Goal: Information Seeking & Learning: Learn about a topic

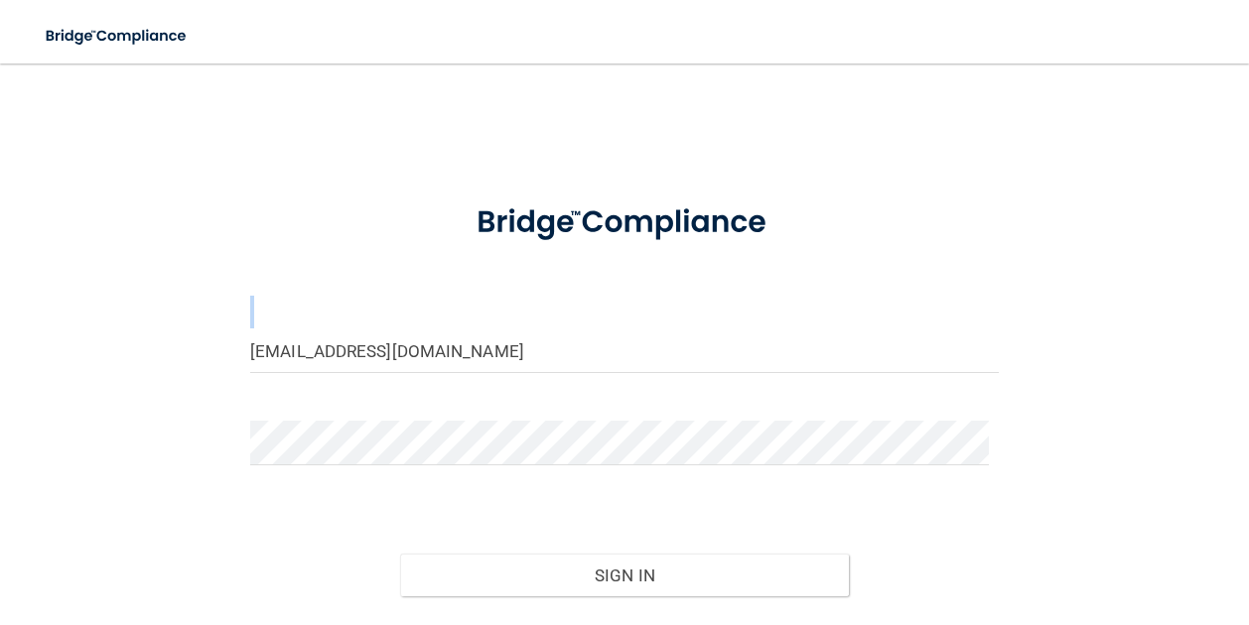
drag, startPoint x: 596, startPoint y: 324, endPoint x: 584, endPoint y: 358, distance: 36.7
click at [584, 358] on form "[EMAIL_ADDRESS][DOMAIN_NAME] Invalid email/password. You don't have permission …" at bounding box center [624, 439] width 748 height 513
click at [584, 358] on input "nwise@imagendentalpartners.com" at bounding box center [624, 351] width 748 height 45
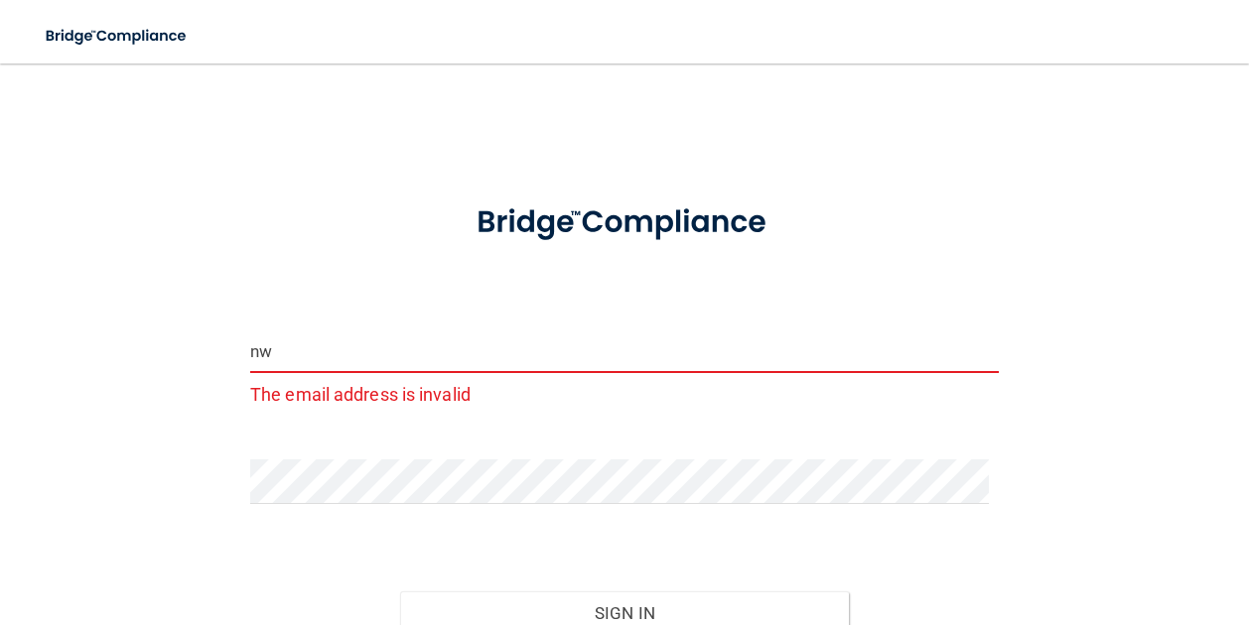
type input "n"
type input "[EMAIL_ADDRESS][DOMAIN_NAME]"
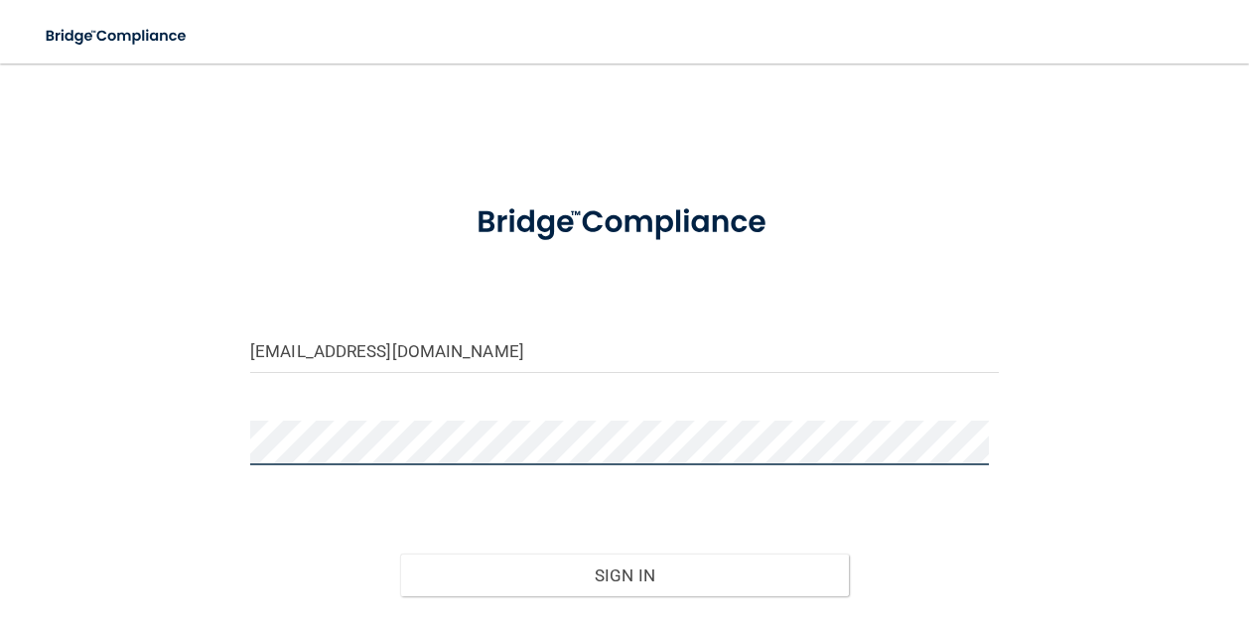
click at [400, 554] on button "Sign In" at bounding box center [624, 576] width 449 height 44
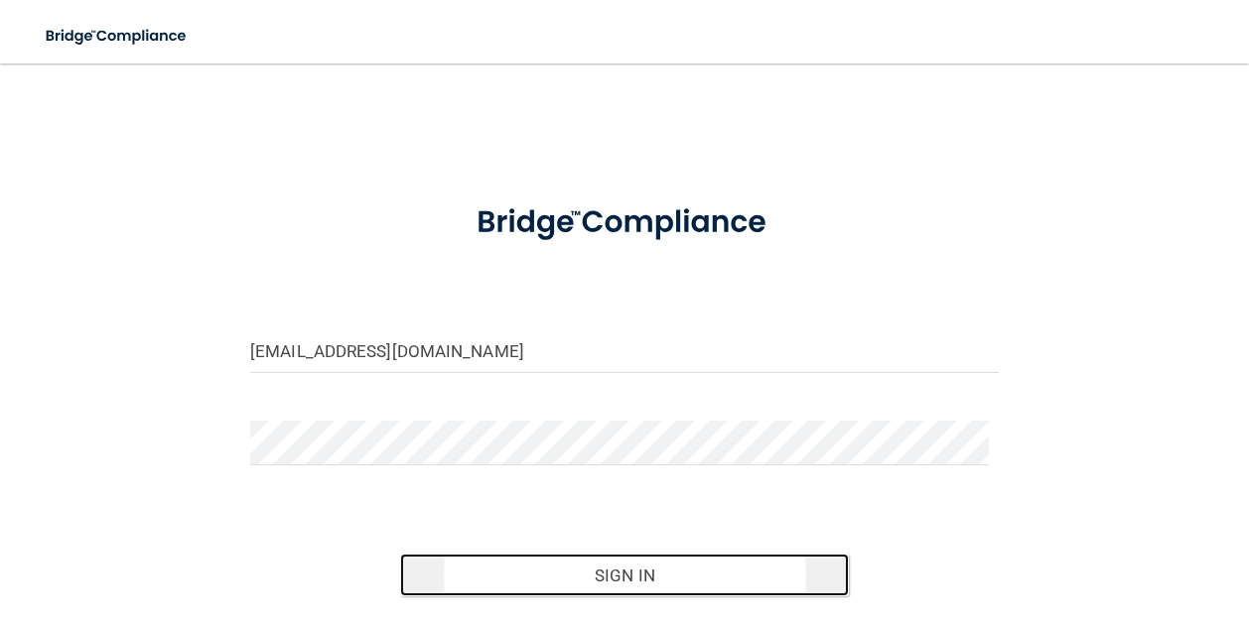
click at [550, 567] on button "Sign In" at bounding box center [624, 576] width 449 height 44
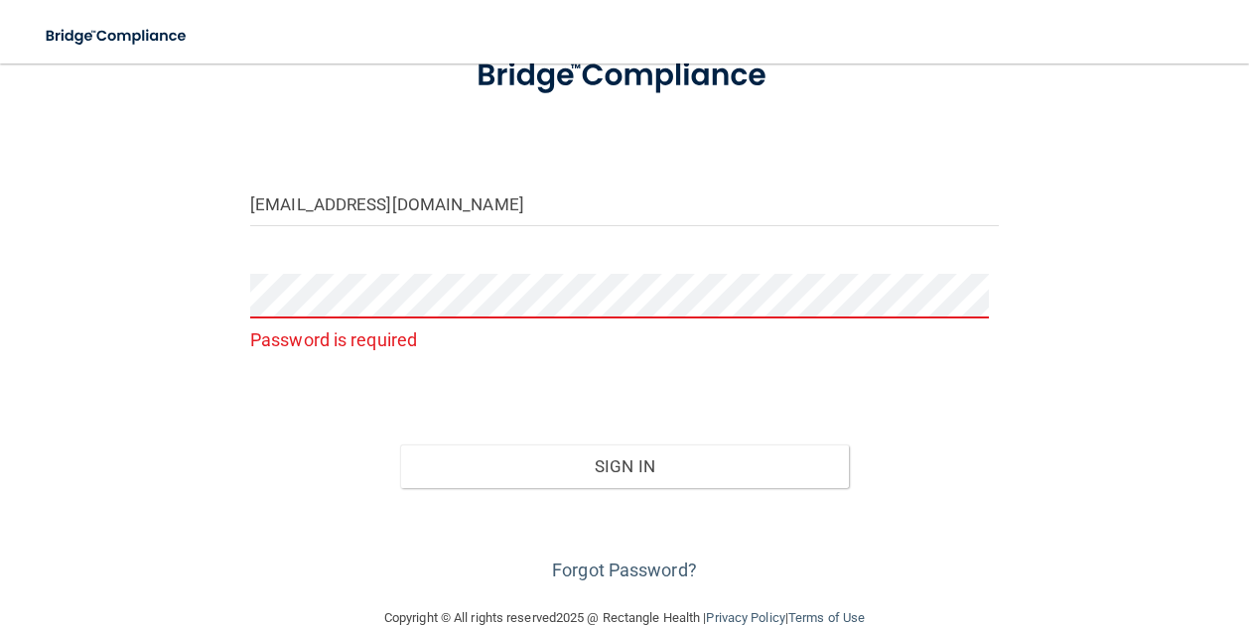
scroll to position [186, 0]
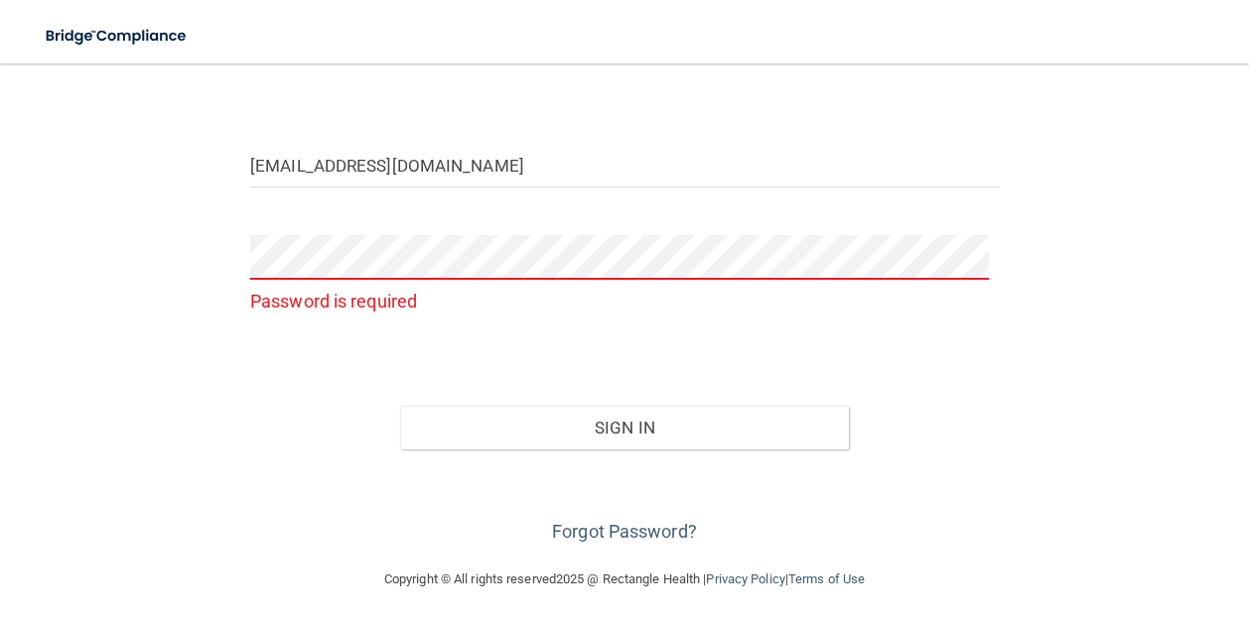
click at [600, 543] on div "Forgot Password?" at bounding box center [624, 499] width 778 height 99
click at [592, 521] on link "Forgot Password?" at bounding box center [624, 531] width 145 height 21
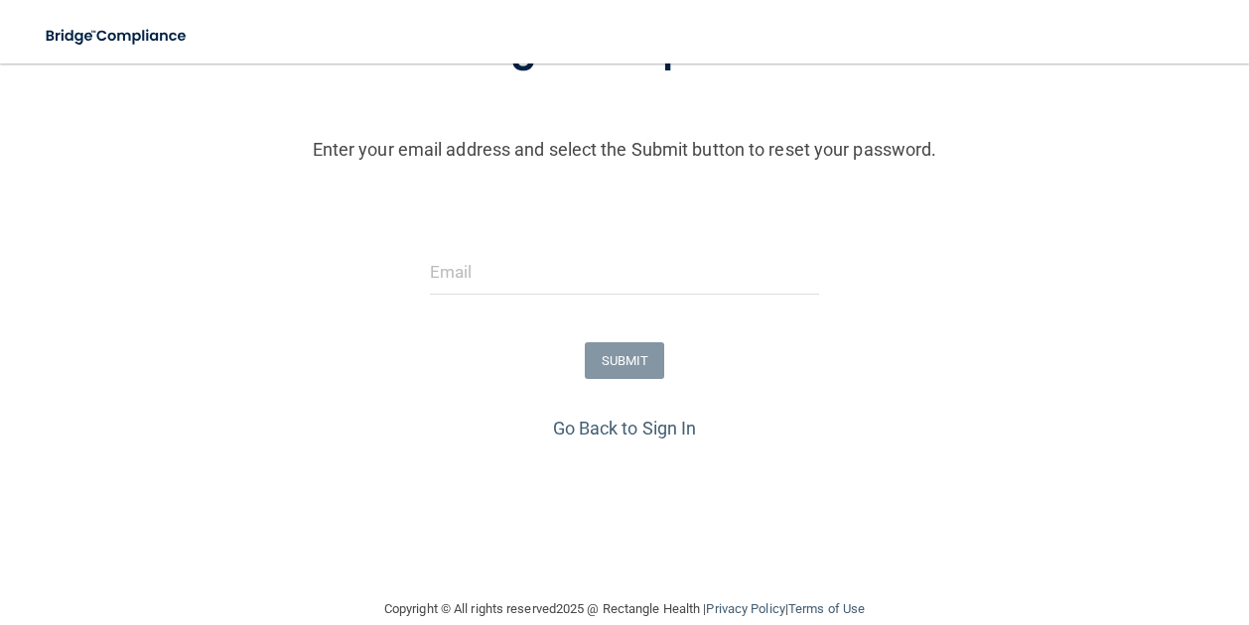
scroll to position [216, 0]
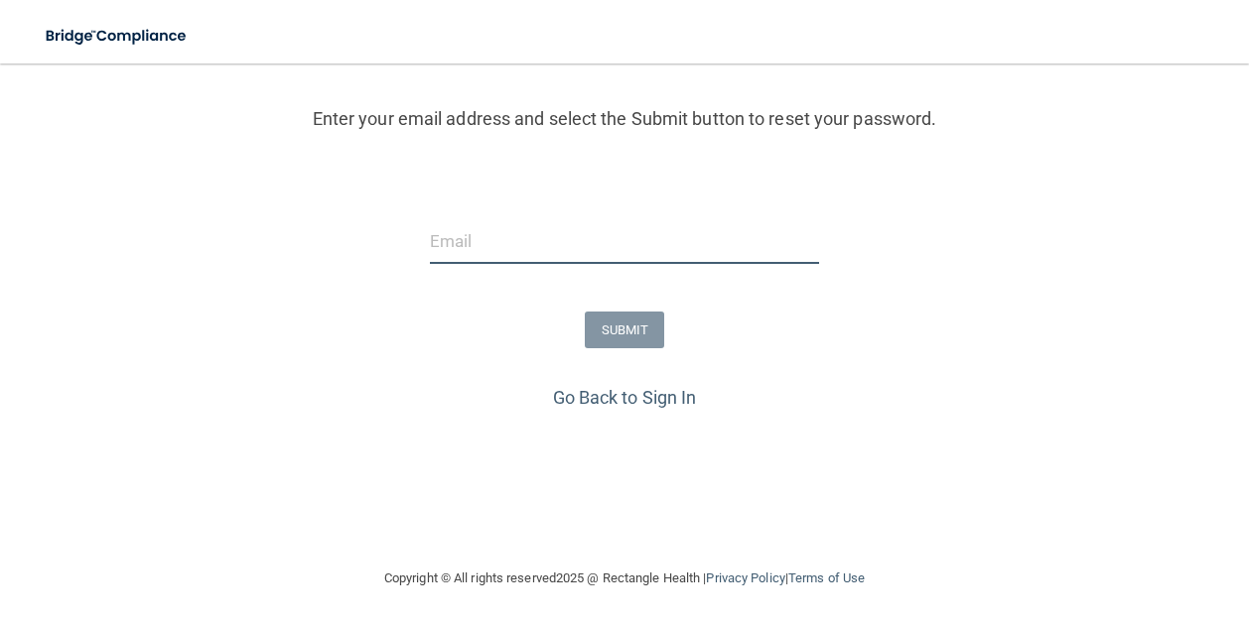
click at [523, 240] on input "email" at bounding box center [625, 241] width 390 height 45
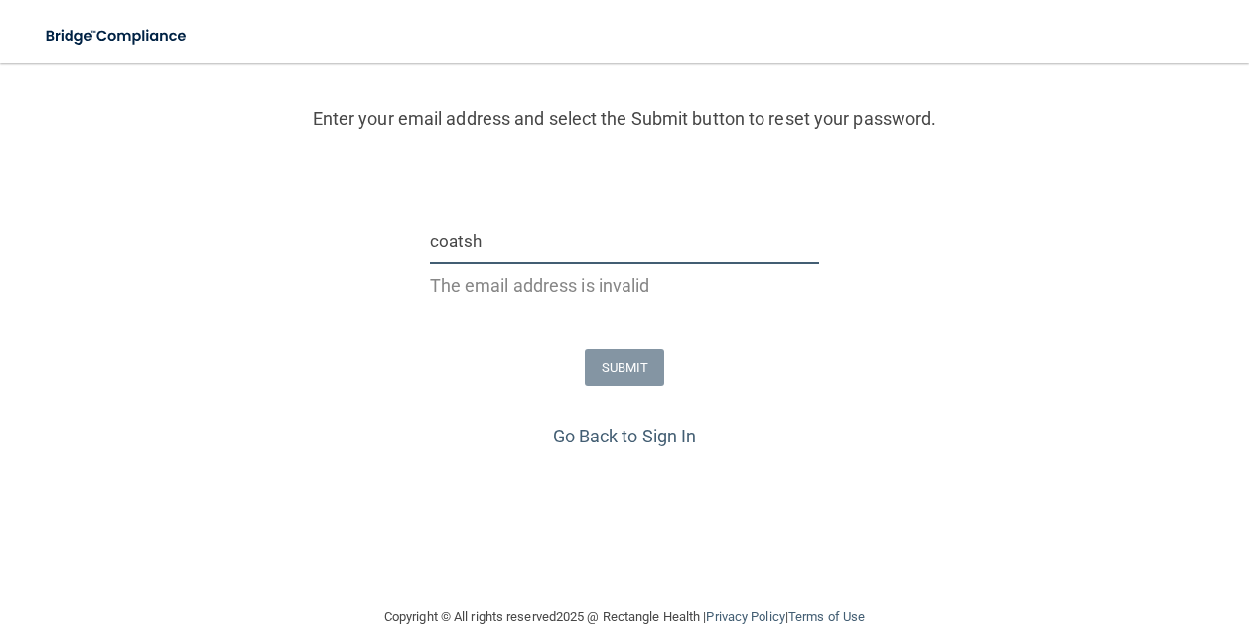
type input "[EMAIL_ADDRESS][DOMAIN_NAME]"
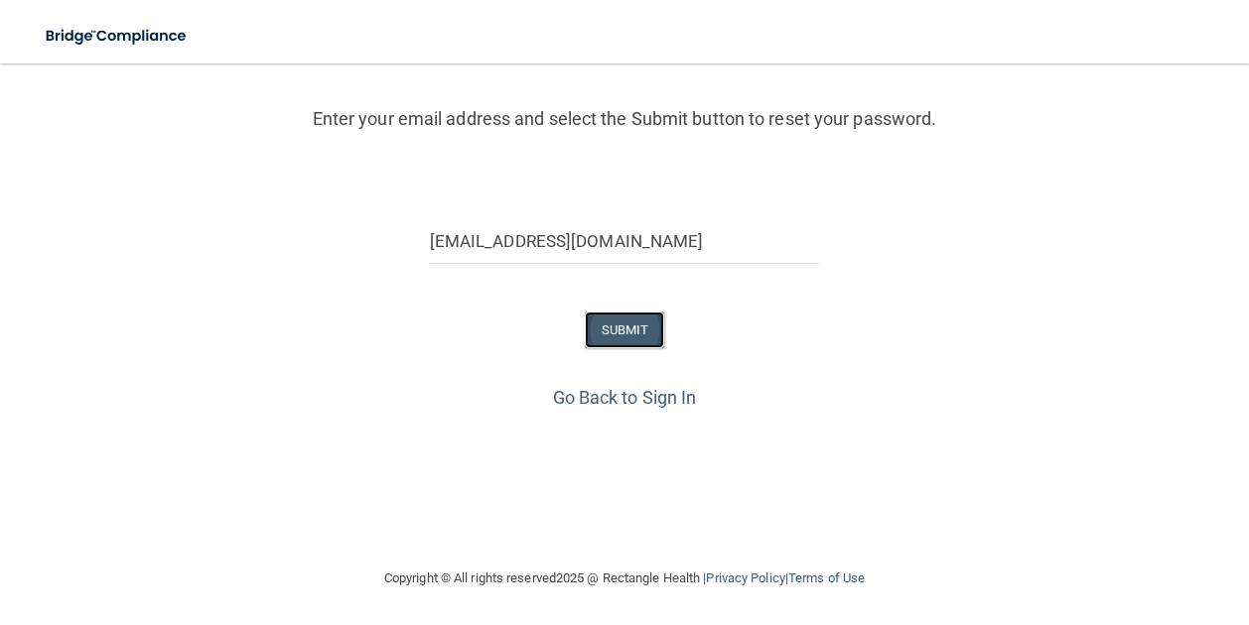
click at [595, 329] on button "SUBMIT" at bounding box center [625, 330] width 80 height 37
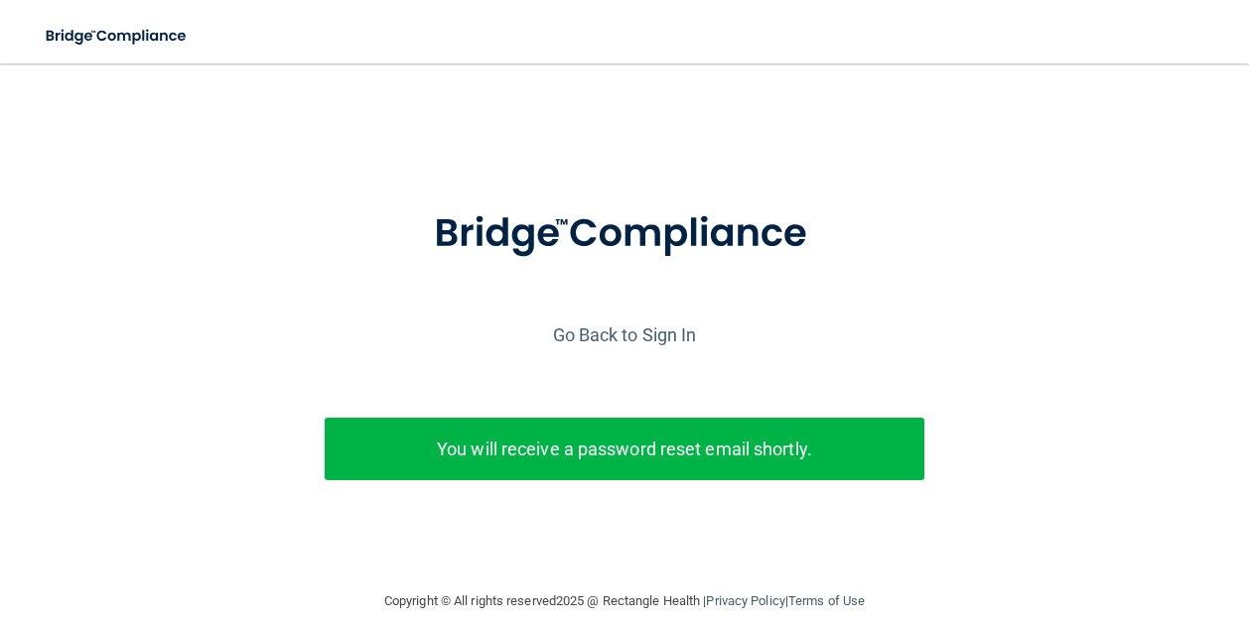
scroll to position [0, 0]
drag, startPoint x: 595, startPoint y: 329, endPoint x: 428, endPoint y: 332, distance: 166.8
click at [428, 332] on div "Enter your email address and select the Submit button to reset your password. c…" at bounding box center [624, 376] width 1229 height 387
drag, startPoint x: 428, startPoint y: 332, endPoint x: 504, endPoint y: 368, distance: 84.8
click at [504, 368] on div "Enter your email address and select the Submit button to reset your password. c…" at bounding box center [624, 376] width 1229 height 387
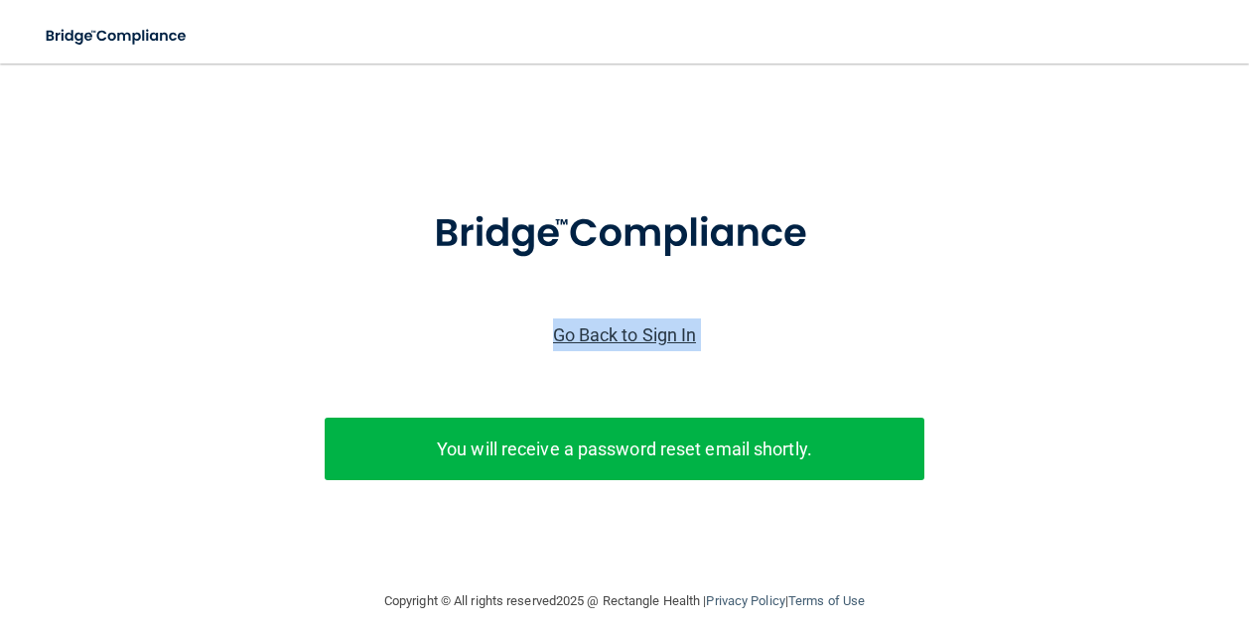
click at [621, 333] on link "Go Back to Sign In" at bounding box center [625, 335] width 144 height 21
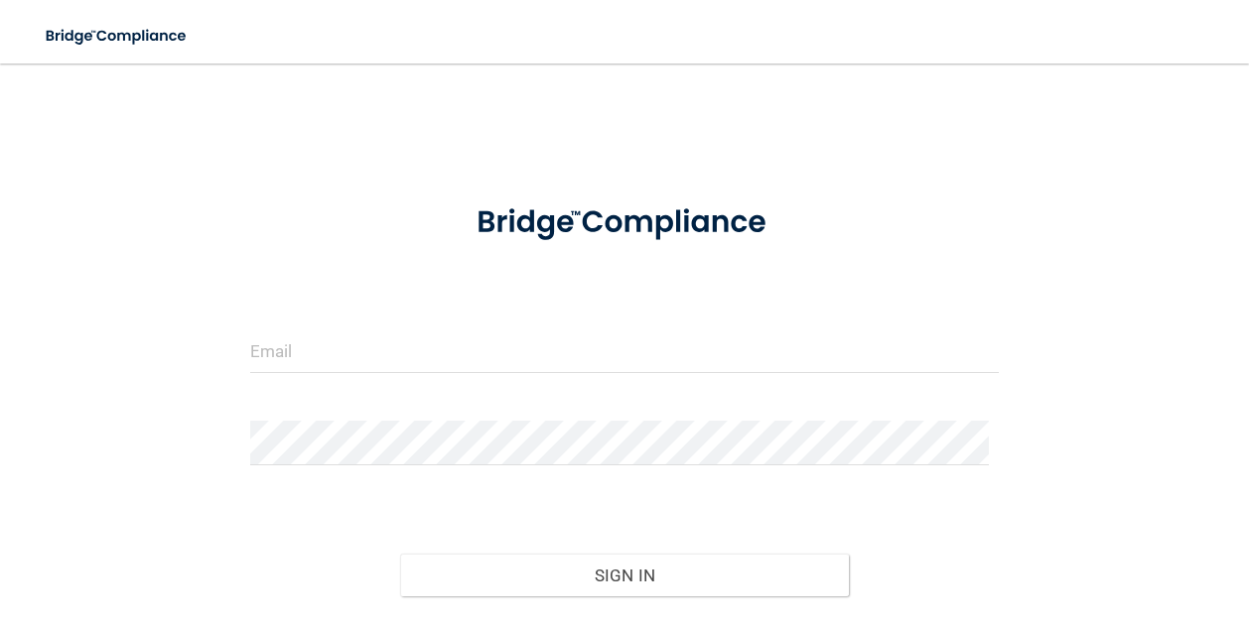
scroll to position [125, 0]
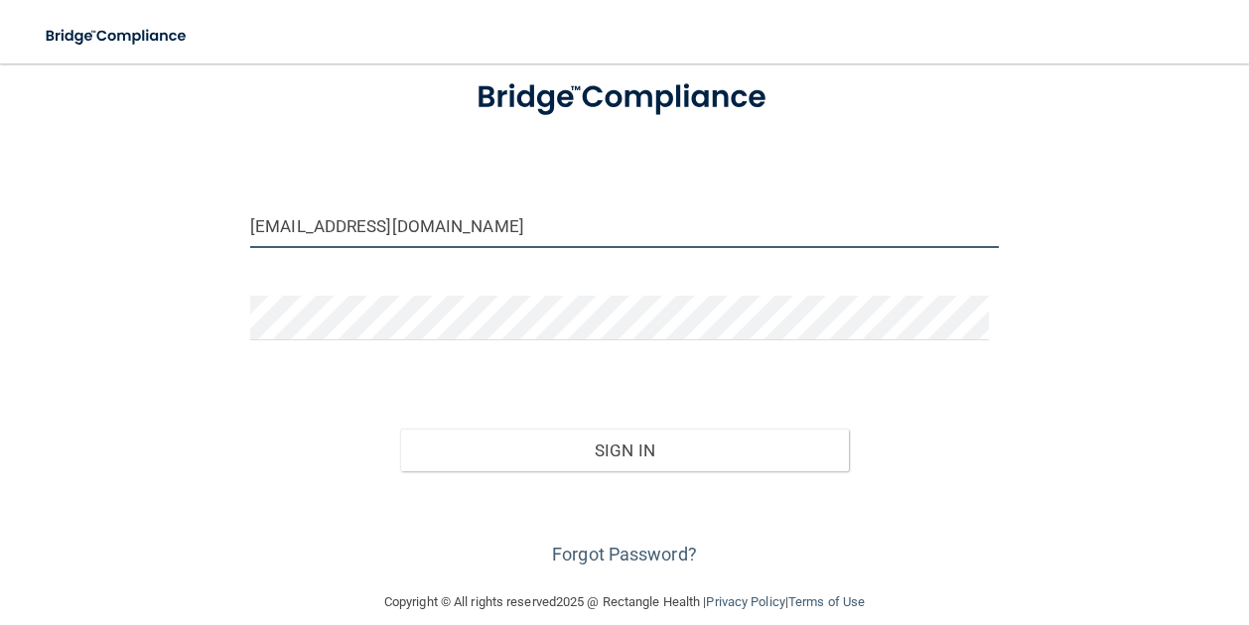
click at [522, 225] on input "nwise@imagendentalpartners.com" at bounding box center [624, 225] width 748 height 45
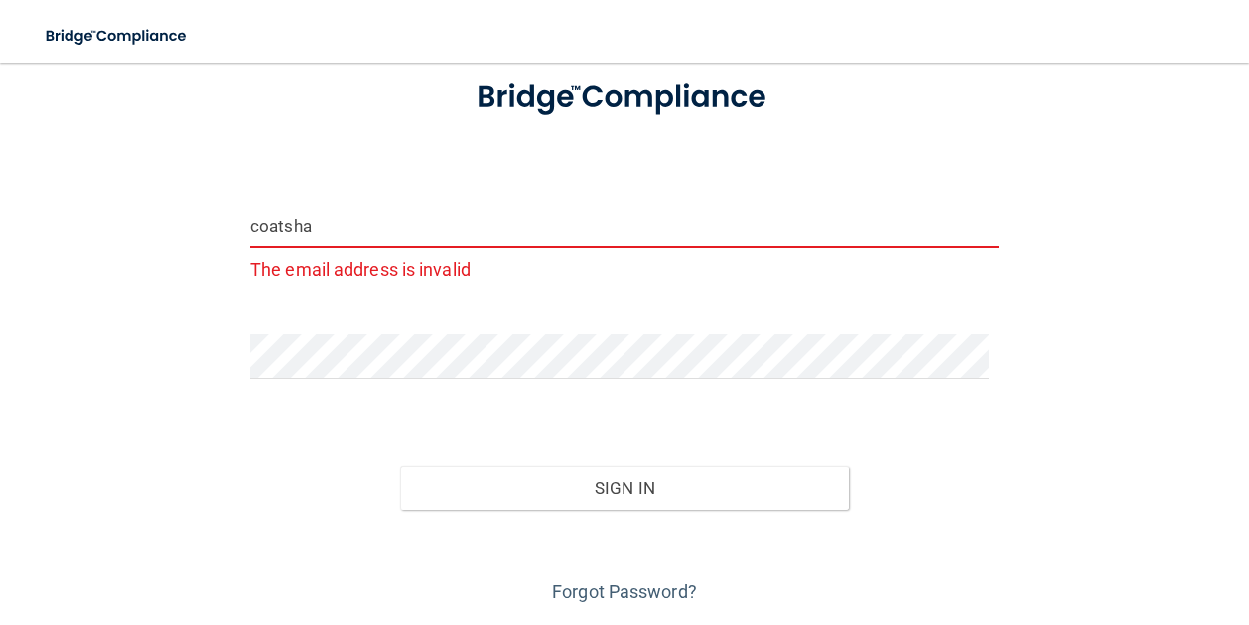
type input "[EMAIL_ADDRESS][DOMAIN_NAME]"
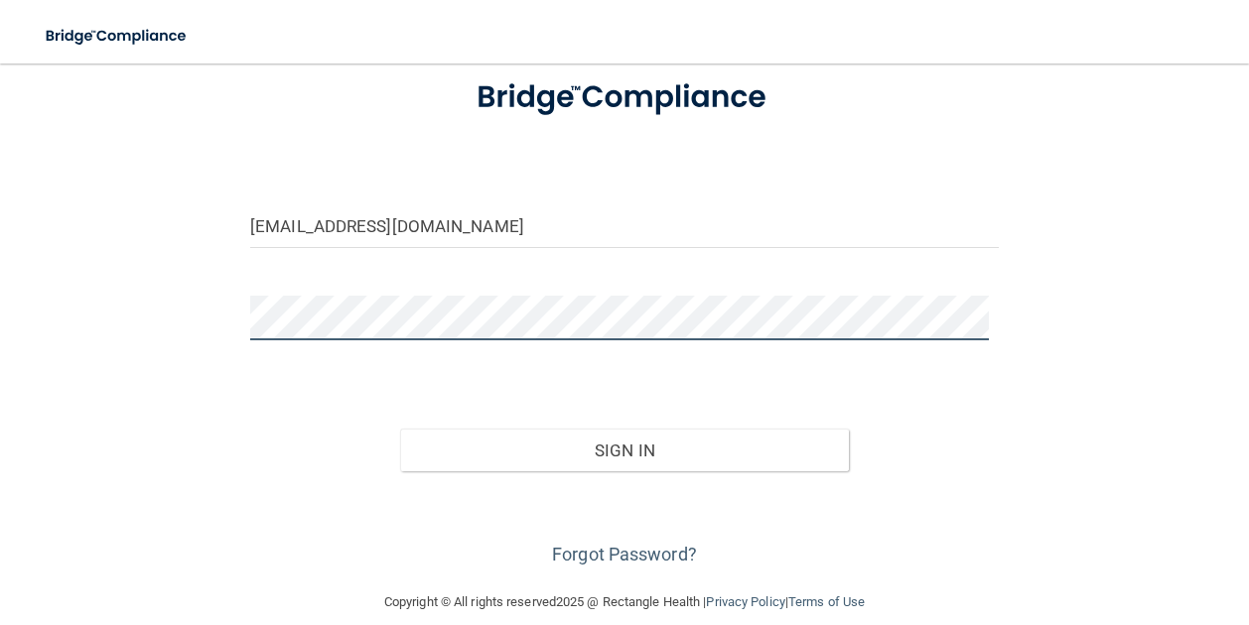
click at [400, 429] on button "Sign In" at bounding box center [624, 451] width 449 height 44
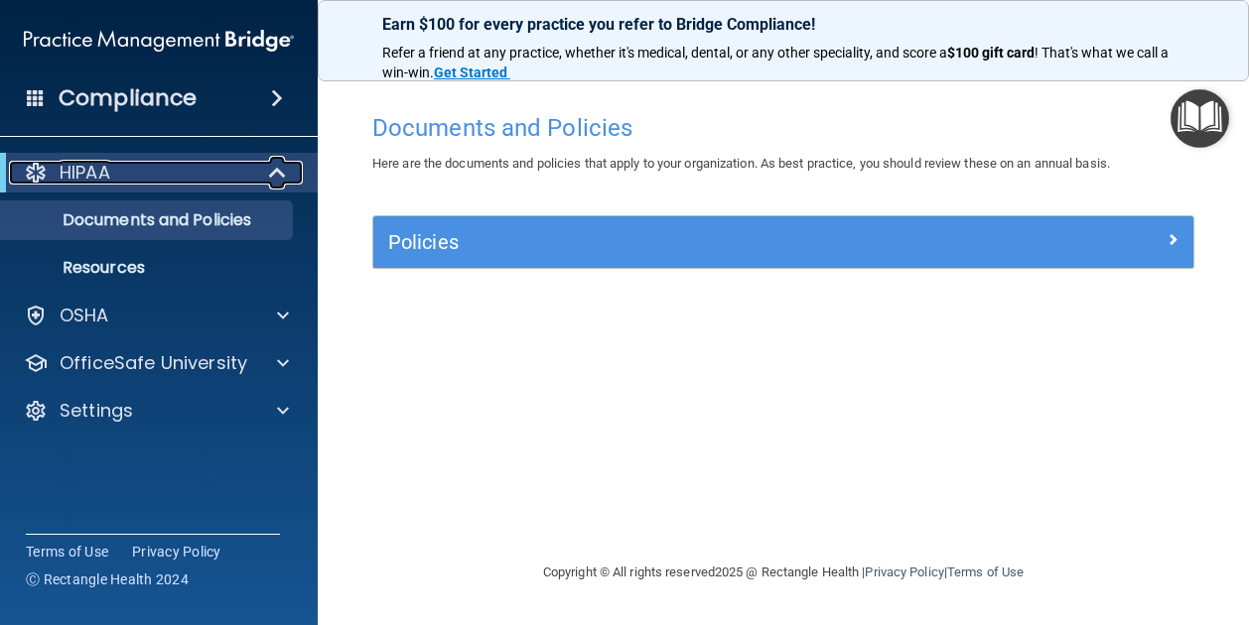
click at [143, 176] on div "HIPAA" at bounding box center [131, 173] width 245 height 24
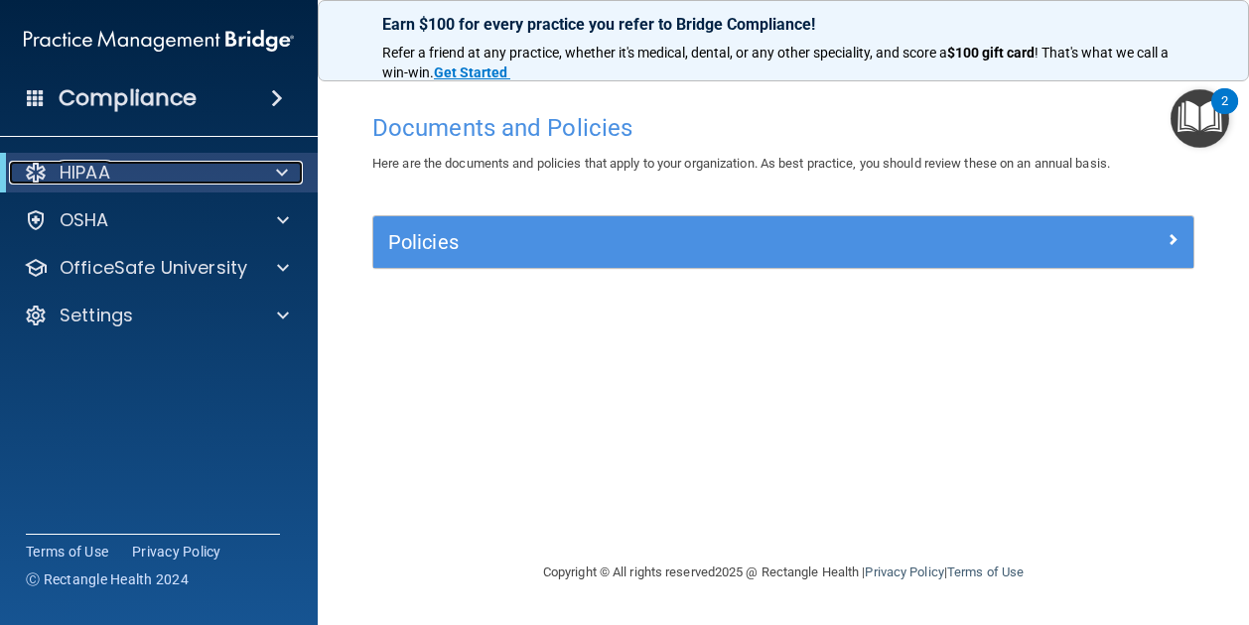
click at [153, 172] on div "HIPAA" at bounding box center [131, 173] width 245 height 24
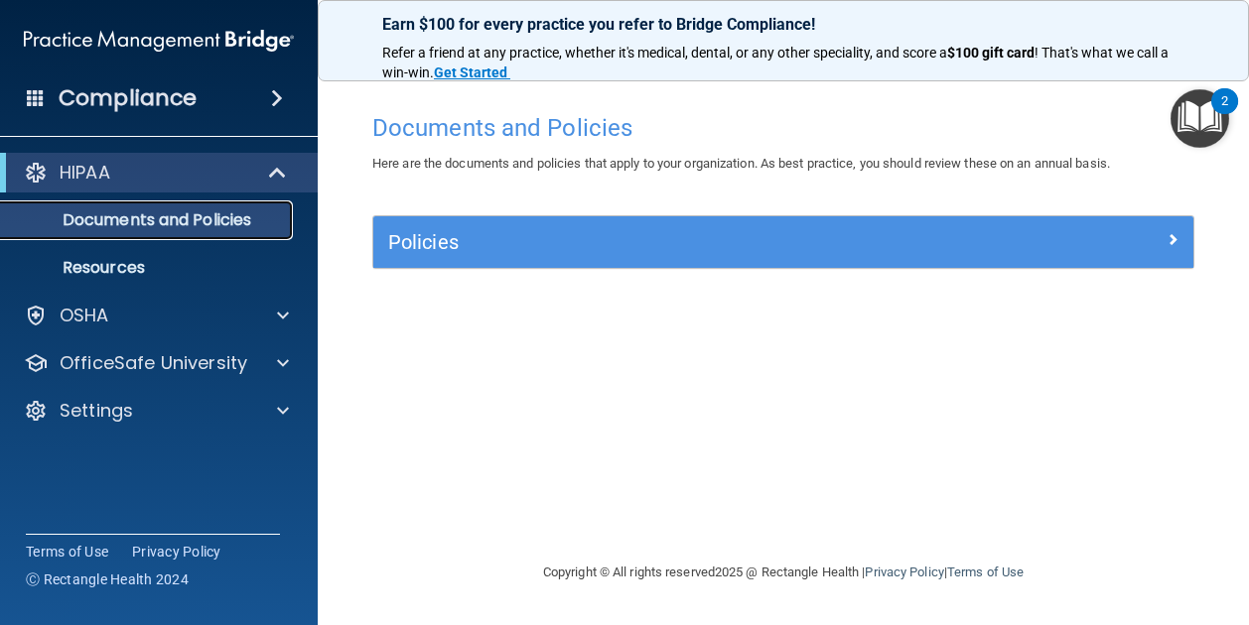
click at [156, 214] on p "Documents and Policies" at bounding box center [148, 220] width 271 height 20
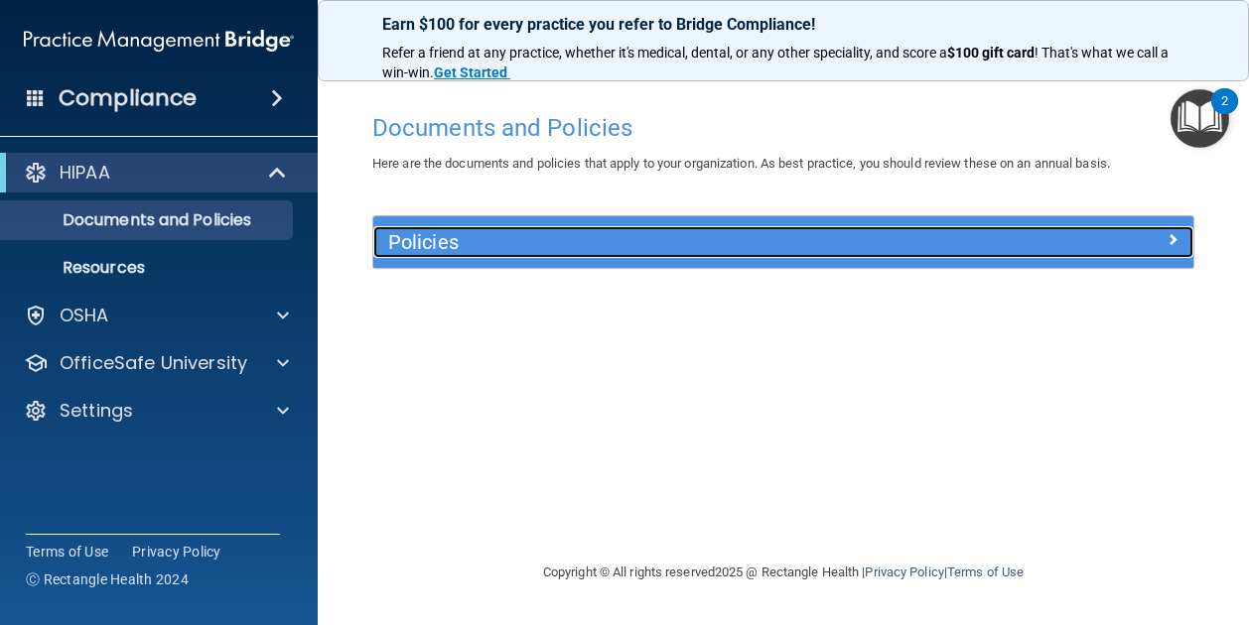
click at [445, 227] on div "Policies" at bounding box center [680, 242] width 615 height 32
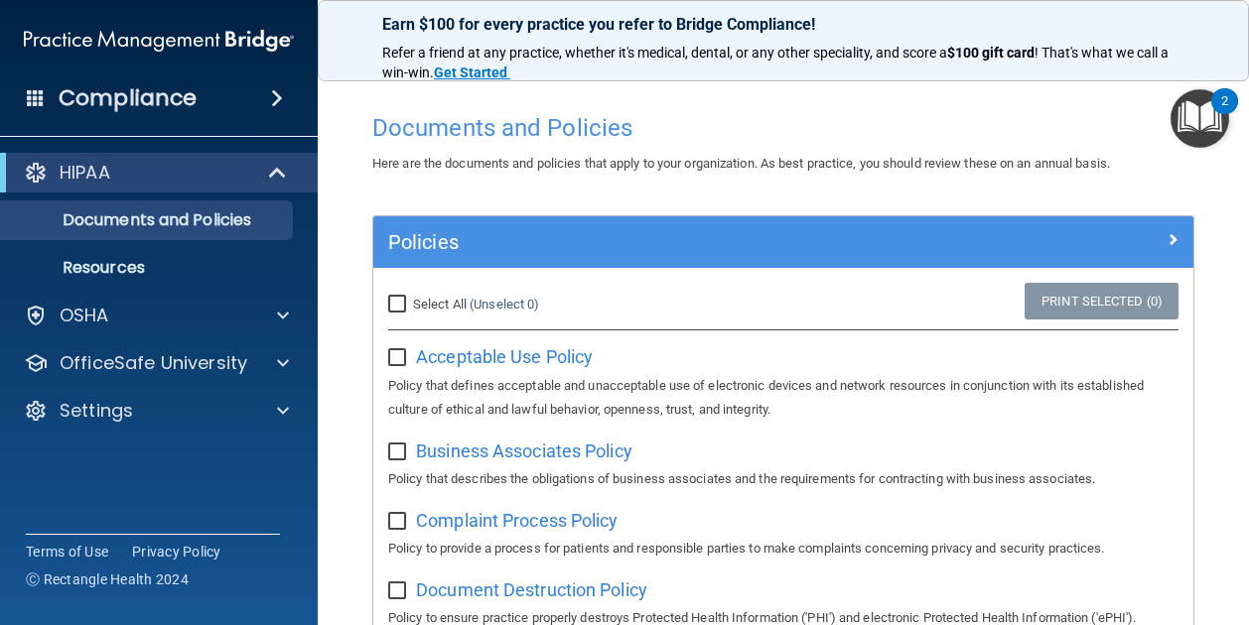
click at [392, 315] on label "Select All (Unselect 0) Unselect All" at bounding box center [463, 305] width 151 height 24
click at [392, 313] on input "Select All (Unselect 0) Unselect All" at bounding box center [399, 305] width 23 height 16
checkbox input "true"
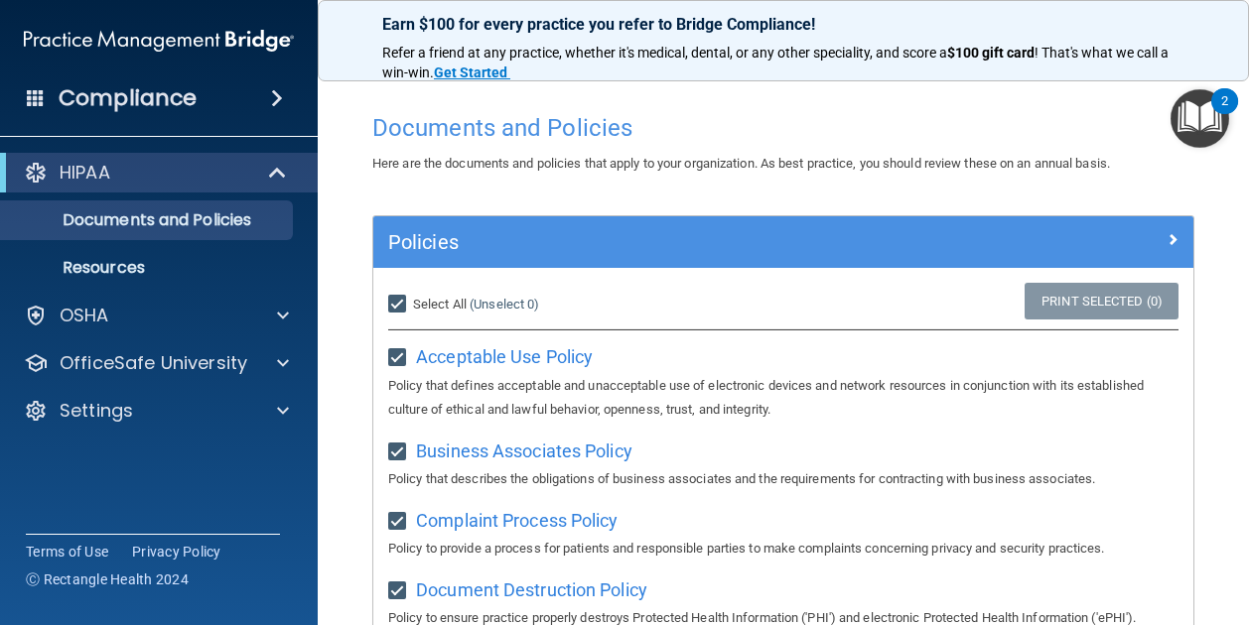
checkbox input "true"
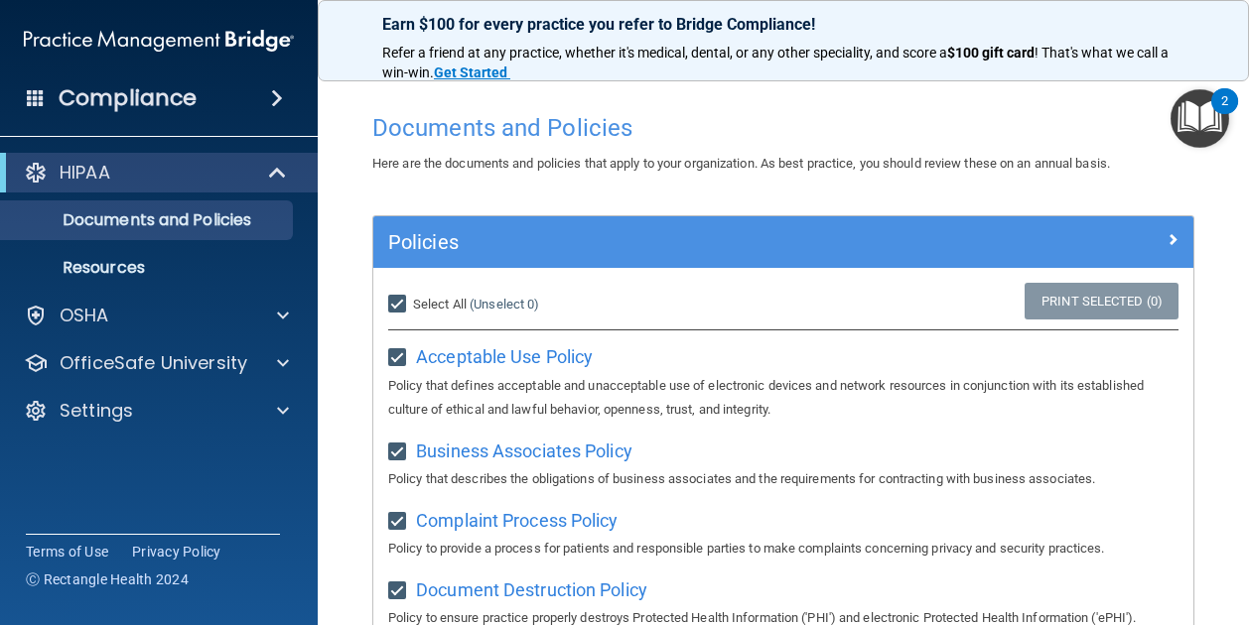
checkbox input "true"
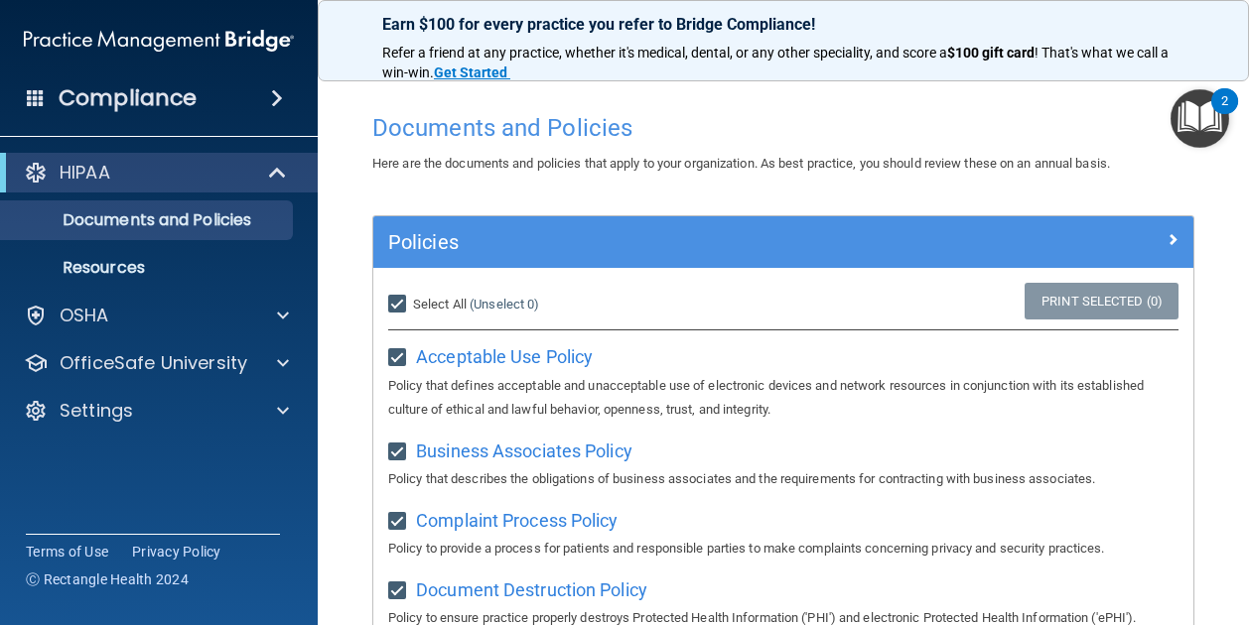
checkbox input "true"
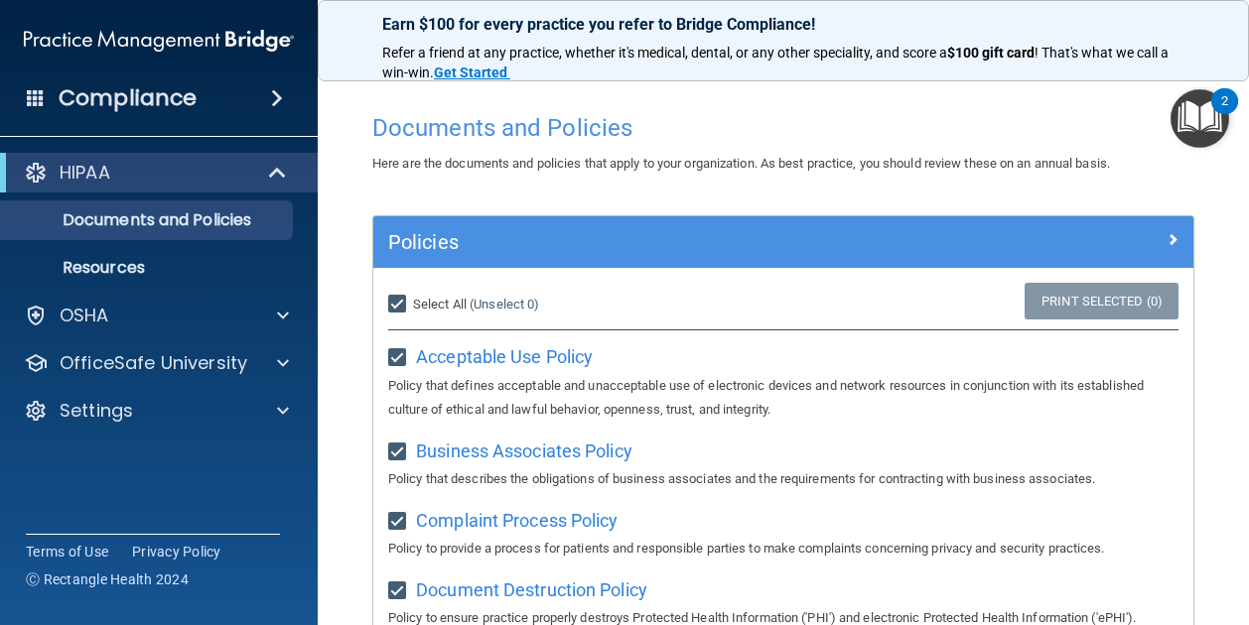
checkbox input "true"
click at [1043, 295] on link "Print Selected (21)" at bounding box center [1097, 301] width 161 height 37
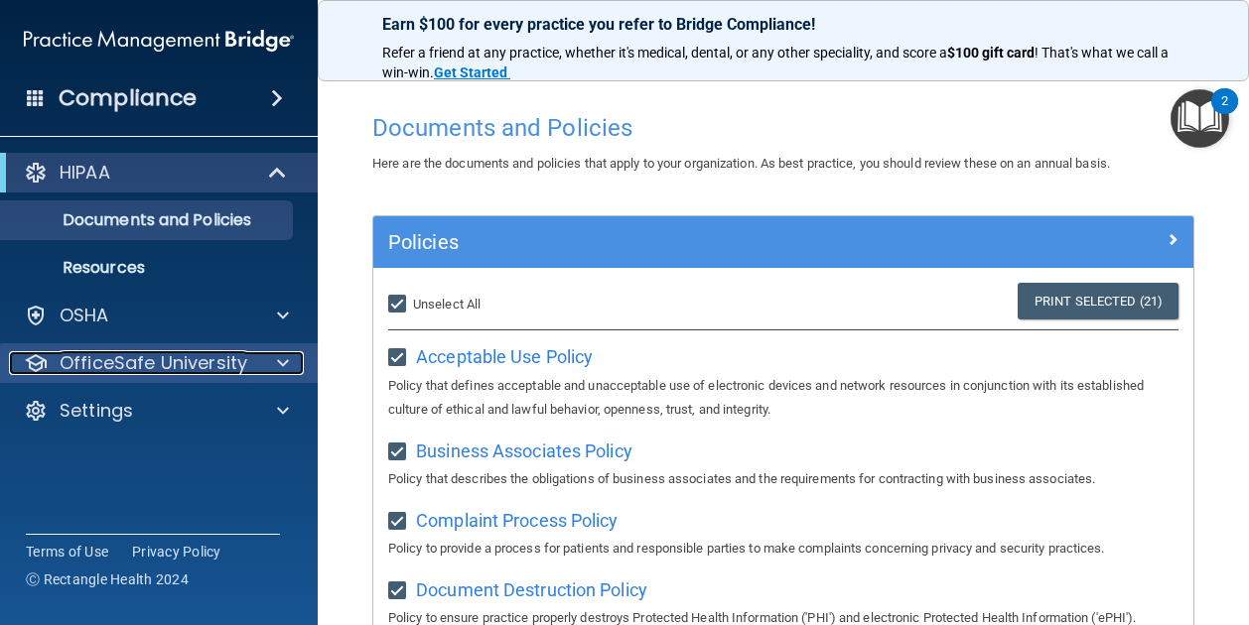
click at [169, 356] on p "OfficeSafe University" at bounding box center [154, 363] width 188 height 24
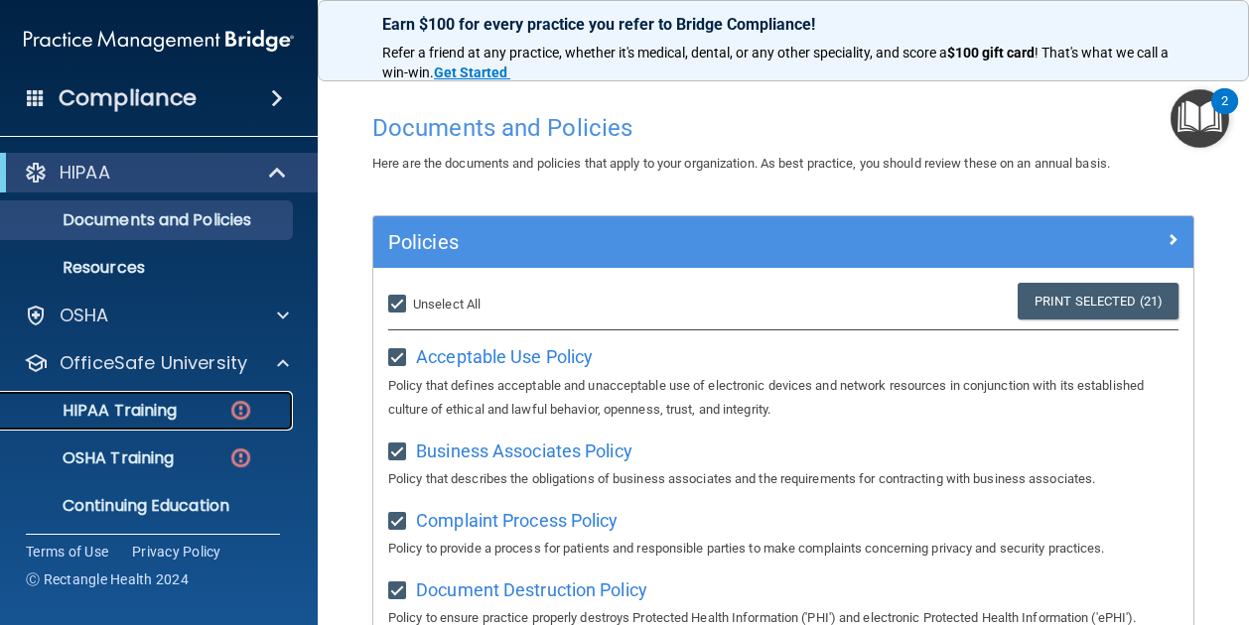
click at [125, 408] on p "HIPAA Training" at bounding box center [95, 411] width 164 height 20
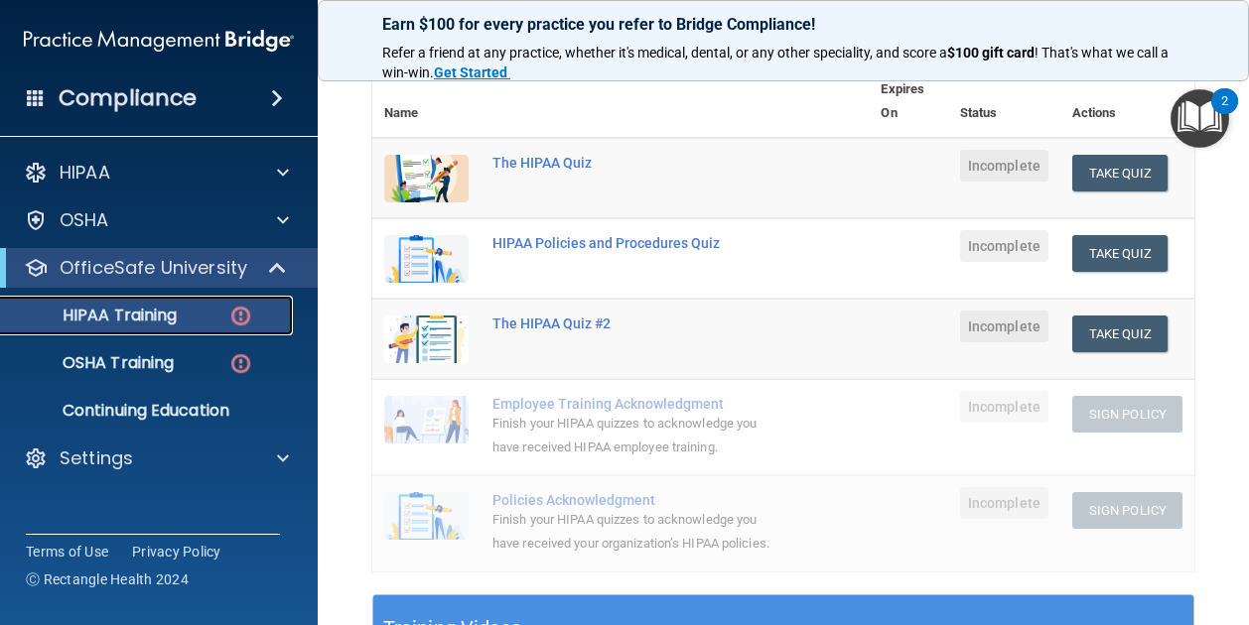
scroll to position [234, 0]
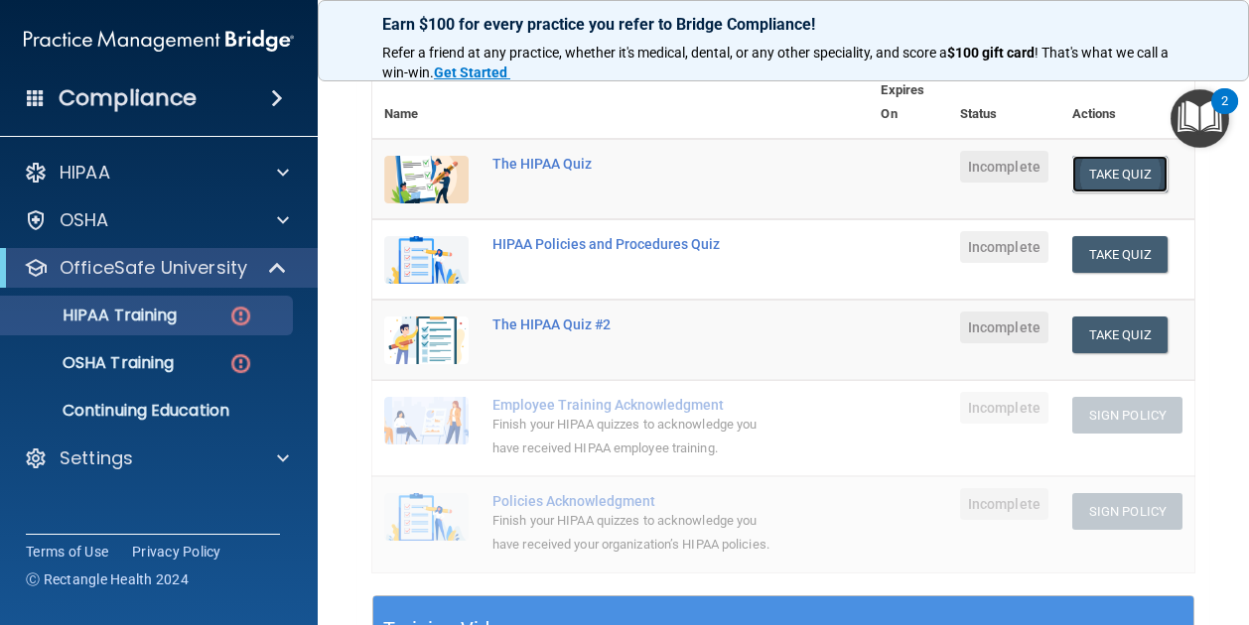
click at [1101, 173] on button "Take Quiz" at bounding box center [1119, 174] width 95 height 37
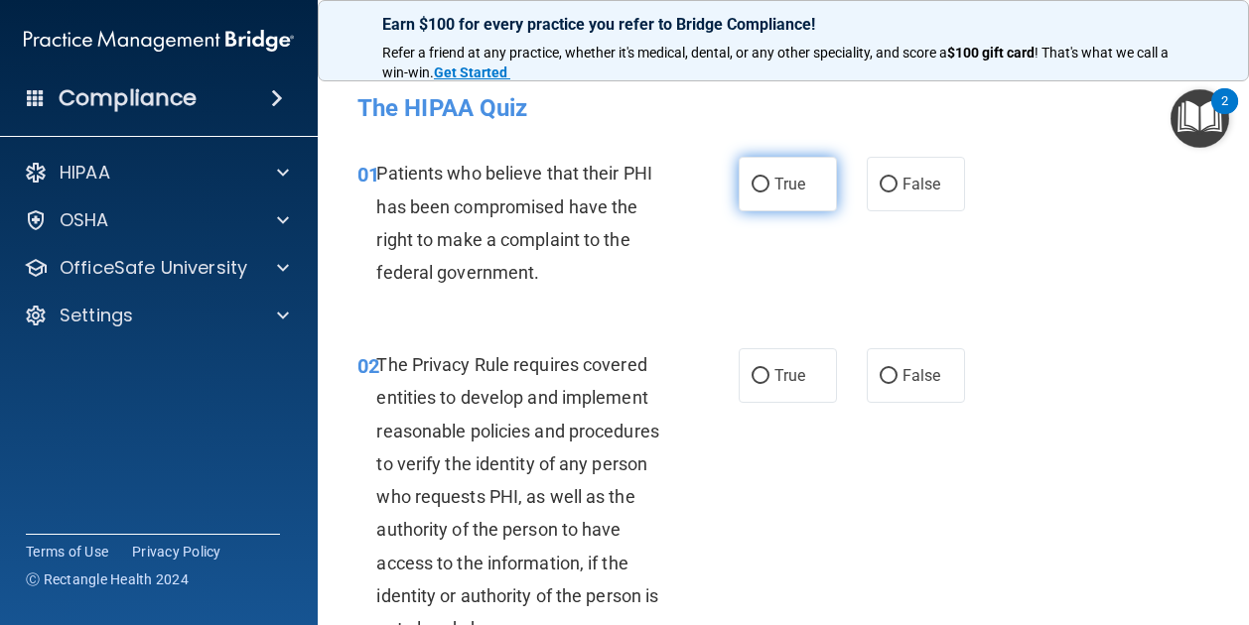
click at [744, 203] on label "True" at bounding box center [787, 184] width 98 height 55
click at [751, 193] on input "True" at bounding box center [760, 185] width 18 height 15
radio input "true"
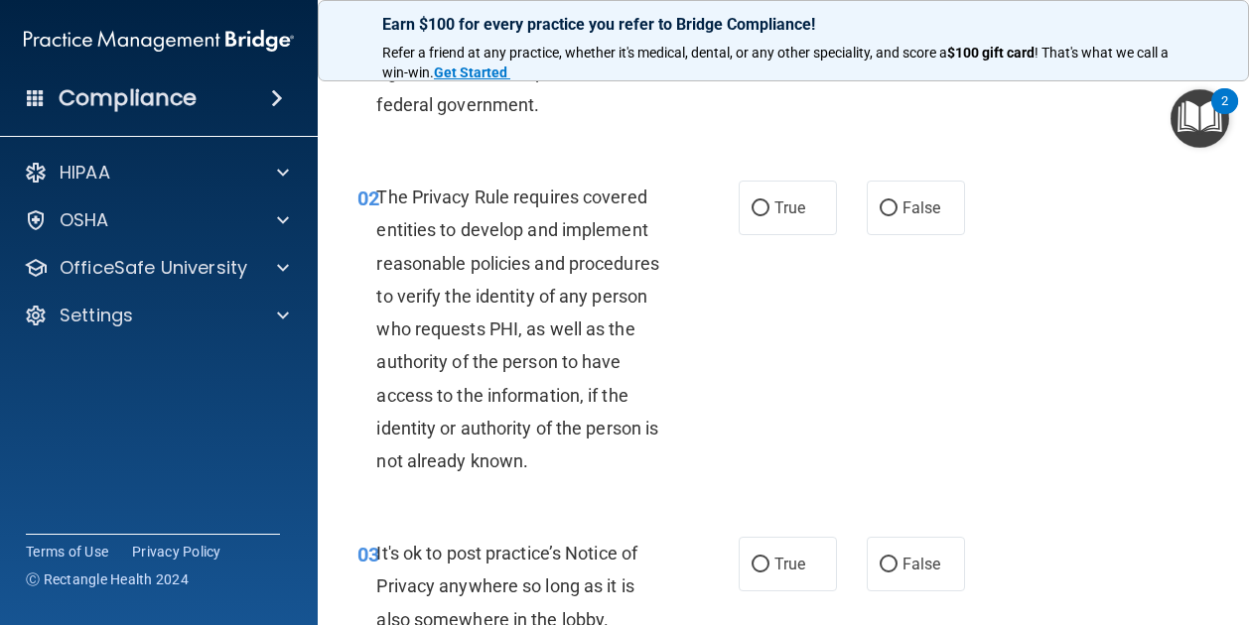
scroll to position [169, 0]
click at [774, 205] on span "True" at bounding box center [789, 207] width 31 height 19
click at [769, 205] on input "True" at bounding box center [760, 207] width 18 height 15
radio input "true"
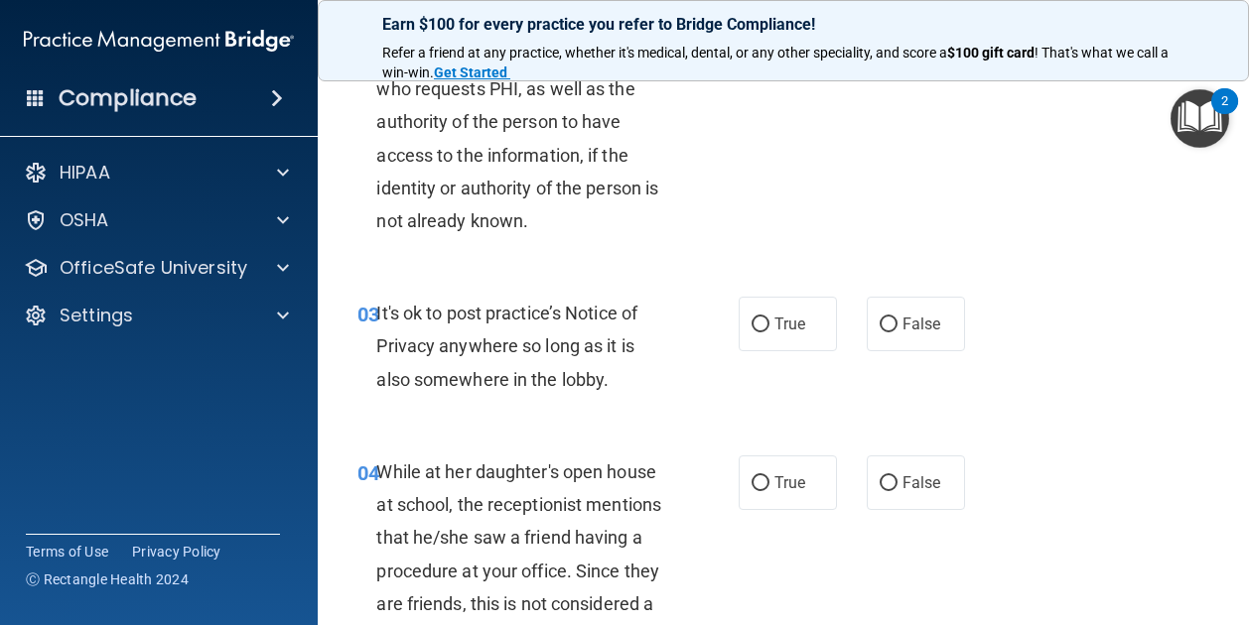
scroll to position [407, 0]
click at [925, 320] on span "False" at bounding box center [921, 325] width 39 height 19
click at [897, 320] on input "False" at bounding box center [888, 326] width 18 height 15
radio input "true"
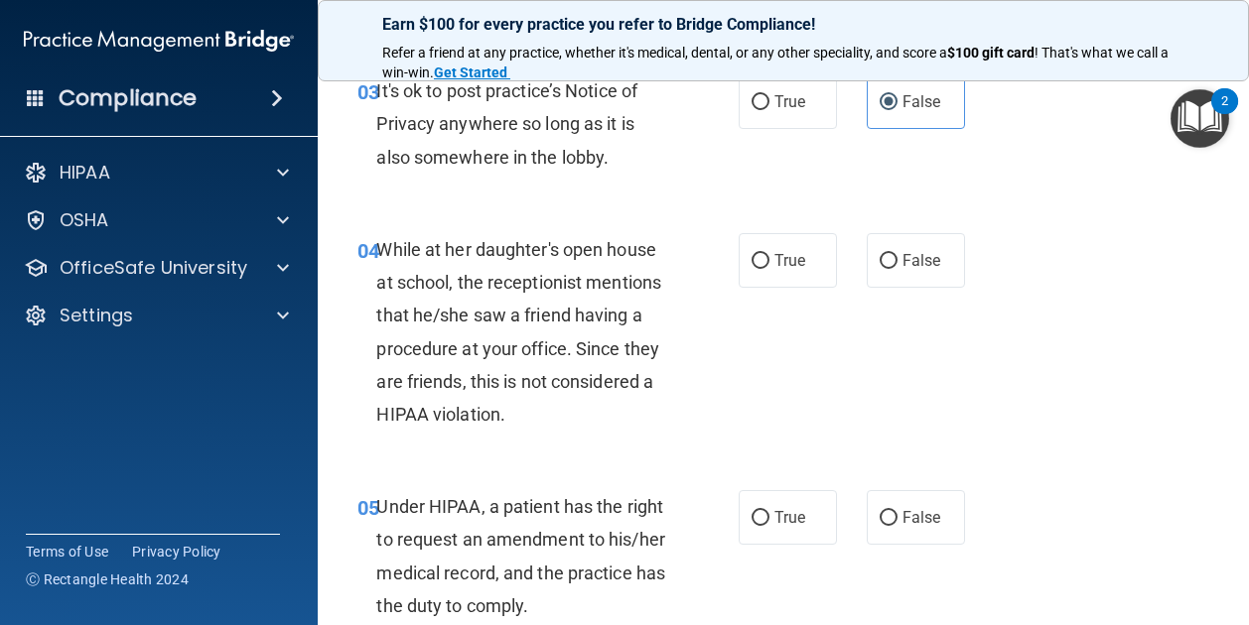
scroll to position [631, 0]
click at [879, 257] on input "False" at bounding box center [888, 260] width 18 height 15
radio input "true"
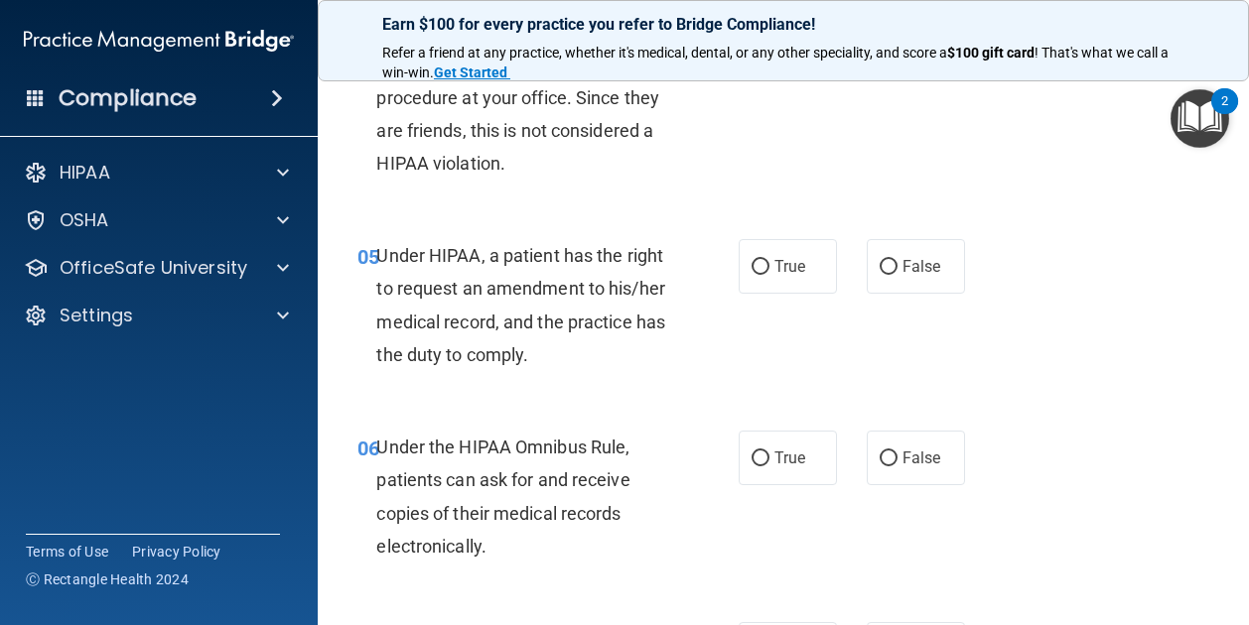
scroll to position [873, 0]
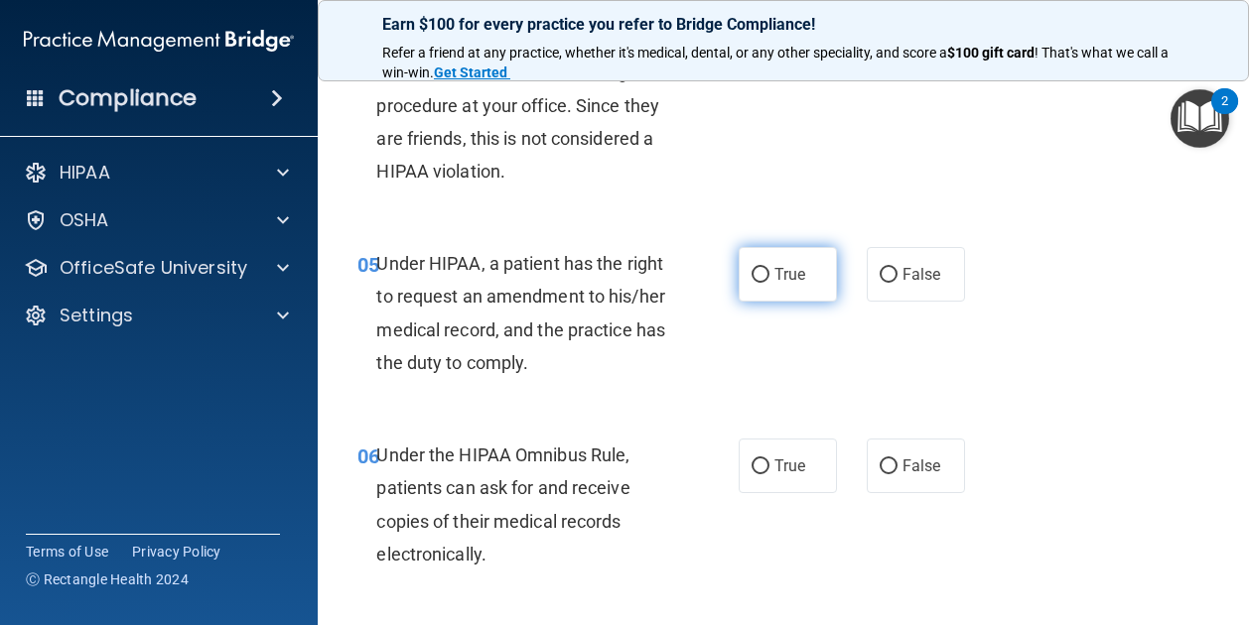
click at [810, 282] on label "True" at bounding box center [787, 274] width 98 height 55
click at [769, 282] on input "True" at bounding box center [760, 275] width 18 height 15
radio input "true"
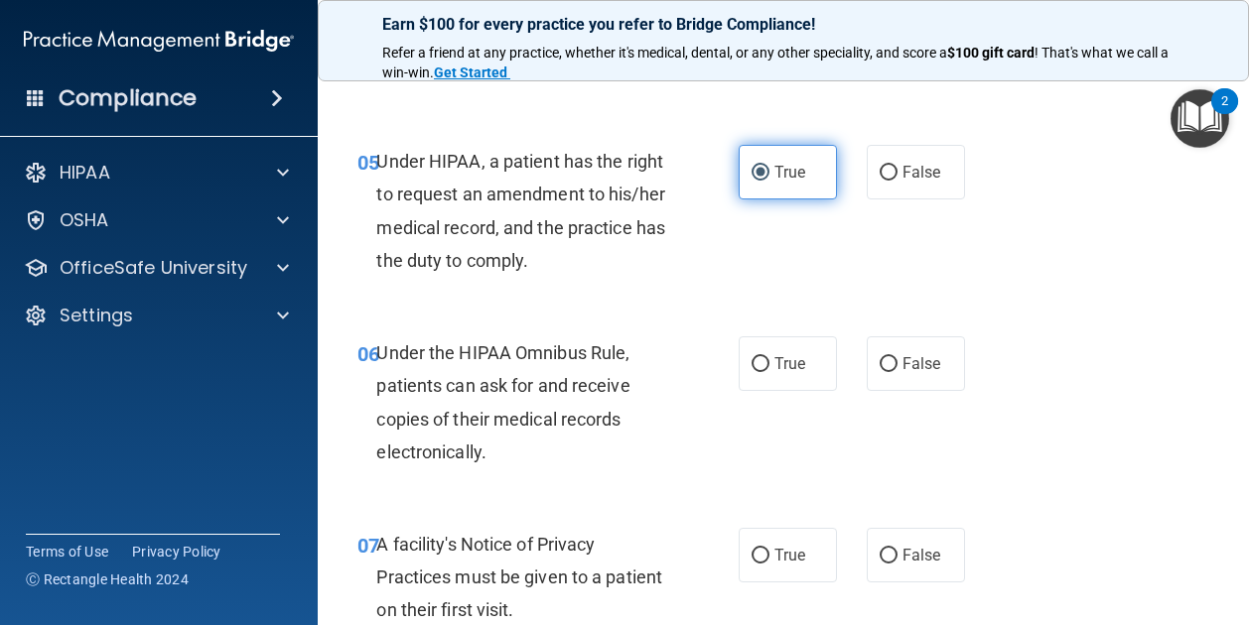
scroll to position [986, 0]
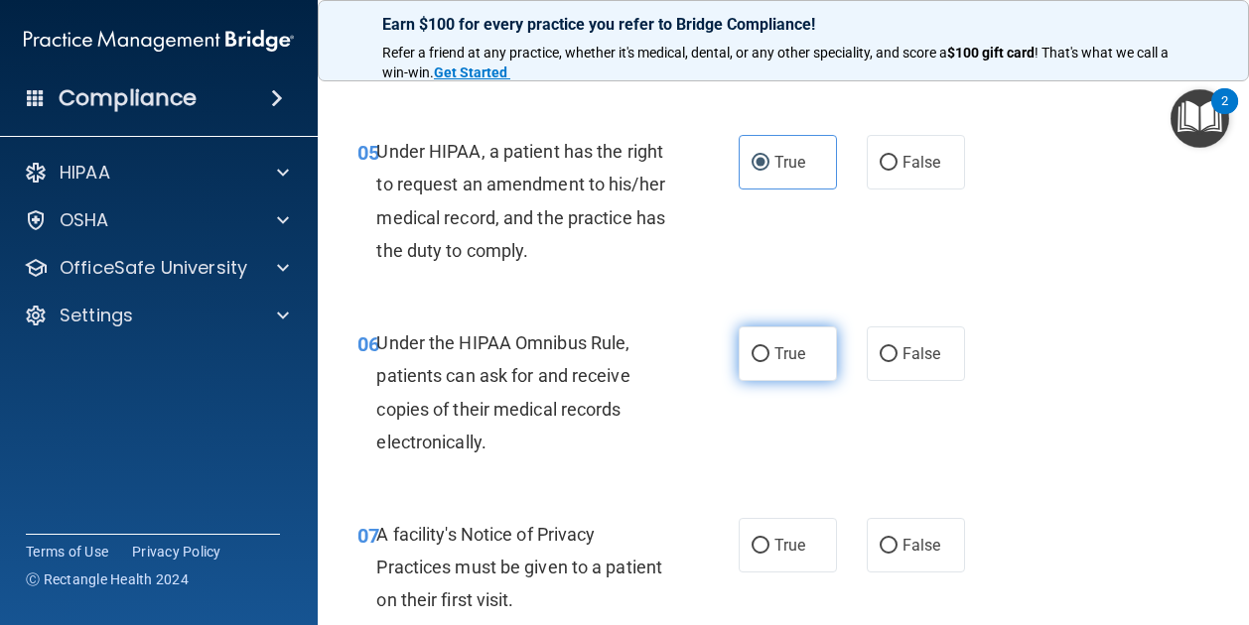
click at [793, 340] on label "True" at bounding box center [787, 354] width 98 height 55
click at [769, 347] on input "True" at bounding box center [760, 354] width 18 height 15
radio input "true"
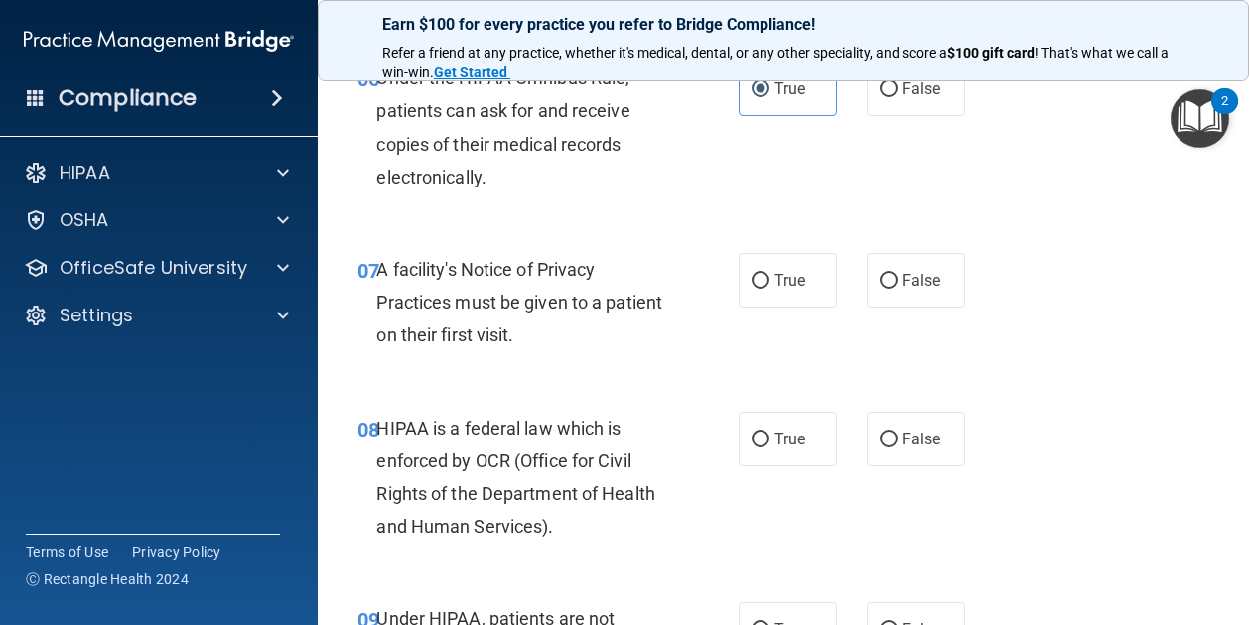
scroll to position [1252, 0]
click at [802, 273] on label "True" at bounding box center [787, 279] width 98 height 55
click at [769, 273] on input "True" at bounding box center [760, 280] width 18 height 15
radio input "true"
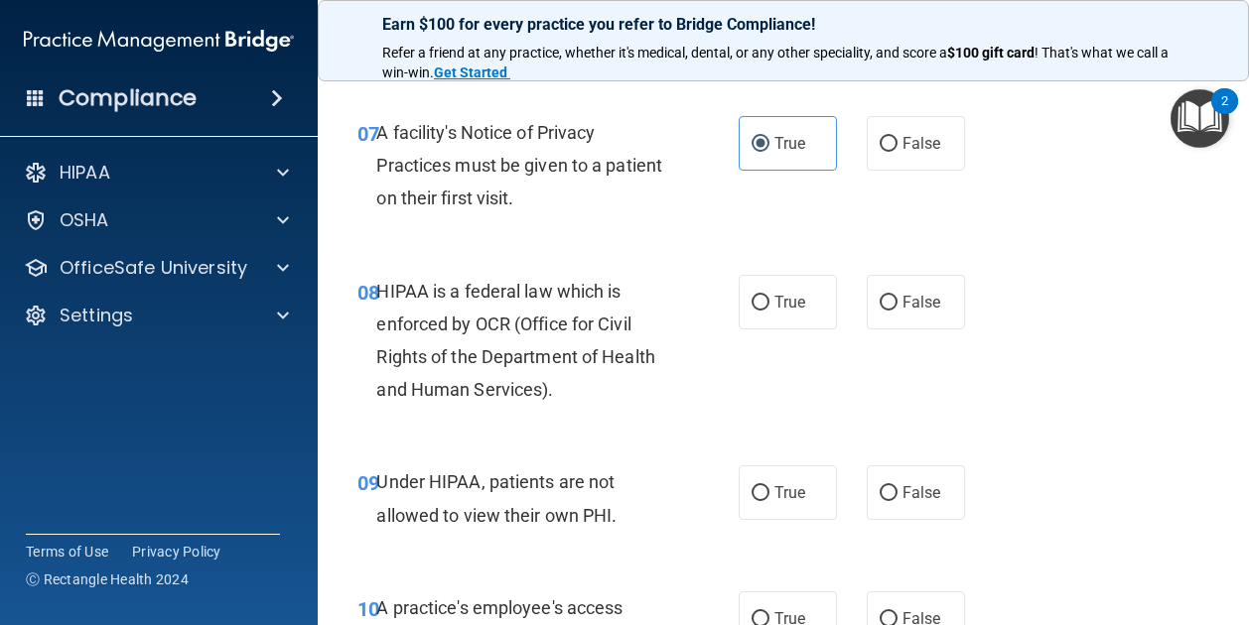
scroll to position [1387, 0]
click at [782, 299] on span "True" at bounding box center [789, 303] width 31 height 19
click at [769, 299] on input "True" at bounding box center [760, 304] width 18 height 15
radio input "true"
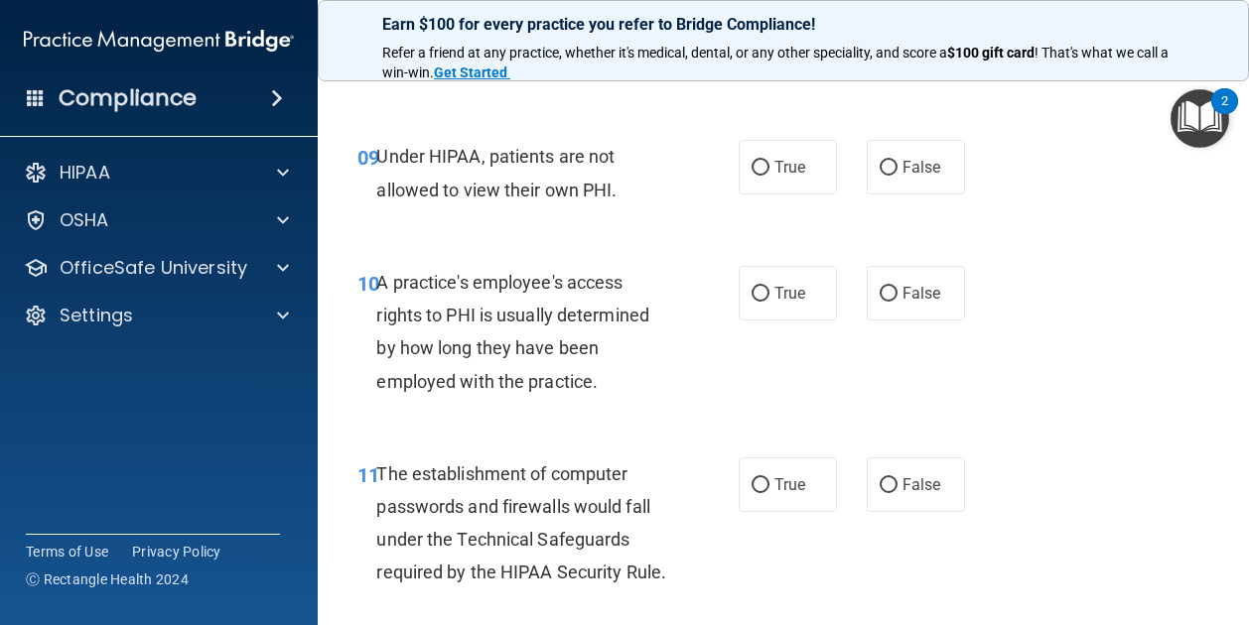
scroll to position [1717, 0]
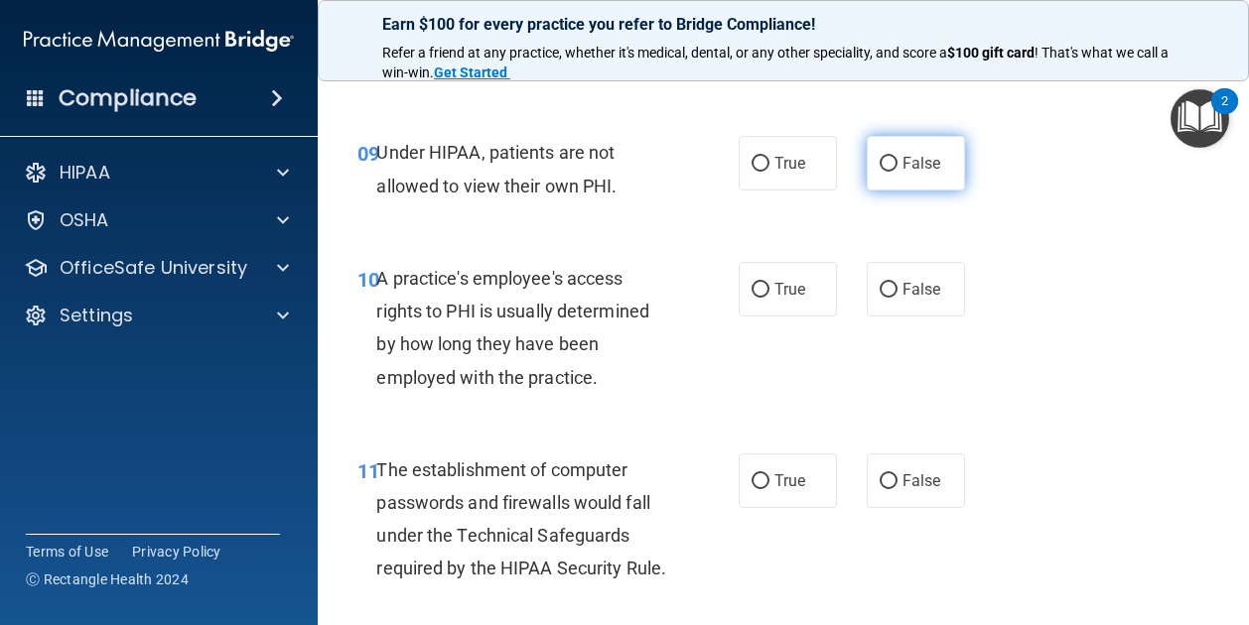
click at [879, 170] on input "False" at bounding box center [888, 164] width 18 height 15
radio input "true"
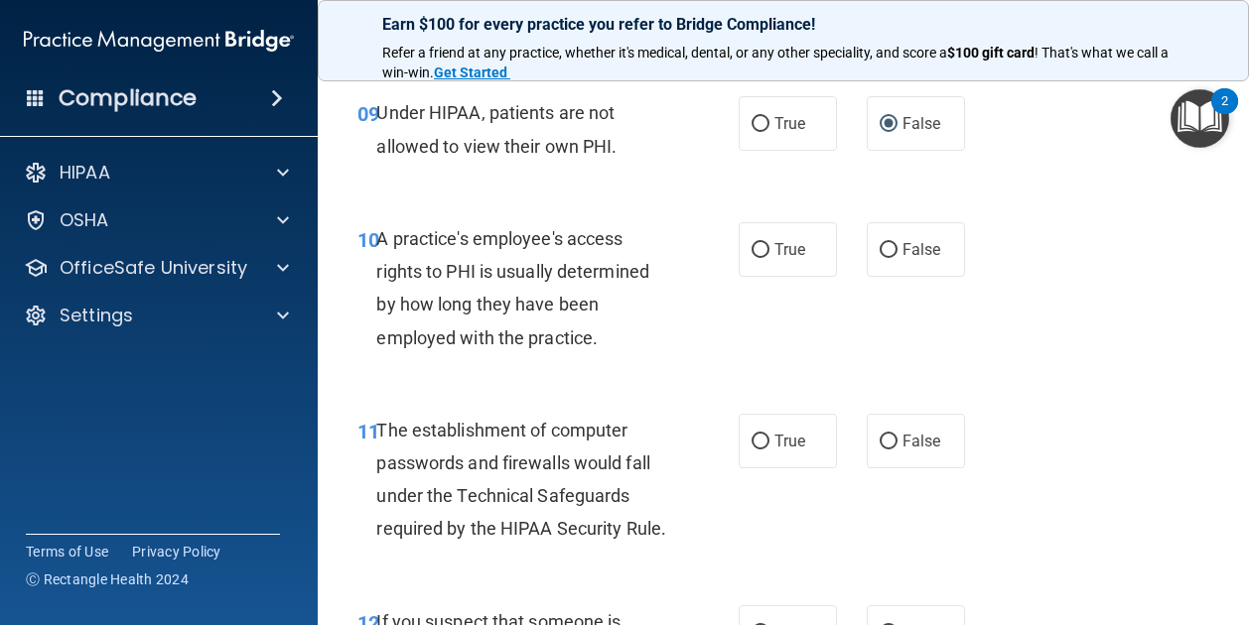
scroll to position [1756, 0]
click at [899, 264] on label "False" at bounding box center [915, 250] width 98 height 55
click at [897, 259] on input "False" at bounding box center [888, 251] width 18 height 15
radio input "true"
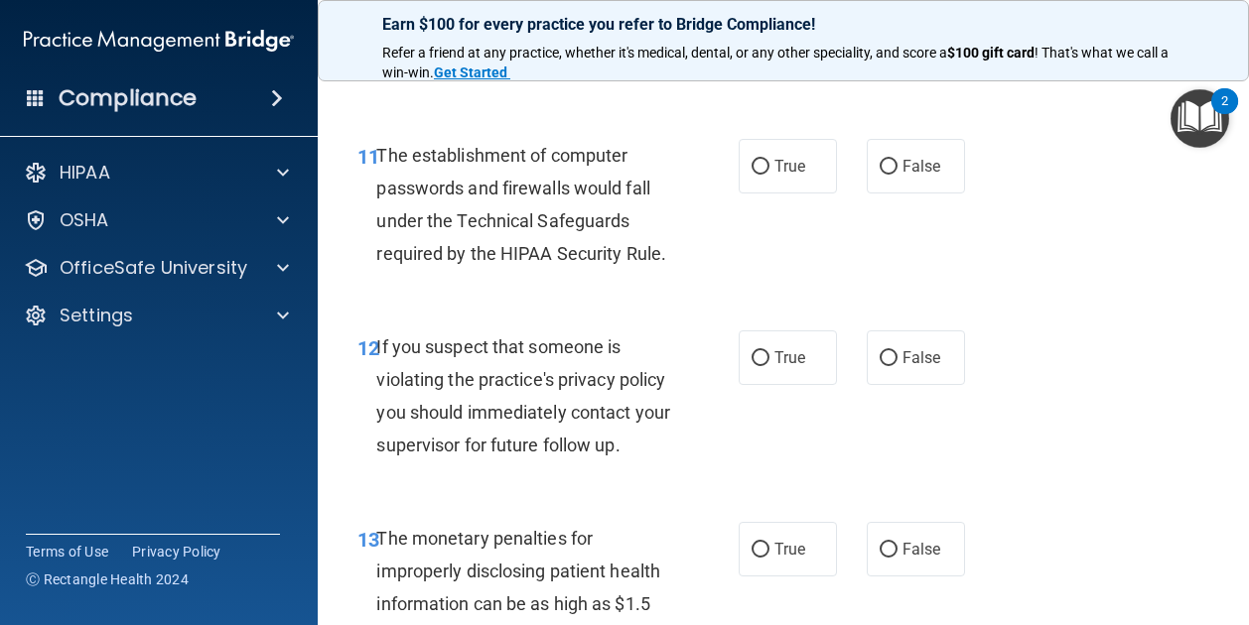
scroll to position [2037, 0]
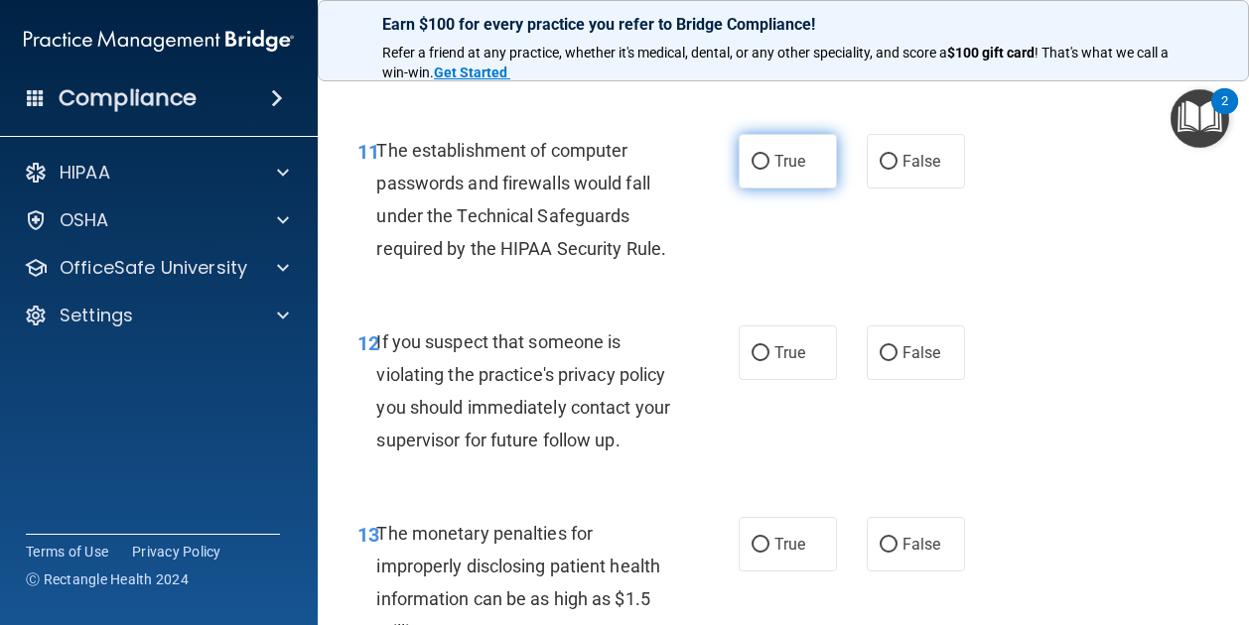
click at [806, 163] on label "True" at bounding box center [787, 161] width 98 height 55
click at [769, 163] on input "True" at bounding box center [760, 162] width 18 height 15
radio input "true"
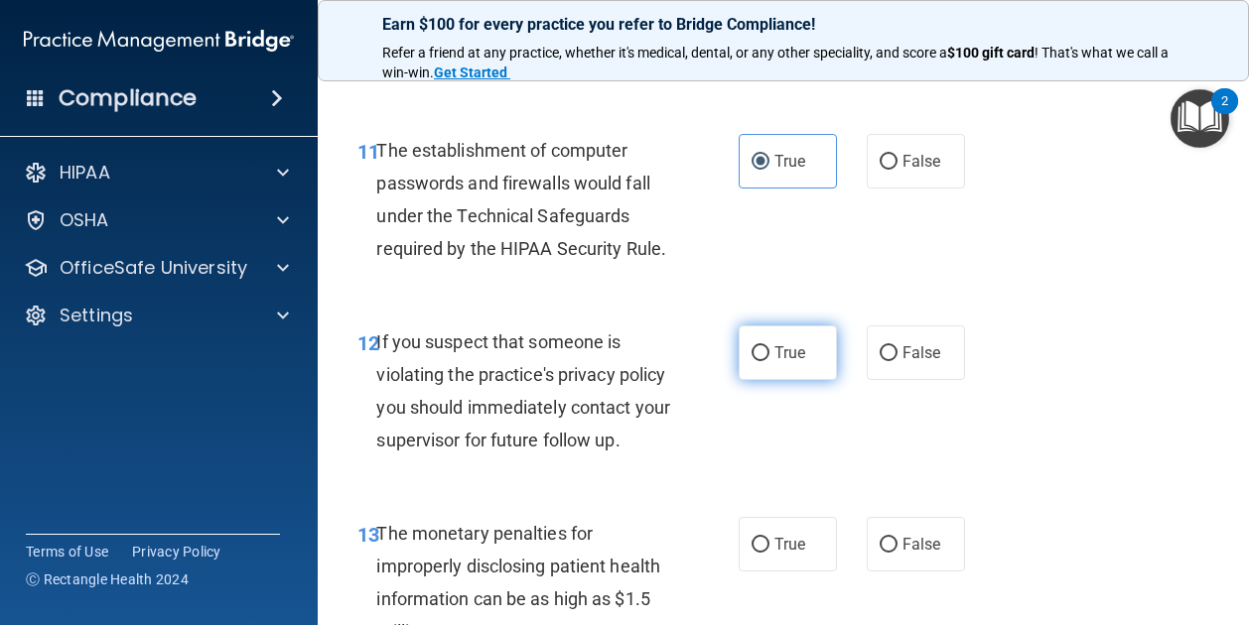
click at [763, 377] on label "True" at bounding box center [787, 353] width 98 height 55
click at [763, 361] on input "True" at bounding box center [760, 353] width 18 height 15
radio input "true"
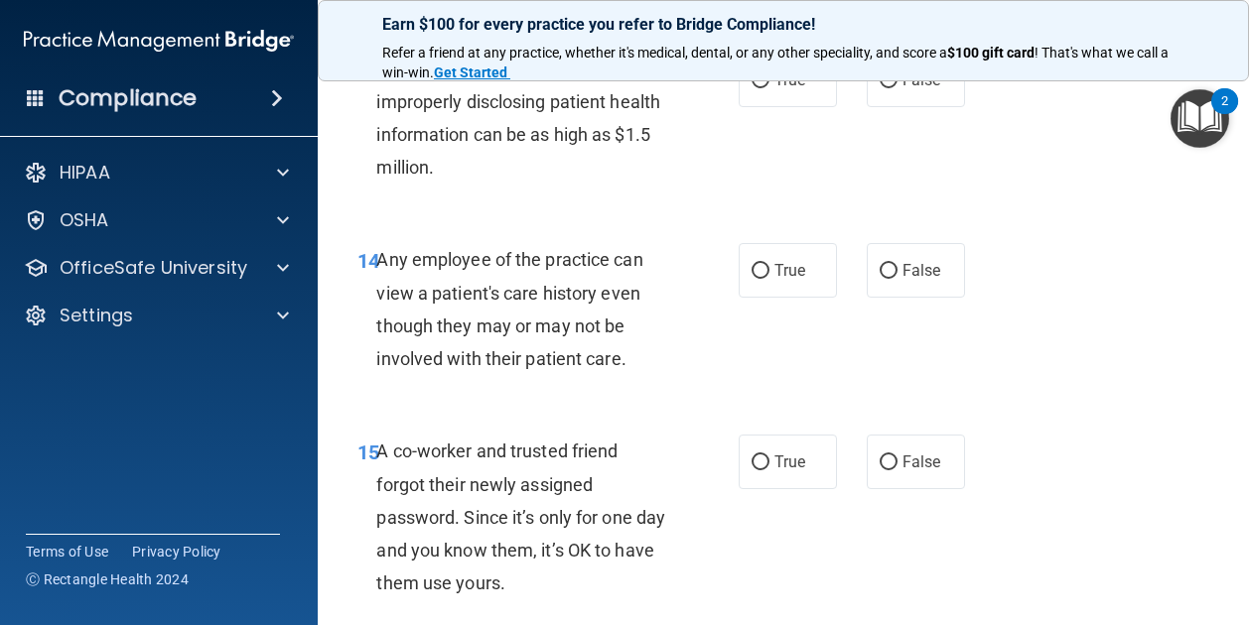
scroll to position [2504, 0]
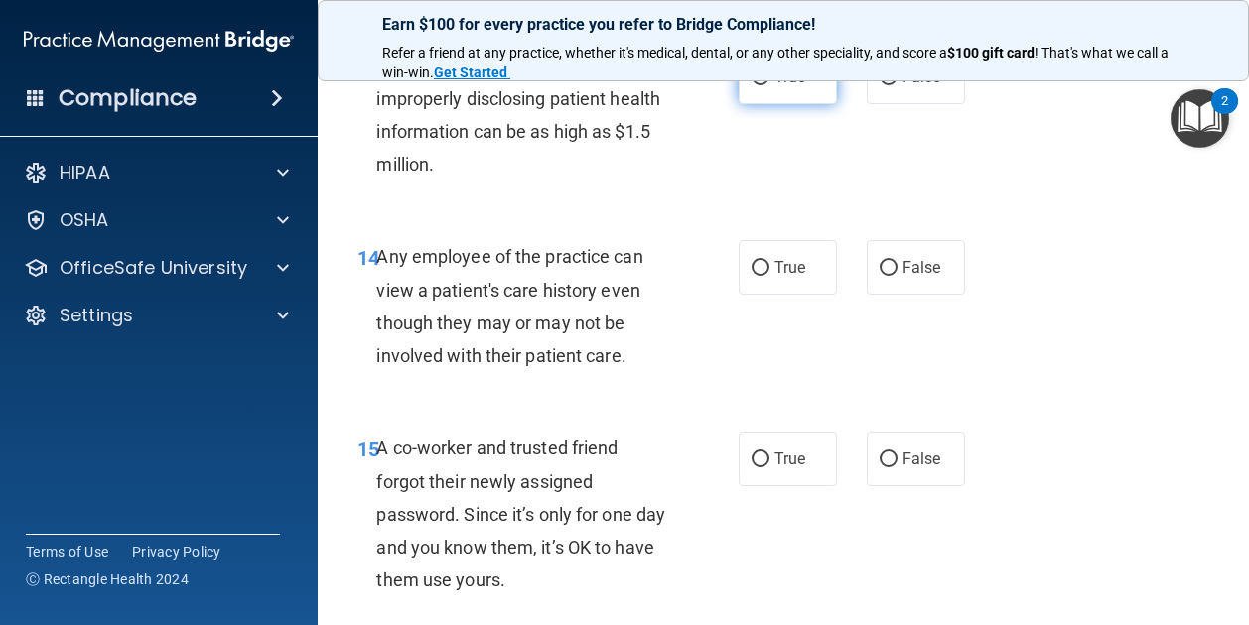
click at [800, 104] on label "True" at bounding box center [787, 77] width 98 height 55
click at [769, 85] on input "True" at bounding box center [760, 77] width 18 height 15
radio input "true"
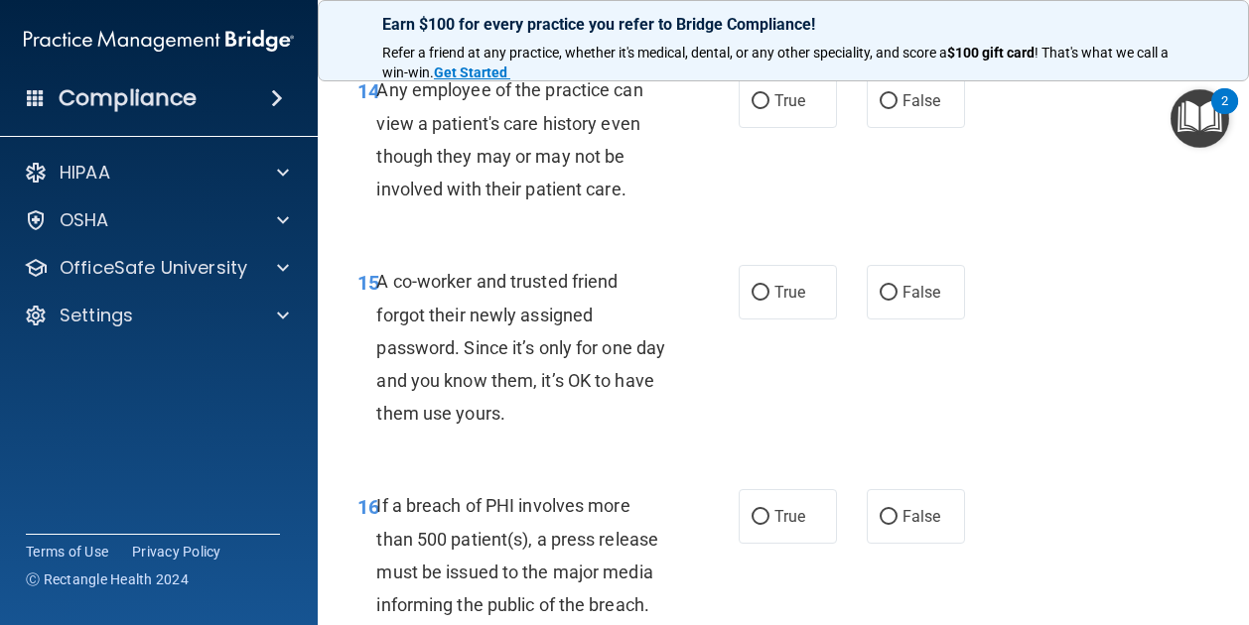
scroll to position [2690, 0]
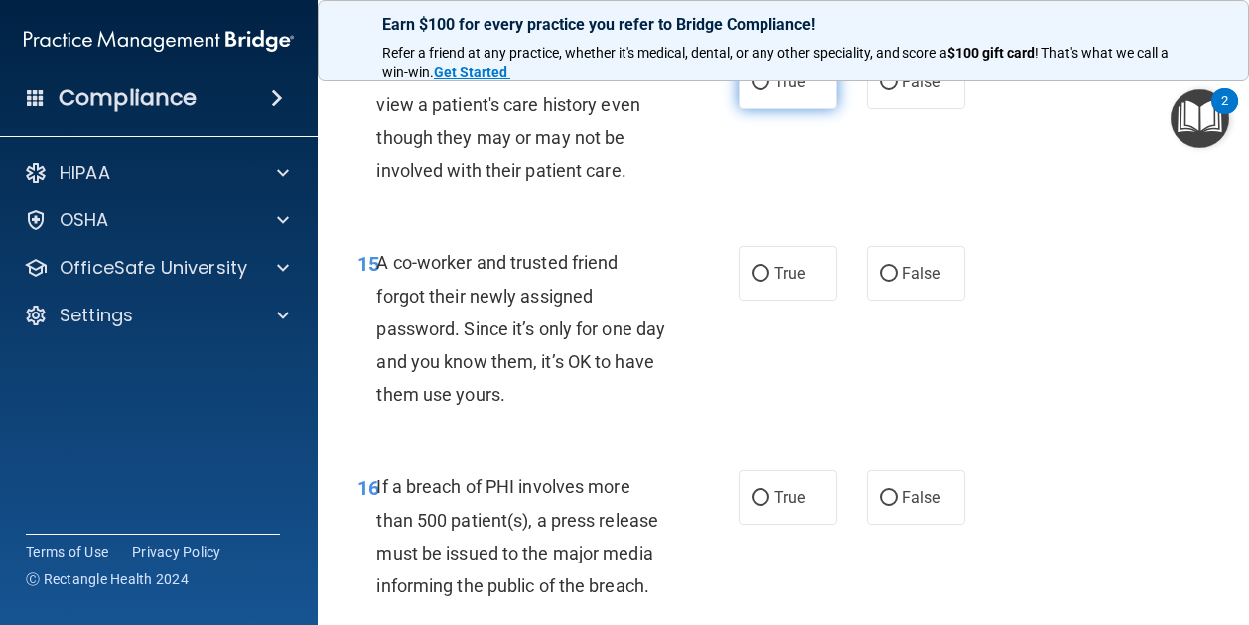
click at [774, 91] on span "True" at bounding box center [789, 81] width 31 height 19
click at [769, 90] on input "True" at bounding box center [760, 82] width 18 height 15
radio input "true"
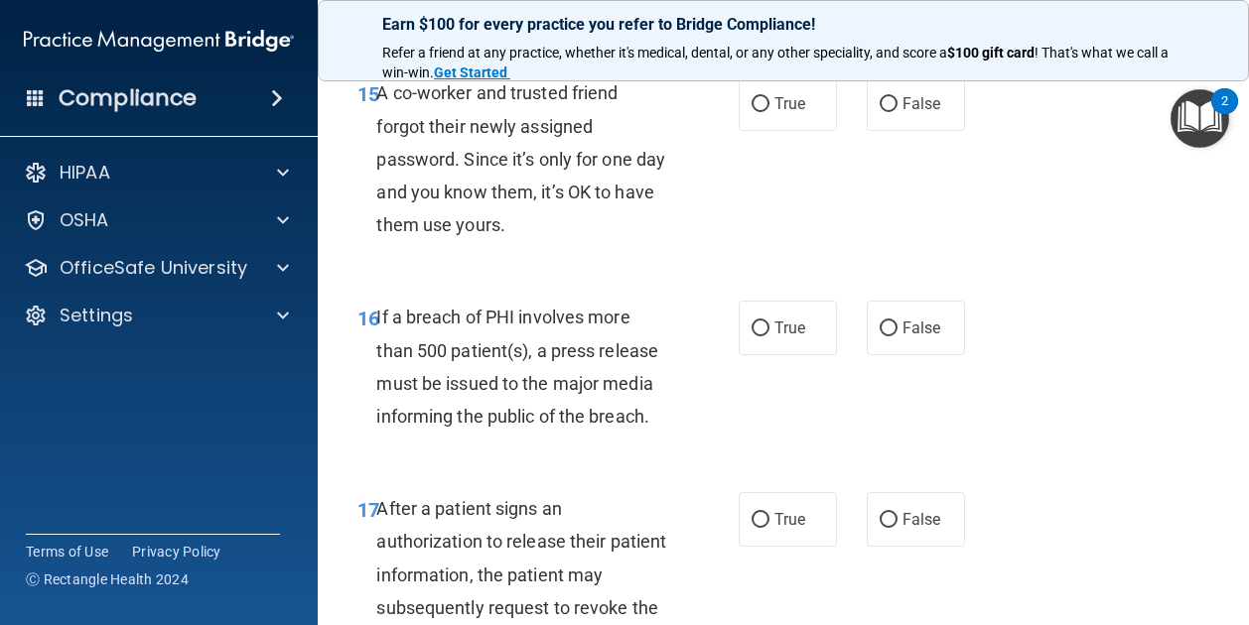
scroll to position [2869, 0]
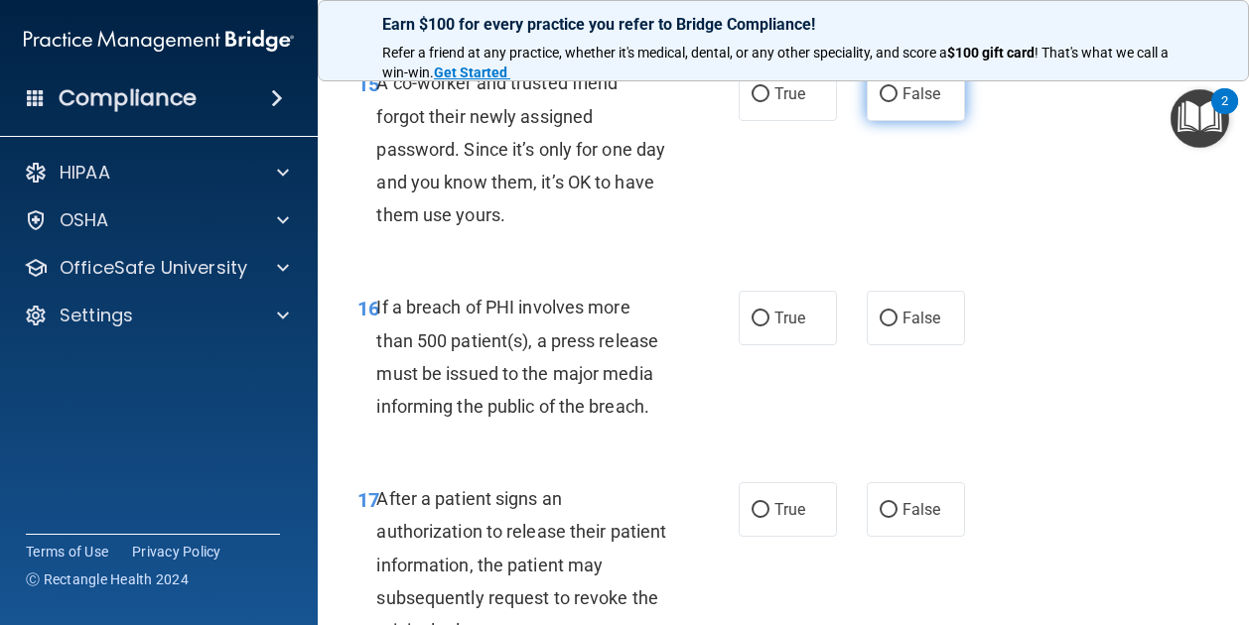
click at [879, 102] on input "False" at bounding box center [888, 94] width 18 height 15
radio input "true"
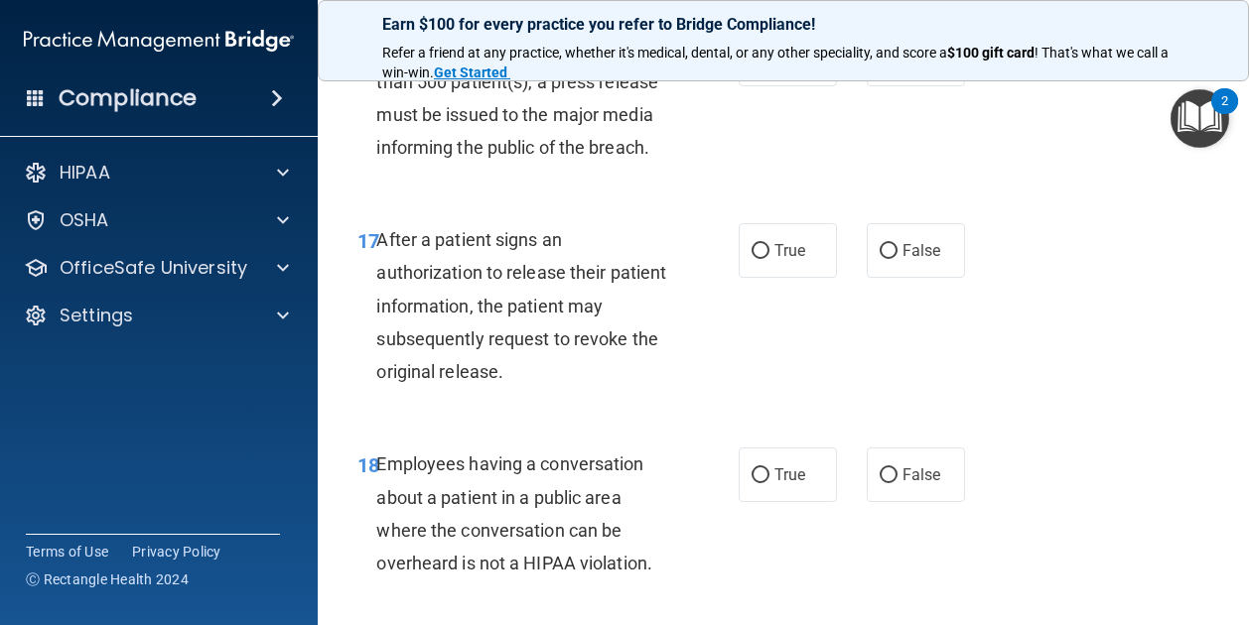
scroll to position [3129, 0]
click at [881, 67] on input "False" at bounding box center [888, 59] width 18 height 15
radio input "true"
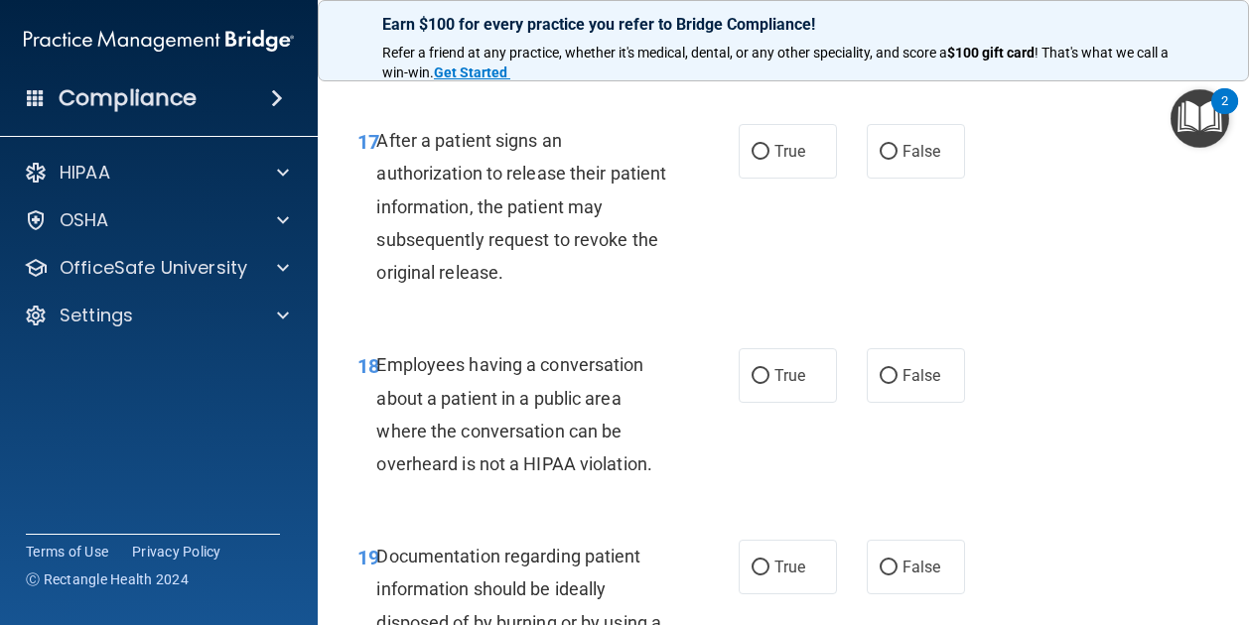
scroll to position [3235, 0]
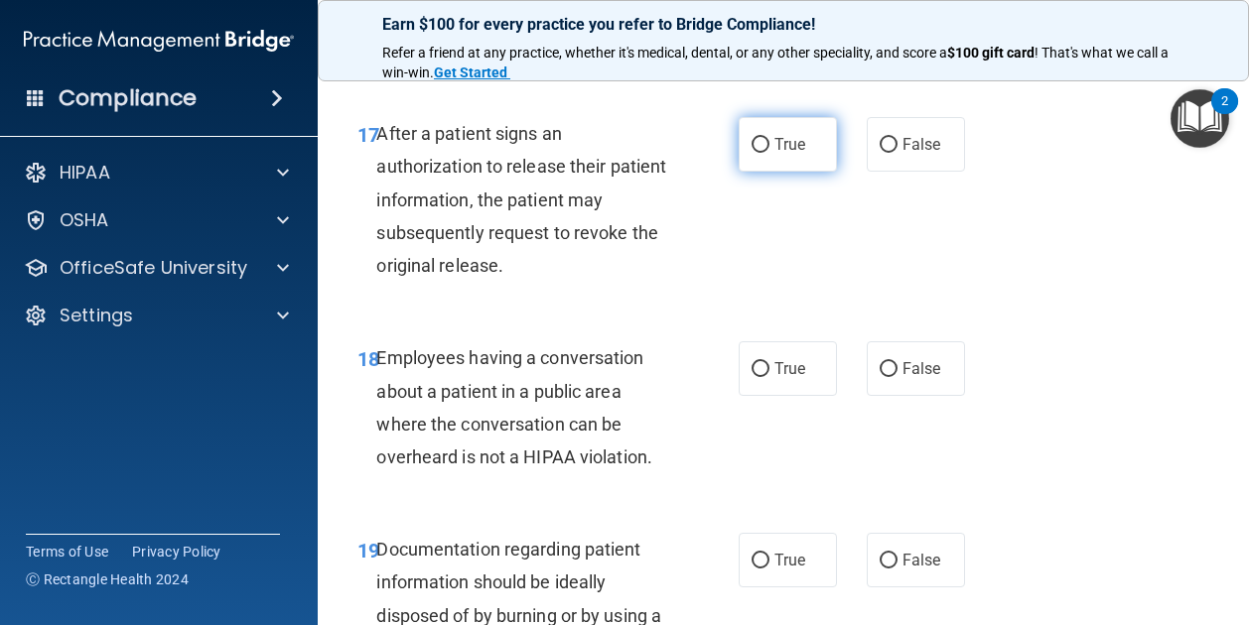
click at [776, 154] on span "True" at bounding box center [789, 144] width 31 height 19
click at [769, 153] on input "True" at bounding box center [760, 145] width 18 height 15
radio input "true"
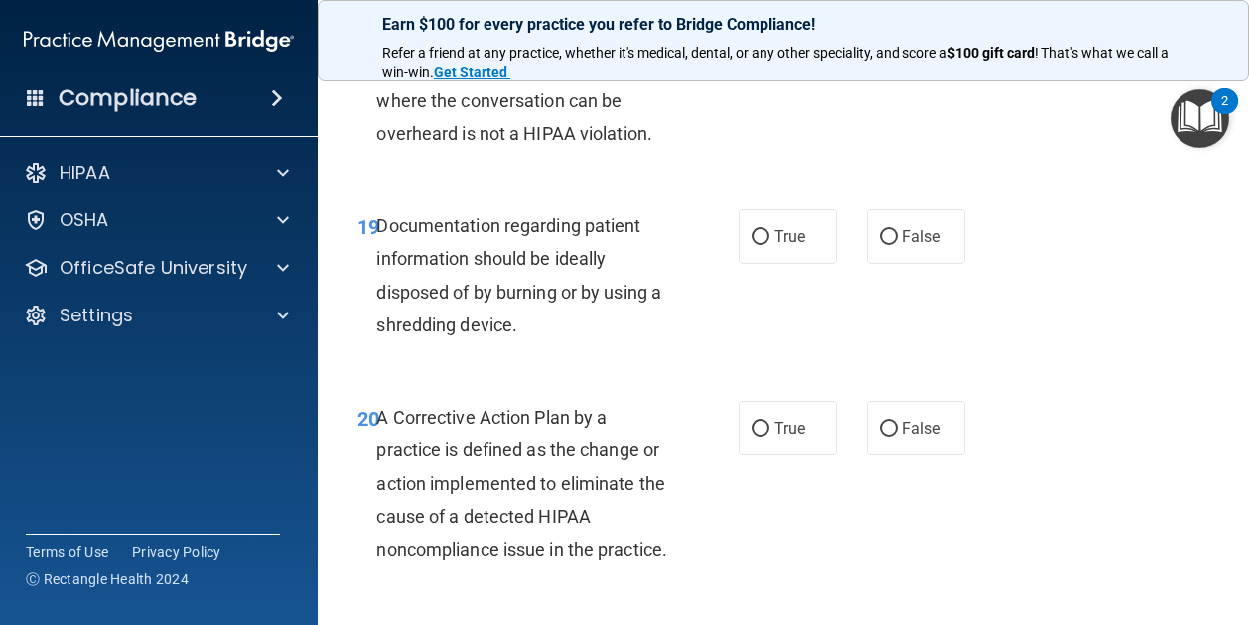
scroll to position [3555, 0]
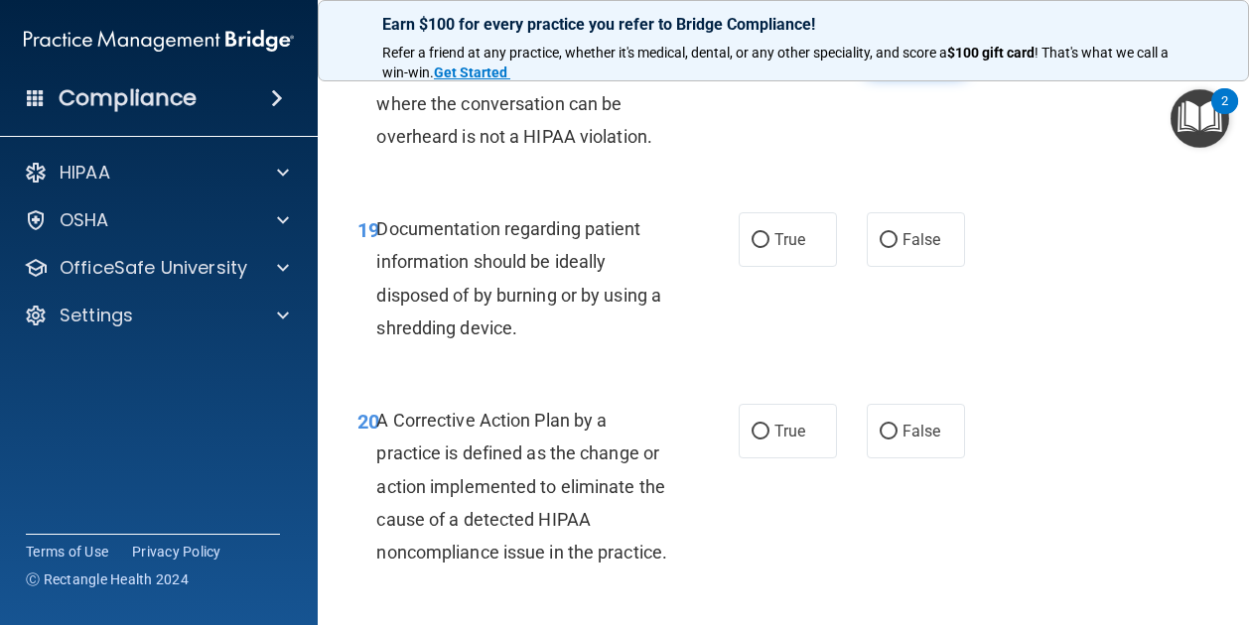
click at [935, 75] on label "False" at bounding box center [915, 48] width 98 height 55
click at [897, 57] on input "False" at bounding box center [888, 49] width 18 height 15
radio input "true"
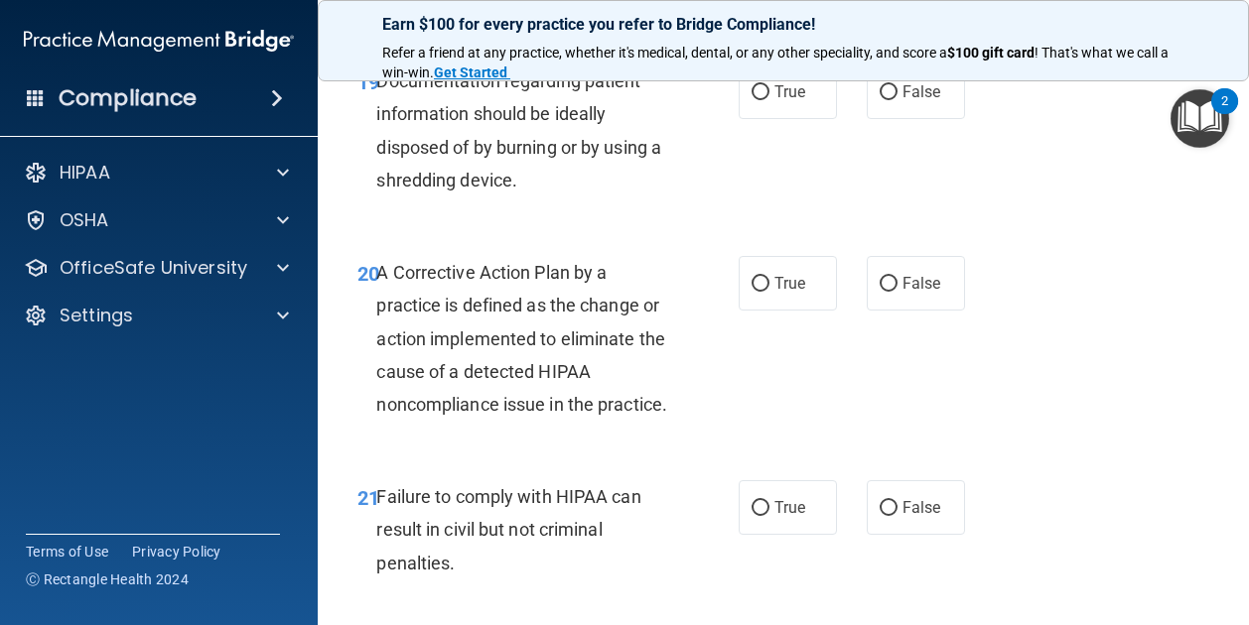
scroll to position [3704, 0]
click at [796, 100] on span "True" at bounding box center [789, 90] width 31 height 19
click at [769, 99] on input "True" at bounding box center [760, 91] width 18 height 15
radio input "true"
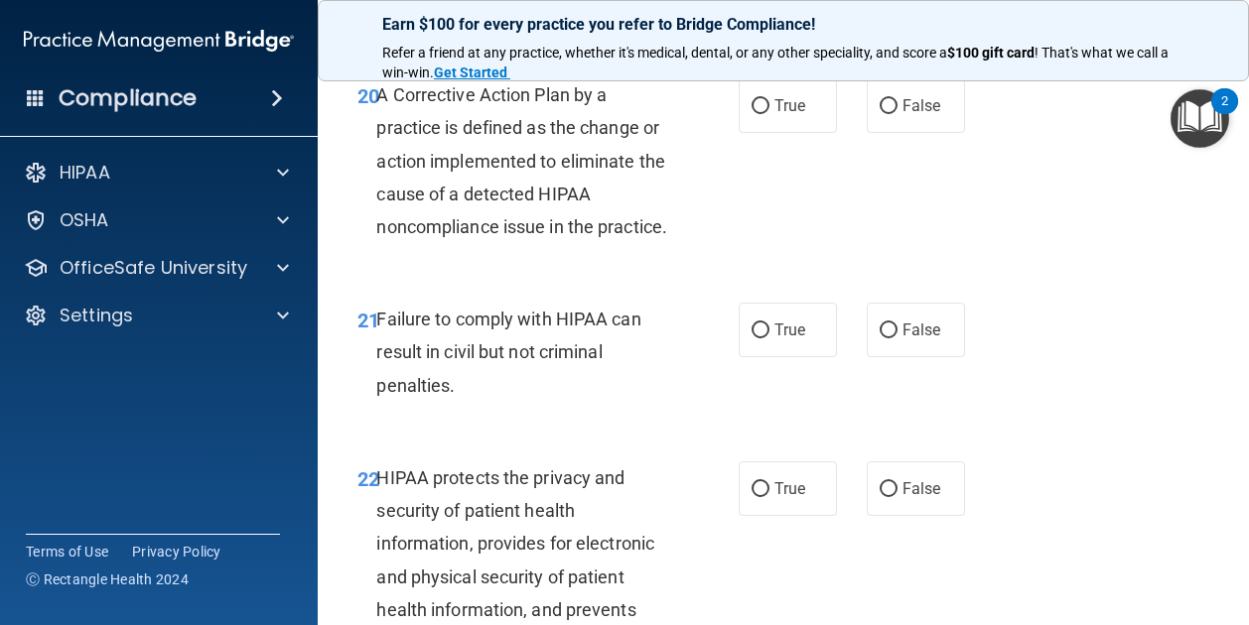
scroll to position [3913, 0]
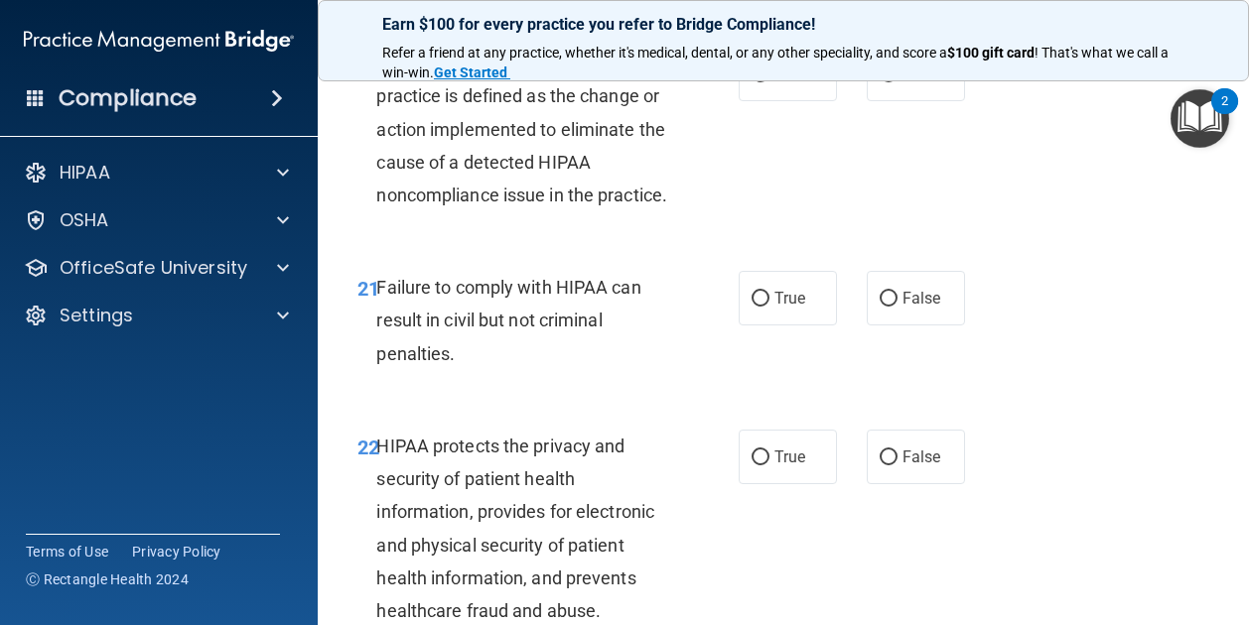
click at [791, 110] on div "20 A Corrective Action Plan by a practice is defined as the change or action im…" at bounding box center [782, 134] width 881 height 224
click at [807, 101] on label "True" at bounding box center [787, 74] width 98 height 55
click at [769, 82] on input "True" at bounding box center [760, 74] width 18 height 15
radio input "true"
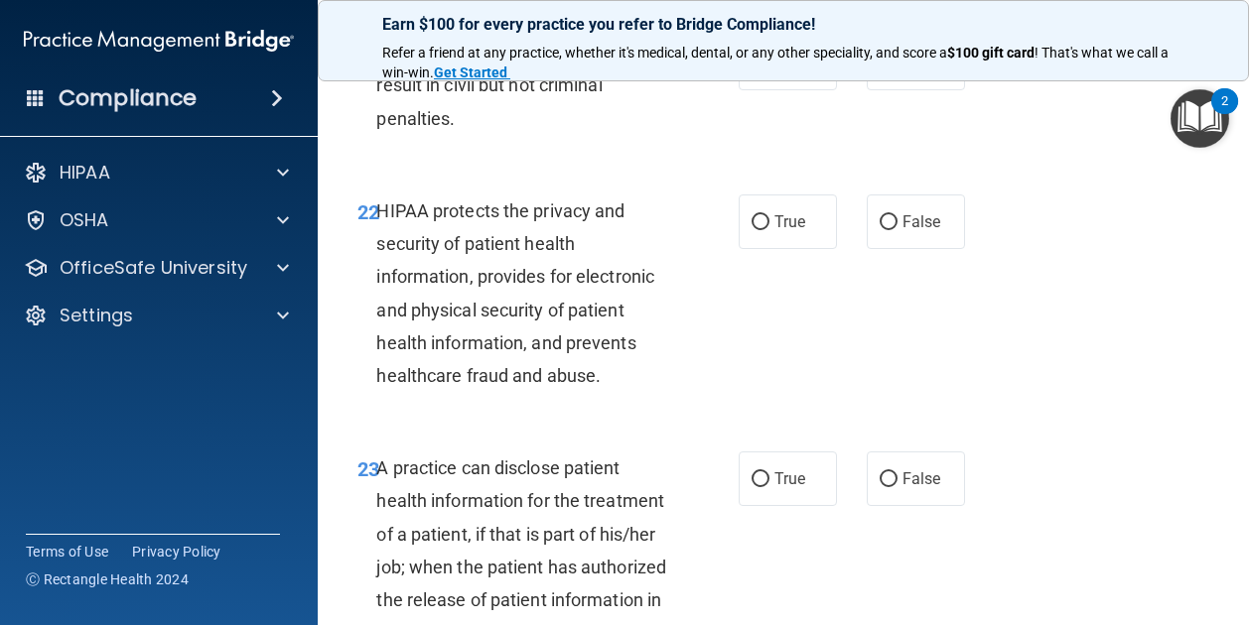
scroll to position [4149, 0]
click at [883, 70] on input "False" at bounding box center [888, 63] width 18 height 15
radio input "true"
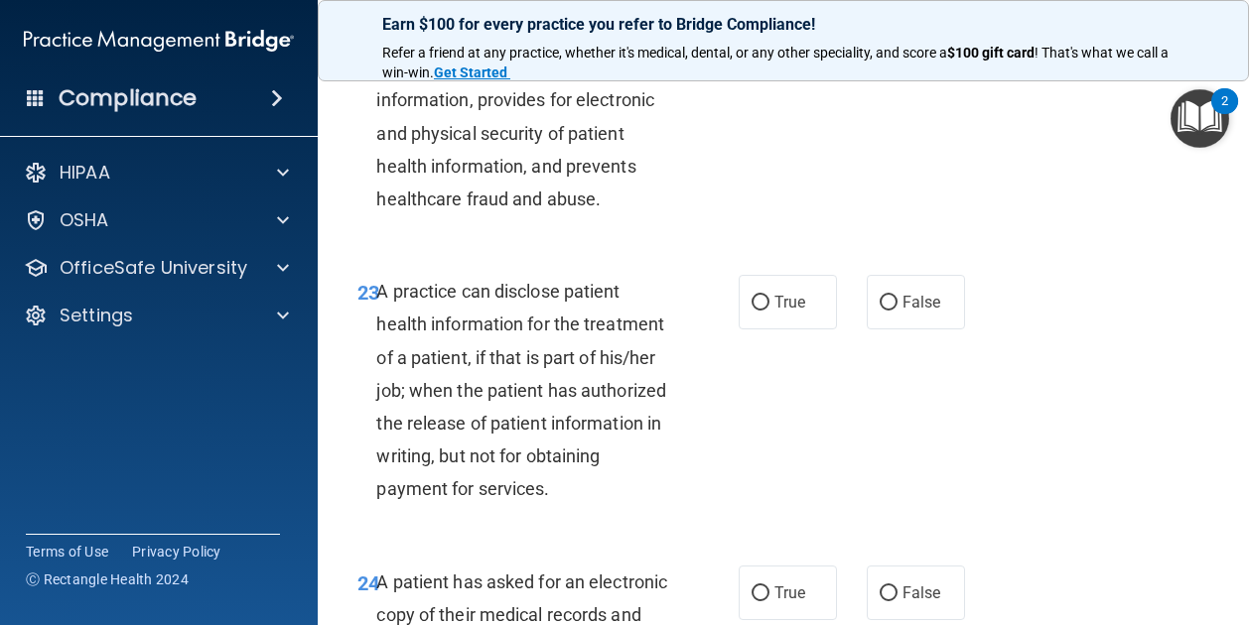
scroll to position [4325, 0]
click at [786, 54] on span "True" at bounding box center [789, 44] width 31 height 19
click at [769, 53] on input "True" at bounding box center [760, 45] width 18 height 15
radio input "true"
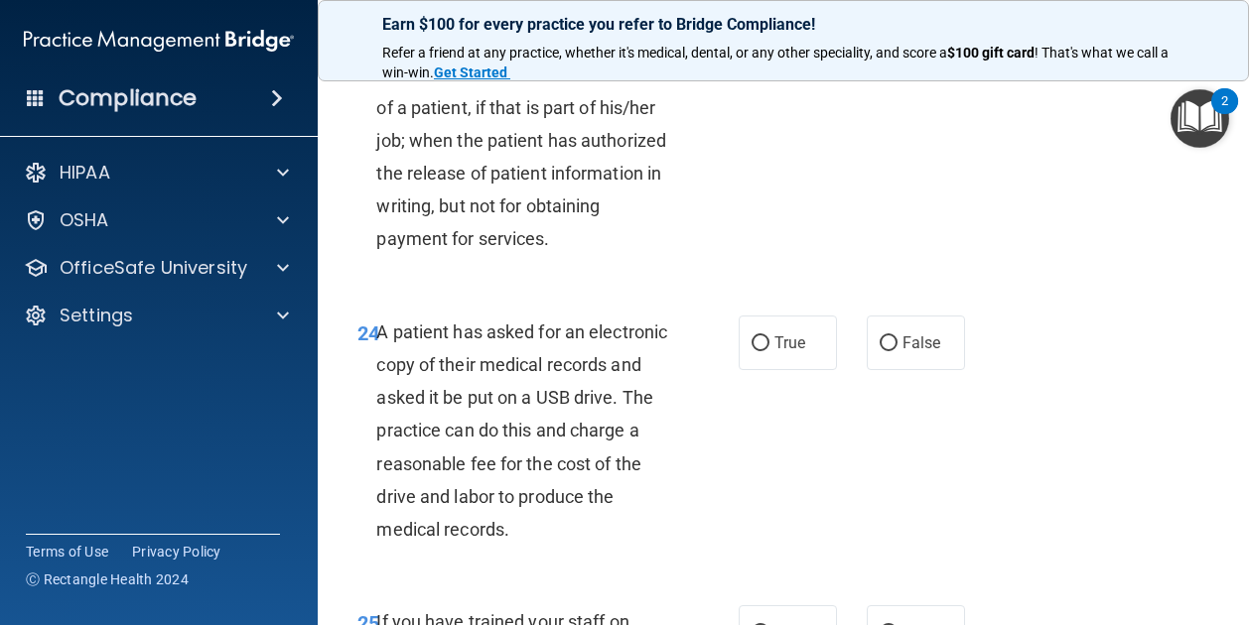
scroll to position [4576, 0]
click at [780, 78] on label "True" at bounding box center [787, 51] width 98 height 55
click at [769, 60] on input "True" at bounding box center [760, 52] width 18 height 15
radio input "true"
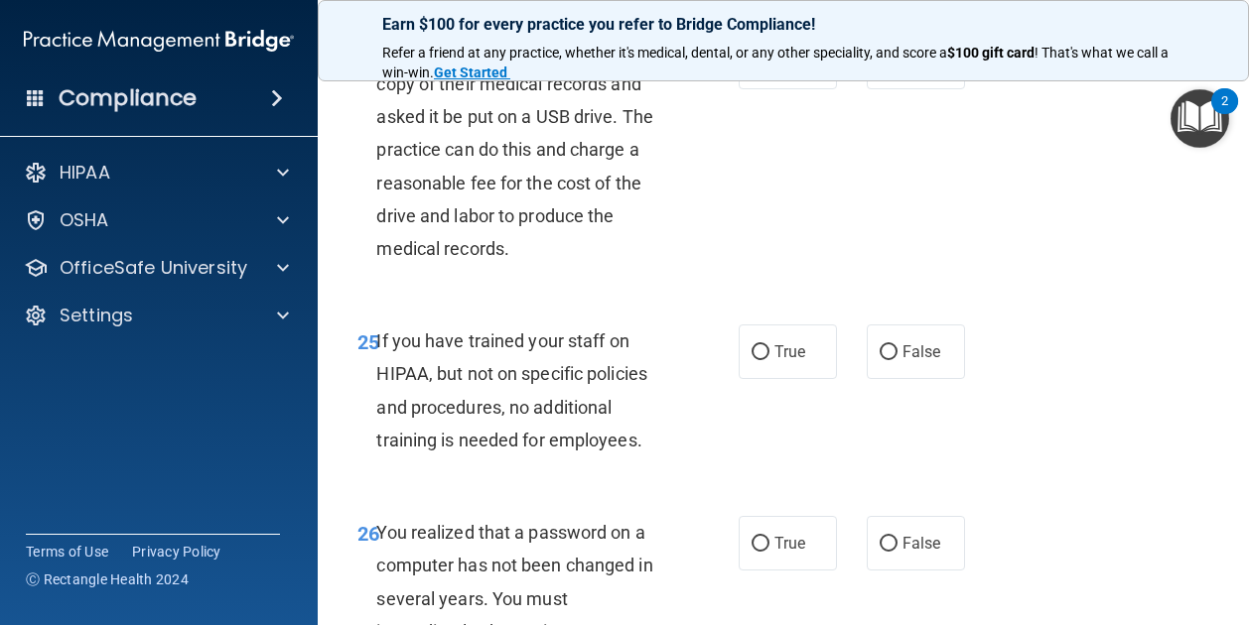
scroll to position [4856, 0]
click at [924, 70] on span "False" at bounding box center [921, 61] width 39 height 19
click at [897, 69] on input "False" at bounding box center [888, 62] width 18 height 15
radio input "true"
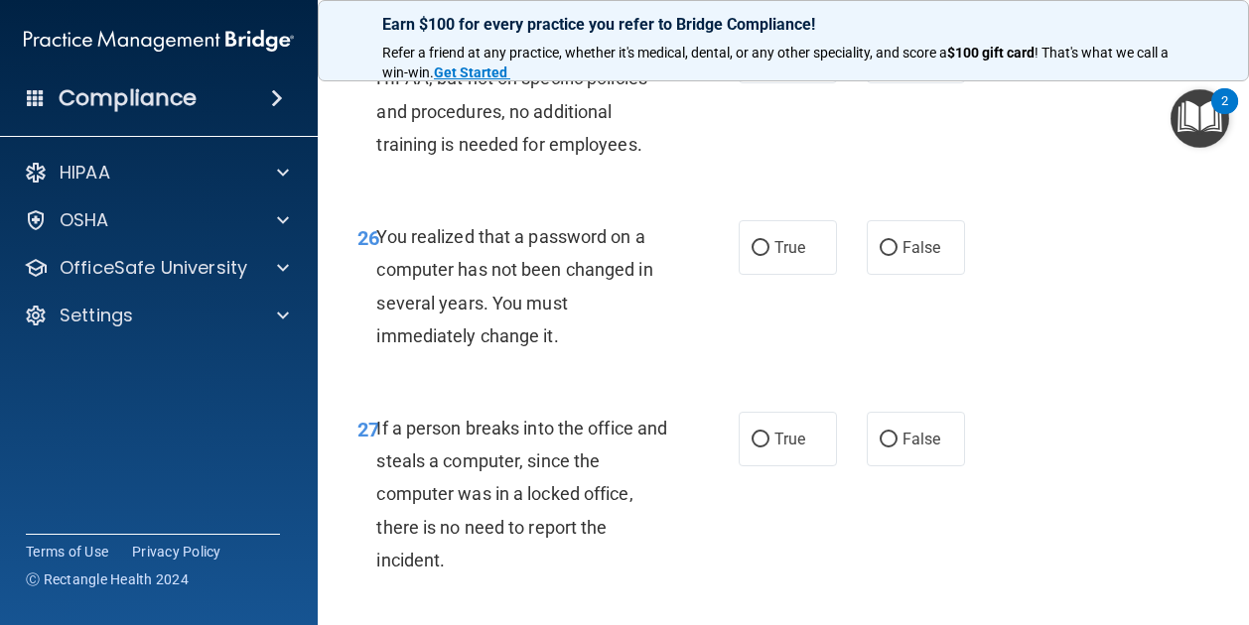
scroll to position [5177, 0]
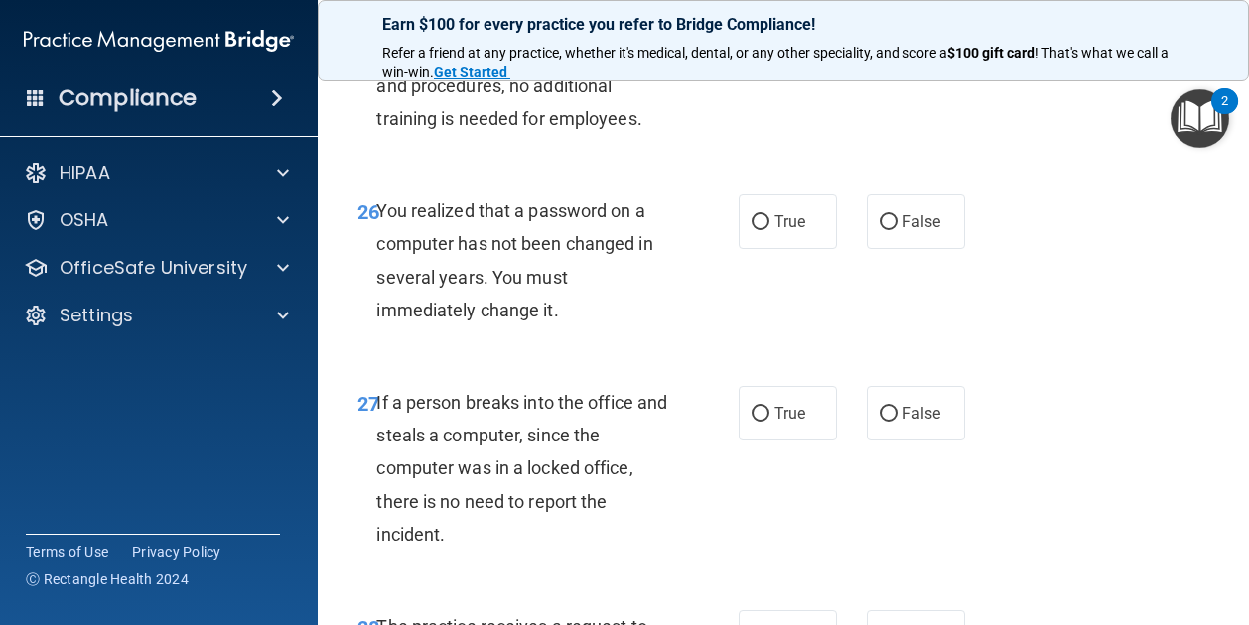
click at [852, 58] on div "True False" at bounding box center [855, 30] width 235 height 55
click at [877, 58] on label "False" at bounding box center [915, 30] width 98 height 55
click at [879, 39] on input "False" at bounding box center [888, 31] width 18 height 15
radio input "true"
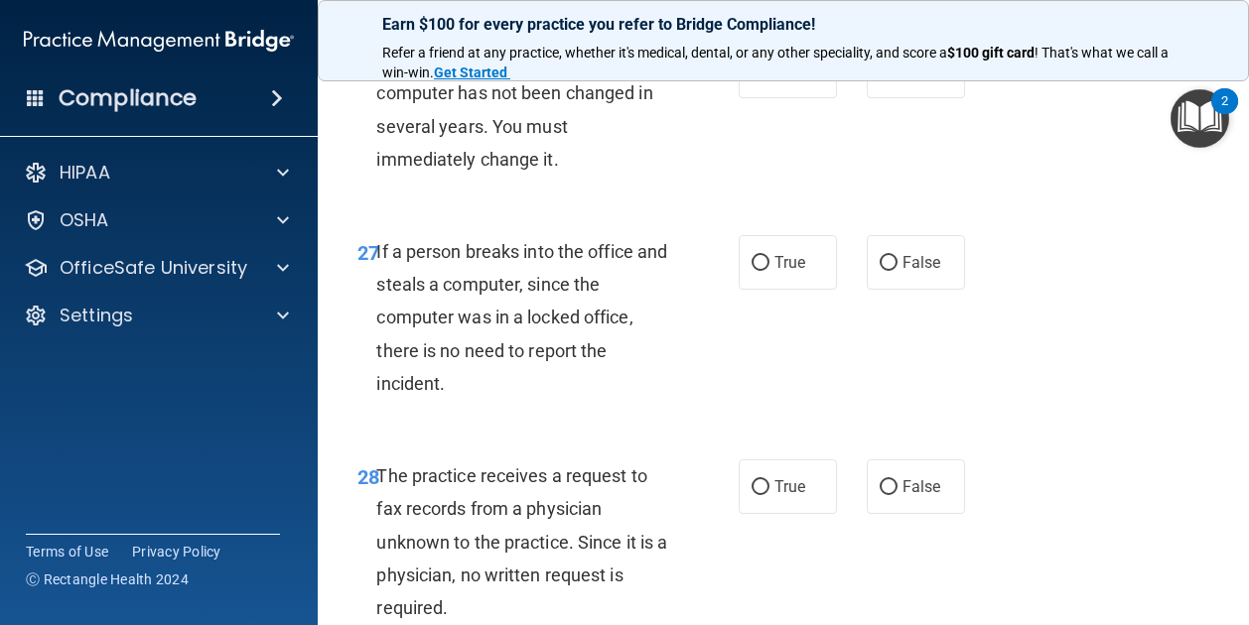
scroll to position [5337, 0]
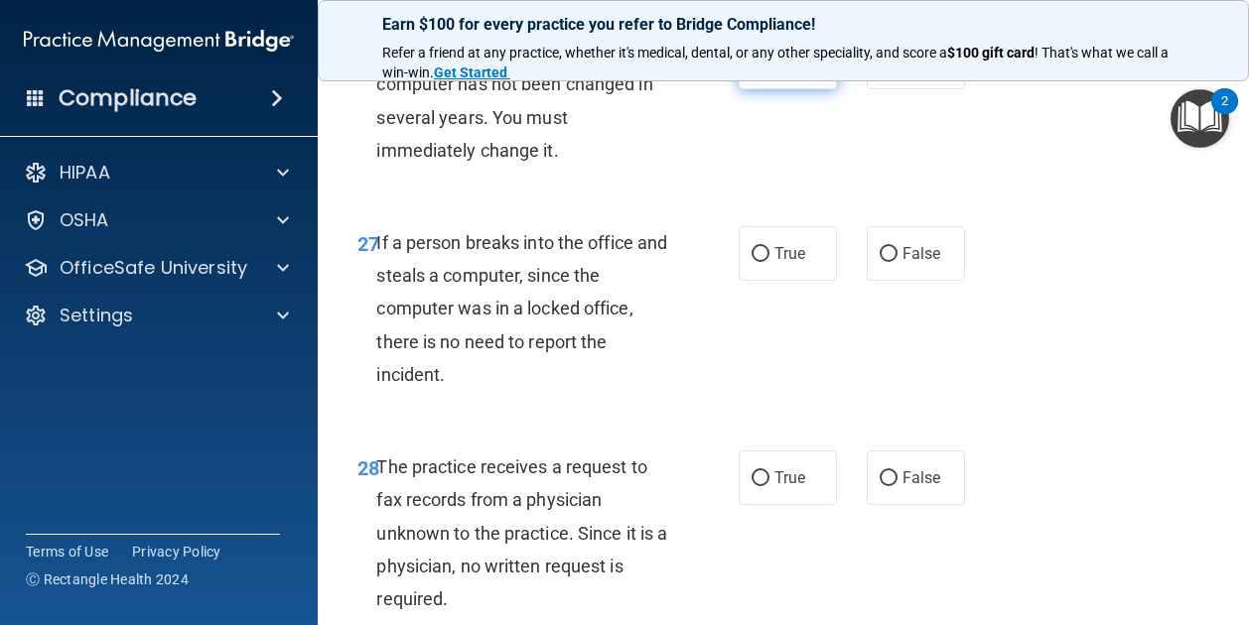
click at [780, 71] on span "True" at bounding box center [789, 62] width 31 height 19
click at [769, 70] on input "True" at bounding box center [760, 63] width 18 height 15
radio input "true"
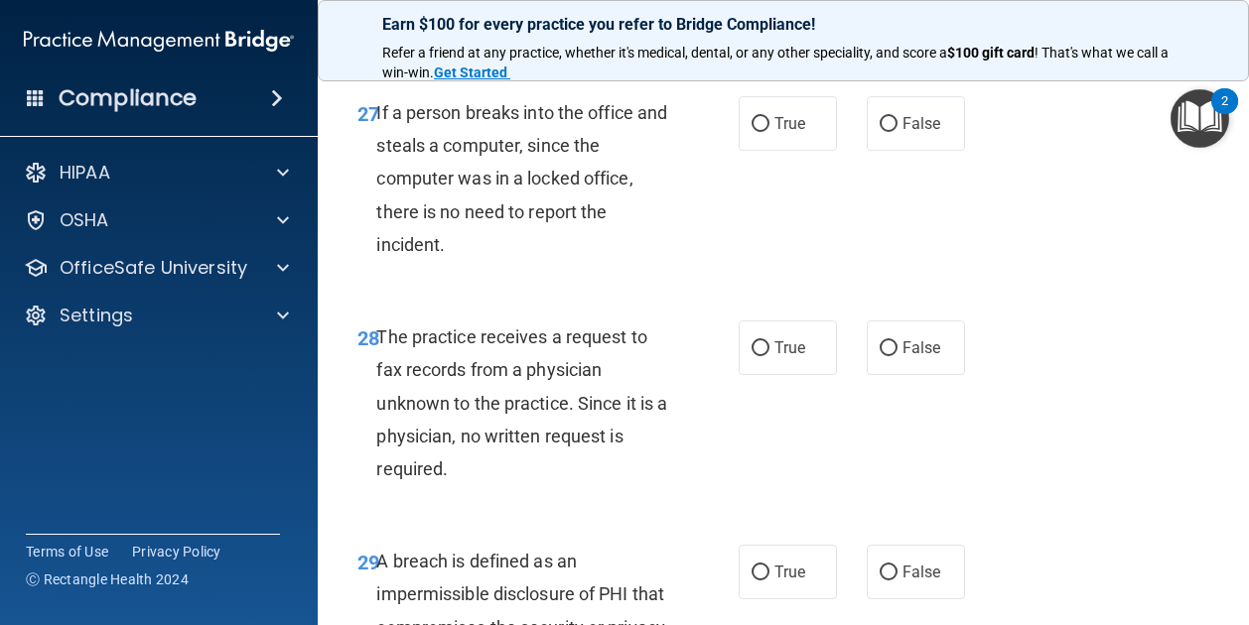
scroll to position [5468, 0]
click at [868, 150] on label "False" at bounding box center [915, 122] width 98 height 55
click at [879, 131] on input "False" at bounding box center [888, 123] width 18 height 15
radio input "true"
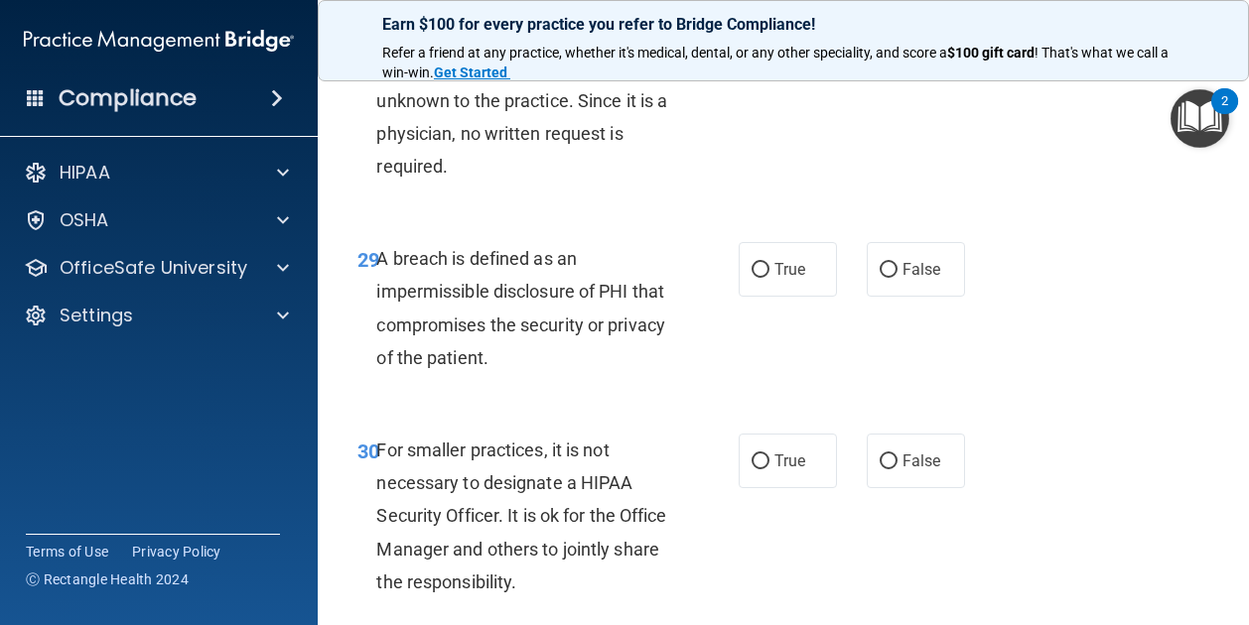
scroll to position [5775, 0]
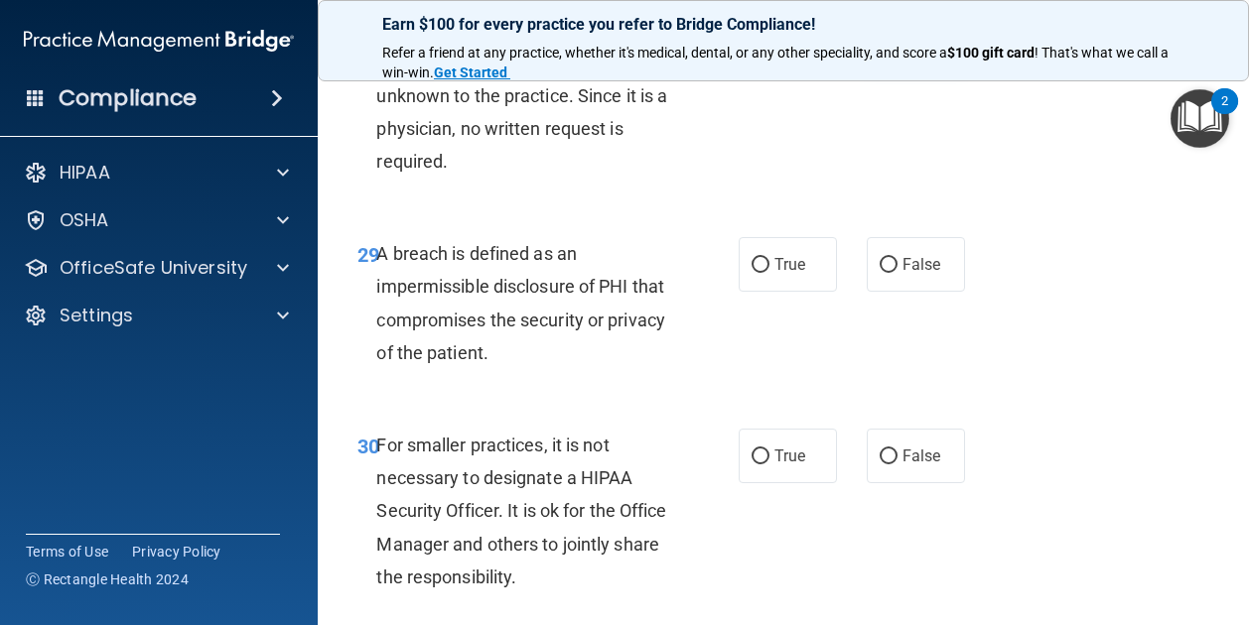
click at [941, 67] on label "False" at bounding box center [915, 40] width 98 height 55
click at [897, 49] on input "False" at bounding box center [888, 41] width 18 height 15
radio input "true"
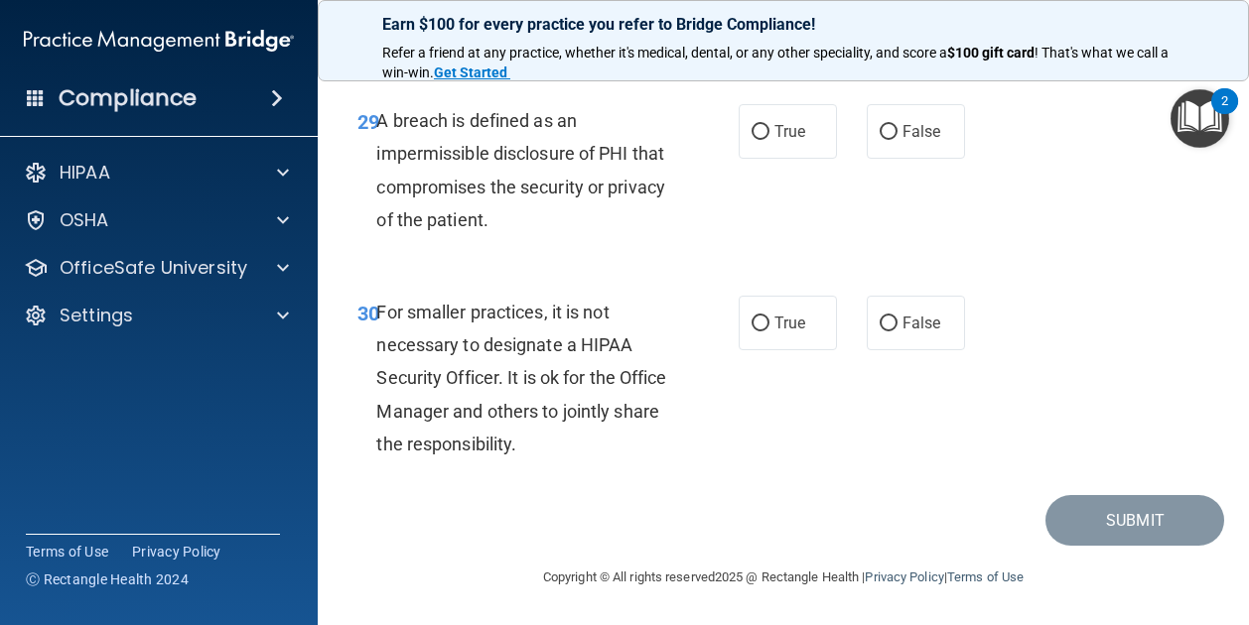
scroll to position [5969, 0]
click at [786, 132] on div "29 A breach is defined as an impermissible disclosure of PHI that compromises t…" at bounding box center [782, 175] width 881 height 192
click at [778, 141] on span "True" at bounding box center [789, 131] width 31 height 19
click at [769, 140] on input "True" at bounding box center [760, 132] width 18 height 15
radio input "true"
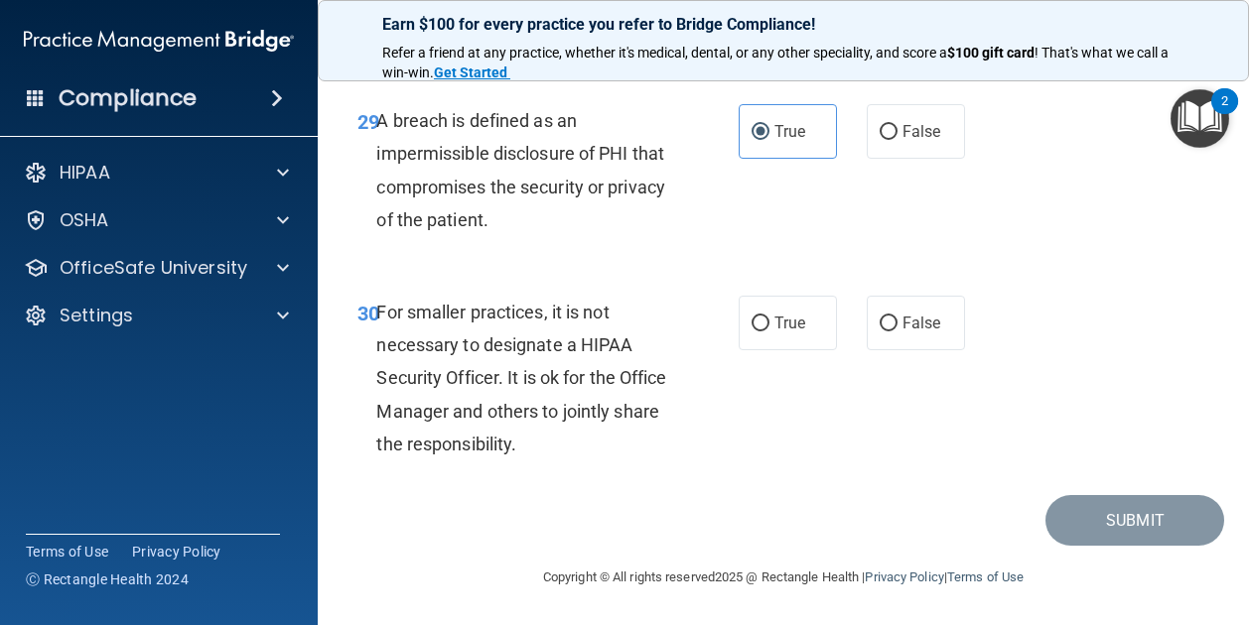
scroll to position [6006, 0]
click at [883, 323] on input "False" at bounding box center [888, 324] width 18 height 15
radio input "true"
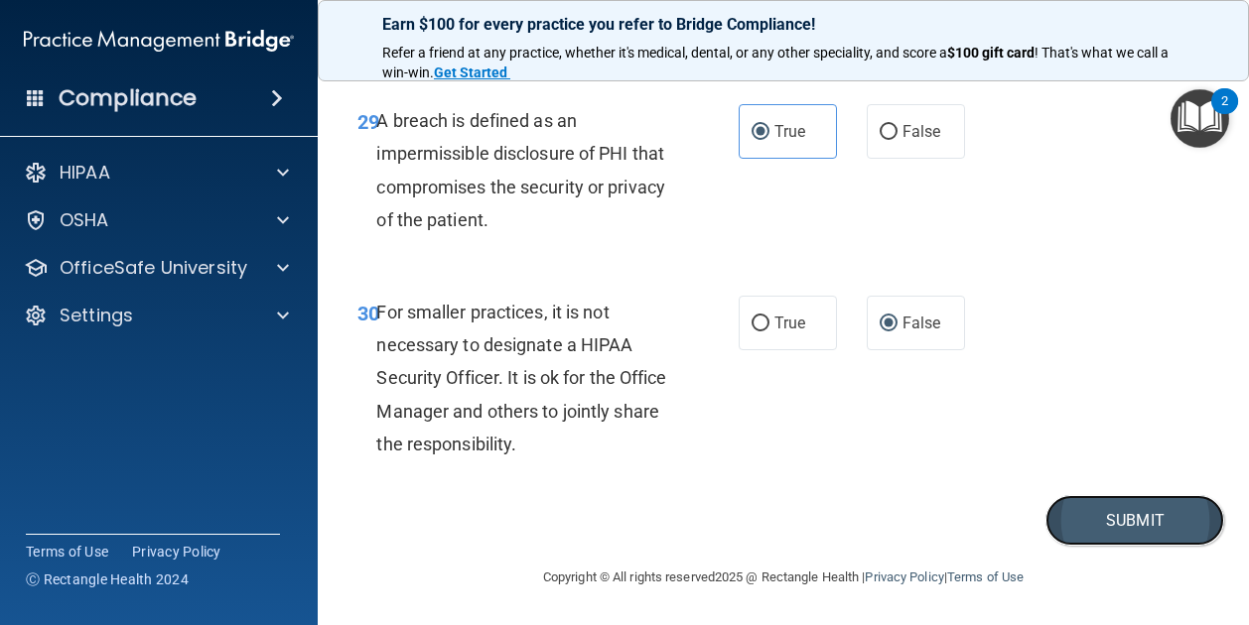
click at [1064, 515] on button "Submit" at bounding box center [1134, 520] width 179 height 51
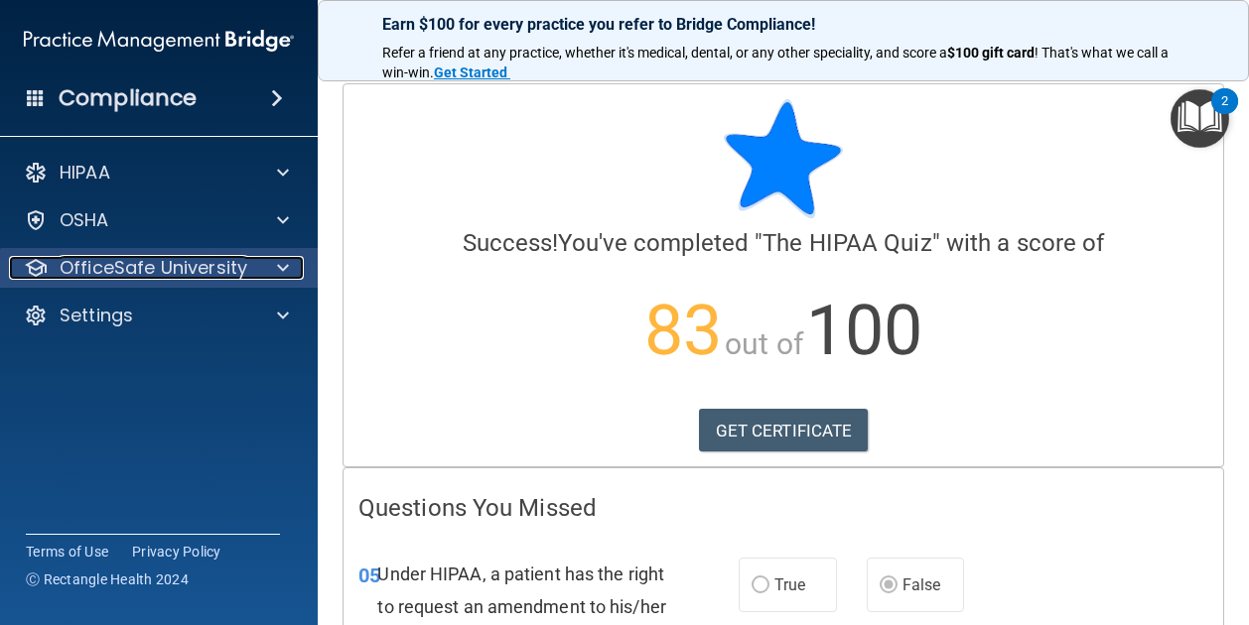
click at [271, 268] on div at bounding box center [280, 268] width 50 height 24
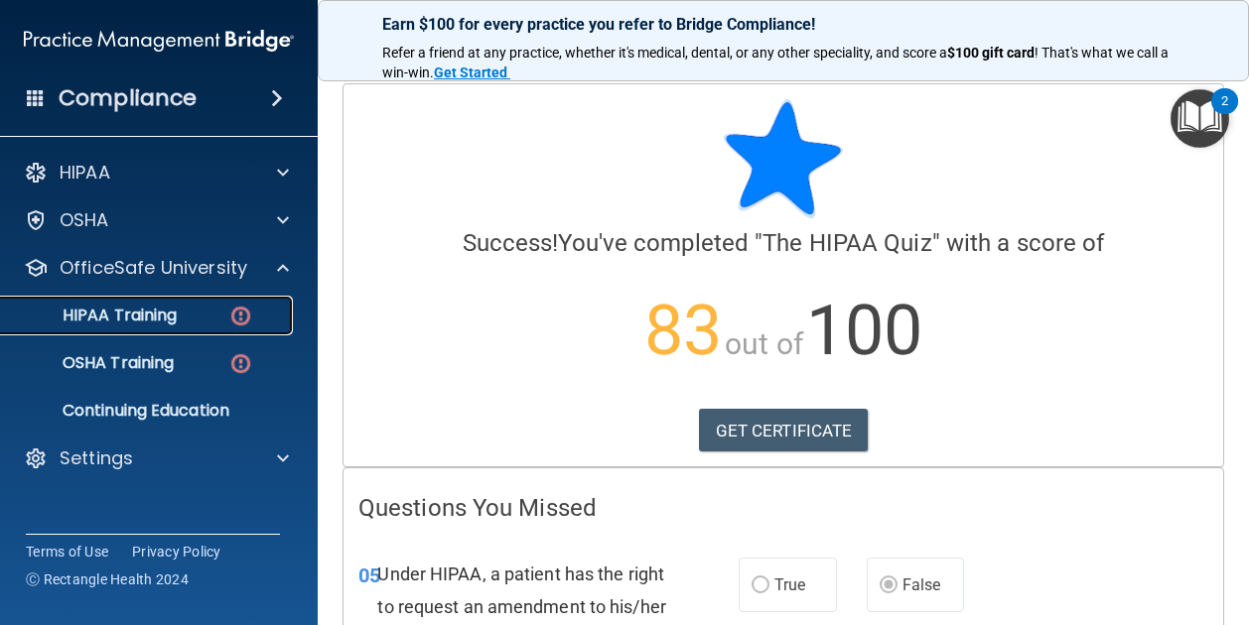
click at [169, 310] on p "HIPAA Training" at bounding box center [95, 316] width 164 height 20
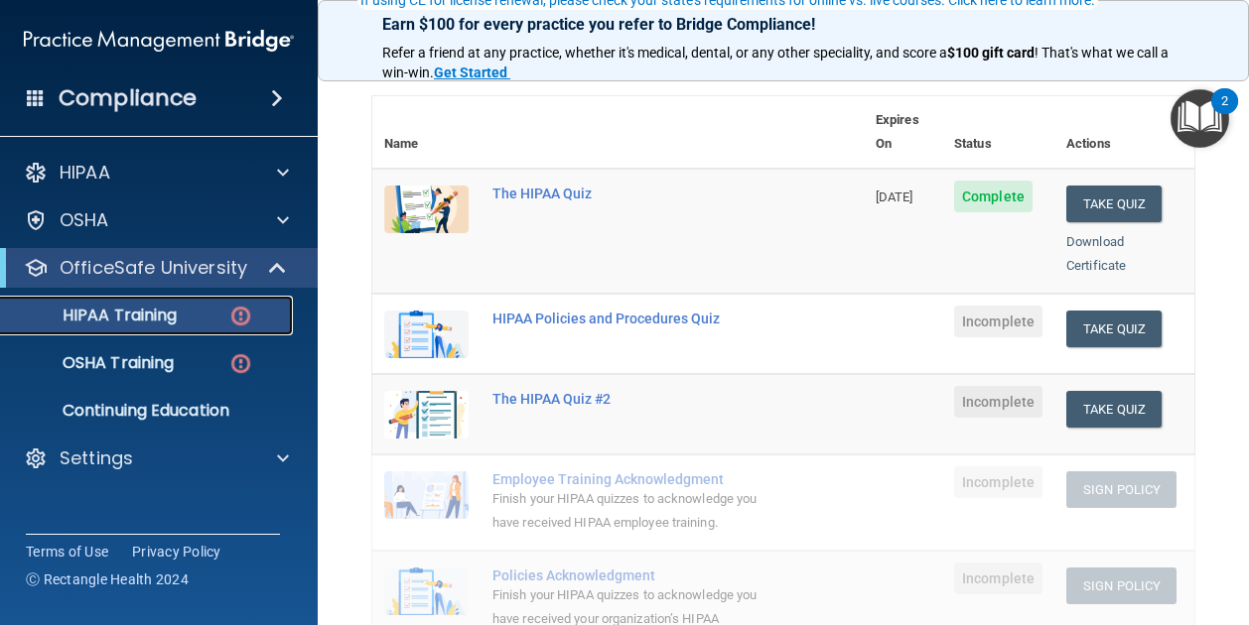
scroll to position [204, 0]
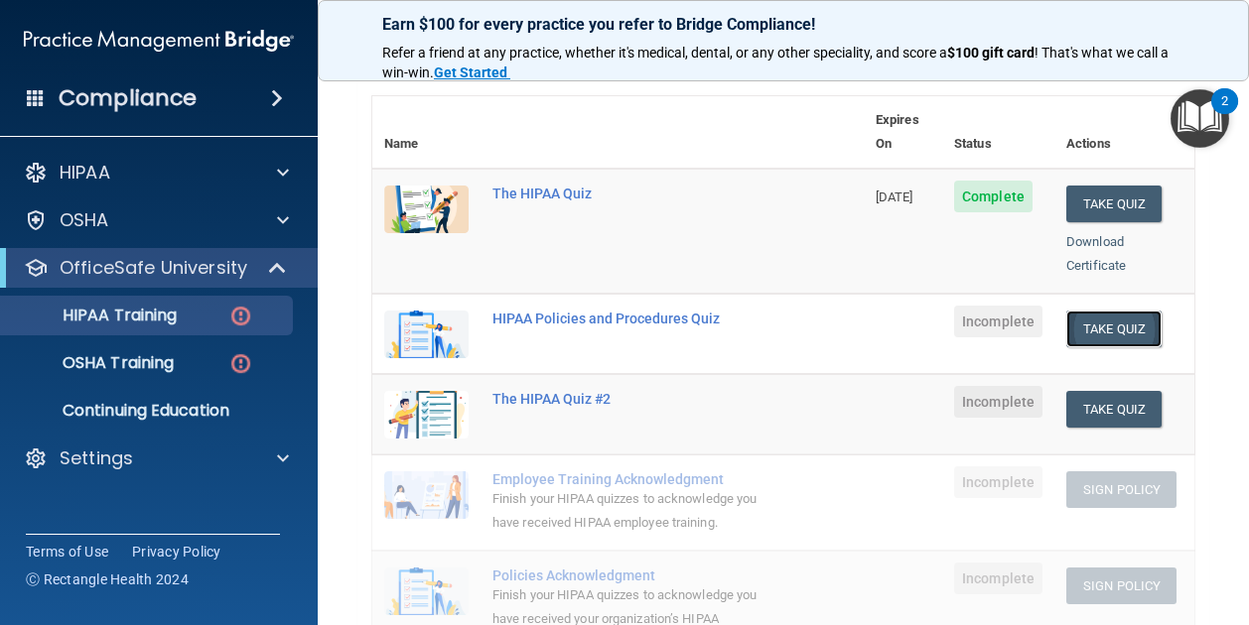
click at [1130, 311] on button "Take Quiz" at bounding box center [1113, 329] width 95 height 37
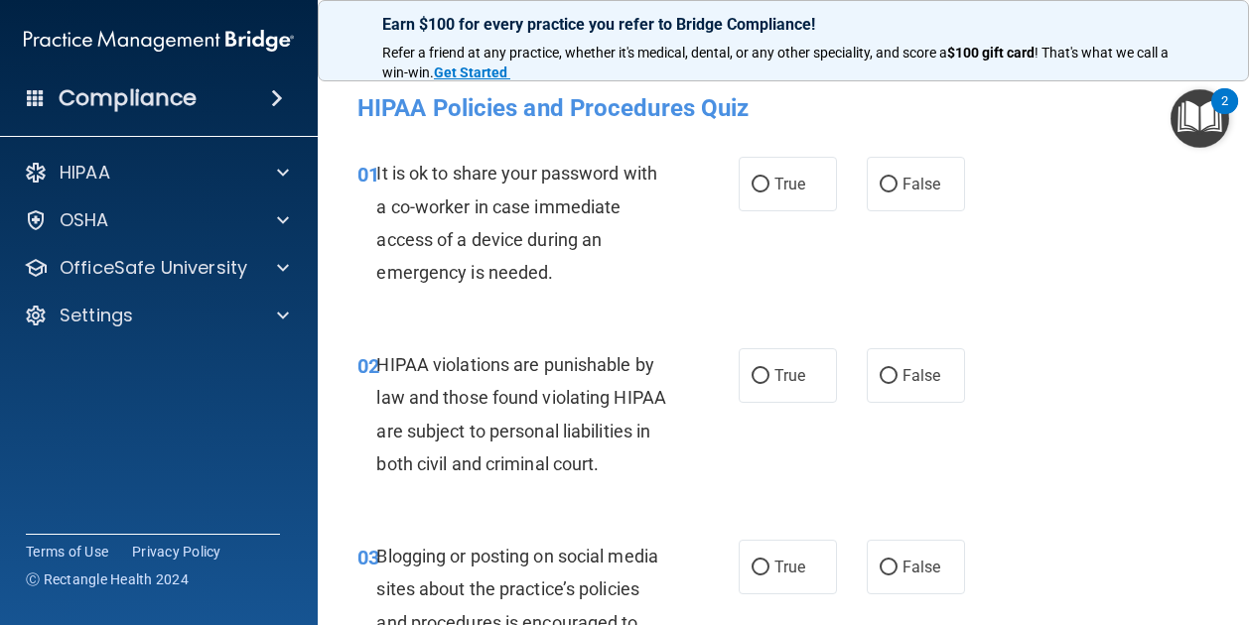
click at [979, 263] on div "01 It is ok to share your password with a co-worker in case immediate access of…" at bounding box center [782, 228] width 881 height 192
click at [910, 179] on span "False" at bounding box center [921, 184] width 39 height 19
click at [897, 179] on input "False" at bounding box center [888, 185] width 18 height 15
radio input "true"
click at [760, 374] on input "True" at bounding box center [760, 376] width 18 height 15
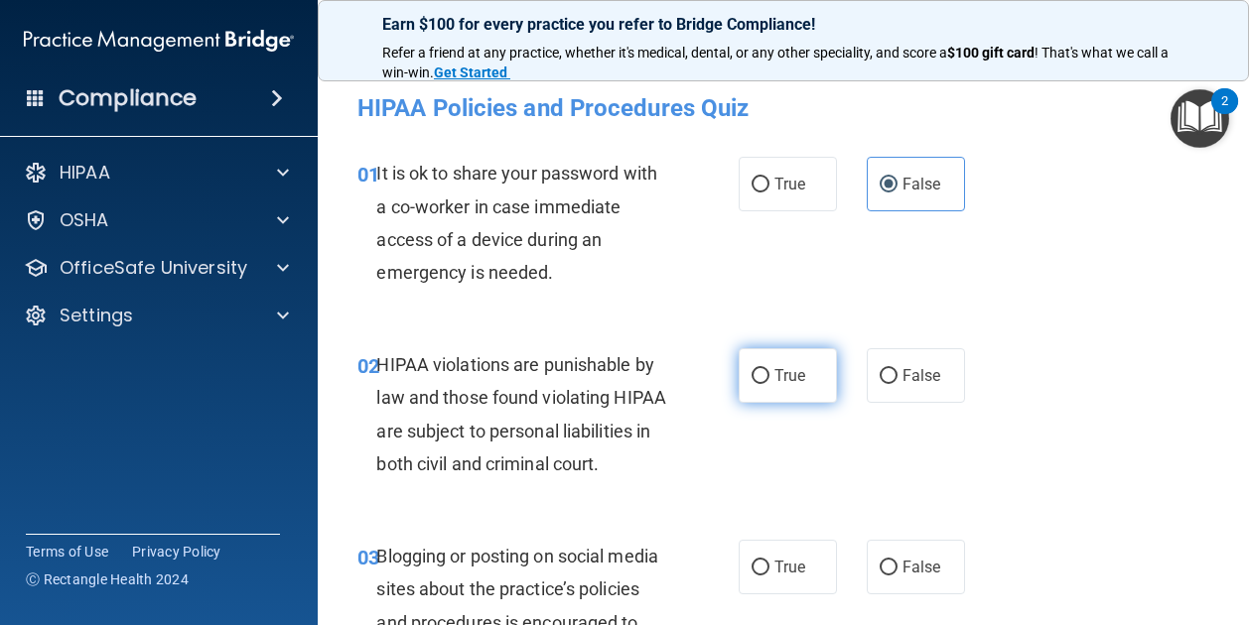
radio input "true"
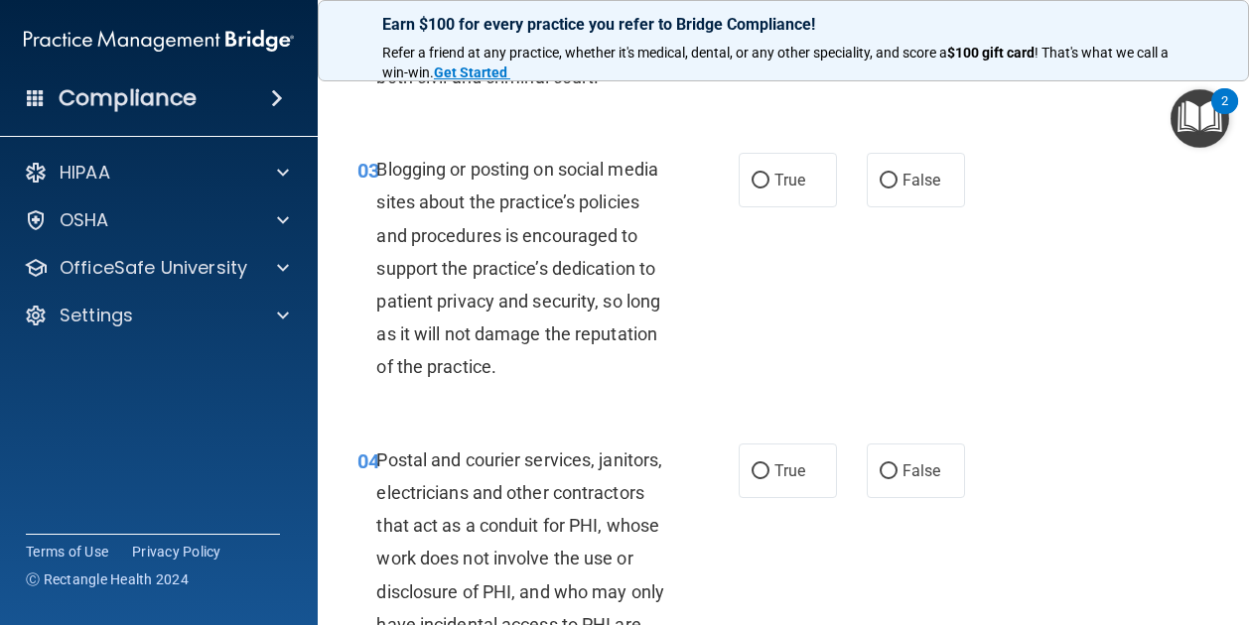
scroll to position [418, 0]
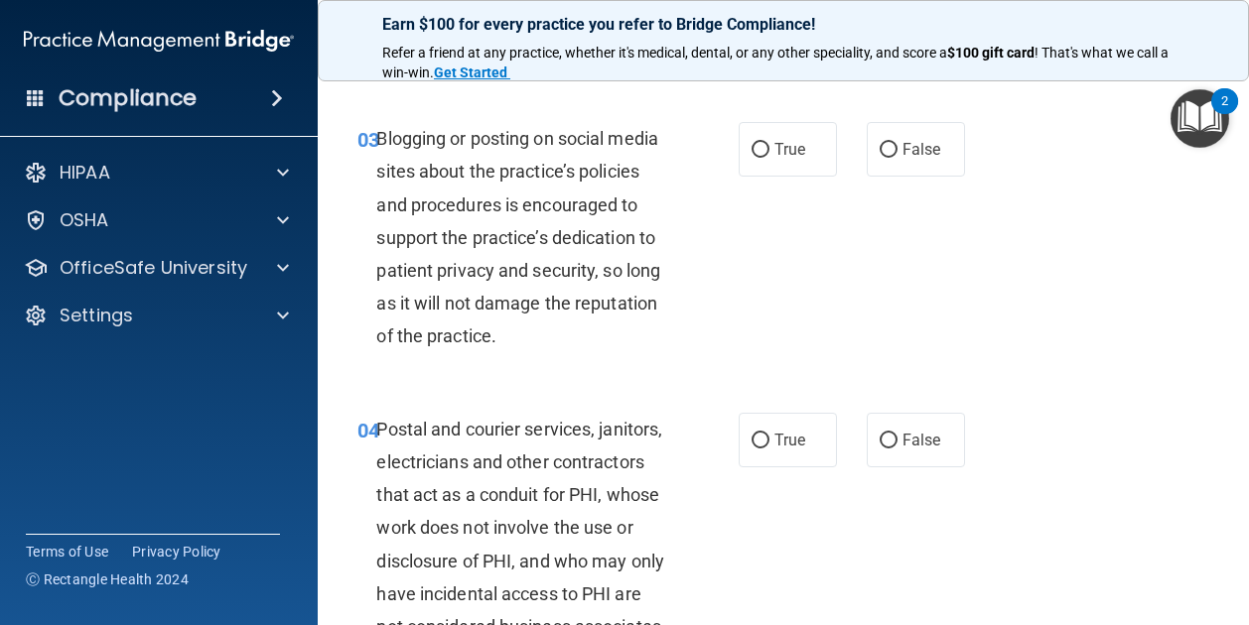
click at [956, 177] on div "True False" at bounding box center [855, 149] width 235 height 55
click at [924, 159] on span "False" at bounding box center [921, 149] width 39 height 19
click at [897, 158] on input "False" at bounding box center [888, 150] width 18 height 15
radio input "true"
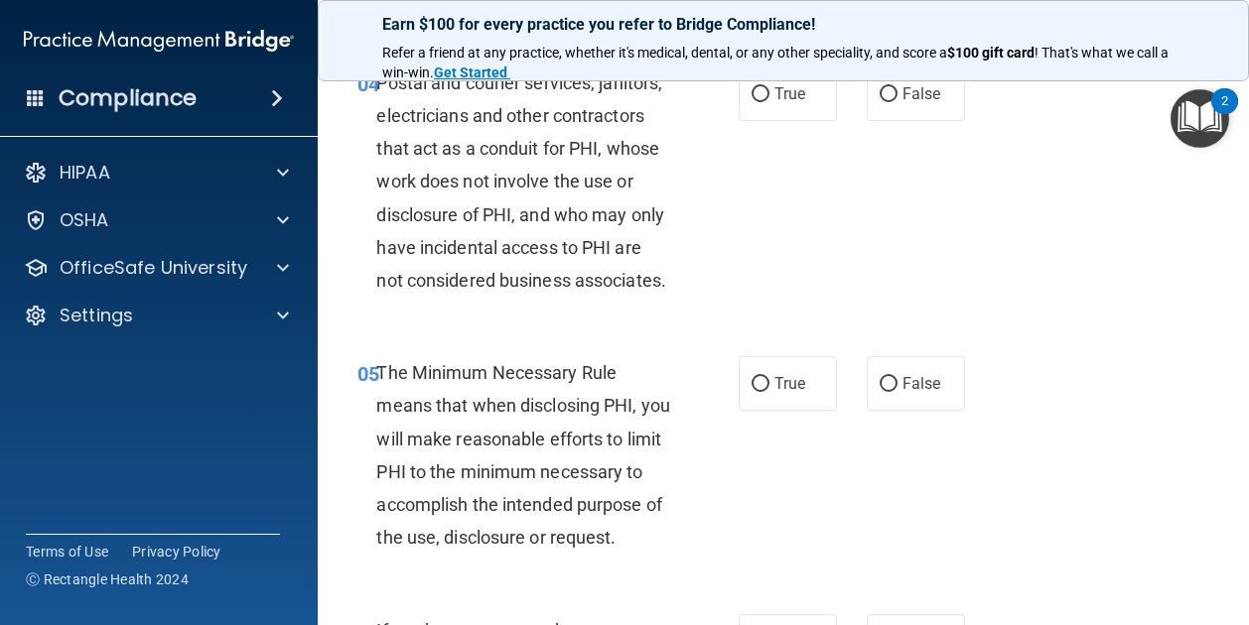
scroll to position [773, 0]
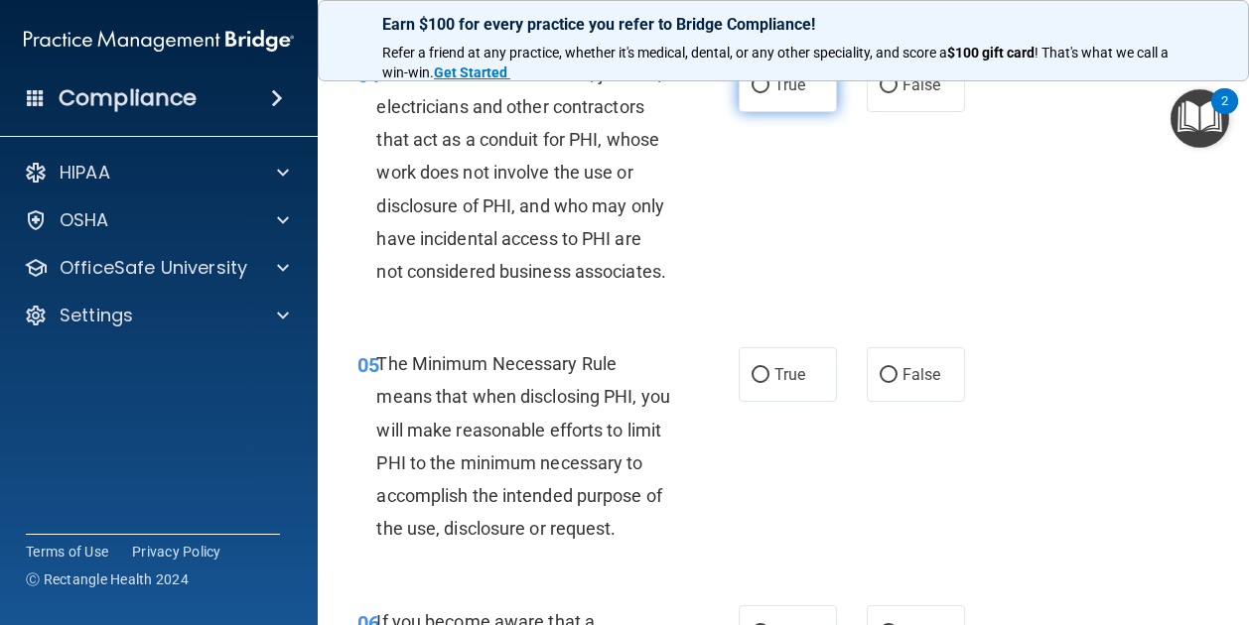
click at [782, 94] on span "True" at bounding box center [789, 84] width 31 height 19
click at [769, 93] on input "True" at bounding box center [760, 85] width 18 height 15
radio input "true"
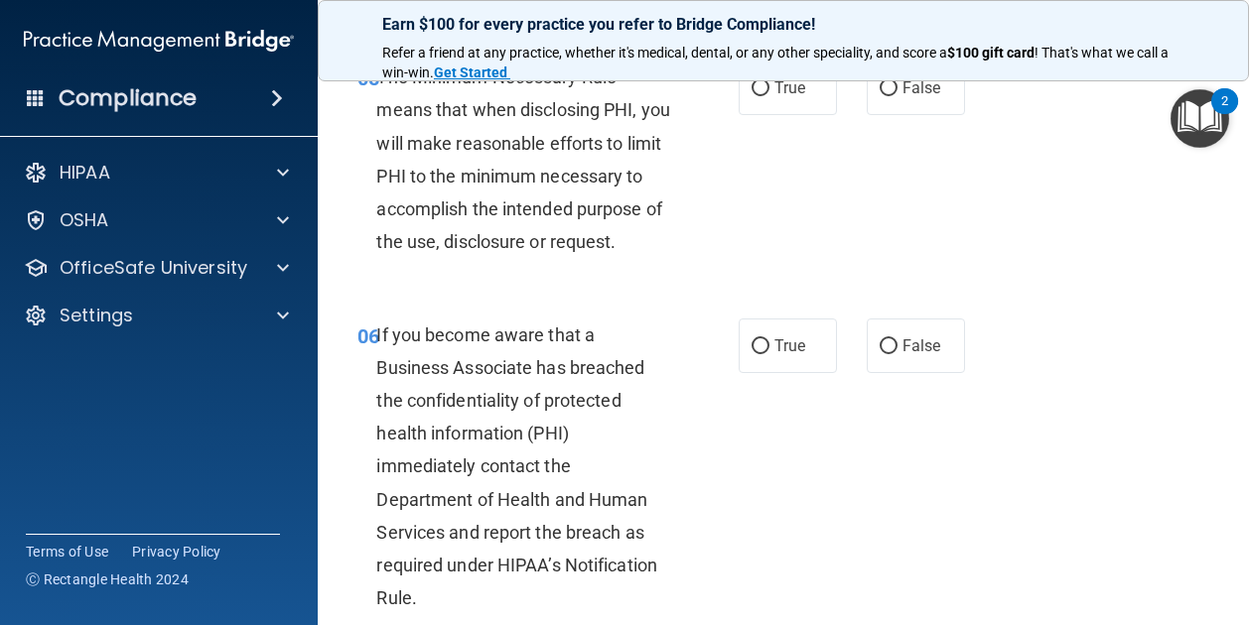
scroll to position [1061, 0]
click at [774, 96] on span "True" at bounding box center [789, 86] width 31 height 19
click at [769, 95] on input "True" at bounding box center [760, 87] width 18 height 15
radio input "true"
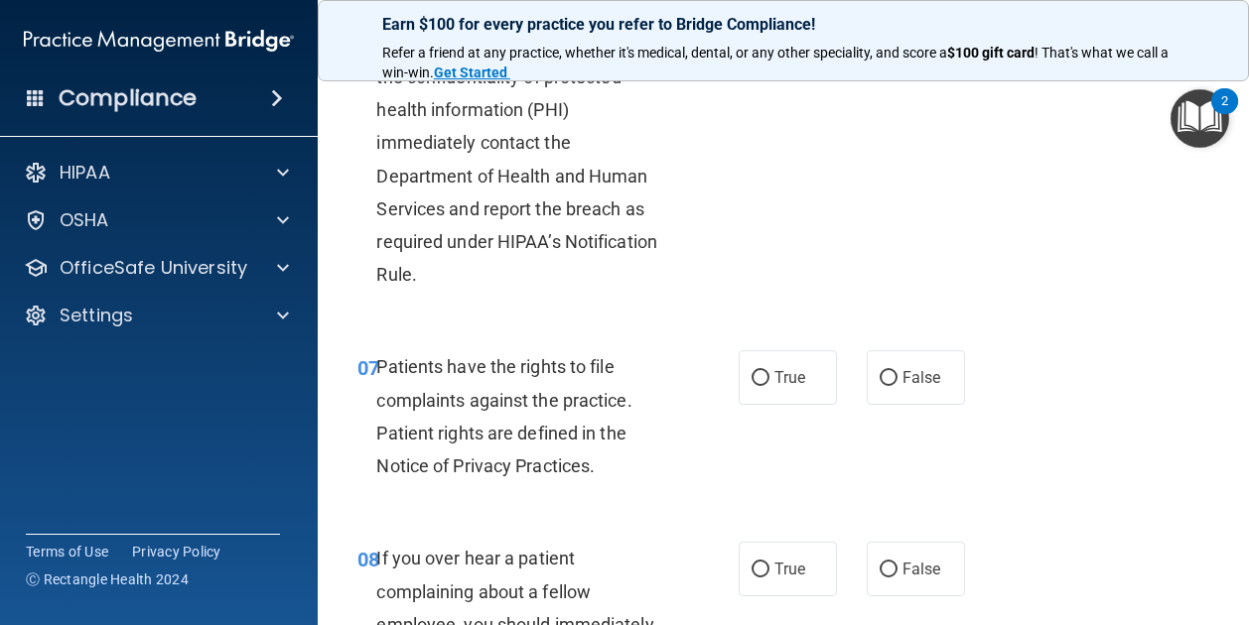
scroll to position [1389, 0]
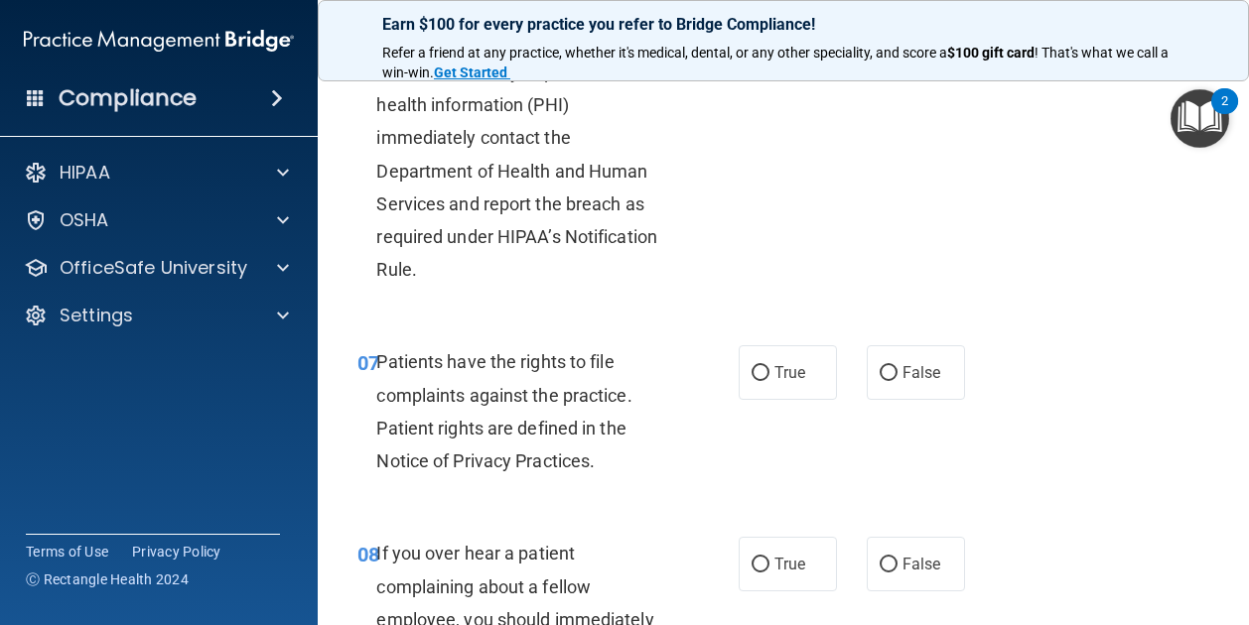
click at [763, 45] on label "True" at bounding box center [787, 17] width 98 height 55
click at [763, 26] on input "True" at bounding box center [760, 18] width 18 height 15
radio input "true"
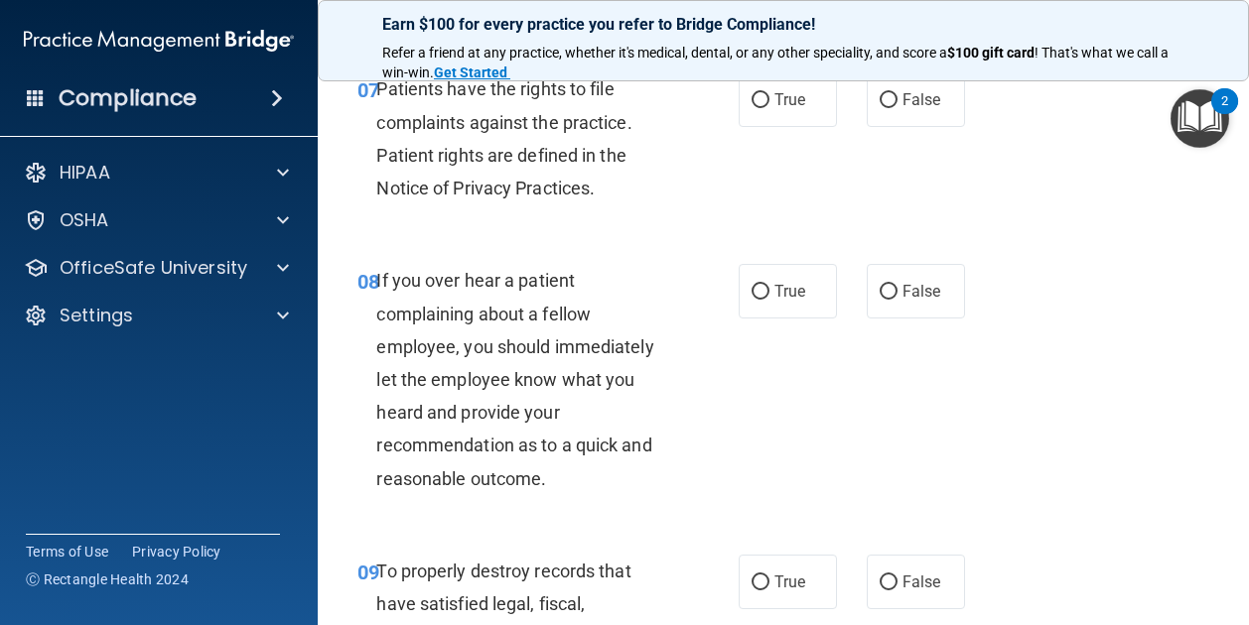
scroll to position [1664, 0]
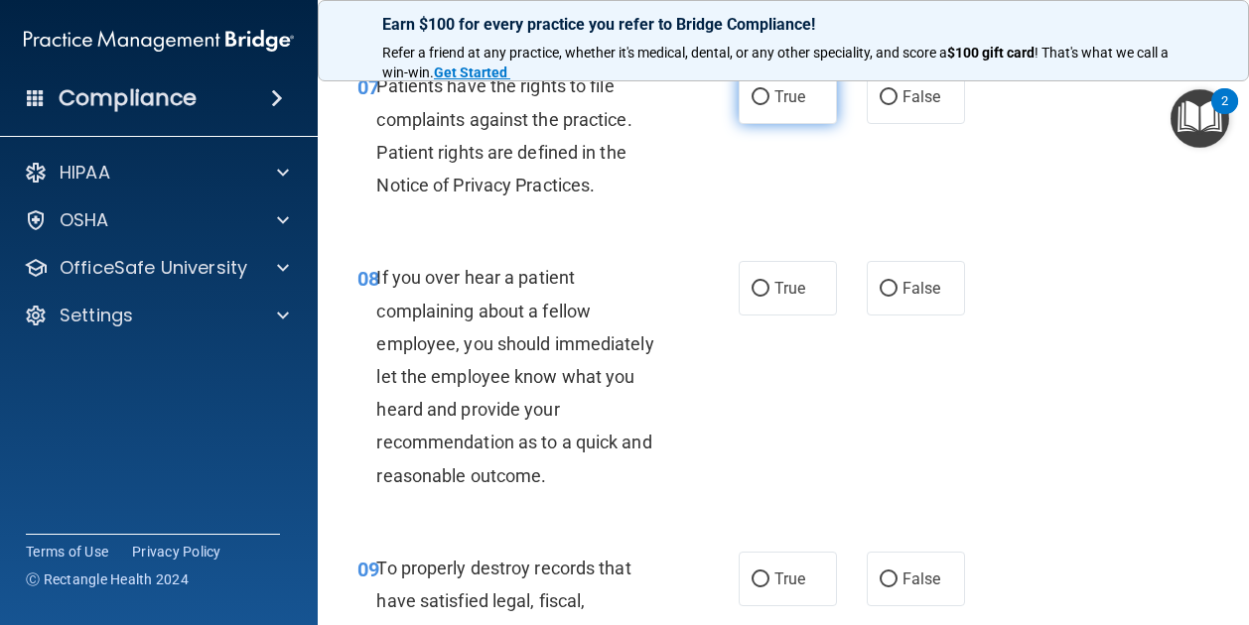
click at [755, 124] on label "True" at bounding box center [787, 96] width 98 height 55
click at [755, 105] on input "True" at bounding box center [760, 97] width 18 height 15
radio input "true"
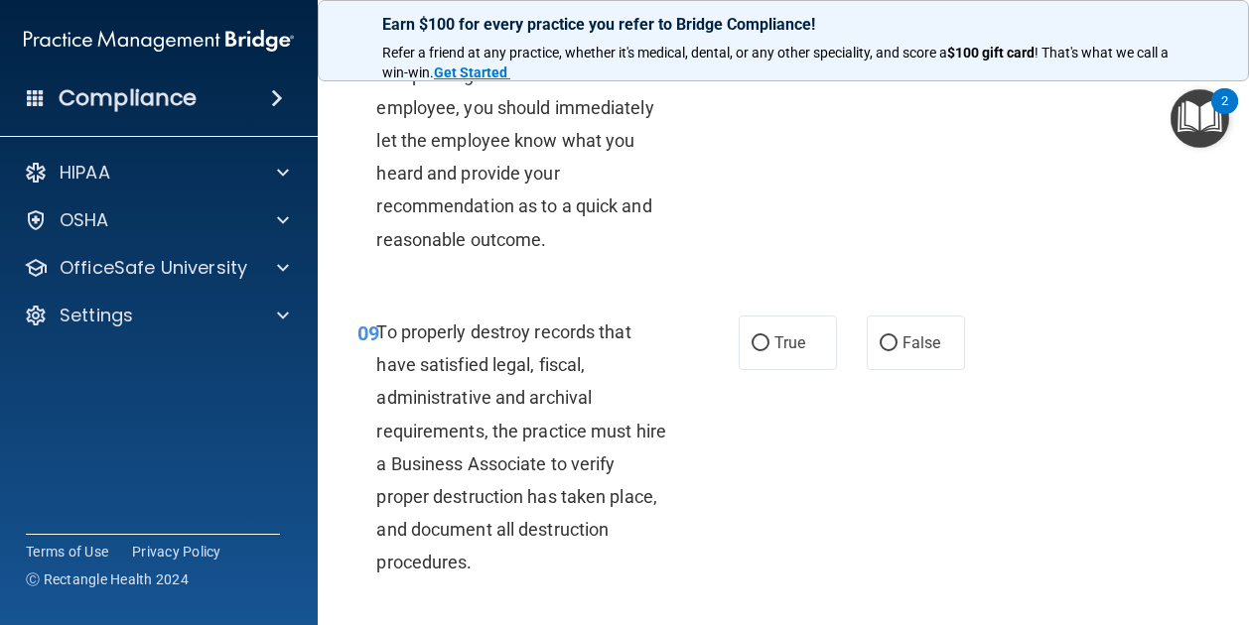
scroll to position [1902, 0]
click at [793, 78] on label "True" at bounding box center [787, 51] width 98 height 55
click at [769, 60] on input "True" at bounding box center [760, 52] width 18 height 15
radio input "true"
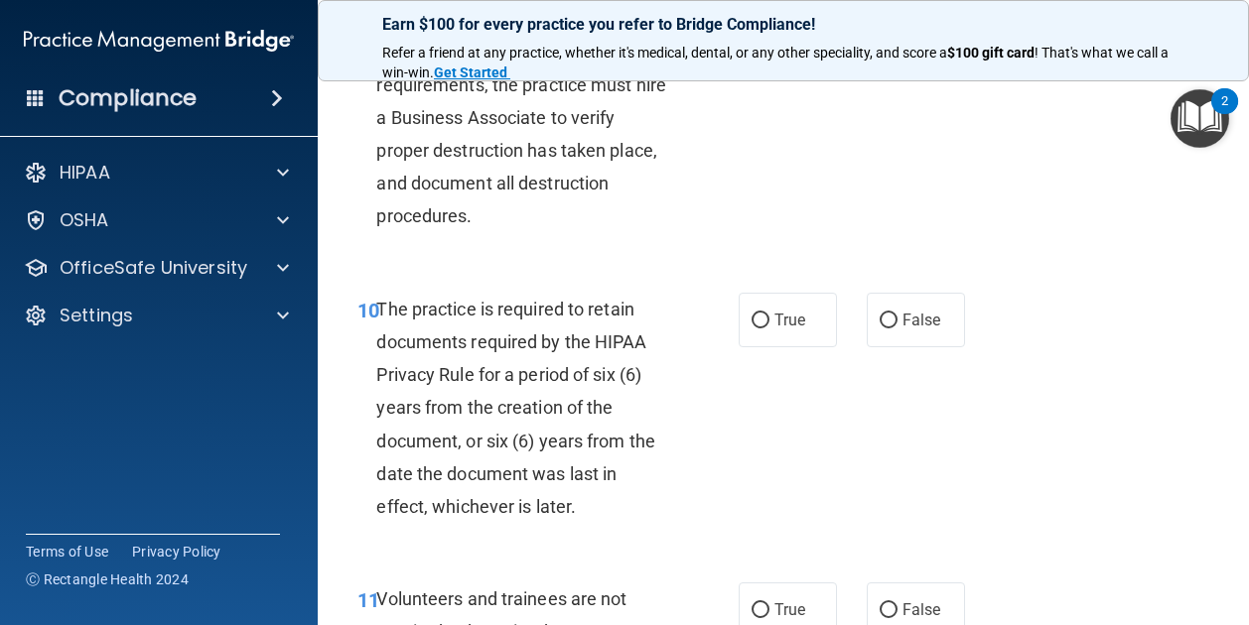
scroll to position [2249, 0]
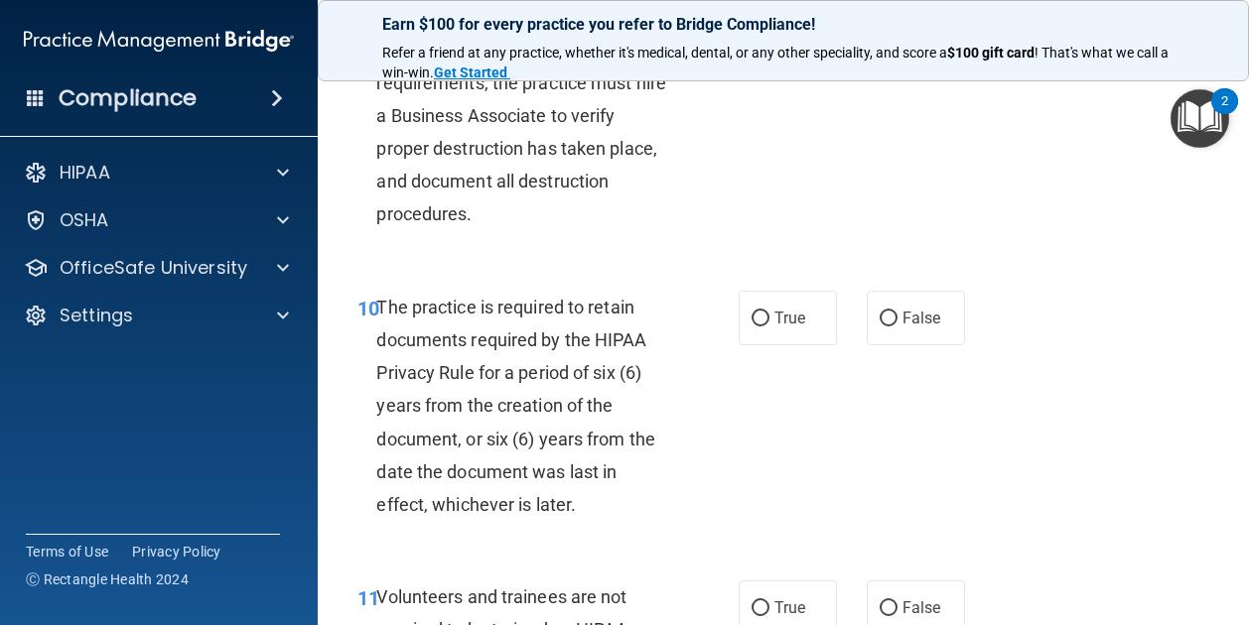
radio input "true"
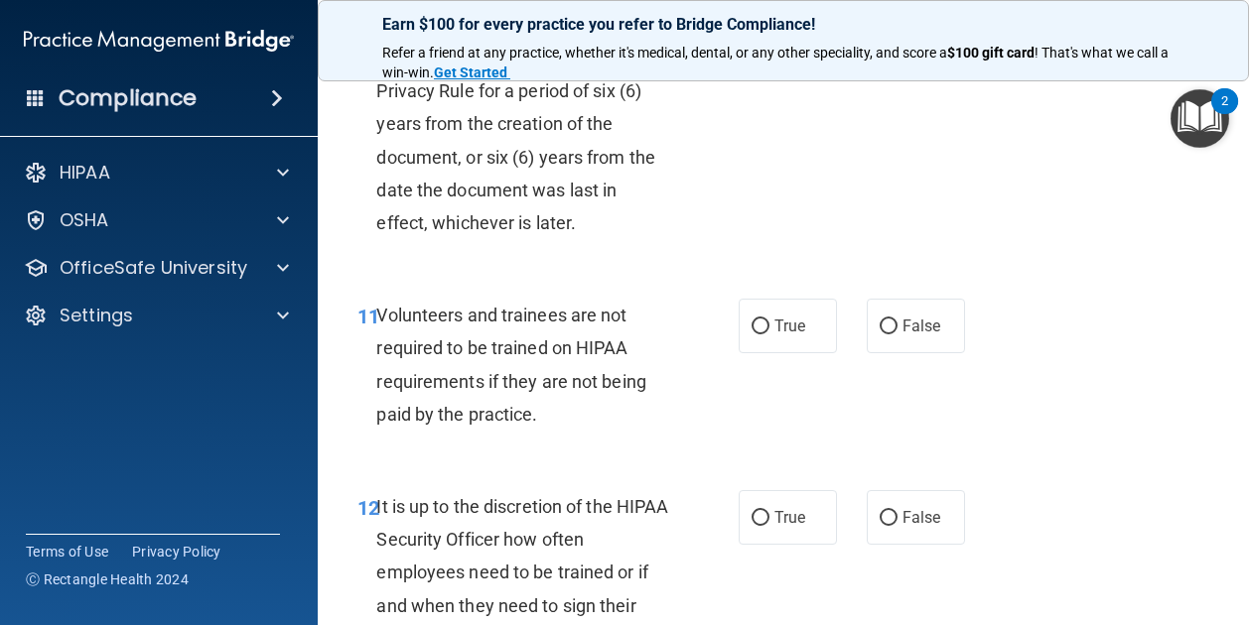
scroll to position [2533, 0]
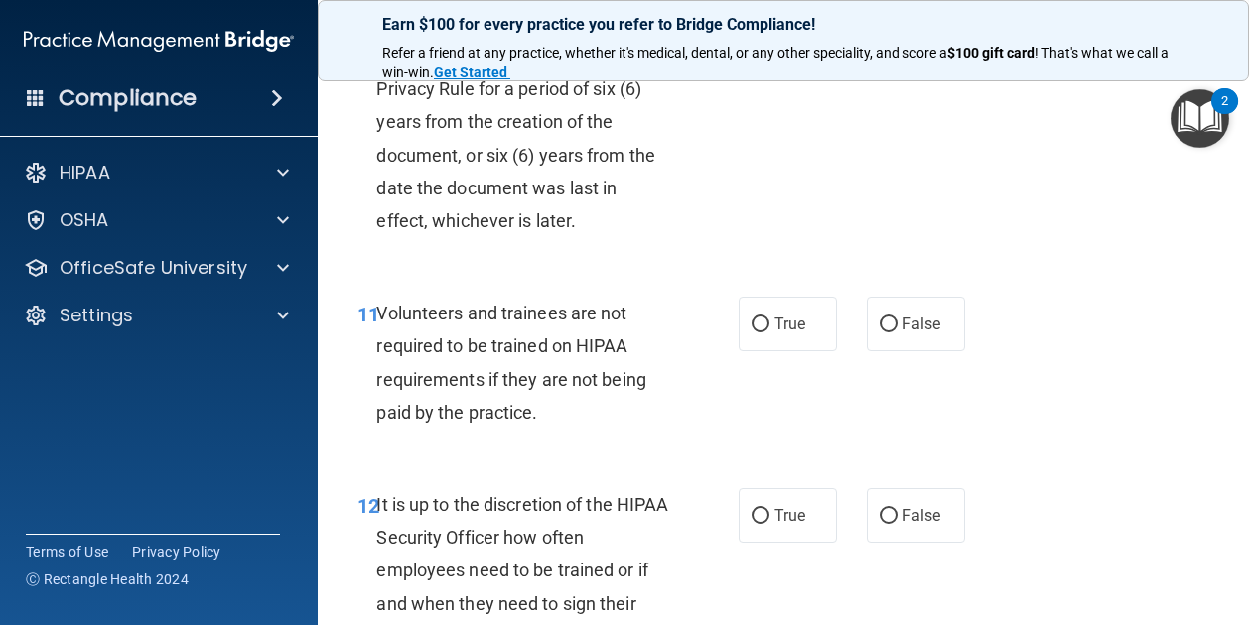
click at [763, 62] on label "True" at bounding box center [787, 34] width 98 height 55
click at [763, 43] on input "True" at bounding box center [760, 35] width 18 height 15
radio input "true"
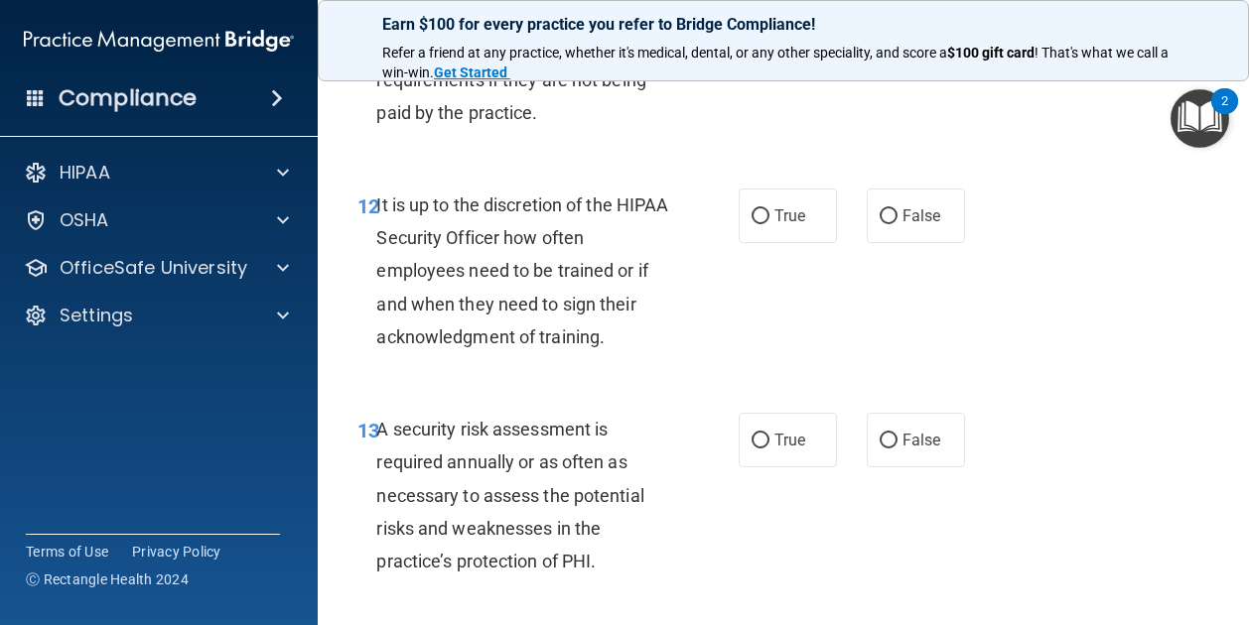
scroll to position [2844, 0]
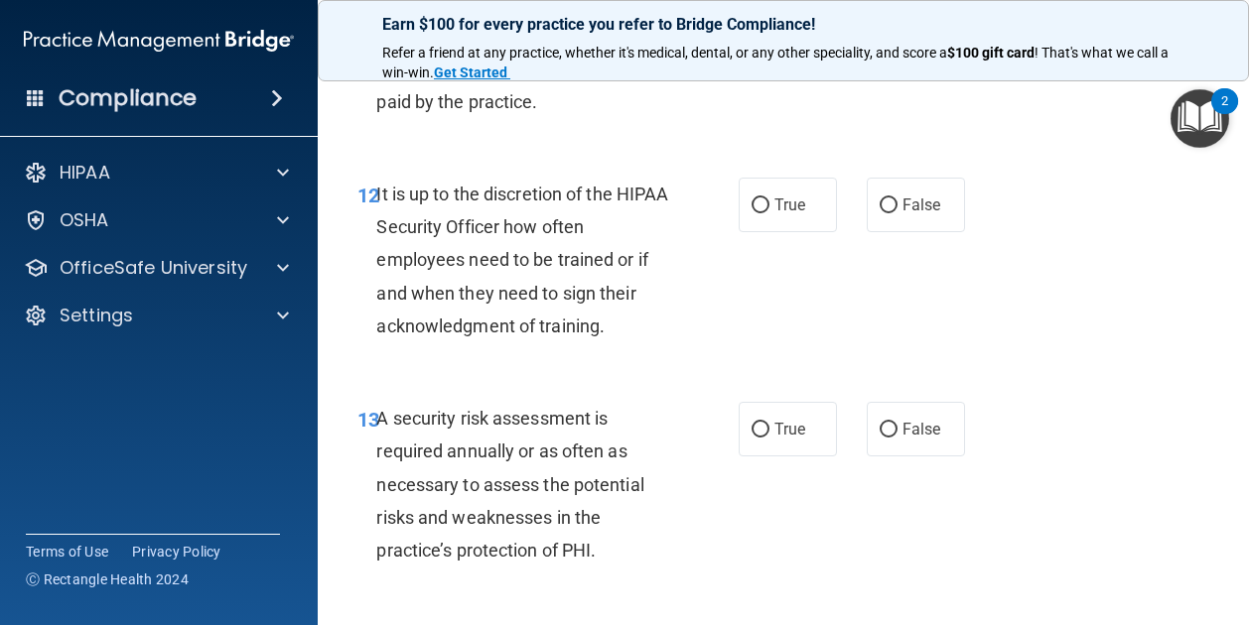
click at [915, 23] on span "False" at bounding box center [921, 13] width 39 height 19
click at [897, 22] on input "False" at bounding box center [888, 14] width 18 height 15
radio input "true"
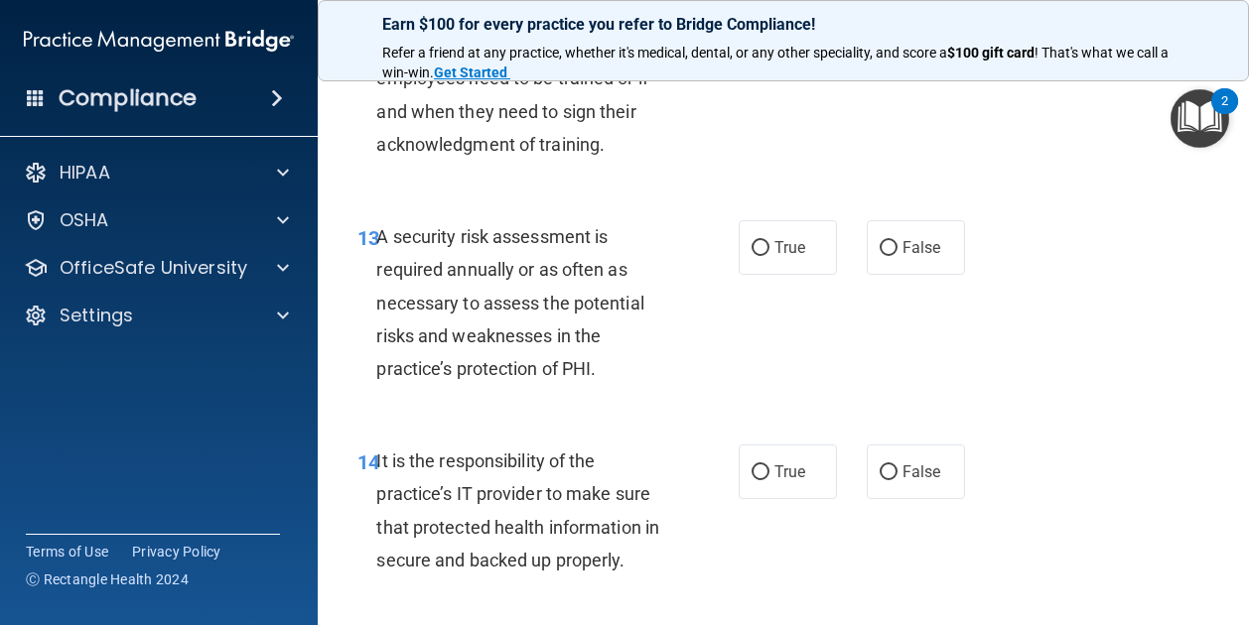
scroll to position [3027, 0]
click at [790, 31] on span "True" at bounding box center [789, 21] width 31 height 19
click at [769, 30] on input "True" at bounding box center [760, 22] width 18 height 15
radio input "true"
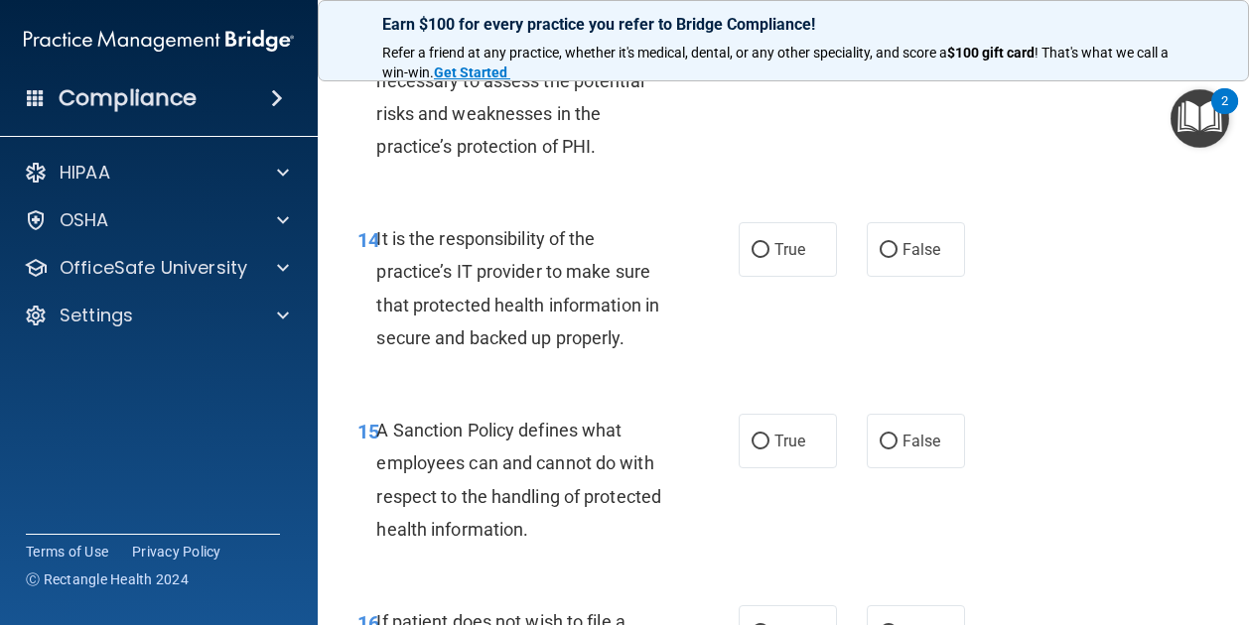
scroll to position [3251, 0]
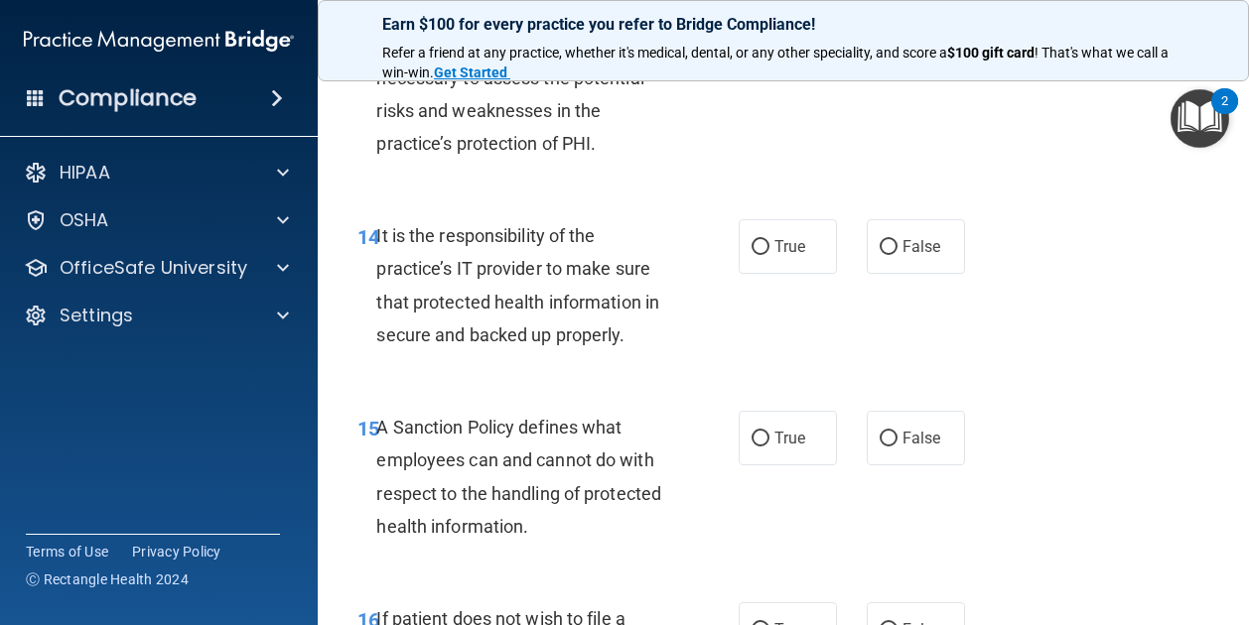
click at [762, 50] on label "True" at bounding box center [787, 22] width 98 height 55
click at [762, 31] on input "True" at bounding box center [760, 23] width 18 height 15
radio input "true"
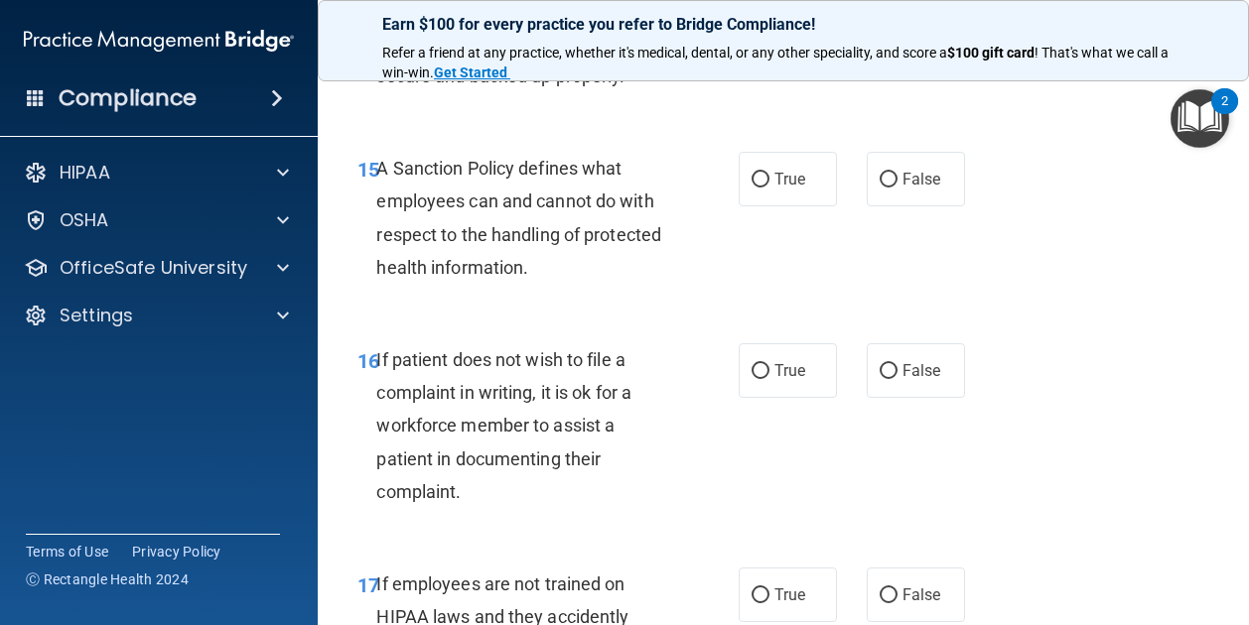
scroll to position [3525, 0]
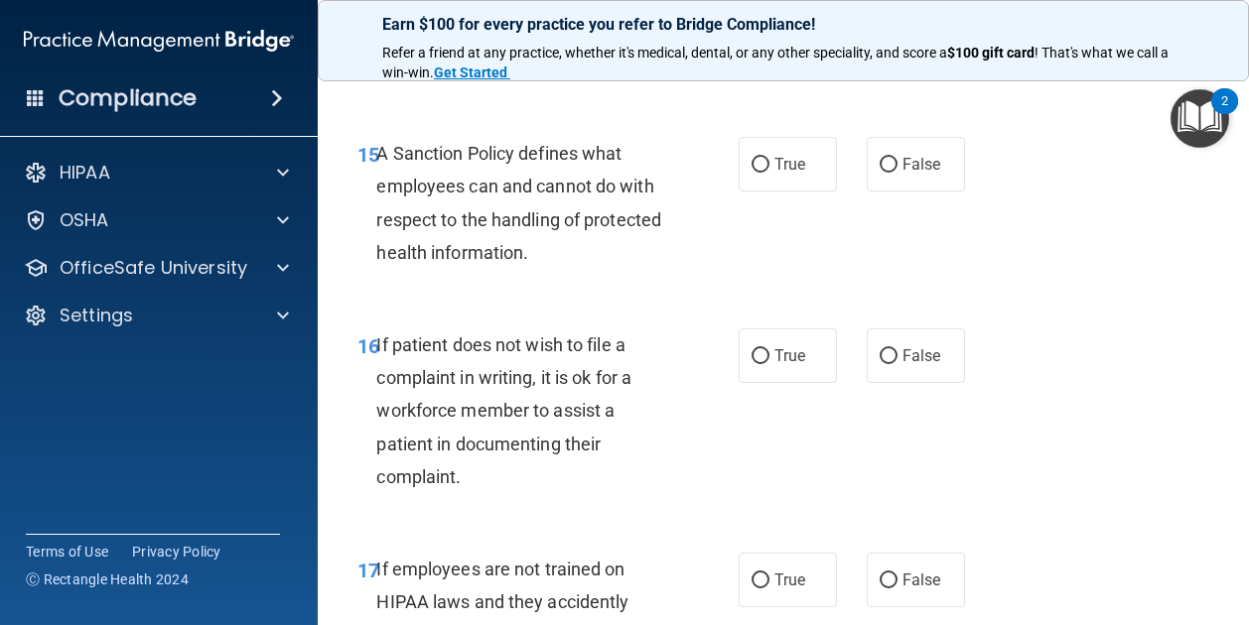
radio input "true"
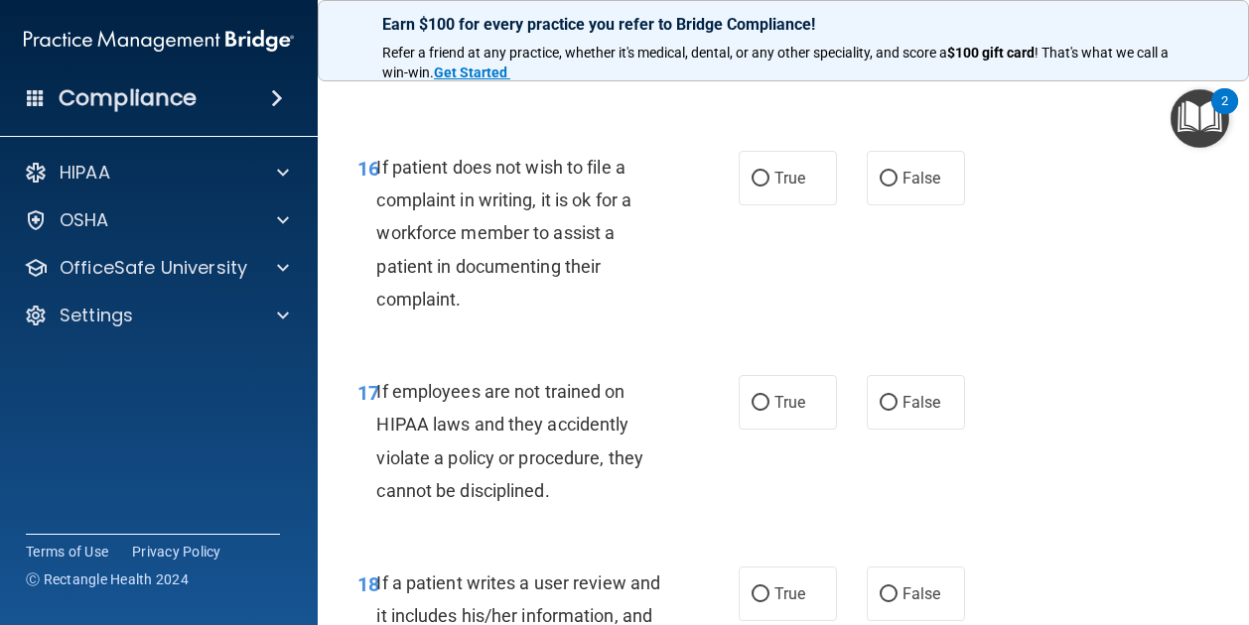
scroll to position [3703, 0]
drag, startPoint x: 748, startPoint y: 141, endPoint x: 652, endPoint y: 192, distance: 108.8
click at [652, 90] on div "A Sanction Policy defines what employees can and cannot do with respect to the …" at bounding box center [530, 24] width 309 height 132
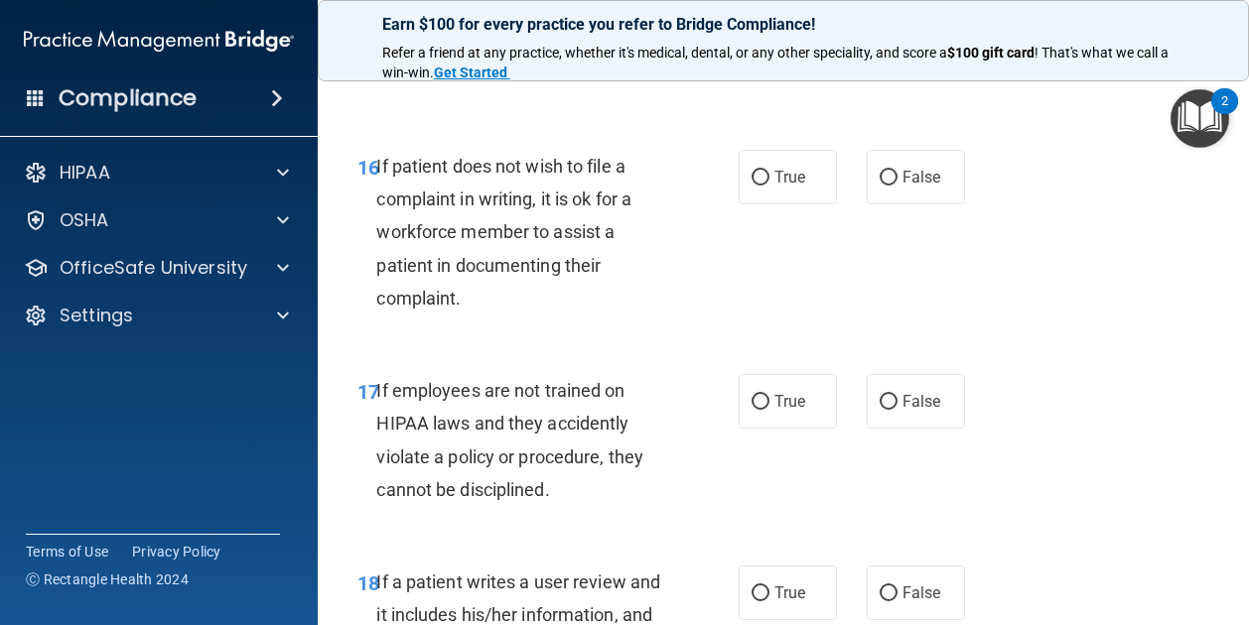
radio input "true"
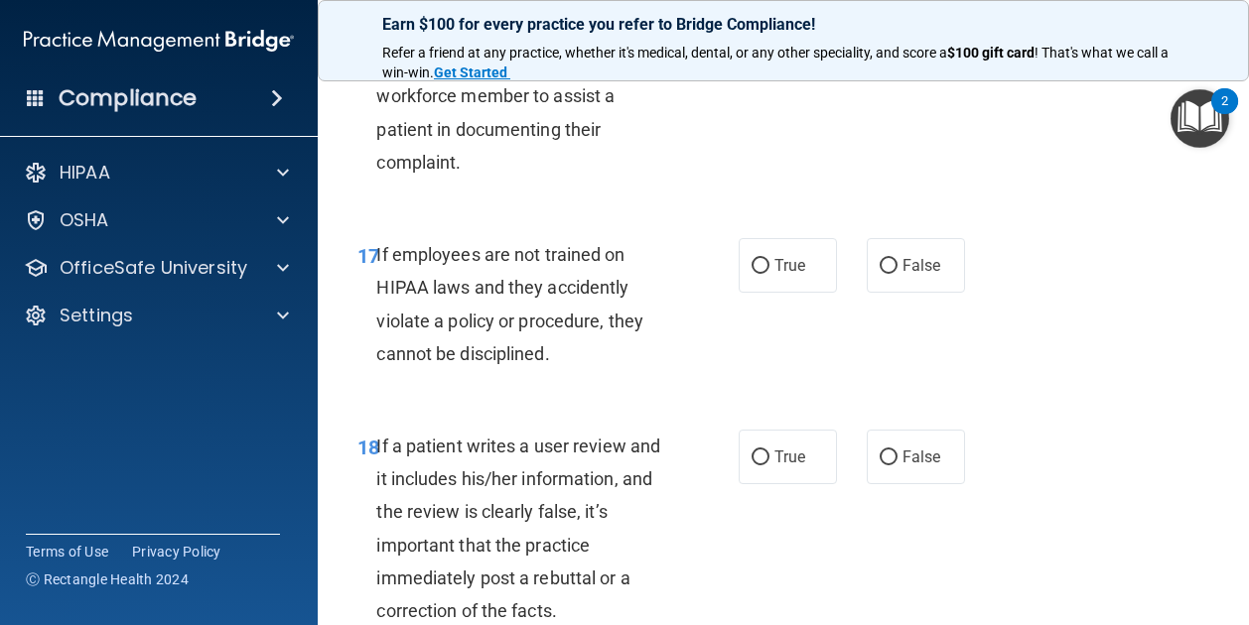
scroll to position [3841, 0]
click at [778, 49] on span "True" at bounding box center [789, 39] width 31 height 19
click at [769, 48] on input "True" at bounding box center [760, 40] width 18 height 15
radio input "true"
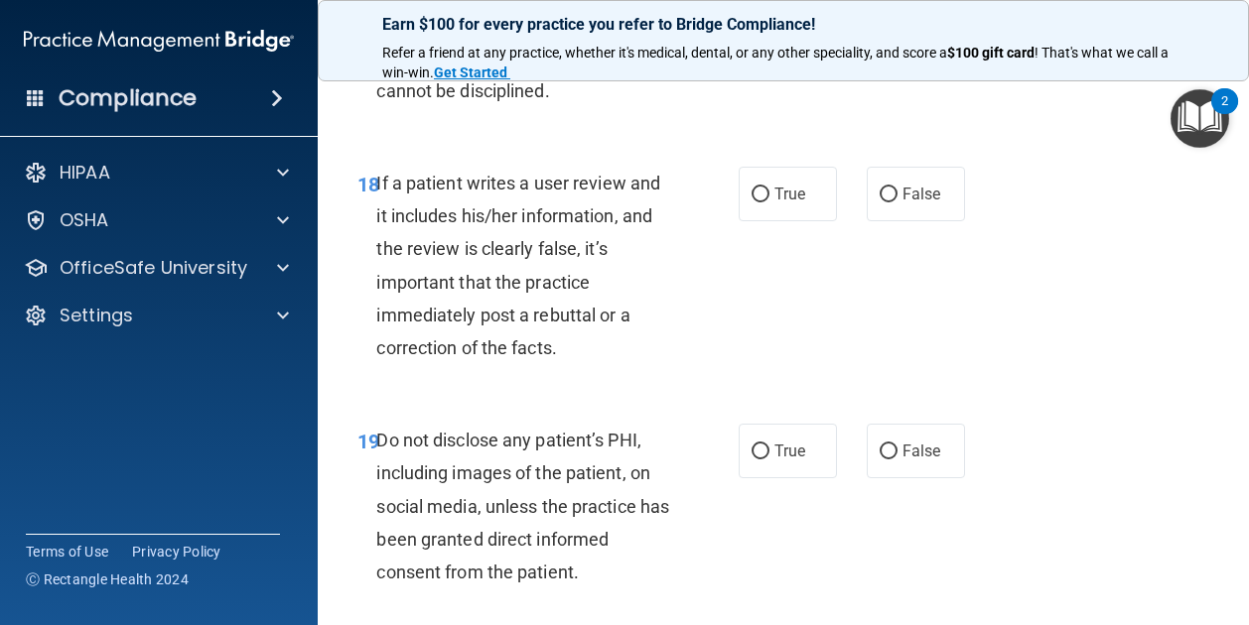
scroll to position [4103, 0]
click at [786, 29] on label "True" at bounding box center [787, 1] width 98 height 55
click at [769, 10] on input "True" at bounding box center [760, 2] width 18 height 15
radio input "true"
click at [918, 11] on span "False" at bounding box center [921, 1] width 39 height 19
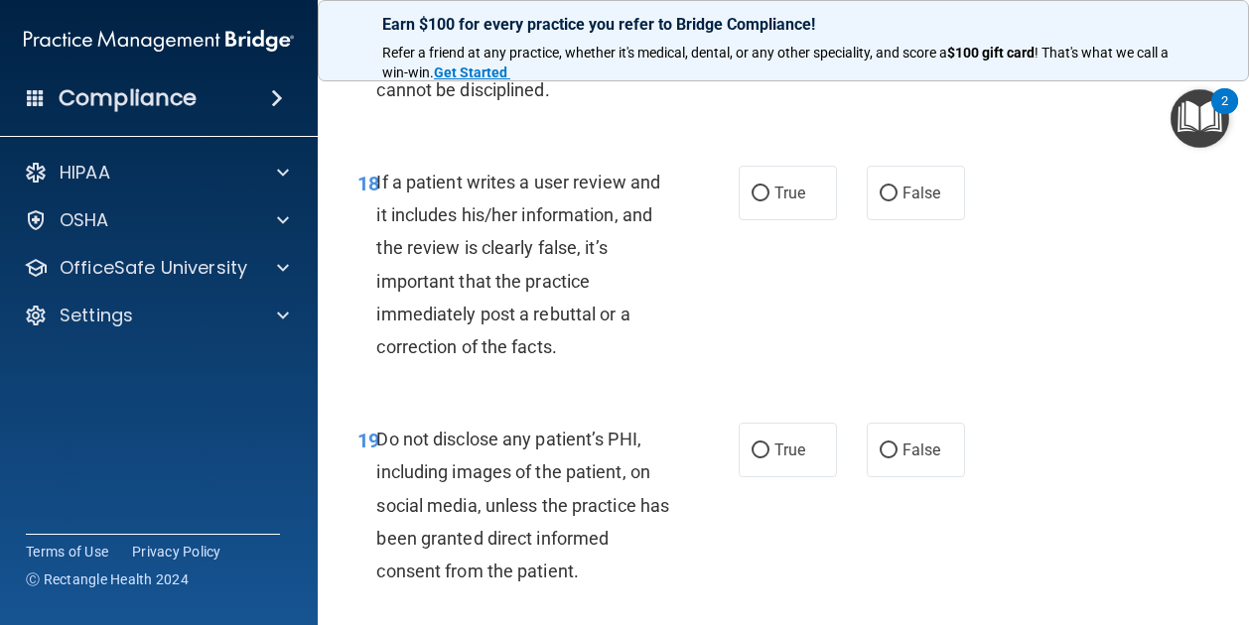
click at [897, 10] on input "False" at bounding box center [888, 2] width 18 height 15
radio input "true"
click at [774, 11] on span "True" at bounding box center [789, 1] width 31 height 19
click at [769, 10] on input "True" at bounding box center [760, 2] width 18 height 15
radio input "true"
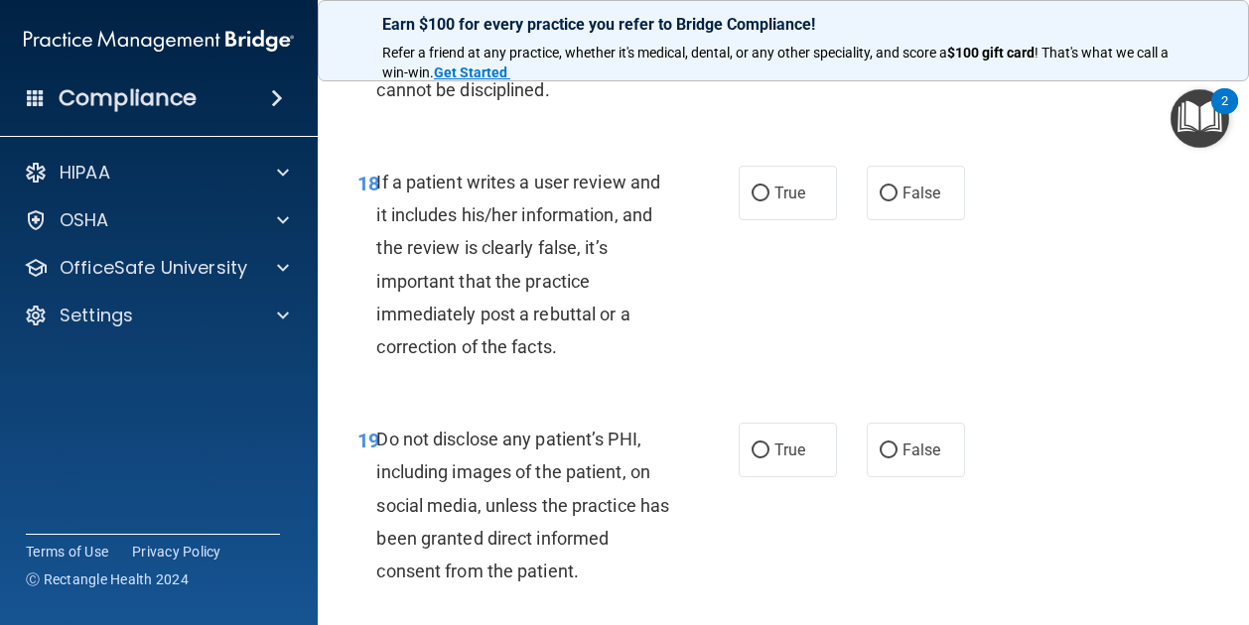
radio input "false"
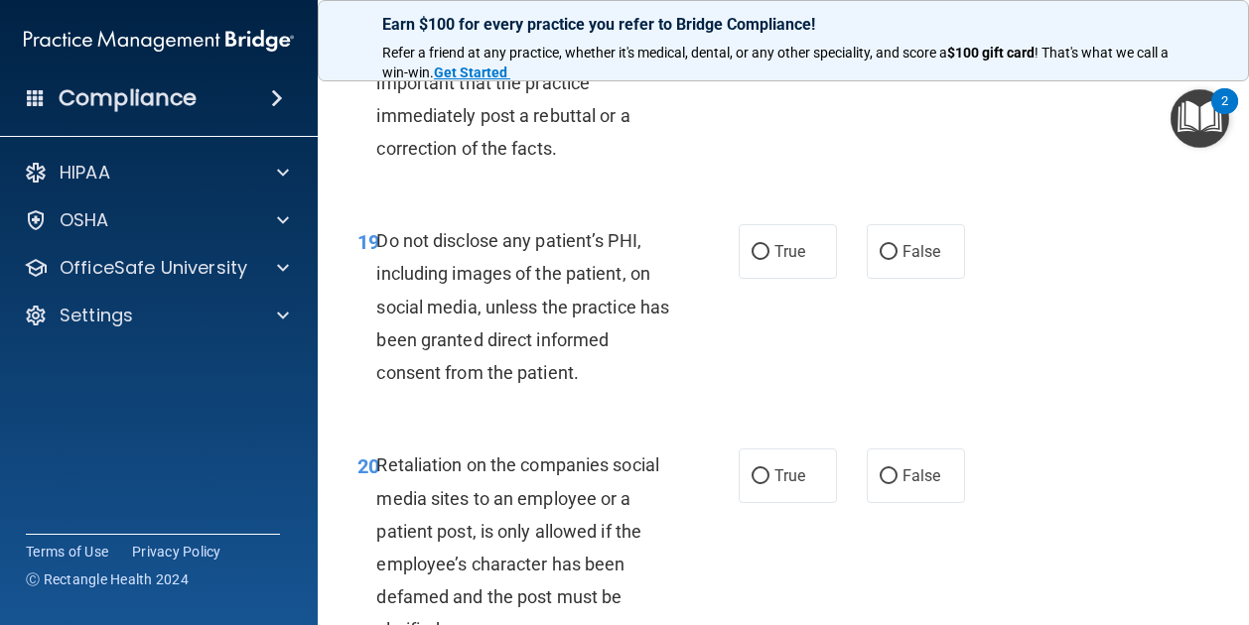
scroll to position [4309, 0]
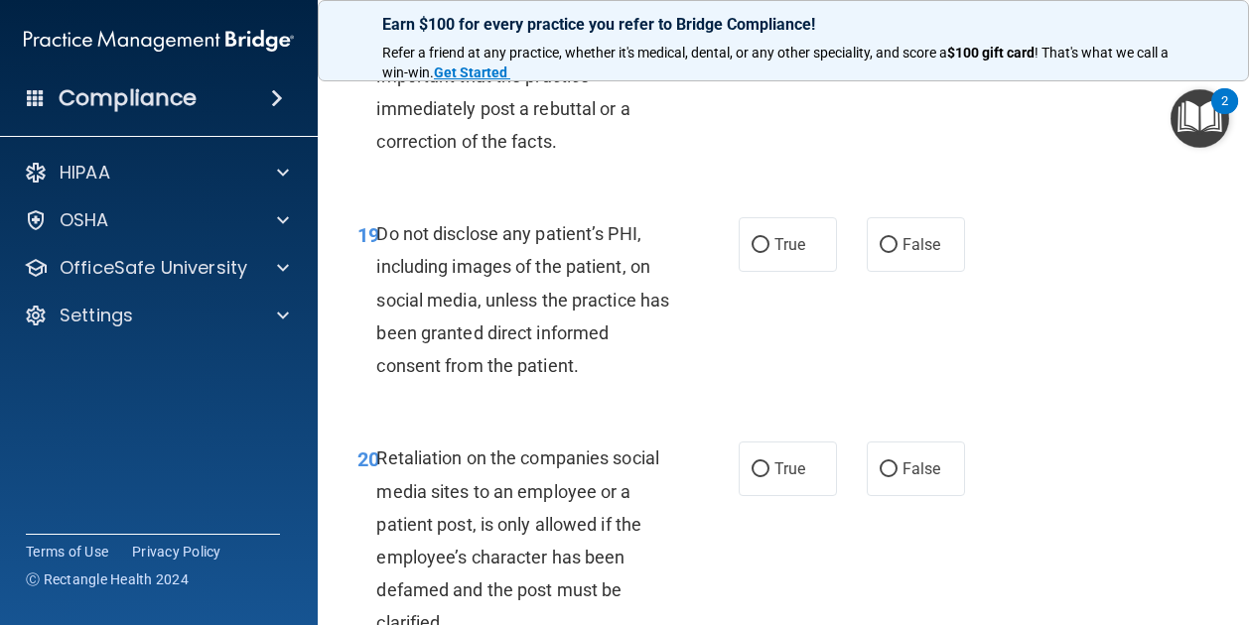
radio input "true"
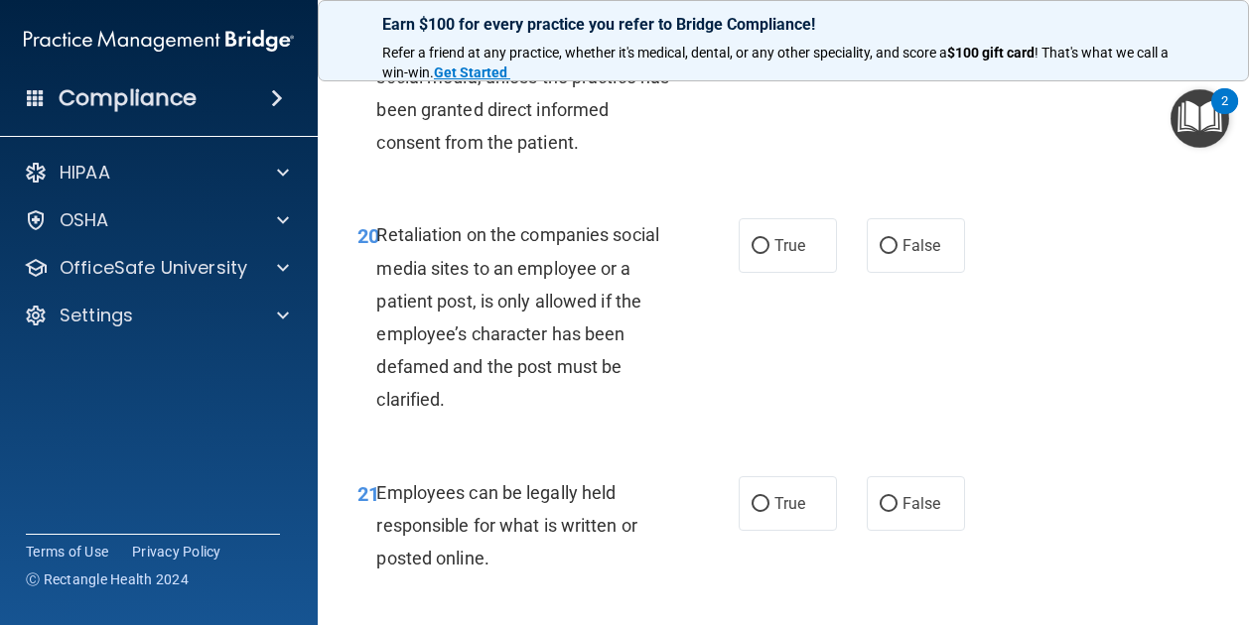
scroll to position [4533, 0]
click at [761, 48] on label "True" at bounding box center [787, 20] width 98 height 55
click at [761, 29] on input "True" at bounding box center [760, 21] width 18 height 15
radio input "true"
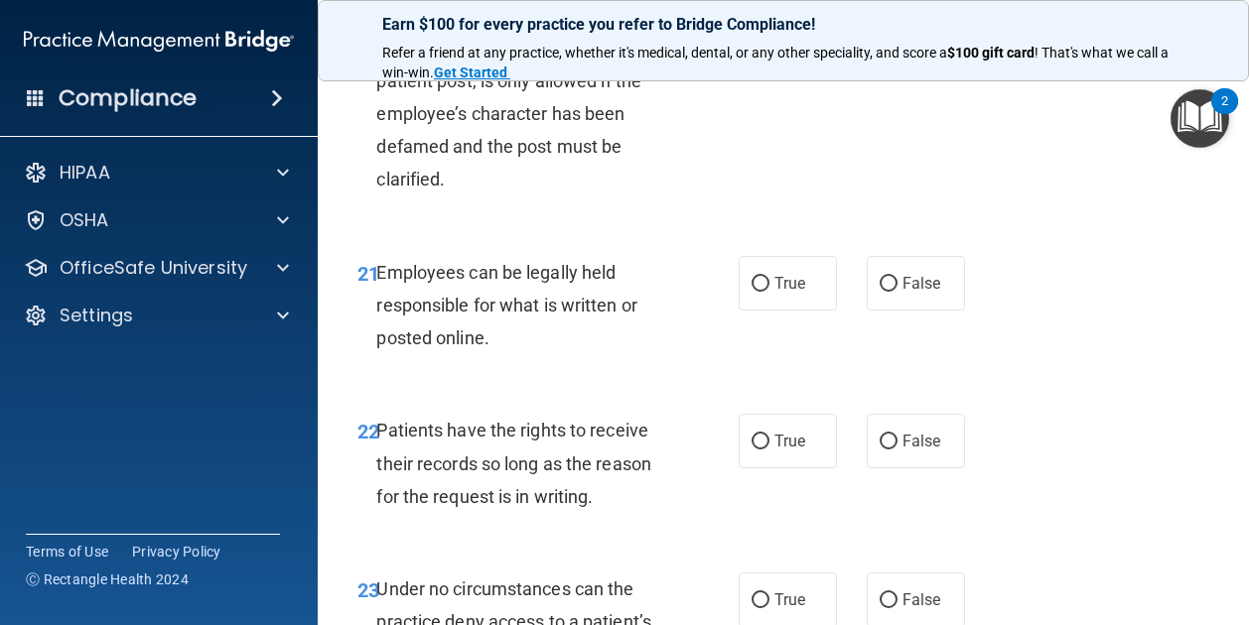
scroll to position [4759, 0]
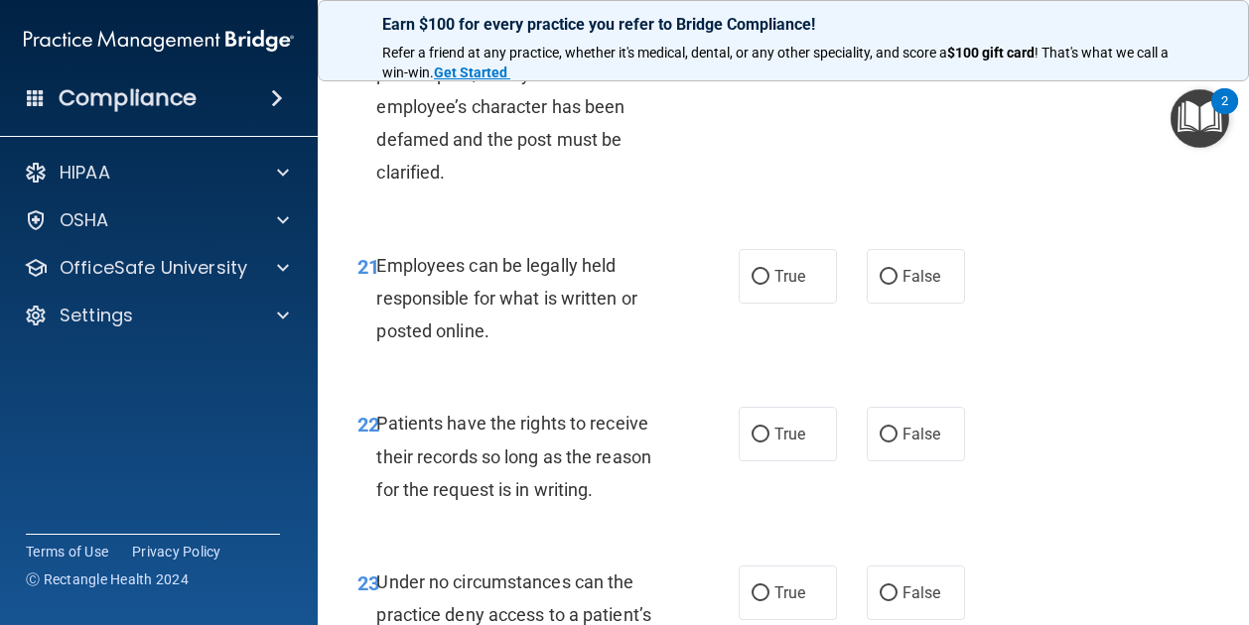
click at [956, 46] on div "True False" at bounding box center [855, 18] width 235 height 55
click at [916, 28] on span "False" at bounding box center [921, 18] width 39 height 19
click at [897, 27] on input "False" at bounding box center [888, 19] width 18 height 15
radio input "true"
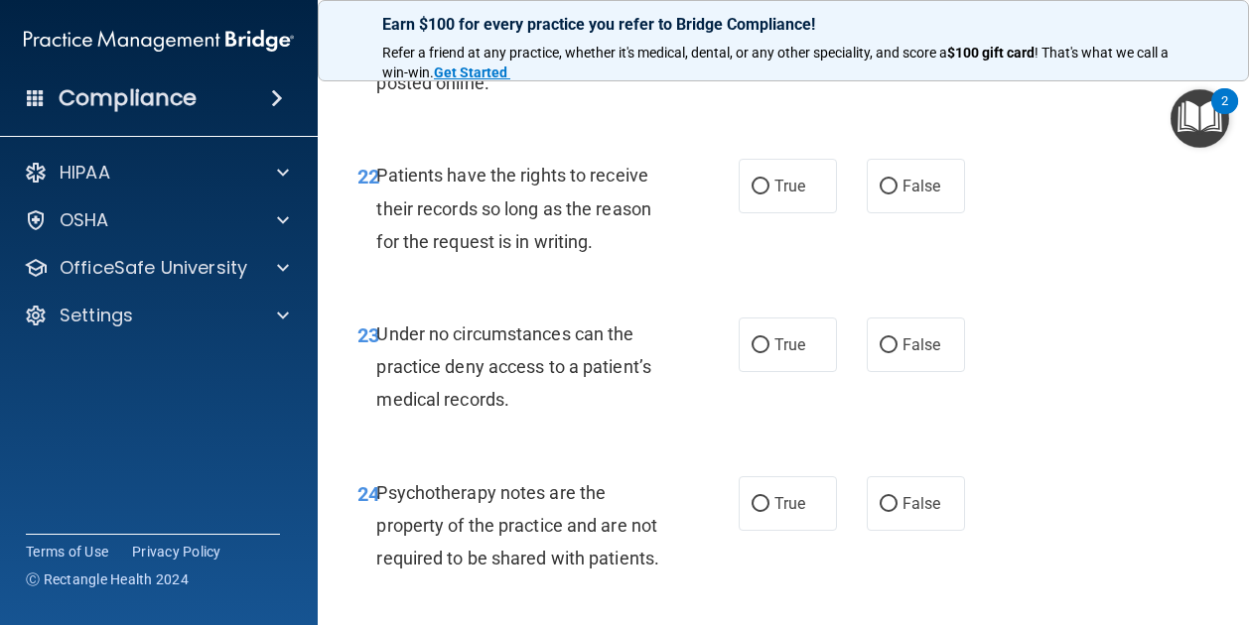
scroll to position [5007, 0]
click at [778, 38] on span "True" at bounding box center [789, 28] width 31 height 19
click at [769, 37] on input "True" at bounding box center [760, 29] width 18 height 15
radio input "true"
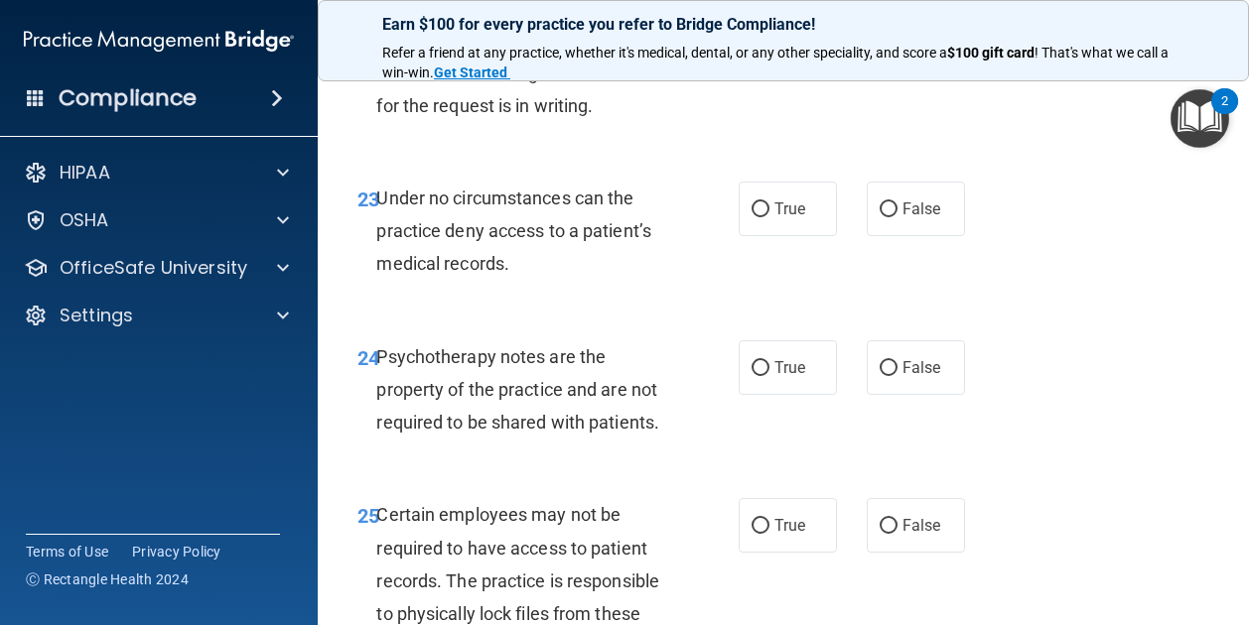
scroll to position [5154, 0]
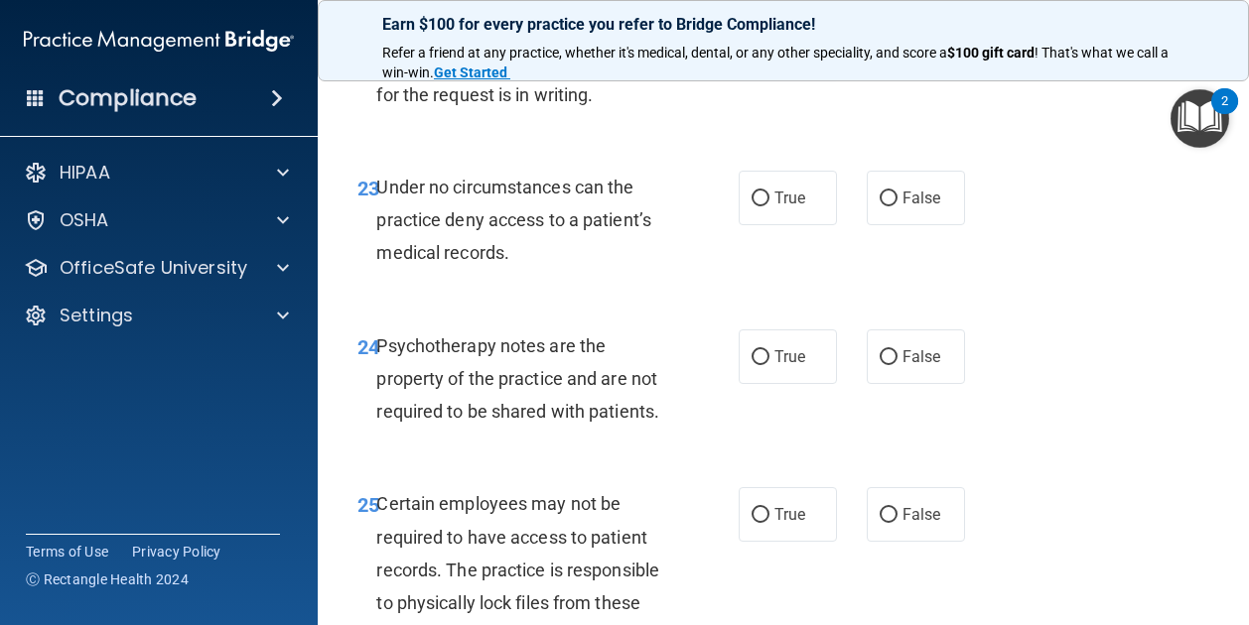
click at [787, 49] on span "True" at bounding box center [789, 39] width 31 height 19
click at [769, 48] on input "True" at bounding box center [760, 40] width 18 height 15
radio input "true"
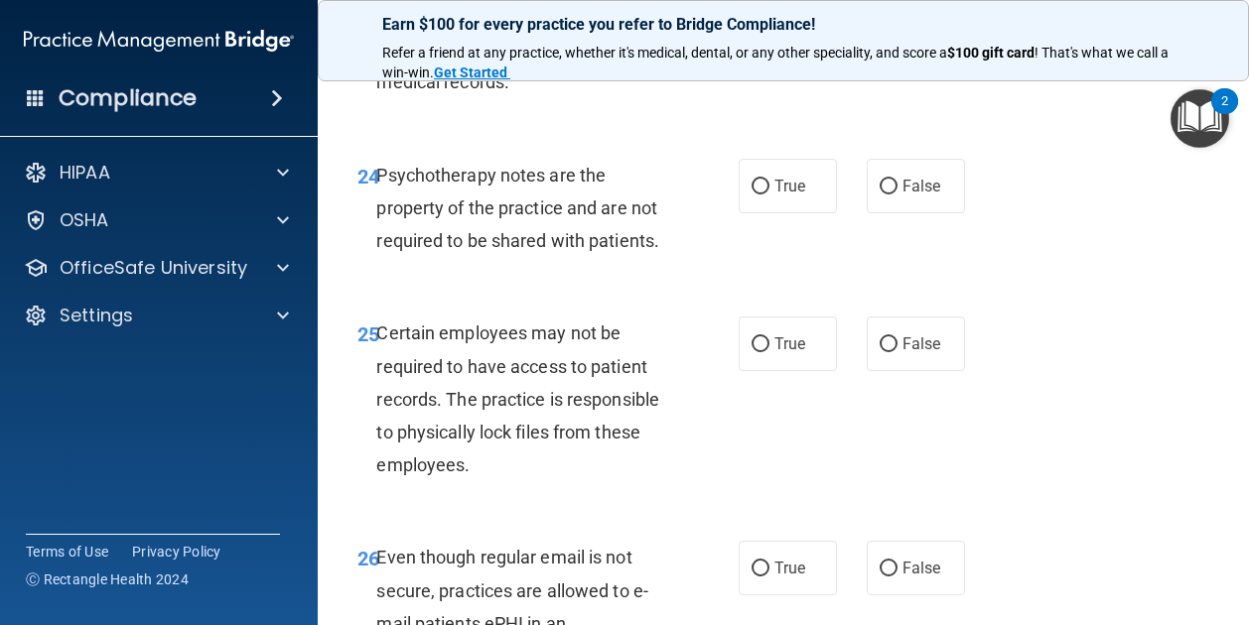
scroll to position [5335, 0]
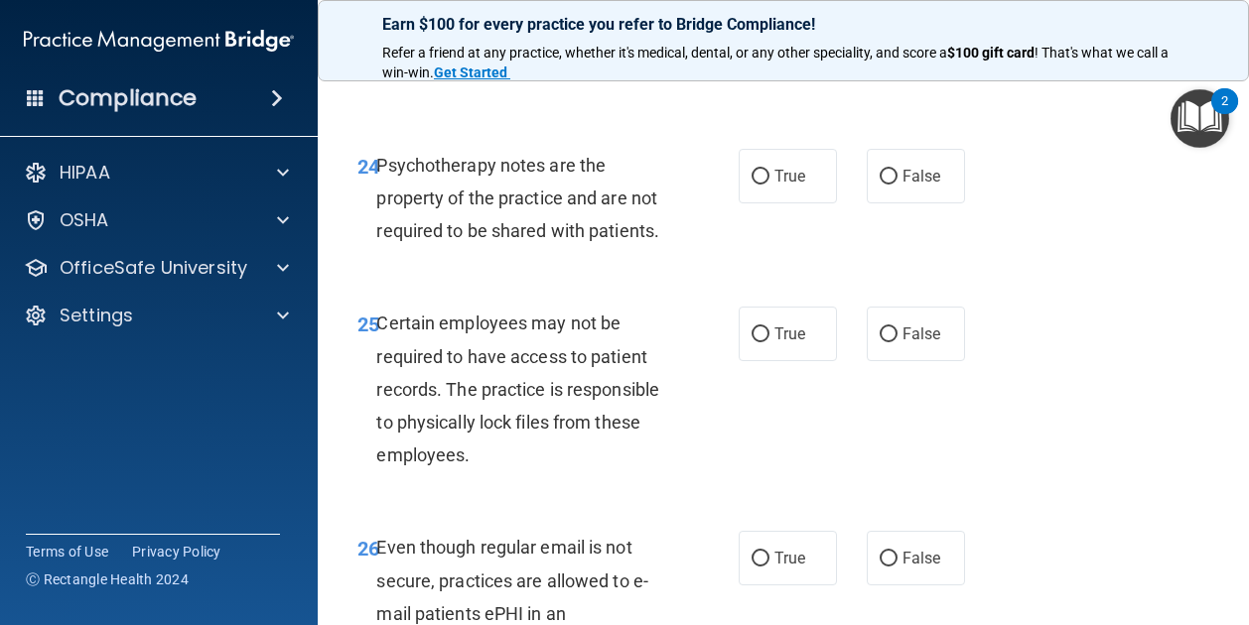
click at [879, 26] on input "False" at bounding box center [888, 18] width 18 height 15
radio input "true"
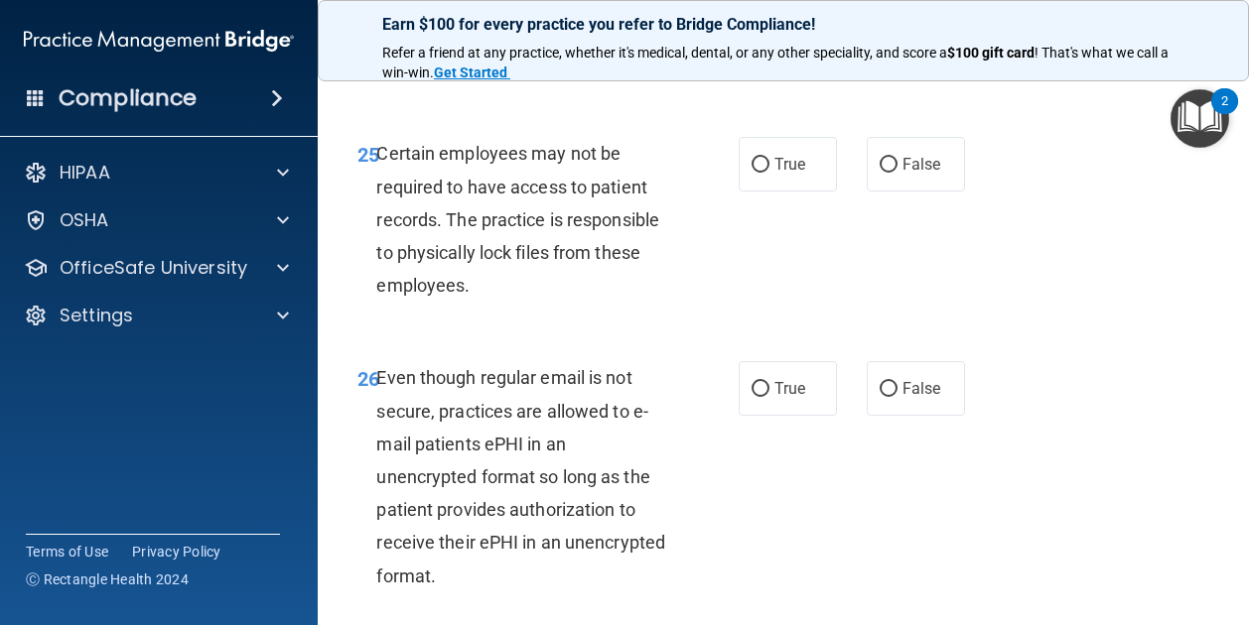
scroll to position [5506, 0]
click at [821, 33] on label "True" at bounding box center [787, 5] width 98 height 55
click at [769, 14] on input "True" at bounding box center [760, 6] width 18 height 15
radio input "true"
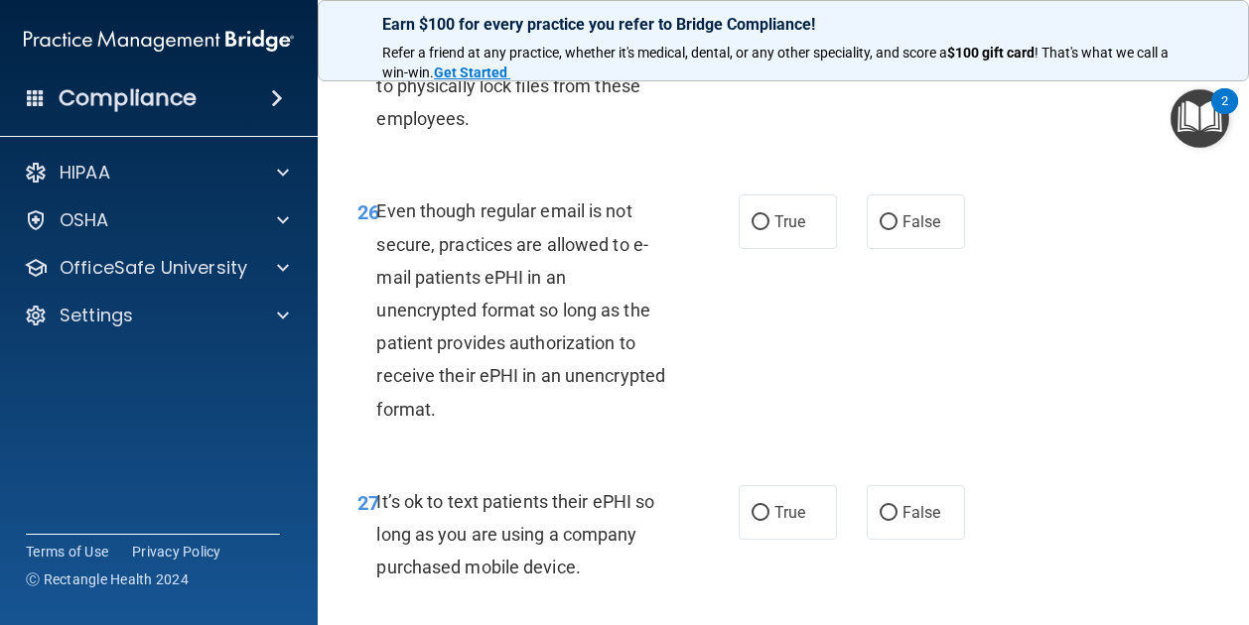
scroll to position [5675, 0]
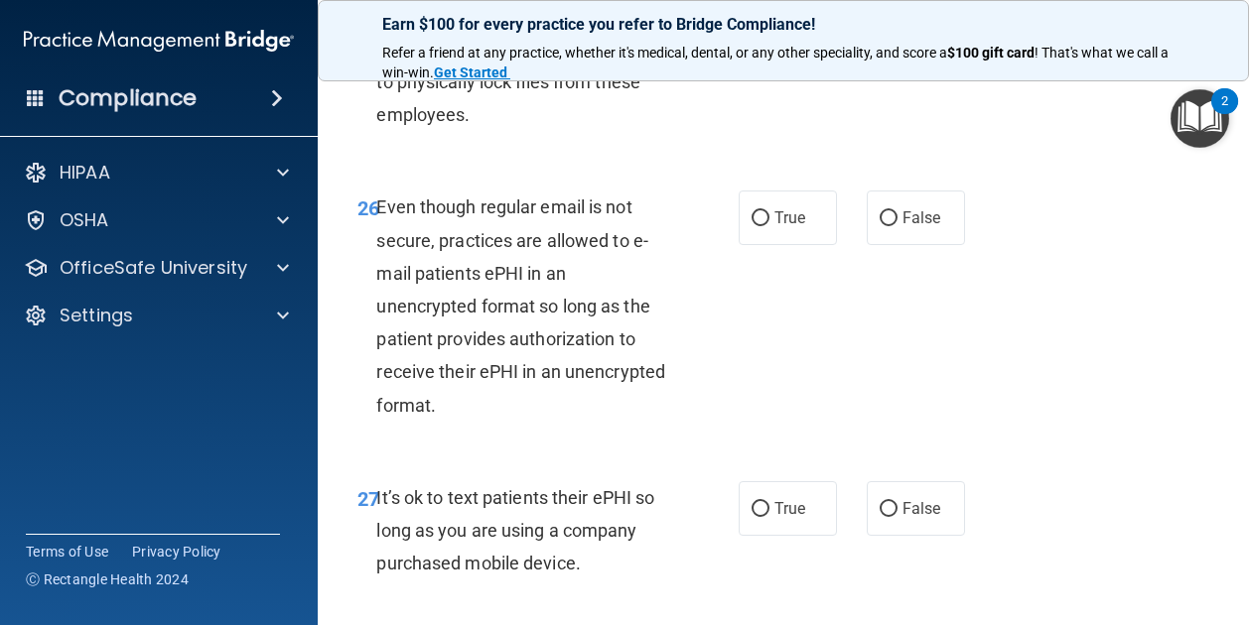
radio input "true"
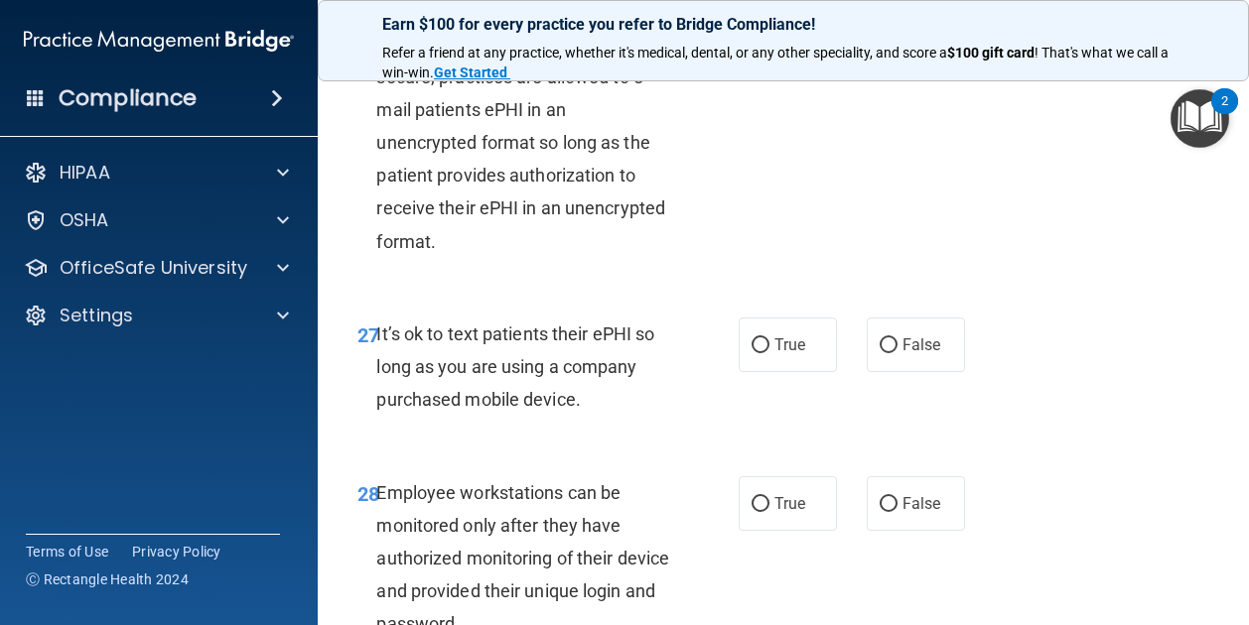
scroll to position [5847, 0]
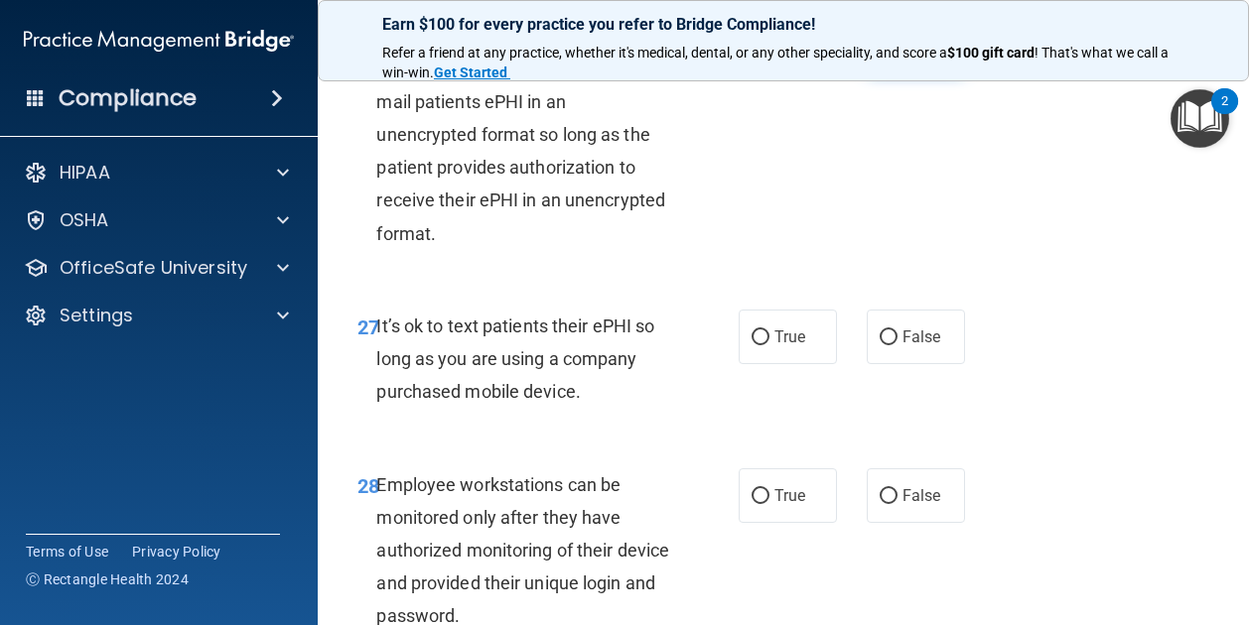
click at [893, 73] on label "False" at bounding box center [915, 46] width 98 height 55
click at [893, 55] on input "False" at bounding box center [888, 47] width 18 height 15
radio input "true"
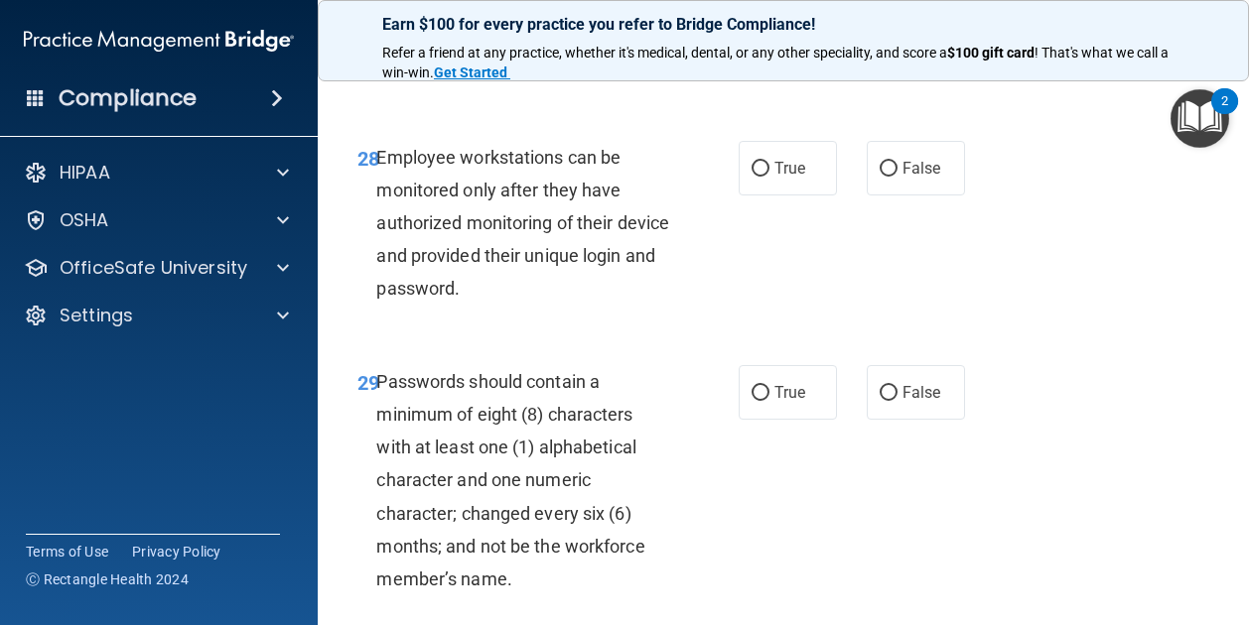
scroll to position [6181, 0]
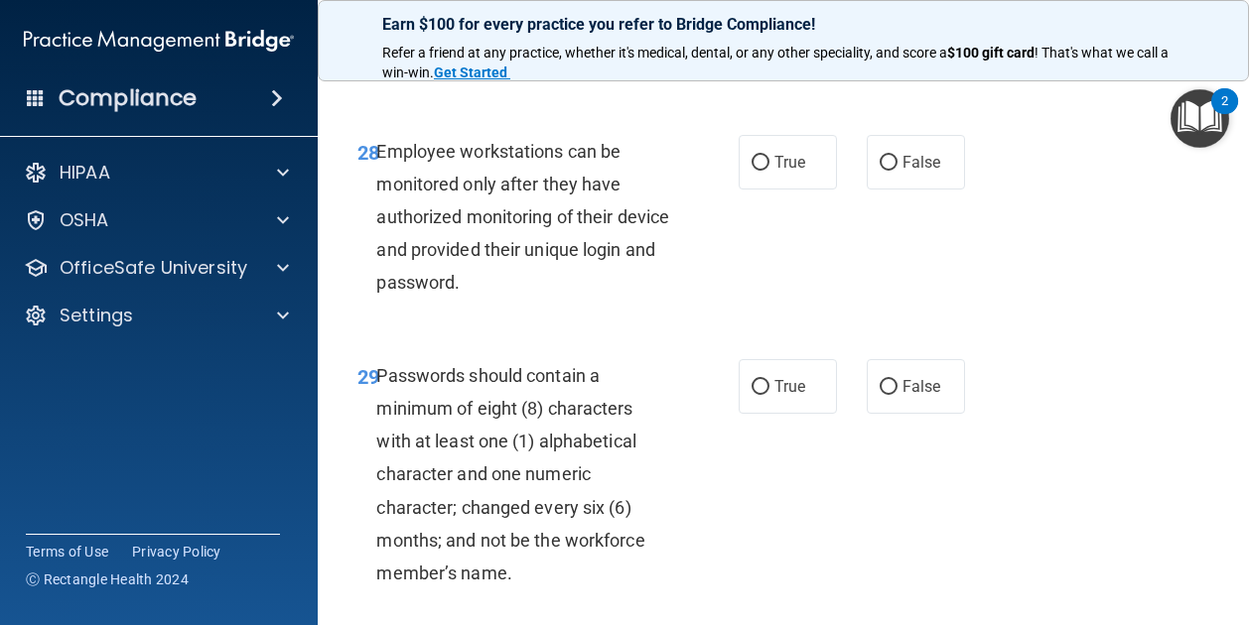
click at [891, 31] on label "False" at bounding box center [915, 3] width 98 height 55
click at [891, 12] on input "False" at bounding box center [888, 4] width 18 height 15
radio input "true"
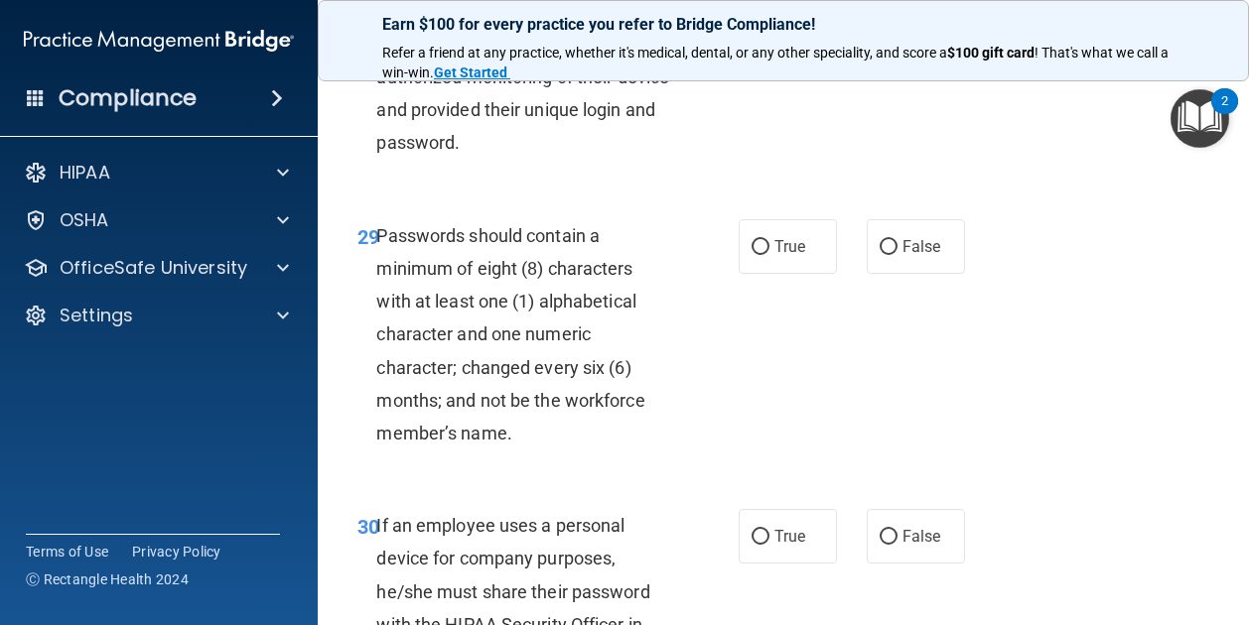
scroll to position [6319, 0]
click at [761, 51] on label "True" at bounding box center [787, 23] width 98 height 55
click at [761, 32] on input "True" at bounding box center [760, 24] width 18 height 15
radio input "true"
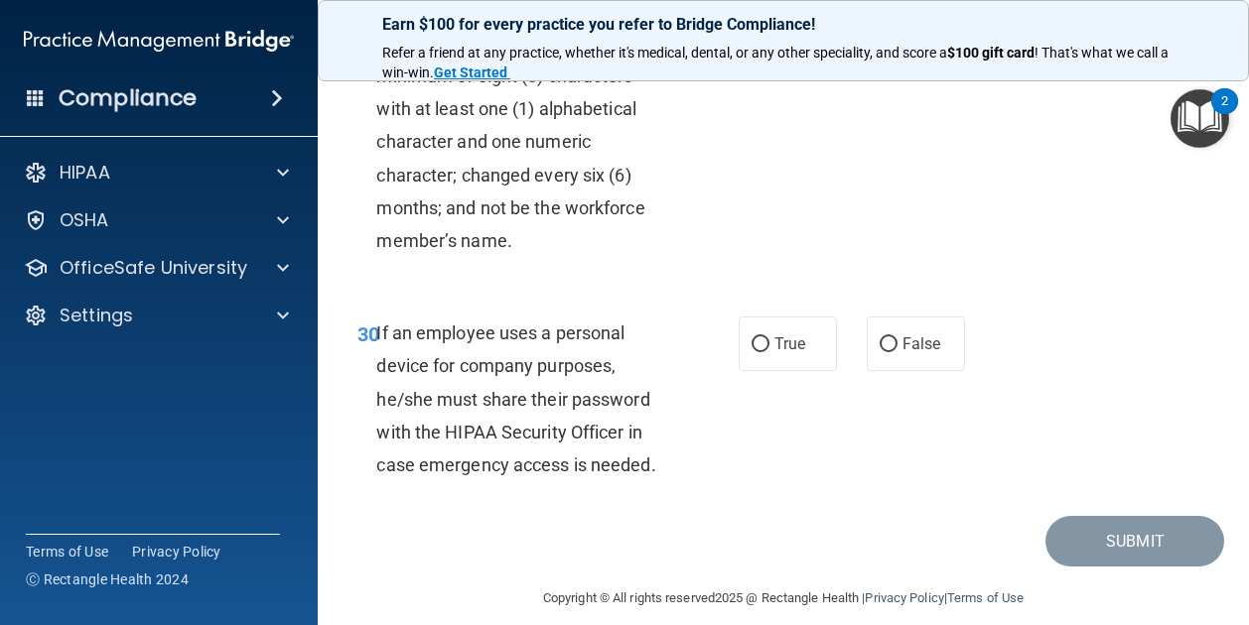
scroll to position [6516, 0]
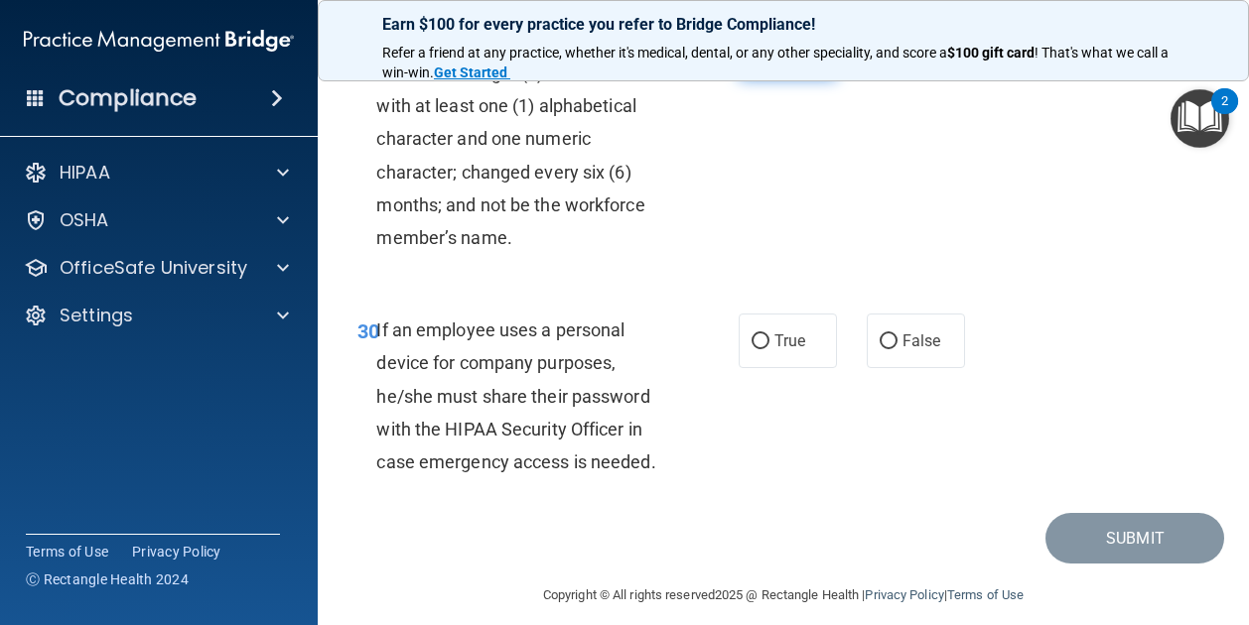
click at [751, 60] on input "True" at bounding box center [760, 52] width 18 height 15
radio input "true"
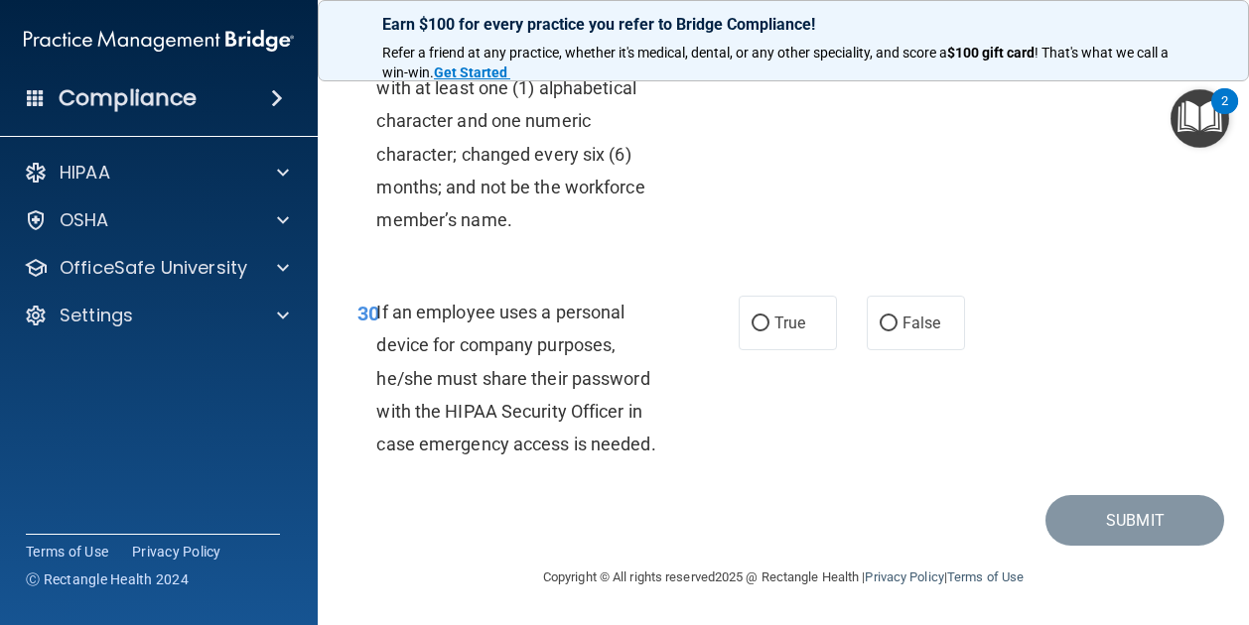
scroll to position [6629, 0]
click at [788, 333] on span "True" at bounding box center [789, 323] width 31 height 19
click at [769, 332] on input "True" at bounding box center [760, 324] width 18 height 15
radio input "true"
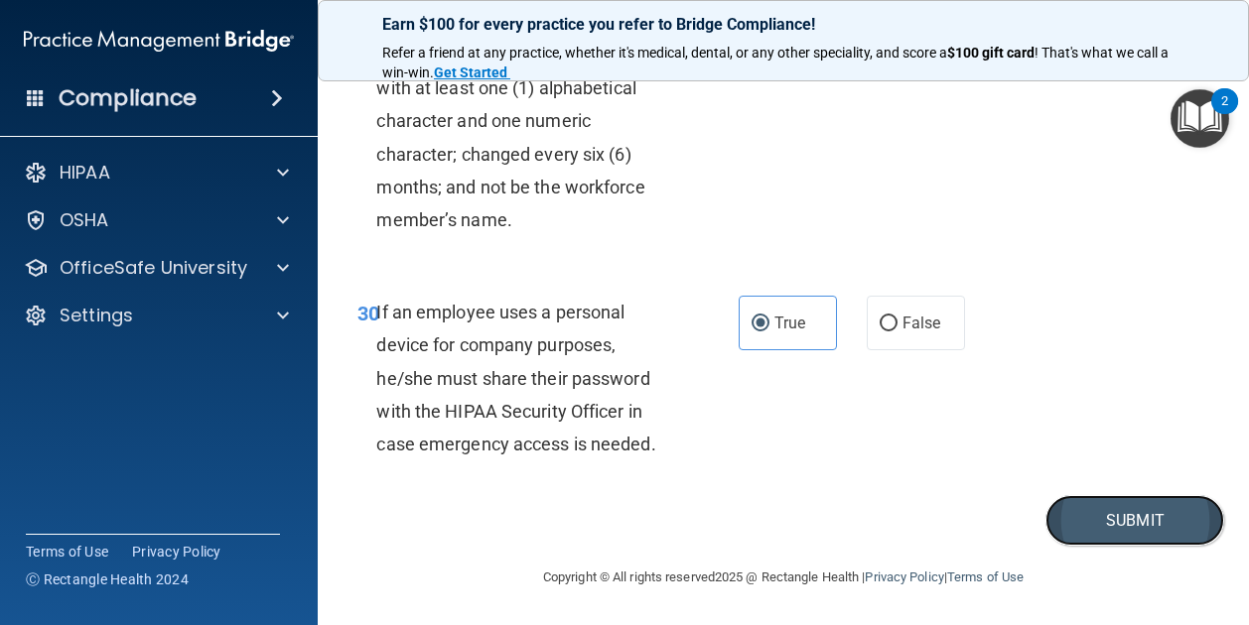
click at [1191, 546] on button "Submit" at bounding box center [1134, 520] width 179 height 51
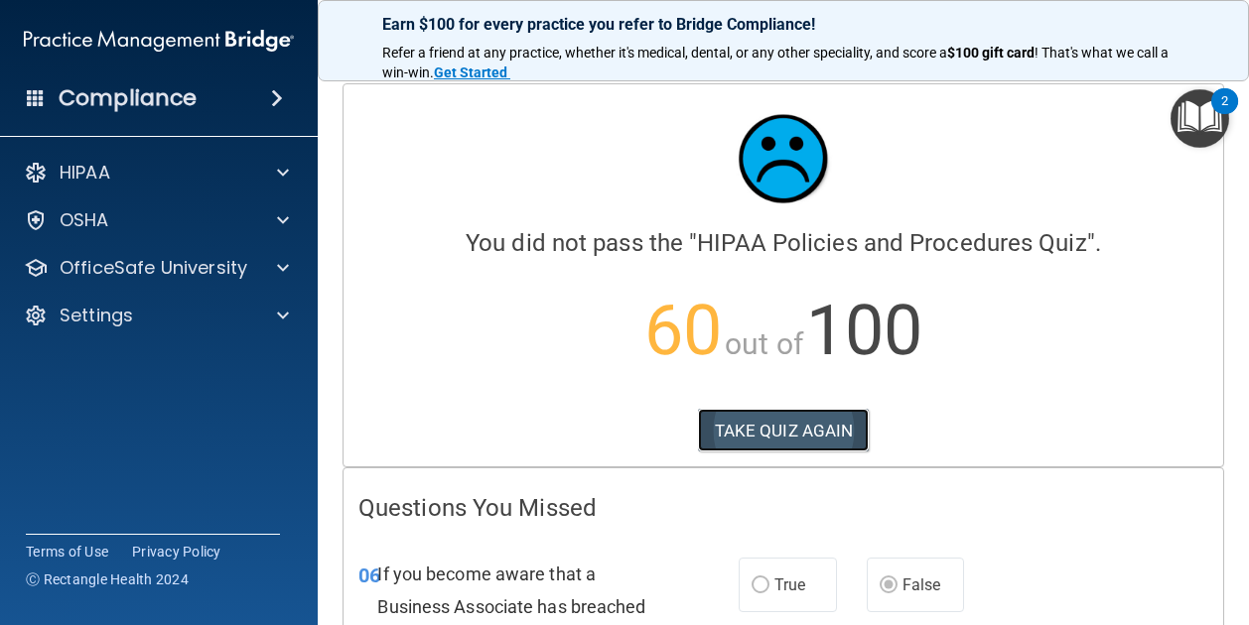
click at [728, 418] on button "TAKE QUIZ AGAIN" at bounding box center [784, 431] width 172 height 44
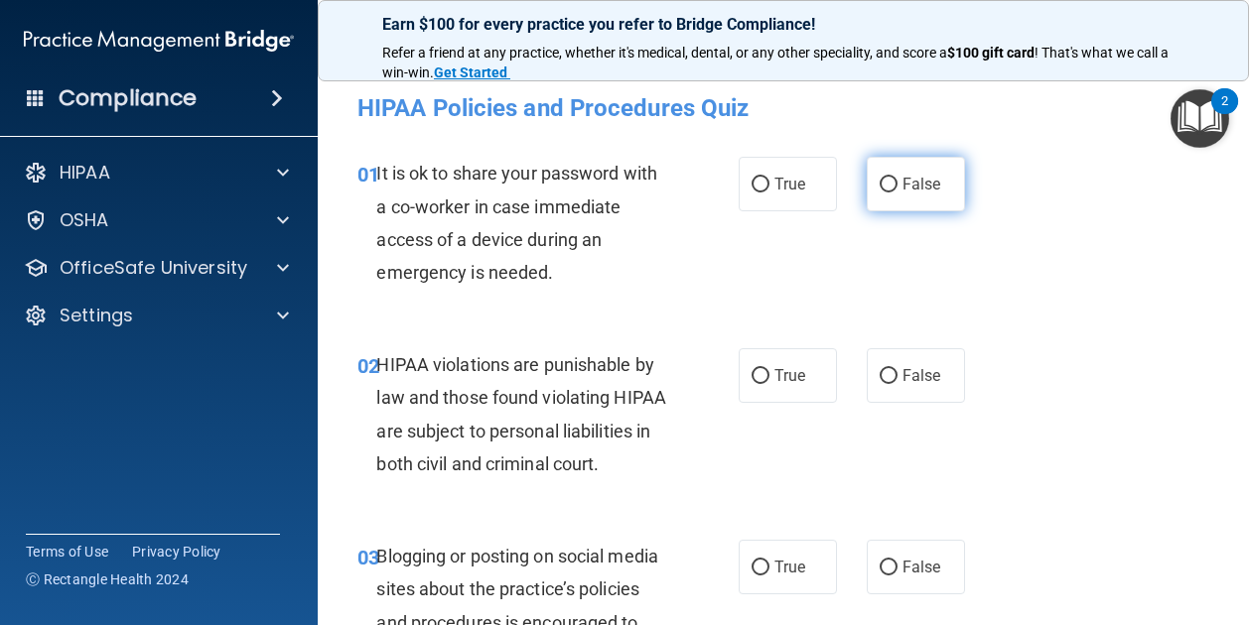
click at [935, 194] on label "False" at bounding box center [915, 184] width 98 height 55
click at [897, 193] on input "False" at bounding box center [888, 185] width 18 height 15
radio input "true"
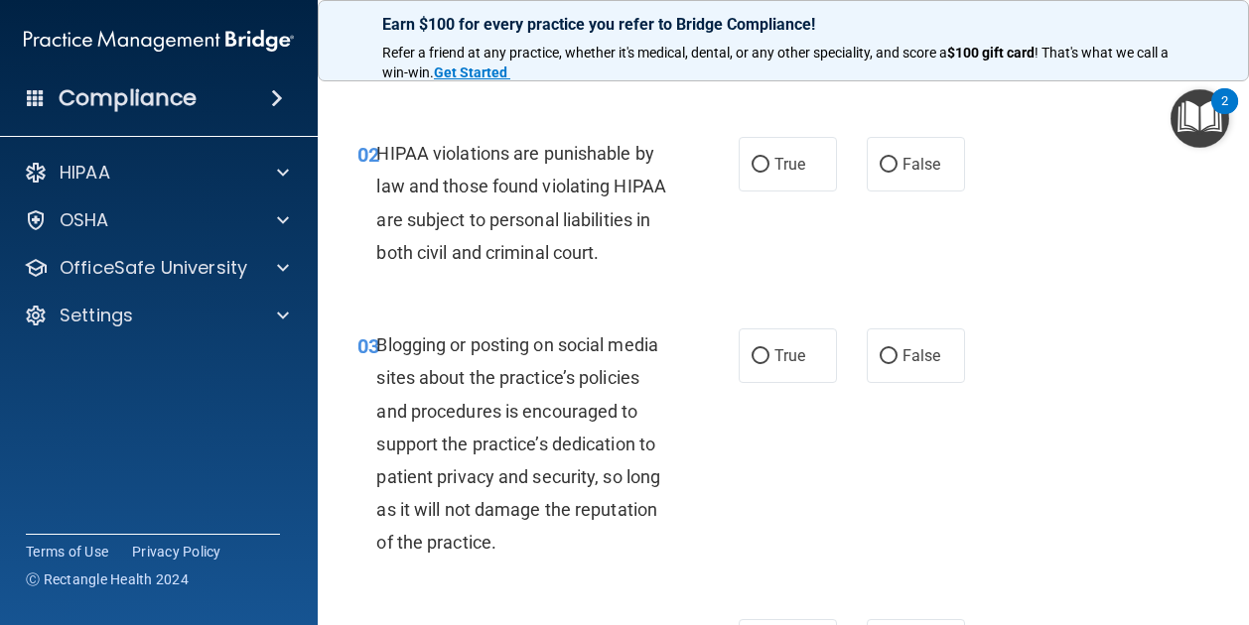
scroll to position [212, 0]
click at [809, 146] on label "True" at bounding box center [787, 163] width 98 height 55
click at [769, 157] on input "True" at bounding box center [760, 164] width 18 height 15
radio input "true"
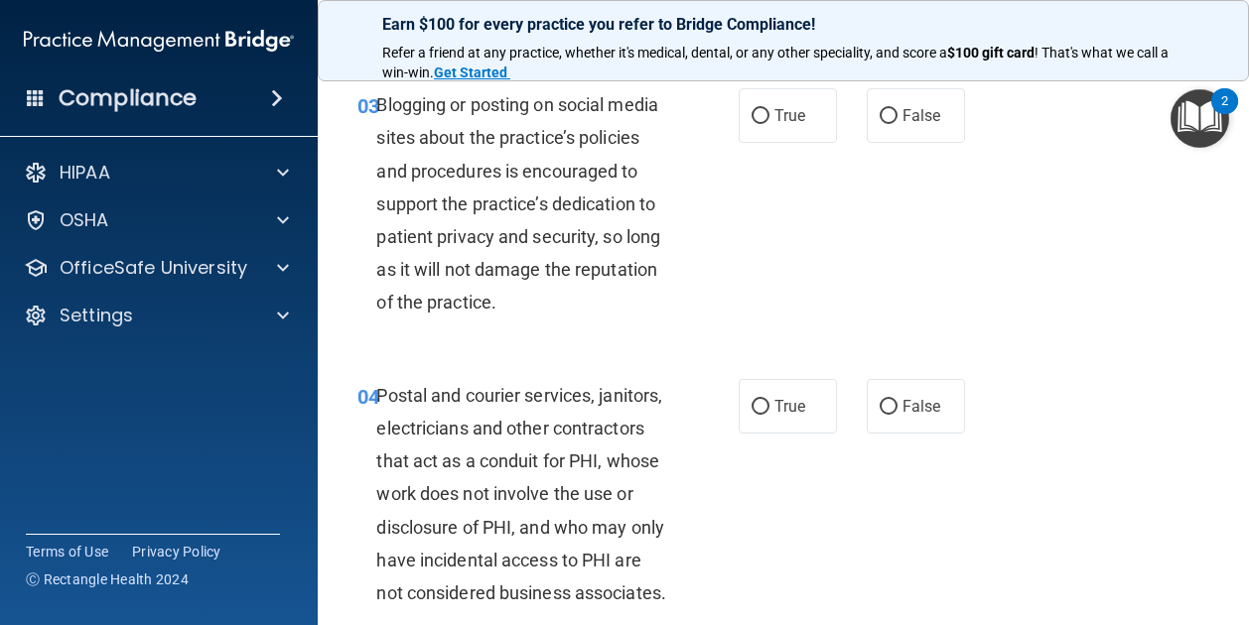
scroll to position [453, 0]
click at [762, 142] on label "True" at bounding box center [787, 114] width 98 height 55
click at [762, 123] on input "True" at bounding box center [760, 115] width 18 height 15
radio input "true"
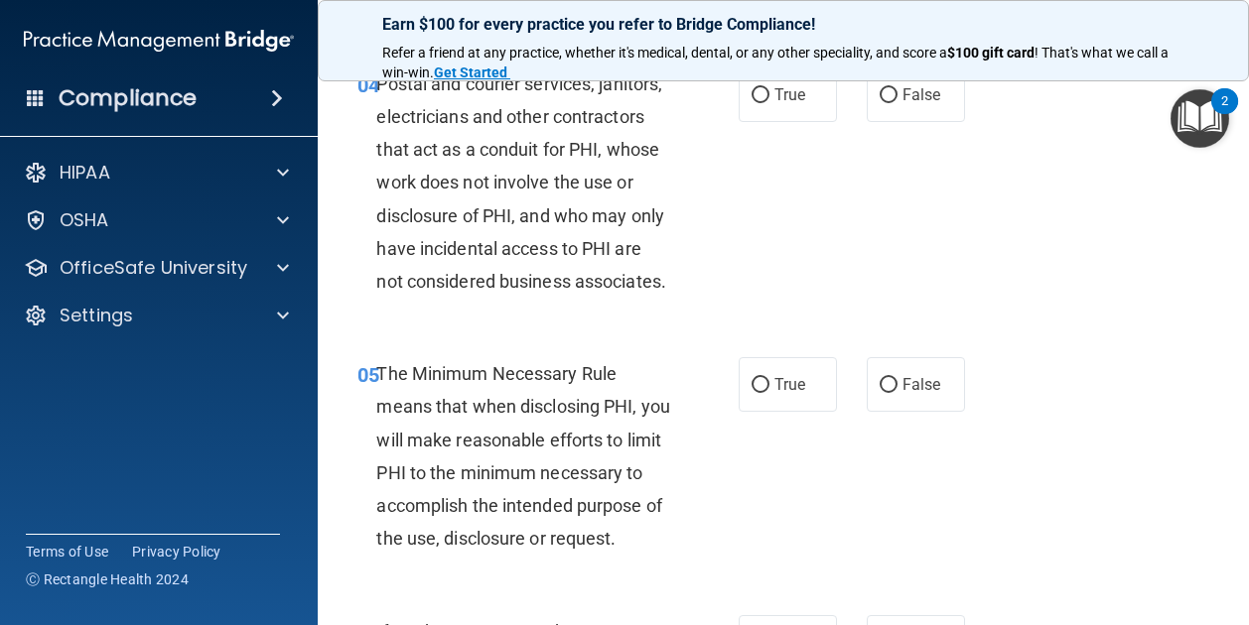
scroll to position [775, 0]
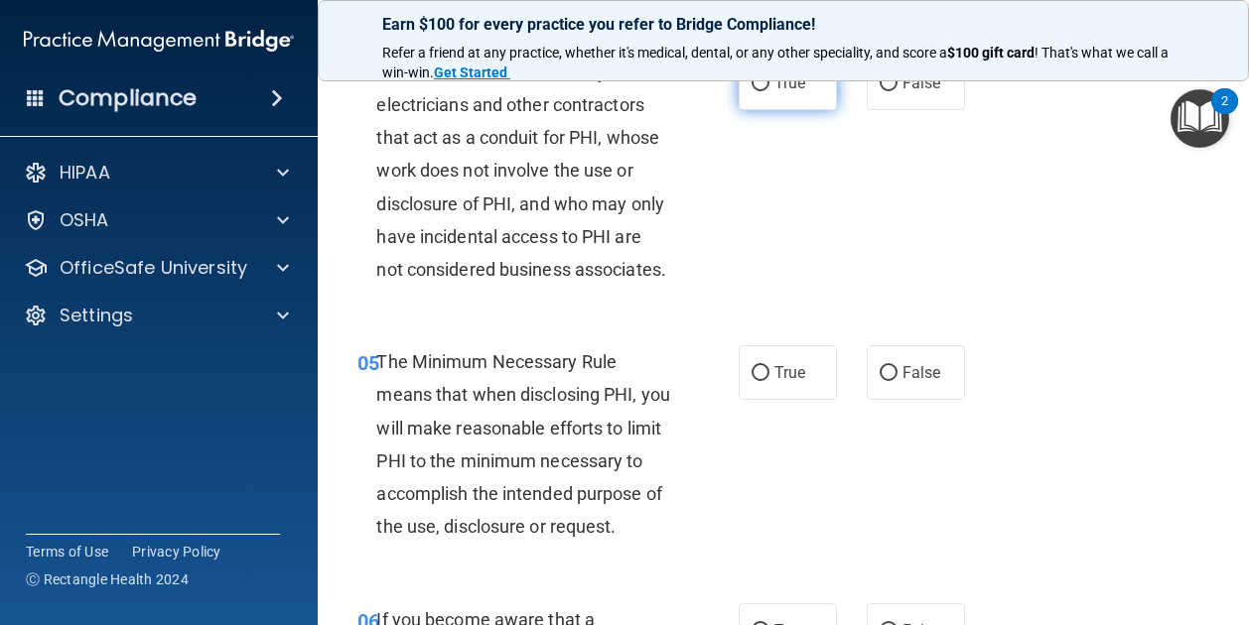
click at [774, 92] on span "True" at bounding box center [789, 82] width 31 height 19
click at [769, 91] on input "True" at bounding box center [760, 83] width 18 height 15
radio input "true"
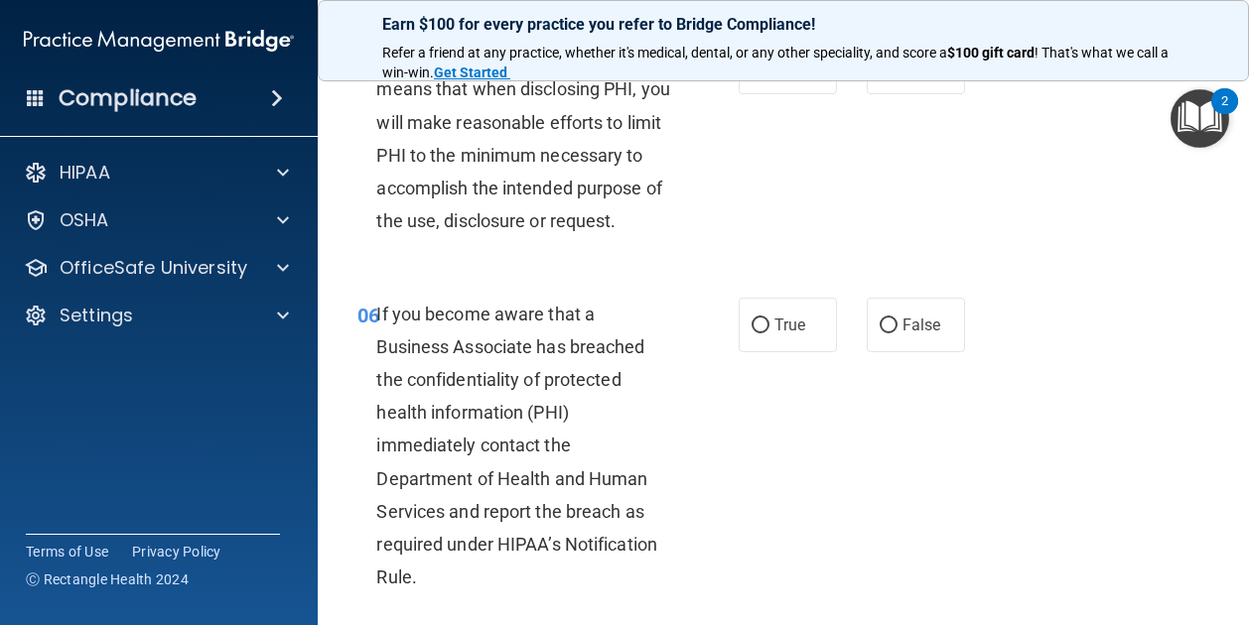
scroll to position [1088, 0]
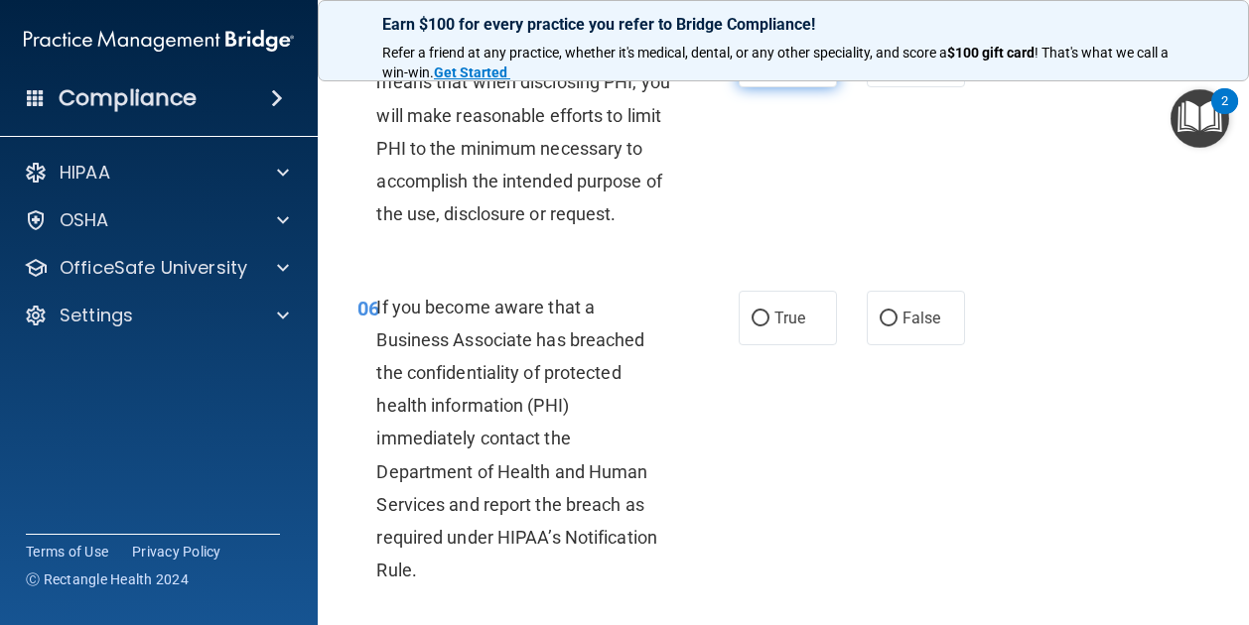
click at [738, 87] on label "True" at bounding box center [787, 60] width 98 height 55
click at [751, 68] on input "True" at bounding box center [760, 61] width 18 height 15
radio input "true"
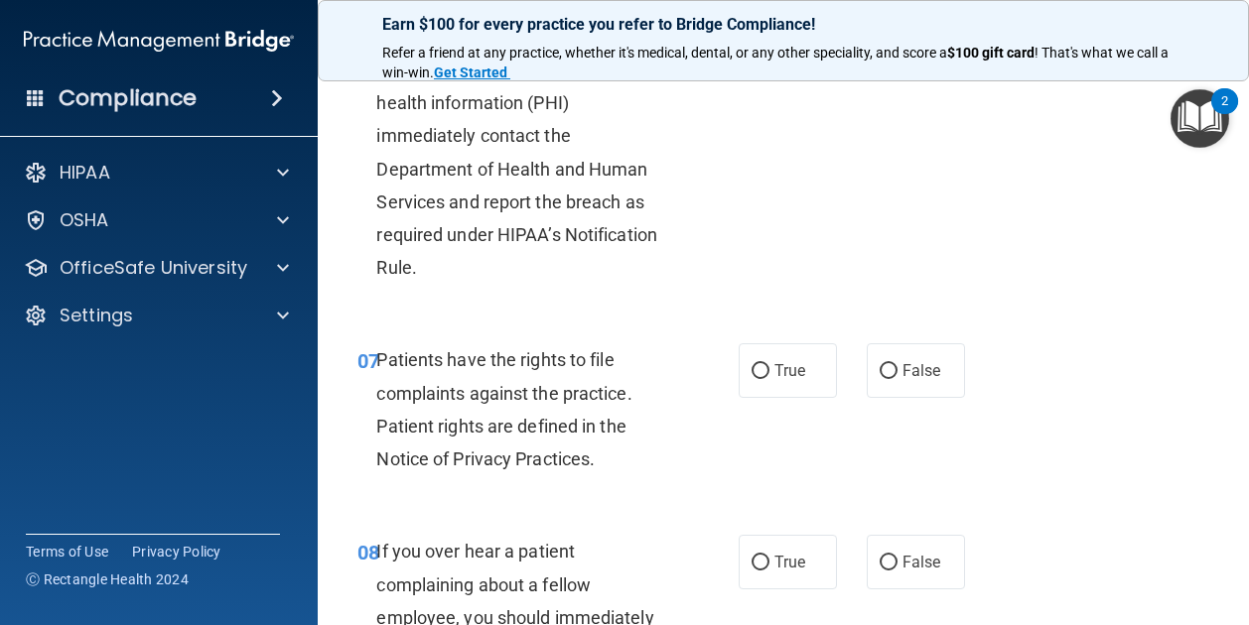
scroll to position [1394, 0]
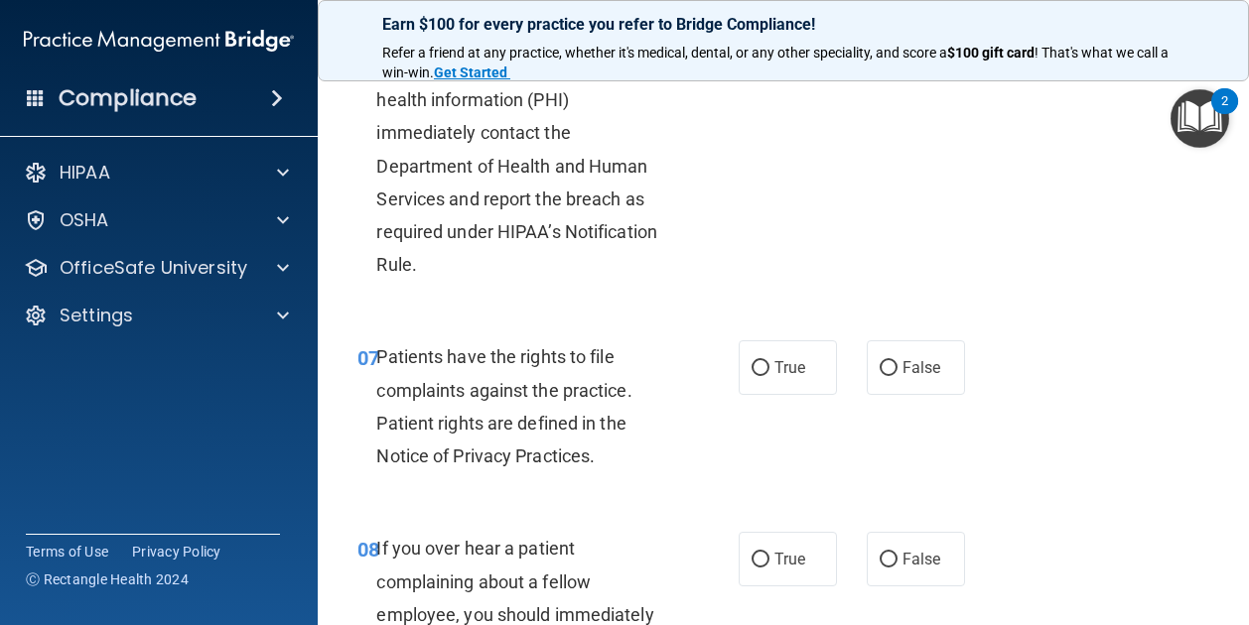
click at [754, 40] on label "True" at bounding box center [787, 12] width 98 height 55
click at [754, 21] on input "True" at bounding box center [760, 13] width 18 height 15
radio input "true"
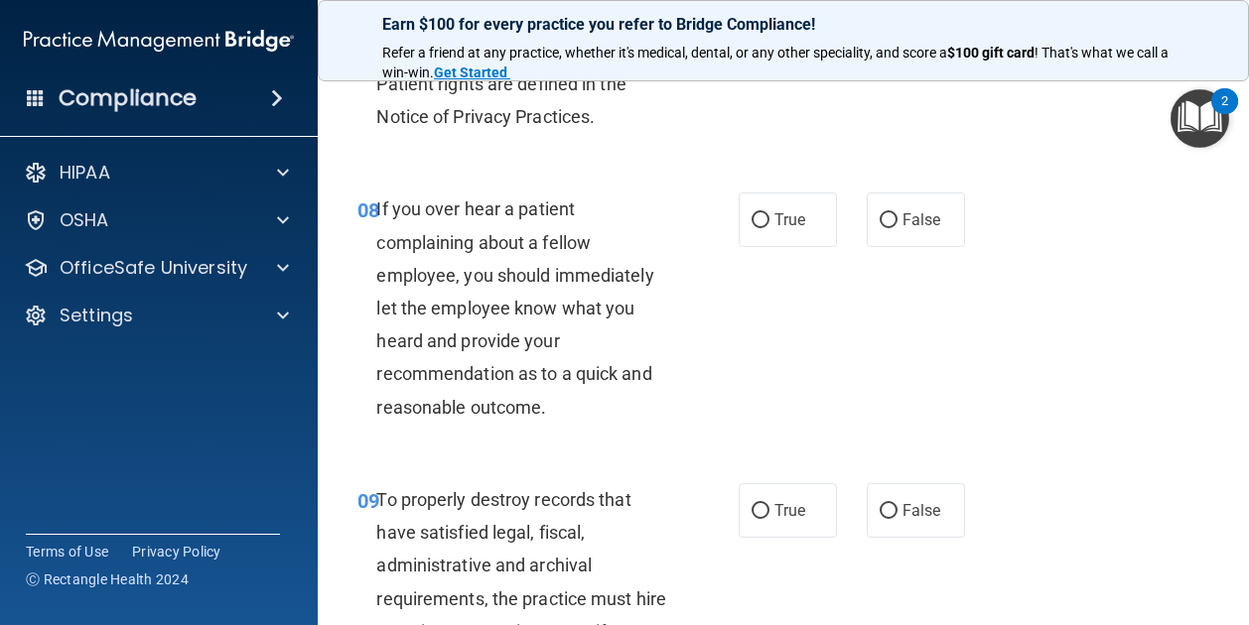
scroll to position [1734, 0]
click at [795, 37] on span "True" at bounding box center [789, 27] width 31 height 19
click at [769, 36] on input "True" at bounding box center [760, 28] width 18 height 15
radio input "true"
click at [910, 228] on span "False" at bounding box center [921, 218] width 39 height 19
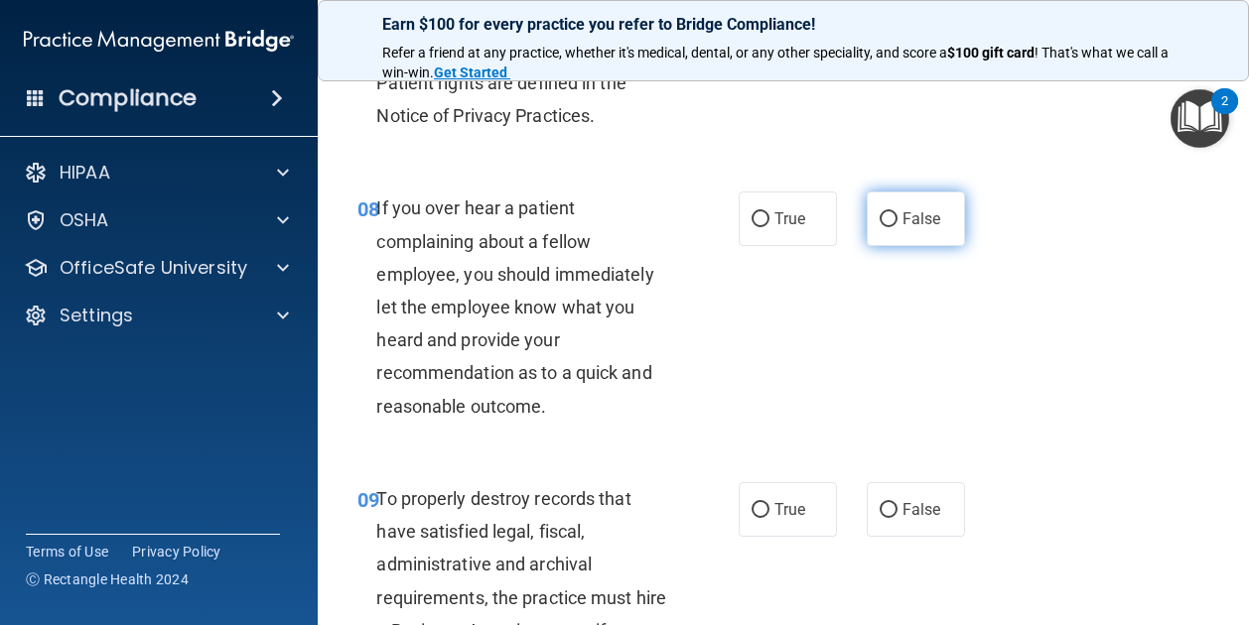
click at [897, 227] on input "False" at bounding box center [888, 219] width 18 height 15
radio input "true"
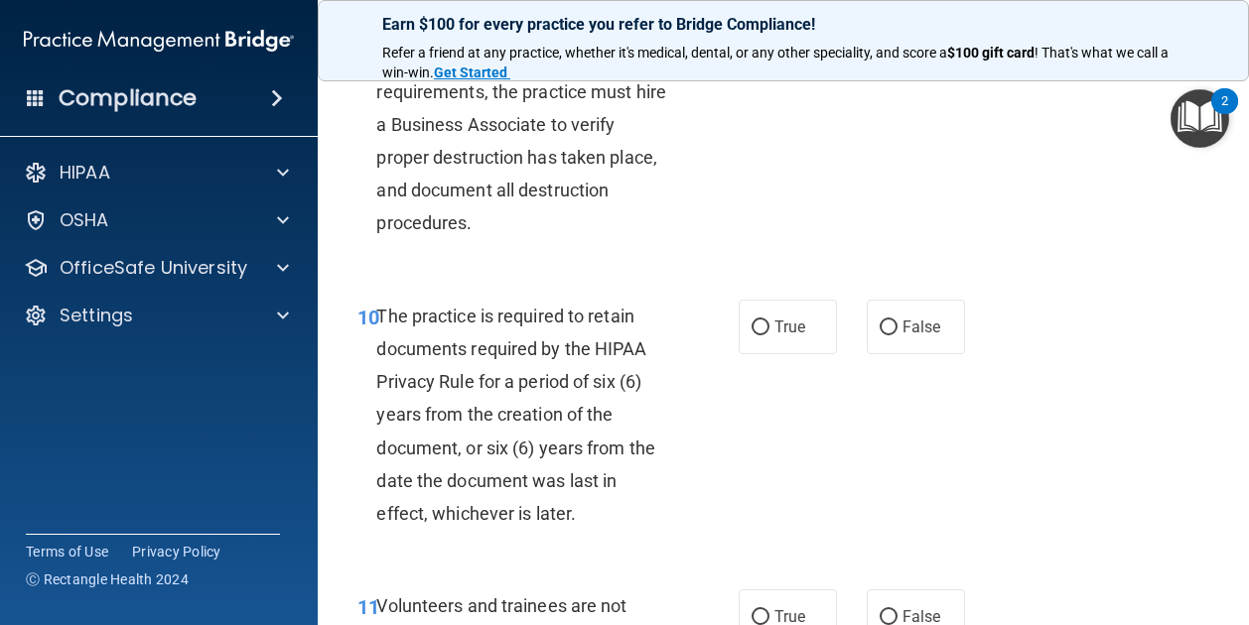
scroll to position [2241, 0]
click at [738, 30] on label "True" at bounding box center [787, 2] width 98 height 55
click at [751, 11] on input "True" at bounding box center [760, 3] width 18 height 15
radio input "true"
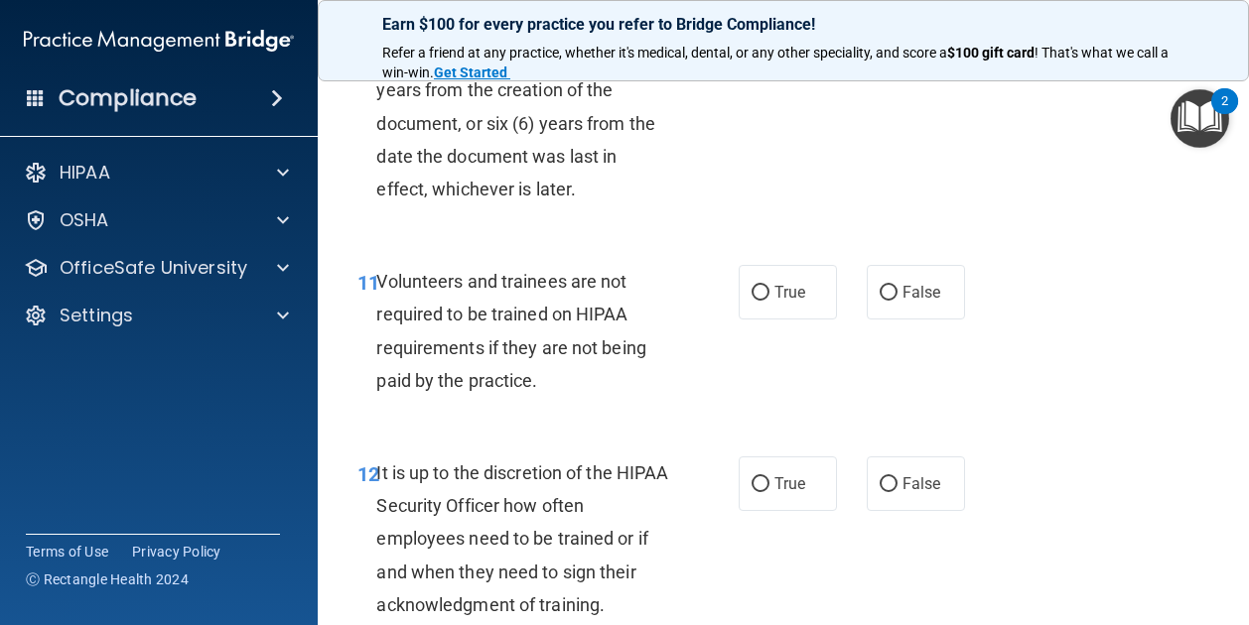
scroll to position [2564, 0]
click at [903, 102] on div "10 The practice is required to retain documents required by the HIPAA Privacy R…" at bounding box center [782, 96] width 881 height 291
click at [902, 13] on span "False" at bounding box center [921, 3] width 39 height 19
click at [897, 12] on input "False" at bounding box center [888, 4] width 18 height 15
radio input "true"
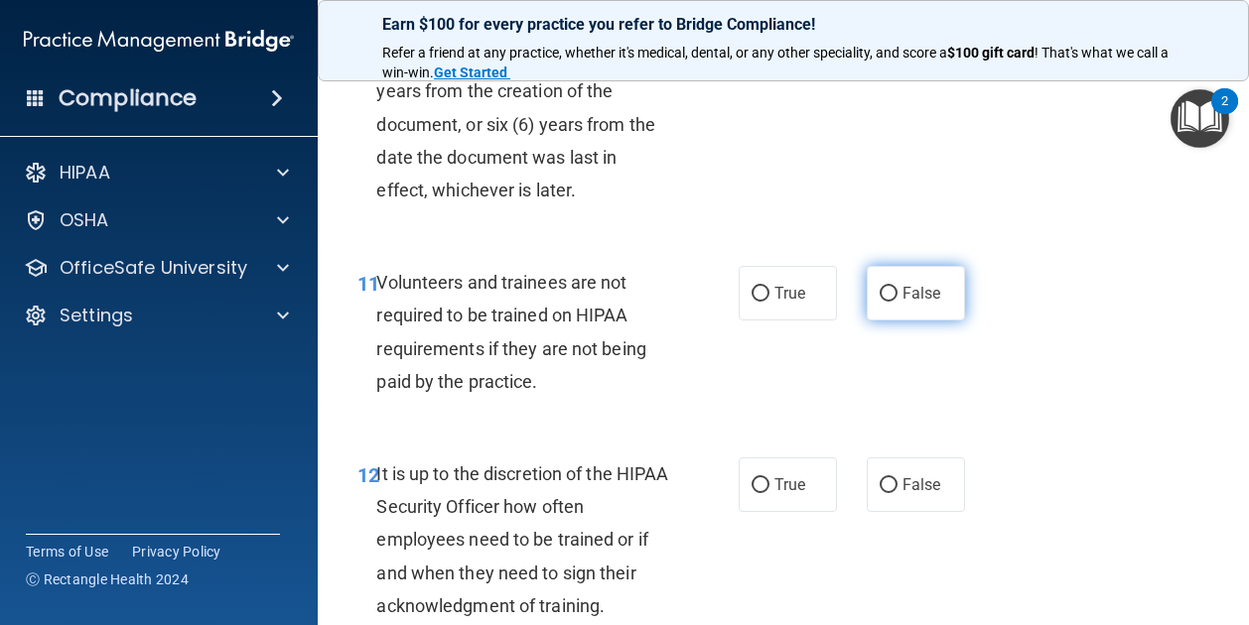
click at [879, 302] on input "False" at bounding box center [888, 294] width 18 height 15
radio input "true"
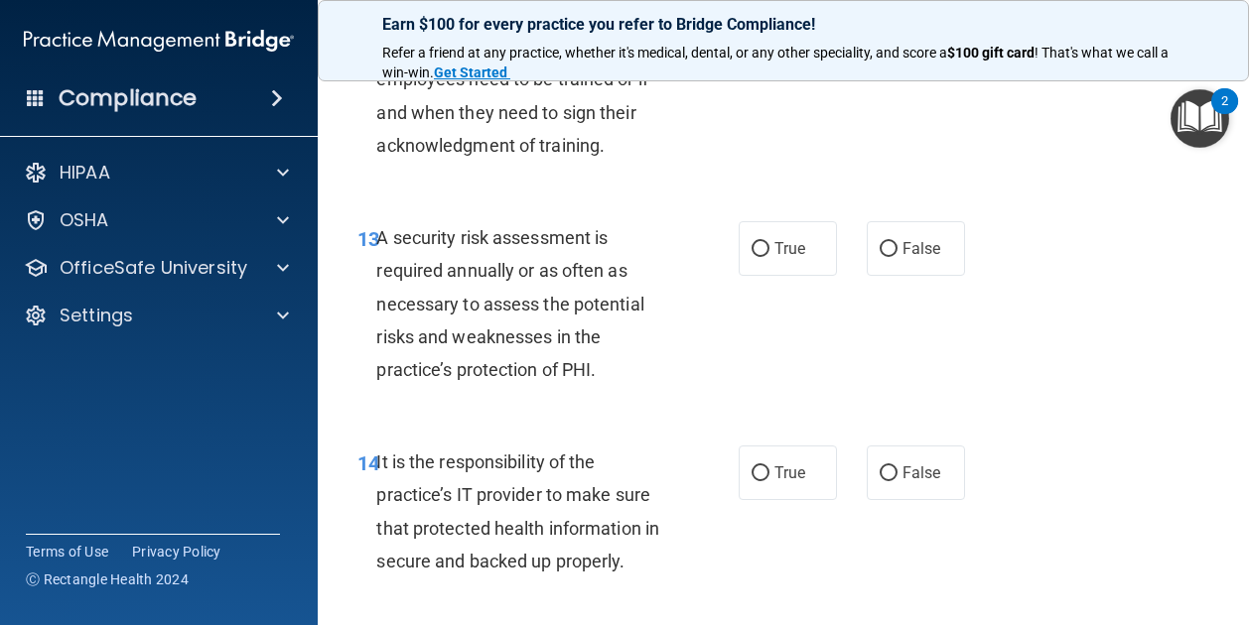
scroll to position [3026, 0]
click at [774, 32] on span "True" at bounding box center [789, 22] width 31 height 19
click at [766, 31] on input "True" at bounding box center [760, 23] width 18 height 15
radio input "true"
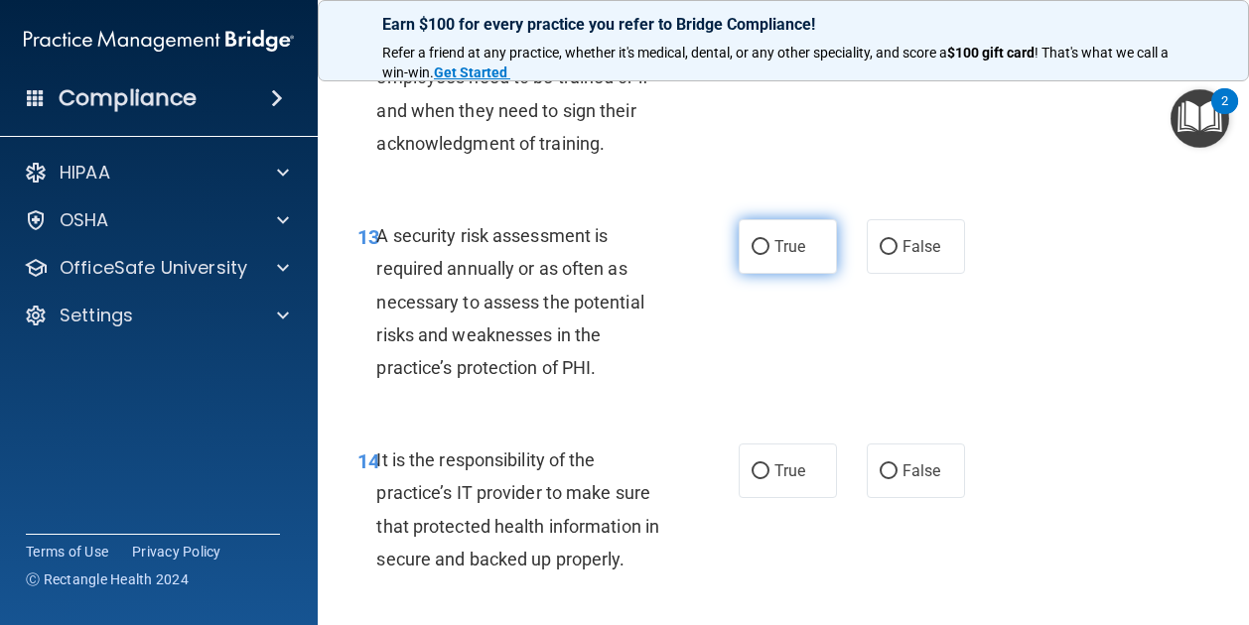
click at [767, 274] on label "True" at bounding box center [787, 246] width 98 height 55
click at [767, 255] on input "True" at bounding box center [760, 247] width 18 height 15
radio input "true"
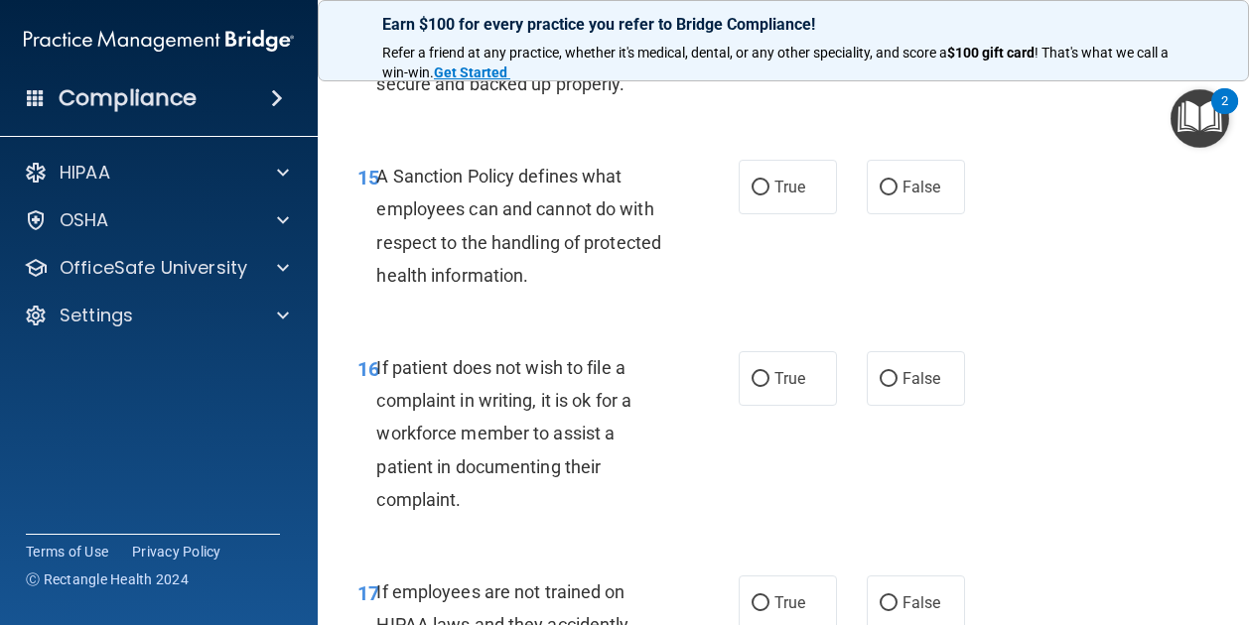
scroll to position [3508, 0]
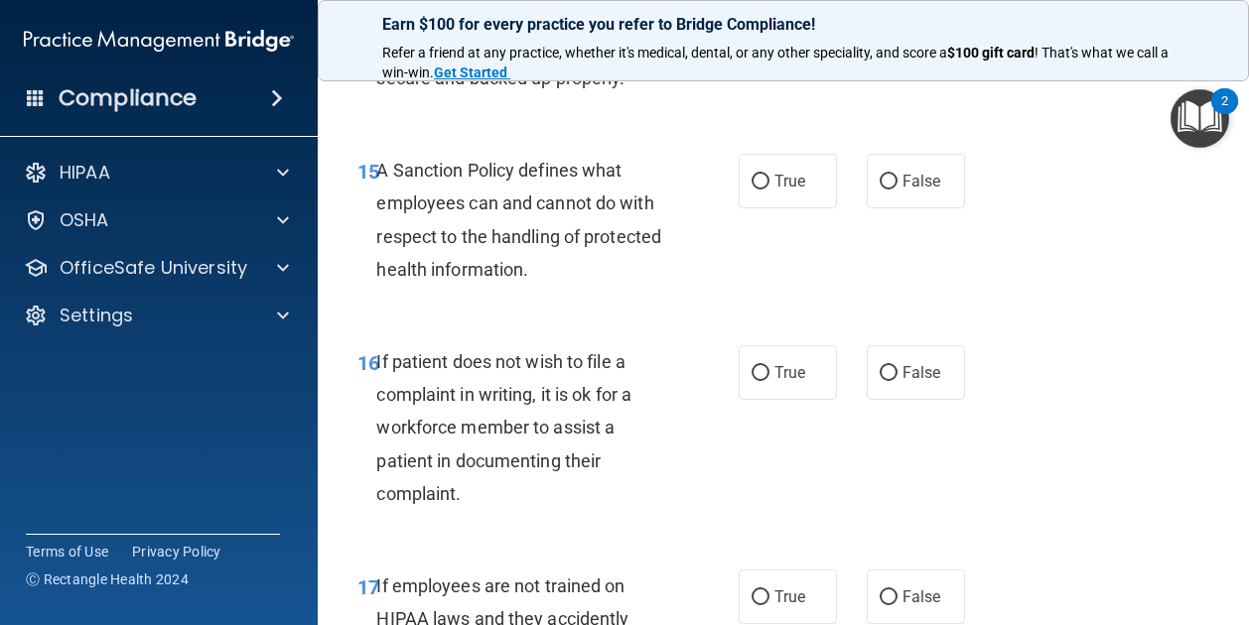
radio input "true"
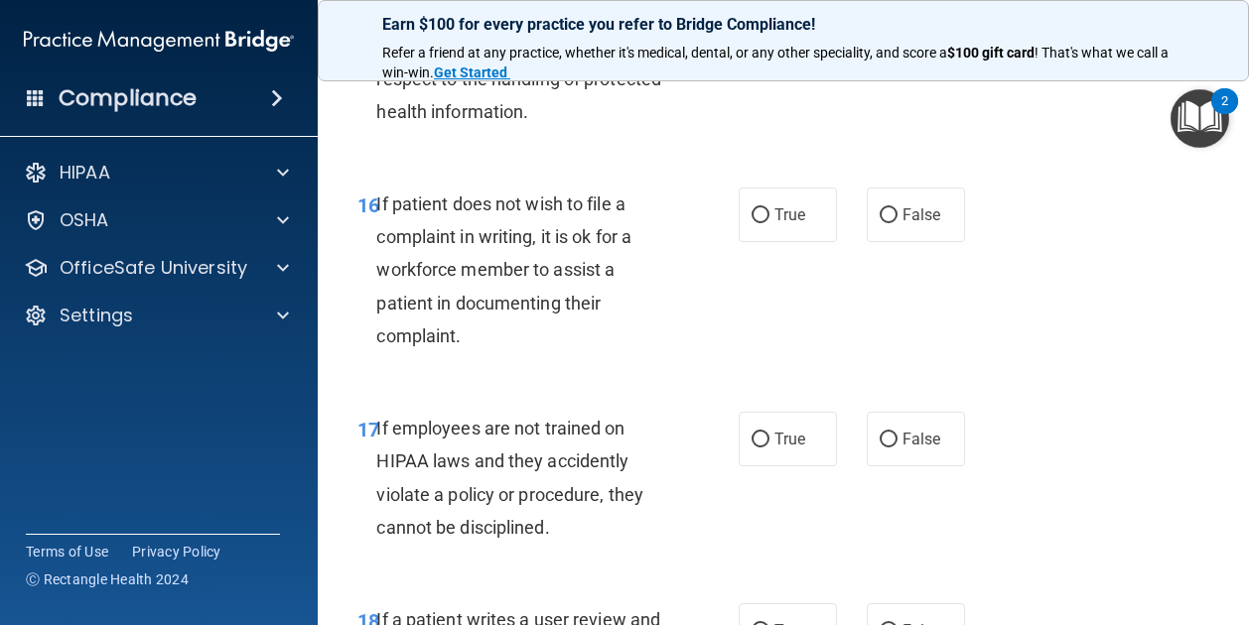
scroll to position [3666, 0]
click at [781, 32] on span "True" at bounding box center [789, 22] width 31 height 19
click at [769, 31] on input "True" at bounding box center [760, 23] width 18 height 15
radio input "true"
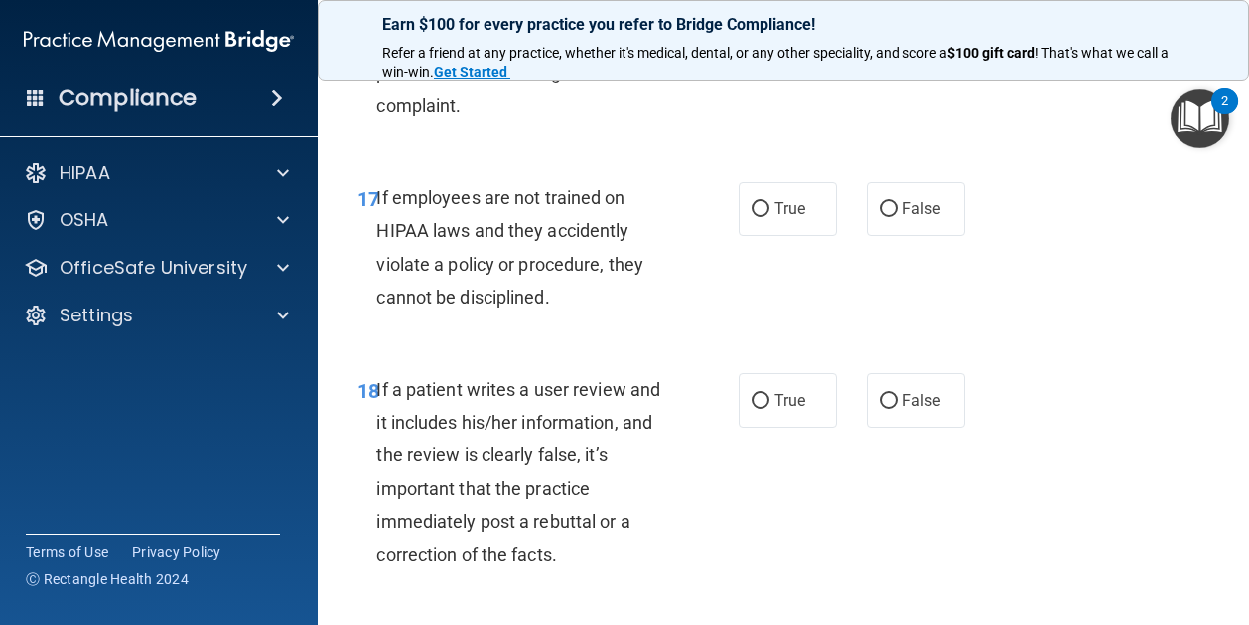
scroll to position [3897, 0]
radio input "true"
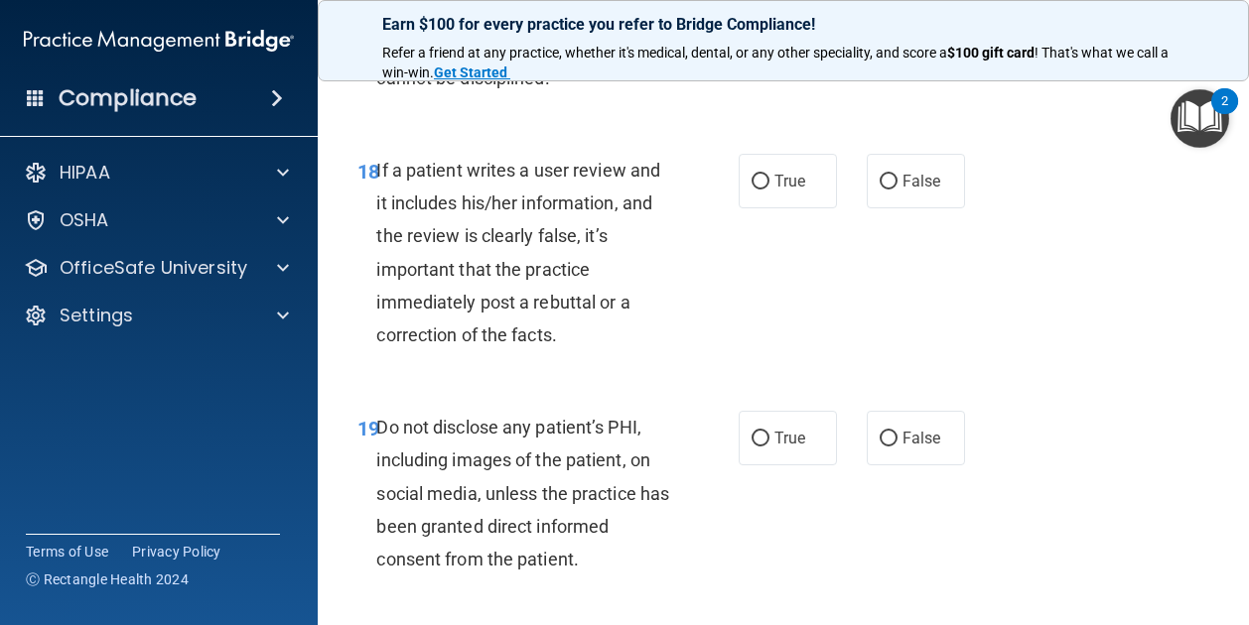
scroll to position [4118, 0]
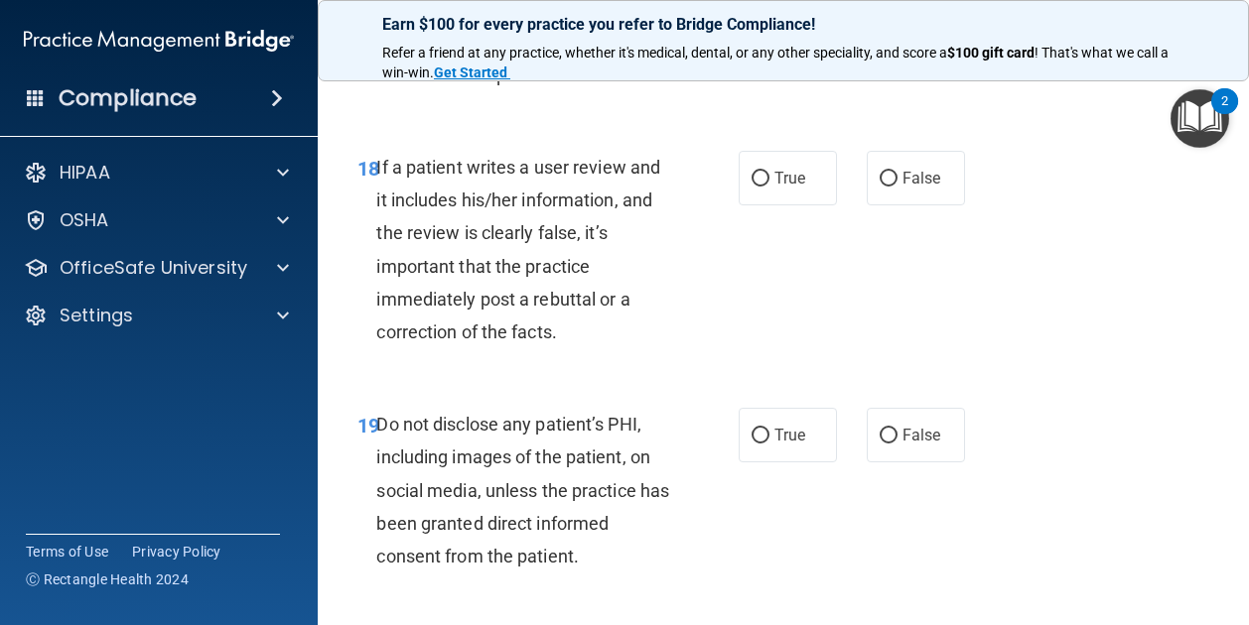
radio input "true"
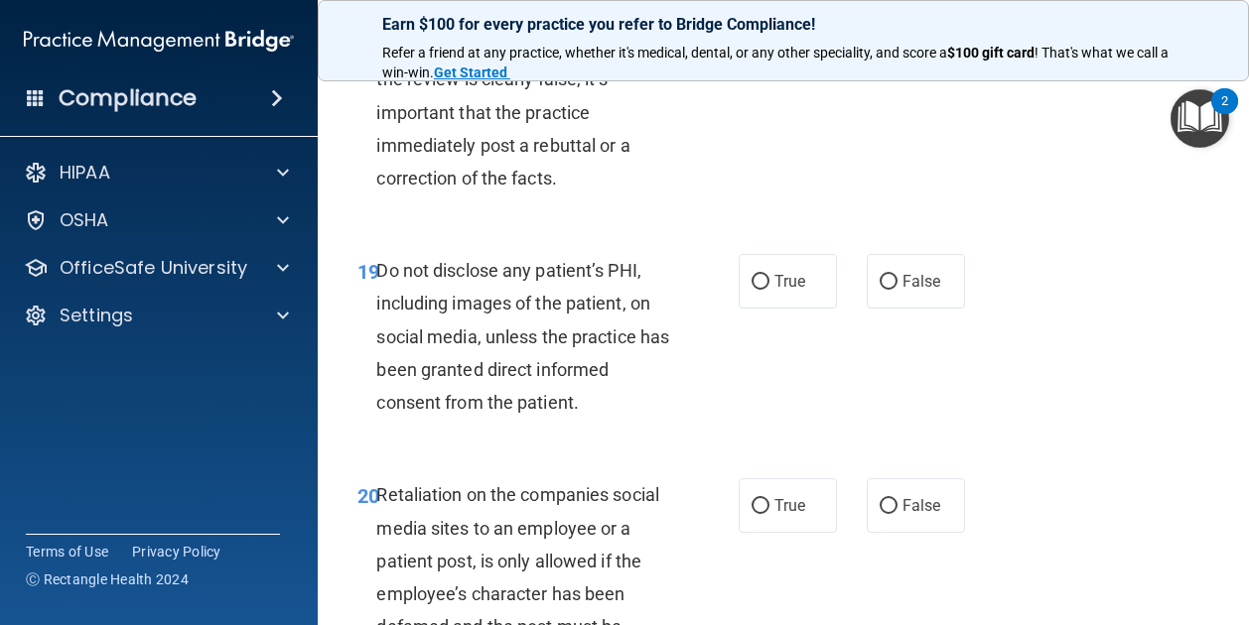
scroll to position [4279, 0]
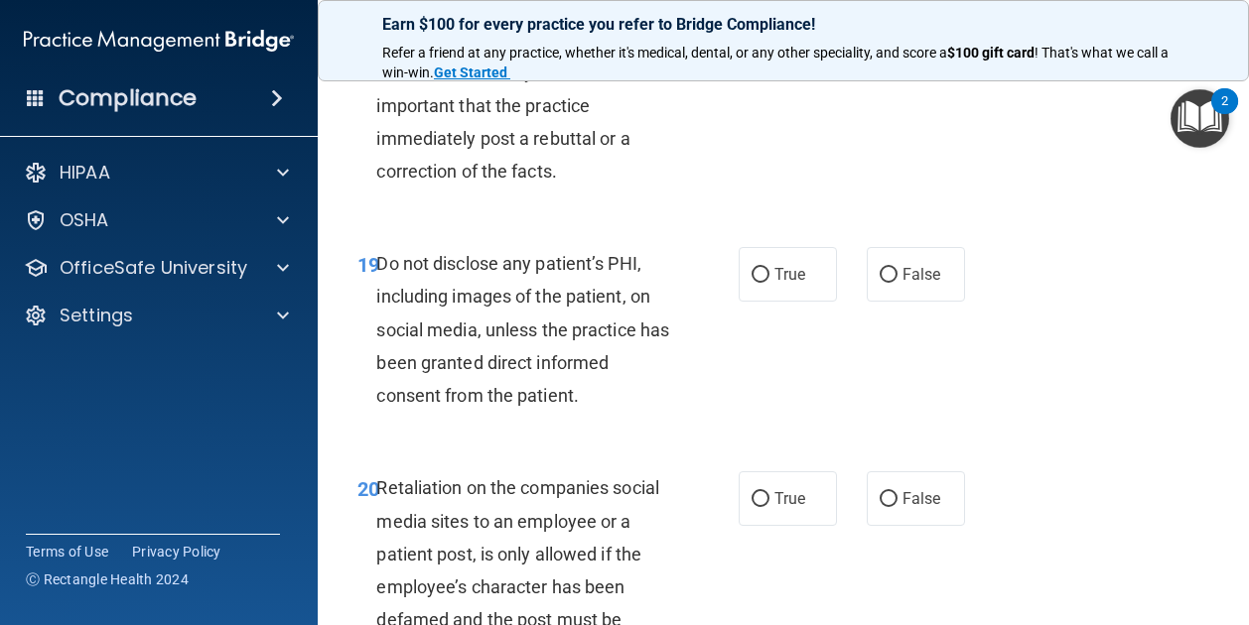
click at [854, 45] on div "True False" at bounding box center [855, 17] width 235 height 55
click at [879, 26] on input "False" at bounding box center [888, 18] width 18 height 15
radio input "true"
click at [738, 45] on label "True" at bounding box center [787, 17] width 98 height 55
click at [751, 26] on input "True" at bounding box center [760, 18] width 18 height 15
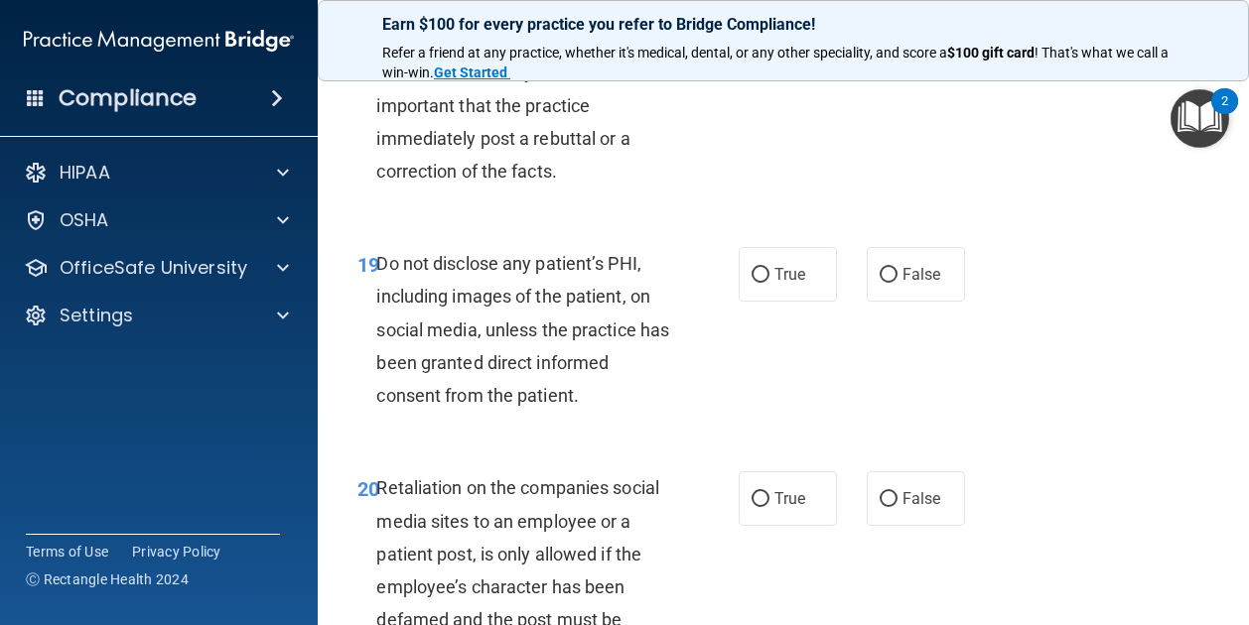
radio input "true"
radio input "false"
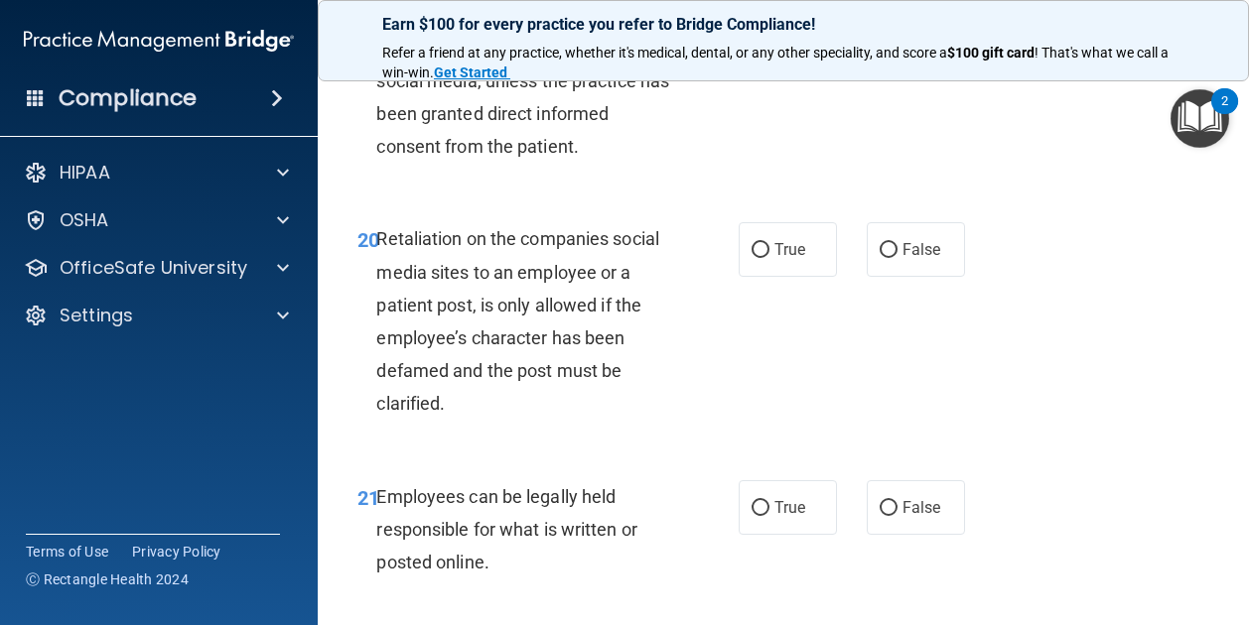
scroll to position [4530, 0]
click at [794, 33] on span "True" at bounding box center [789, 23] width 31 height 19
click at [769, 32] on input "True" at bounding box center [760, 24] width 18 height 15
radio input "true"
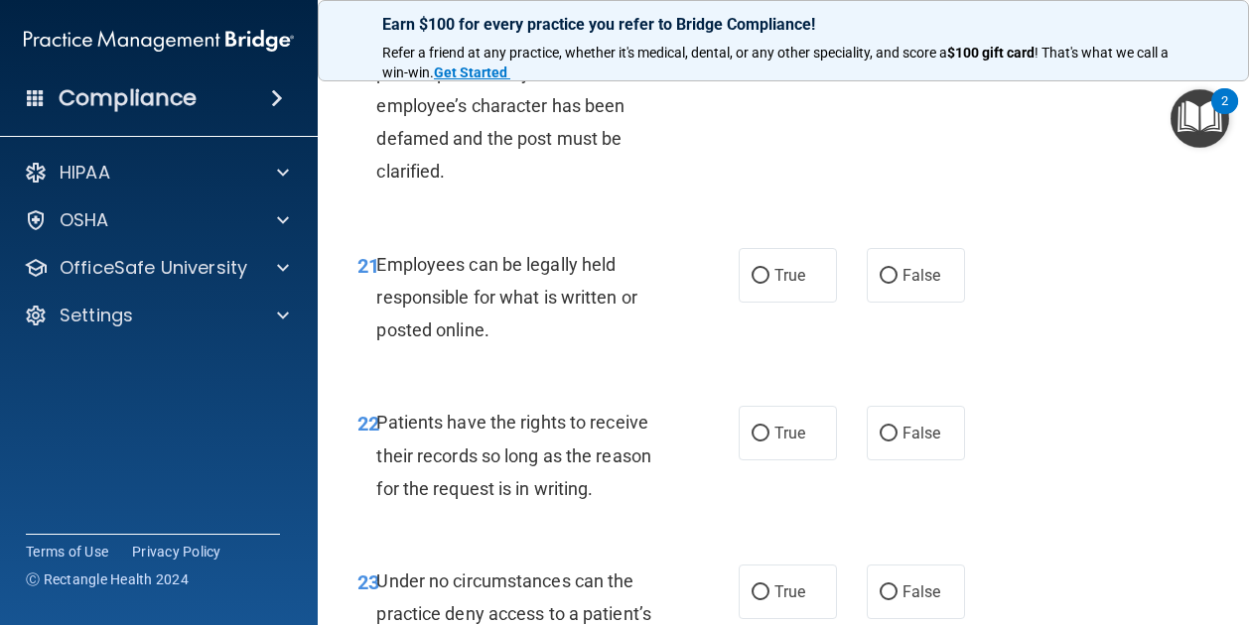
scroll to position [4762, 0]
click at [866, 43] on label "False" at bounding box center [915, 15] width 98 height 55
click at [879, 24] on input "False" at bounding box center [888, 16] width 18 height 15
radio input "true"
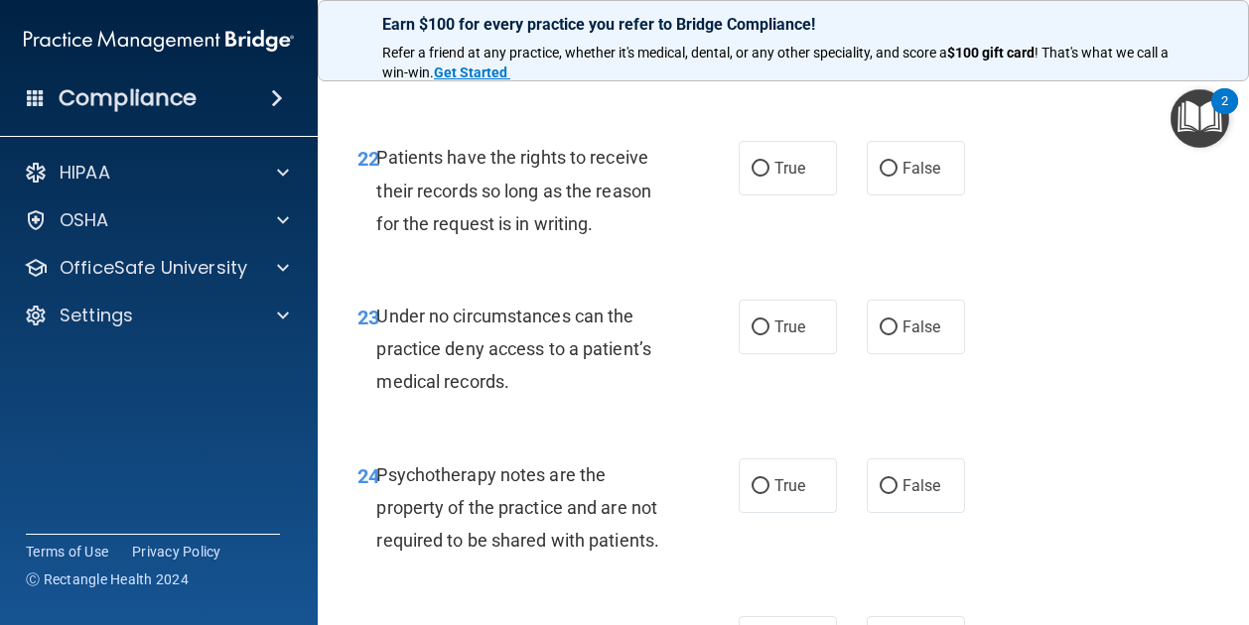
scroll to position [5030, 0]
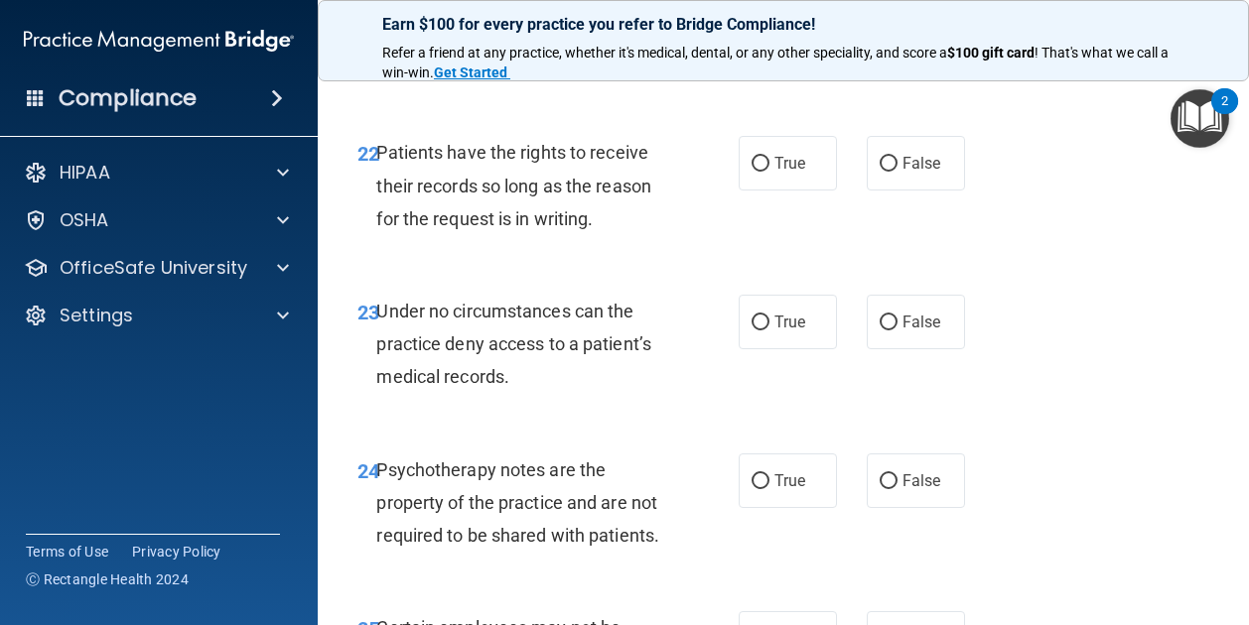
click at [738, 33] on label "True" at bounding box center [787, 5] width 98 height 55
click at [751, 14] on input "True" at bounding box center [760, 6] width 18 height 15
radio input "true"
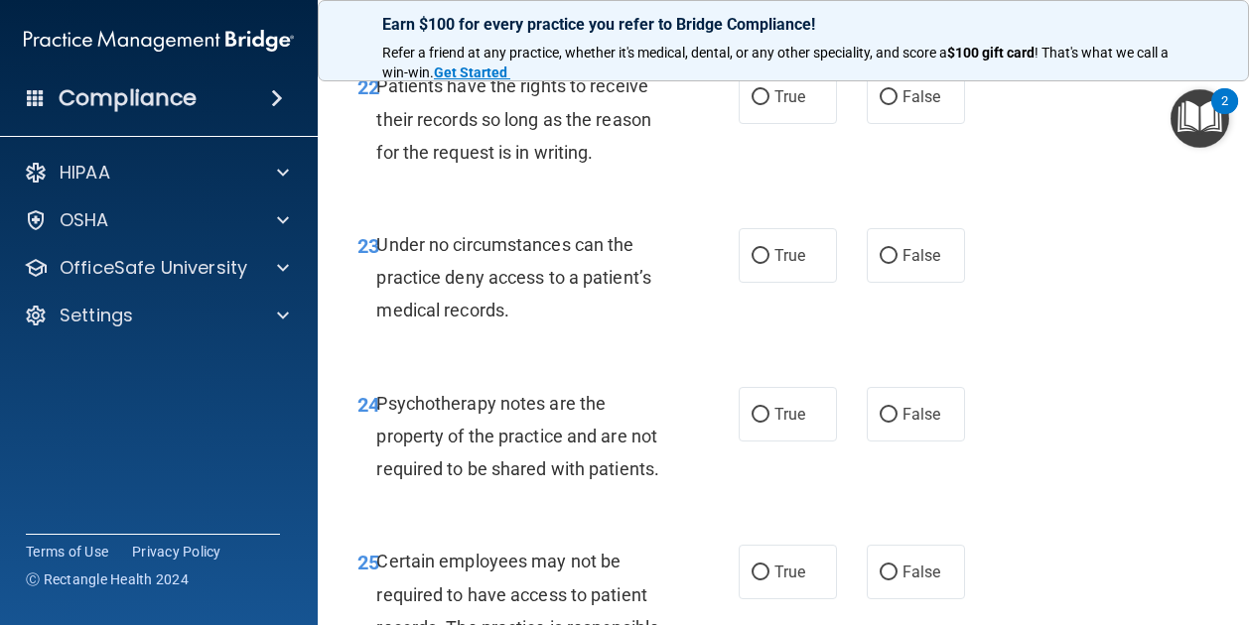
scroll to position [5105, 0]
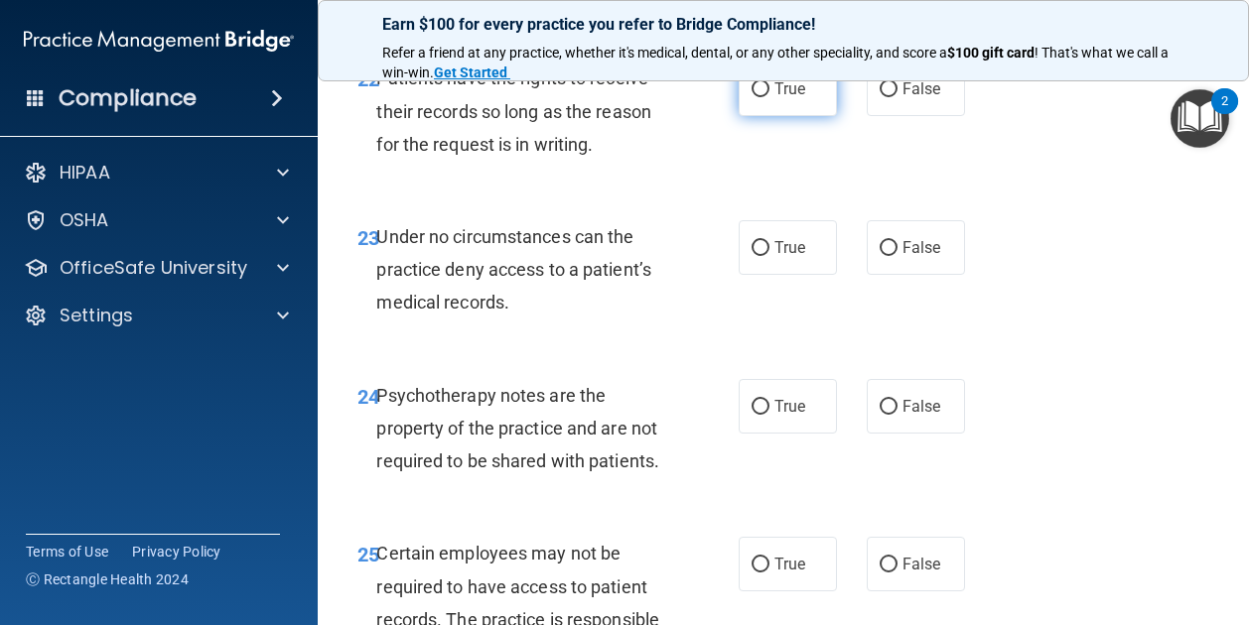
click at [764, 116] on label "True" at bounding box center [787, 89] width 98 height 55
click at [764, 97] on input "True" at bounding box center [760, 89] width 18 height 15
radio input "true"
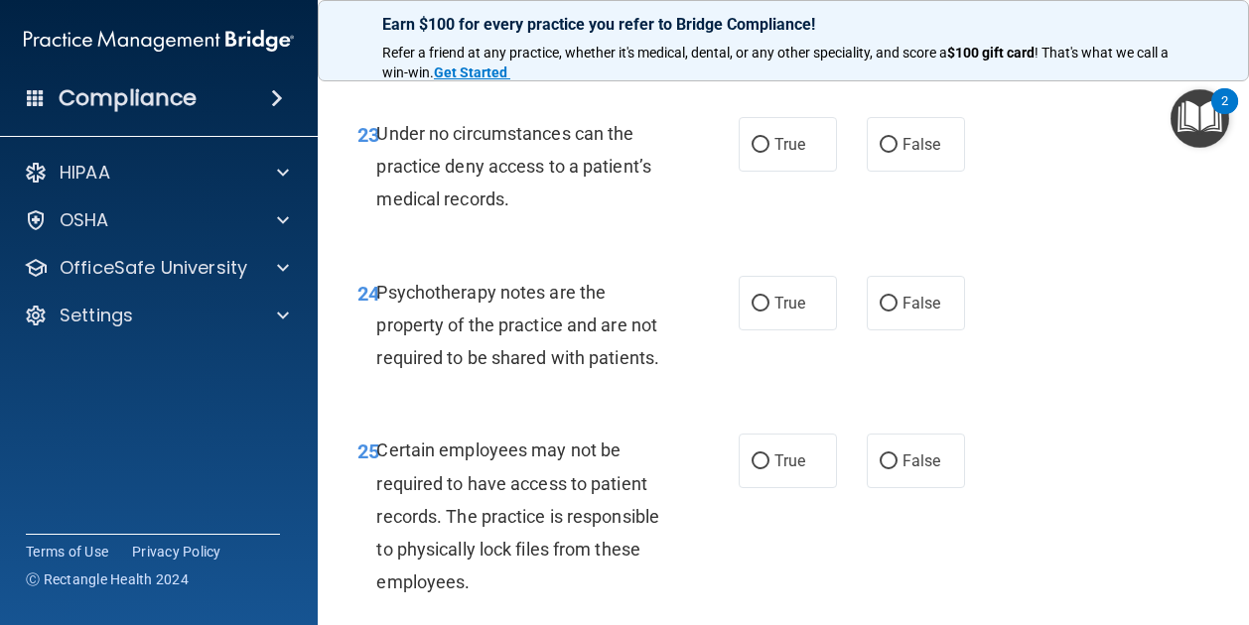
scroll to position [5223, 0]
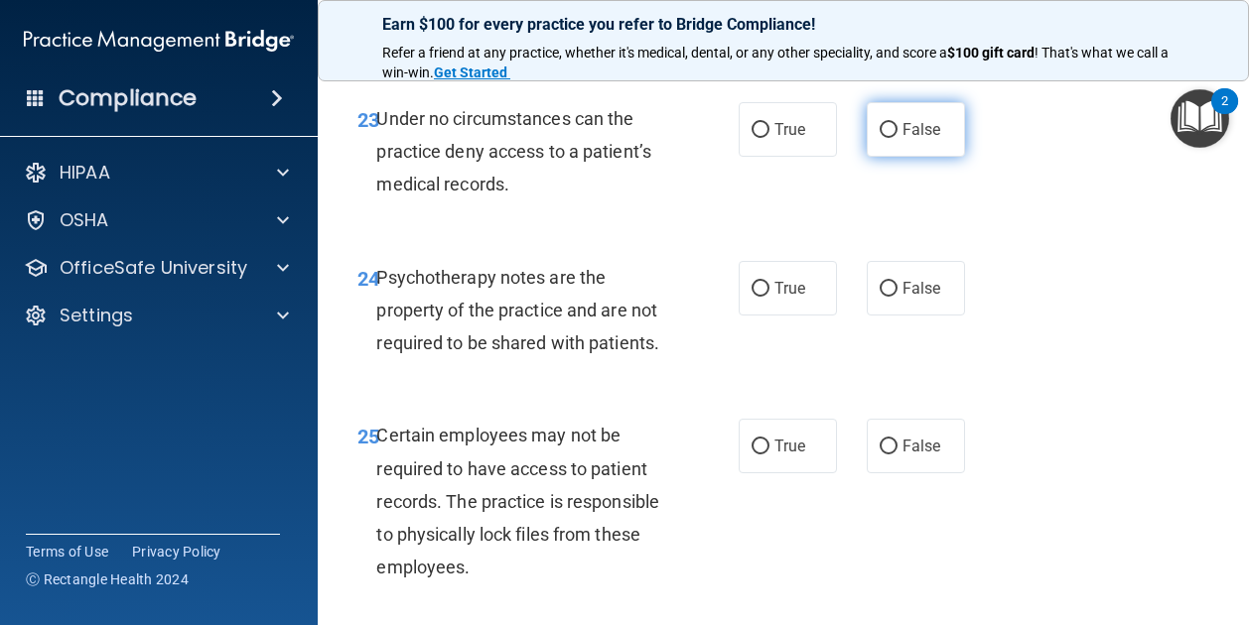
click at [907, 157] on label "False" at bounding box center [915, 129] width 98 height 55
click at [897, 138] on input "False" at bounding box center [888, 130] width 18 height 15
radio input "true"
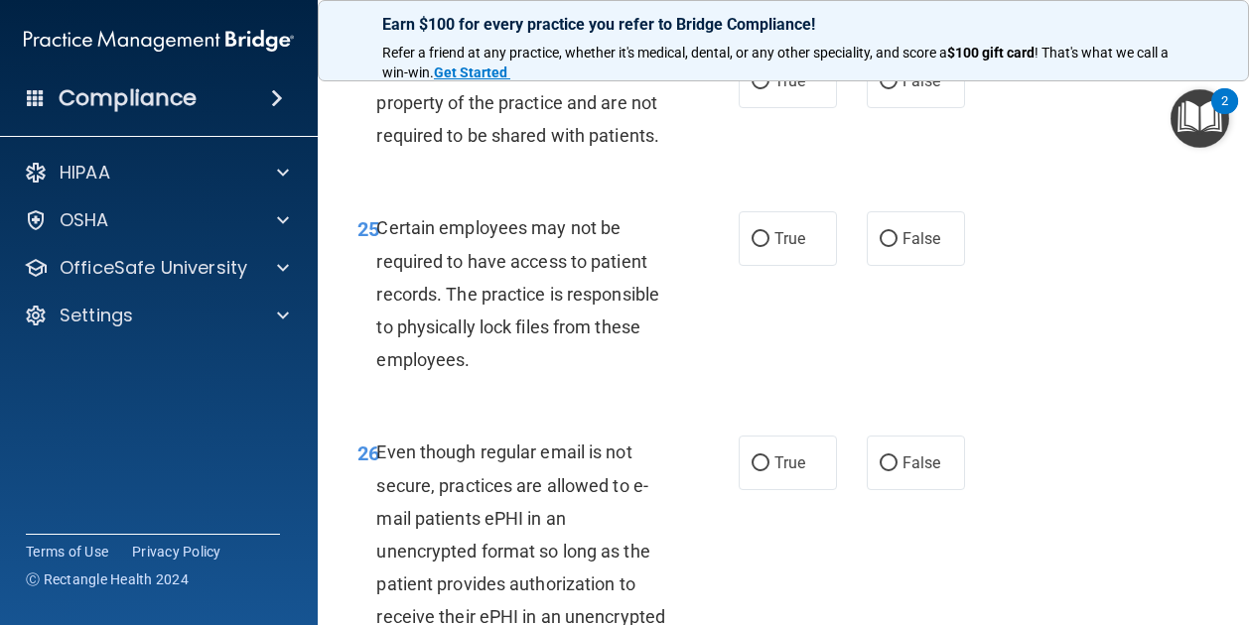
scroll to position [5439, 0]
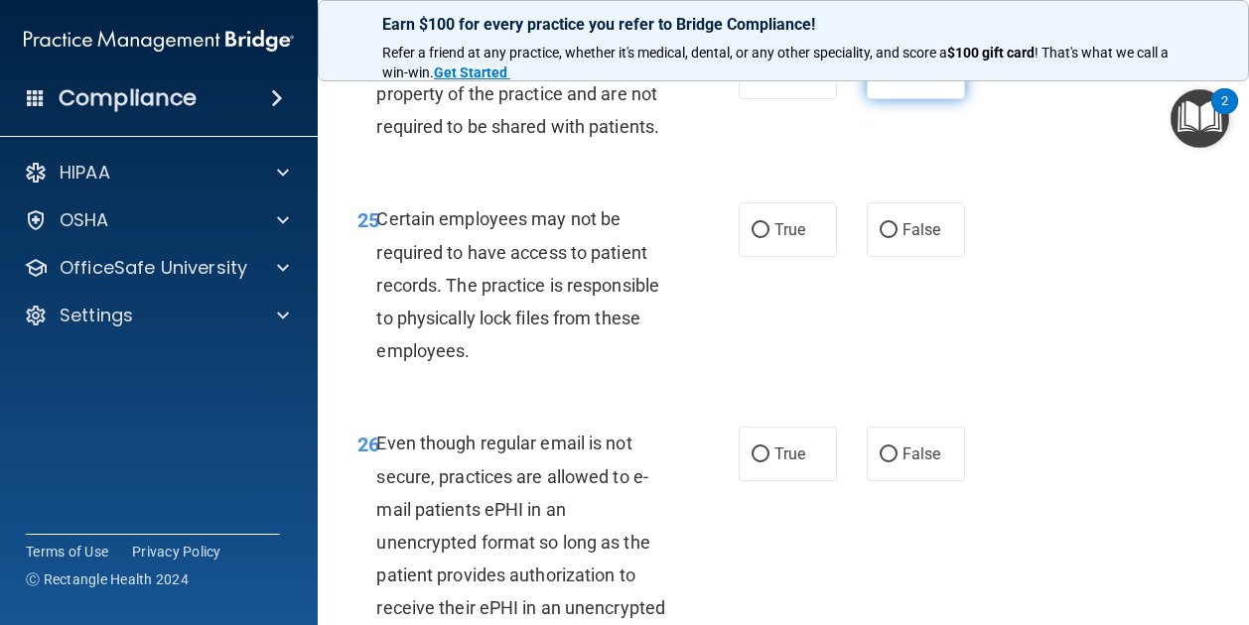
click at [881, 80] on input "False" at bounding box center [888, 73] width 18 height 15
radio input "true"
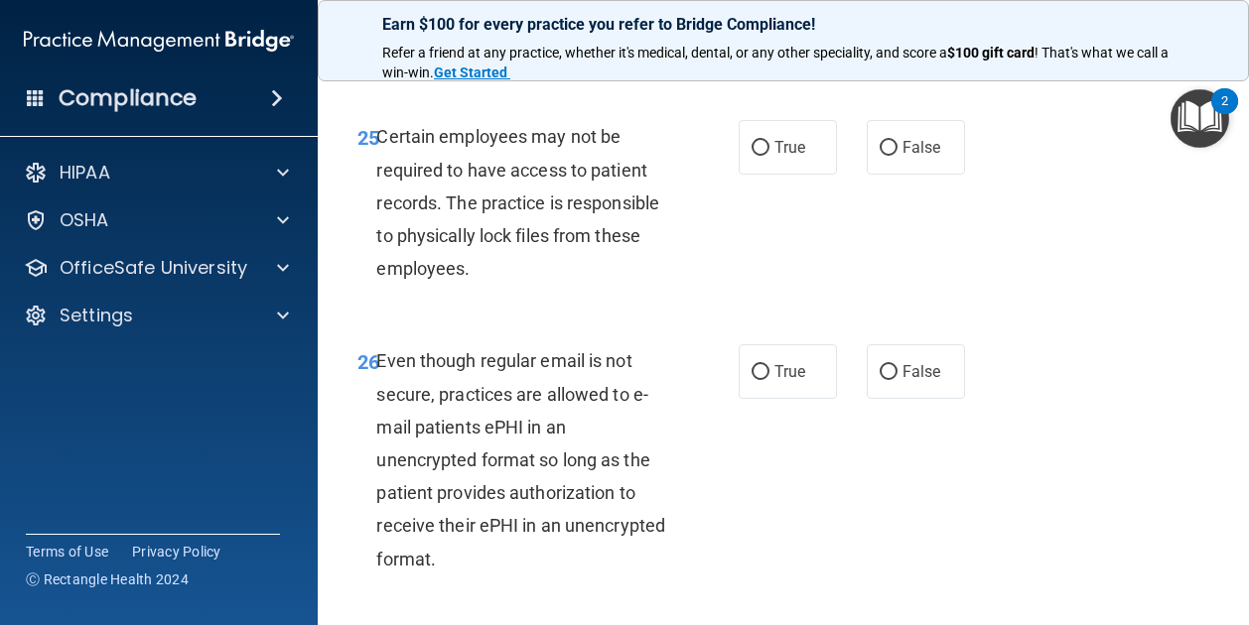
scroll to position [5542, 0]
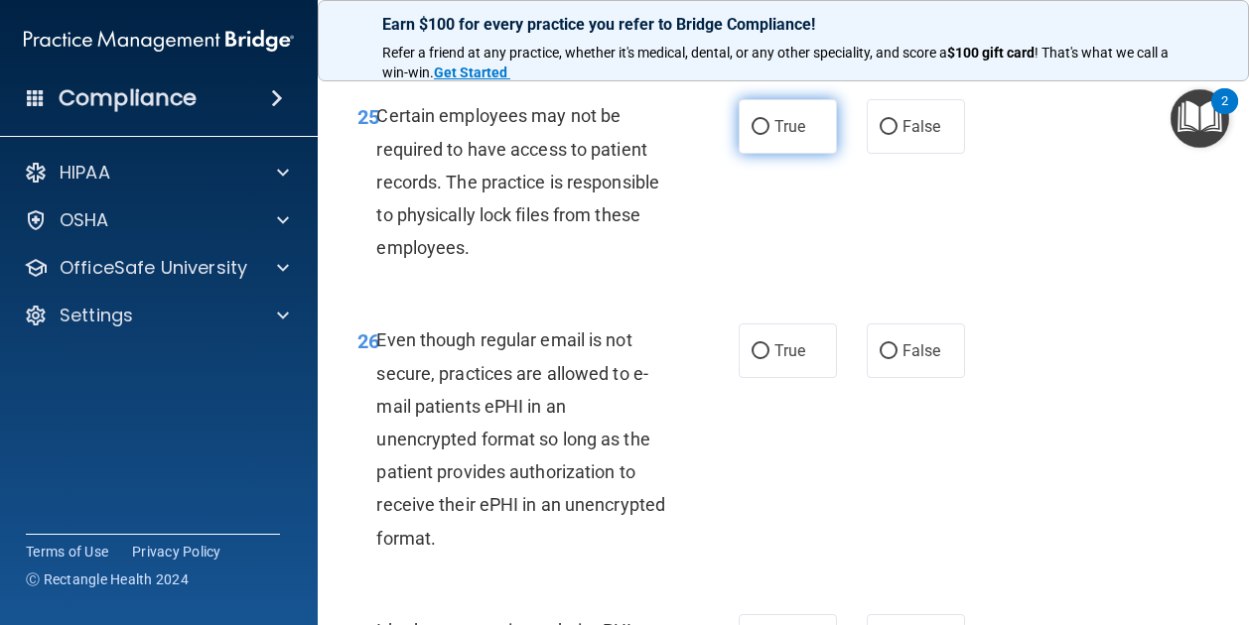
click at [786, 136] on span "True" at bounding box center [789, 126] width 31 height 19
click at [769, 135] on input "True" at bounding box center [760, 127] width 18 height 15
radio input "true"
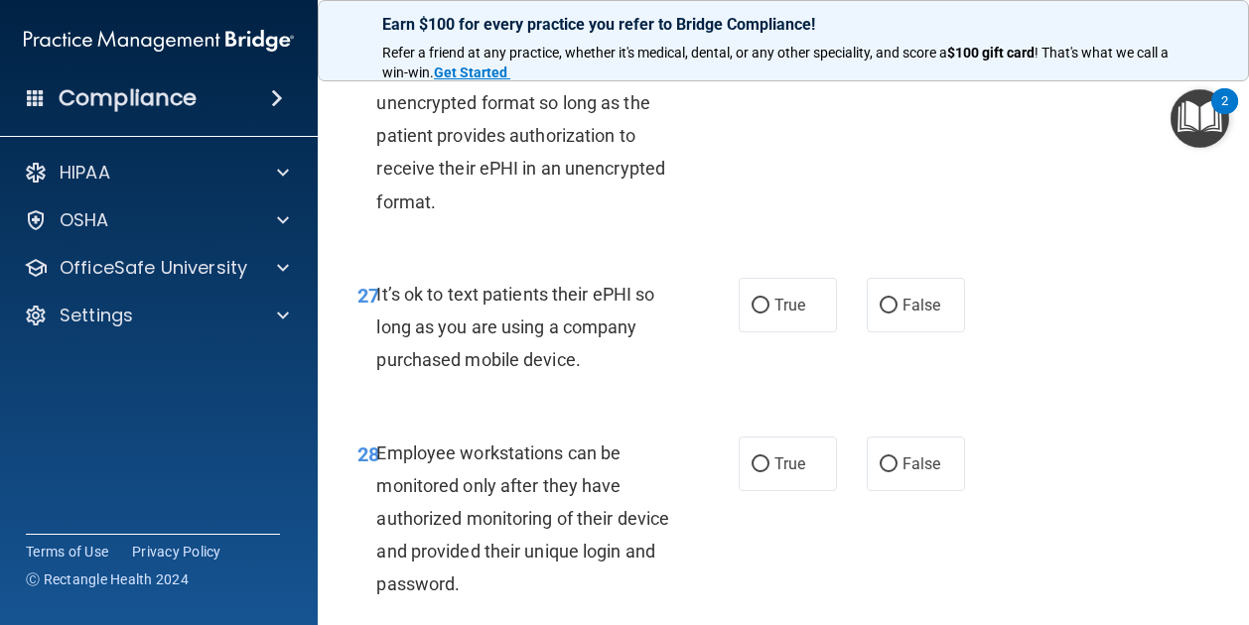
scroll to position [5888, 0]
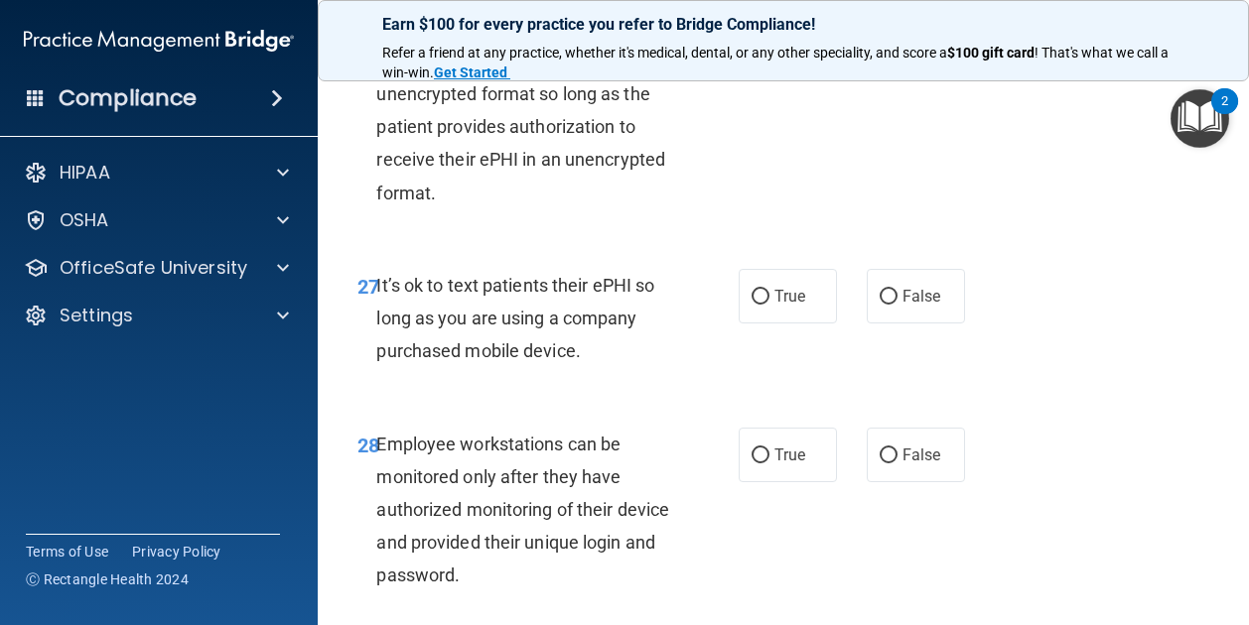
click at [802, 33] on label "True" at bounding box center [787, 5] width 98 height 55
click at [769, 14] on input "True" at bounding box center [760, 6] width 18 height 15
radio input "true"
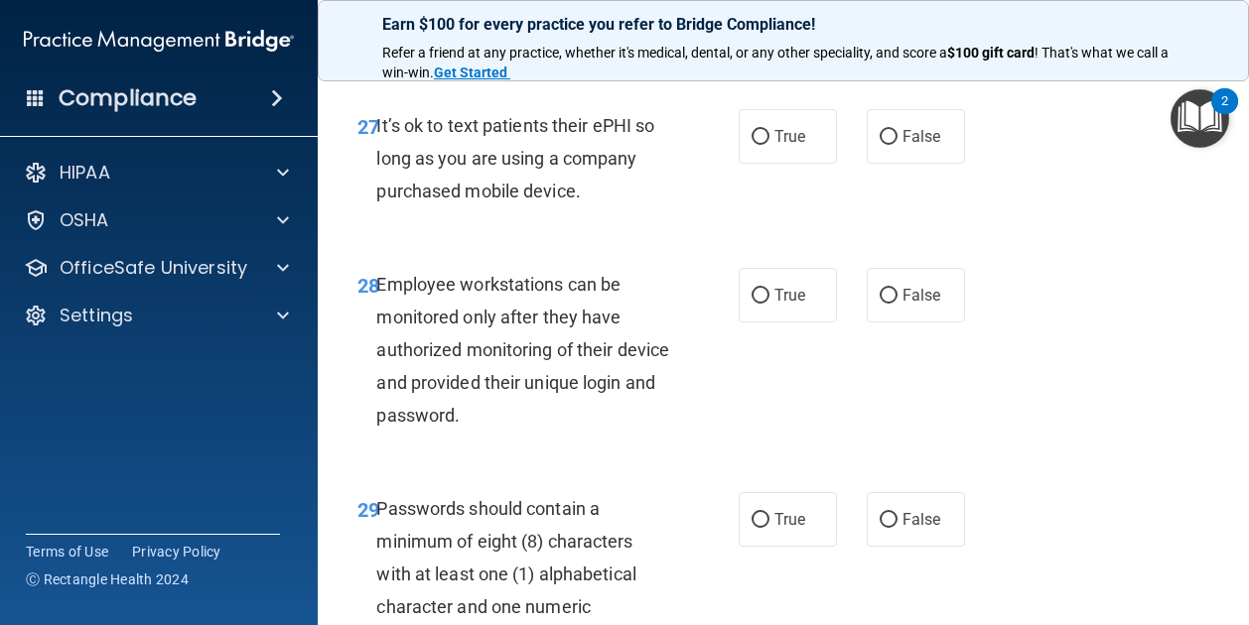
scroll to position [6052, 0]
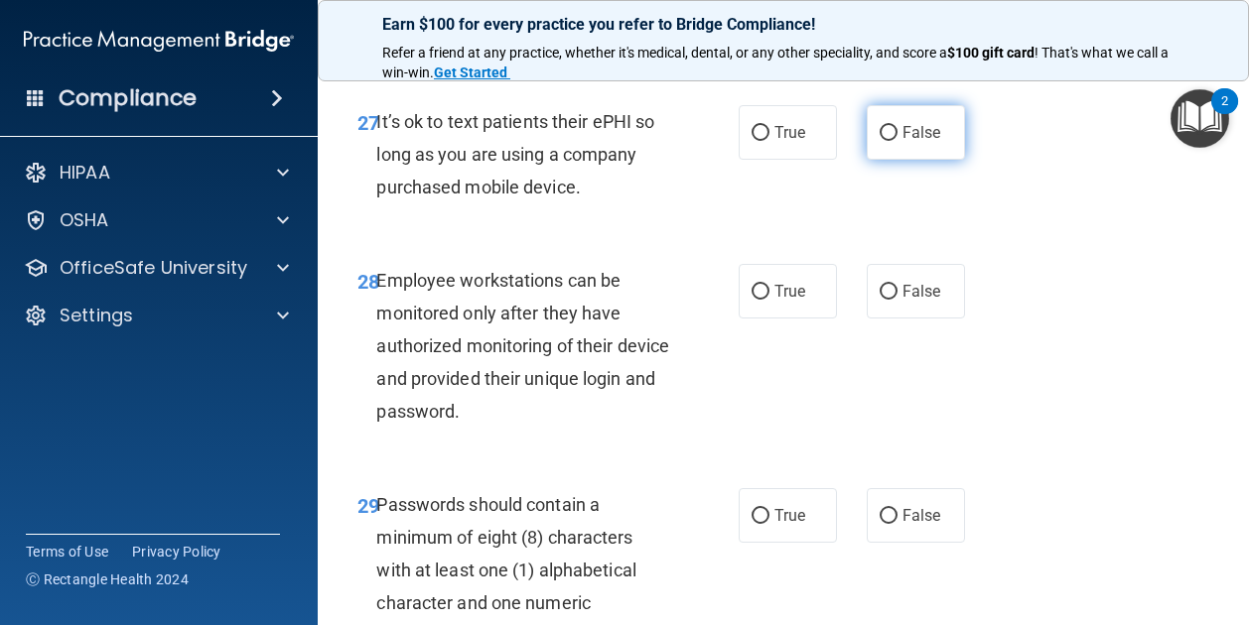
click at [866, 160] on label "False" at bounding box center [915, 132] width 98 height 55
click at [879, 141] on input "False" at bounding box center [888, 133] width 18 height 15
radio input "true"
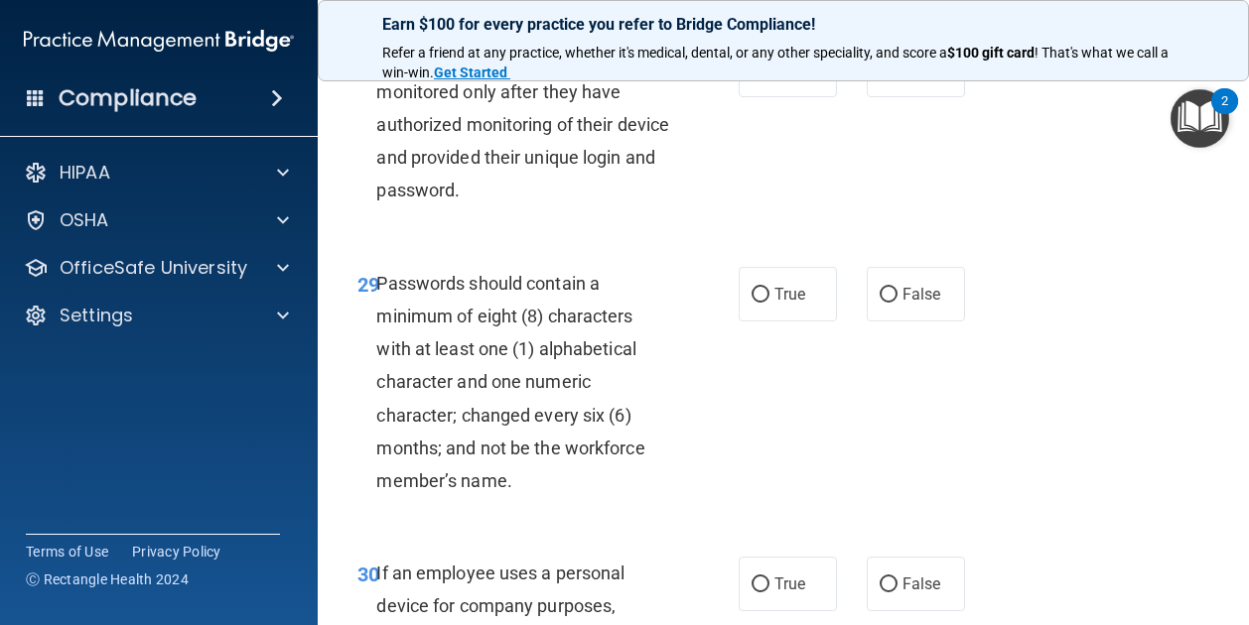
scroll to position [6301, 0]
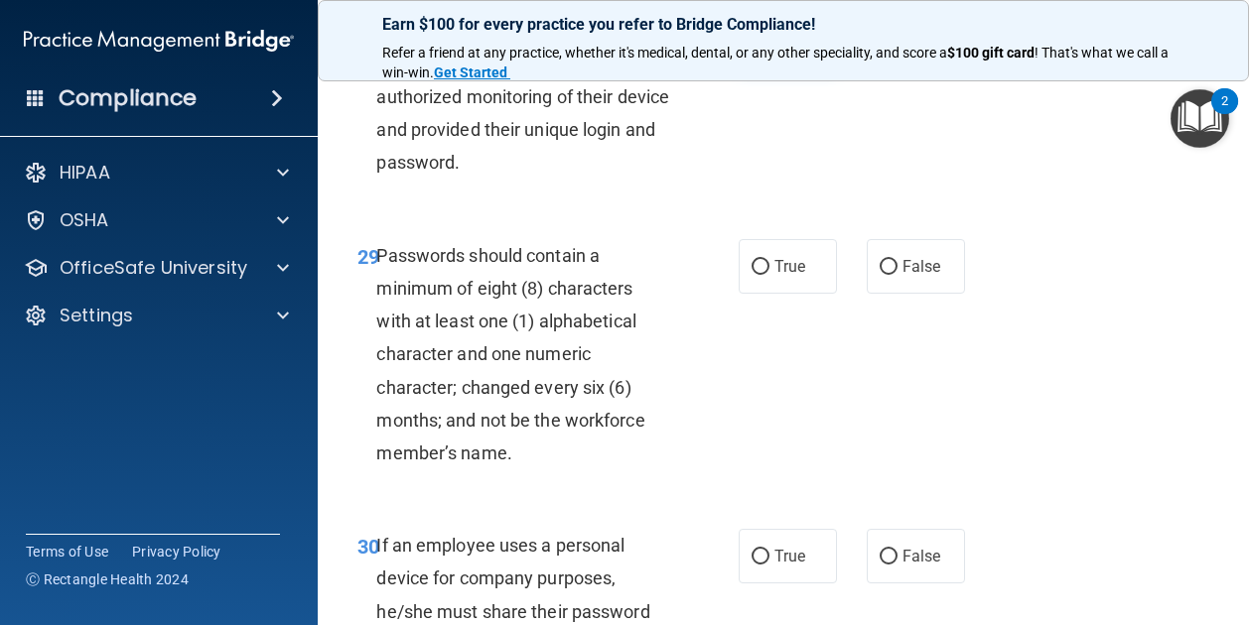
click at [757, 51] on input "True" at bounding box center [760, 43] width 18 height 15
radio input "true"
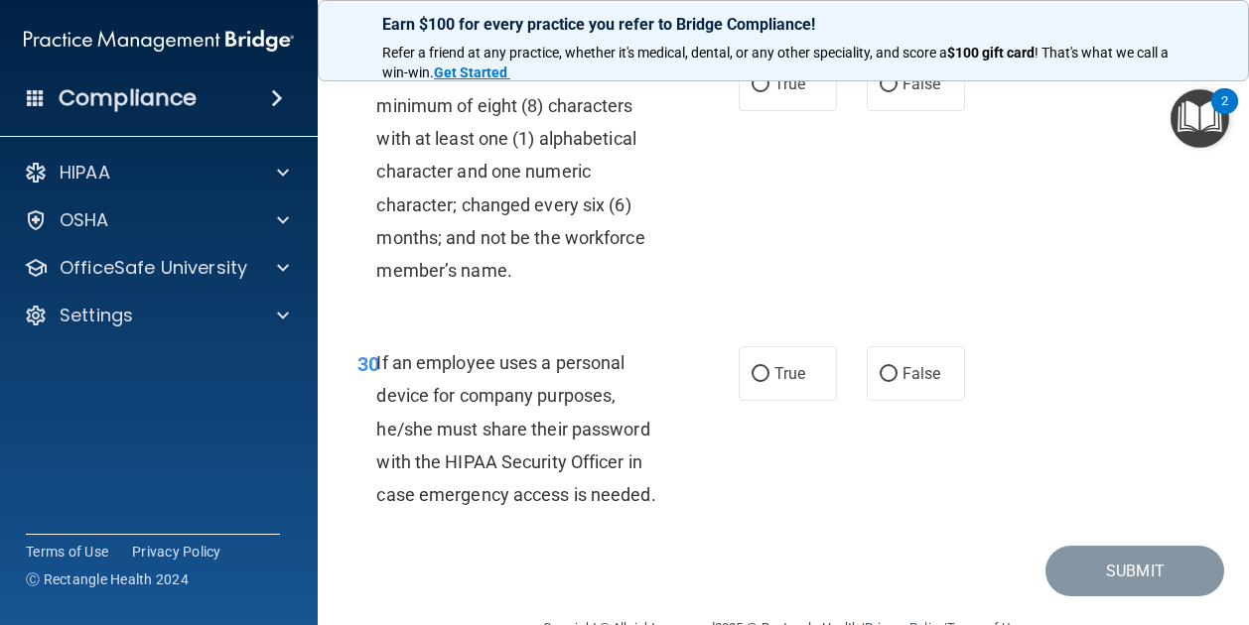
scroll to position [6502, 0]
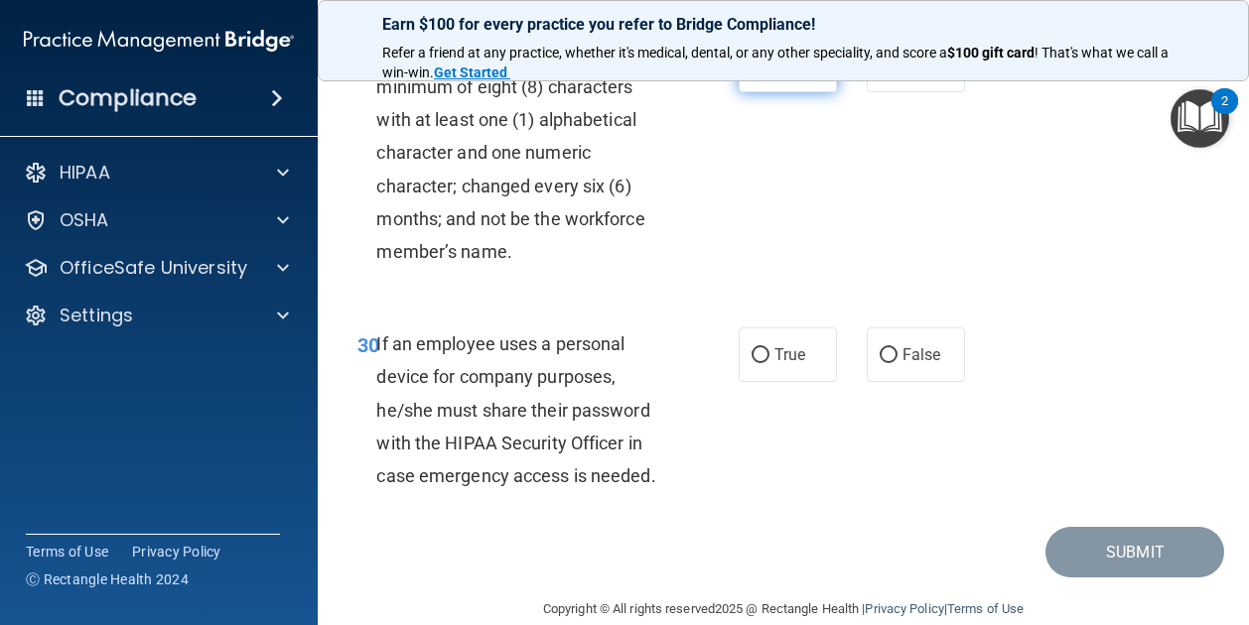
click at [764, 92] on label "True" at bounding box center [787, 65] width 98 height 55
click at [764, 73] on input "True" at bounding box center [760, 66] width 18 height 15
radio input "true"
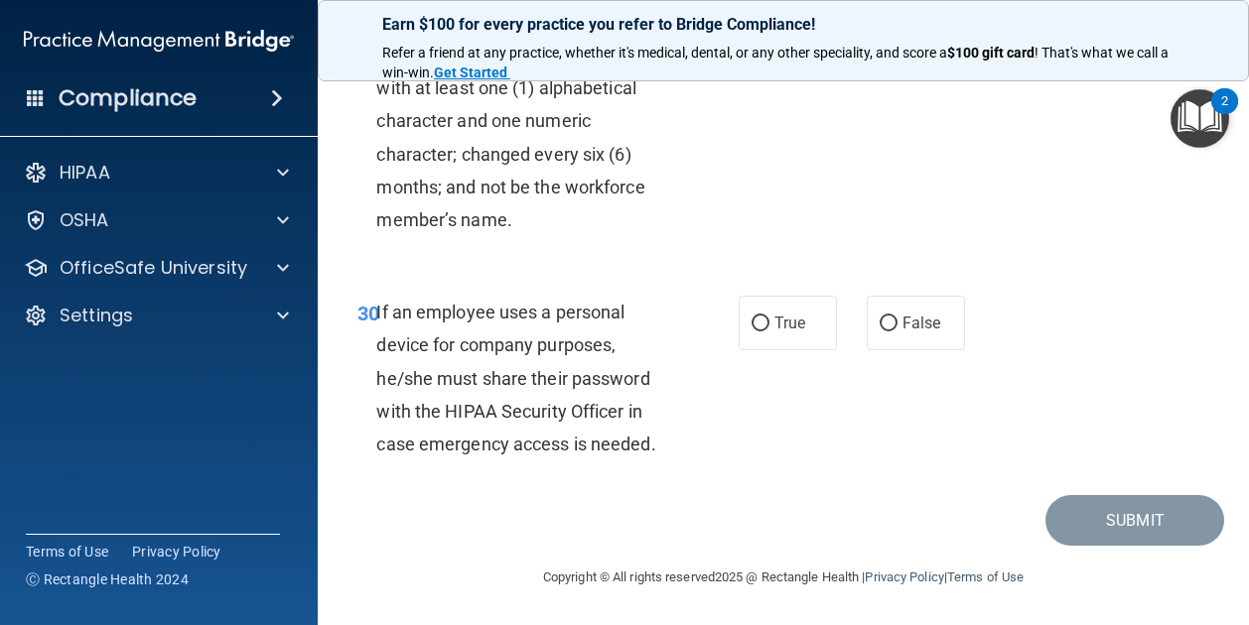
scroll to position [6649, 0]
click at [834, 333] on div "True False" at bounding box center [855, 323] width 235 height 55
click at [854, 335] on div "True False" at bounding box center [855, 323] width 235 height 55
click at [890, 331] on label "False" at bounding box center [915, 323] width 98 height 55
click at [890, 331] on input "False" at bounding box center [888, 324] width 18 height 15
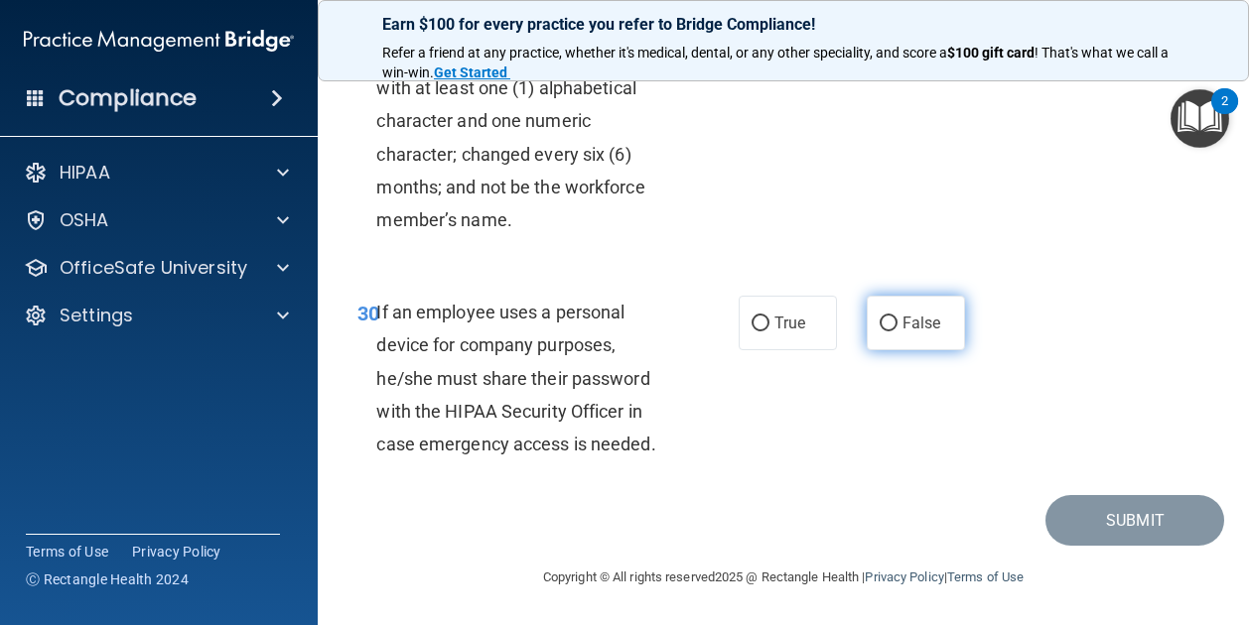
radio input "true"
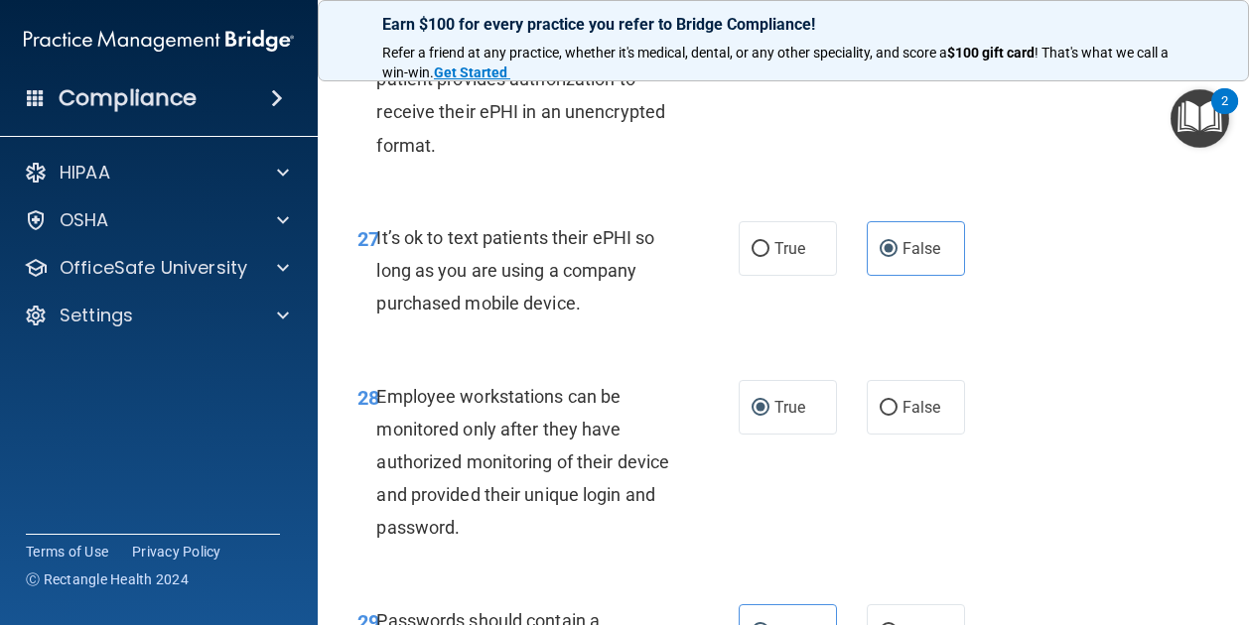
scroll to position [6665, 0]
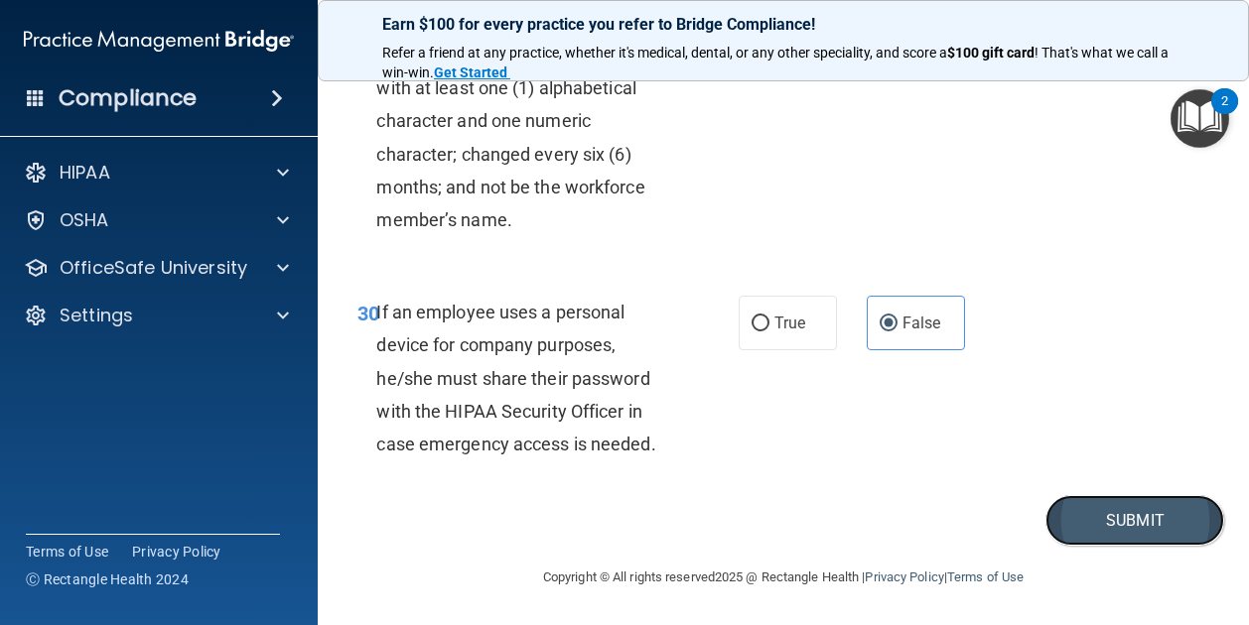
click at [1081, 535] on button "Submit" at bounding box center [1134, 520] width 179 height 51
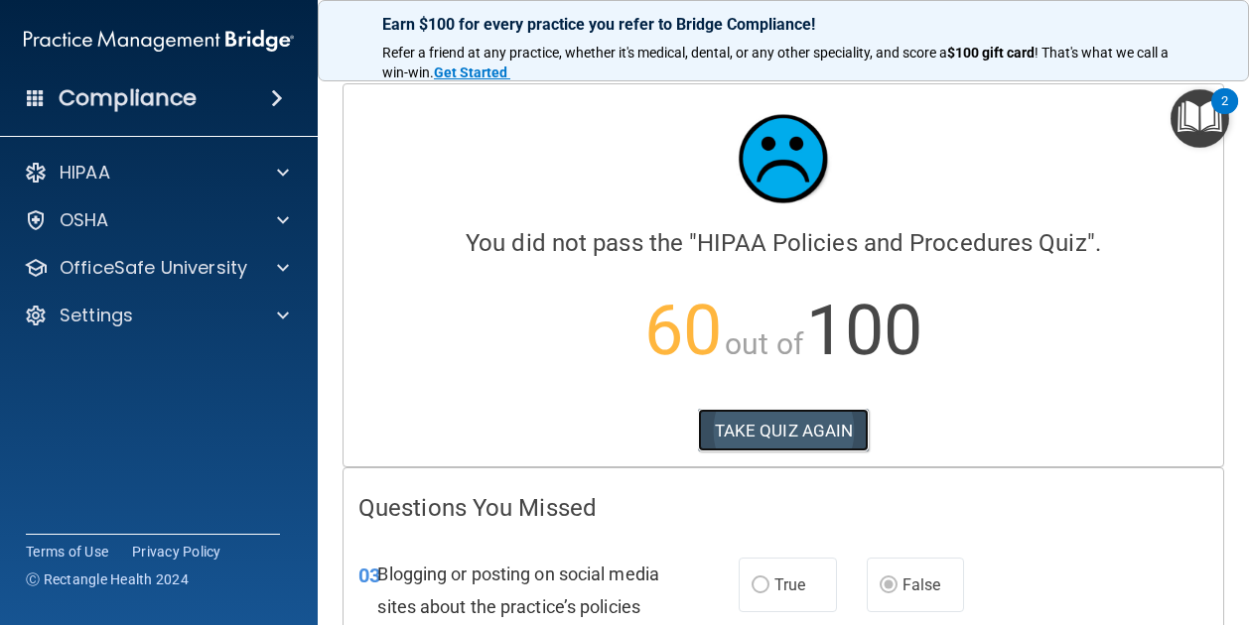
click at [828, 420] on button "TAKE QUIZ AGAIN" at bounding box center [784, 431] width 172 height 44
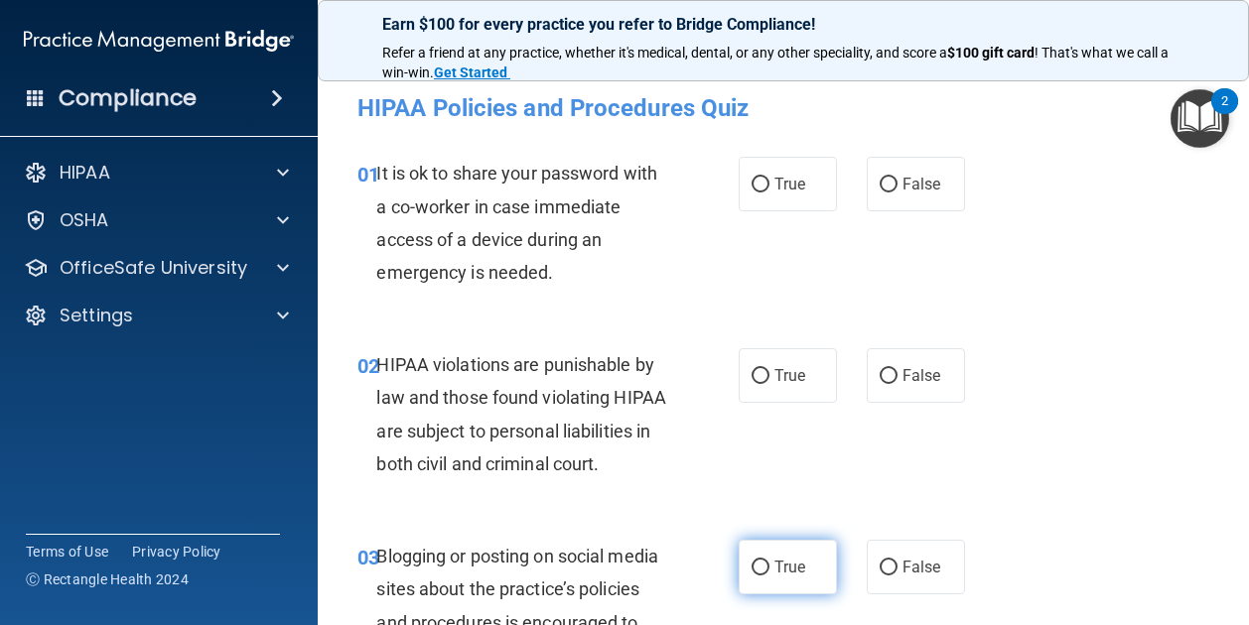
click at [759, 576] on input "True" at bounding box center [760, 568] width 18 height 15
radio input "true"
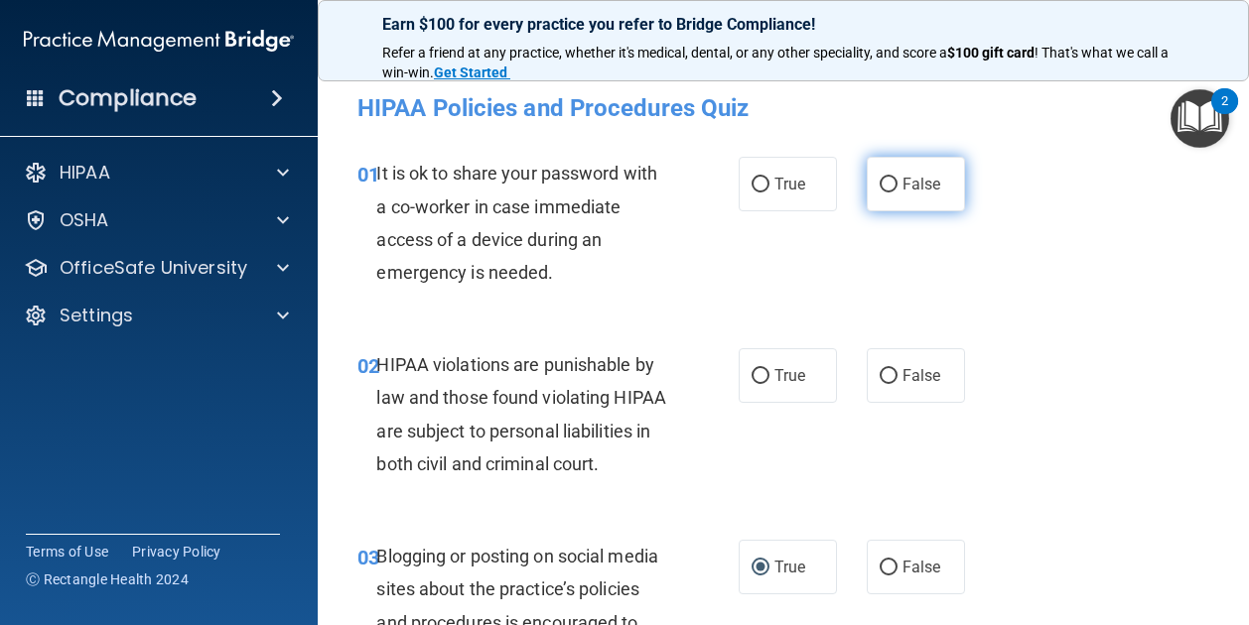
click at [873, 208] on label "False" at bounding box center [915, 184] width 98 height 55
click at [879, 193] on input "False" at bounding box center [888, 185] width 18 height 15
radio input "true"
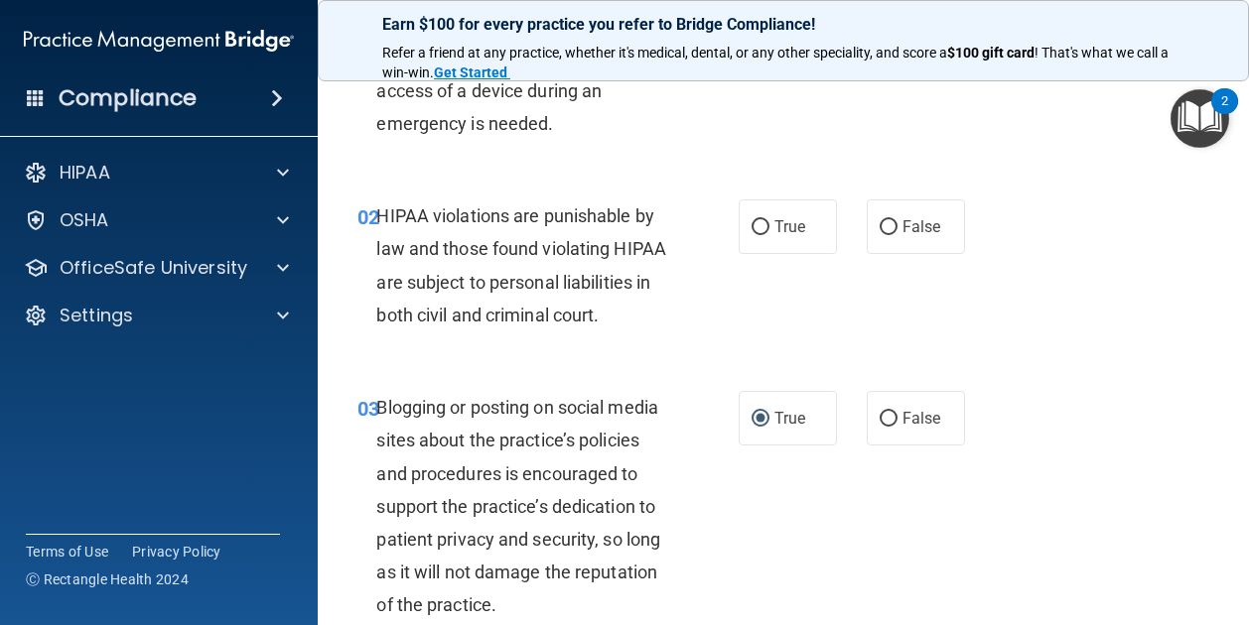
scroll to position [167, 0]
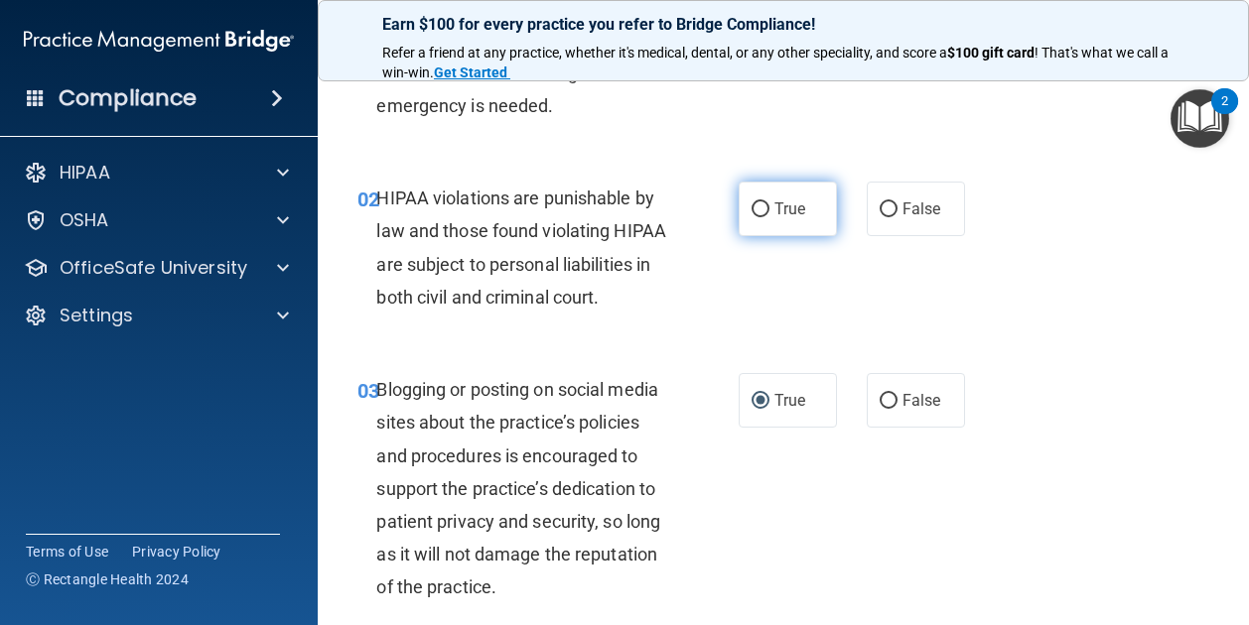
click at [770, 228] on label "True" at bounding box center [787, 209] width 98 height 55
click at [769, 217] on input "True" at bounding box center [760, 209] width 18 height 15
radio input "true"
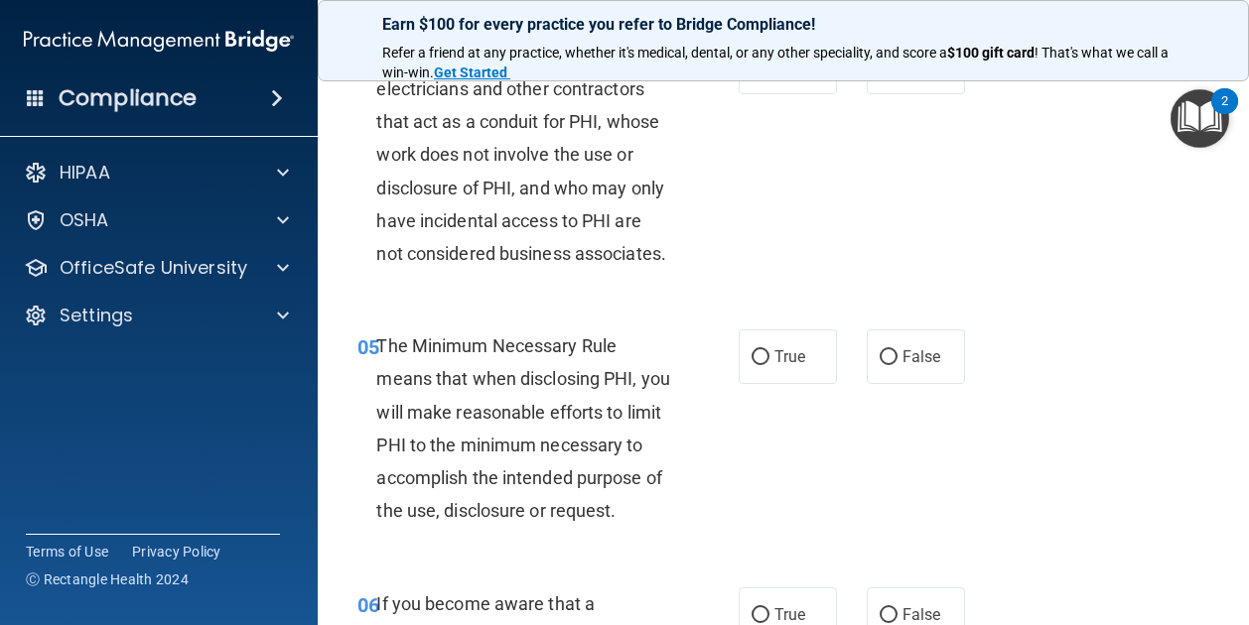
scroll to position [796, 0]
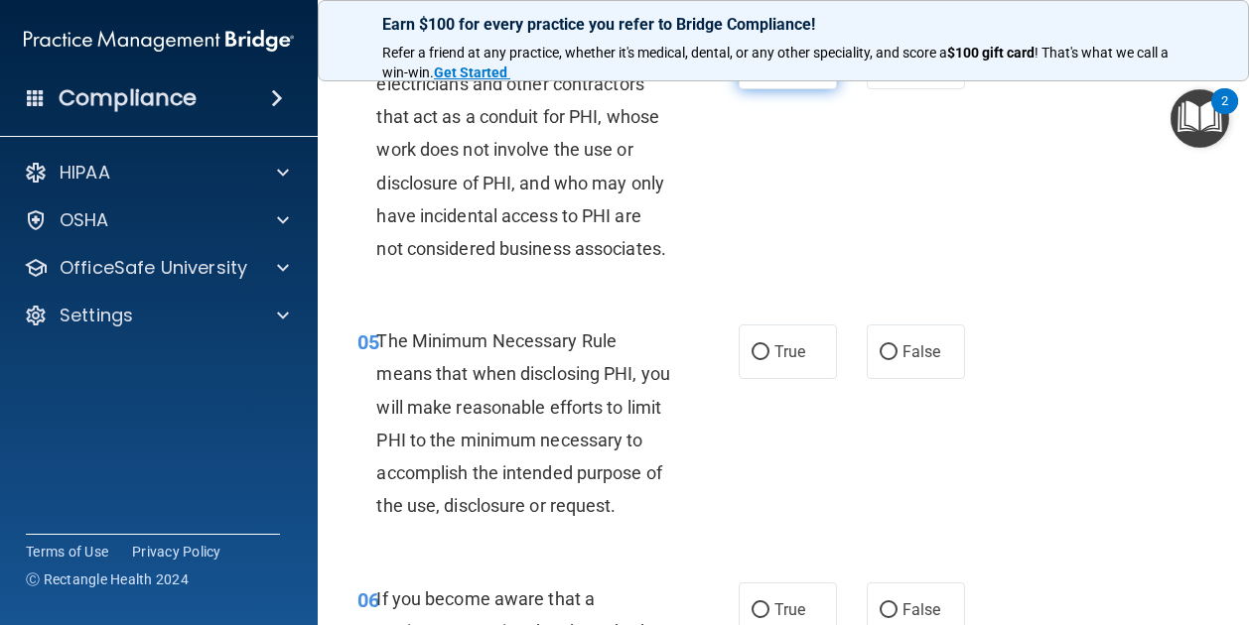
click at [782, 71] on span "True" at bounding box center [789, 62] width 31 height 19
click at [769, 70] on input "True" at bounding box center [760, 63] width 18 height 15
radio input "true"
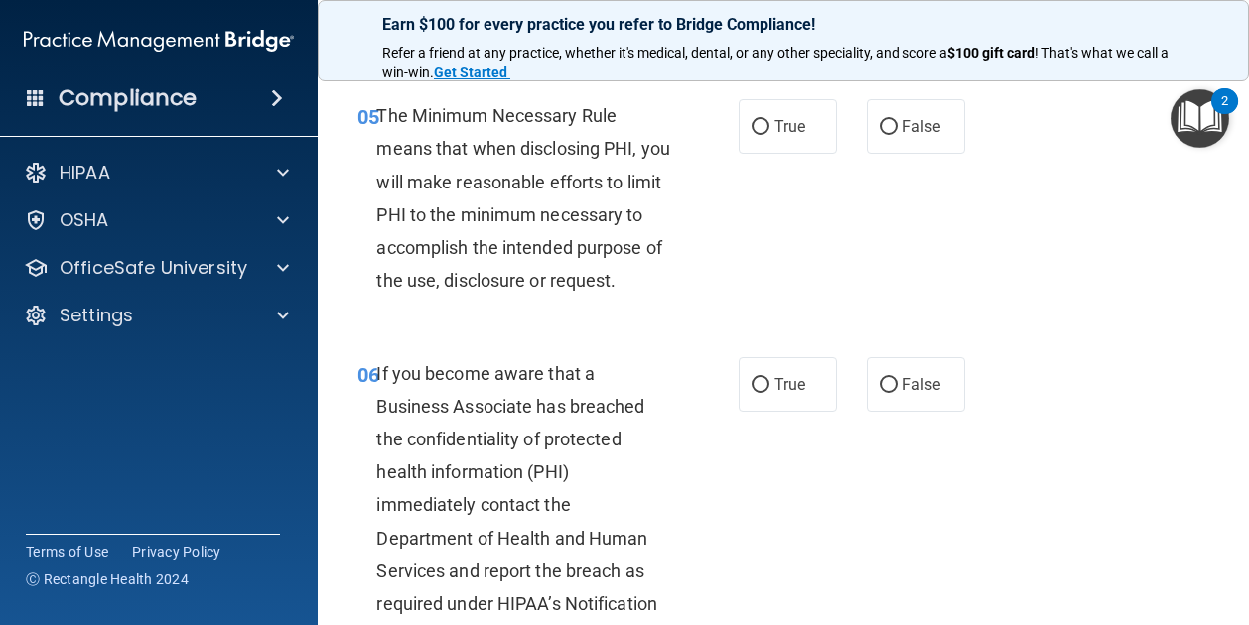
scroll to position [1052, 0]
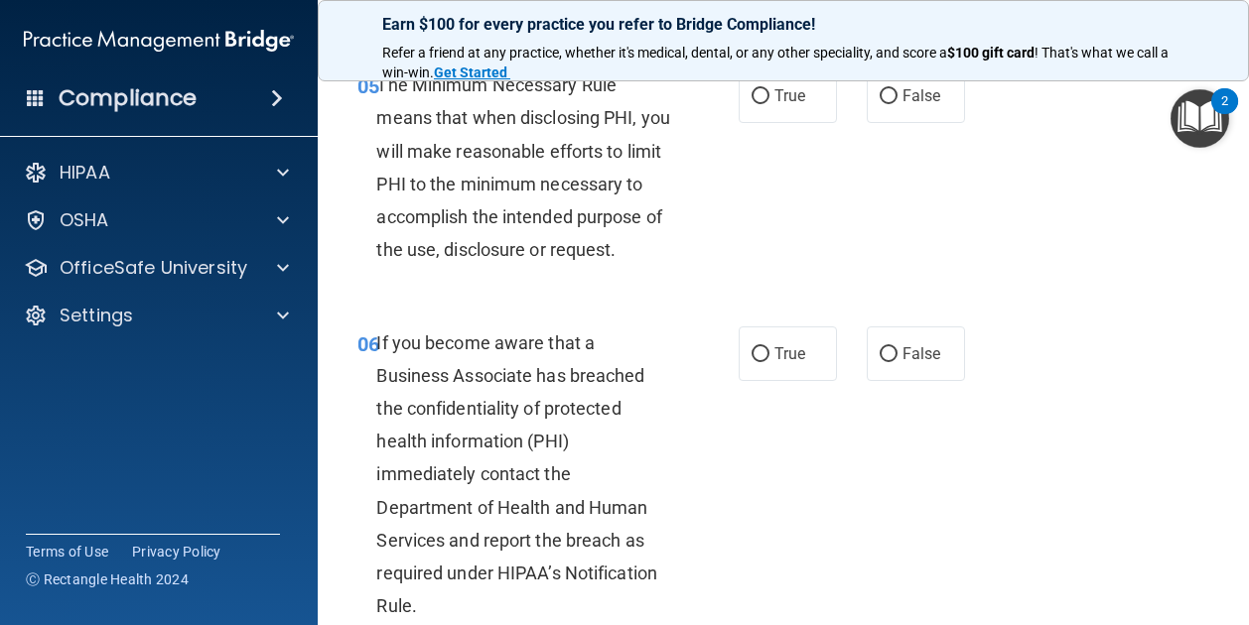
drag, startPoint x: 750, startPoint y: 196, endPoint x: 647, endPoint y: 331, distance: 169.9
click at [647, 266] on div "The Minimum Necessary Rule means that when disclosing PHI, you will make reason…" at bounding box center [530, 167] width 309 height 198
click at [772, 123] on label "True" at bounding box center [787, 95] width 98 height 55
click at [769, 104] on input "True" at bounding box center [760, 96] width 18 height 15
radio input "true"
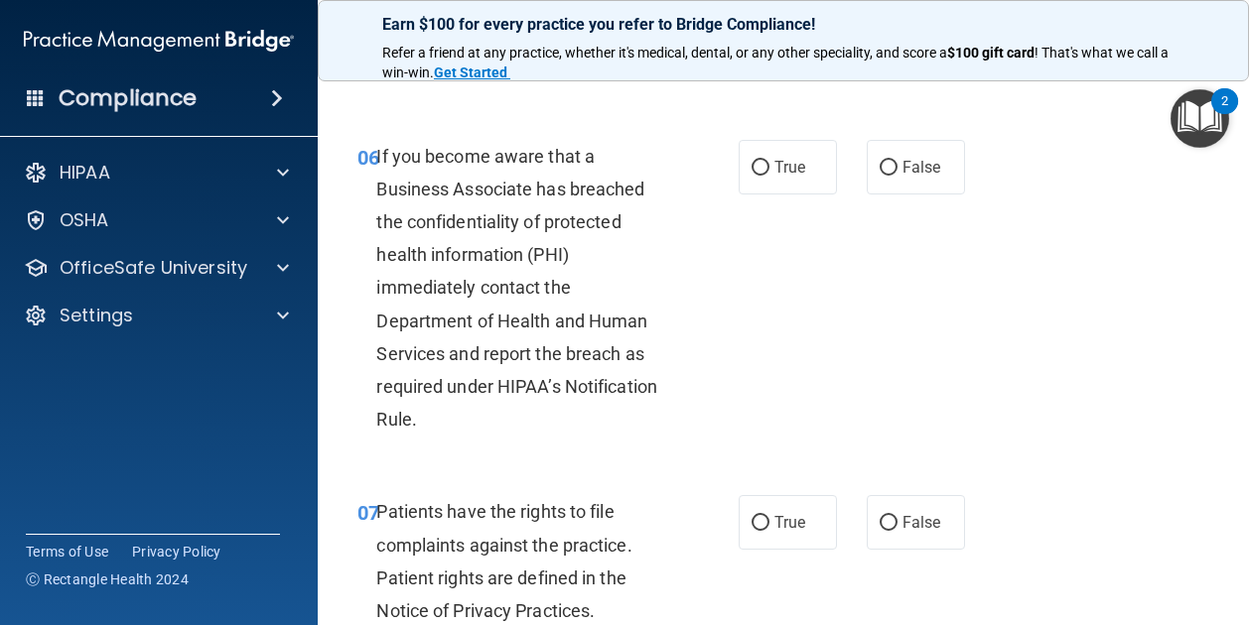
scroll to position [1240, 0]
click at [790, 194] on label "True" at bounding box center [787, 166] width 98 height 55
click at [769, 175] on input "True" at bounding box center [760, 167] width 18 height 15
radio input "true"
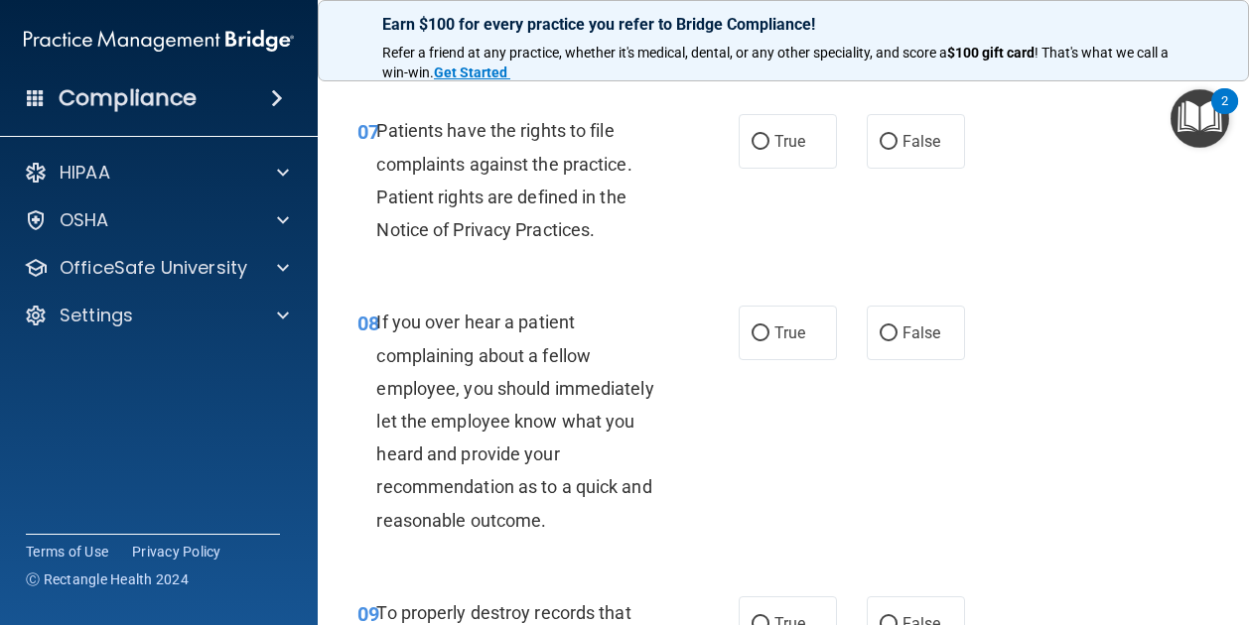
scroll to position [1650, 0]
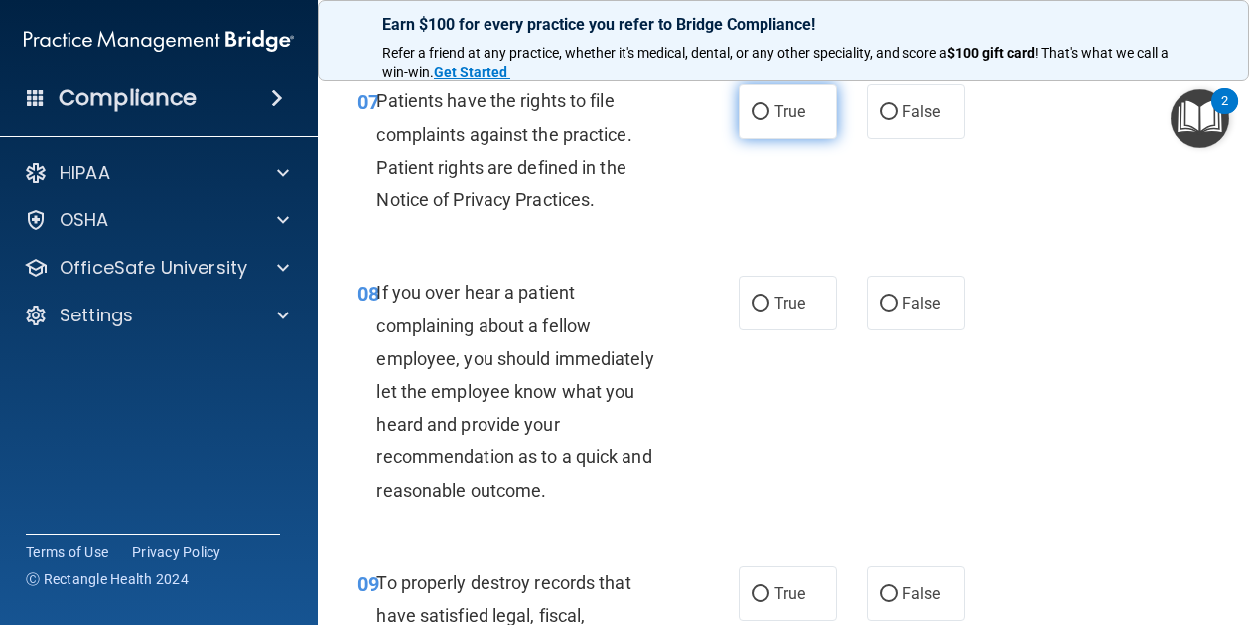
click at [738, 139] on label "True" at bounding box center [787, 111] width 98 height 55
click at [751, 120] on input "True" at bounding box center [760, 112] width 18 height 15
radio input "true"
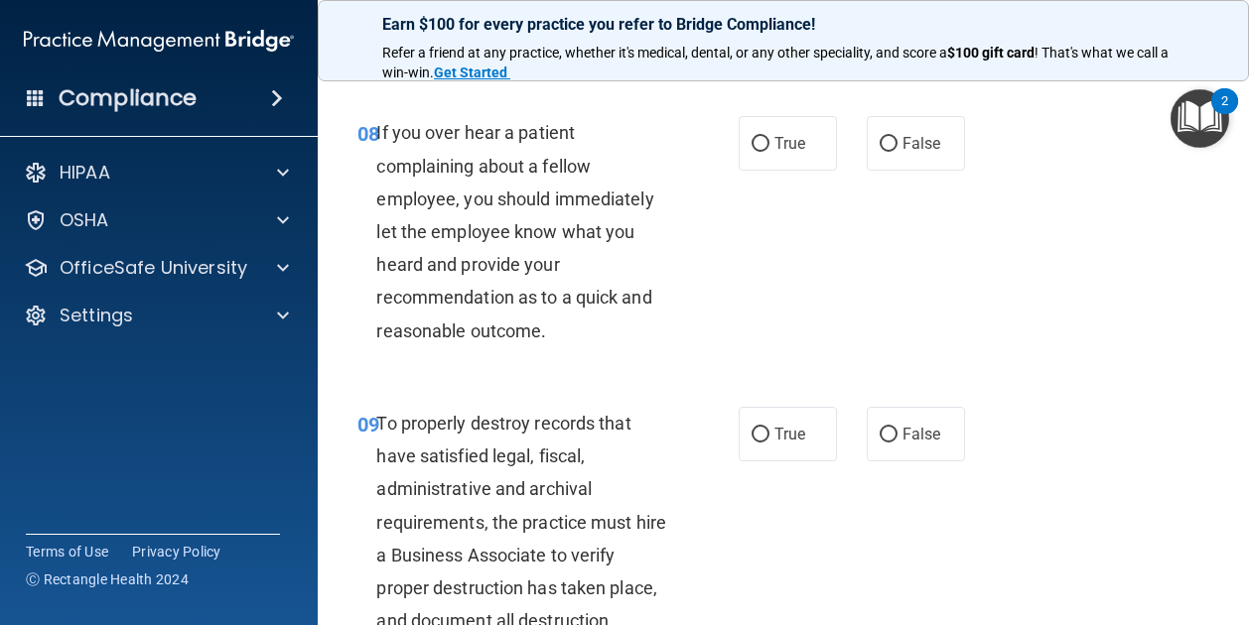
scroll to position [1810, 0]
click at [769, 246] on div "08 If you over hear a patient complaining about a fellow employee, you should i…" at bounding box center [782, 235] width 881 height 291
click at [761, 170] on label "True" at bounding box center [787, 142] width 98 height 55
click at [761, 151] on input "True" at bounding box center [760, 143] width 18 height 15
radio input "true"
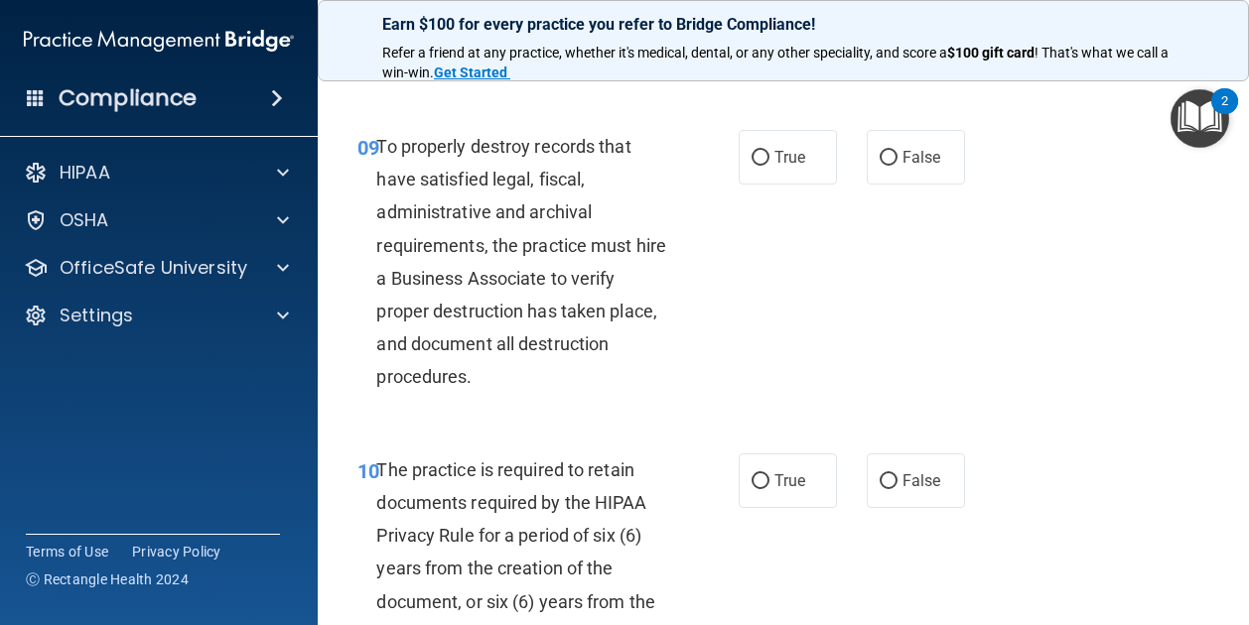
scroll to position [2121, 0]
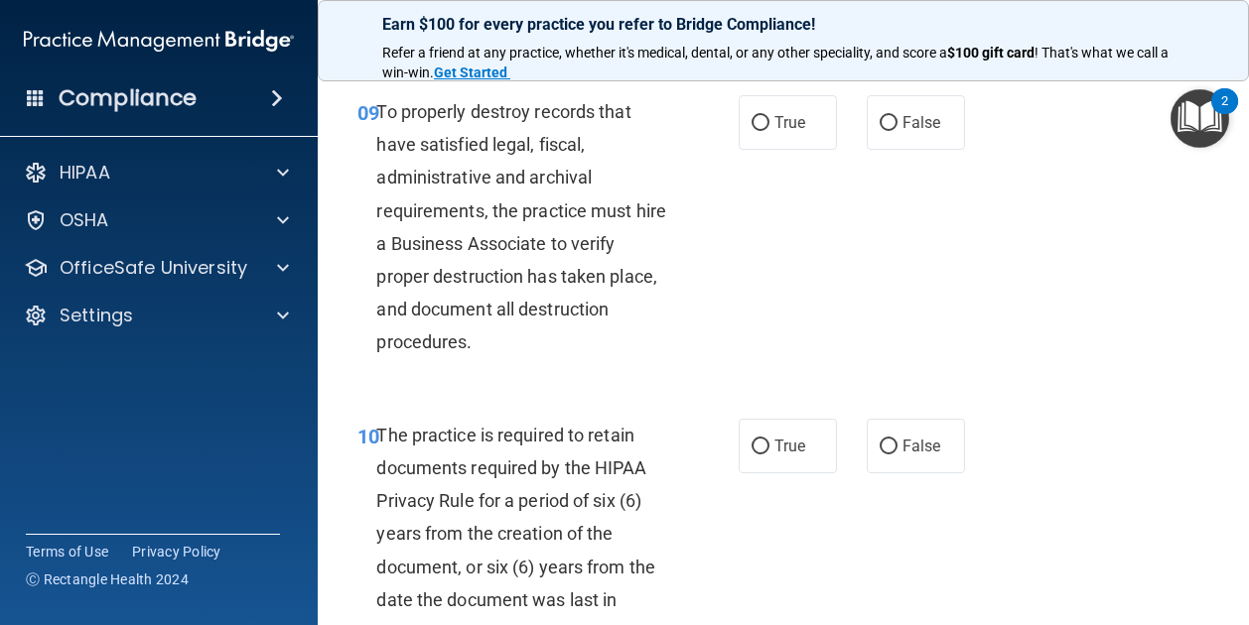
drag, startPoint x: 761, startPoint y: 260, endPoint x: 732, endPoint y: 281, distance: 35.5
click at [738, 150] on div "True False" at bounding box center [855, 122] width 235 height 55
click at [762, 150] on label "True" at bounding box center [787, 122] width 98 height 55
click at [762, 131] on input "True" at bounding box center [760, 123] width 18 height 15
radio input "true"
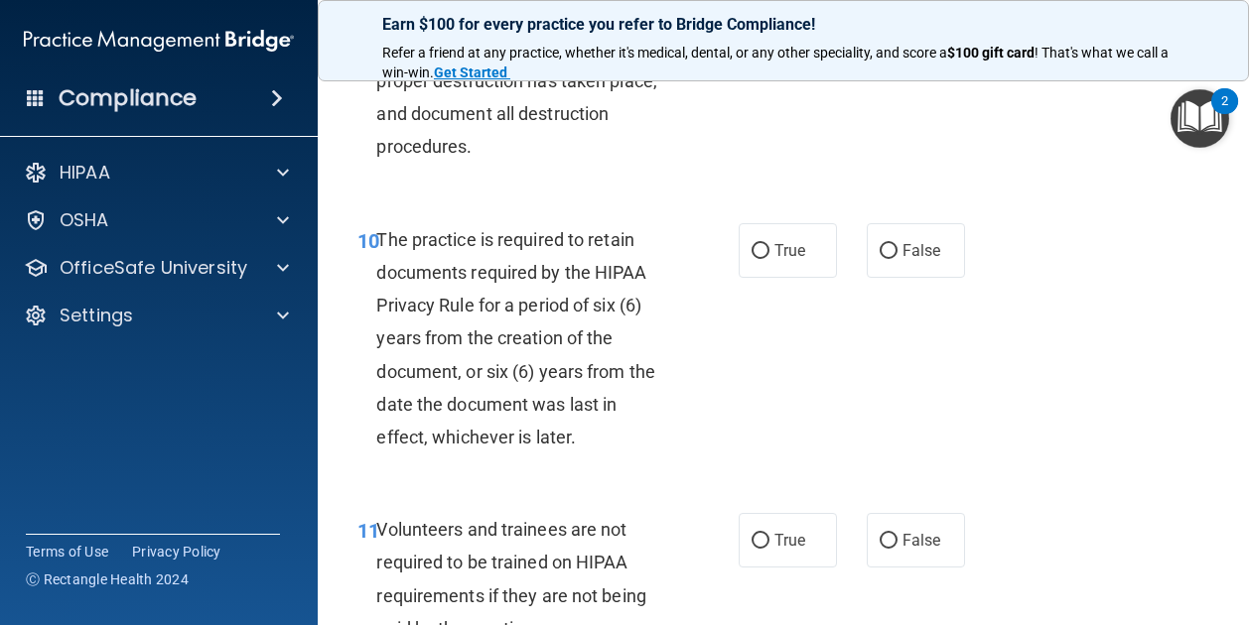
scroll to position [2359, 0]
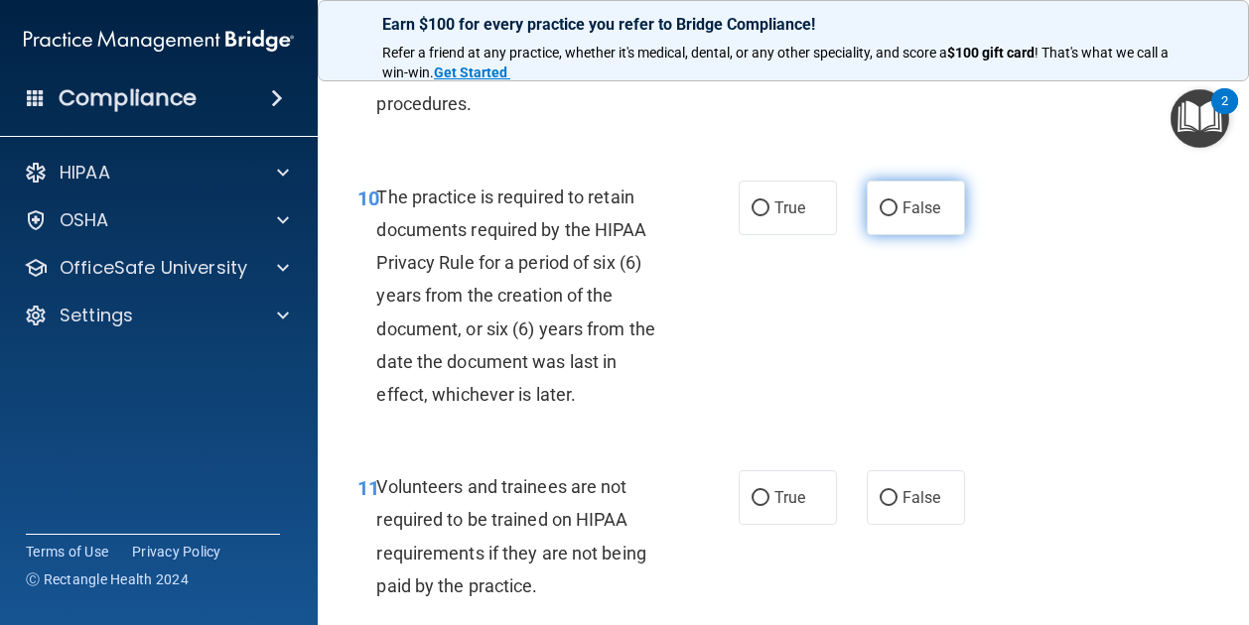
click at [880, 235] on label "False" at bounding box center [915, 208] width 98 height 55
click at [880, 216] on input "False" at bounding box center [888, 208] width 18 height 15
radio input "true"
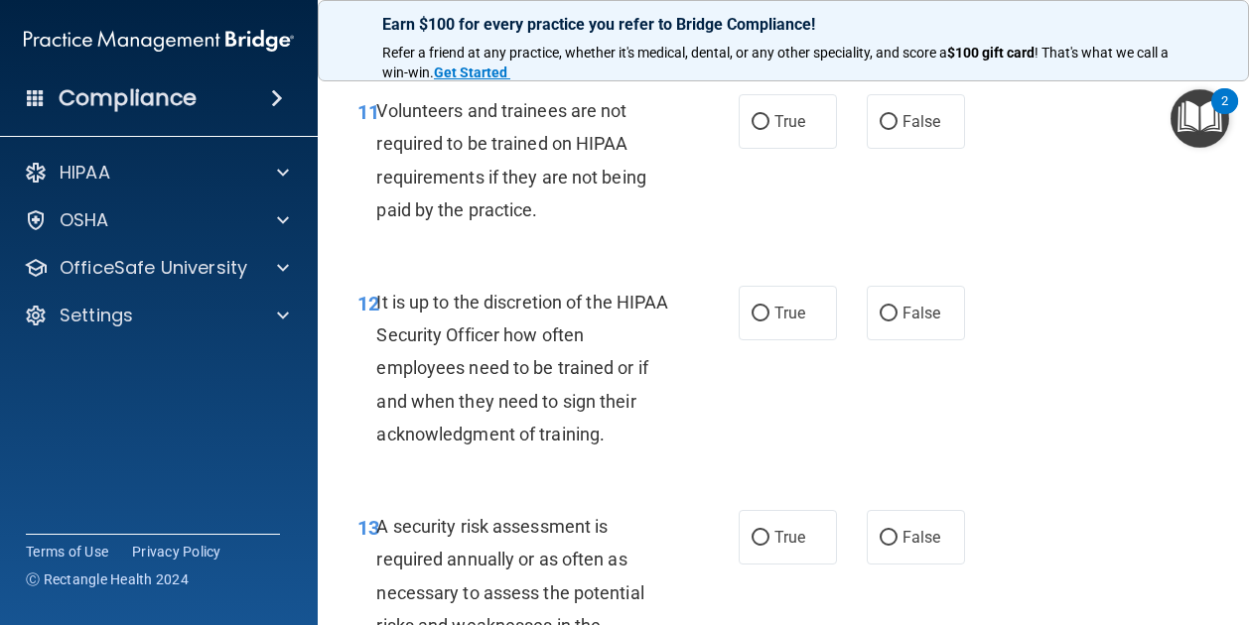
scroll to position [2737, 0]
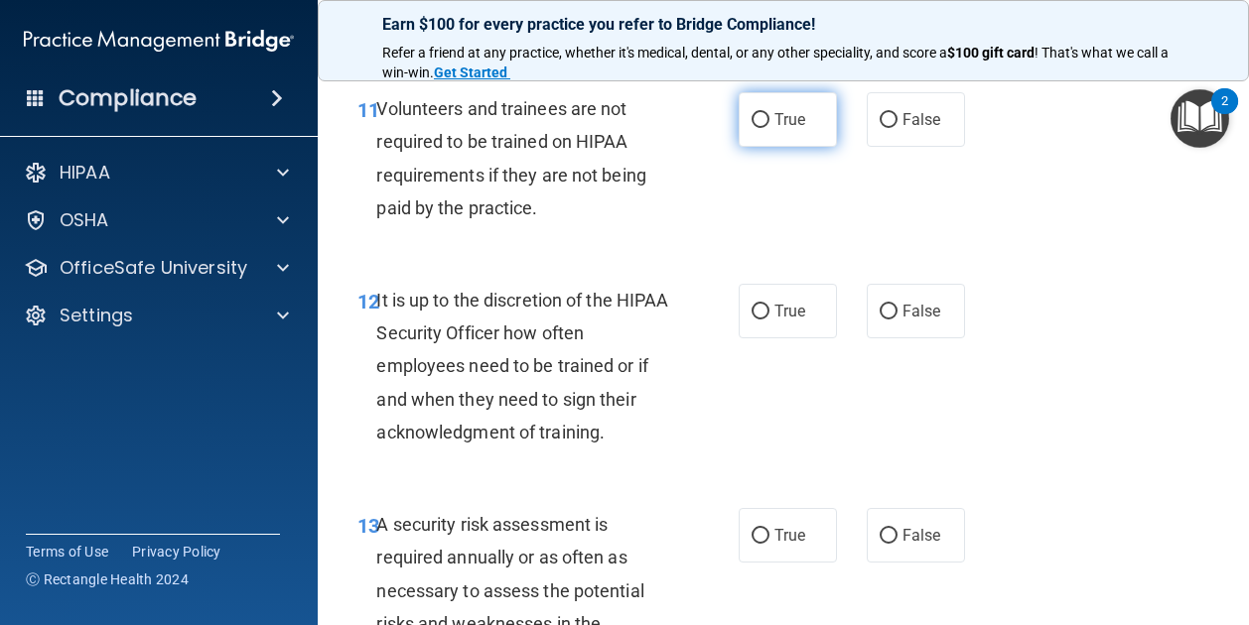
click at [774, 129] on span "True" at bounding box center [789, 119] width 31 height 19
click at [769, 128] on input "True" at bounding box center [760, 120] width 18 height 15
radio input "true"
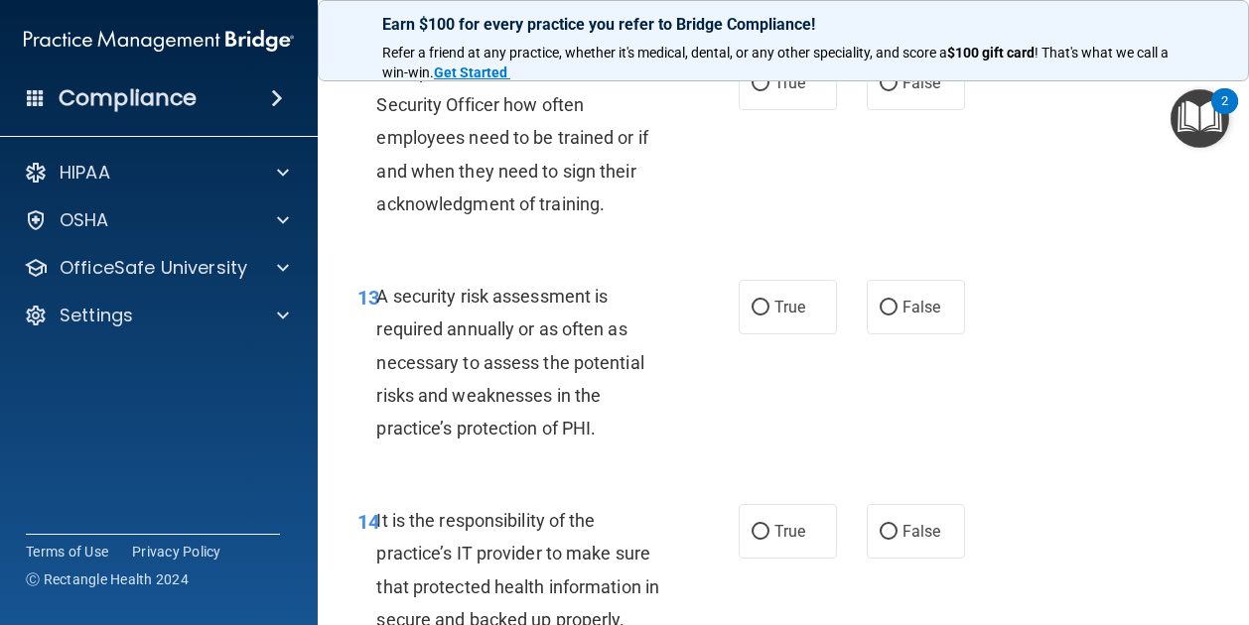
scroll to position [2969, 0]
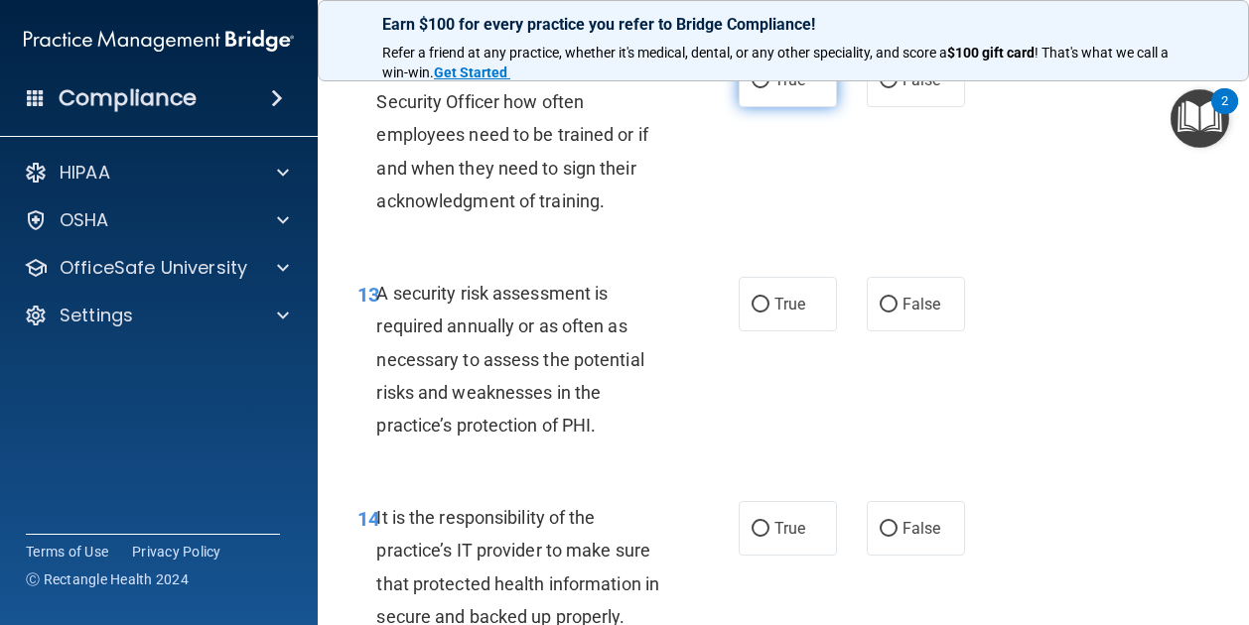
click at [784, 107] on label "True" at bounding box center [787, 80] width 98 height 55
click at [769, 88] on input "True" at bounding box center [760, 80] width 18 height 15
radio input "true"
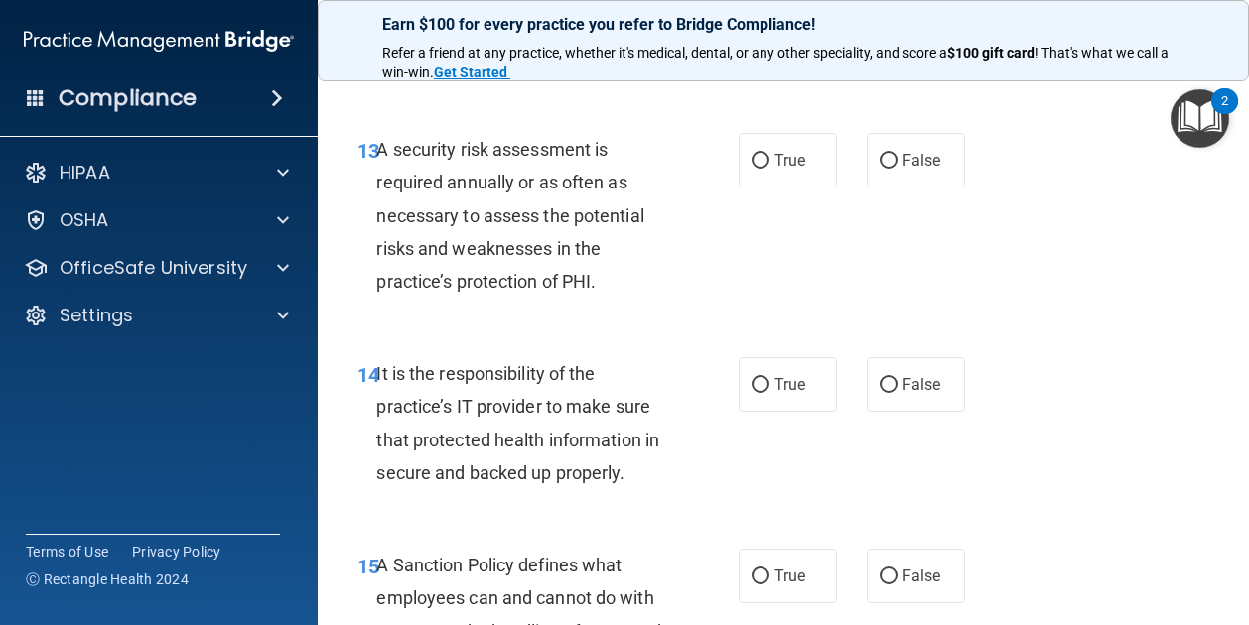
scroll to position [3126, 0]
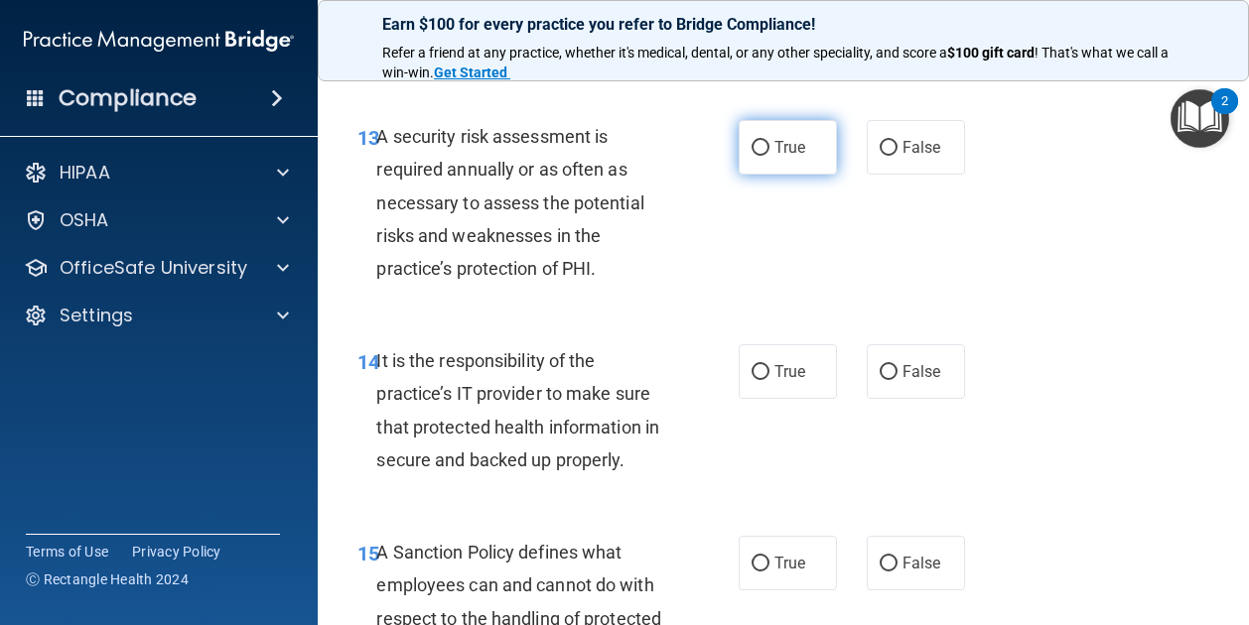
click at [753, 175] on label "True" at bounding box center [787, 147] width 98 height 55
click at [753, 156] on input "True" at bounding box center [760, 148] width 18 height 15
radio input "true"
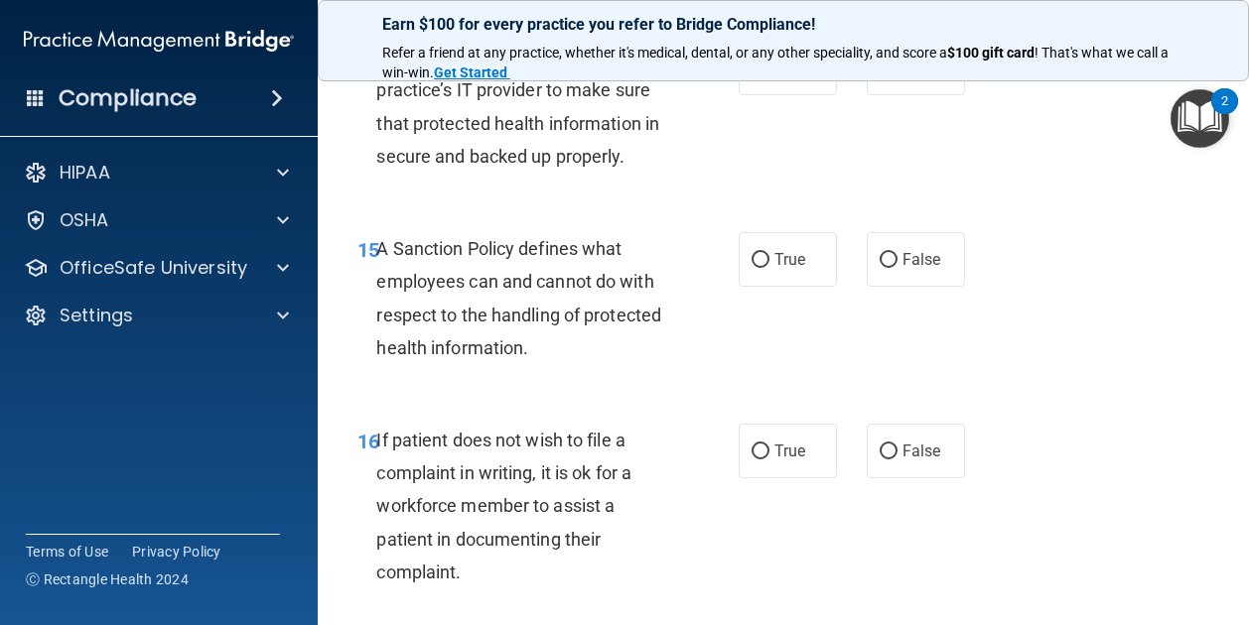
scroll to position [3430, 0]
click at [768, 94] on label "True" at bounding box center [787, 67] width 98 height 55
click at [768, 75] on input "True" at bounding box center [760, 68] width 18 height 15
radio input "true"
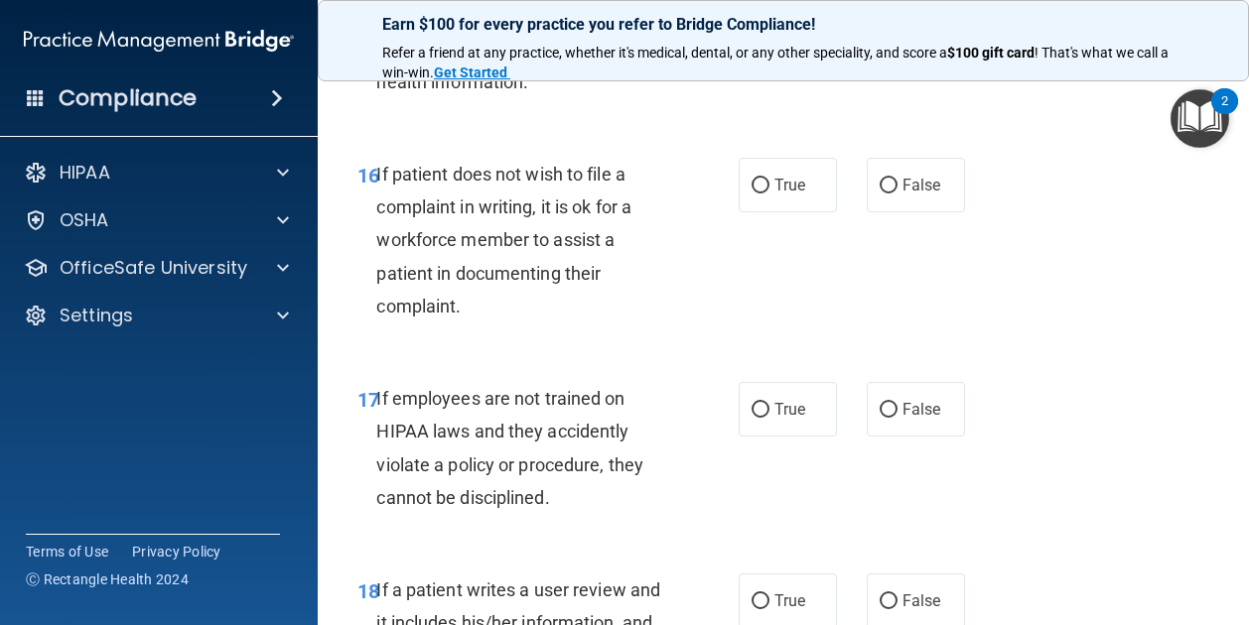
scroll to position [3707, 0]
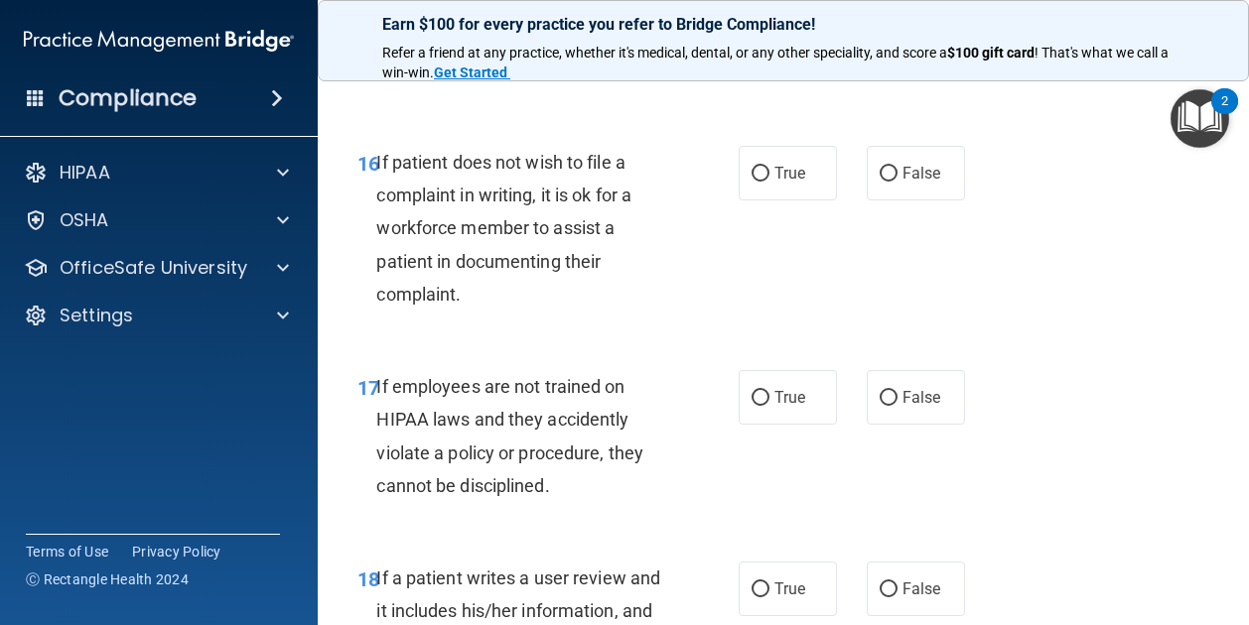
drag, startPoint x: 762, startPoint y: 129, endPoint x: 653, endPoint y: 220, distance: 142.3
drag, startPoint x: 653, startPoint y: 220, endPoint x: 780, endPoint y: 111, distance: 167.5
radio input "true"
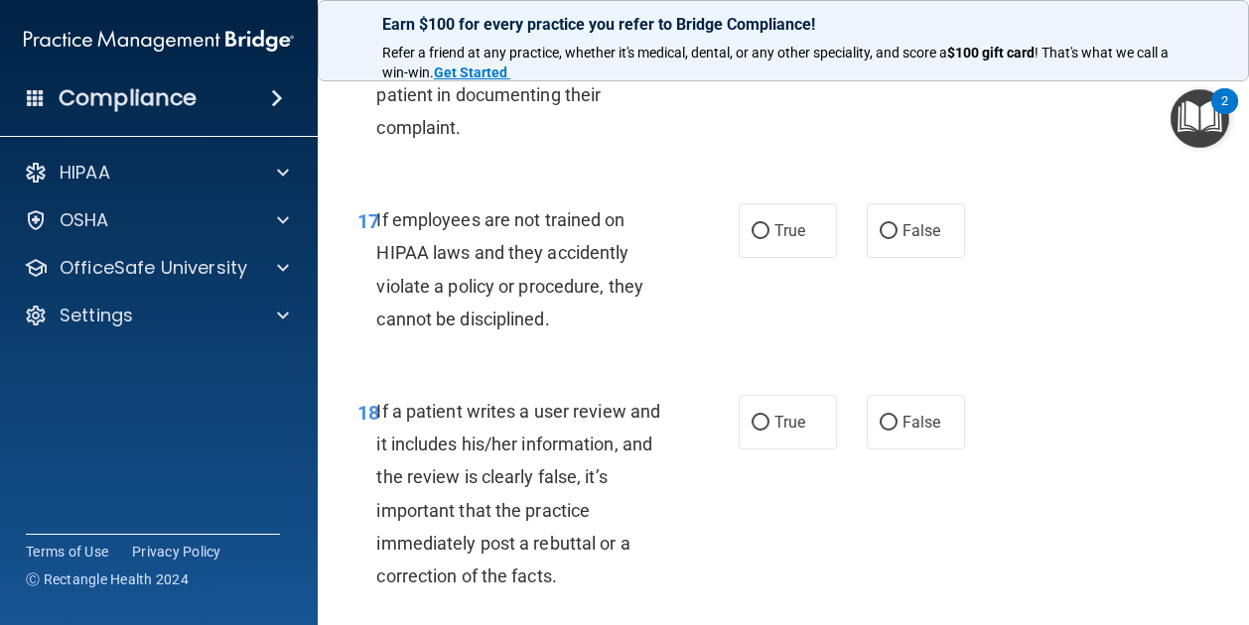
scroll to position [3896, 0]
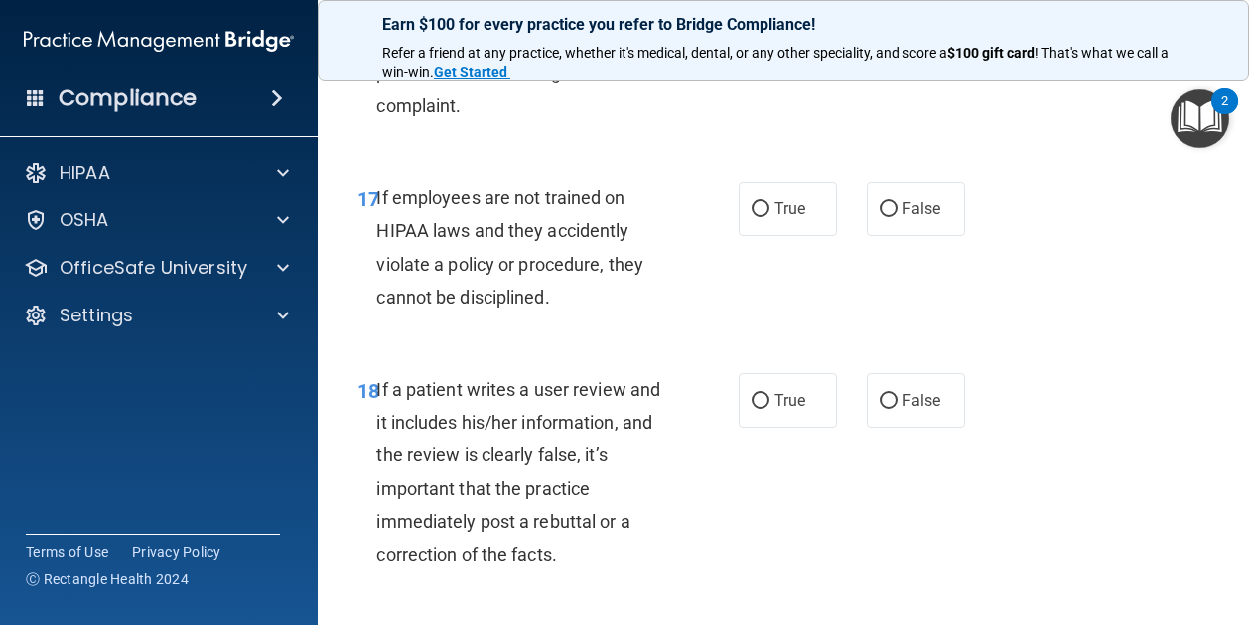
radio input "true"
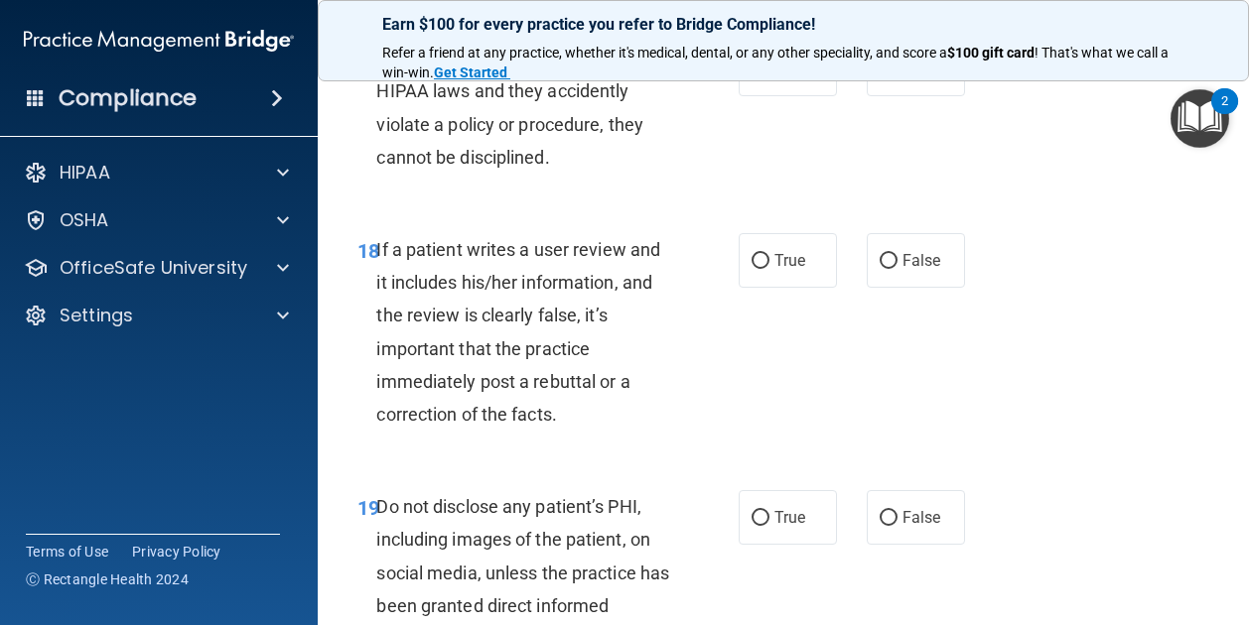
scroll to position [4046, 0]
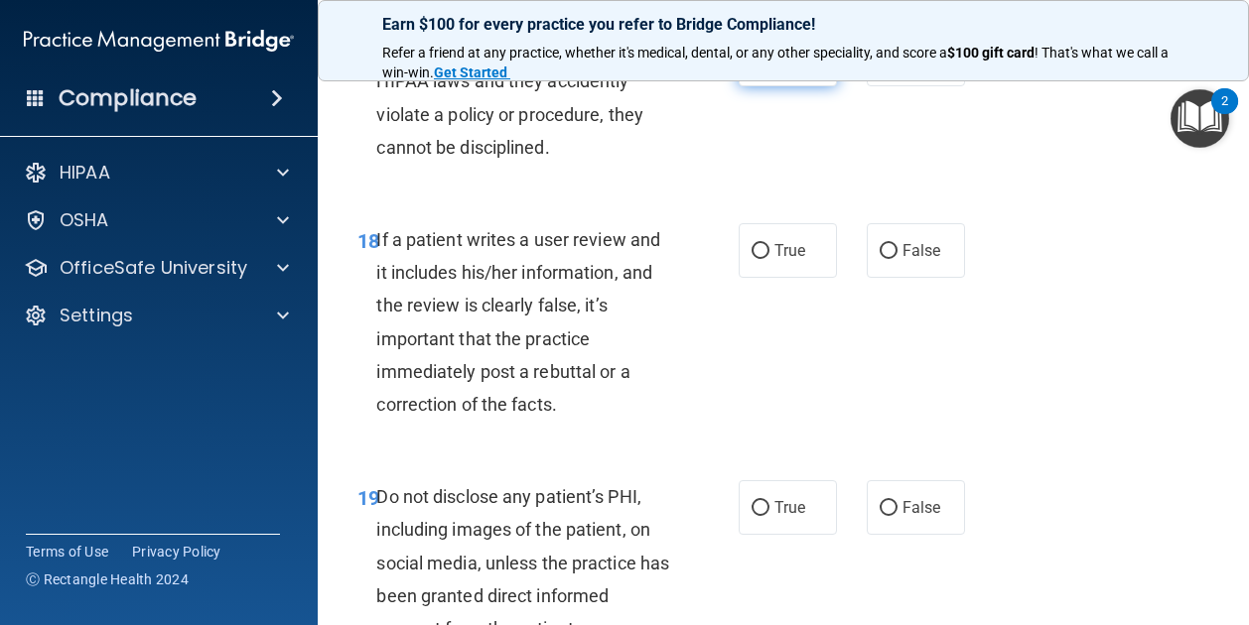
click at [762, 86] on label "True" at bounding box center [787, 59] width 98 height 55
click at [762, 67] on input "True" at bounding box center [760, 60] width 18 height 15
radio input "true"
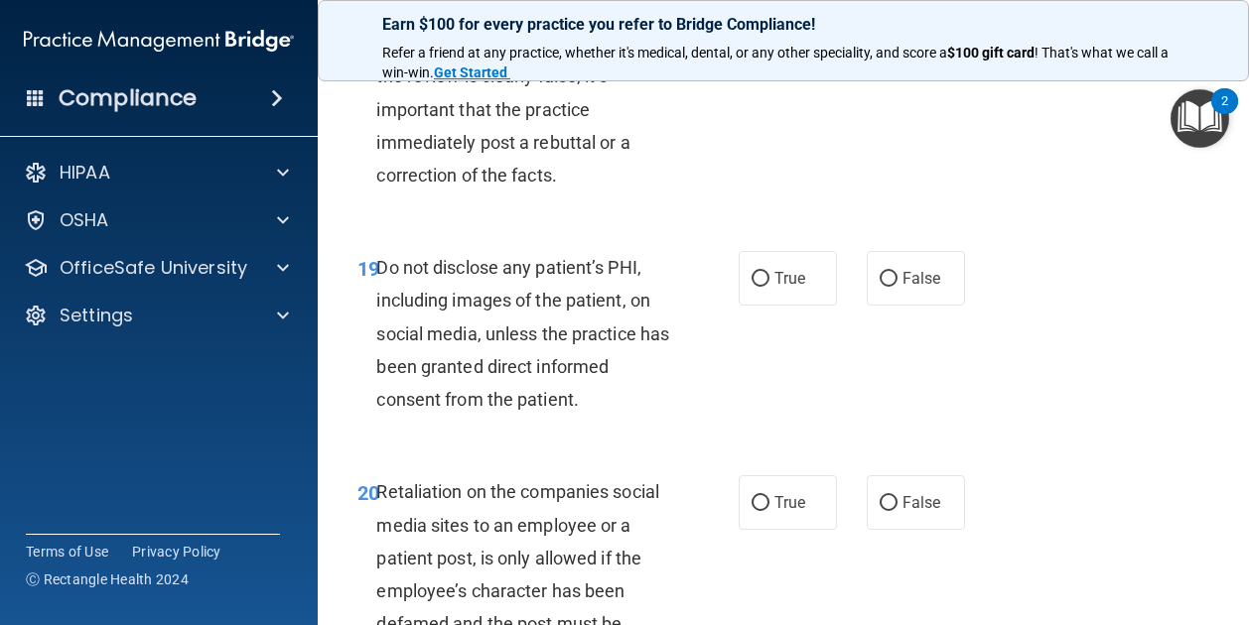
scroll to position [4285, 0]
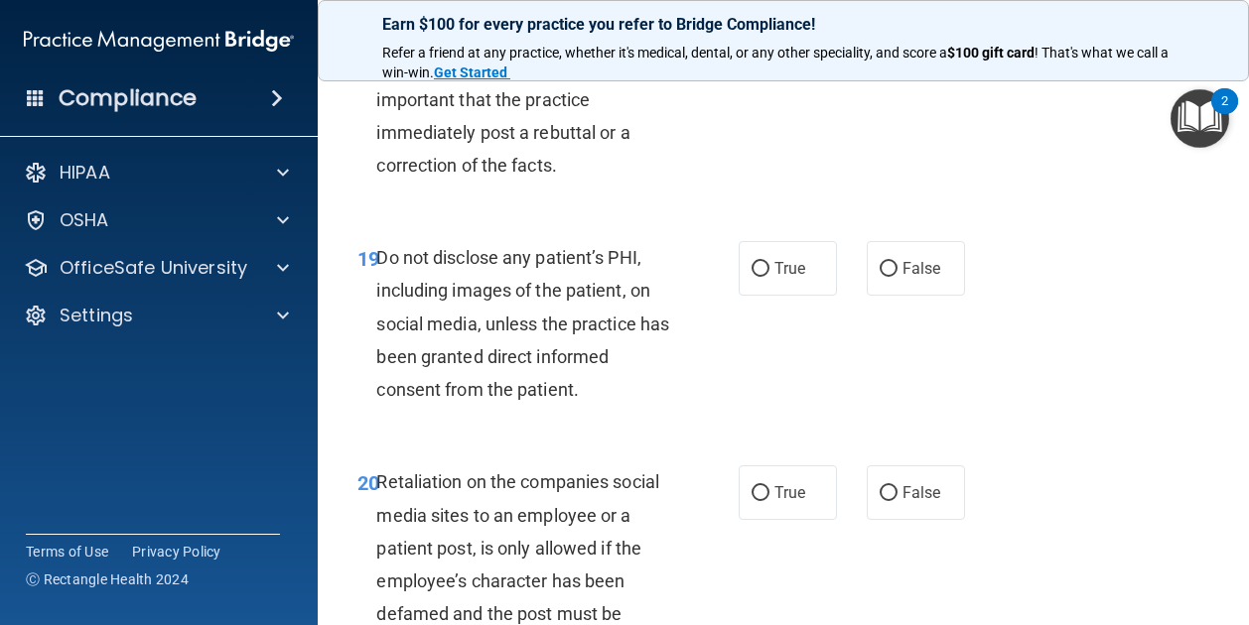
click at [798, 39] on label "True" at bounding box center [787, 11] width 98 height 55
click at [769, 20] on input "True" at bounding box center [760, 12] width 18 height 15
radio input "true"
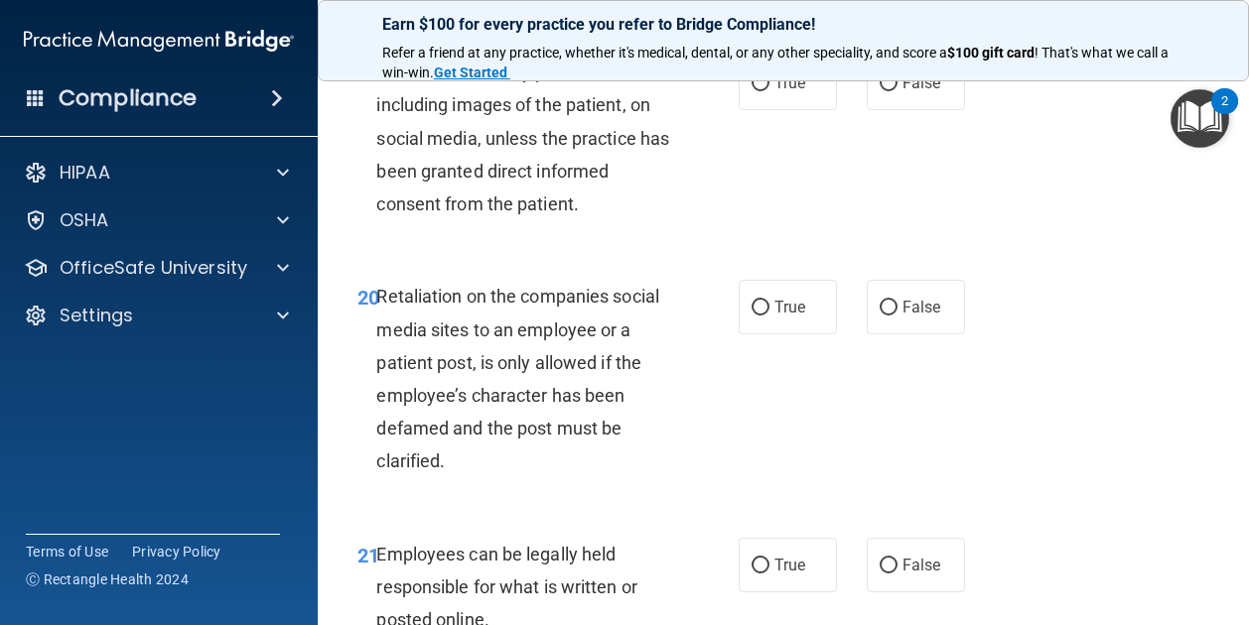
scroll to position [4479, 0]
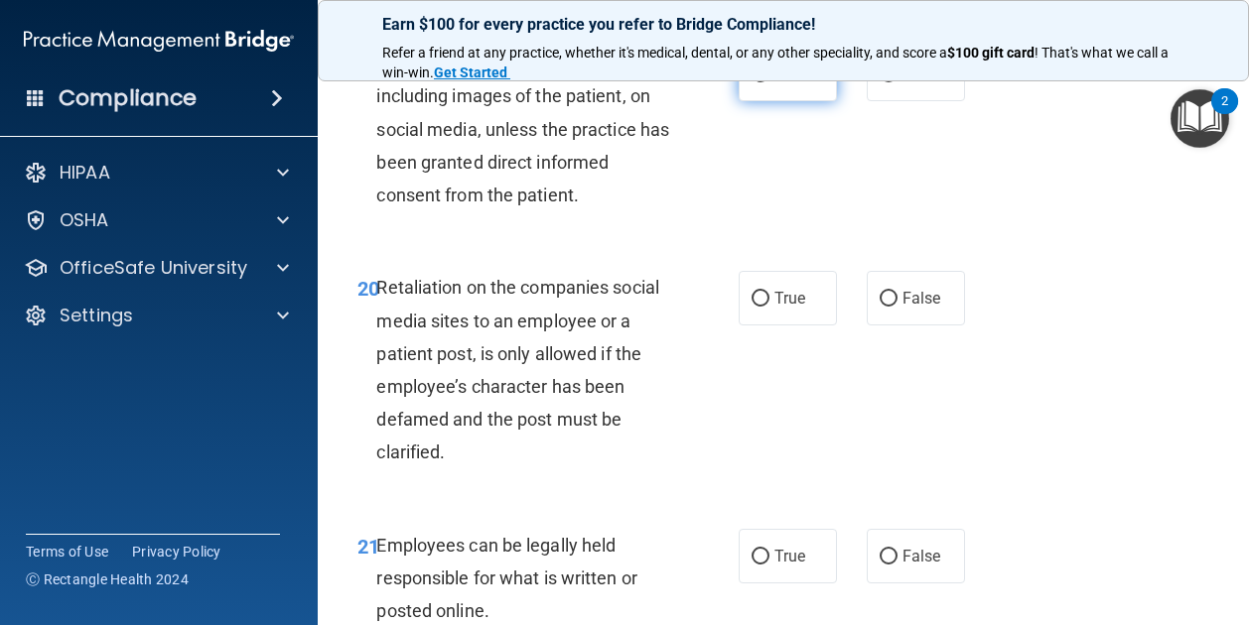
click at [774, 83] on span "True" at bounding box center [789, 74] width 31 height 19
click at [769, 82] on input "True" at bounding box center [760, 74] width 18 height 15
radio input "true"
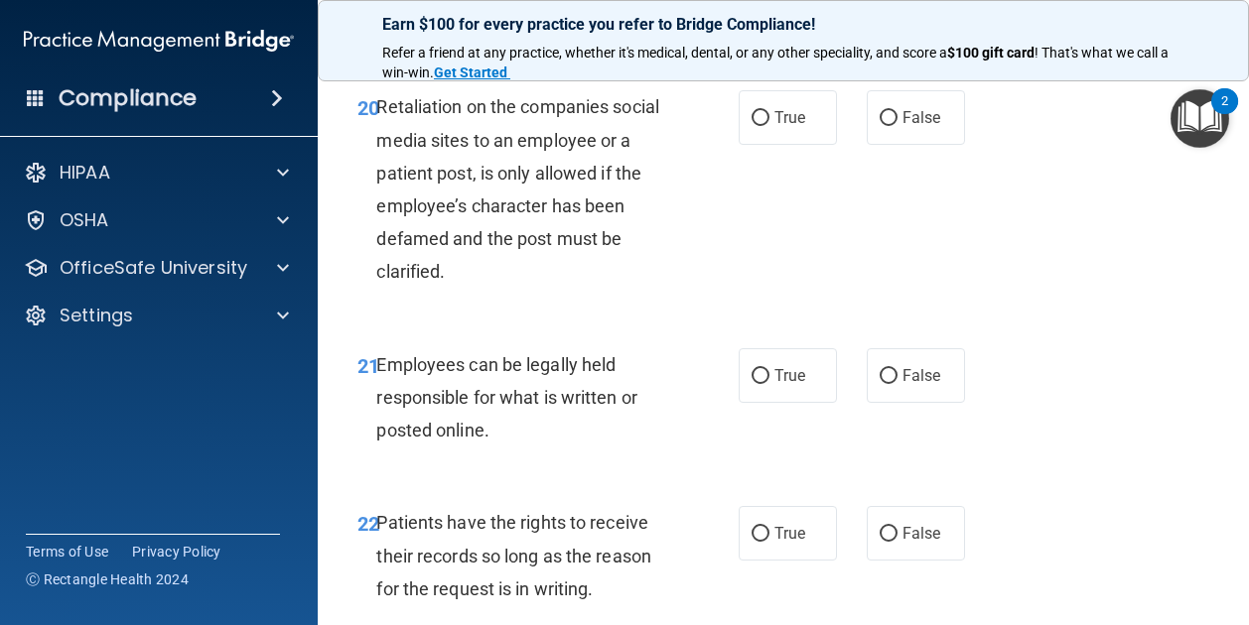
scroll to position [4696, 0]
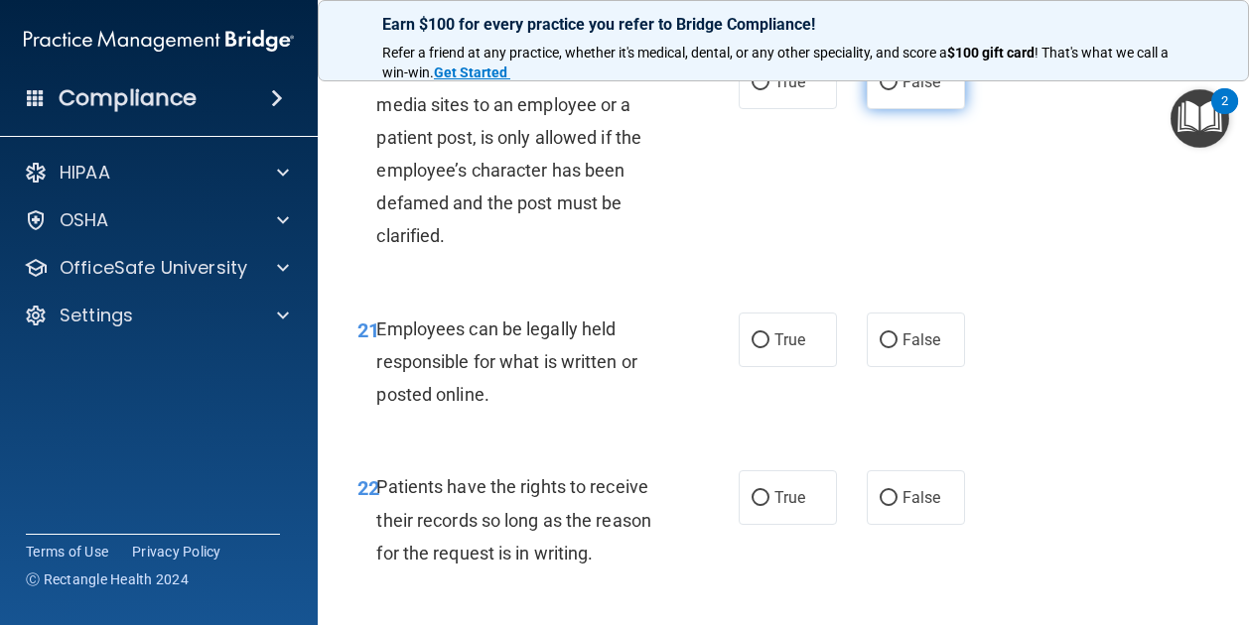
click at [866, 109] on label "False" at bounding box center [915, 82] width 98 height 55
click at [879, 90] on input "False" at bounding box center [888, 82] width 18 height 15
radio input "true"
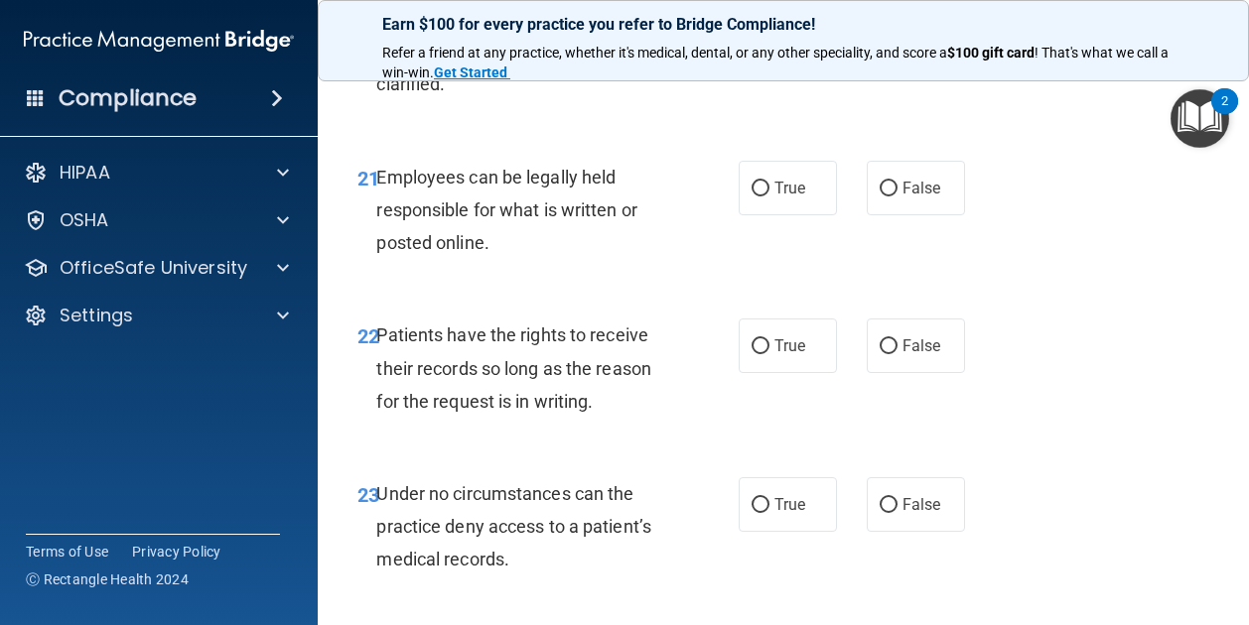
scroll to position [4856, 0]
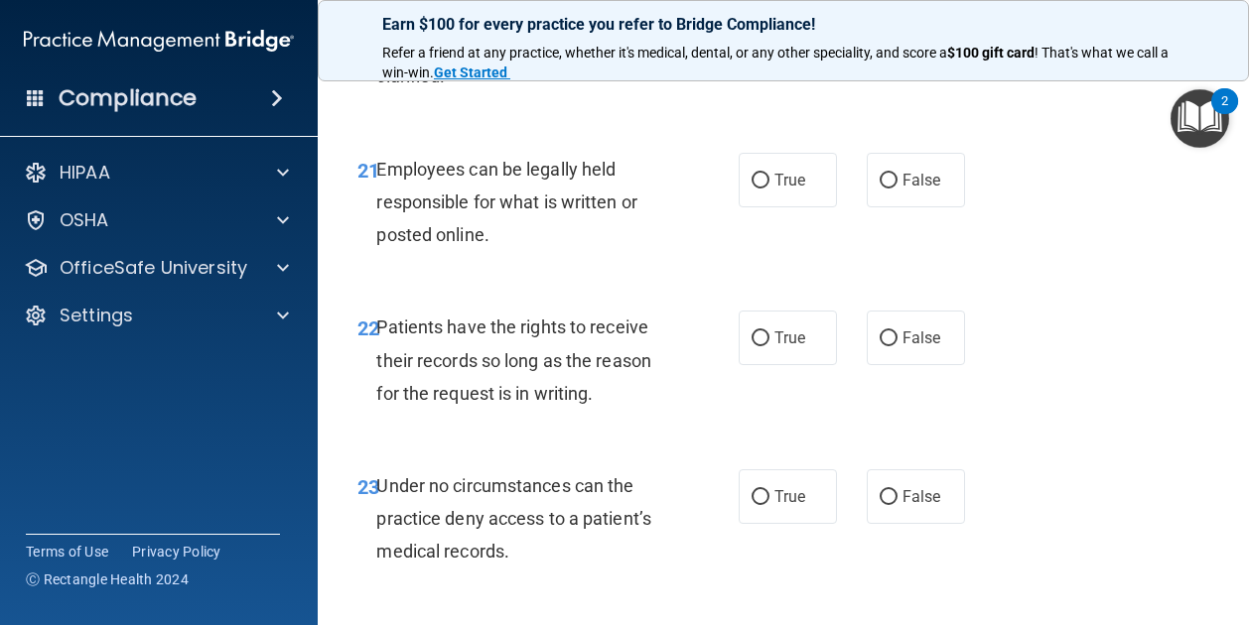
drag, startPoint x: 747, startPoint y: 322, endPoint x: 677, endPoint y: 328, distance: 70.7
click at [677, 252] on div "Employees can be legally held responsible for what is written or posted online." at bounding box center [530, 202] width 309 height 99
click at [775, 190] on span "True" at bounding box center [789, 180] width 31 height 19
click at [769, 189] on input "True" at bounding box center [760, 181] width 18 height 15
radio input "true"
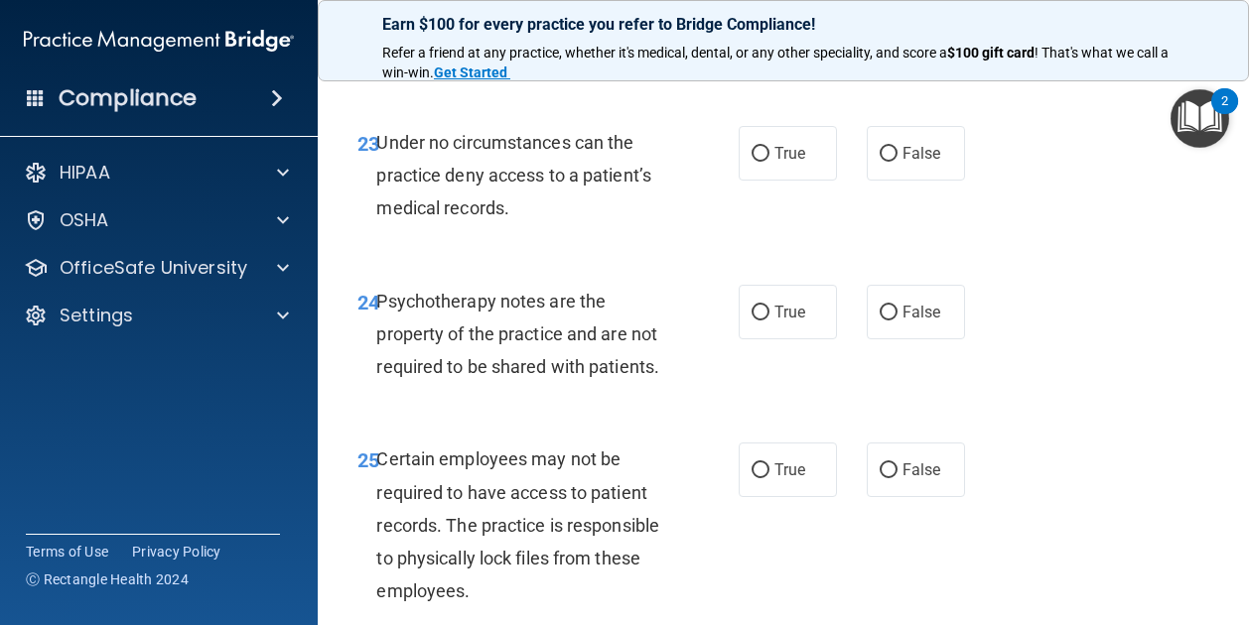
scroll to position [5201, 0]
drag, startPoint x: 790, startPoint y: 126, endPoint x: 750, endPoint y: 125, distance: 39.7
radio input "true"
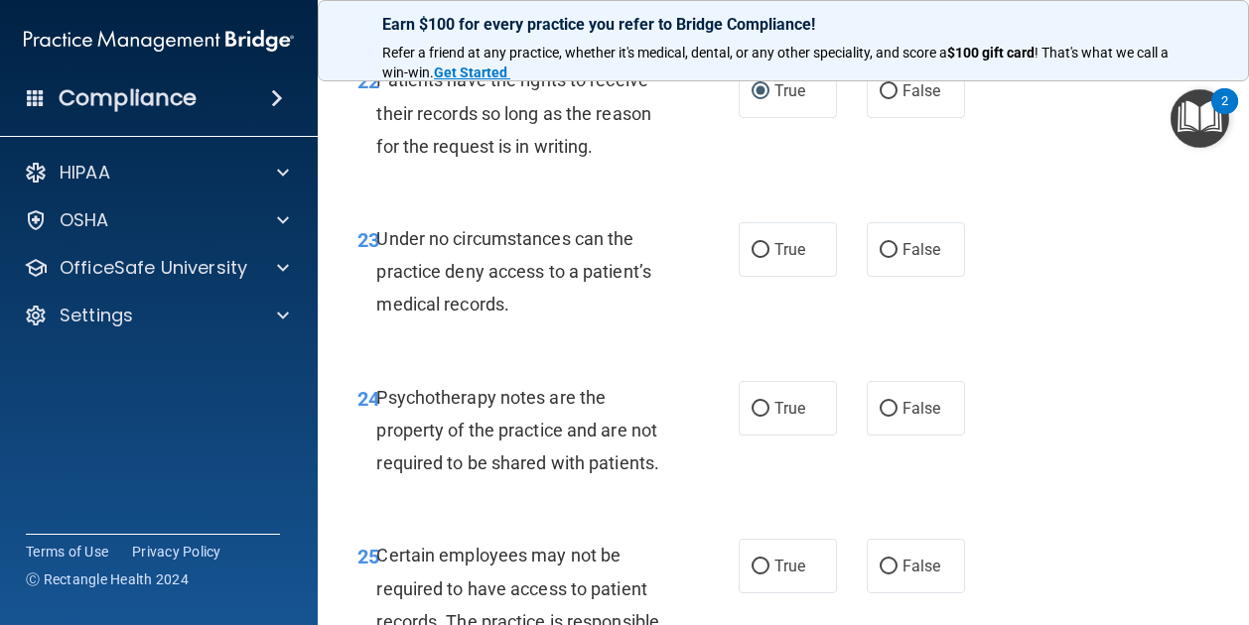
scroll to position [5104, 0]
click at [767, 276] on label "True" at bounding box center [787, 248] width 98 height 55
click at [767, 257] on input "True" at bounding box center [760, 249] width 18 height 15
radio input "true"
drag, startPoint x: 872, startPoint y: 388, endPoint x: 834, endPoint y: 388, distance: 38.7
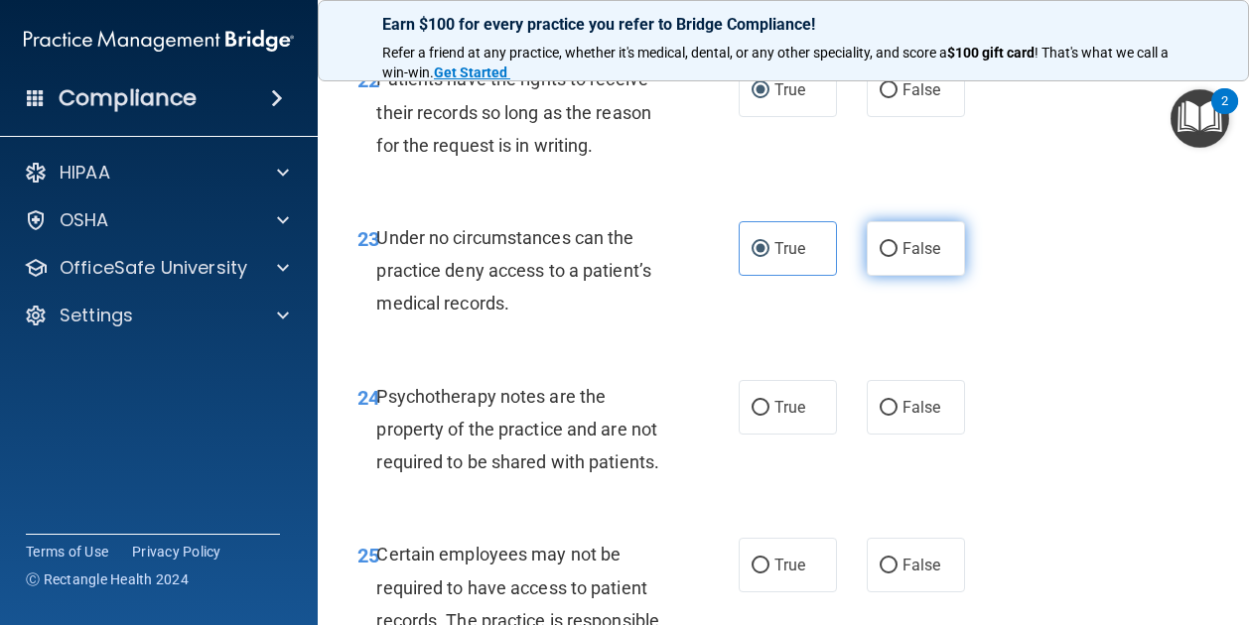
drag, startPoint x: 834, startPoint y: 388, endPoint x: 883, endPoint y: 389, distance: 49.6
click at [883, 276] on label "False" at bounding box center [915, 248] width 98 height 55
click at [883, 257] on input "False" at bounding box center [888, 249] width 18 height 15
radio input "true"
radio input "false"
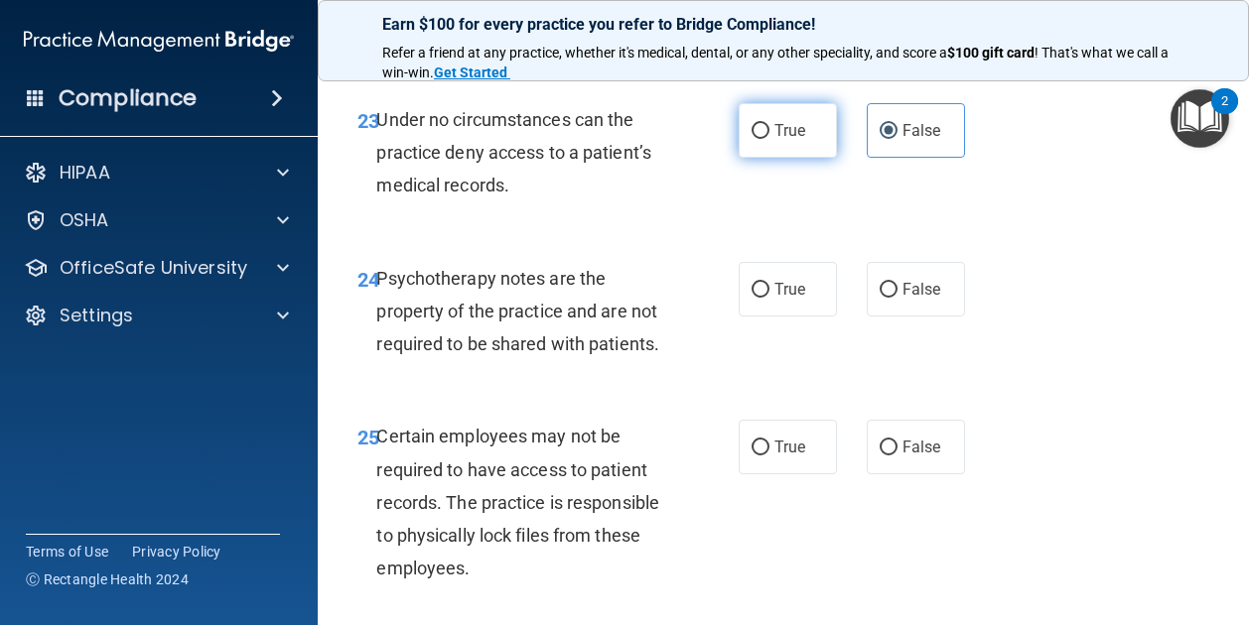
scroll to position [5293, 0]
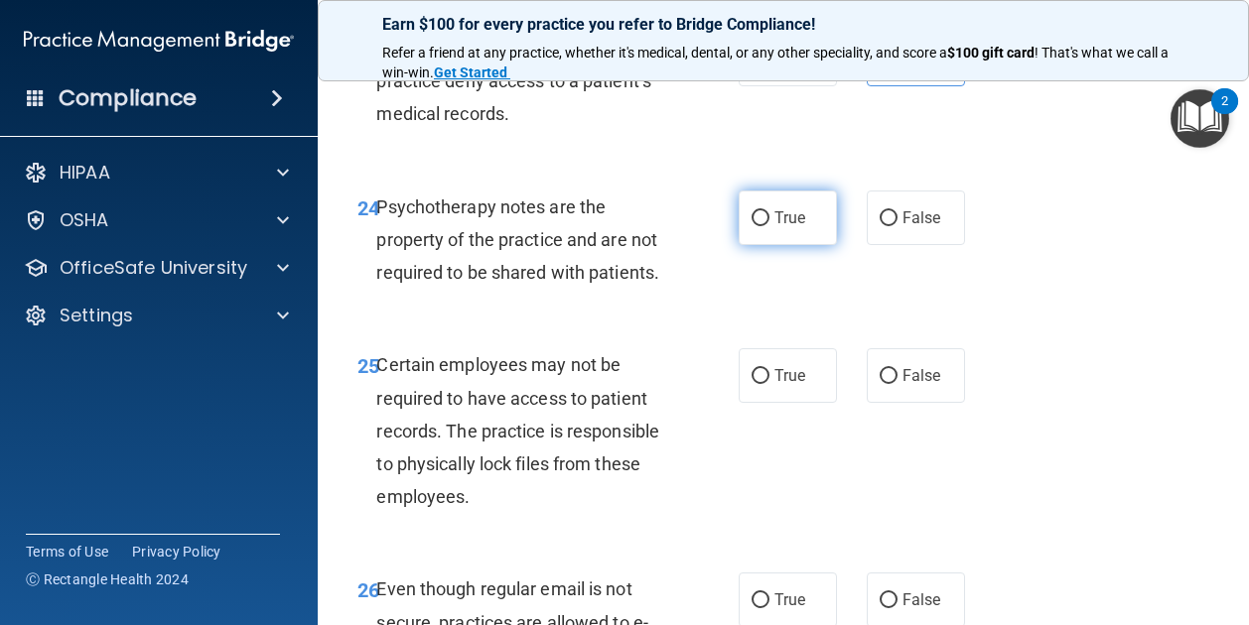
click at [786, 227] on span "True" at bounding box center [789, 217] width 31 height 19
click at [769, 226] on input "True" at bounding box center [760, 218] width 18 height 15
radio input "true"
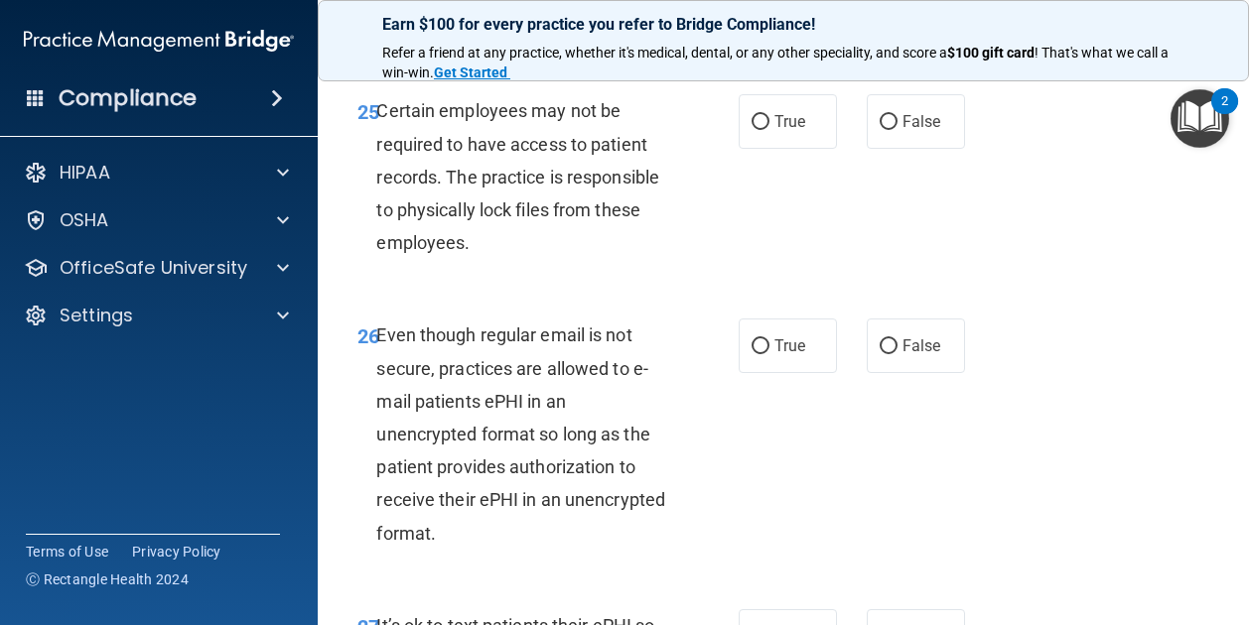
scroll to position [5548, 0]
click at [751, 129] on input "True" at bounding box center [760, 121] width 18 height 15
radio input "true"
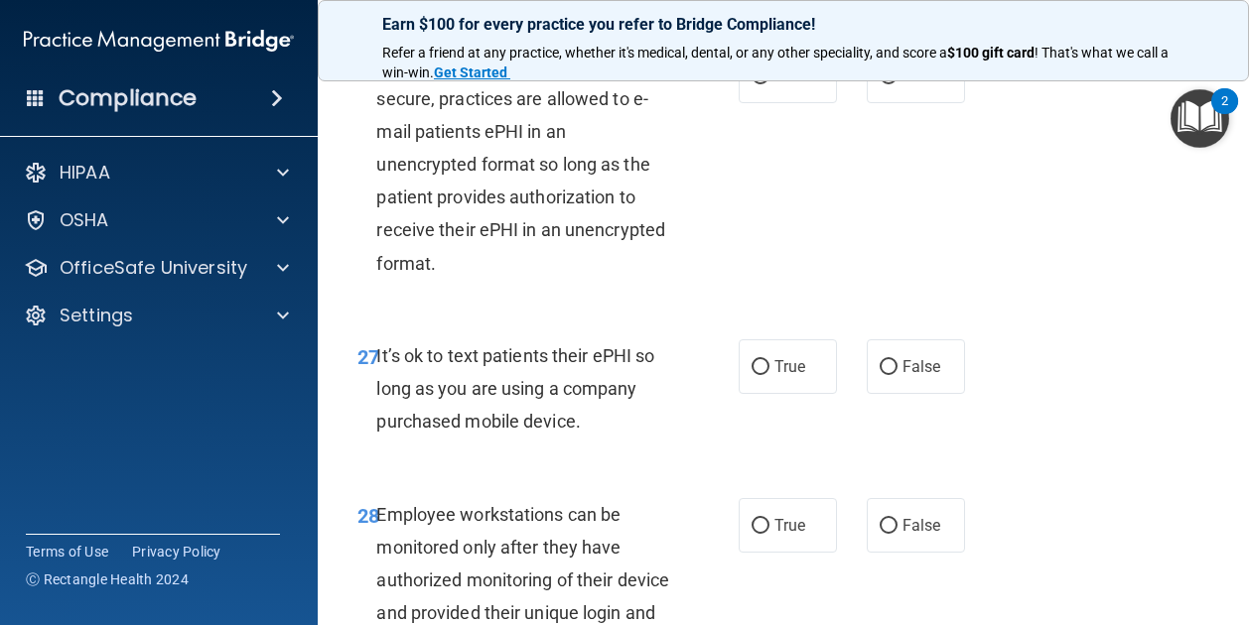
scroll to position [5822, 0]
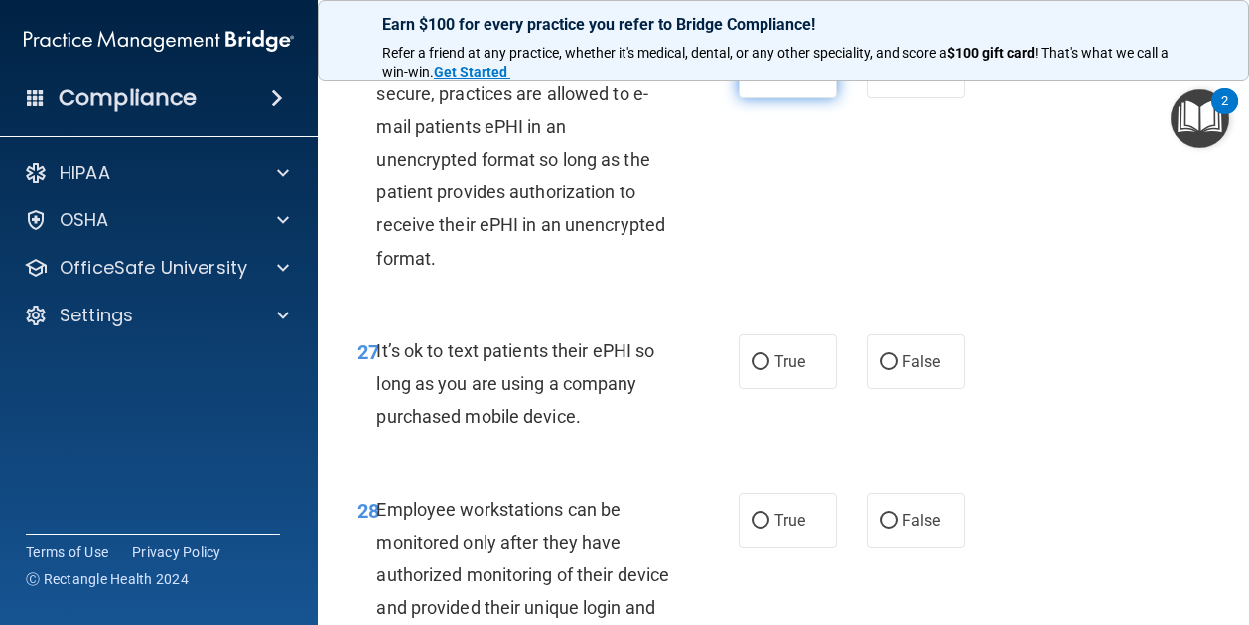
click at [780, 98] on label "True" at bounding box center [787, 71] width 98 height 55
click at [769, 79] on input "True" at bounding box center [760, 72] width 18 height 15
radio input "true"
click at [866, 389] on label "False" at bounding box center [915, 361] width 98 height 55
click at [879, 370] on input "False" at bounding box center [888, 362] width 18 height 15
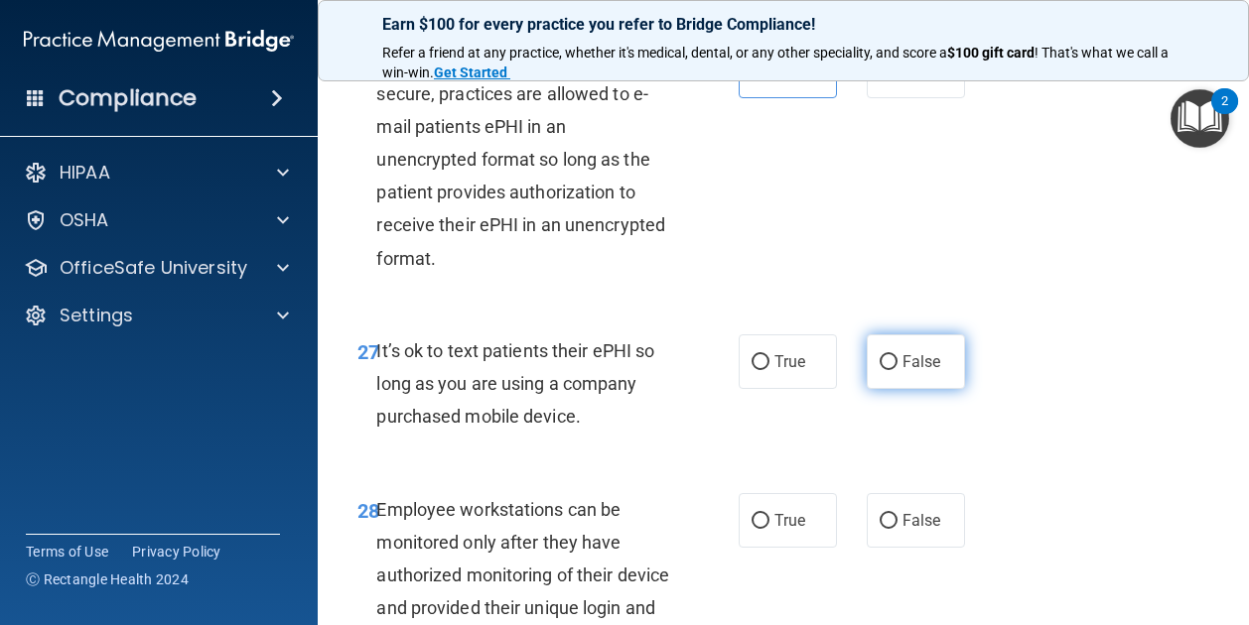
radio input "true"
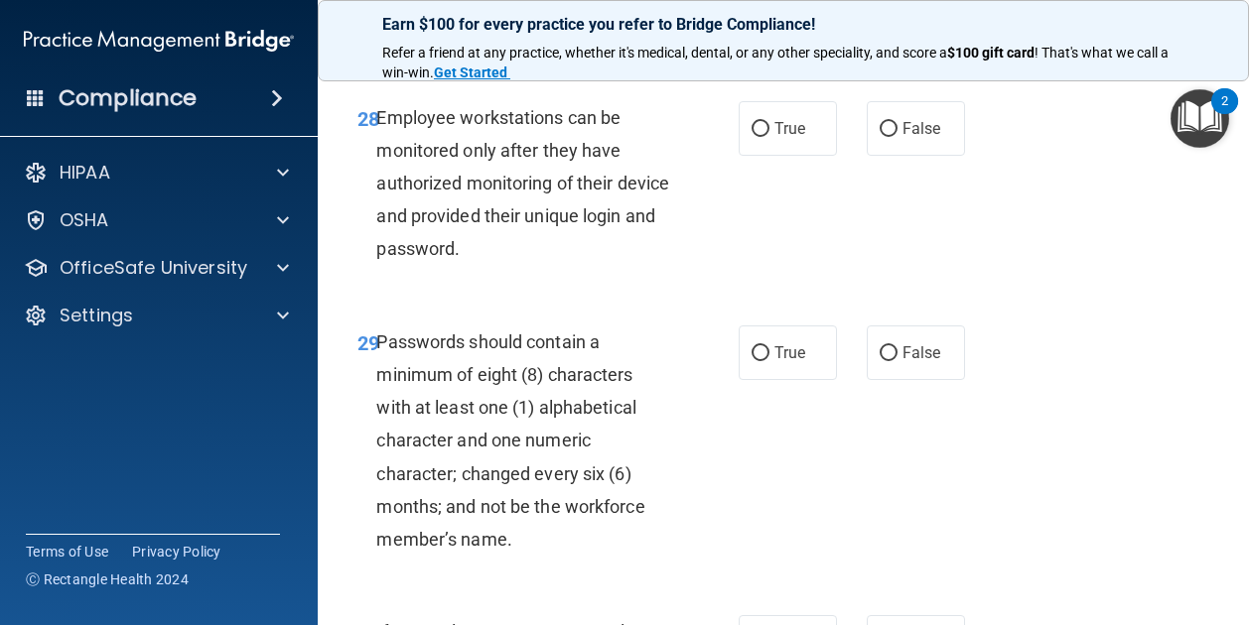
scroll to position [6215, 0]
click at [777, 137] on span "True" at bounding box center [789, 127] width 31 height 19
click at [769, 136] on input "True" at bounding box center [760, 128] width 18 height 15
radio input "true"
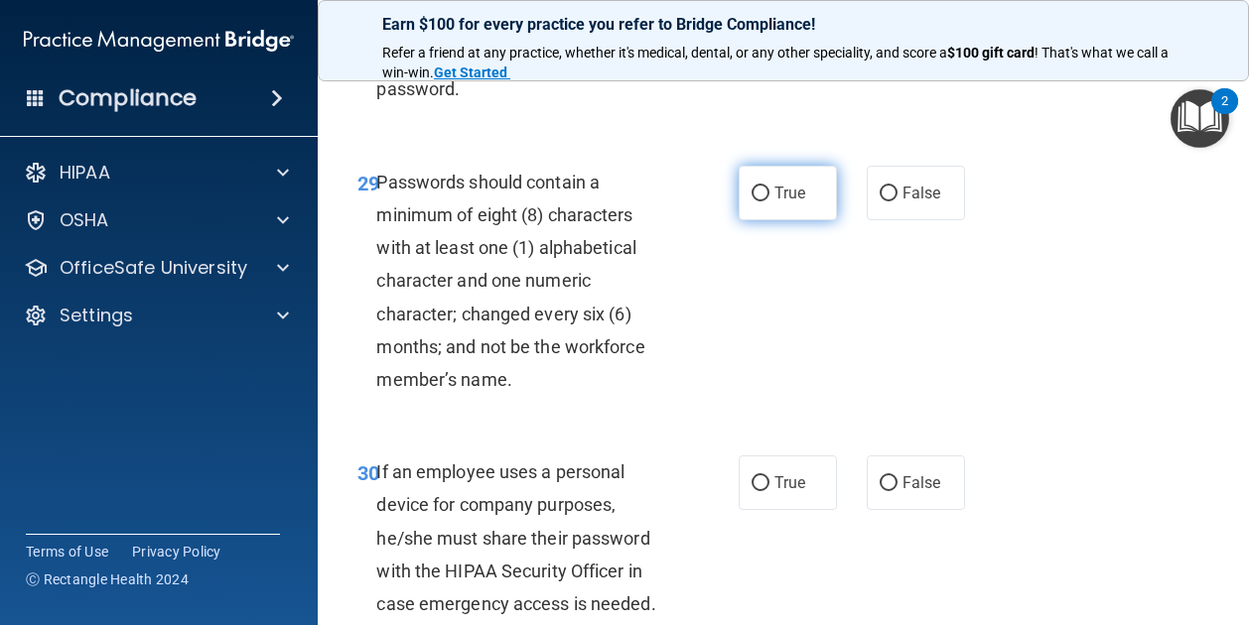
click at [786, 220] on label "True" at bounding box center [787, 193] width 98 height 55
click at [769, 201] on input "True" at bounding box center [760, 194] width 18 height 15
radio input "true"
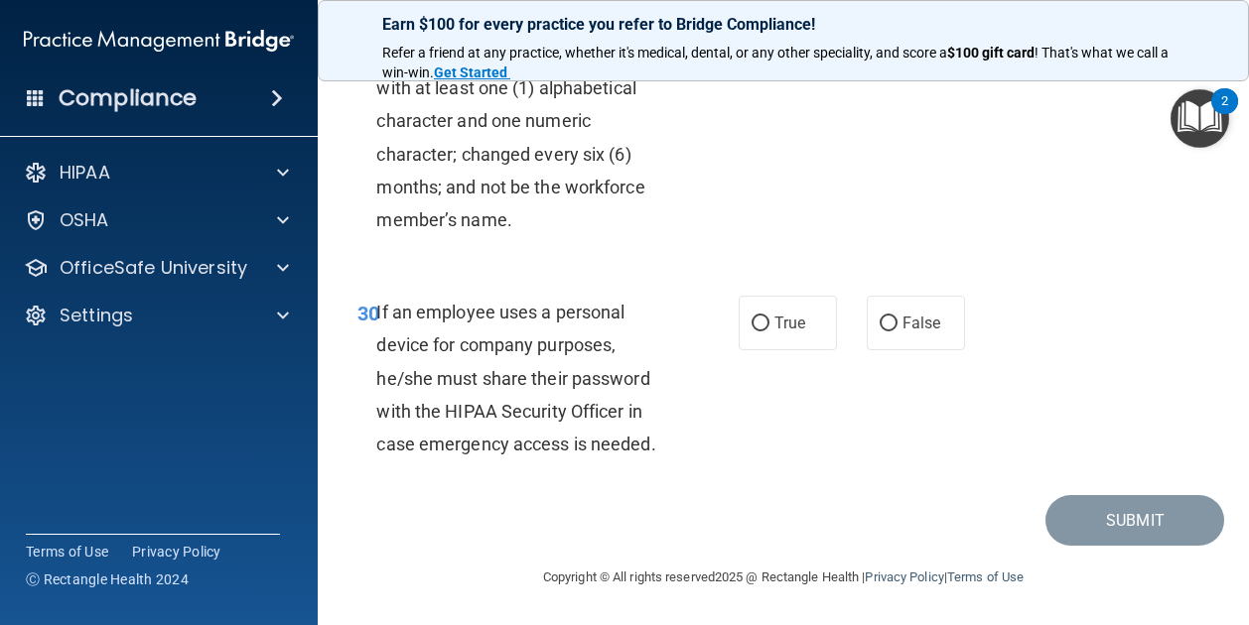
scroll to position [6649, 0]
click at [825, 338] on label "True" at bounding box center [787, 323] width 98 height 55
click at [769, 332] on input "True" at bounding box center [760, 324] width 18 height 15
radio input "true"
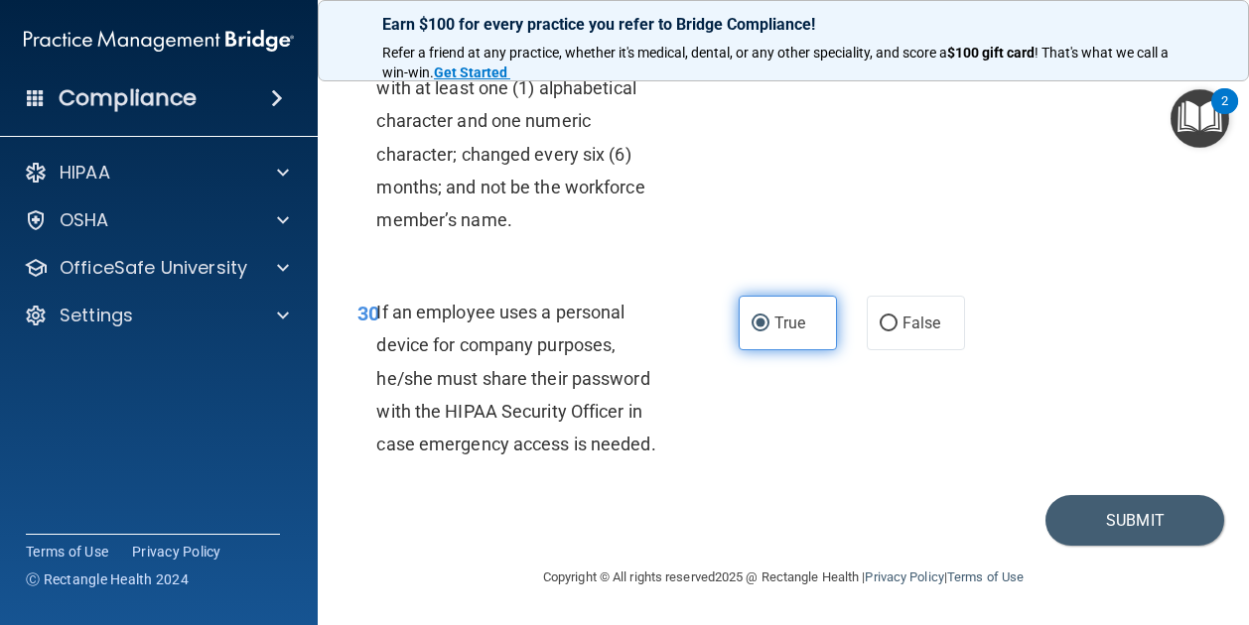
drag, startPoint x: 863, startPoint y: 341, endPoint x: 826, endPoint y: 329, distance: 38.9
click at [826, 329] on label "True" at bounding box center [787, 323] width 98 height 55
click at [769, 329] on input "True" at bounding box center [760, 324] width 18 height 15
click at [884, 332] on input "False" at bounding box center [888, 324] width 18 height 15
radio input "true"
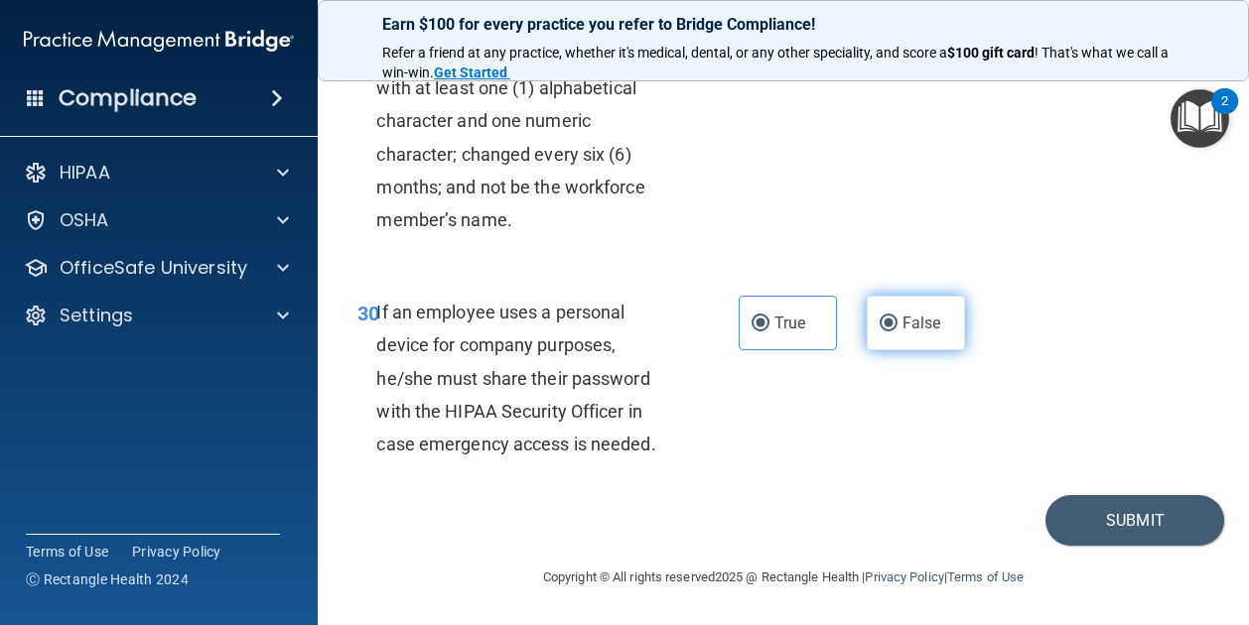
radio input "false"
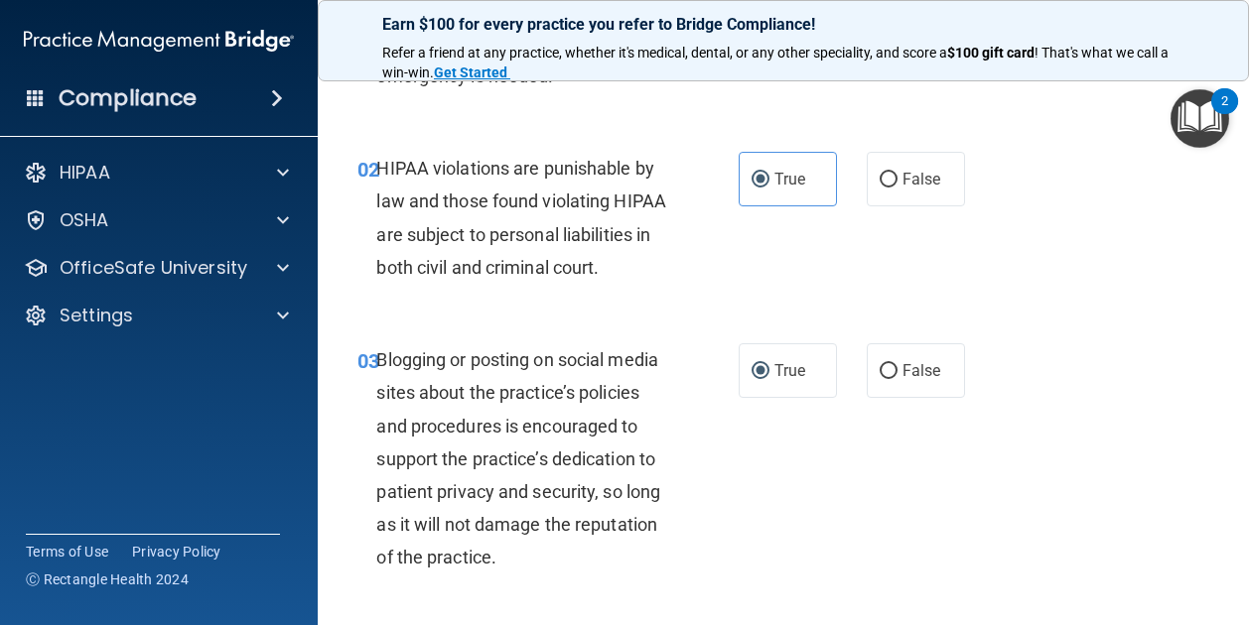
scroll to position [0, 0]
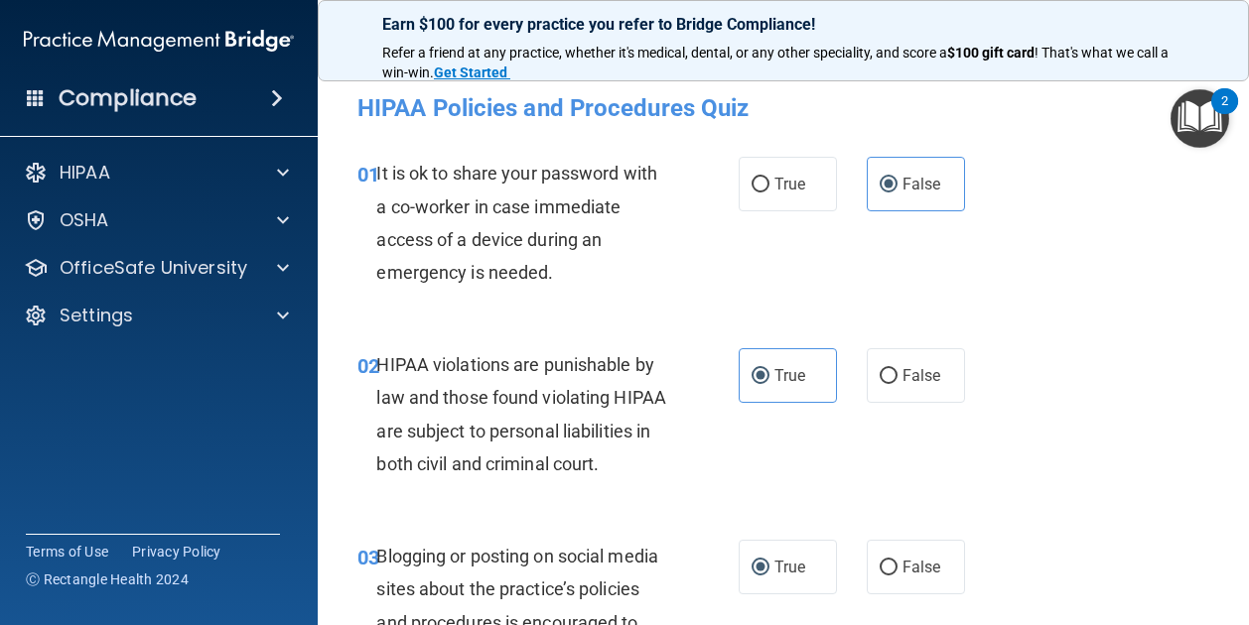
drag, startPoint x: 848, startPoint y: 250, endPoint x: 800, endPoint y: 244, distance: 48.0
click at [800, 244] on div "01 It is ok to share your password with a co-worker in case immediate access of…" at bounding box center [782, 228] width 881 height 192
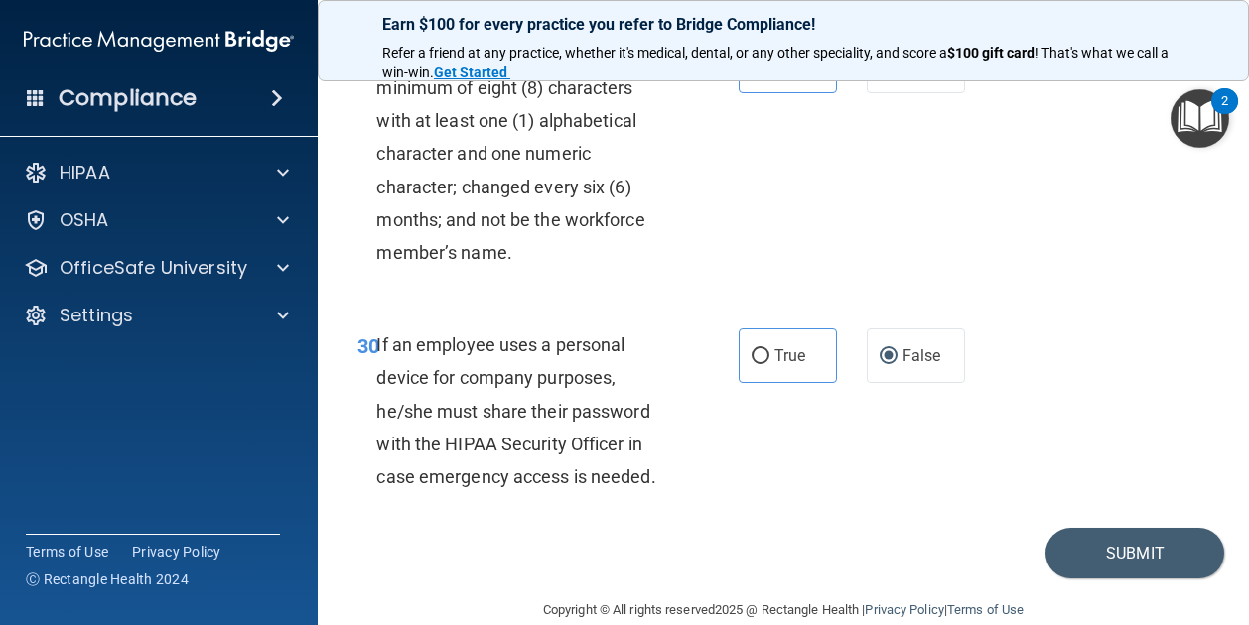
scroll to position [6665, 0]
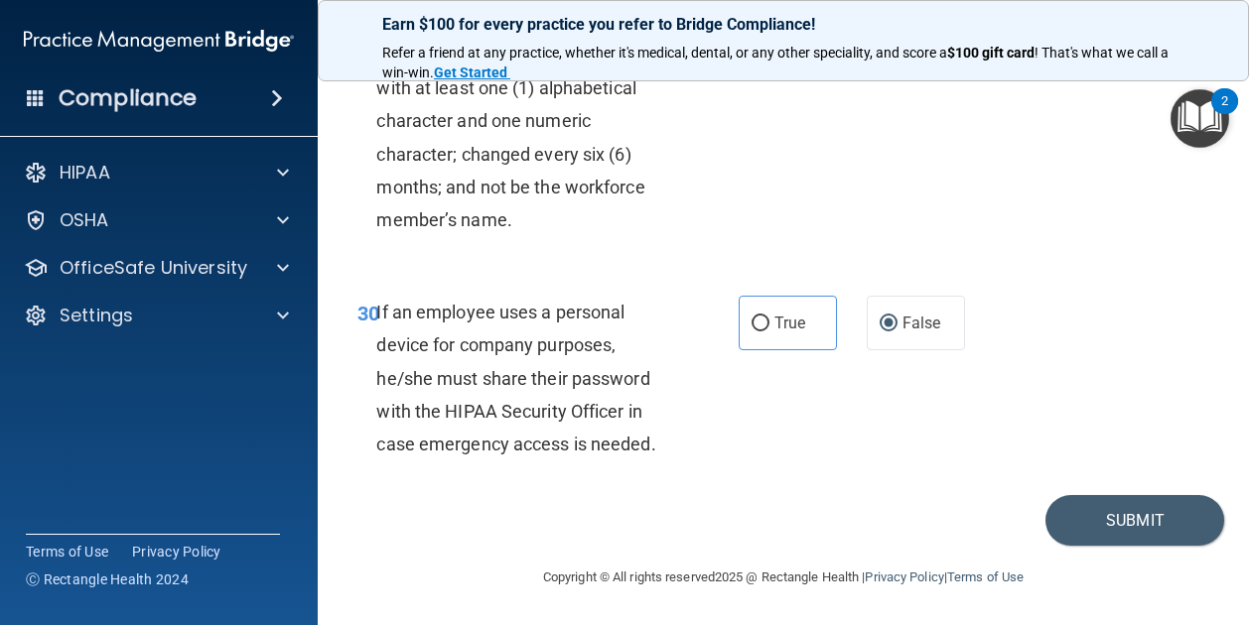
click at [1084, 549] on div "Copyright © All rights reserved 2025 @ Rectangle Health | Privacy Policy | Term…" at bounding box center [783, 578] width 725 height 64
click at [1096, 539] on button "Submit" at bounding box center [1134, 520] width 179 height 51
click at [1077, 516] on button "Submit" at bounding box center [1134, 520] width 179 height 51
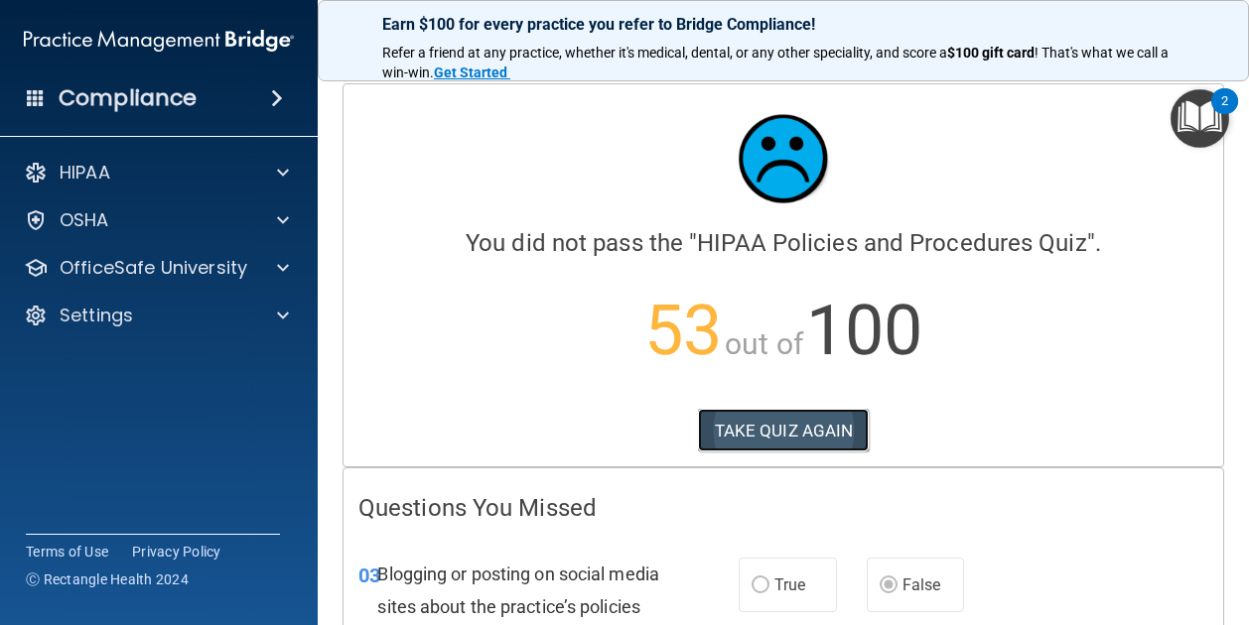
click at [772, 438] on button "TAKE QUIZ AGAIN" at bounding box center [784, 431] width 172 height 44
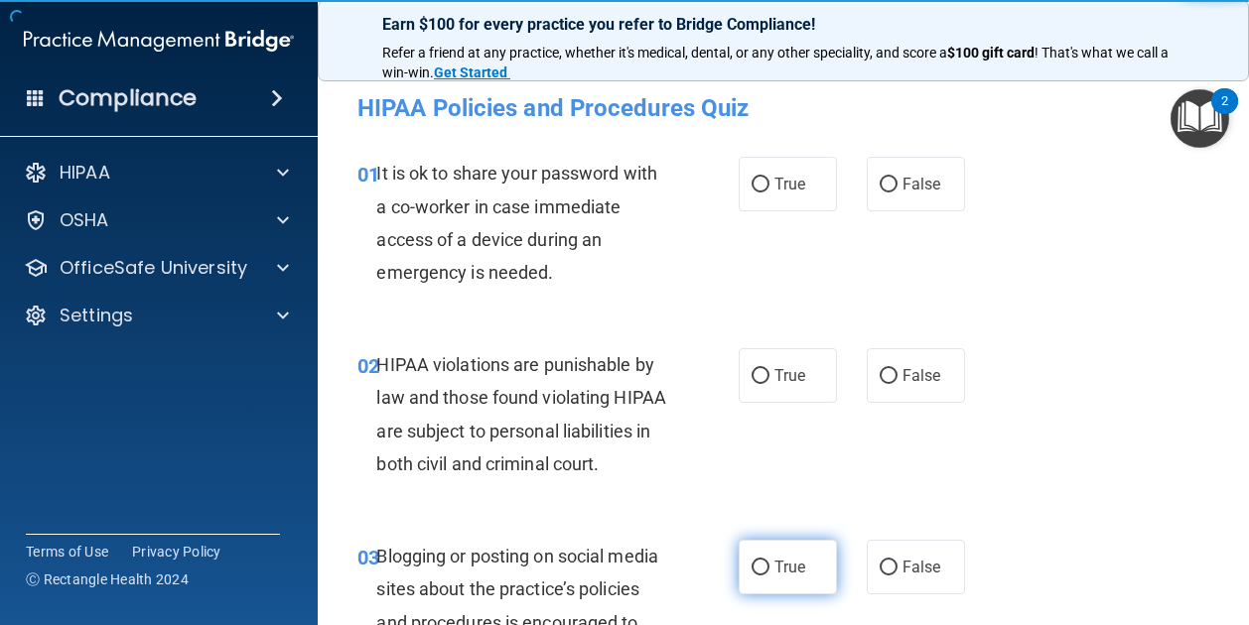
click at [777, 587] on label "True" at bounding box center [787, 567] width 98 height 55
click at [769, 576] on input "True" at bounding box center [760, 568] width 18 height 15
radio input "true"
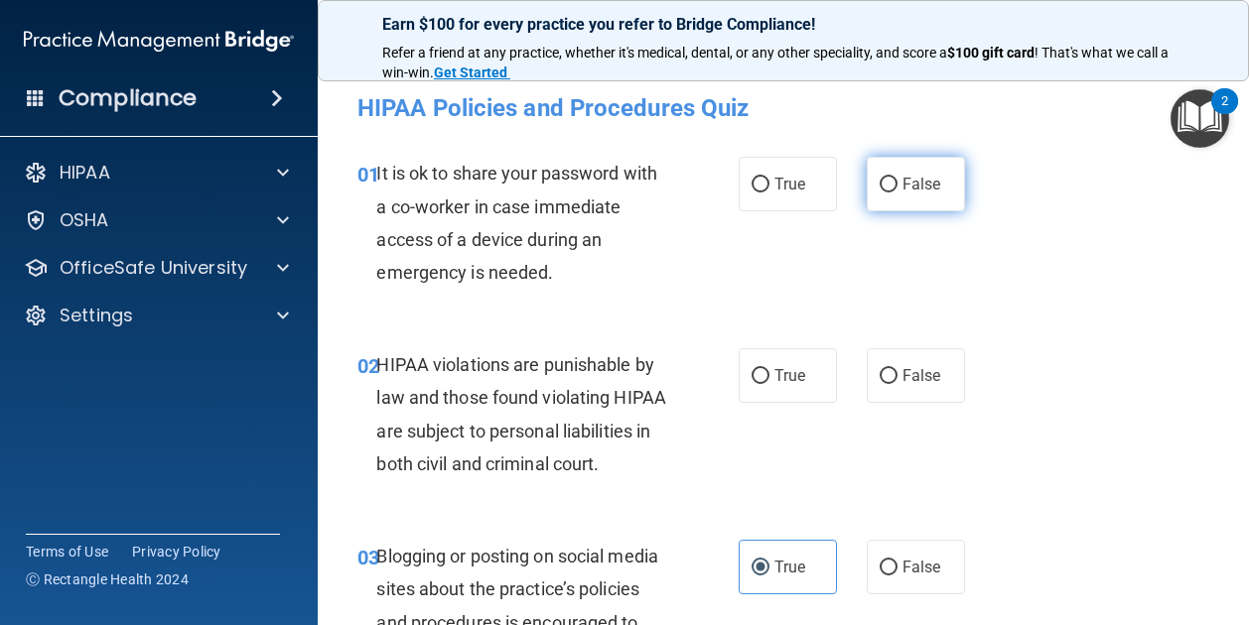
click at [917, 205] on label "False" at bounding box center [915, 184] width 98 height 55
click at [897, 193] on input "False" at bounding box center [888, 185] width 18 height 15
radio input "true"
click at [794, 376] on span "True" at bounding box center [789, 375] width 31 height 19
click at [769, 376] on input "True" at bounding box center [760, 376] width 18 height 15
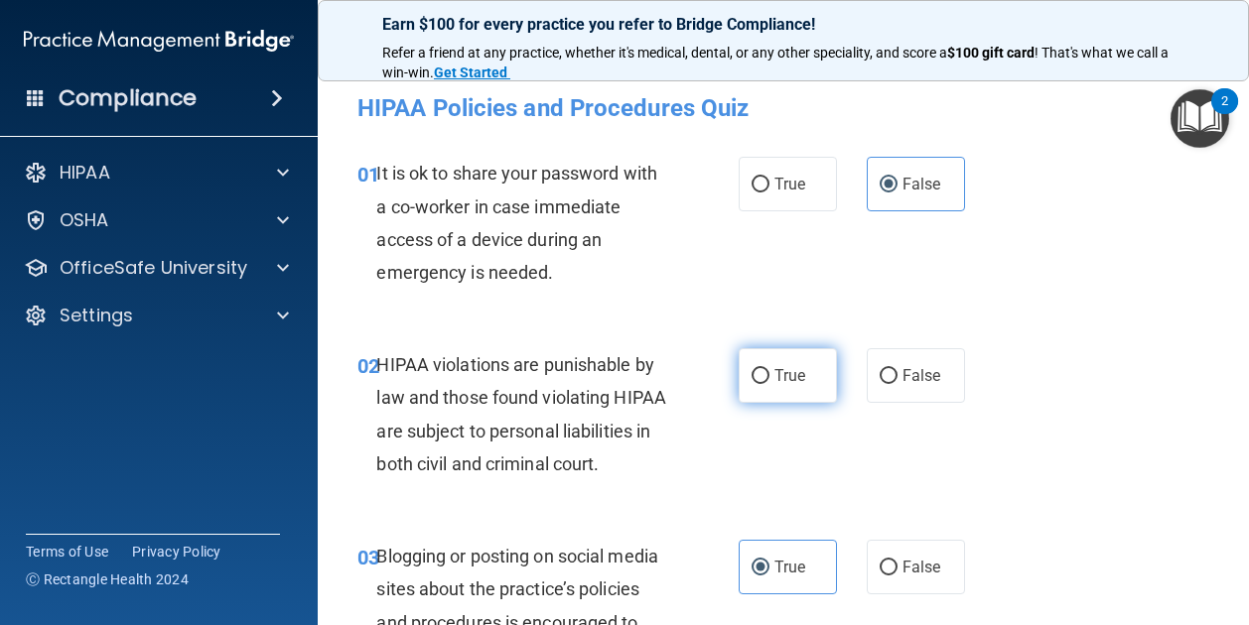
radio input "true"
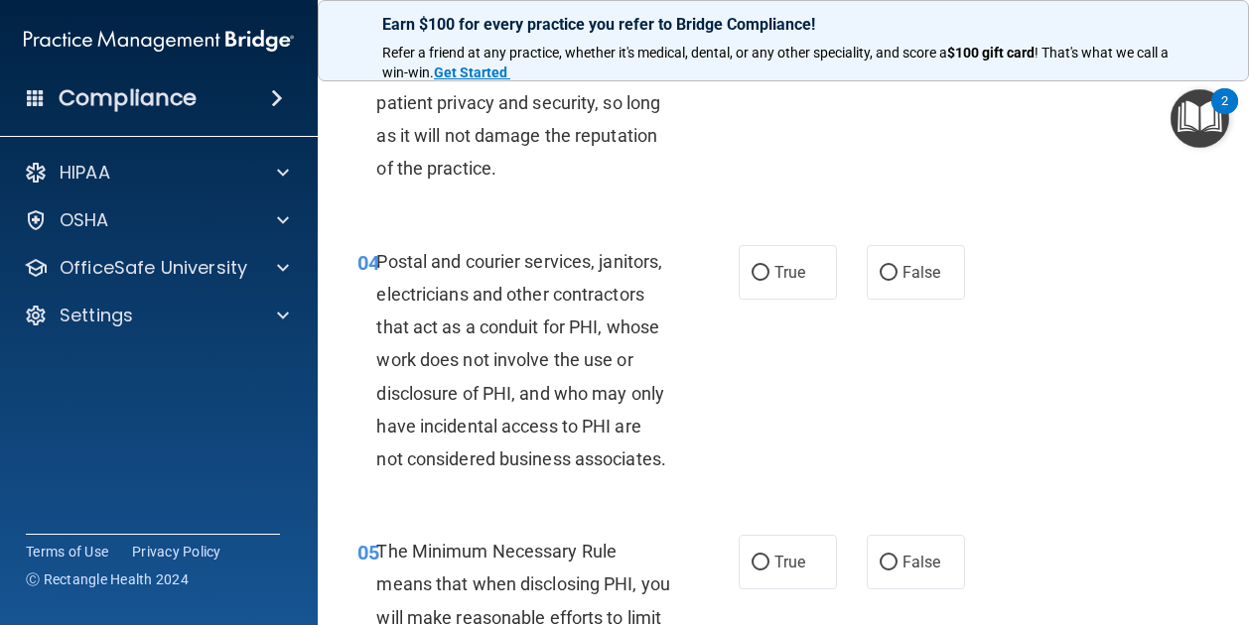
scroll to position [601, 0]
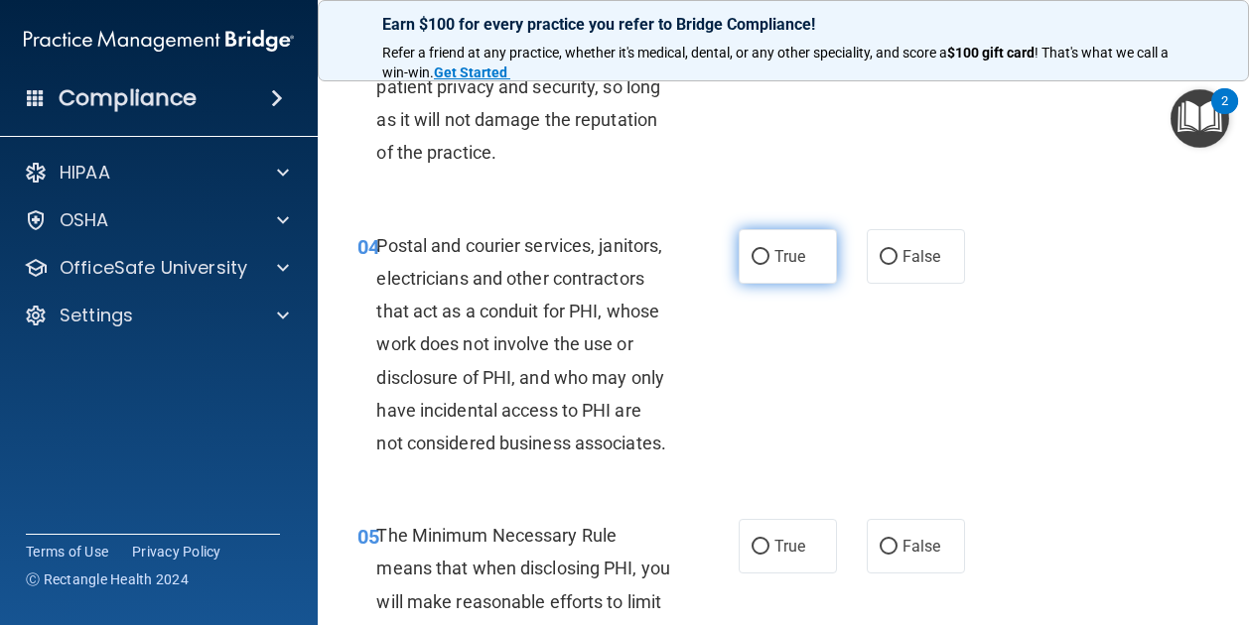
click at [792, 266] on span "True" at bounding box center [789, 256] width 31 height 19
click at [769, 265] on input "True" at bounding box center [760, 257] width 18 height 15
radio input "true"
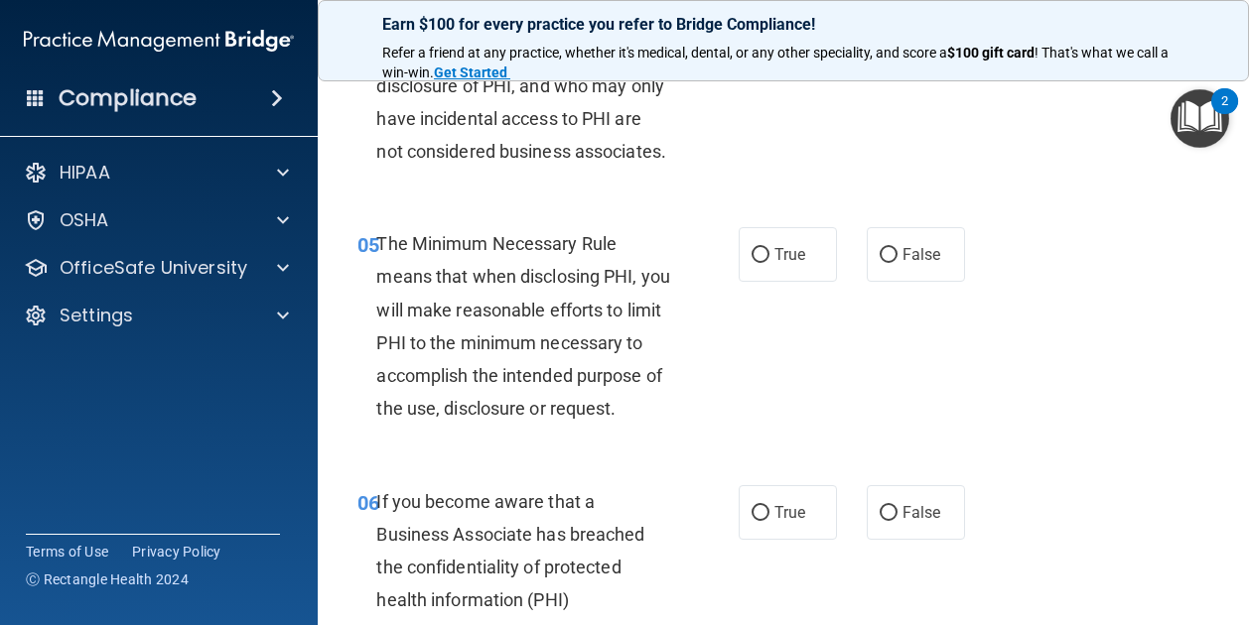
scroll to position [896, 0]
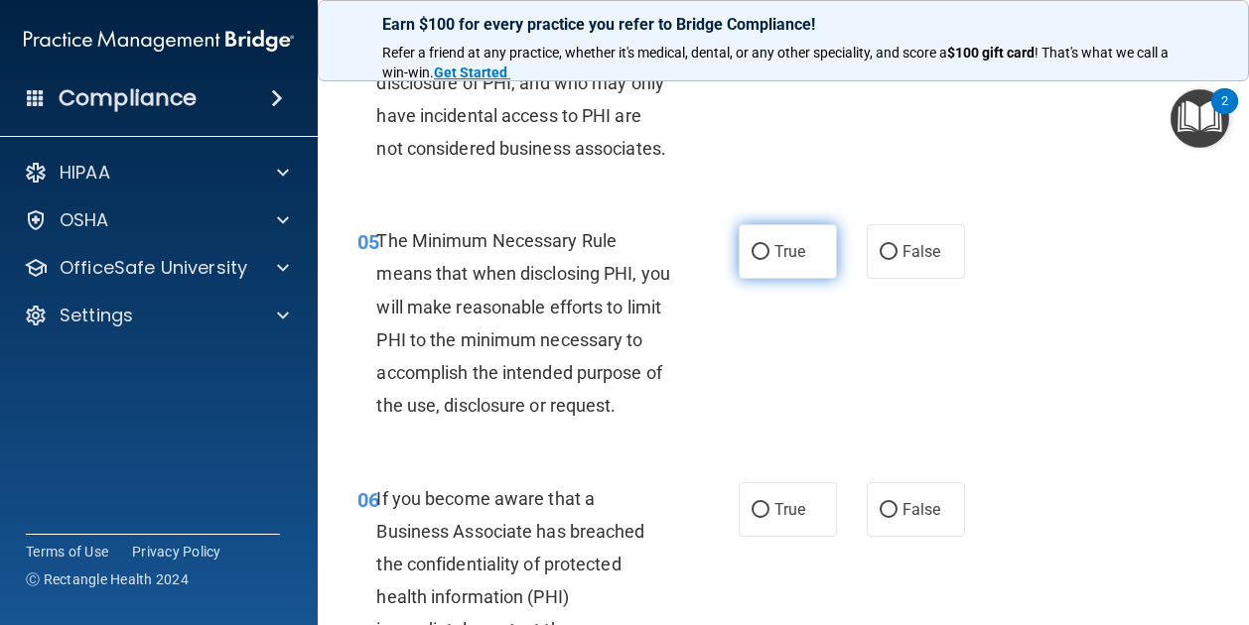
drag, startPoint x: 792, startPoint y: 325, endPoint x: 749, endPoint y: 346, distance: 47.9
click at [751, 260] on input "True" at bounding box center [760, 252] width 18 height 15
radio input "true"
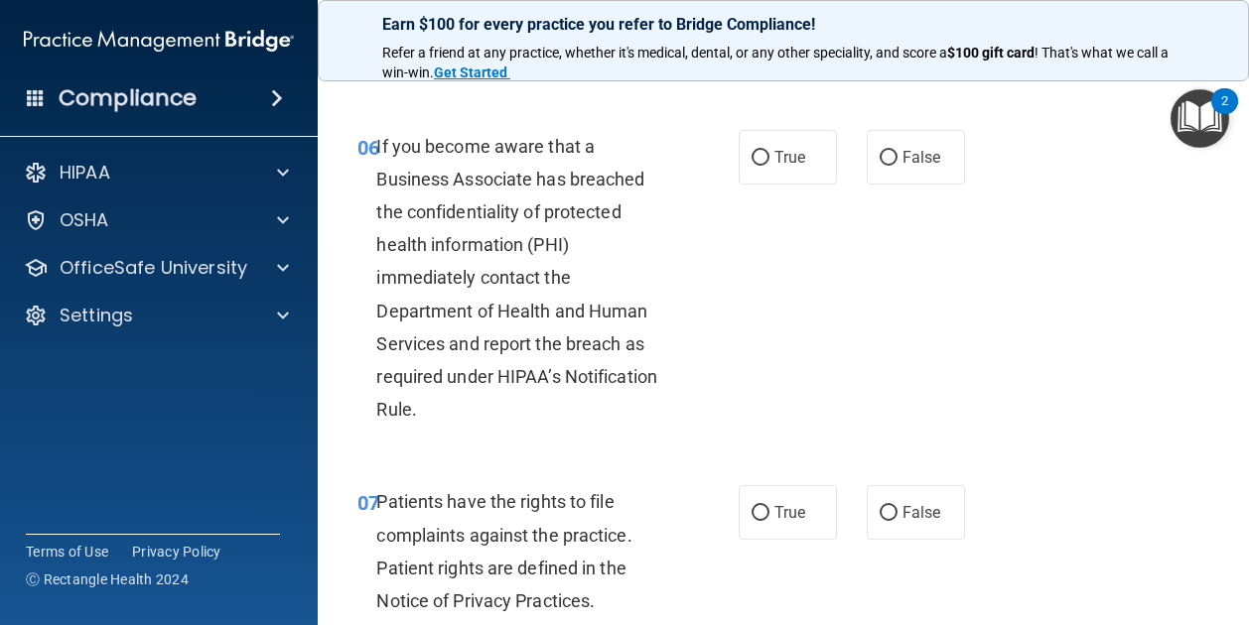
scroll to position [1250, 0]
click at [815, 184] on label "True" at bounding box center [787, 156] width 98 height 55
click at [769, 165] on input "True" at bounding box center [760, 157] width 18 height 15
radio input "true"
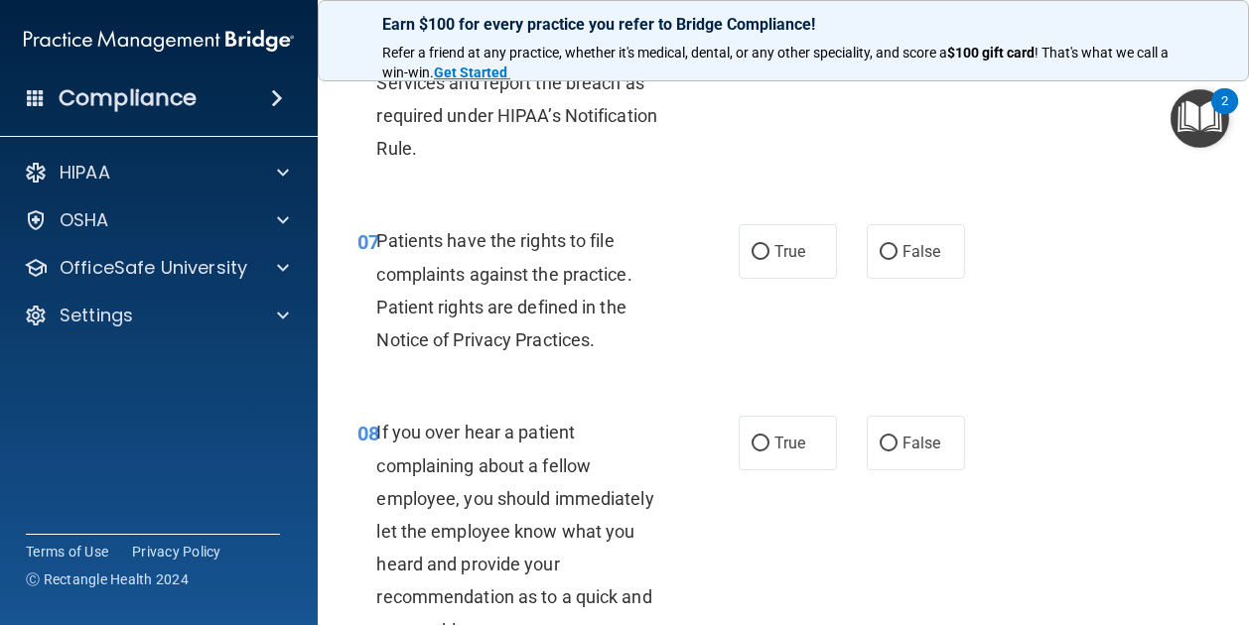
scroll to position [1509, 0]
click at [759, 280] on label "True" at bounding box center [787, 252] width 98 height 55
click at [759, 261] on input "True" at bounding box center [760, 253] width 18 height 15
radio input "true"
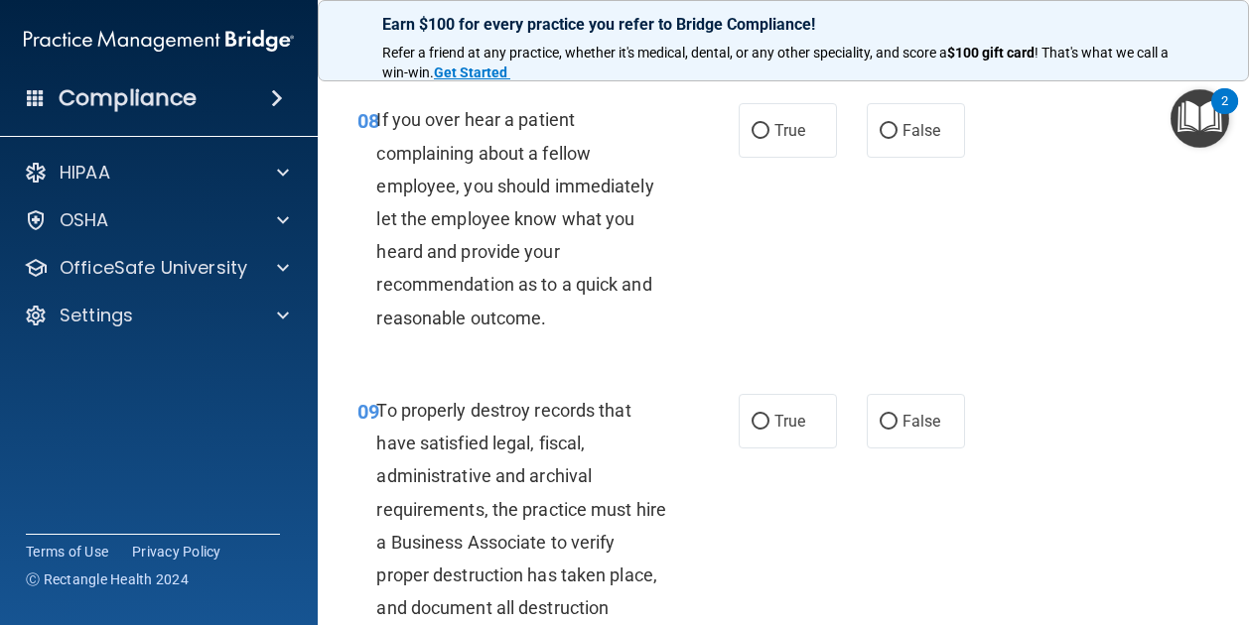
scroll to position [1823, 0]
click at [781, 157] on label "True" at bounding box center [787, 129] width 98 height 55
click at [769, 138] on input "True" at bounding box center [760, 130] width 18 height 15
radio input "true"
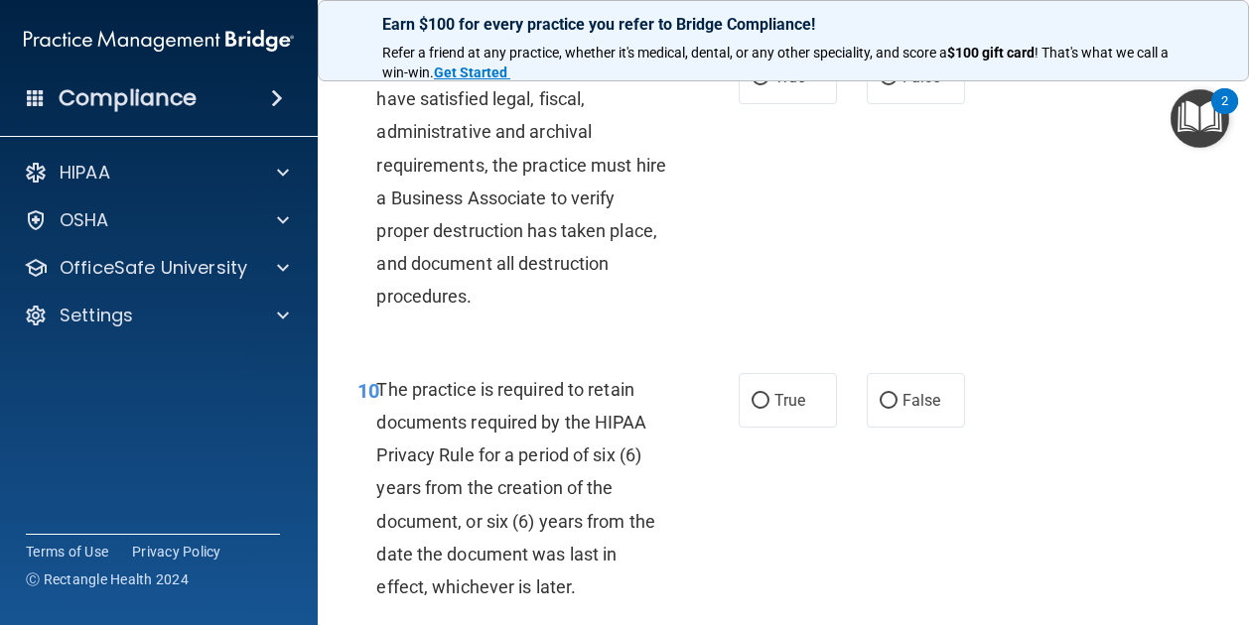
scroll to position [2170, 0]
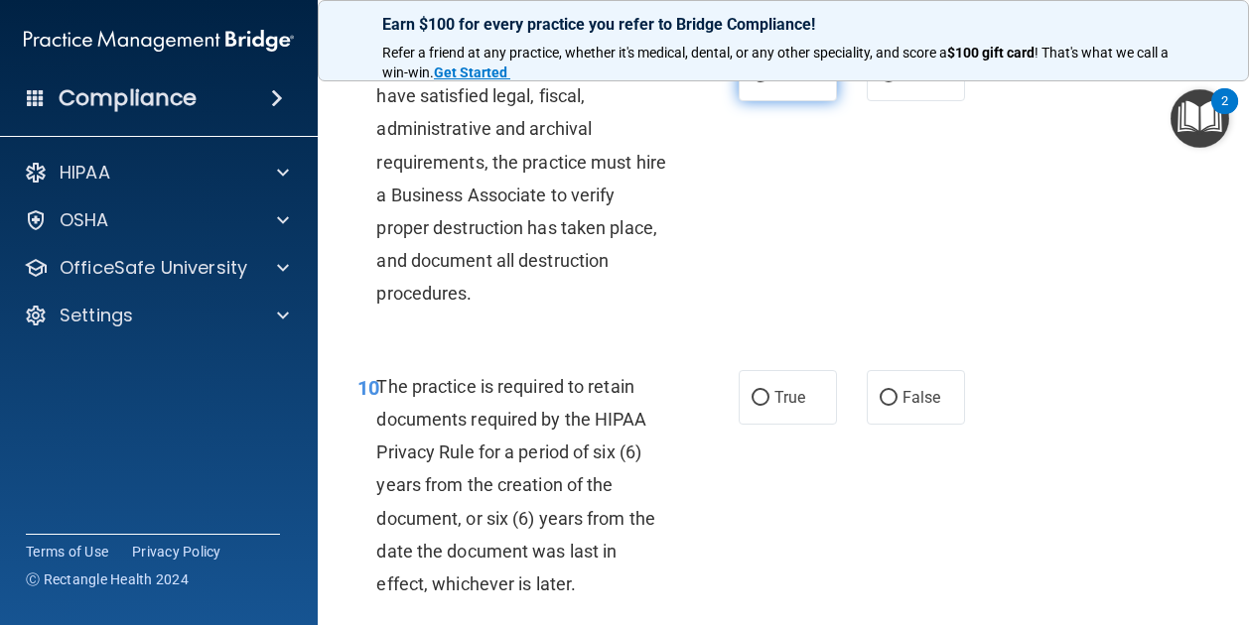
click at [808, 101] on label "True" at bounding box center [787, 74] width 98 height 55
click at [769, 82] on input "True" at bounding box center [760, 74] width 18 height 15
radio input "true"
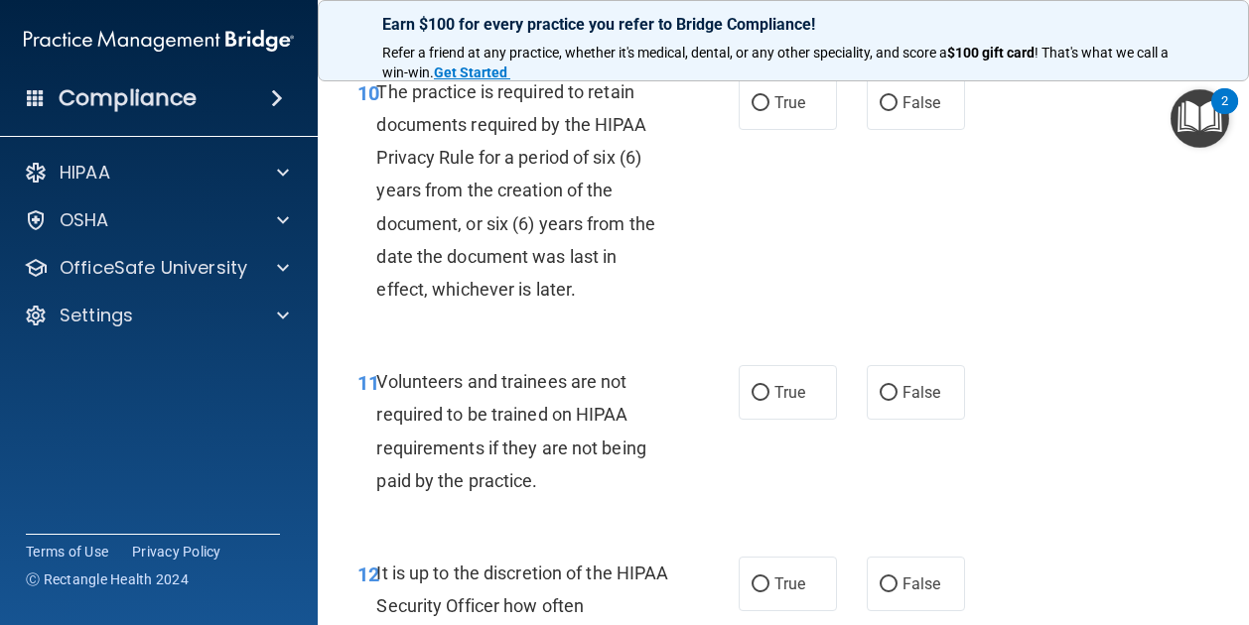
scroll to position [2478, 0]
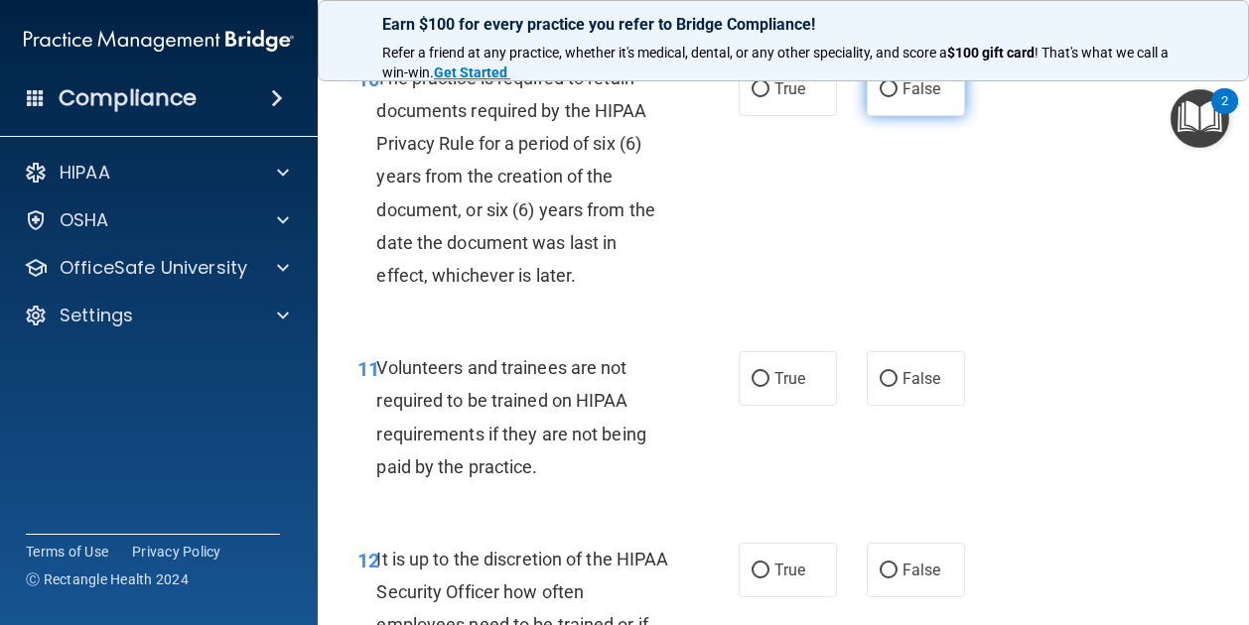
click at [866, 116] on label "False" at bounding box center [915, 89] width 98 height 55
click at [879, 97] on input "False" at bounding box center [888, 89] width 18 height 15
radio input "true"
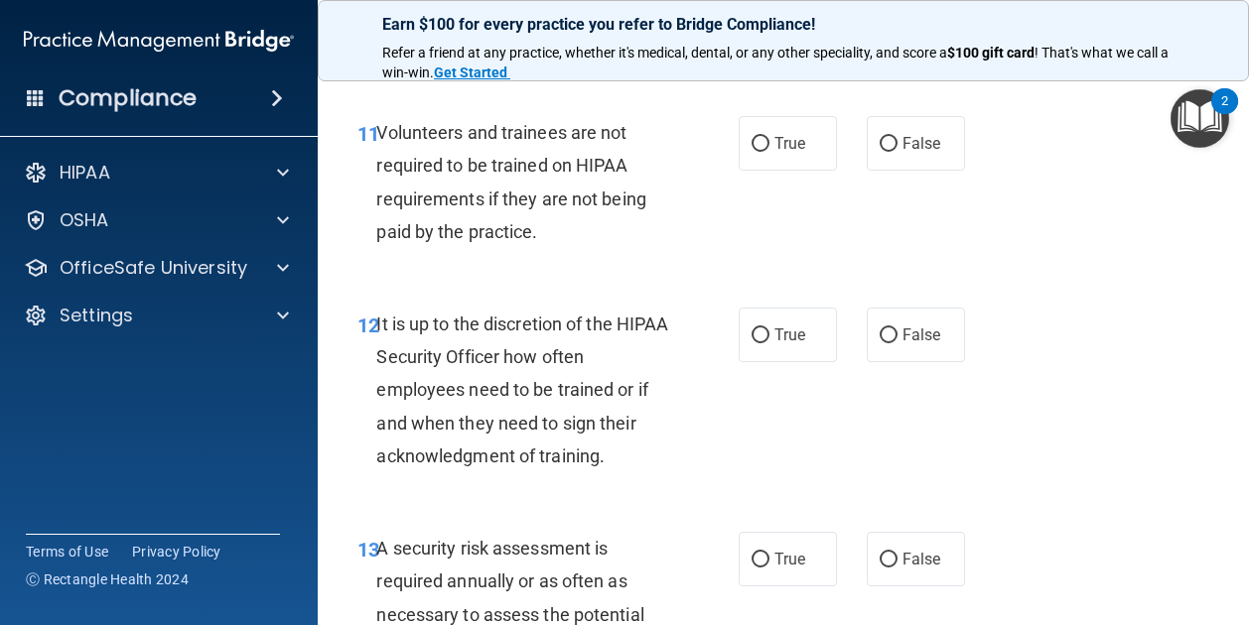
scroll to position [2747, 0]
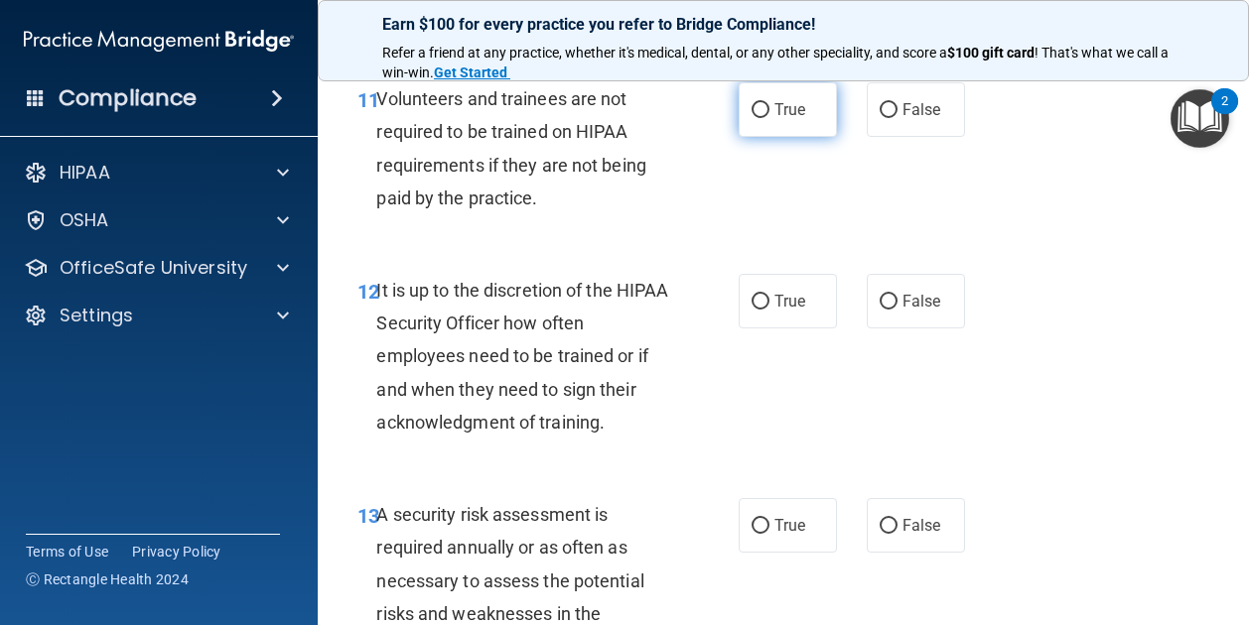
click at [777, 119] on span "True" at bounding box center [789, 109] width 31 height 19
click at [769, 118] on input "True" at bounding box center [760, 110] width 18 height 15
radio input "true"
click at [880, 137] on label "False" at bounding box center [915, 109] width 98 height 55
click at [880, 118] on input "False" at bounding box center [888, 110] width 18 height 15
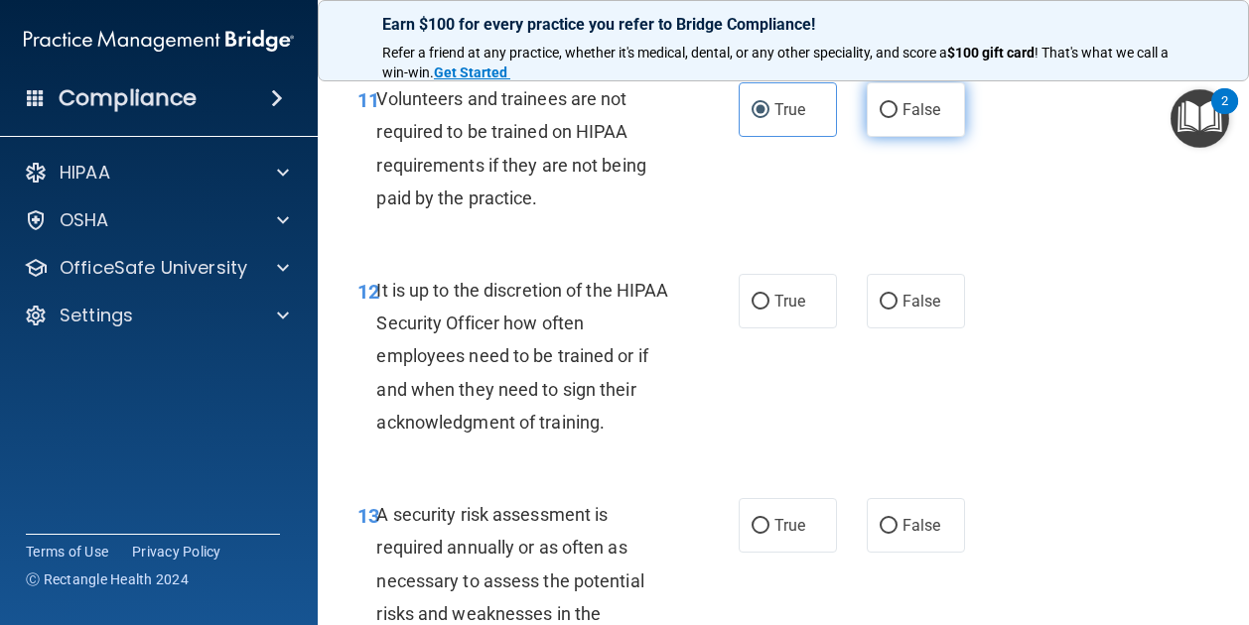
radio input "true"
radio input "false"
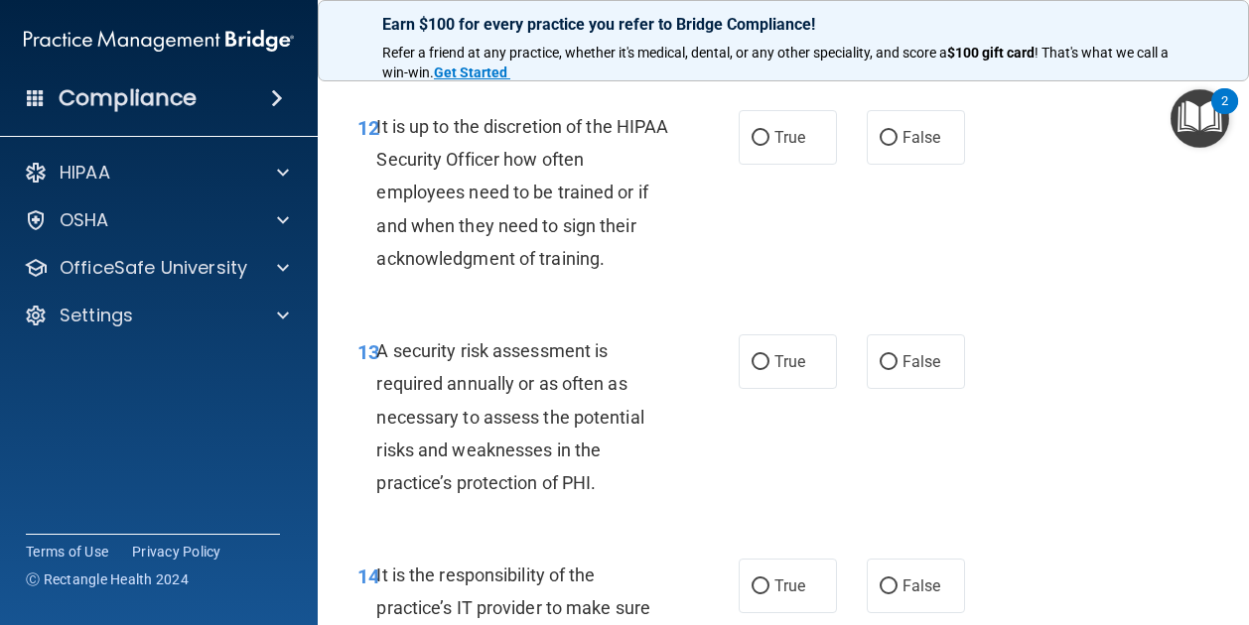
scroll to position [2913, 0]
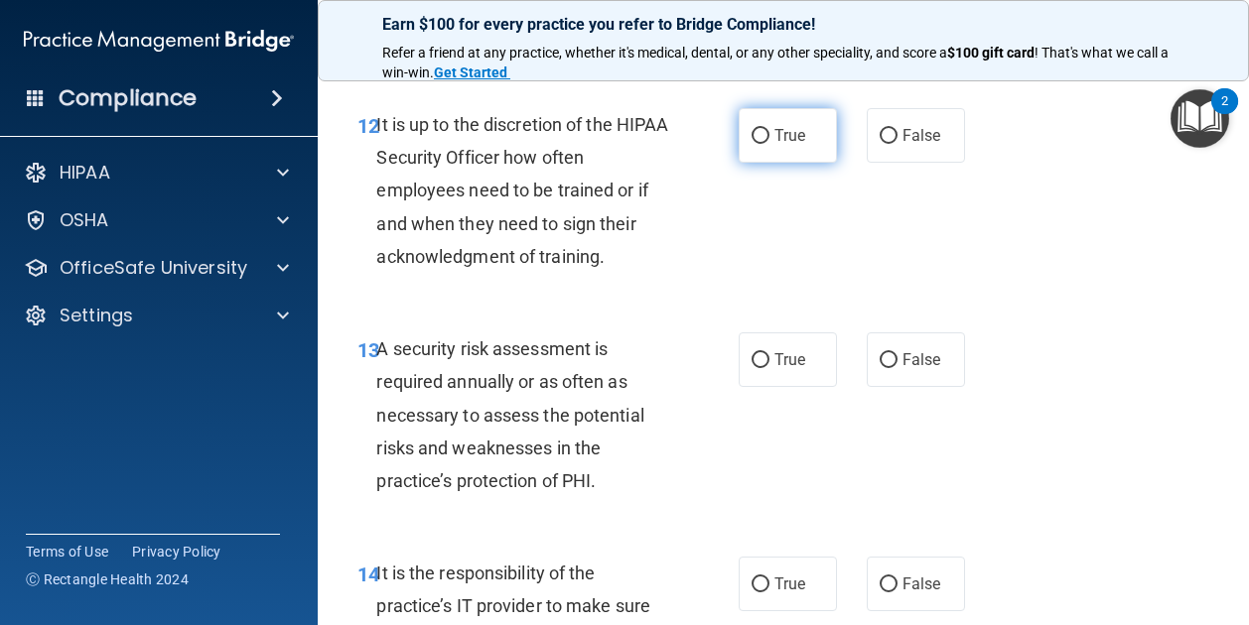
click at [784, 163] on label "True" at bounding box center [787, 135] width 98 height 55
click at [769, 144] on input "True" at bounding box center [760, 136] width 18 height 15
radio input "true"
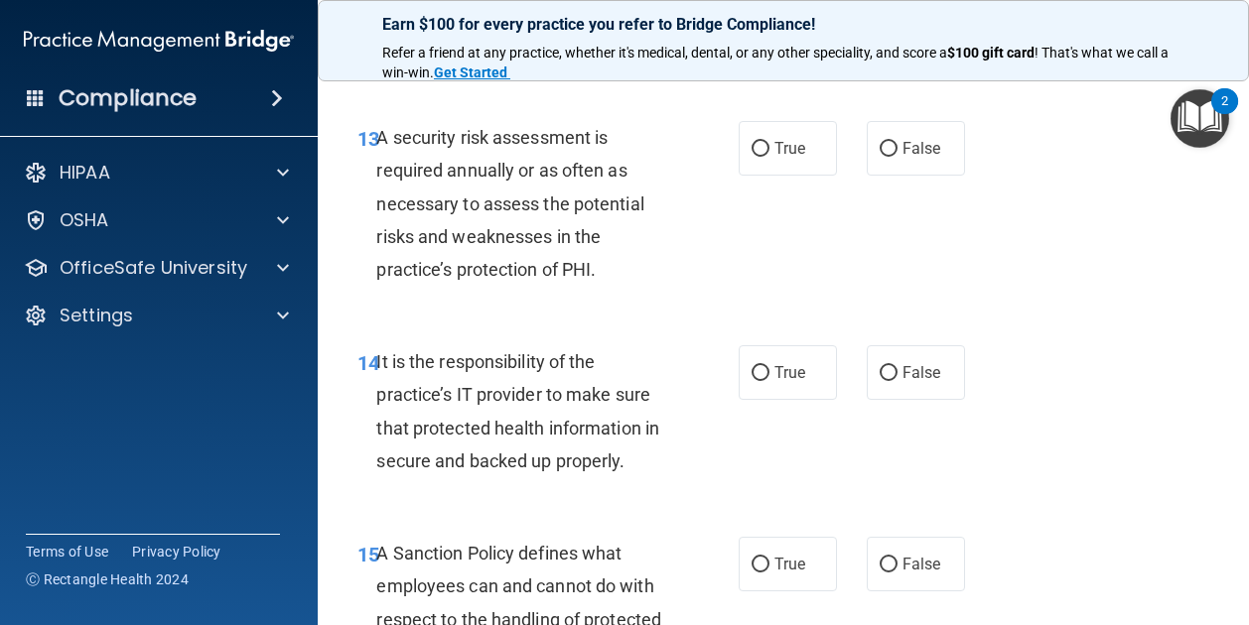
scroll to position [3134, 0]
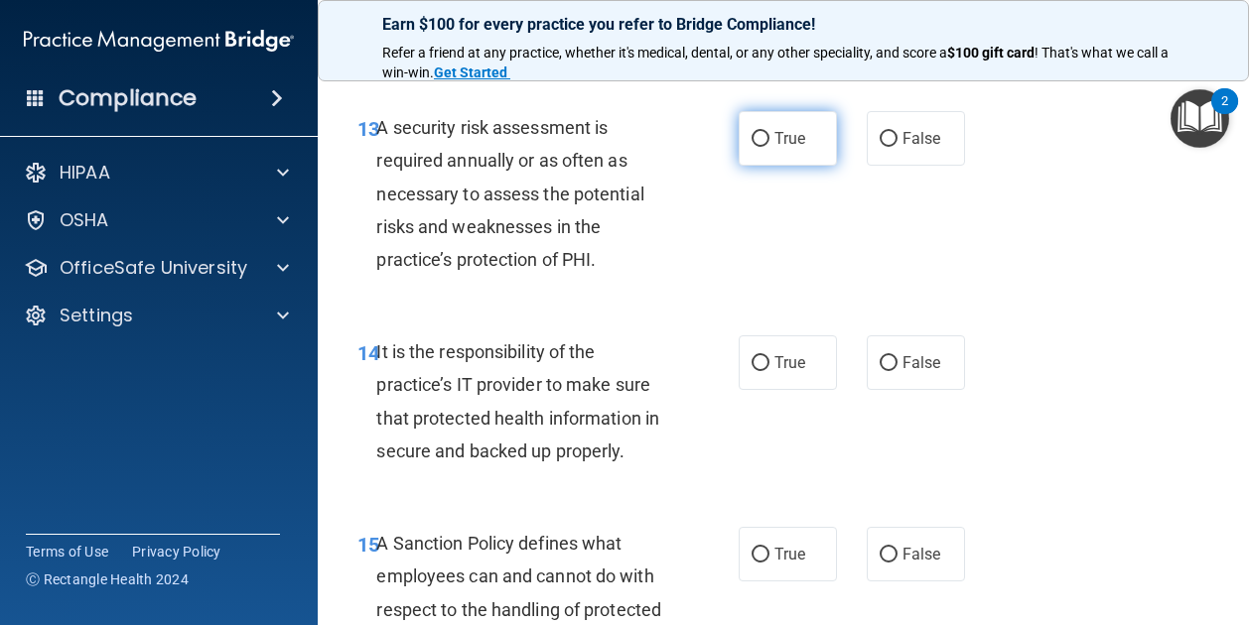
click at [778, 148] on span "True" at bounding box center [789, 138] width 31 height 19
click at [769, 147] on input "True" at bounding box center [760, 139] width 18 height 15
radio input "true"
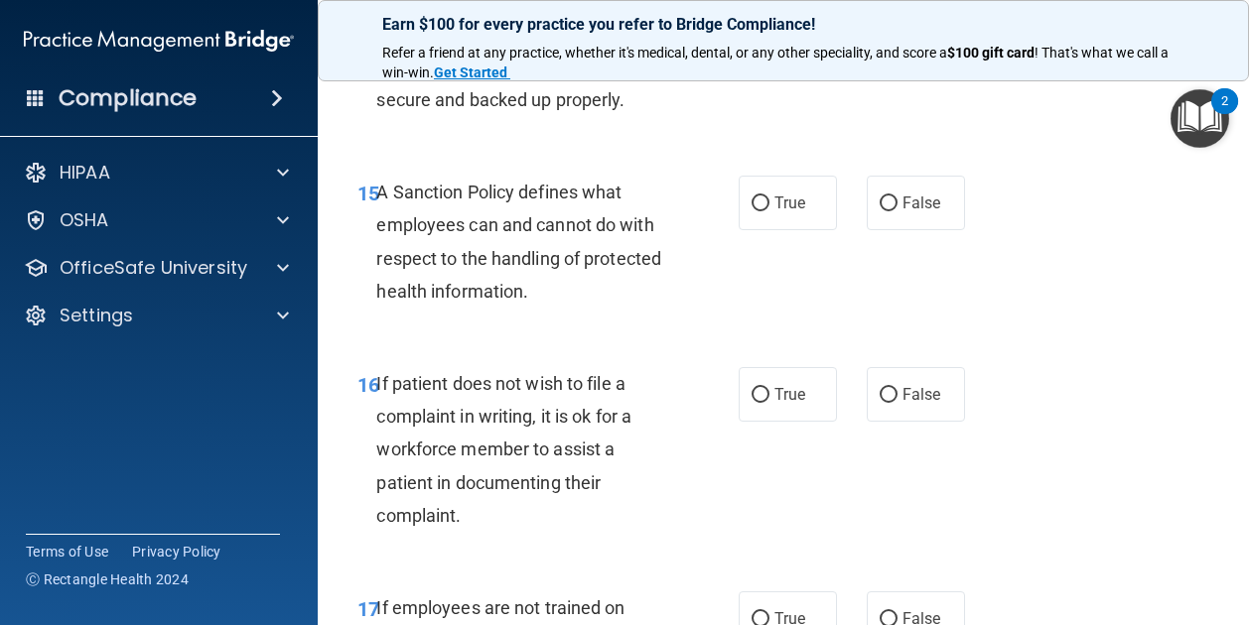
scroll to position [3487, 0]
click at [765, 38] on label "True" at bounding box center [787, 10] width 98 height 55
click at [765, 19] on input "True" at bounding box center [760, 11] width 18 height 15
radio input "true"
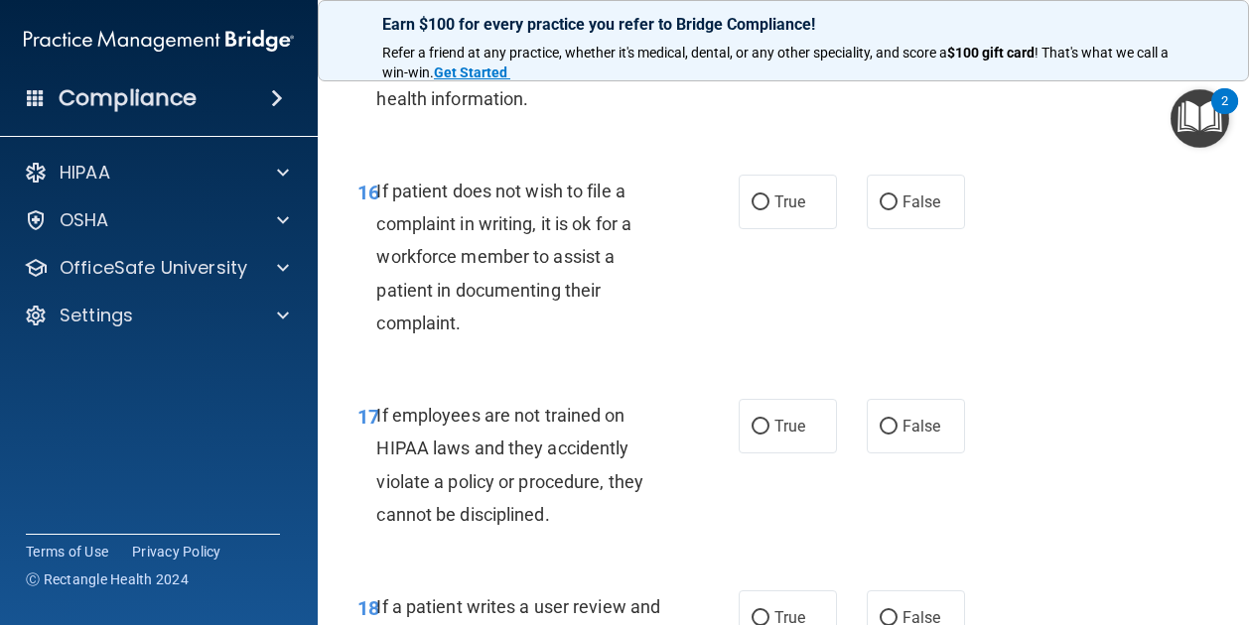
scroll to position [3690, 0]
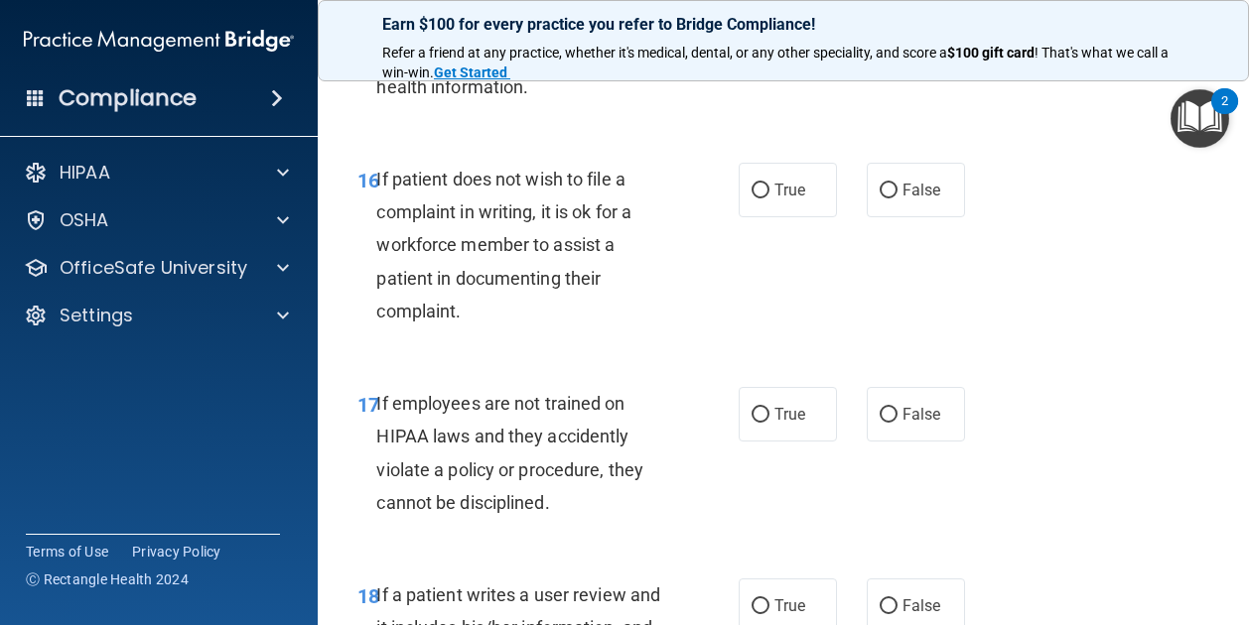
click at [762, 7] on input "True" at bounding box center [760, -1] width 18 height 15
radio input "true"
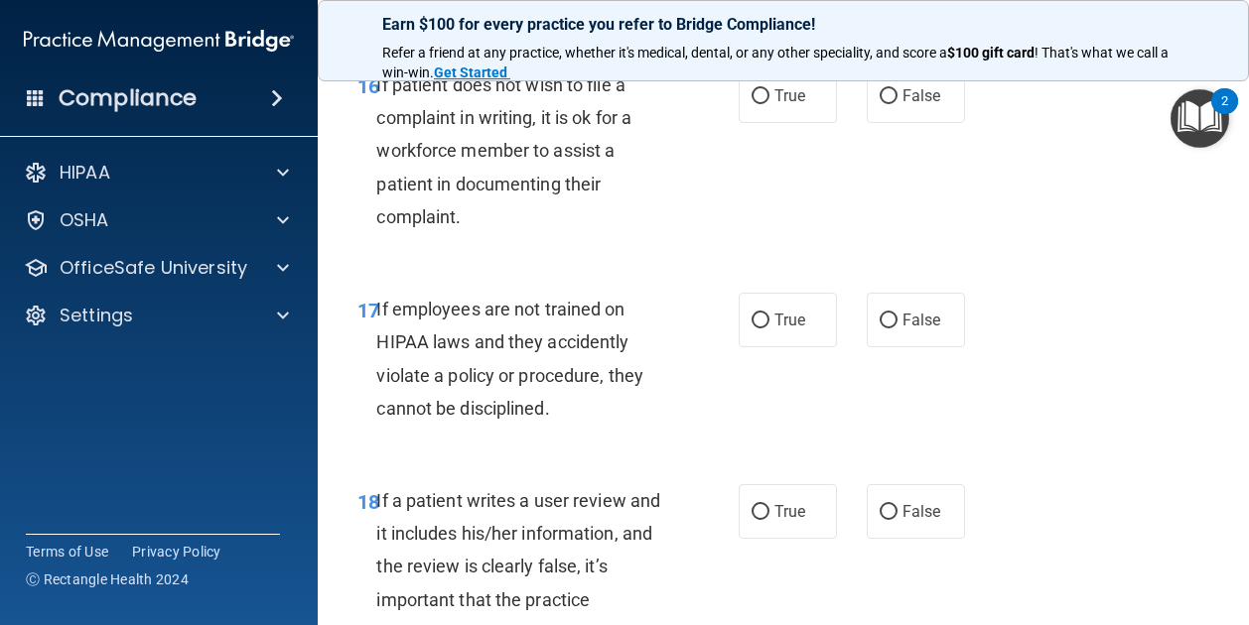
scroll to position [3812, 0]
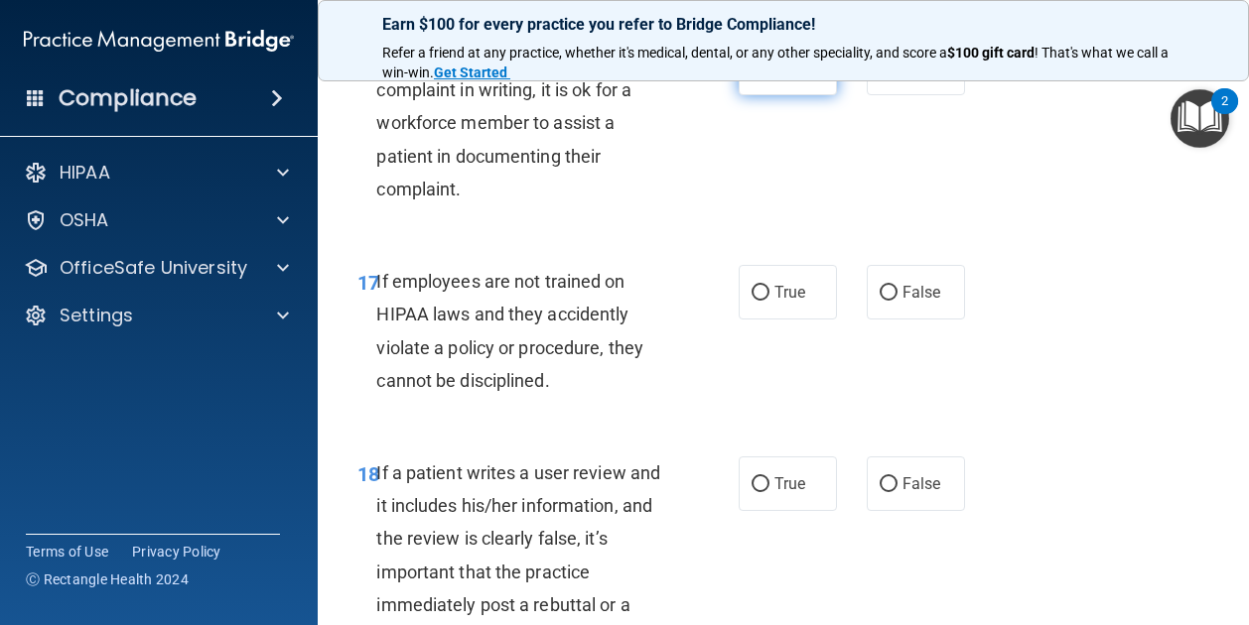
click at [796, 95] on label "True" at bounding box center [787, 68] width 98 height 55
click at [769, 76] on input "True" at bounding box center [760, 69] width 18 height 15
radio input "true"
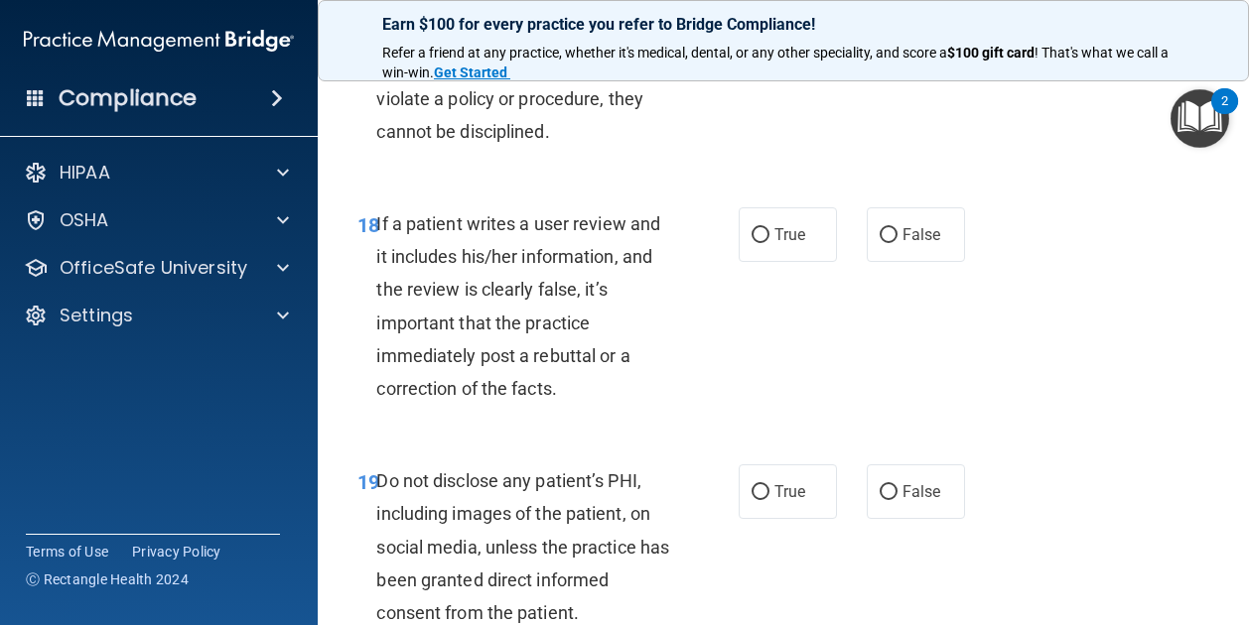
scroll to position [4083, 0]
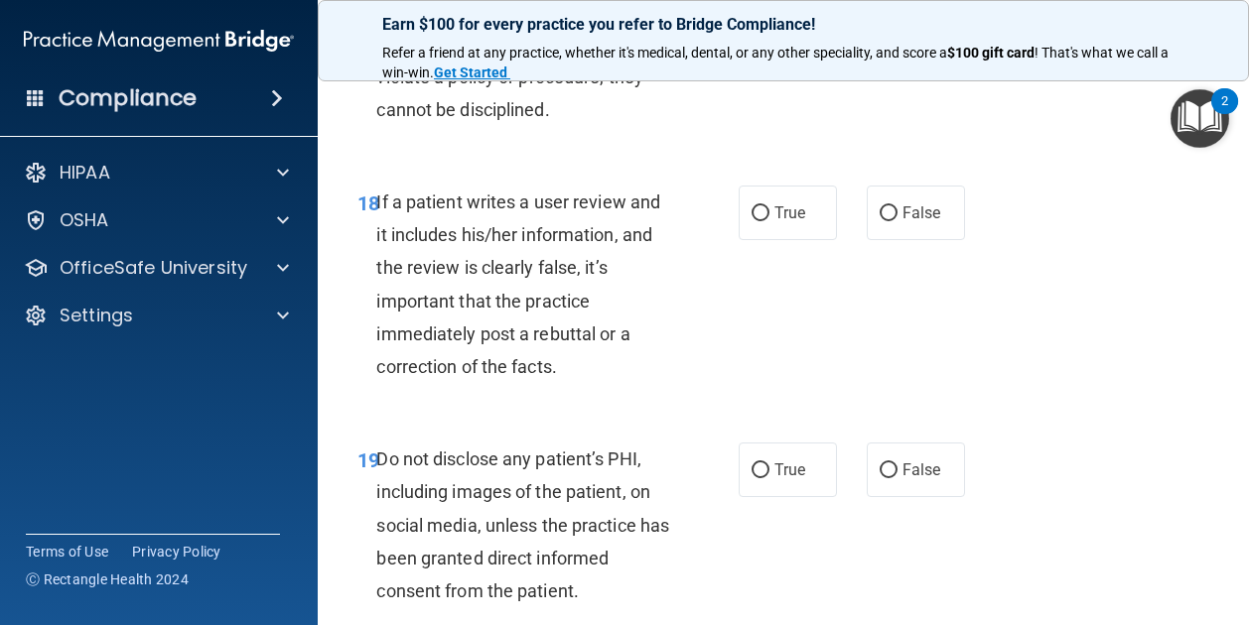
drag, startPoint x: 776, startPoint y: 154, endPoint x: 741, endPoint y: 172, distance: 39.1
click at [741, 49] on label "True" at bounding box center [787, 21] width 98 height 55
click at [751, 30] on input "True" at bounding box center [760, 22] width 18 height 15
radio input "true"
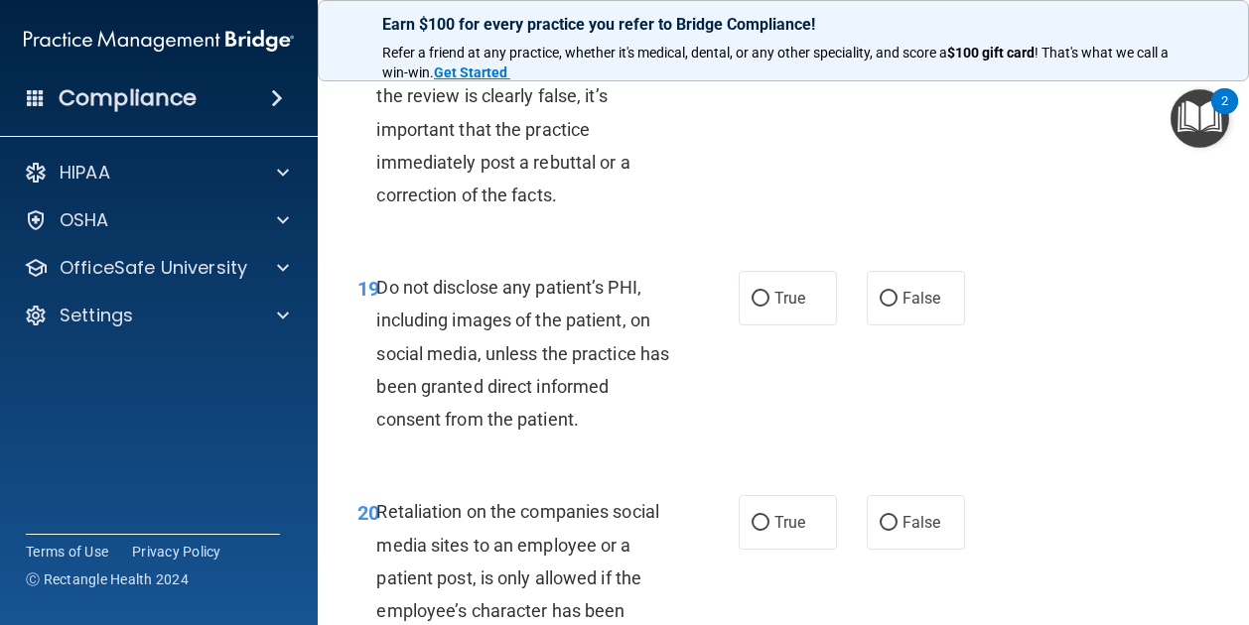
scroll to position [4257, 0]
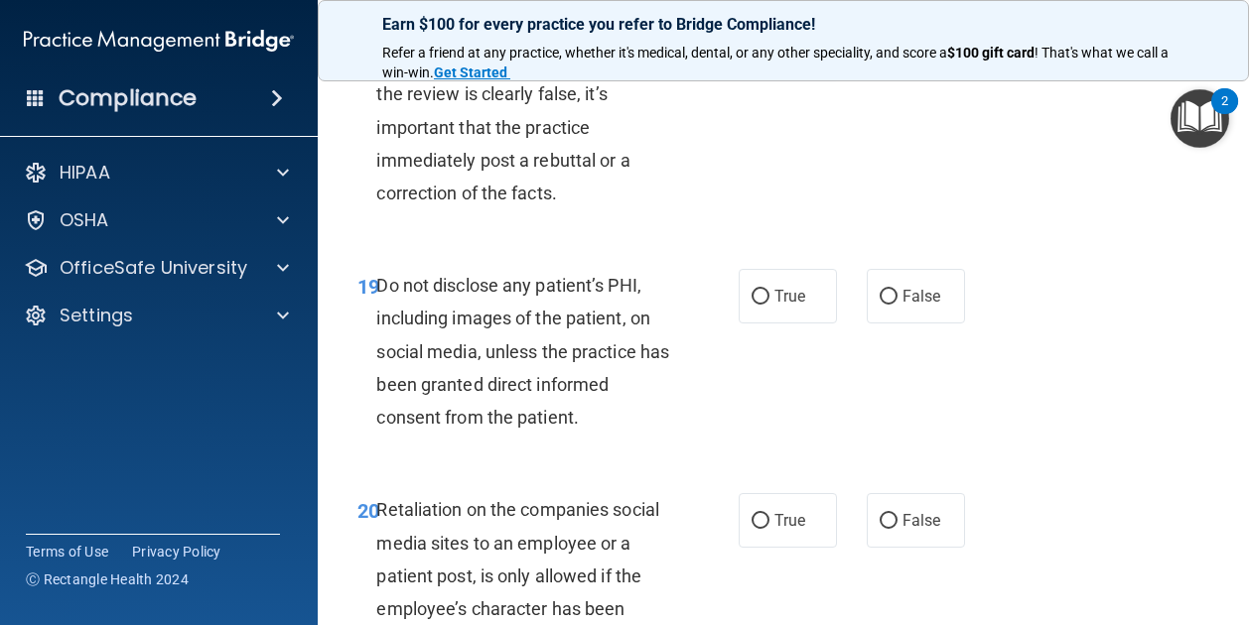
click at [754, 67] on label "True" at bounding box center [787, 39] width 98 height 55
click at [754, 48] on input "True" at bounding box center [760, 40] width 18 height 15
radio input "true"
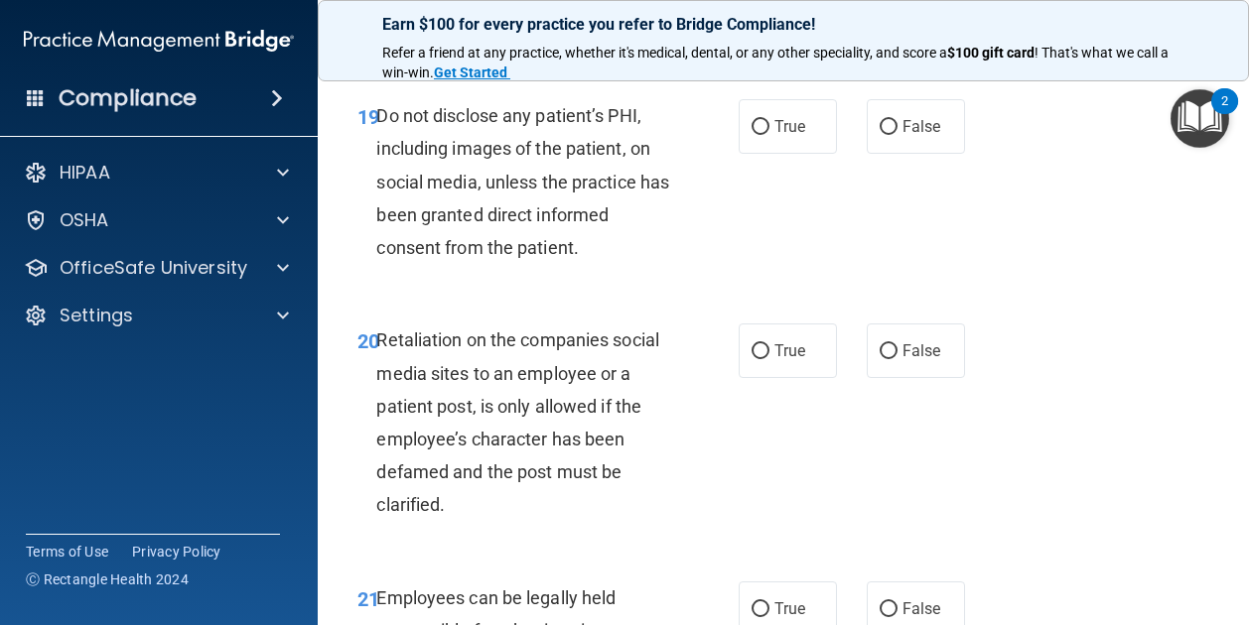
scroll to position [4426, 0]
drag, startPoint x: 799, startPoint y: 261, endPoint x: 766, endPoint y: 264, distance: 32.9
click at [774, 137] on span "True" at bounding box center [789, 127] width 31 height 19
click at [766, 136] on input "True" at bounding box center [760, 128] width 18 height 15
radio input "true"
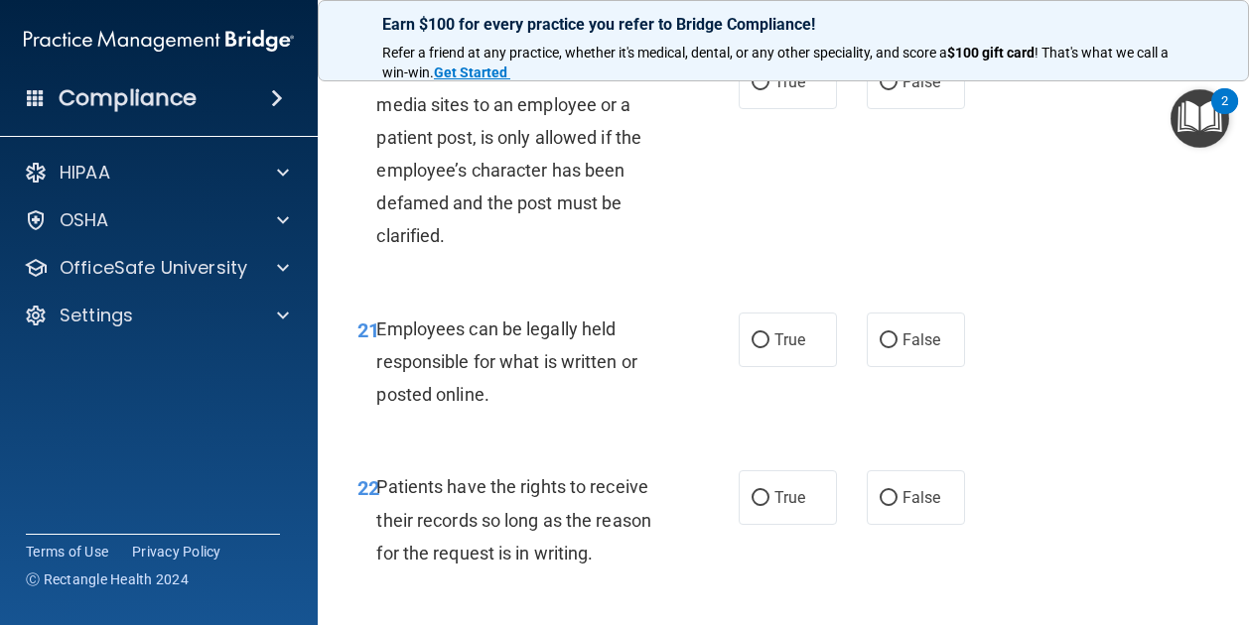
scroll to position [4704, 0]
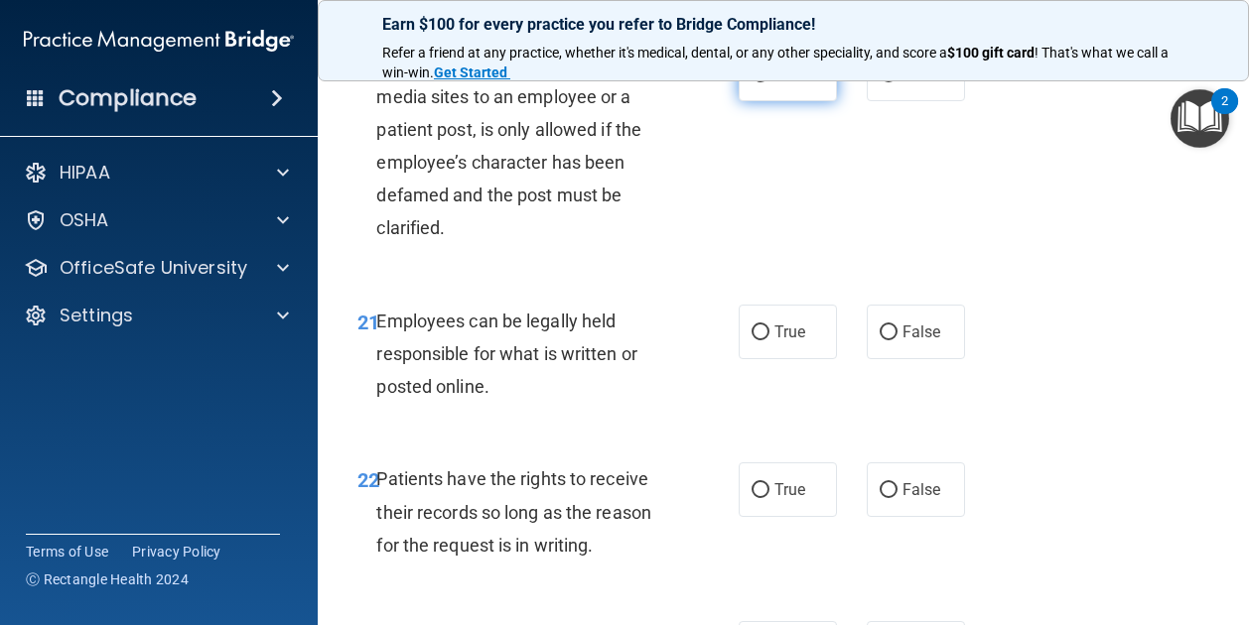
click at [806, 101] on label "True" at bounding box center [787, 74] width 98 height 55
click at [769, 82] on input "True" at bounding box center [760, 74] width 18 height 15
radio input "true"
click at [917, 101] on label "False" at bounding box center [915, 74] width 98 height 55
click at [897, 82] on input "False" at bounding box center [888, 74] width 18 height 15
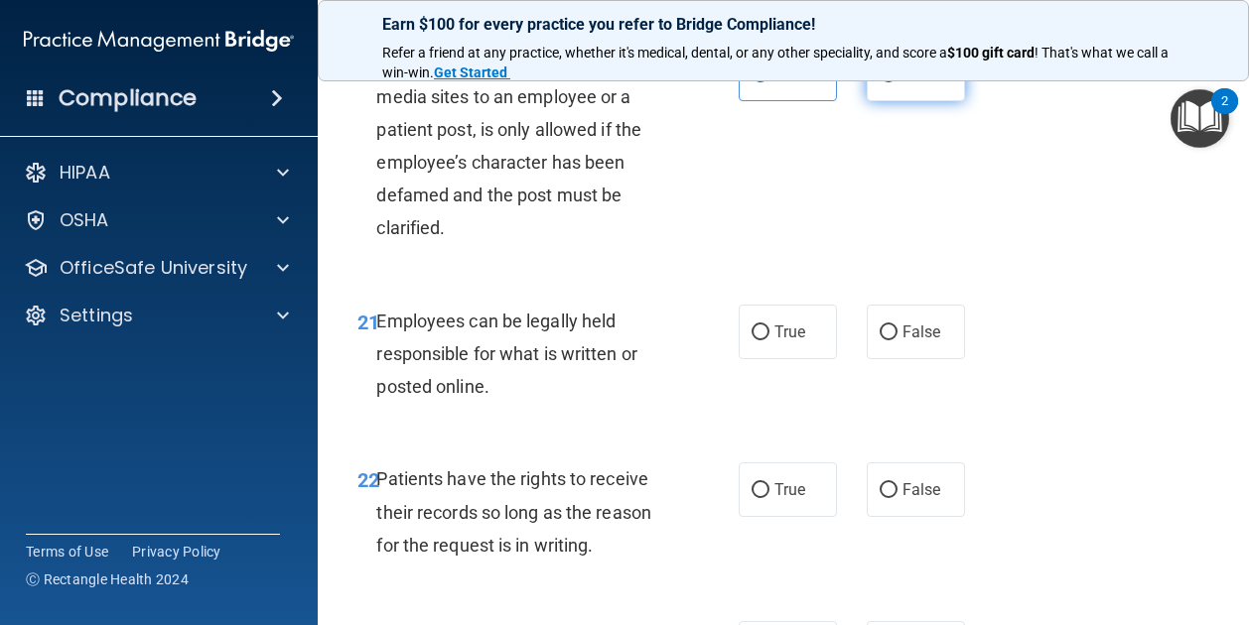
radio input "true"
click at [826, 101] on label "True" at bounding box center [787, 74] width 98 height 55
click at [769, 82] on input "True" at bounding box center [760, 74] width 18 height 15
radio input "true"
radio input "false"
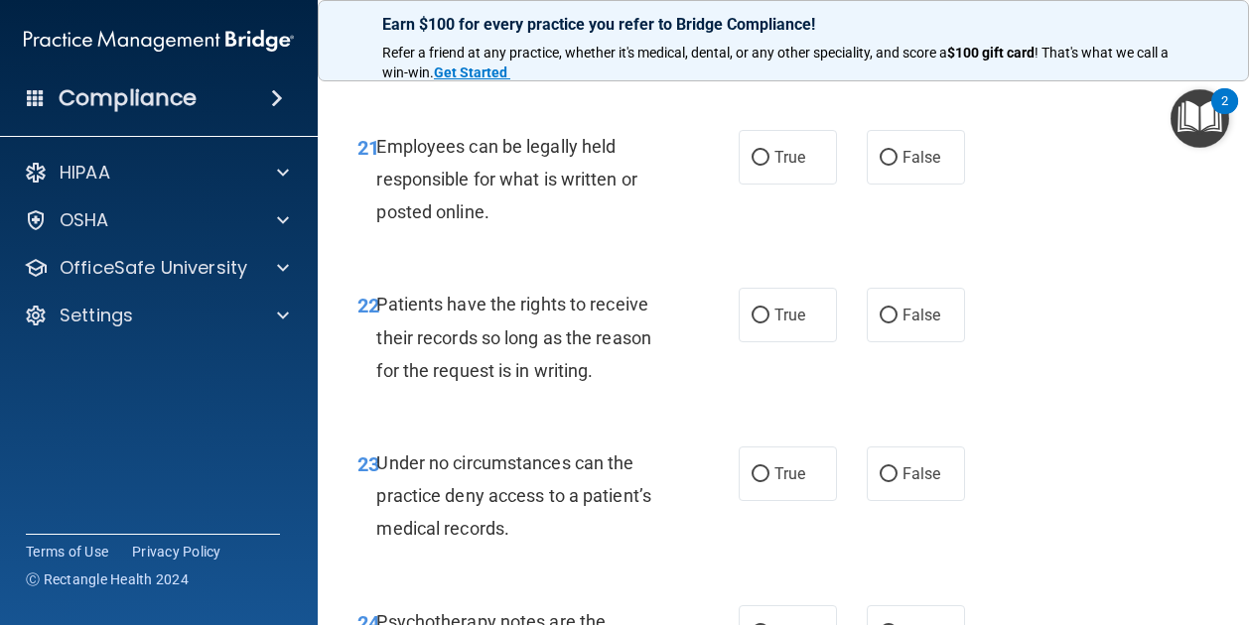
scroll to position [4942, 0]
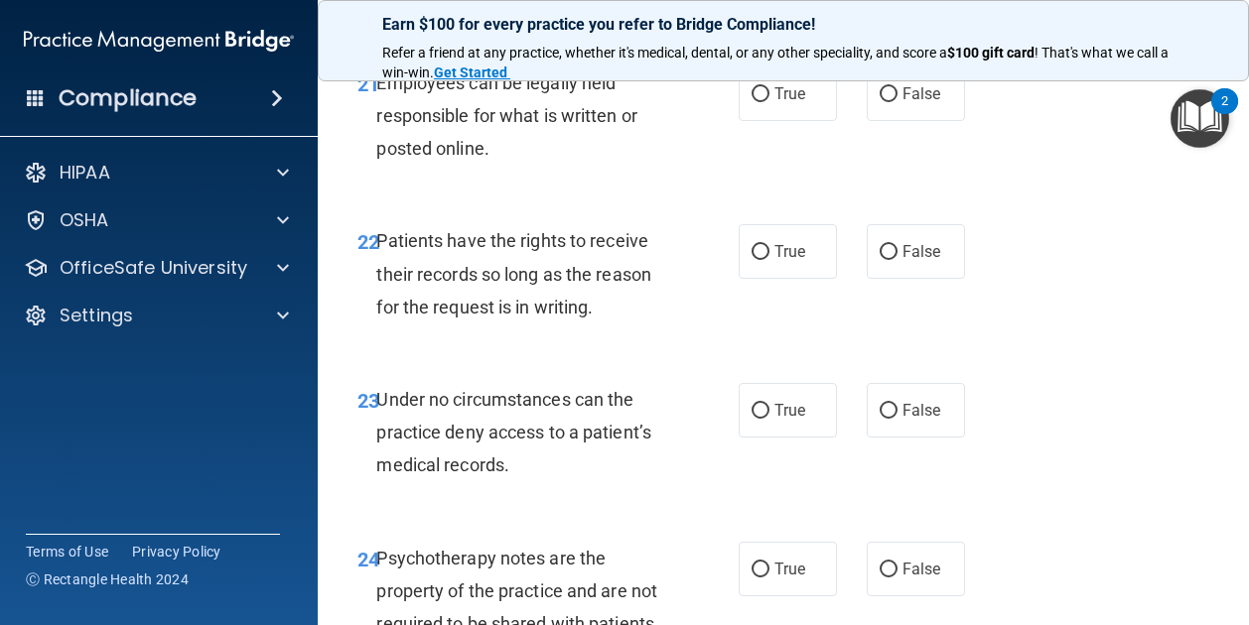
drag, startPoint x: 778, startPoint y: 241, endPoint x: 728, endPoint y: 243, distance: 50.7
click at [728, 176] on div "21 Employees can be legally held responsible for what is written or posted onli…" at bounding box center [548, 121] width 441 height 109
click at [754, 121] on label "True" at bounding box center [787, 94] width 98 height 55
click at [754, 102] on input "True" at bounding box center [760, 94] width 18 height 15
radio input "true"
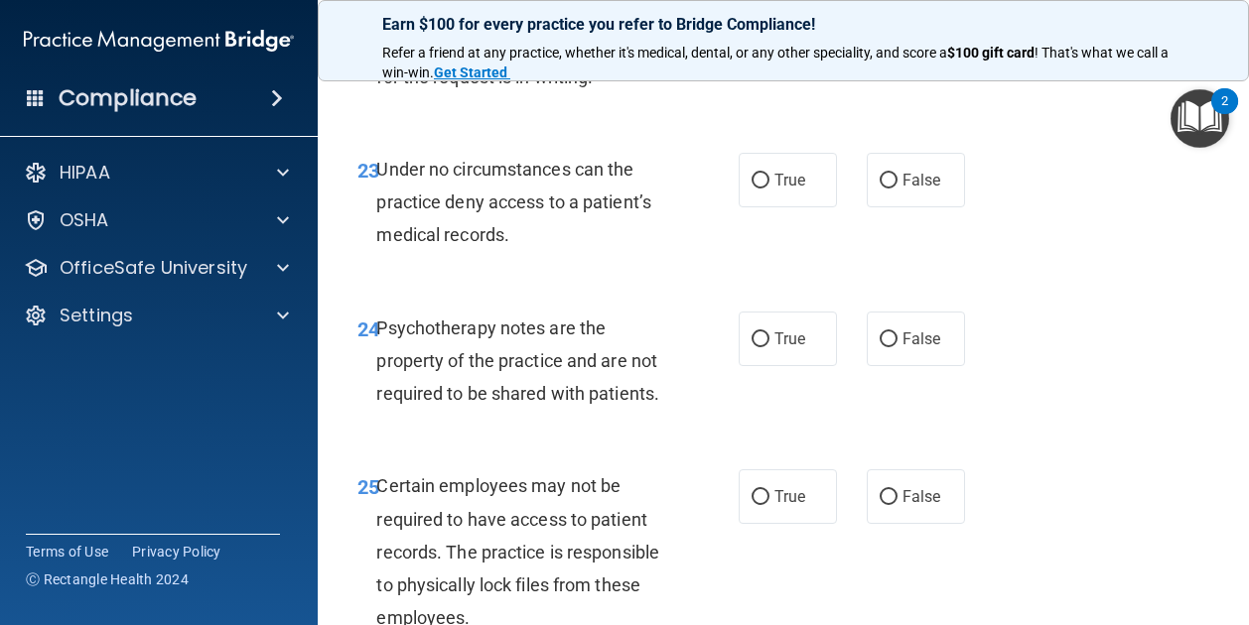
scroll to position [5173, 0]
click at [795, 30] on span "True" at bounding box center [789, 20] width 31 height 19
click at [769, 29] on input "True" at bounding box center [760, 21] width 18 height 15
radio input "true"
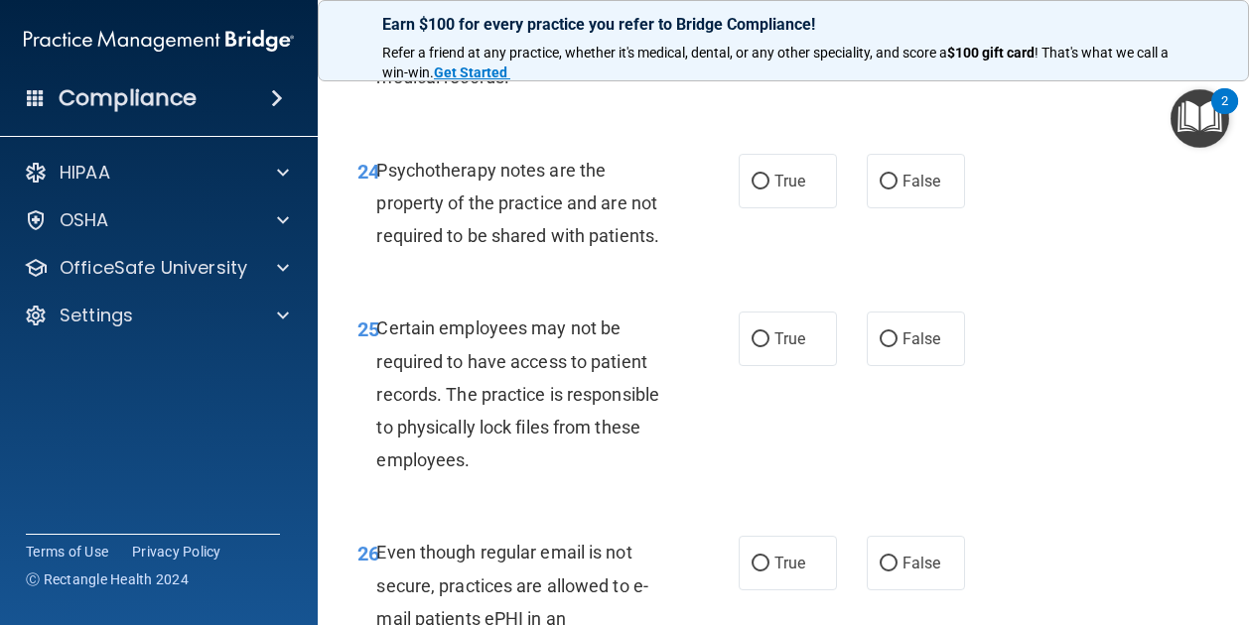
scroll to position [5348, 0]
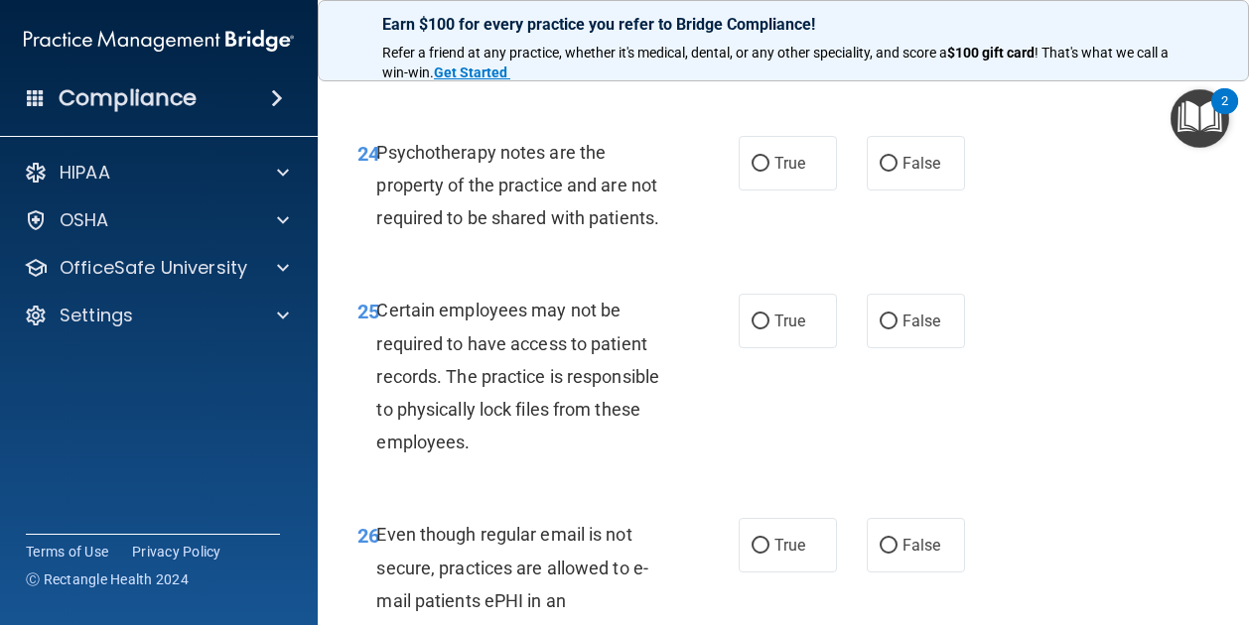
click at [879, 32] on label "False" at bounding box center [915, 4] width 98 height 55
click at [879, 13] on input "False" at bounding box center [888, 5] width 18 height 15
radio input "true"
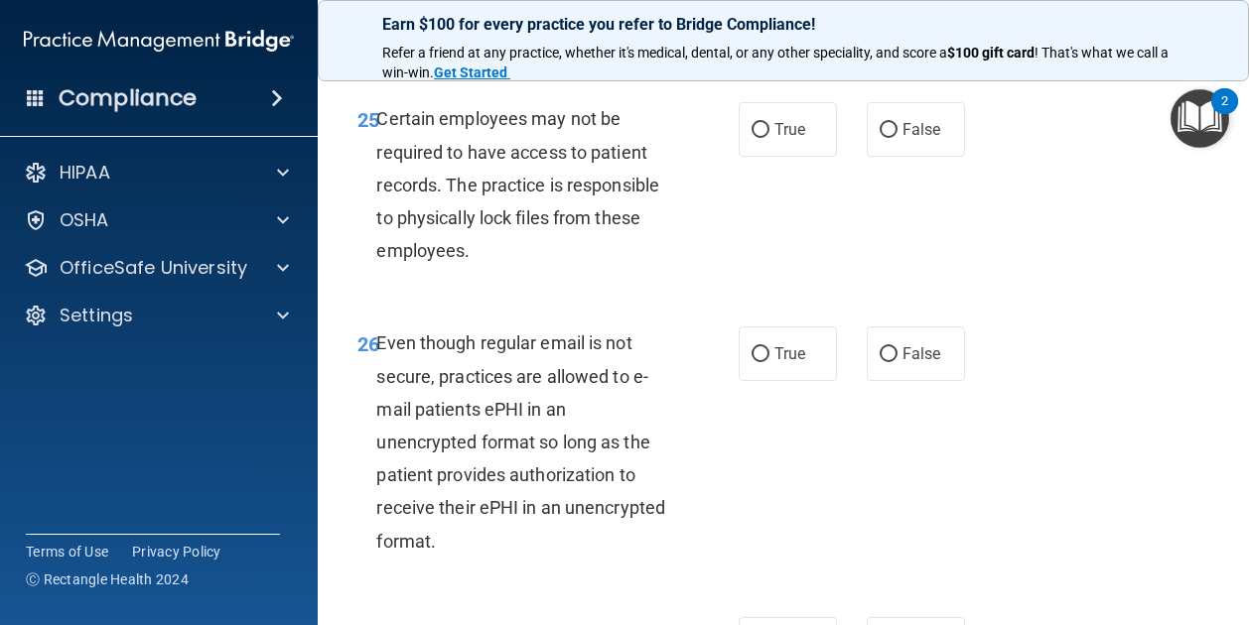
scroll to position [5538, 0]
radio input "true"
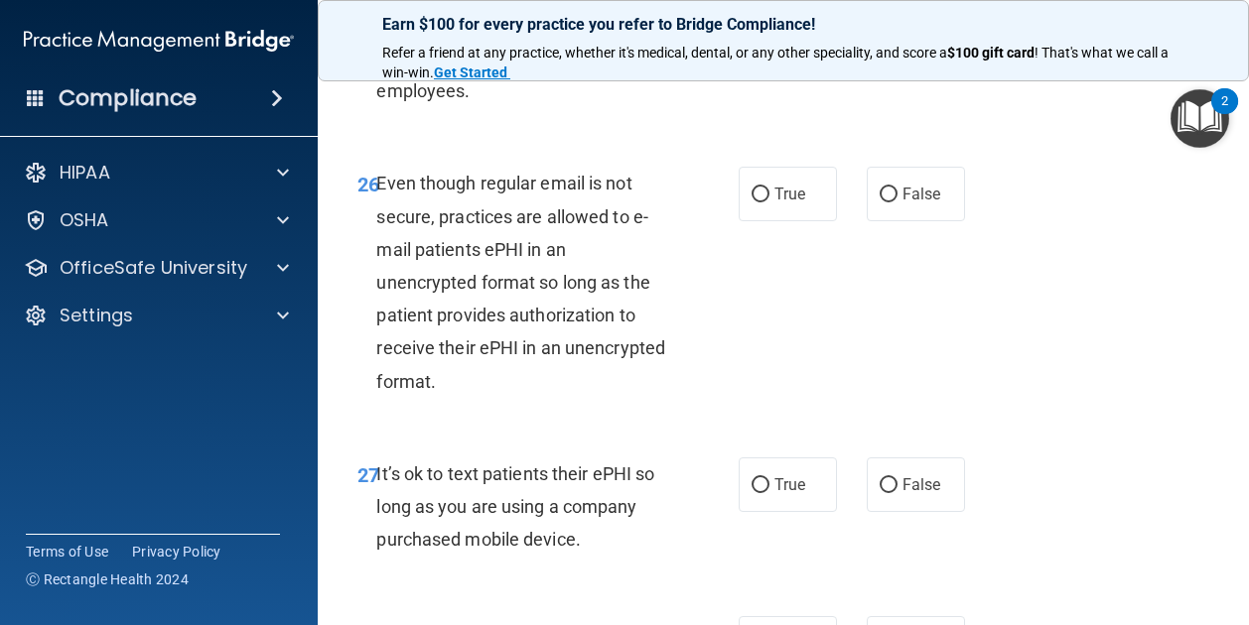
scroll to position [5698, 0]
radio input "true"
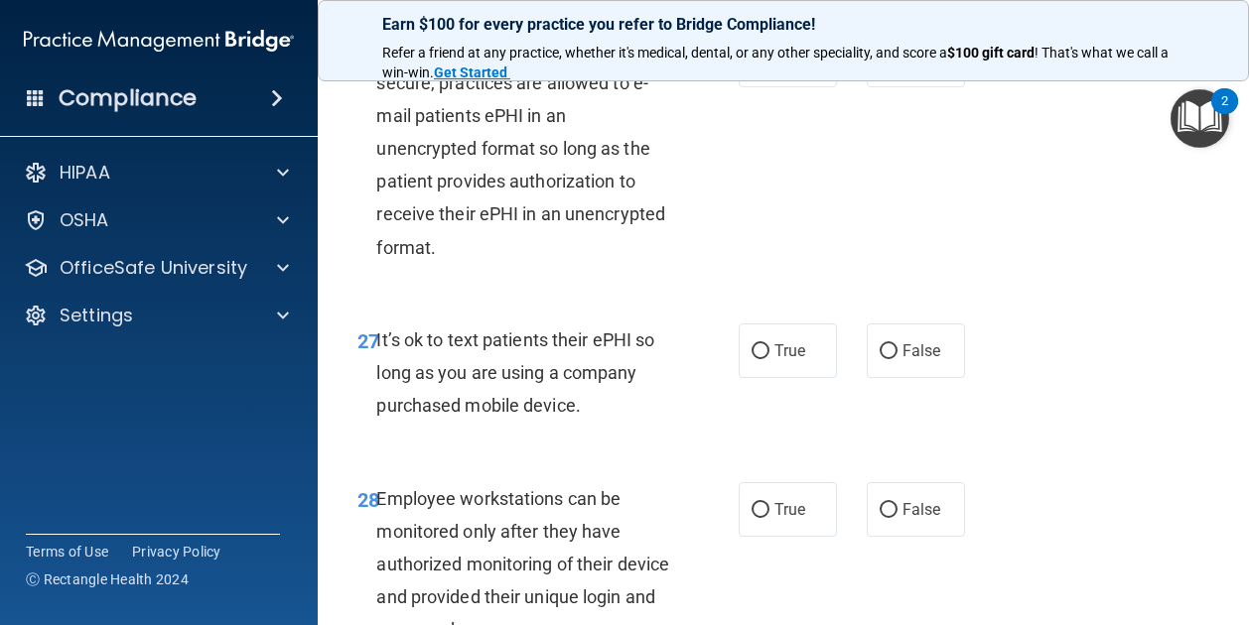
scroll to position [5839, 0]
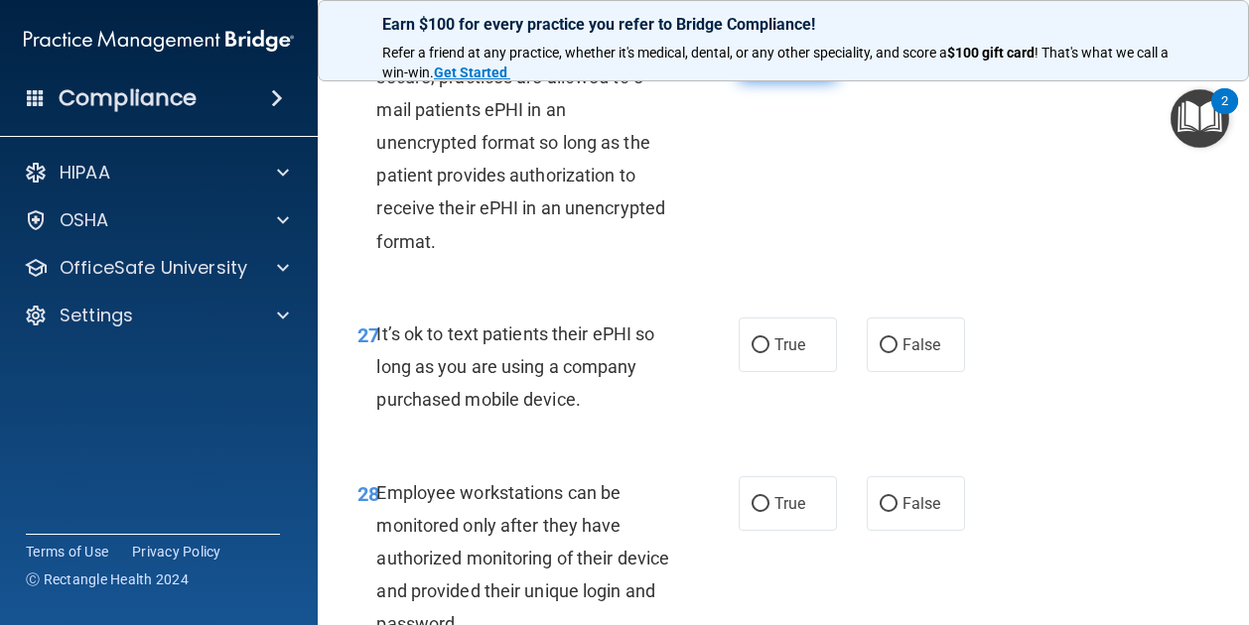
click at [791, 64] on span "True" at bounding box center [789, 54] width 31 height 19
click at [769, 63] on input "True" at bounding box center [760, 55] width 18 height 15
radio input "true"
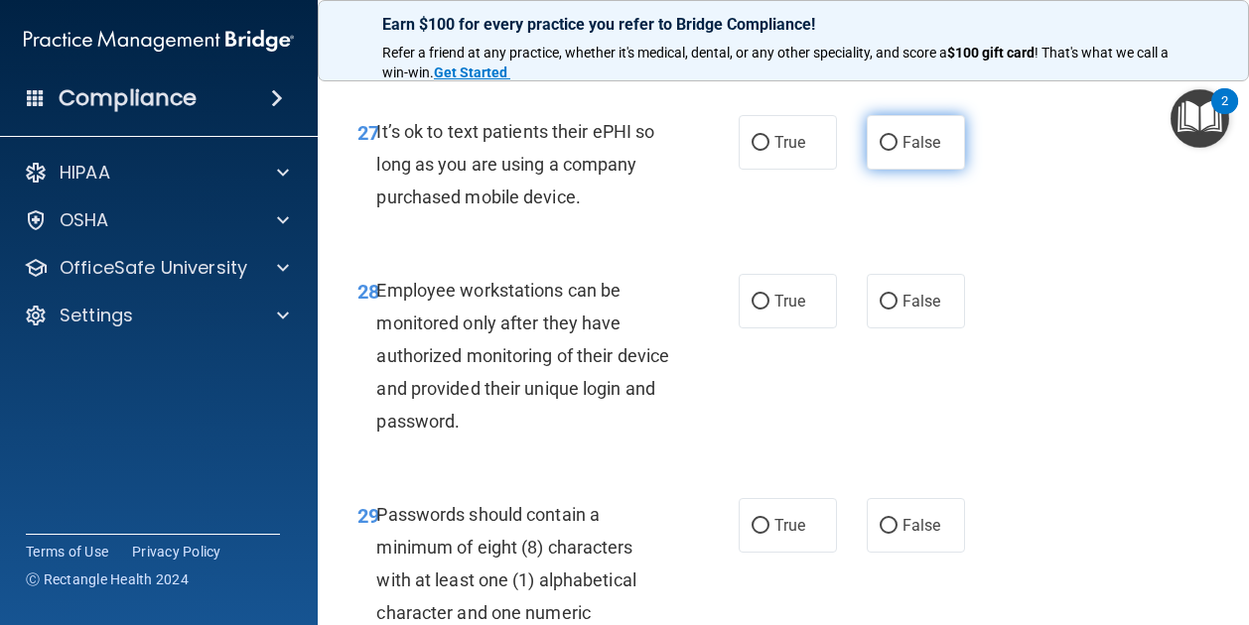
click at [904, 152] on span "False" at bounding box center [921, 142] width 39 height 19
click at [897, 151] on input "False" at bounding box center [888, 143] width 18 height 15
radio input "true"
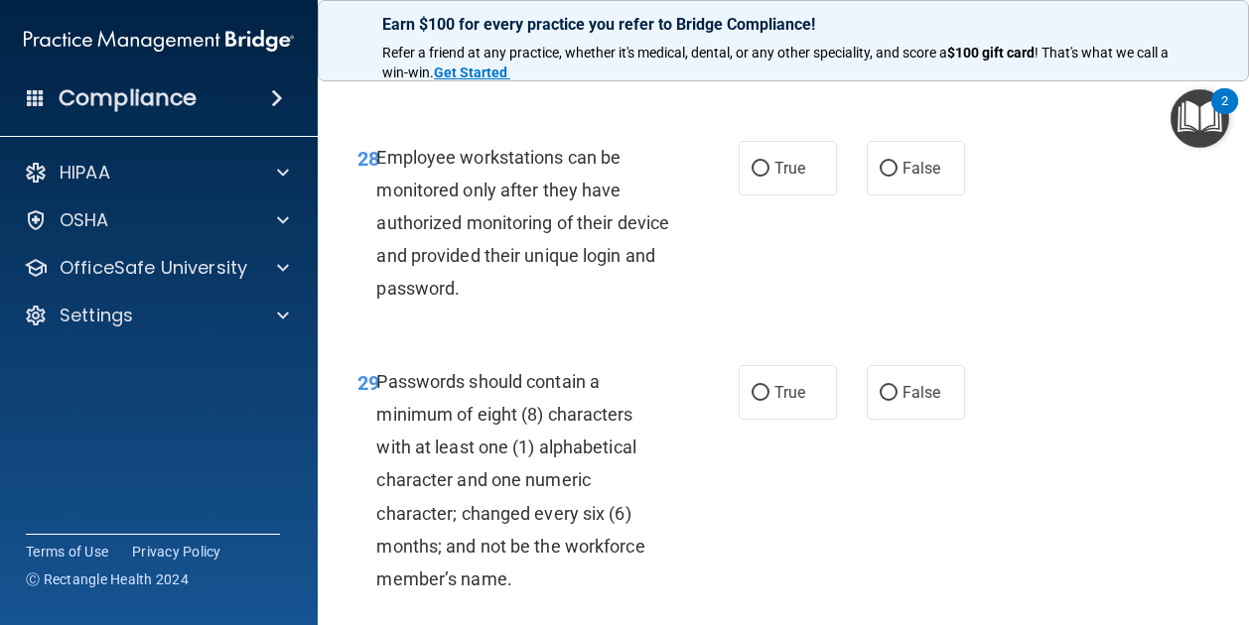
scroll to position [6207, 0]
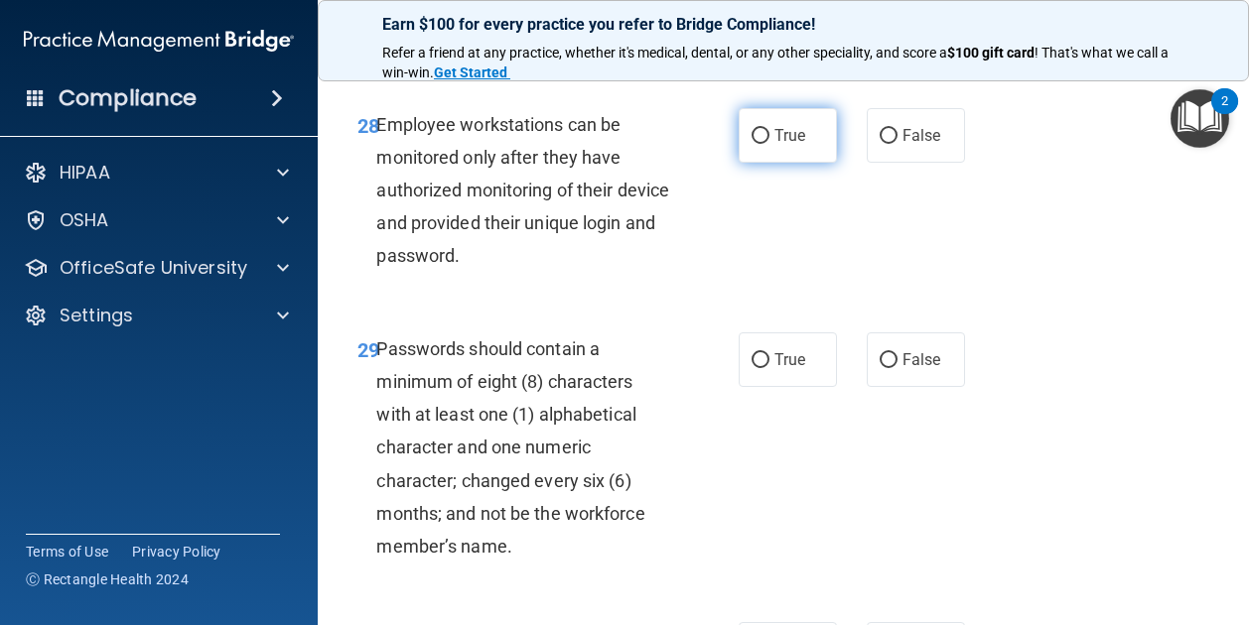
click at [770, 163] on label "True" at bounding box center [787, 135] width 98 height 55
click at [769, 144] on input "True" at bounding box center [760, 136] width 18 height 15
radio input "true"
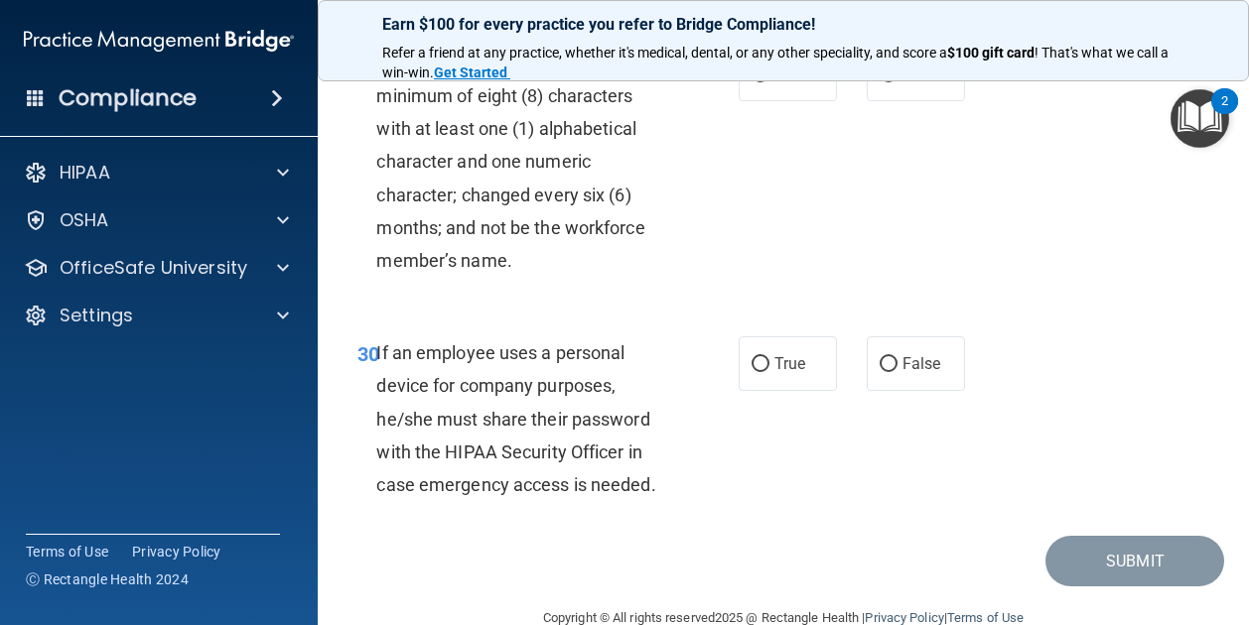
scroll to position [6495, 0]
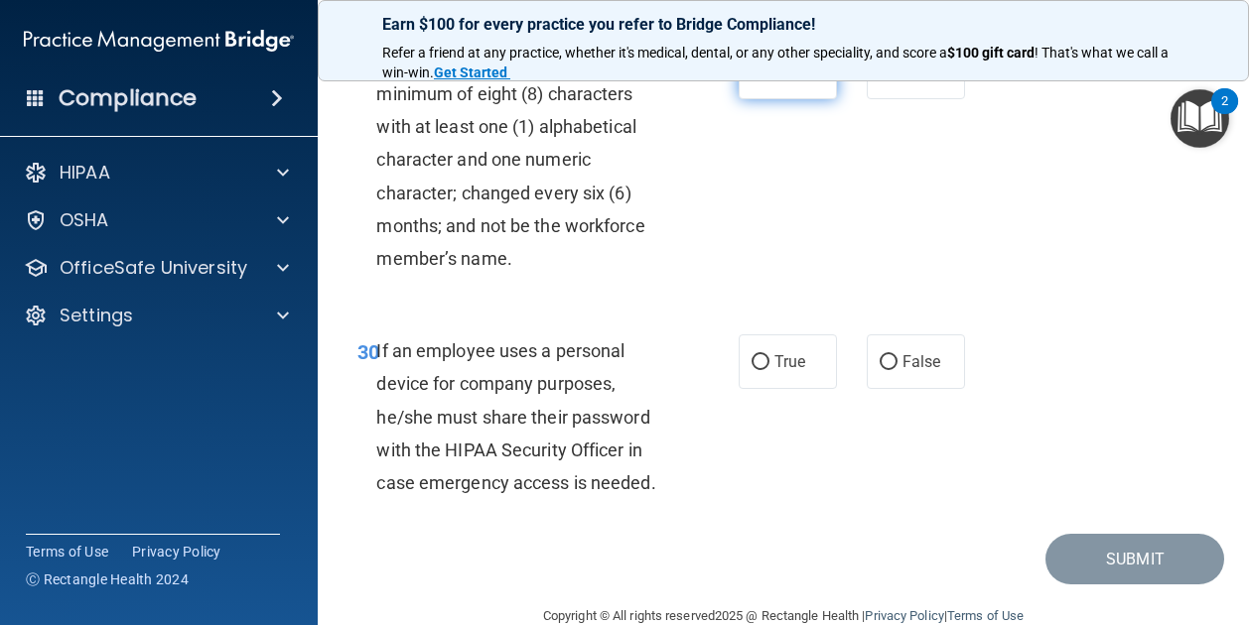
click at [756, 99] on label "True" at bounding box center [787, 72] width 98 height 55
click at [756, 80] on input "True" at bounding box center [760, 73] width 18 height 15
radio input "true"
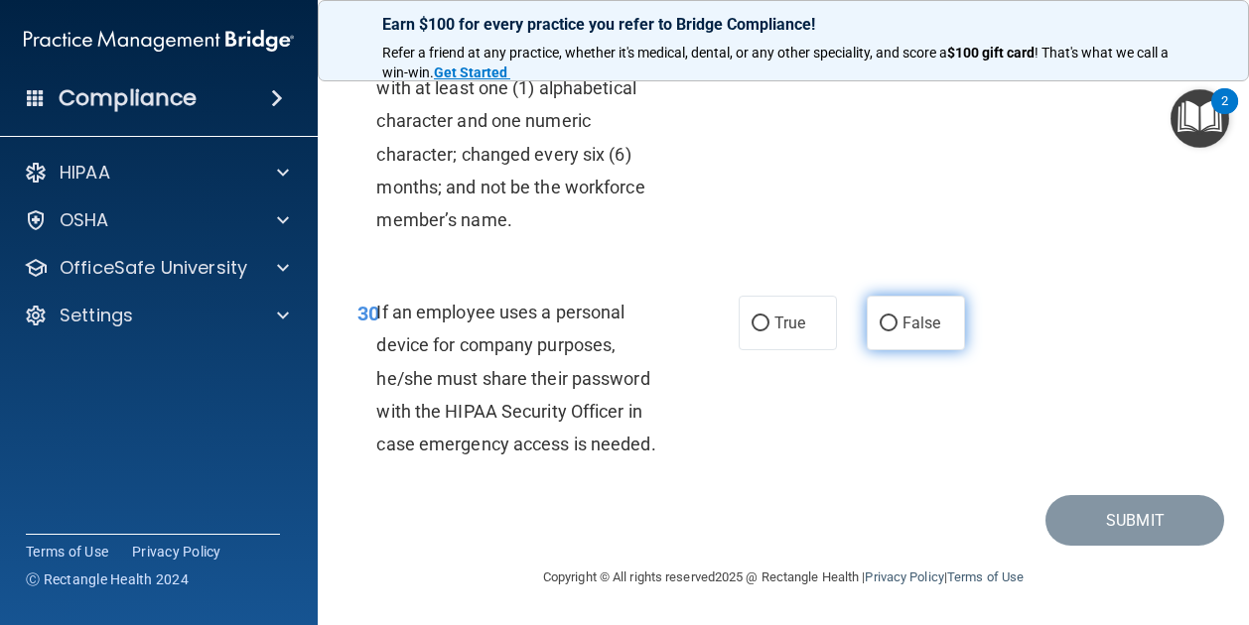
click at [892, 338] on label "False" at bounding box center [915, 323] width 98 height 55
click at [892, 332] on input "False" at bounding box center [888, 324] width 18 height 15
radio input "true"
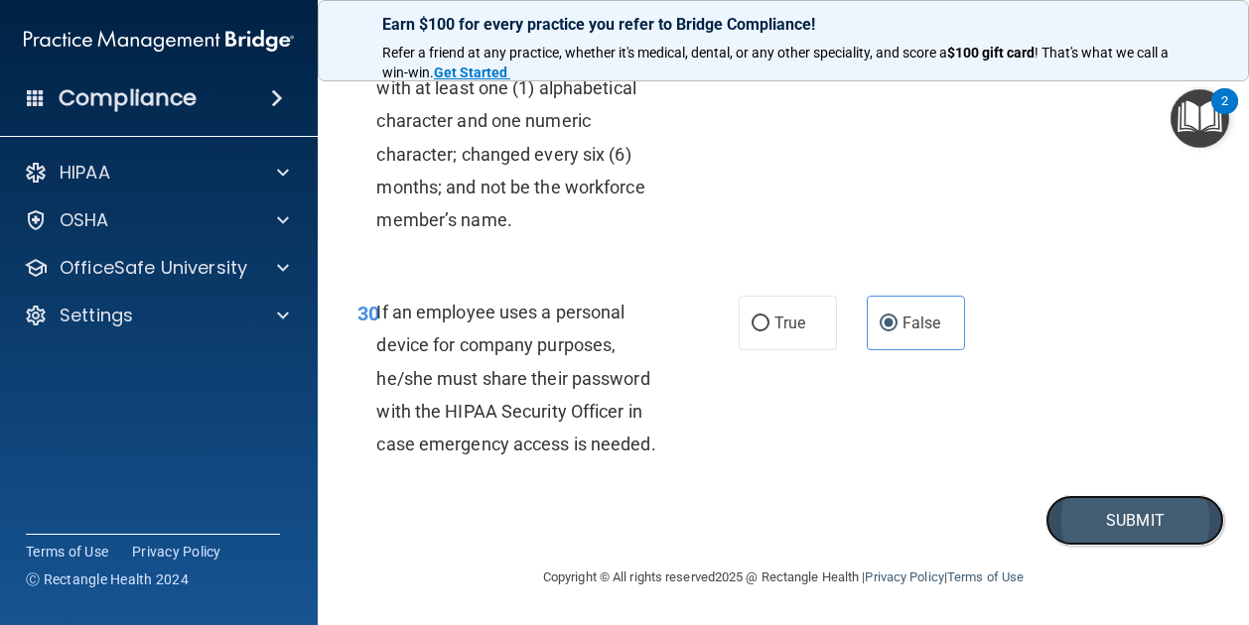
click at [1072, 529] on button "Submit" at bounding box center [1134, 520] width 179 height 51
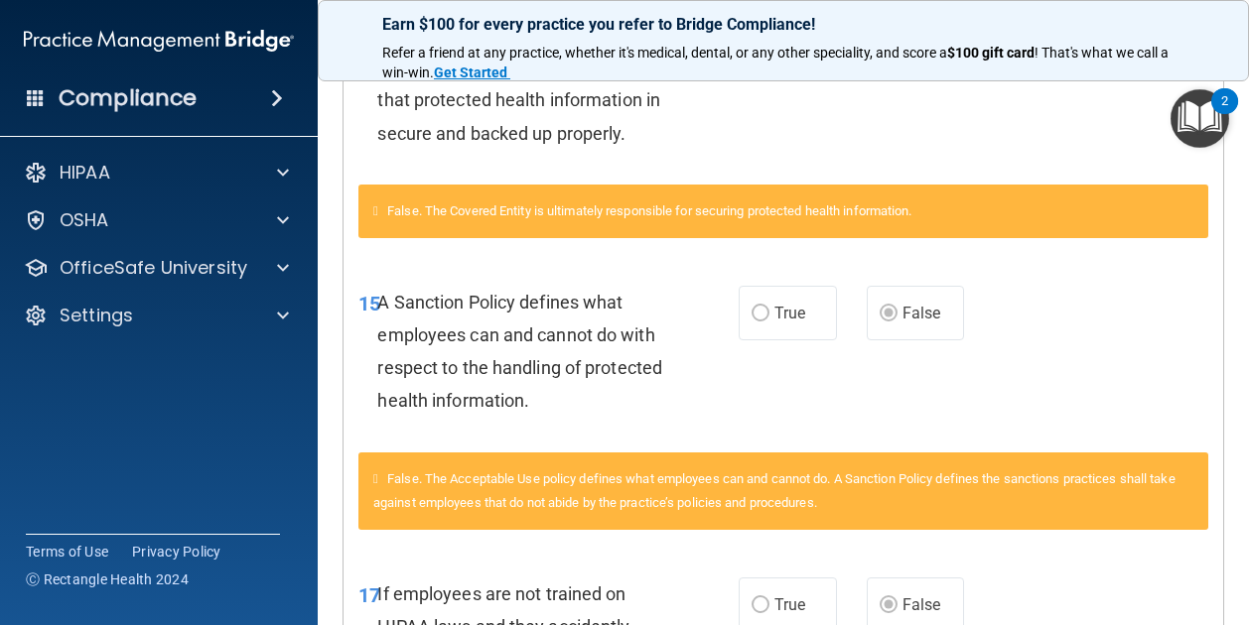
scroll to position [2835, 0]
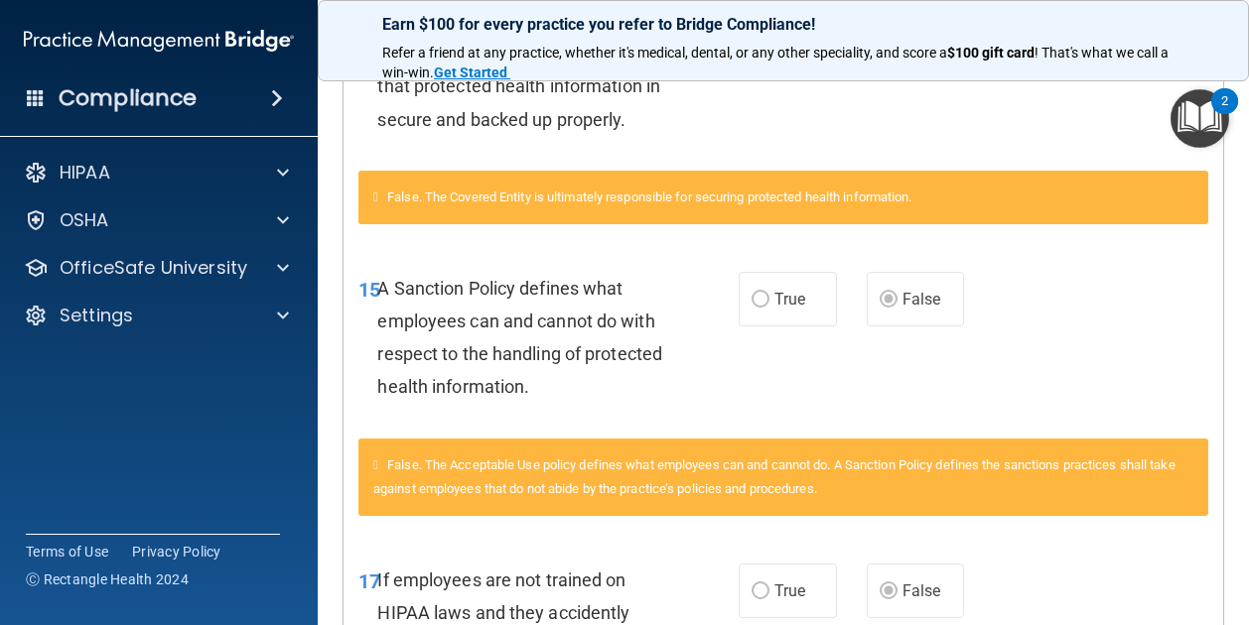
click at [476, 346] on span "A Sanction Policy defines what employees can and cannot do with respect to the …" at bounding box center [519, 338] width 285 height 120
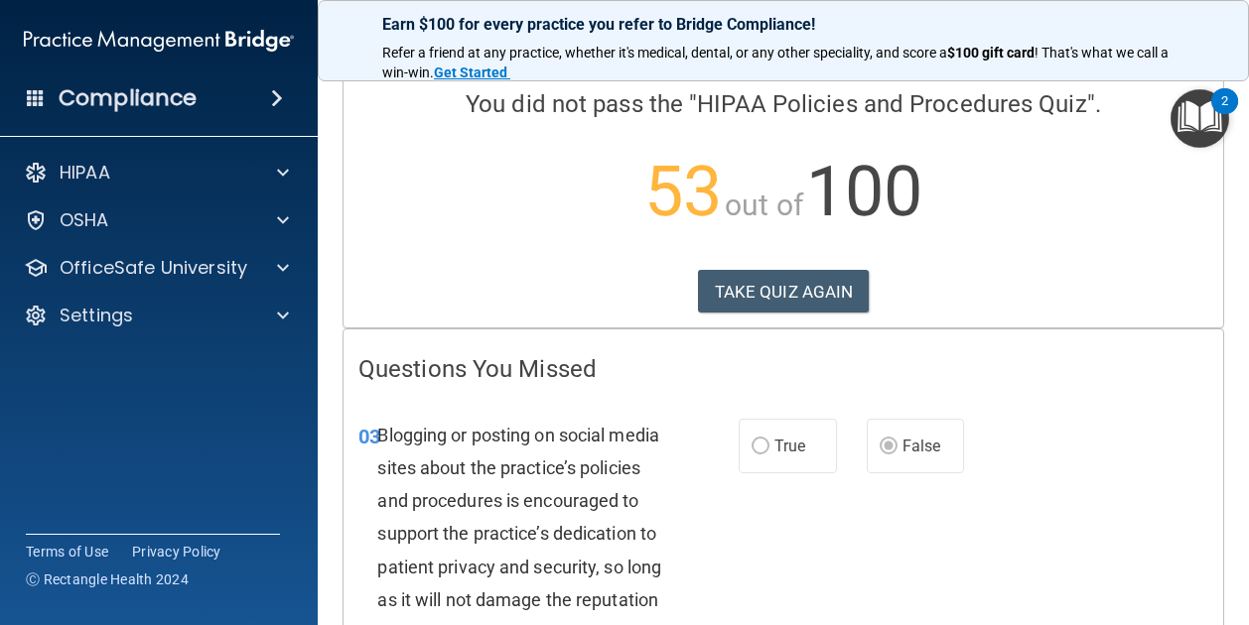
scroll to position [0, 0]
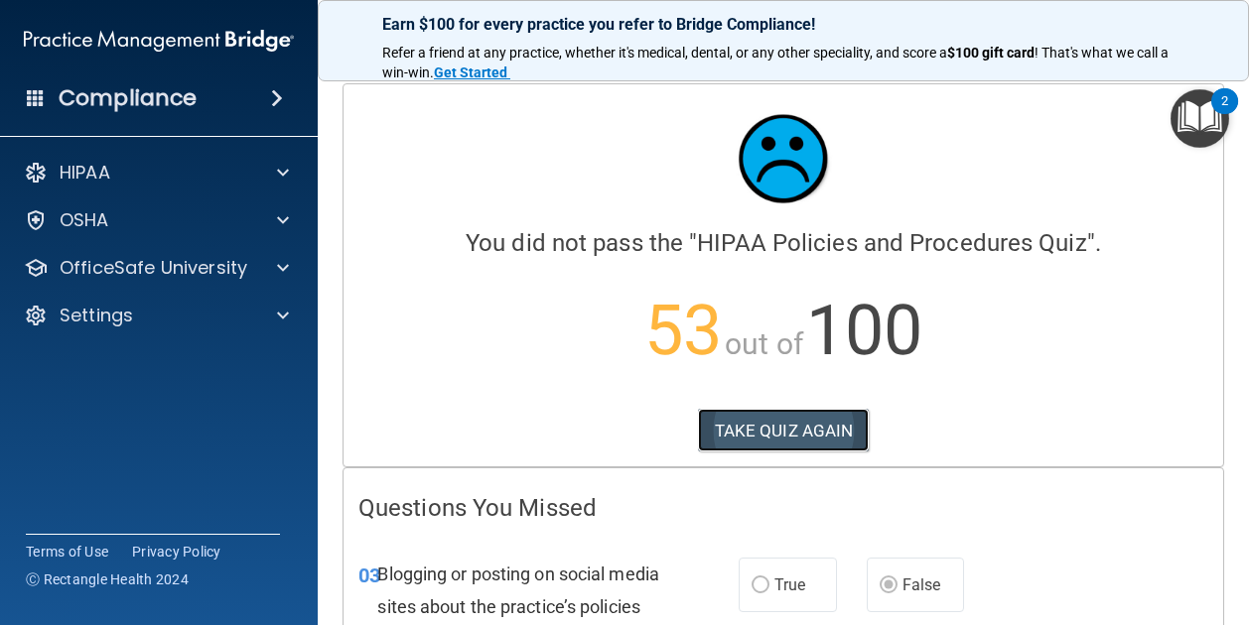
click at [814, 419] on button "TAKE QUIZ AGAIN" at bounding box center [784, 431] width 172 height 44
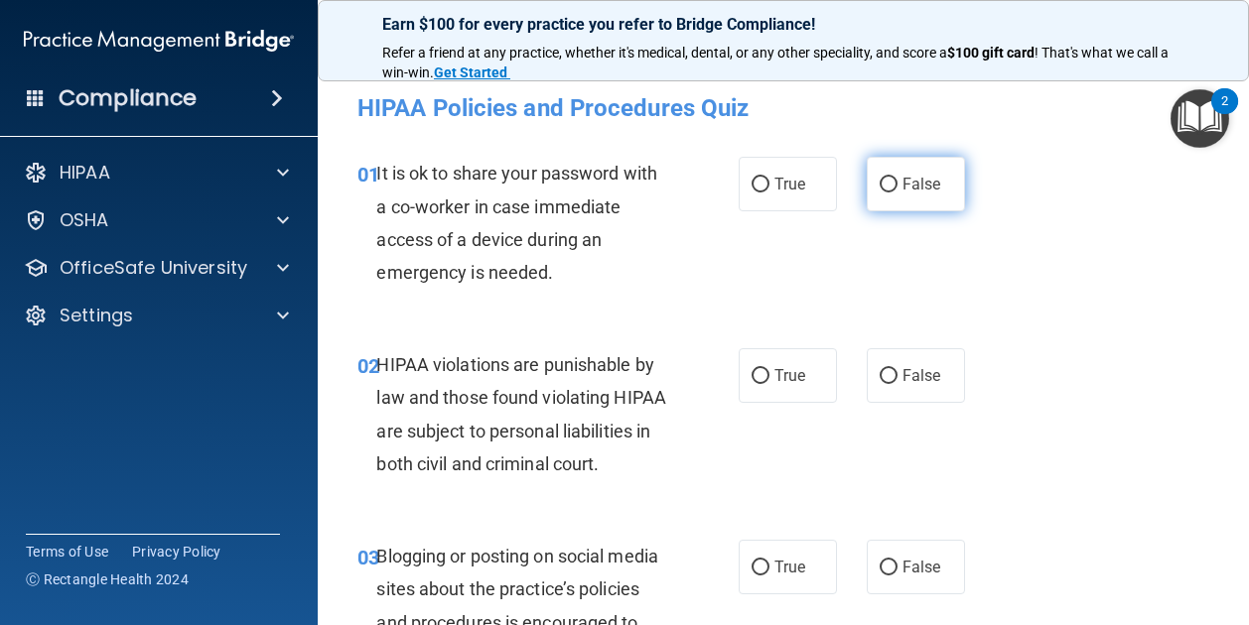
click at [885, 164] on label "False" at bounding box center [915, 184] width 98 height 55
click at [885, 178] on input "False" at bounding box center [888, 185] width 18 height 15
radio input "true"
click at [773, 390] on label "True" at bounding box center [787, 375] width 98 height 55
click at [769, 384] on input "True" at bounding box center [760, 376] width 18 height 15
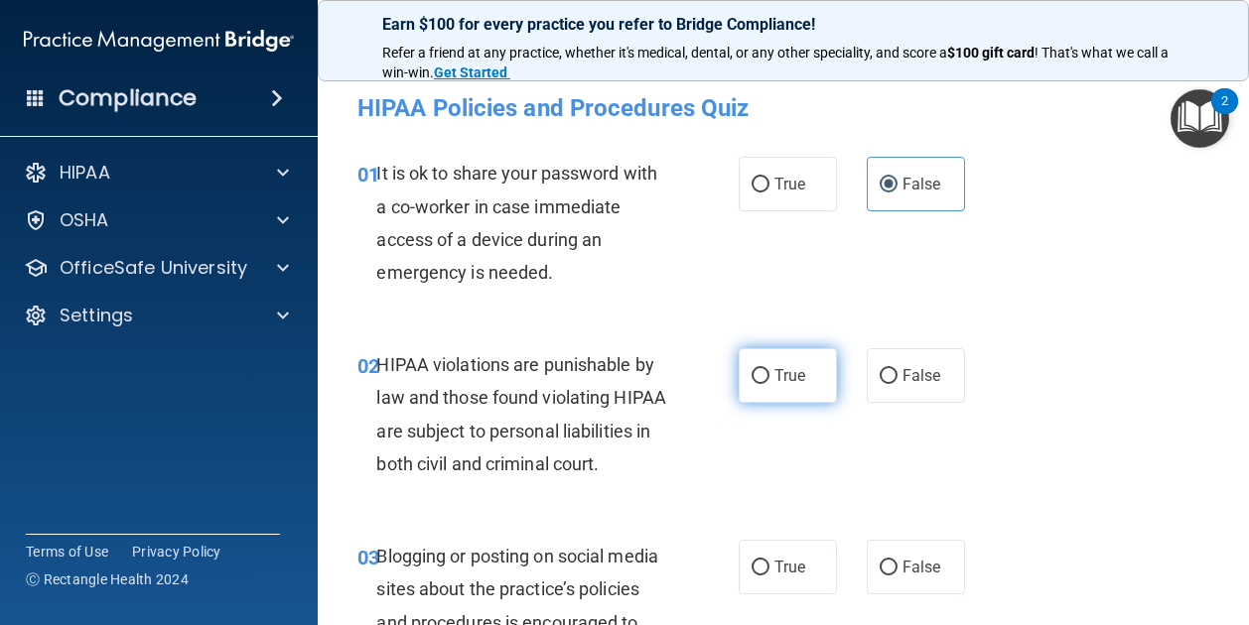
radio input "true"
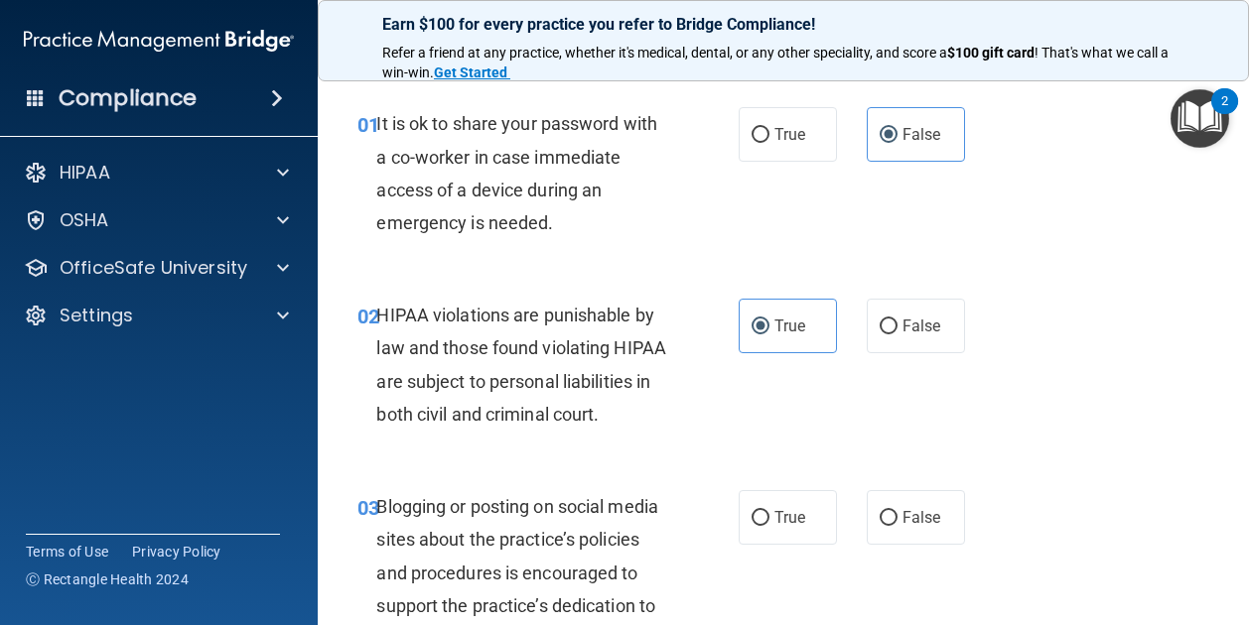
scroll to position [51, 0]
click at [922, 526] on span "False" at bounding box center [921, 516] width 39 height 19
click at [897, 525] on input "False" at bounding box center [888, 517] width 18 height 15
radio input "true"
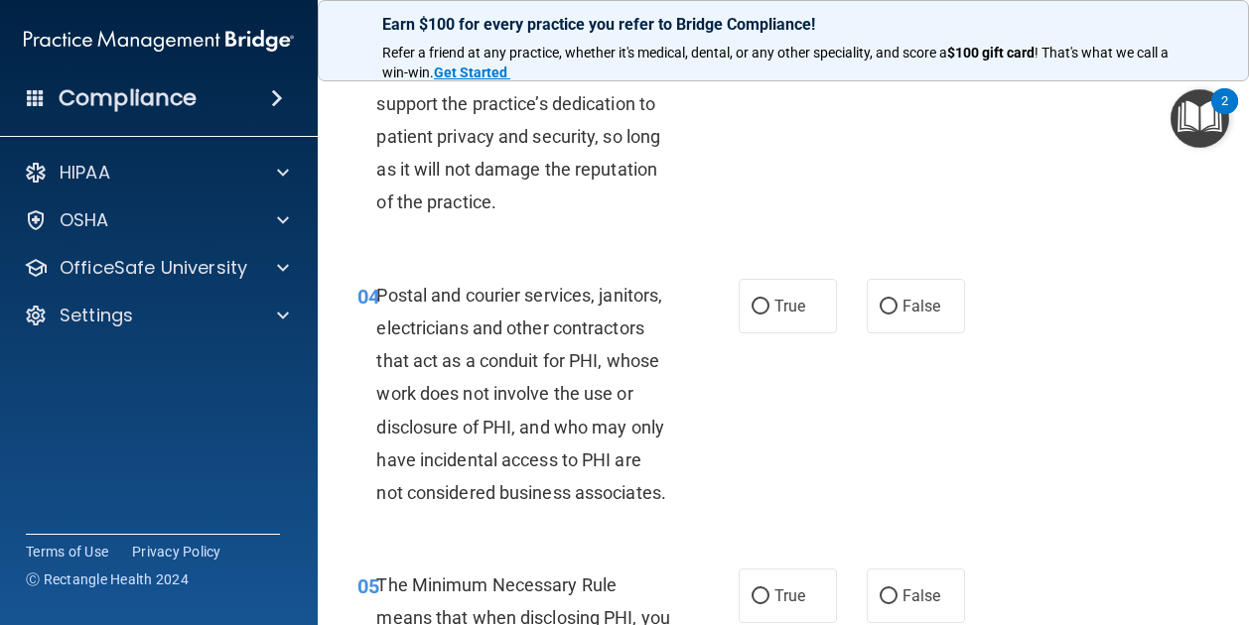
scroll to position [566, 0]
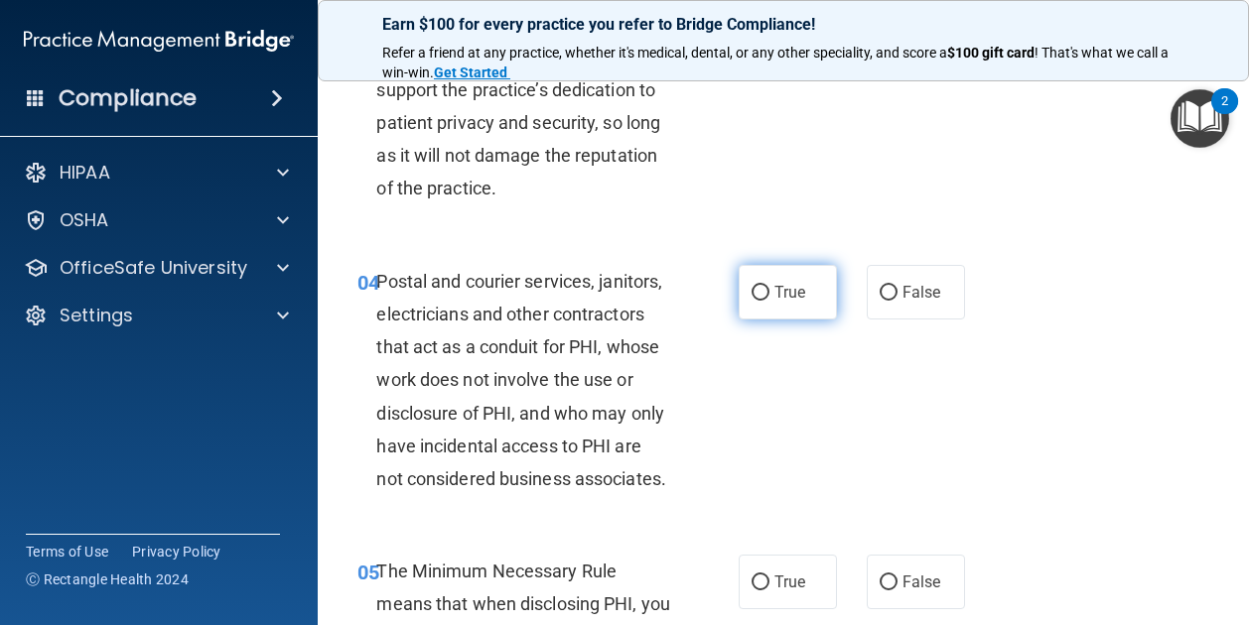
click at [798, 320] on label "True" at bounding box center [787, 292] width 98 height 55
click at [769, 301] on input "True" at bounding box center [760, 293] width 18 height 15
radio input "true"
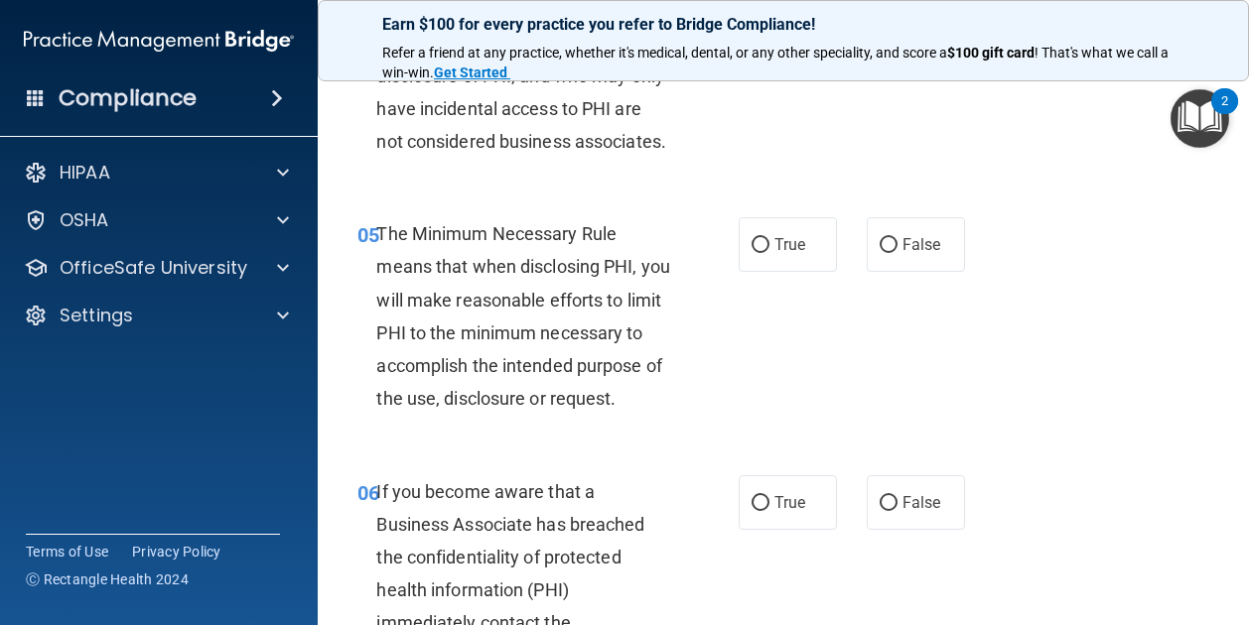
scroll to position [944, 0]
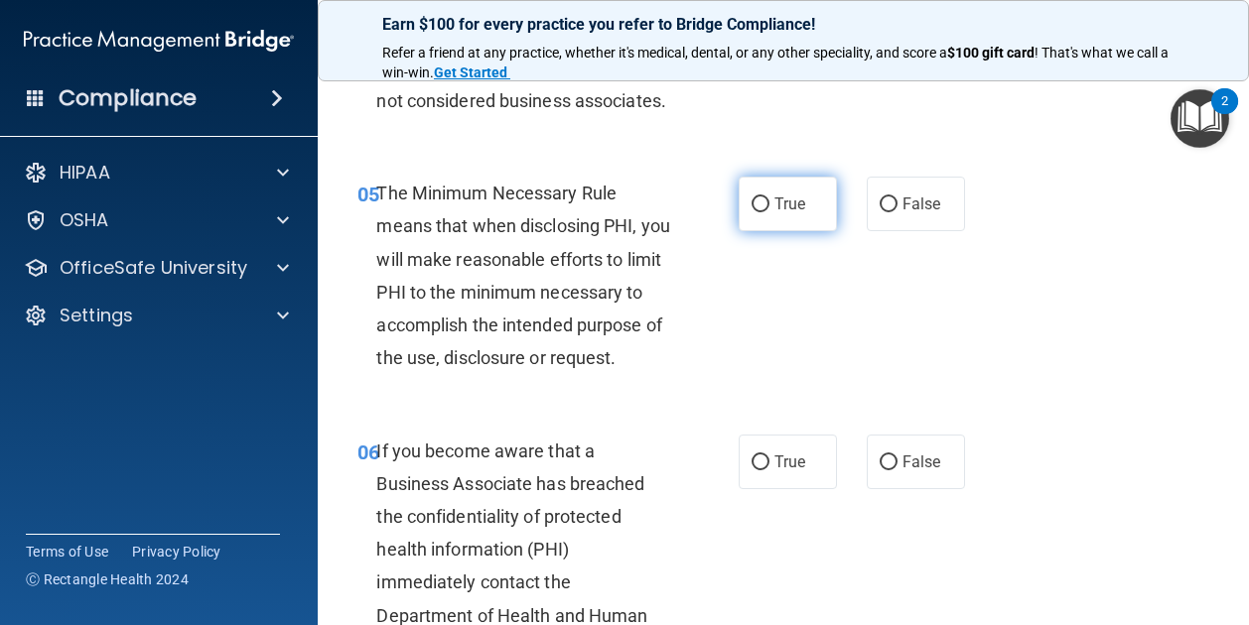
click at [772, 231] on label "True" at bounding box center [787, 204] width 98 height 55
click at [769, 212] on input "True" at bounding box center [760, 205] width 18 height 15
radio input "true"
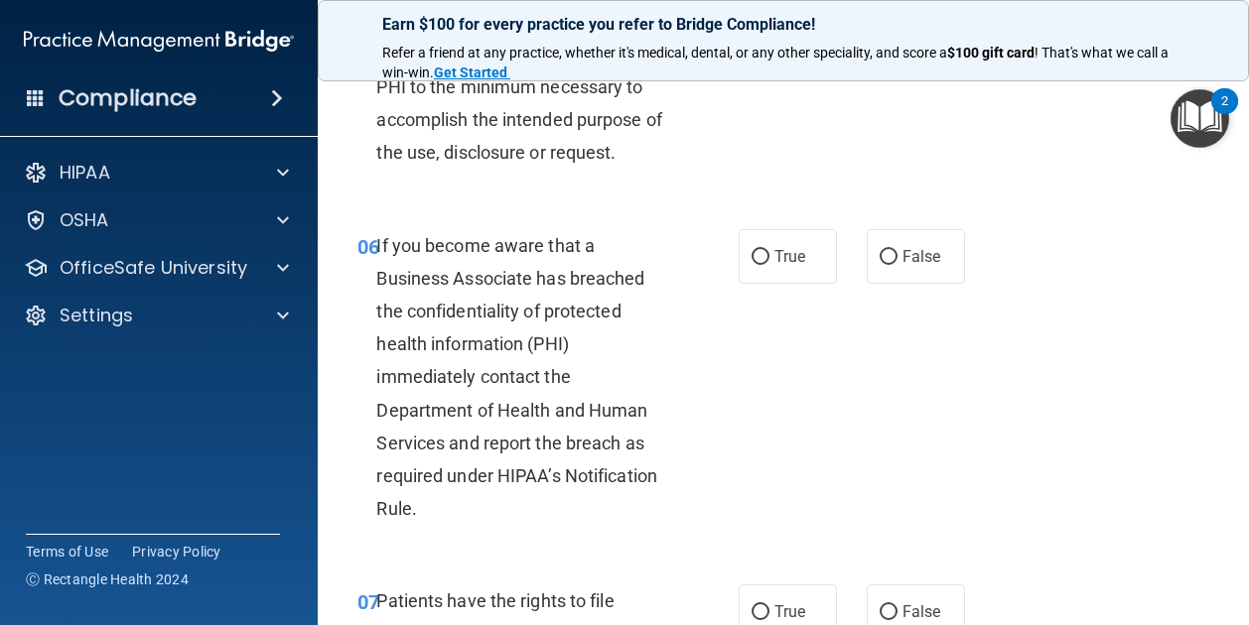
scroll to position [1150, 0]
click at [776, 345] on div "06 If you become aware that a Business Associate has breached the confidentiali…" at bounding box center [782, 381] width 881 height 356
click at [769, 283] on label "True" at bounding box center [787, 255] width 98 height 55
click at [769, 264] on input "True" at bounding box center [760, 256] width 18 height 15
radio input "true"
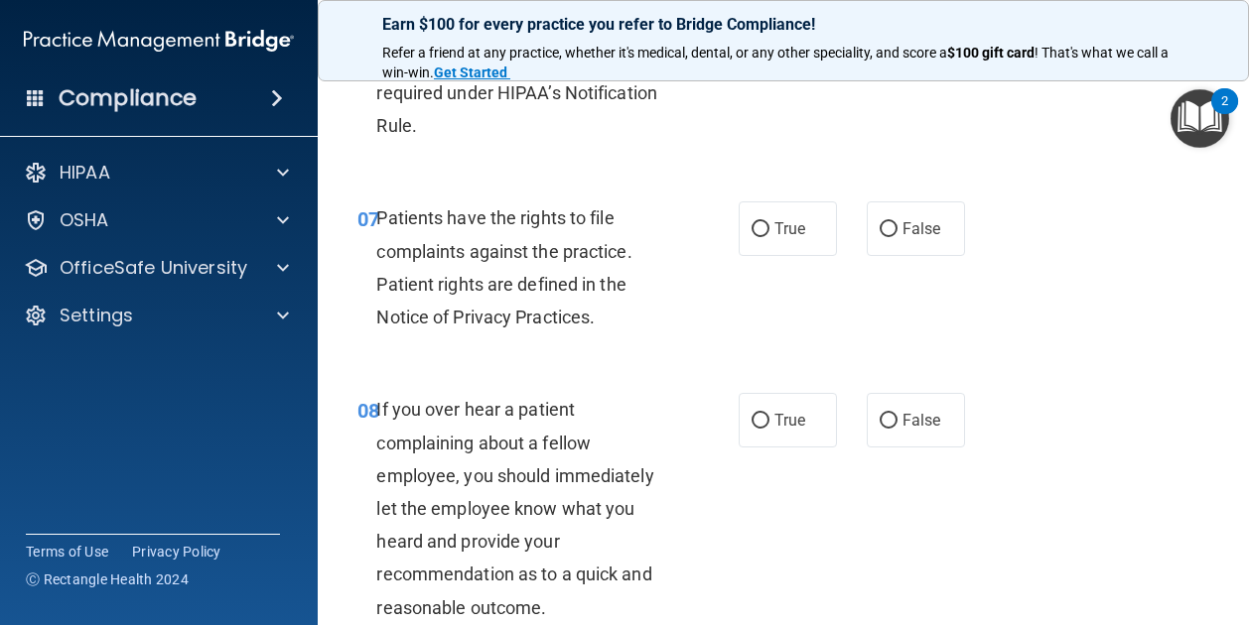
scroll to position [1531, 0]
click at [876, 257] on label "False" at bounding box center [915, 229] width 98 height 55
click at [879, 238] on input "False" at bounding box center [888, 230] width 18 height 15
radio input "true"
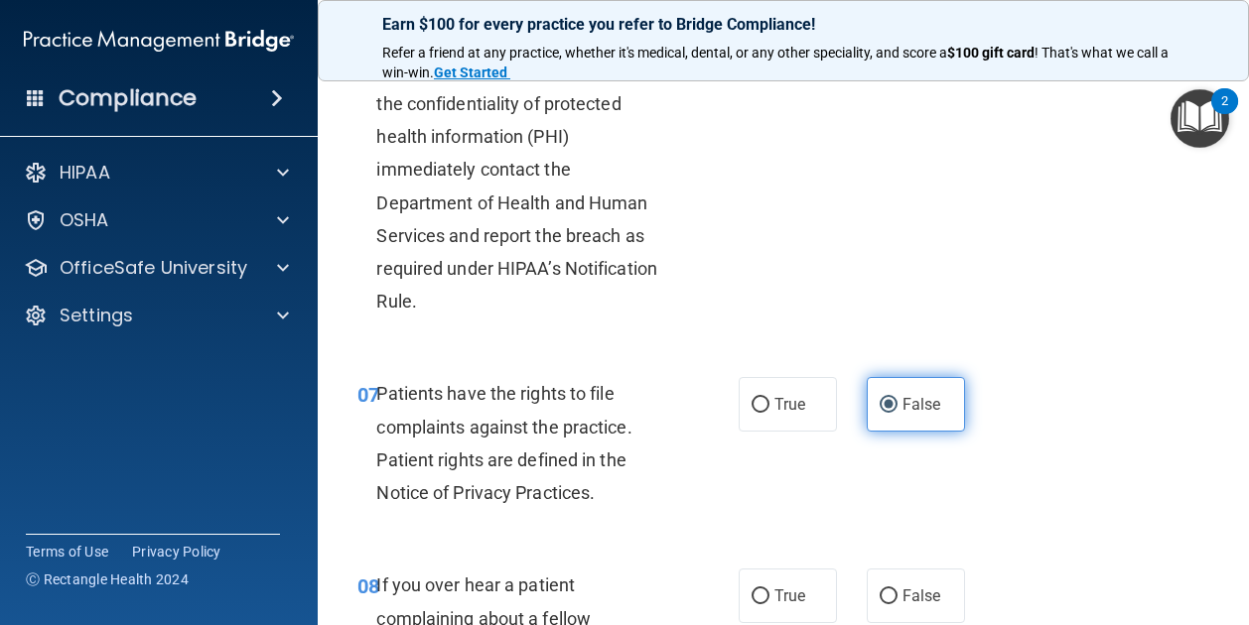
scroll to position [1355, 0]
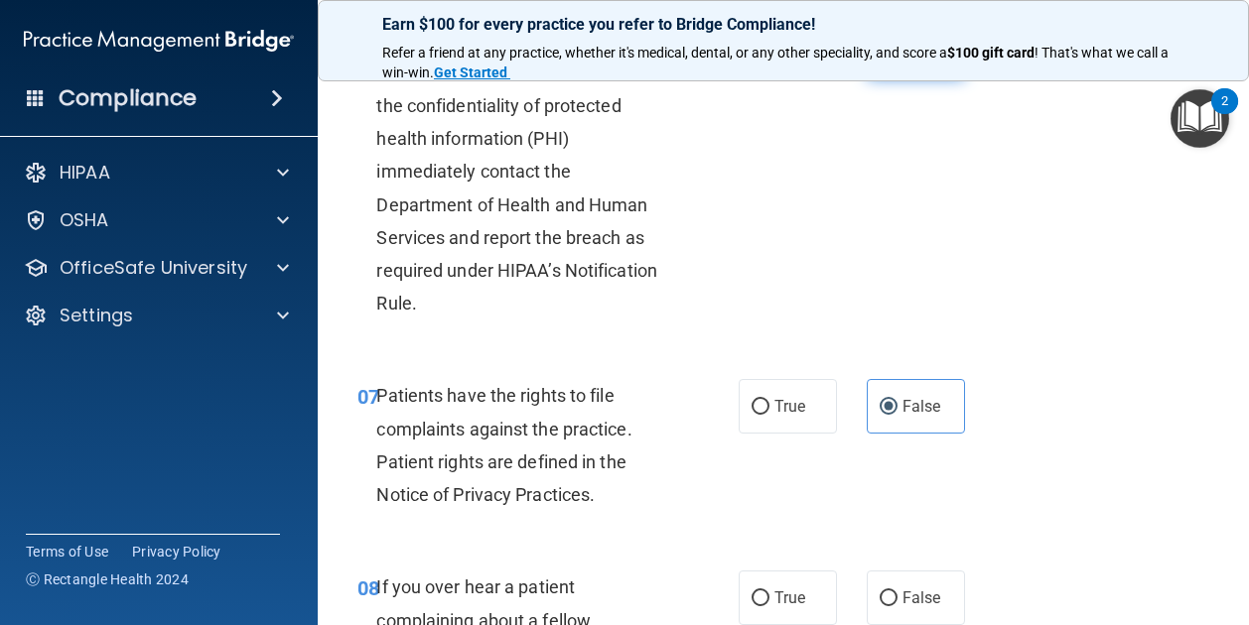
click at [902, 61] on span "False" at bounding box center [921, 51] width 39 height 19
click at [892, 60] on input "False" at bounding box center [888, 52] width 18 height 15
radio input "true"
radio input "false"
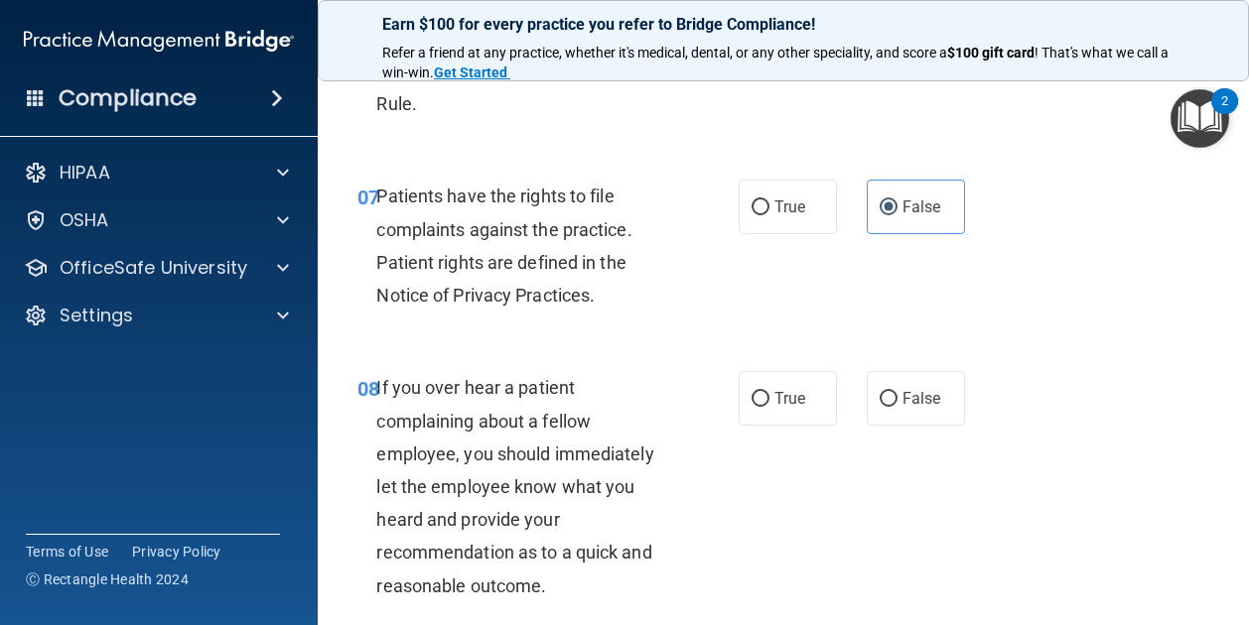
scroll to position [1566, 0]
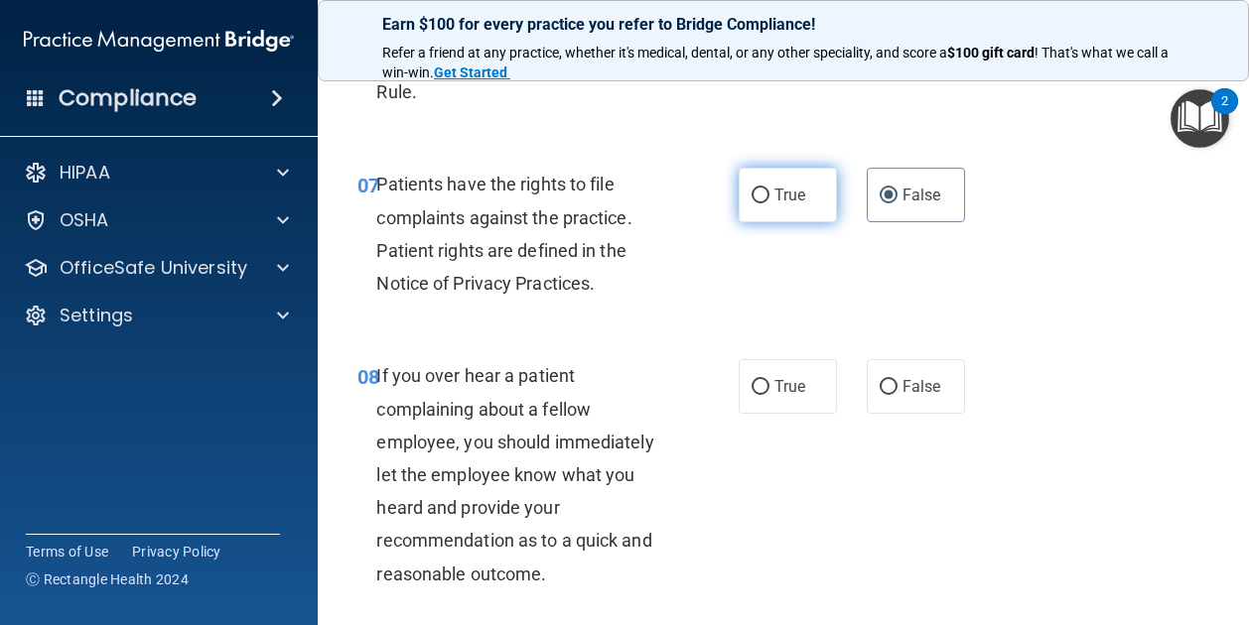
click at [805, 222] on label "True" at bounding box center [787, 195] width 98 height 55
click at [769, 203] on input "True" at bounding box center [760, 196] width 18 height 15
radio input "true"
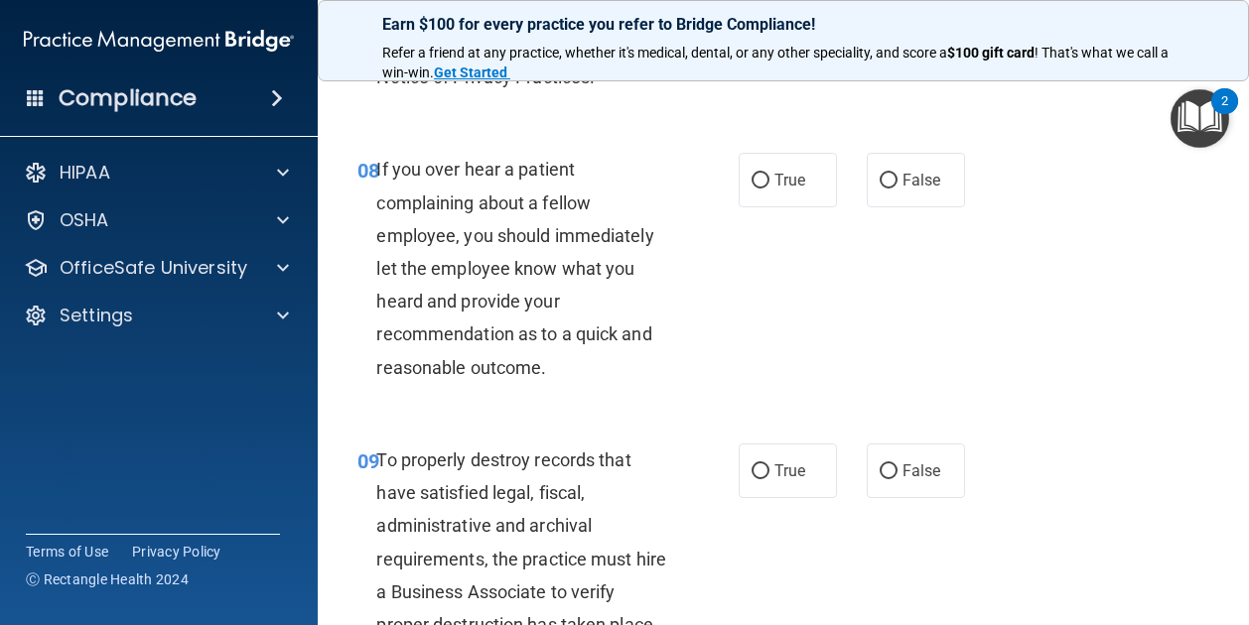
scroll to position [1796, 0]
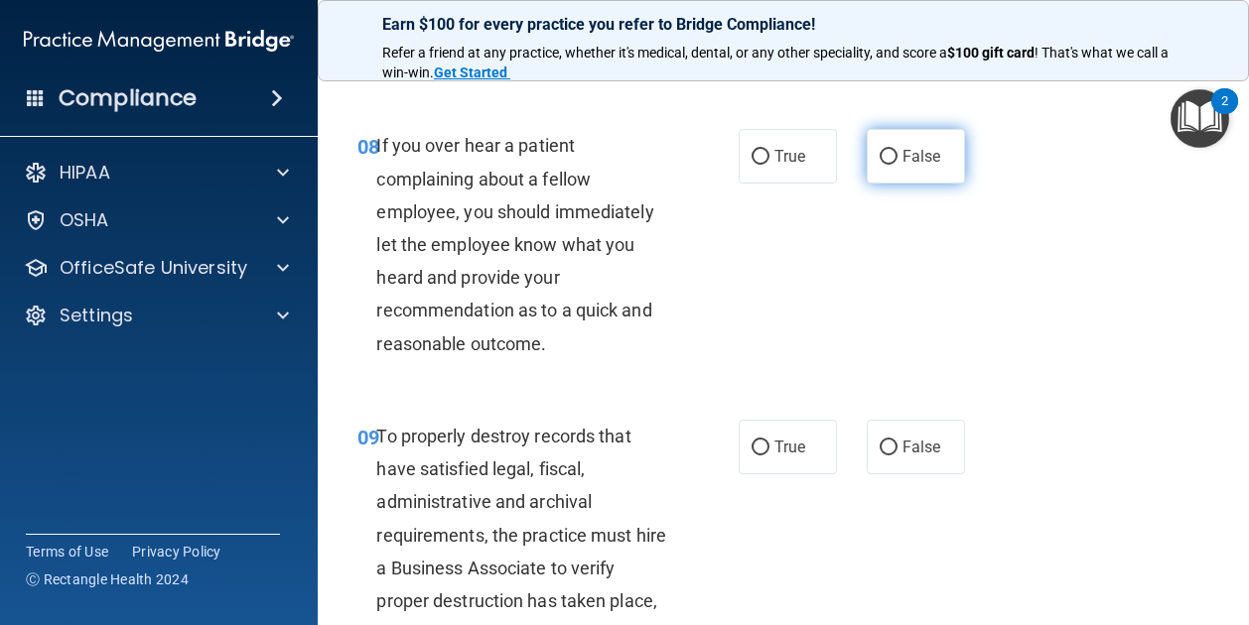
click at [884, 184] on label "False" at bounding box center [915, 156] width 98 height 55
click at [884, 165] on input "False" at bounding box center [888, 157] width 18 height 15
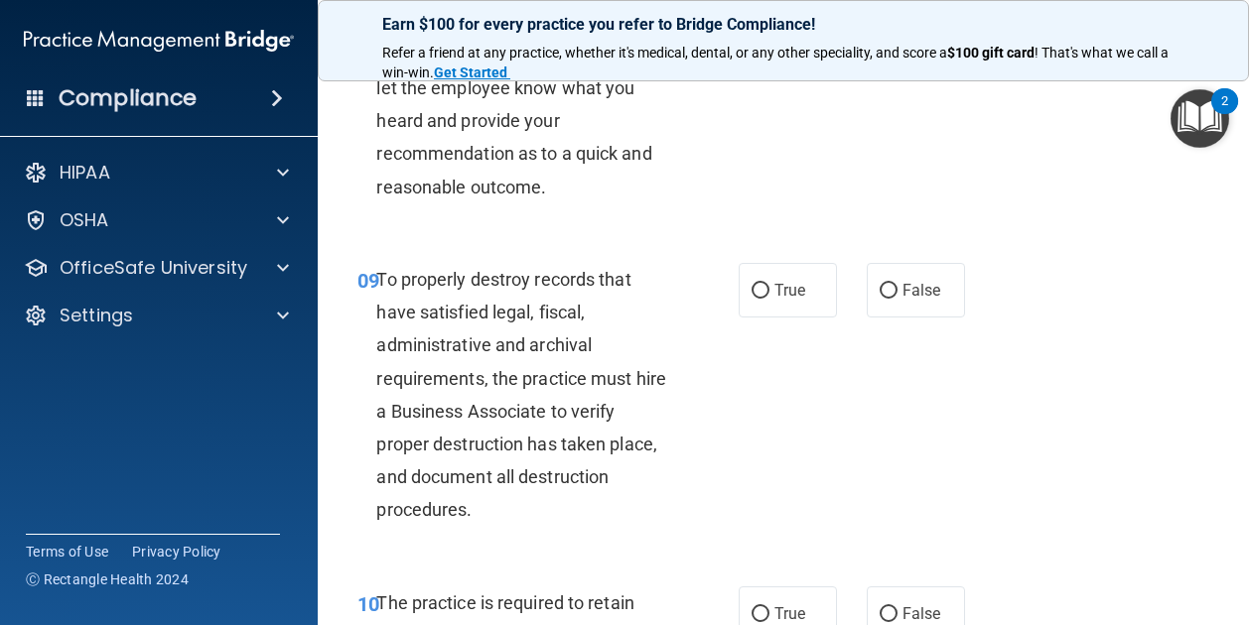
scroll to position [1955, 0]
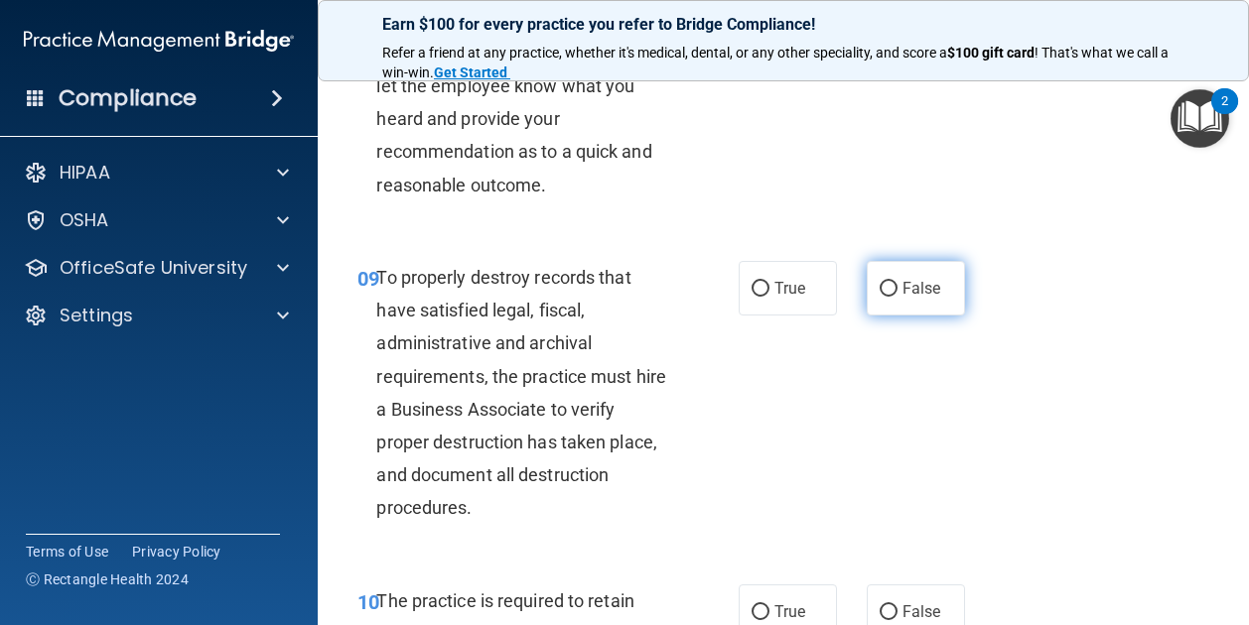
click at [879, 297] on input "False" at bounding box center [888, 289] width 18 height 15
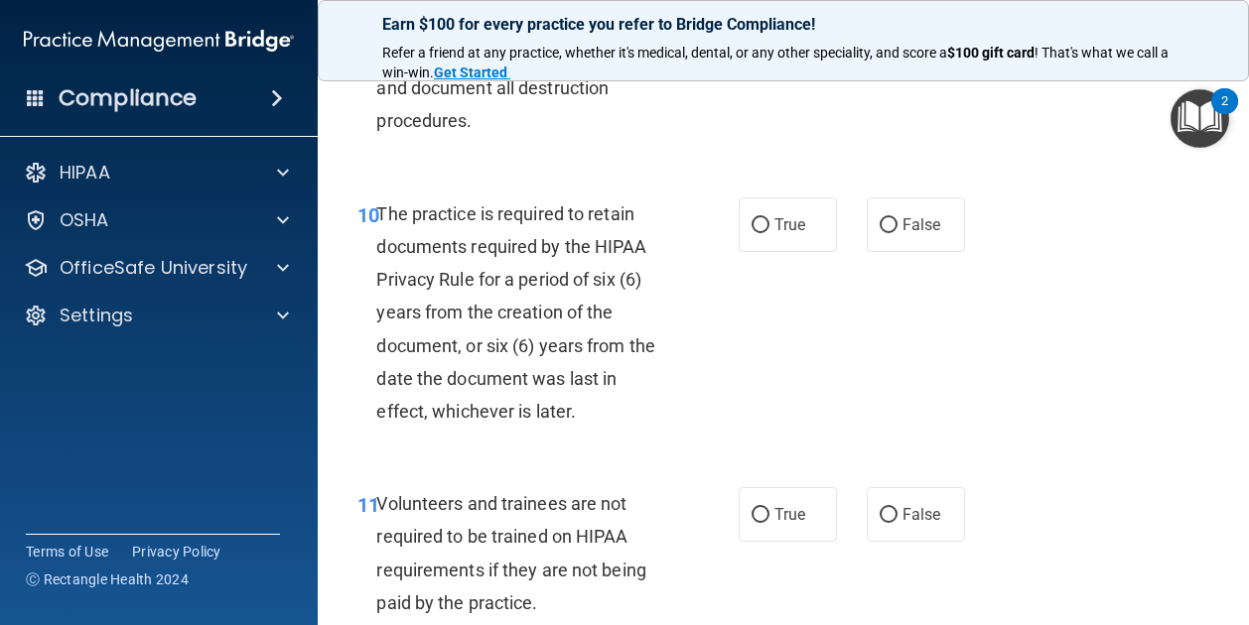
scroll to position [2370, 0]
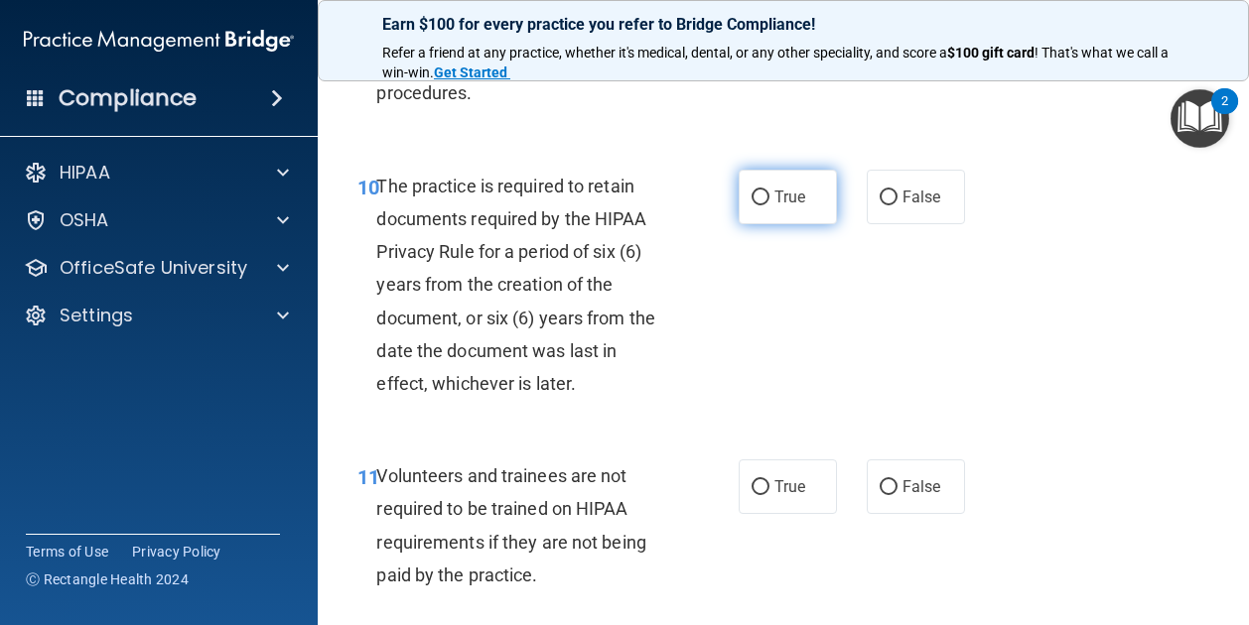
click at [764, 224] on label "True" at bounding box center [787, 197] width 98 height 55
click at [764, 205] on input "True" at bounding box center [760, 198] width 18 height 15
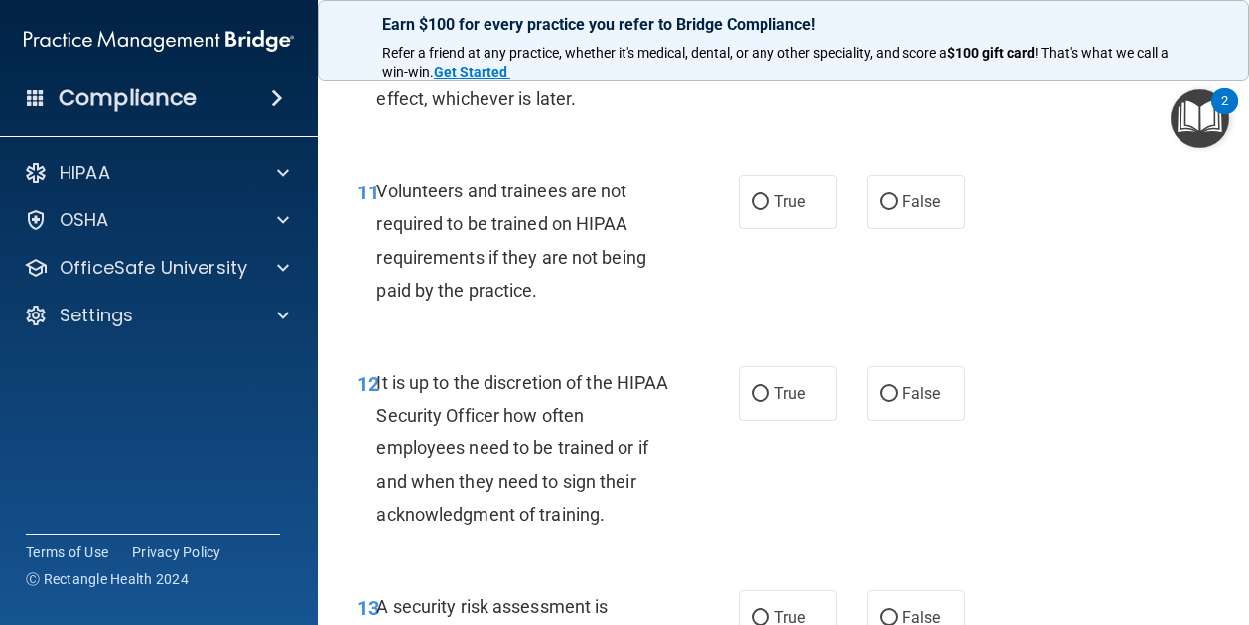
scroll to position [2657, 0]
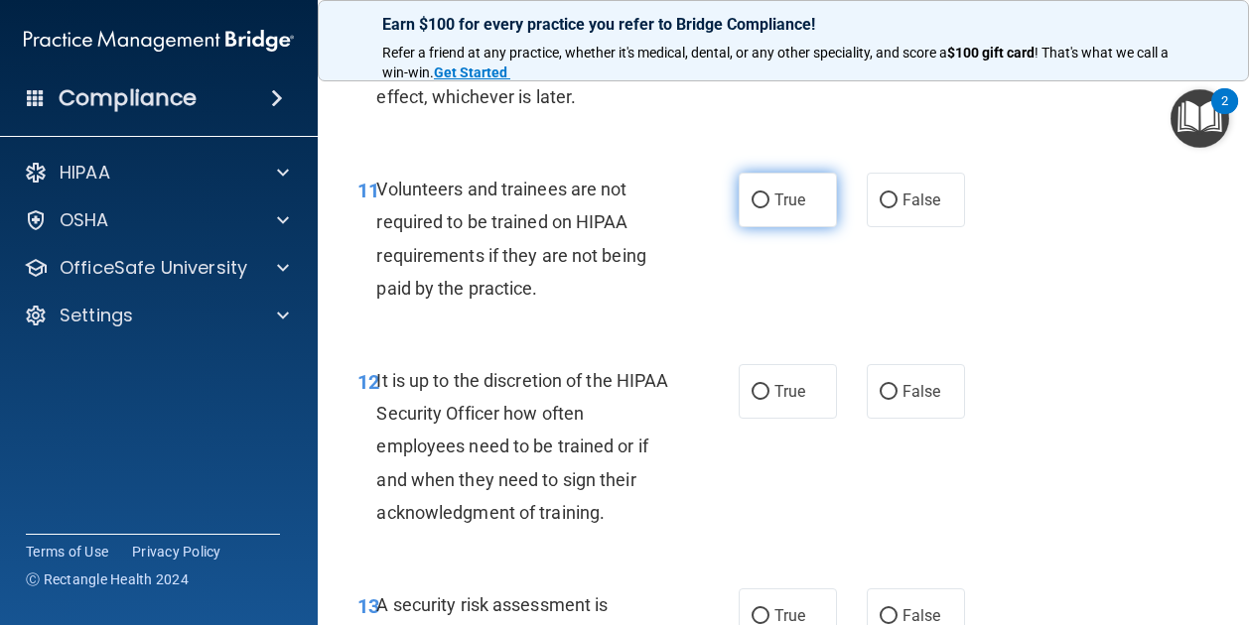
click at [792, 227] on label "True" at bounding box center [787, 200] width 98 height 55
click at [769, 208] on input "True" at bounding box center [760, 201] width 18 height 15
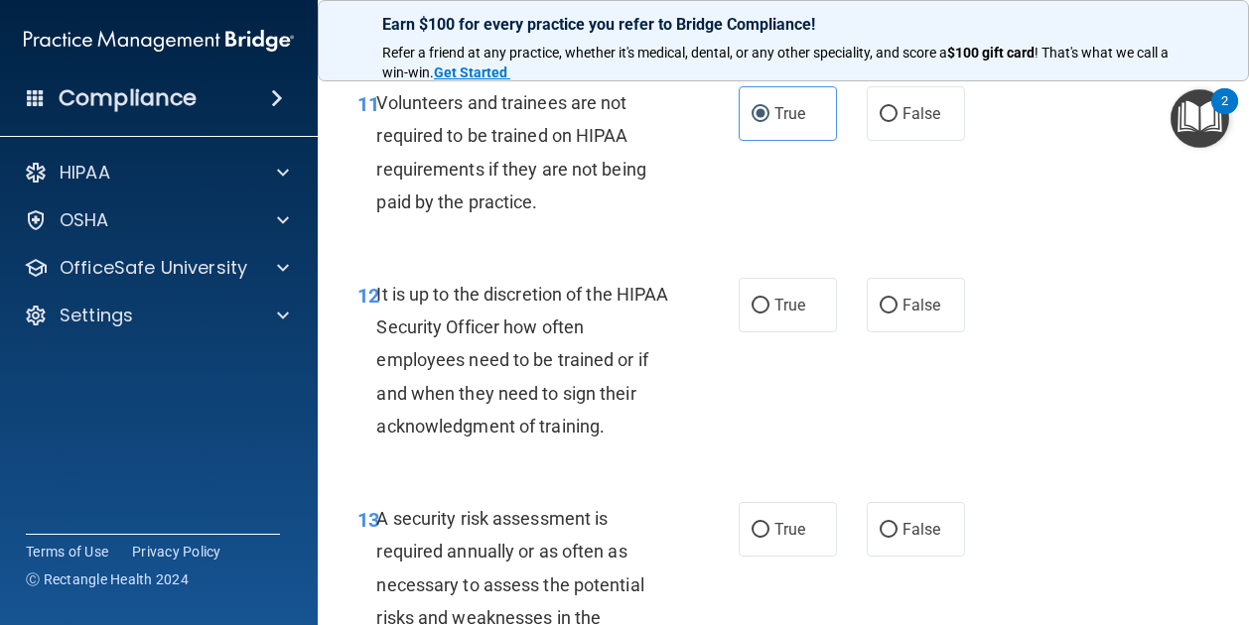
scroll to position [2744, 0]
click at [866, 332] on label "False" at bounding box center [915, 304] width 98 height 55
click at [879, 313] on input "False" at bounding box center [888, 305] width 18 height 15
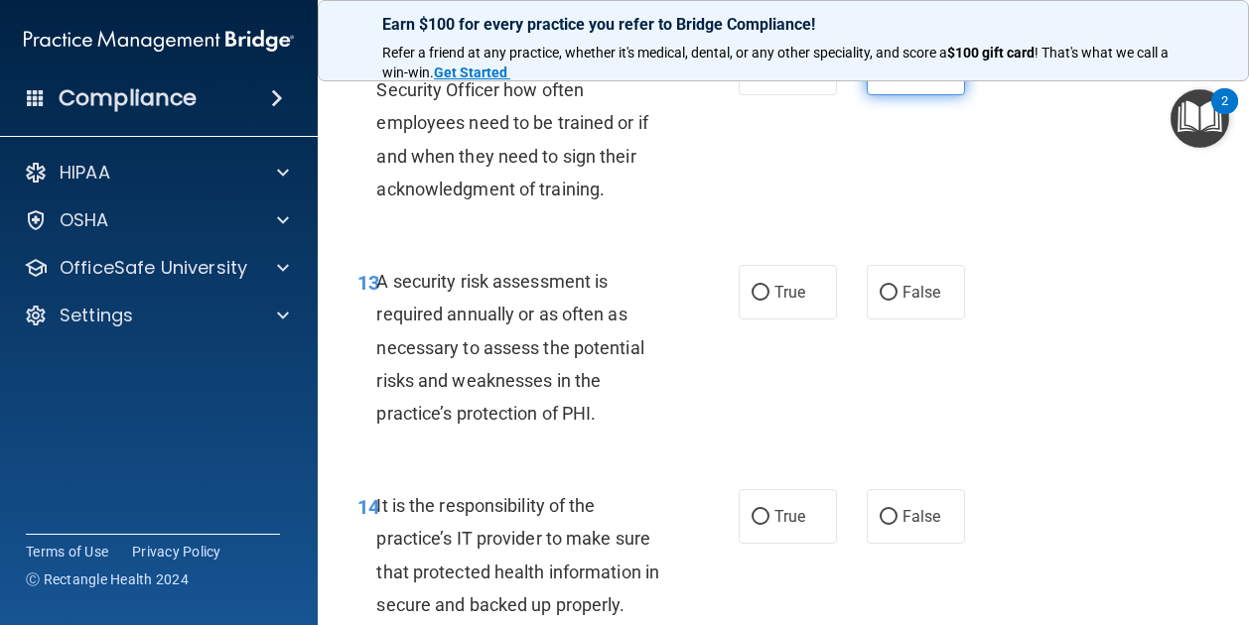
scroll to position [3058, 0]
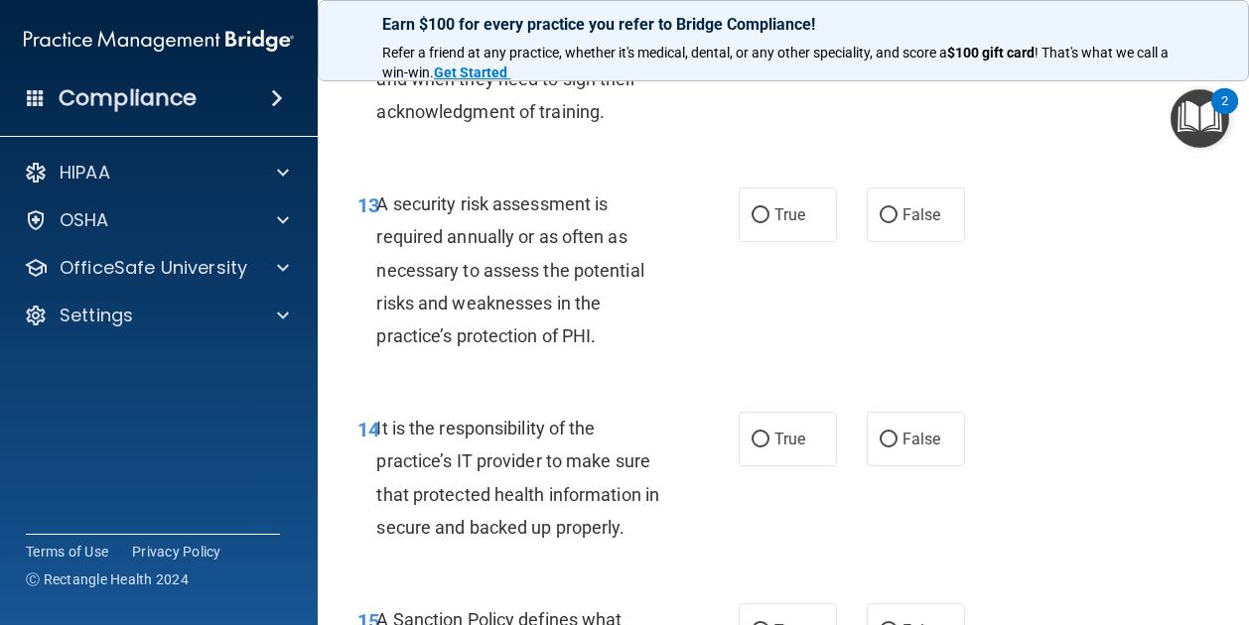
click at [776, 374] on div "13 A security risk assessment is required annually or as often as necessary to …" at bounding box center [782, 275] width 881 height 224
click at [775, 242] on label "True" at bounding box center [787, 215] width 98 height 55
click at [769, 223] on input "True" at bounding box center [760, 215] width 18 height 15
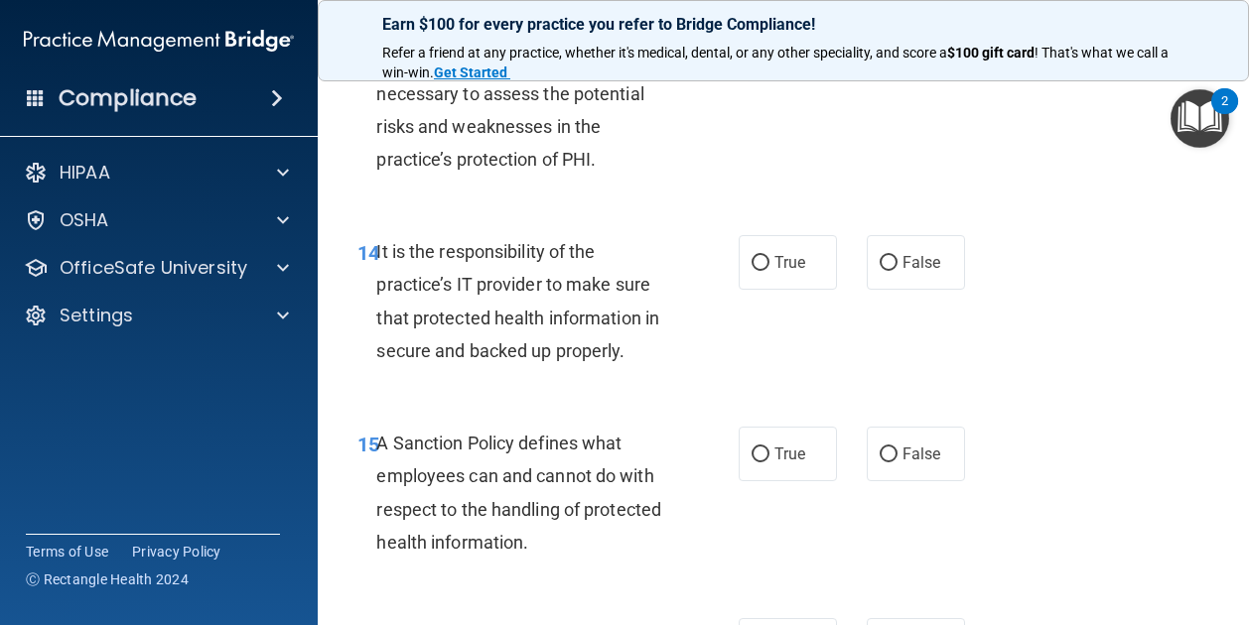
scroll to position [3260, 0]
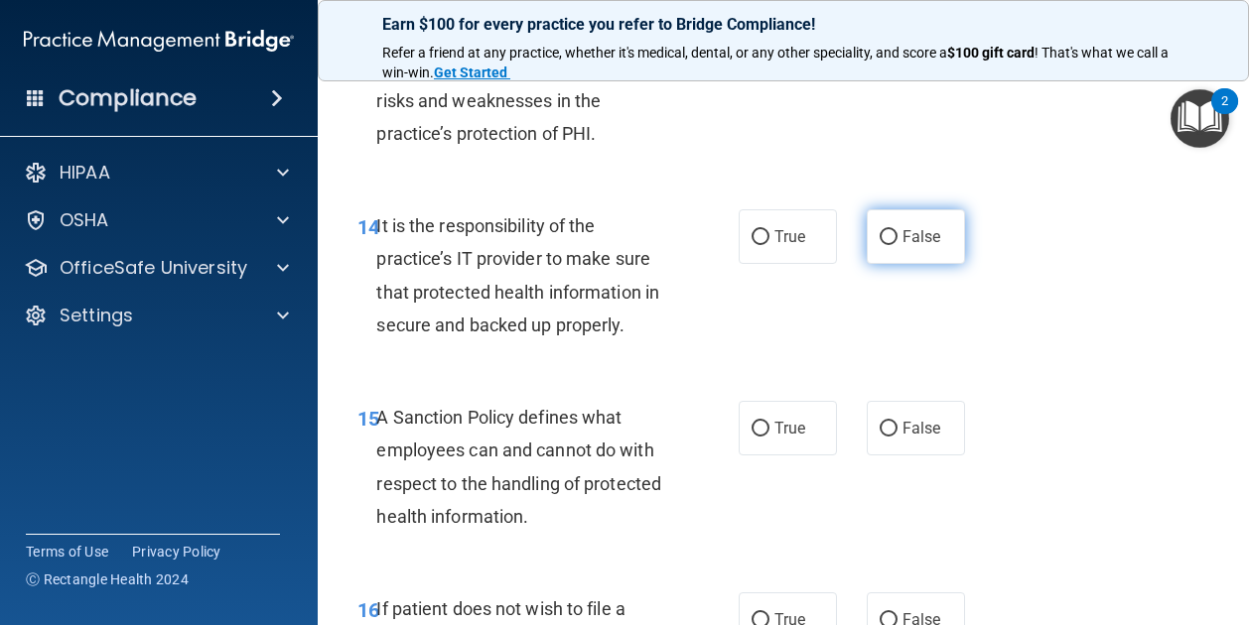
click at [918, 246] on span "False" at bounding box center [921, 236] width 39 height 19
click at [897, 245] on input "False" at bounding box center [888, 237] width 18 height 15
click at [889, 456] on label "False" at bounding box center [915, 428] width 98 height 55
click at [889, 437] on input "False" at bounding box center [888, 429] width 18 height 15
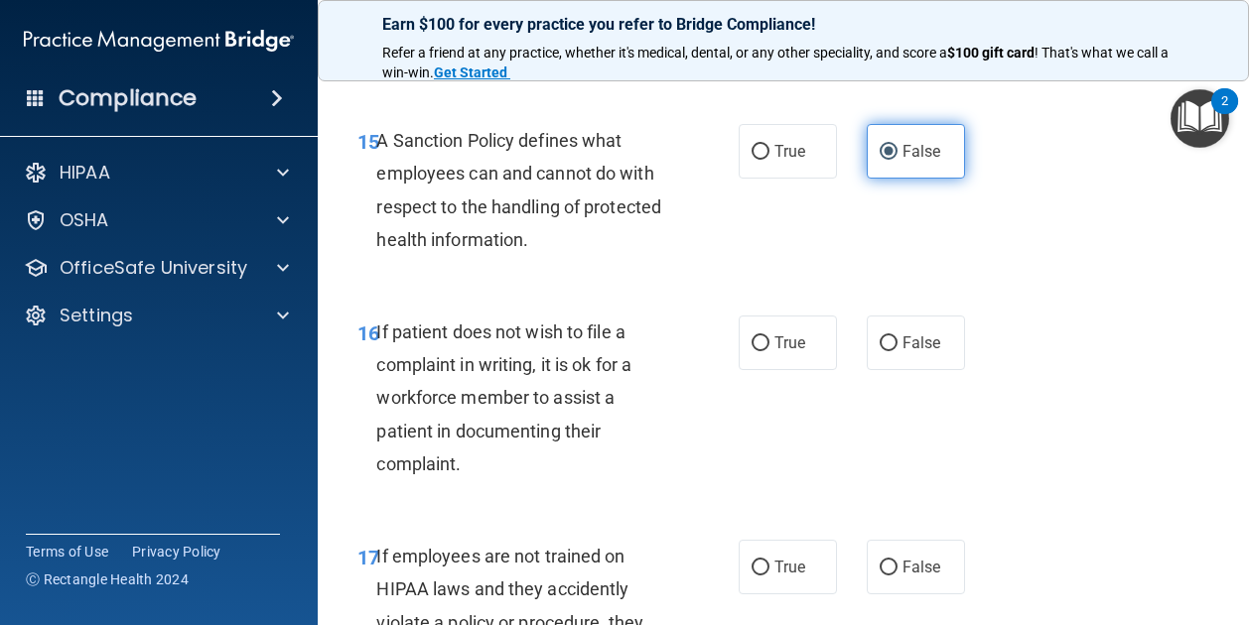
scroll to position [3538, 0]
click at [850, 369] on div "True False" at bounding box center [855, 342] width 235 height 55
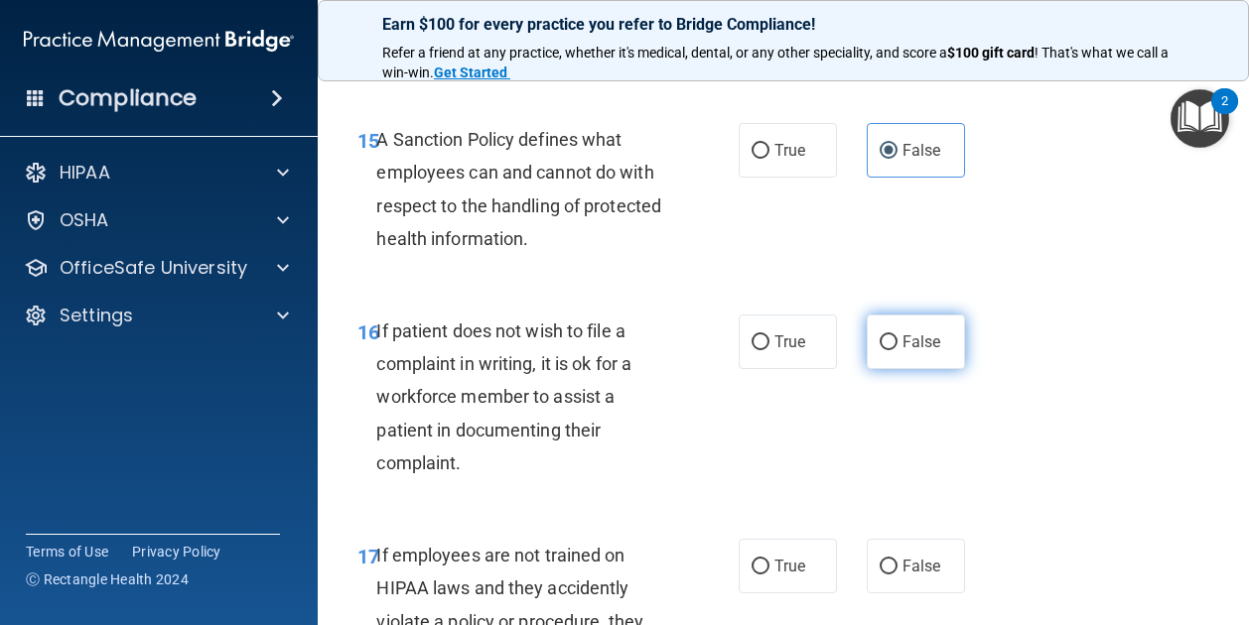
click at [866, 369] on label "False" at bounding box center [915, 342] width 98 height 55
click at [879, 350] on input "False" at bounding box center [888, 342] width 18 height 15
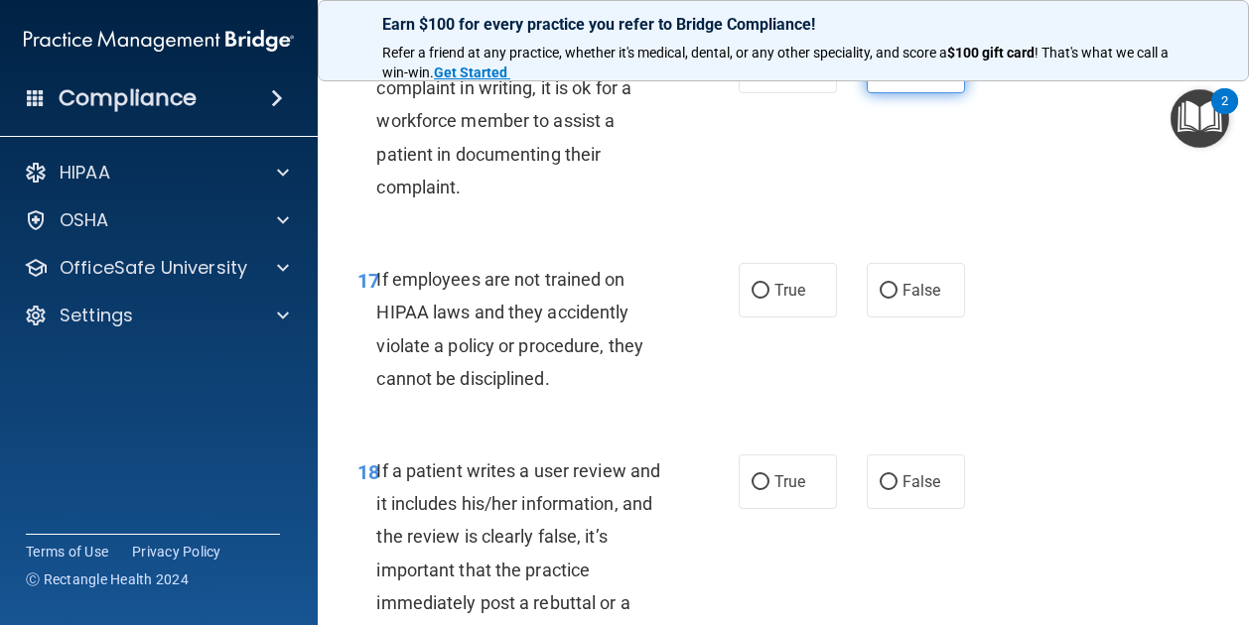
scroll to position [3820, 0]
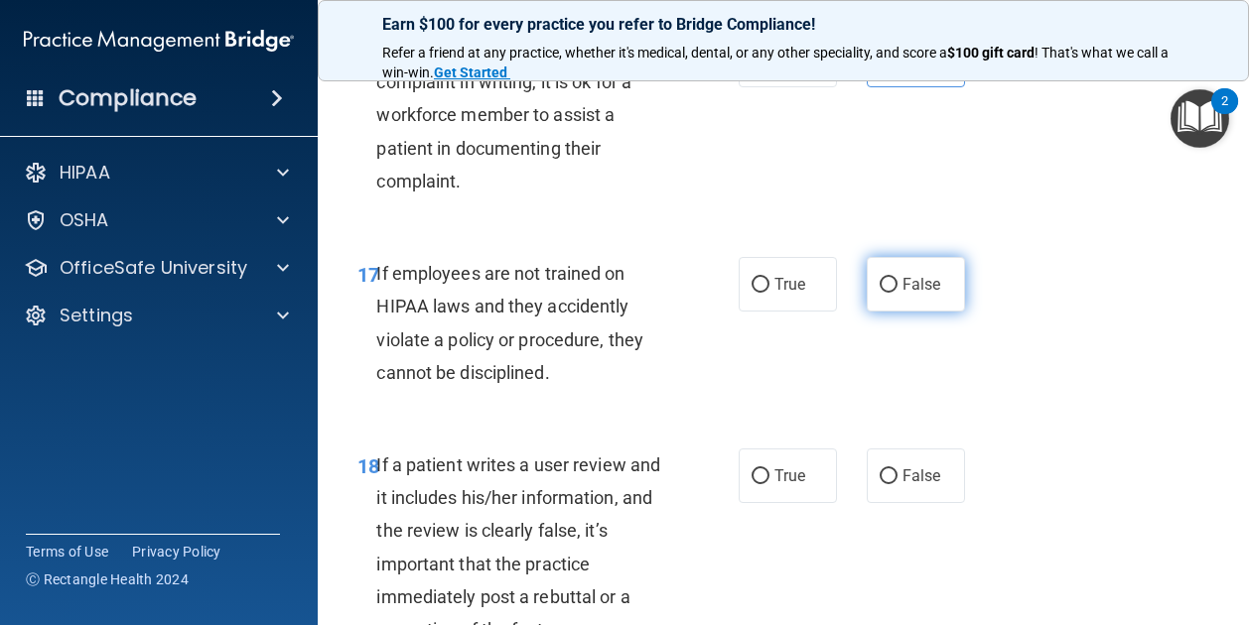
click at [906, 294] on span "False" at bounding box center [921, 284] width 39 height 19
click at [897, 293] on input "False" at bounding box center [888, 285] width 18 height 15
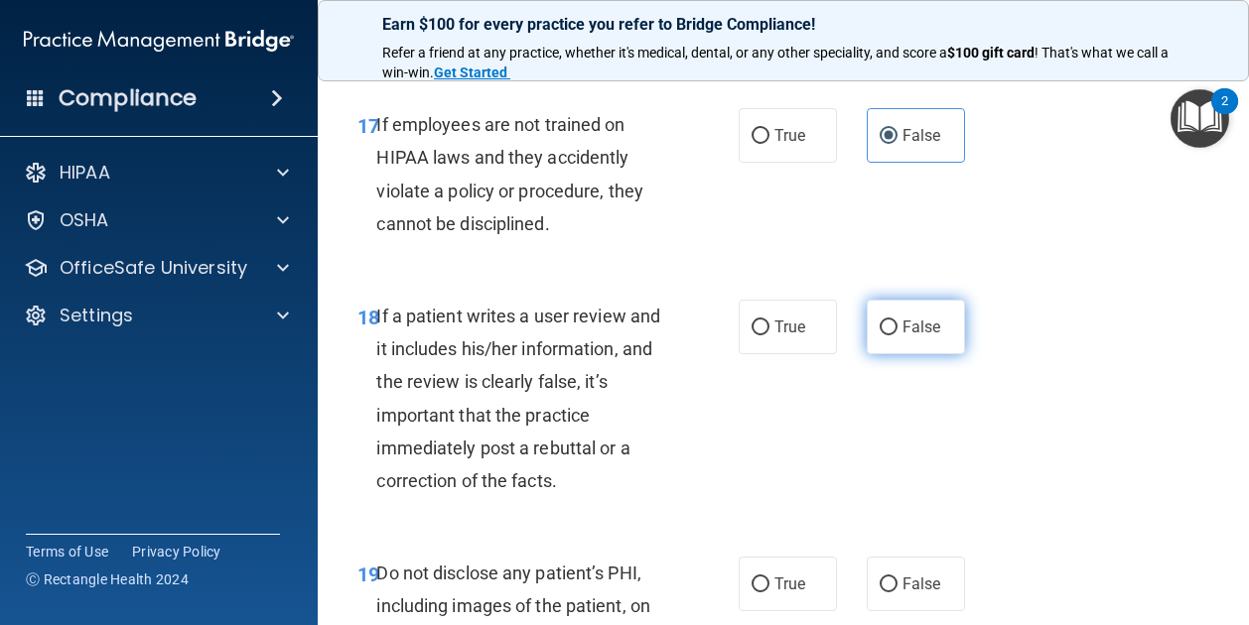
click at [902, 336] on span "False" at bounding box center [921, 327] width 39 height 19
click at [894, 335] on input "False" at bounding box center [888, 328] width 18 height 15
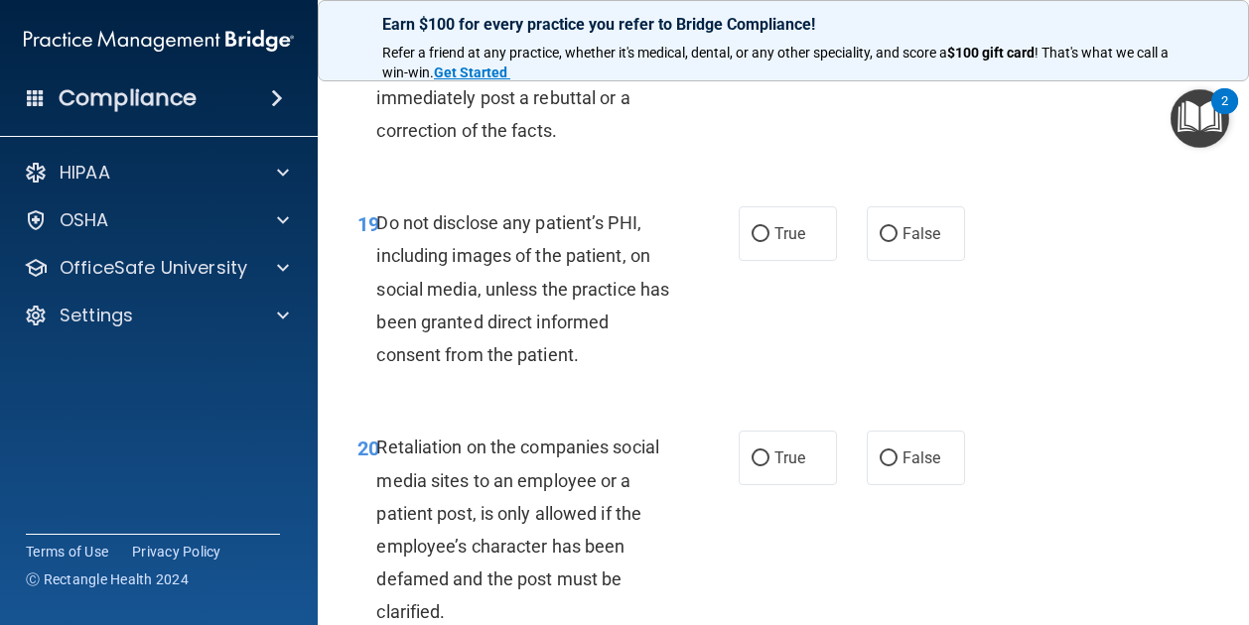
scroll to position [4376, 0]
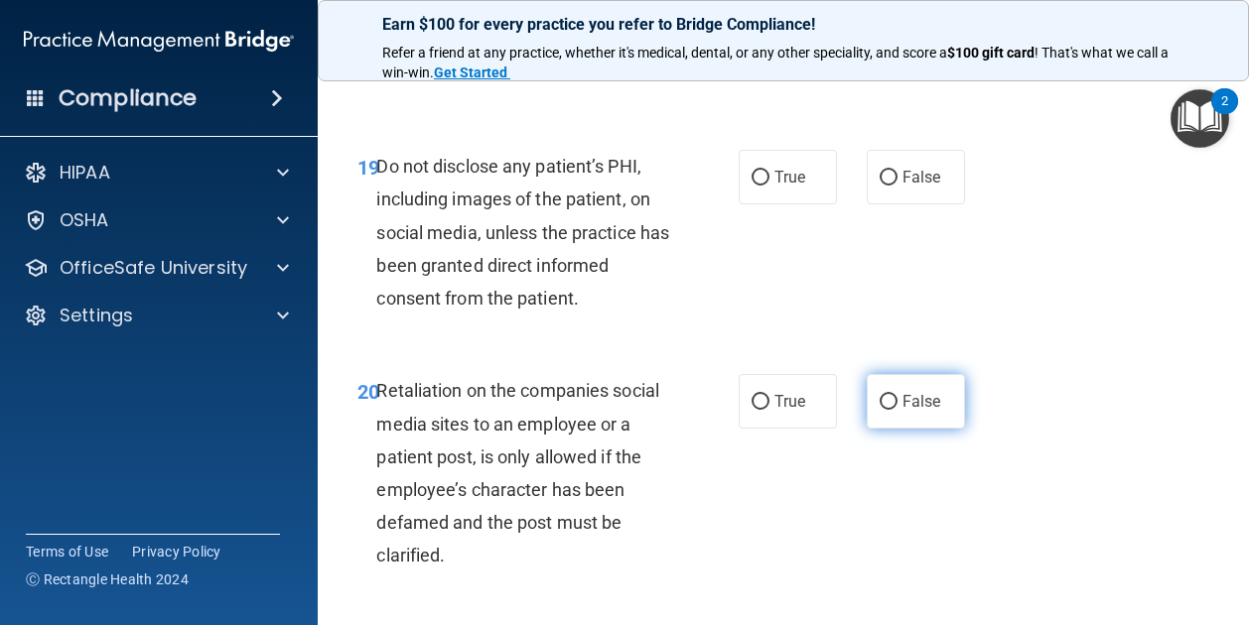
click at [887, 410] on input "False" at bounding box center [888, 402] width 18 height 15
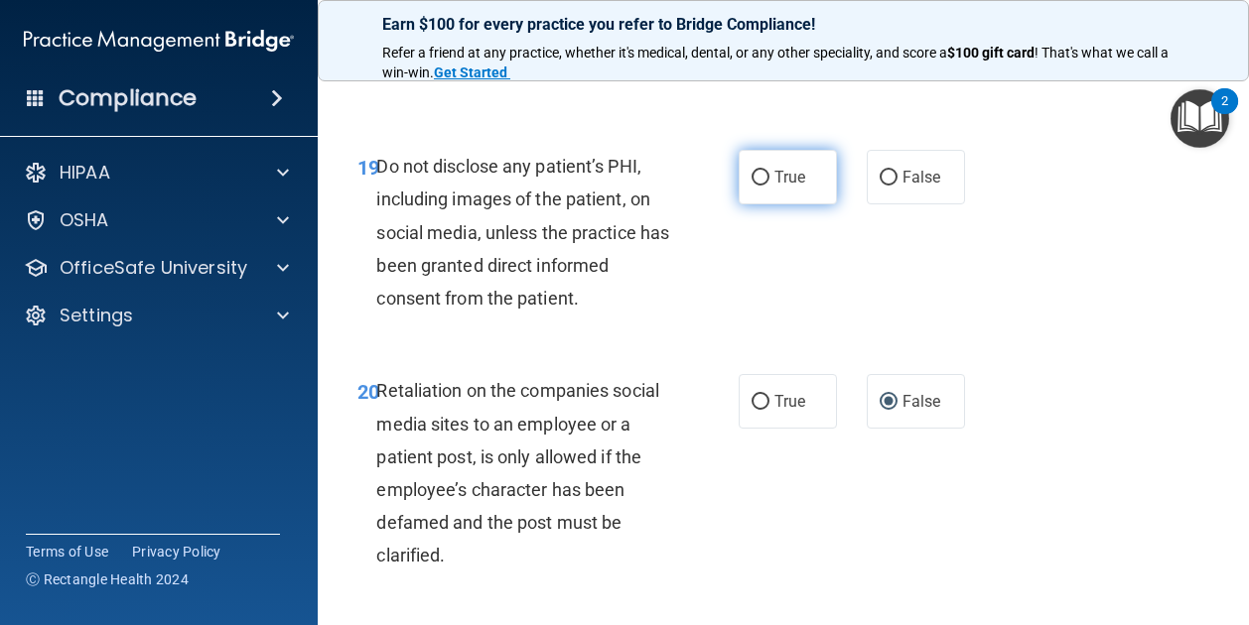
click at [801, 204] on label "True" at bounding box center [787, 177] width 98 height 55
click at [769, 186] on input "True" at bounding box center [760, 178] width 18 height 15
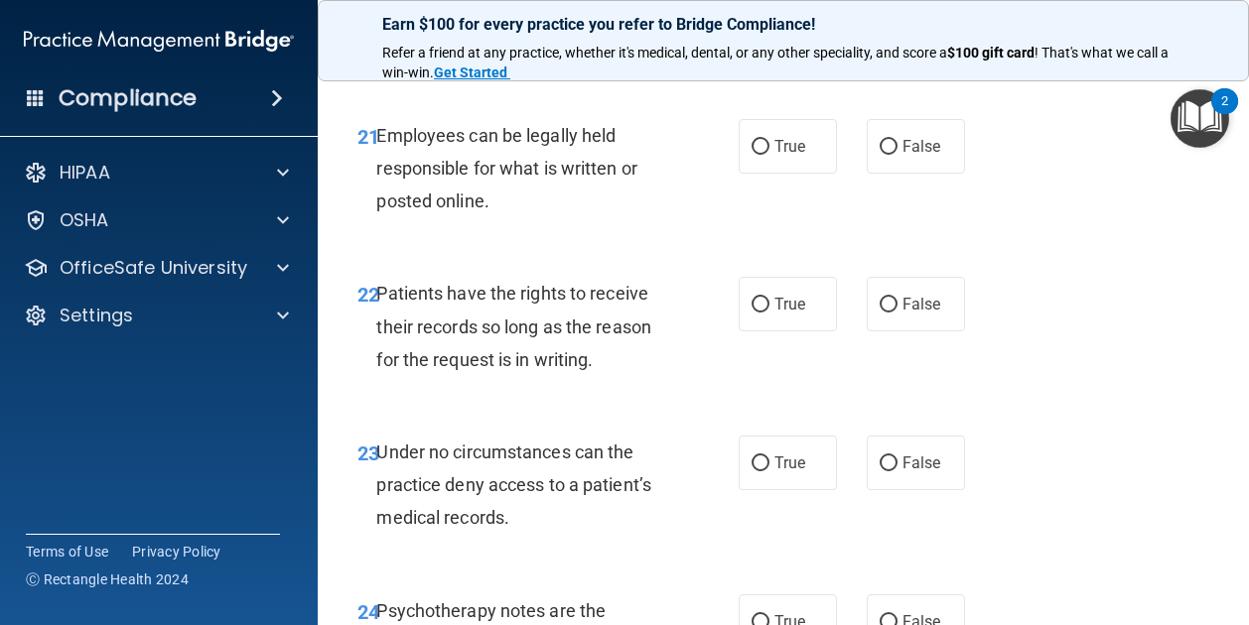
scroll to position [4890, 0]
click at [889, 331] on label "False" at bounding box center [915, 303] width 98 height 55
click at [889, 312] on input "False" at bounding box center [888, 304] width 18 height 15
click at [774, 173] on label "True" at bounding box center [787, 145] width 98 height 55
click at [769, 154] on input "True" at bounding box center [760, 146] width 18 height 15
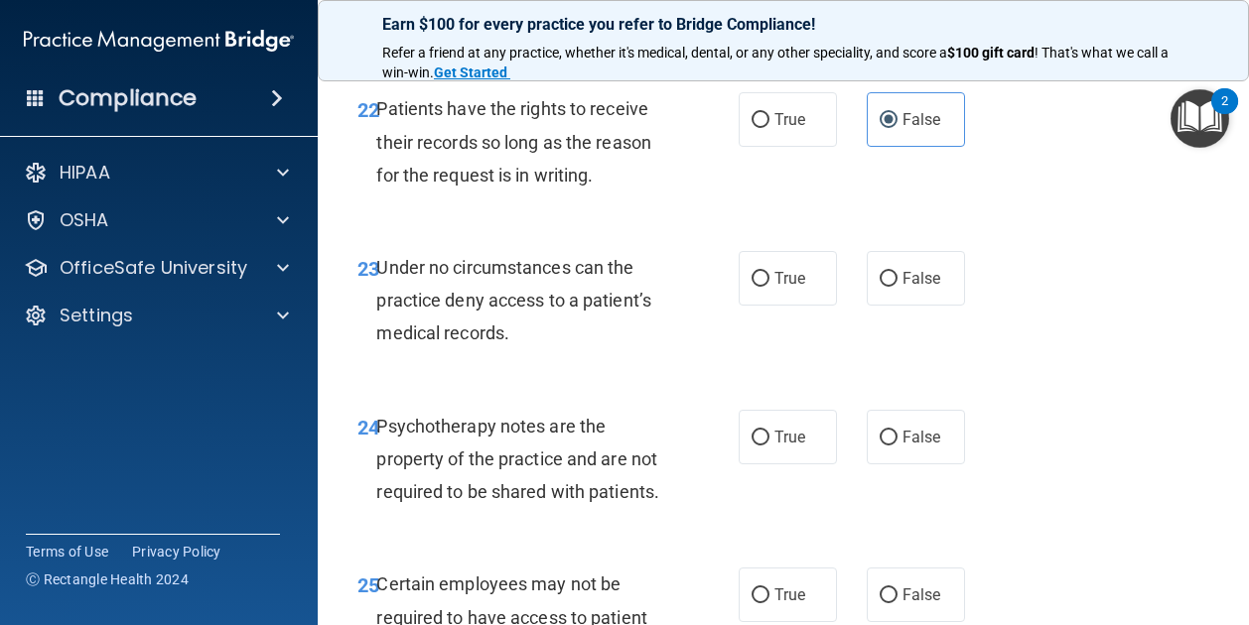
scroll to position [5083, 0]
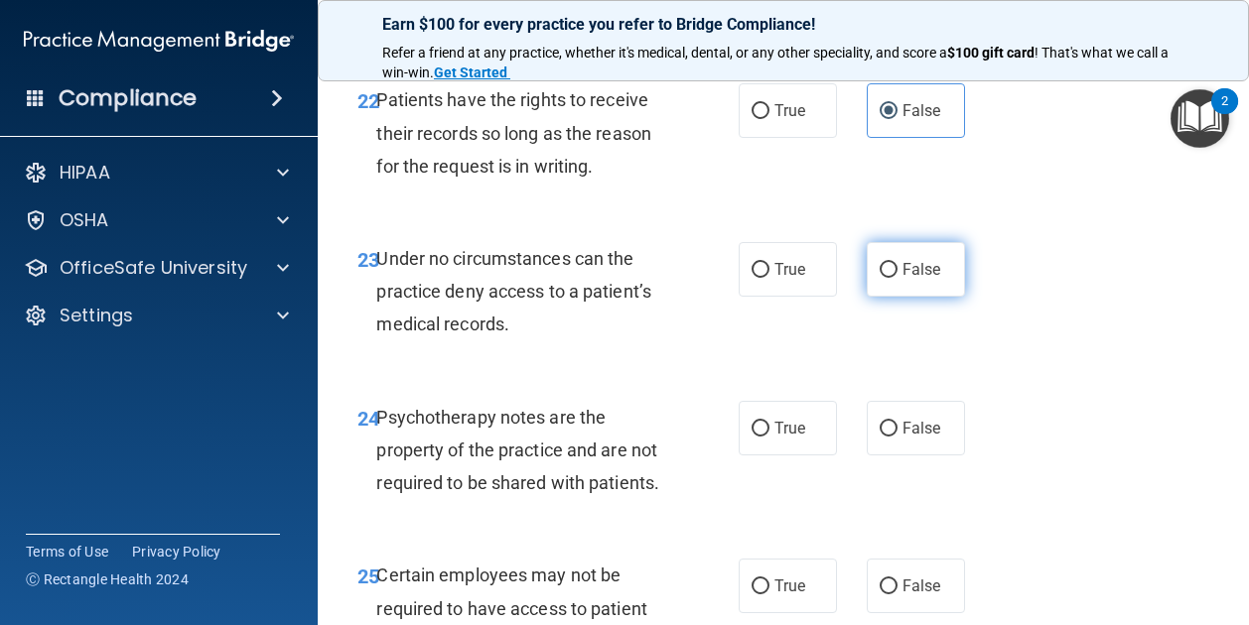
click at [866, 297] on label "False" at bounding box center [915, 269] width 98 height 55
click at [879, 278] on input "False" at bounding box center [888, 270] width 18 height 15
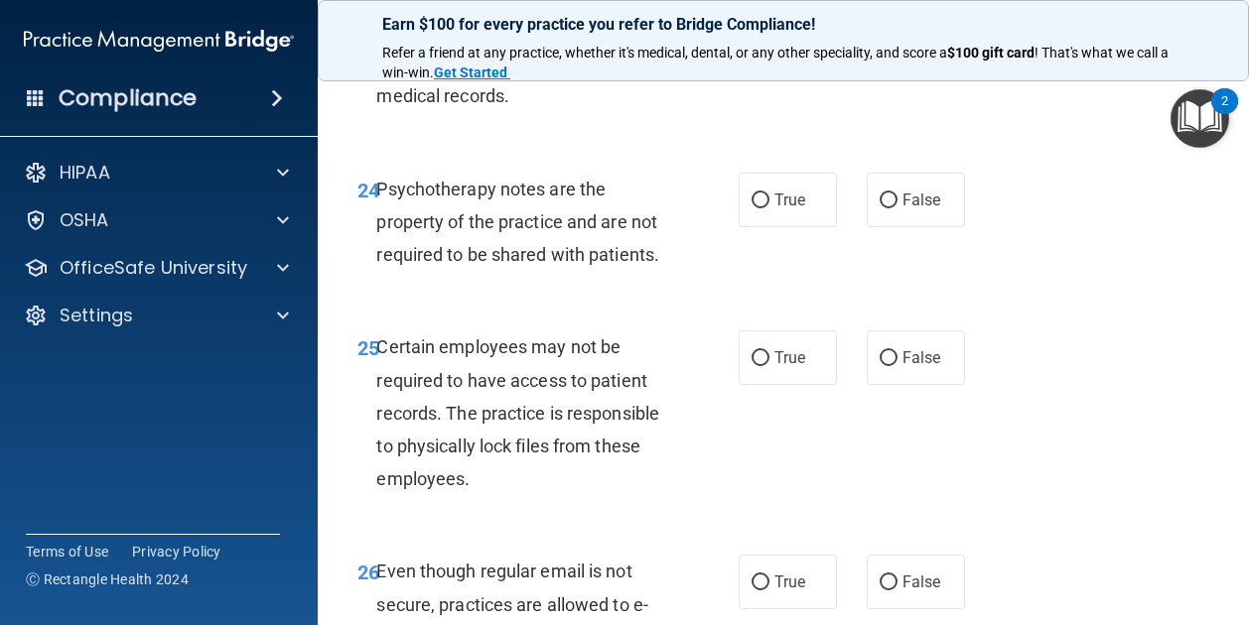
scroll to position [5304, 0]
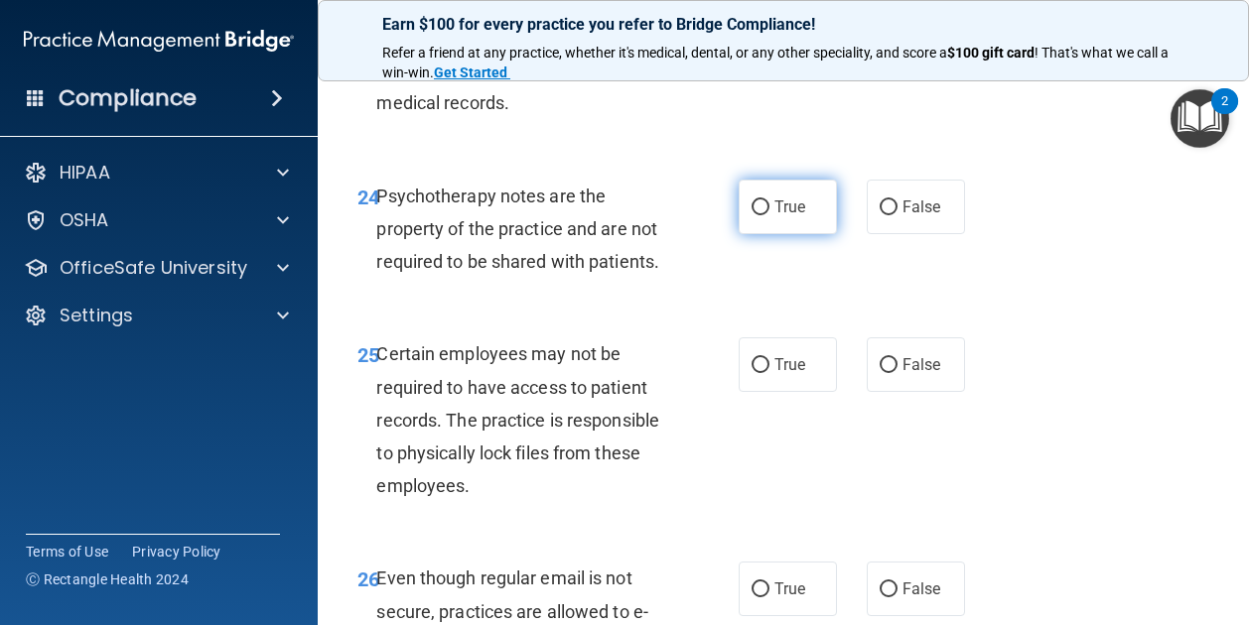
click at [804, 234] on label "True" at bounding box center [787, 207] width 98 height 55
click at [769, 215] on input "True" at bounding box center [760, 207] width 18 height 15
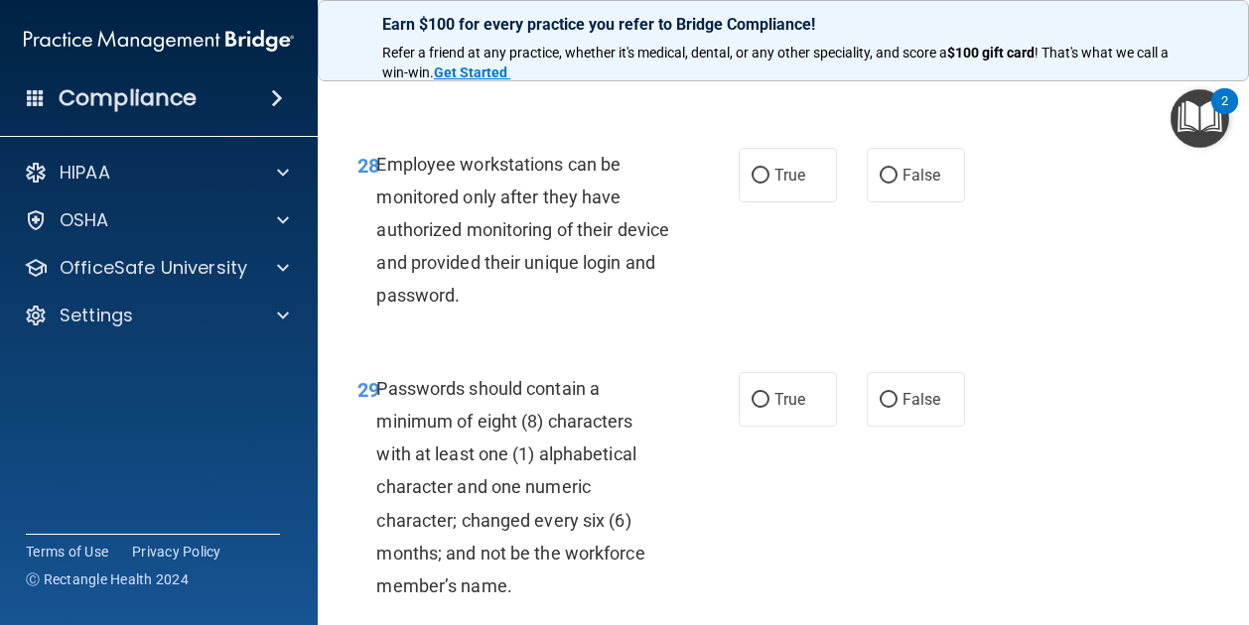
scroll to position [6169, 0]
click at [919, 344] on div "28 Employee workstations can be monitored only after they have authorized monit…" at bounding box center [782, 234] width 881 height 224
click at [902, 184] on span "False" at bounding box center [921, 174] width 39 height 19
click at [897, 183] on input "False" at bounding box center [888, 175] width 18 height 15
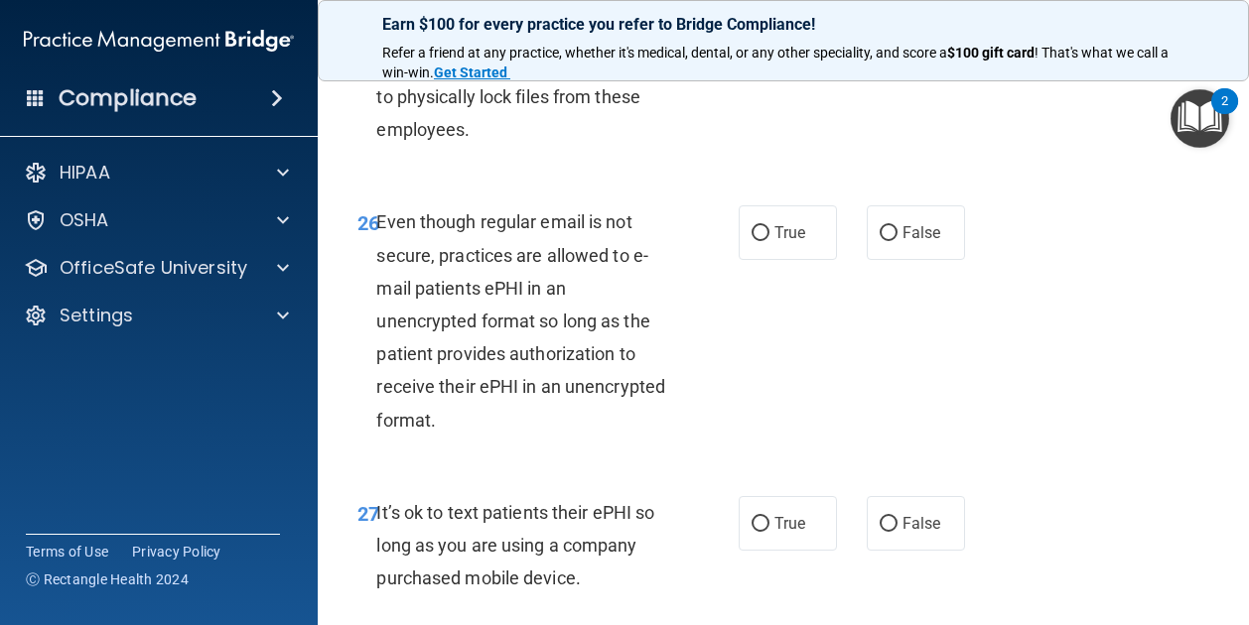
scroll to position [5661, 0]
drag, startPoint x: 800, startPoint y: 154, endPoint x: 759, endPoint y: 128, distance: 48.2
click at [759, 35] on label "True" at bounding box center [787, 7] width 98 height 55
click at [759, 16] on input "True" at bounding box center [760, 8] width 18 height 15
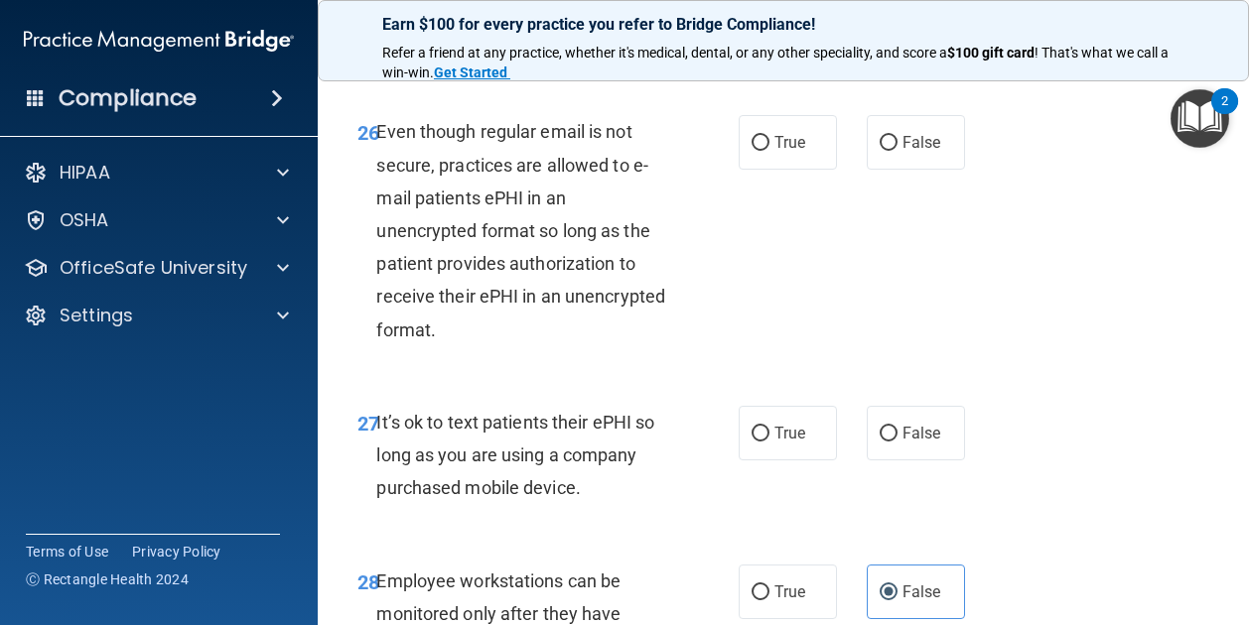
scroll to position [5753, 0]
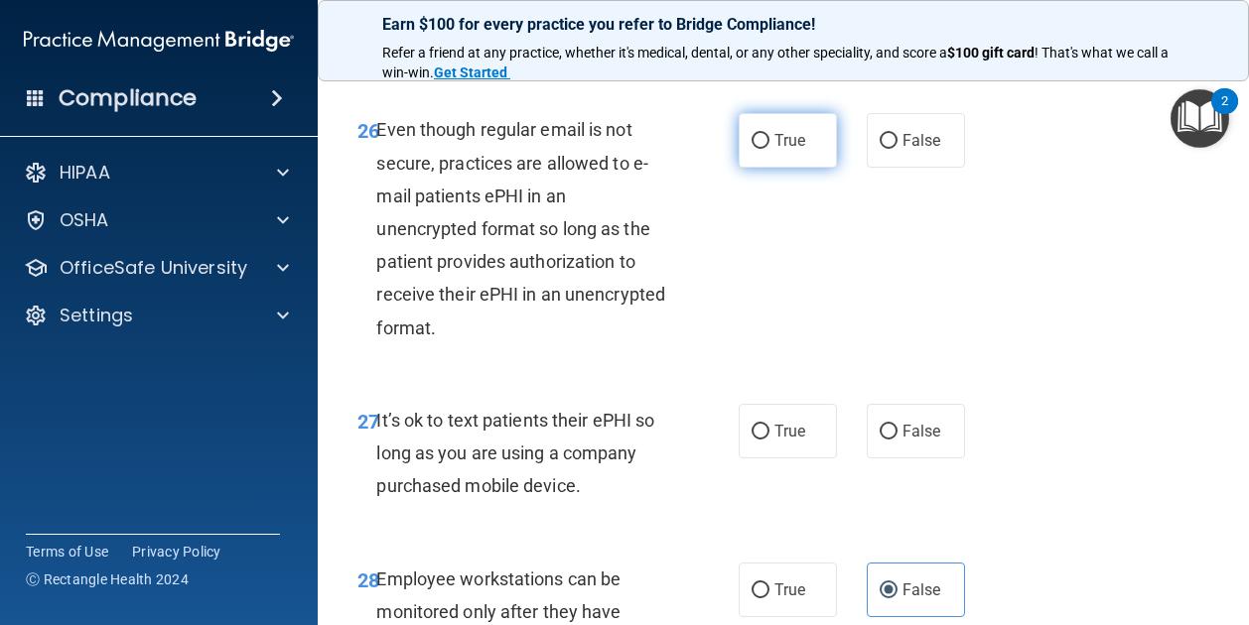
click at [751, 149] on input "True" at bounding box center [760, 141] width 18 height 15
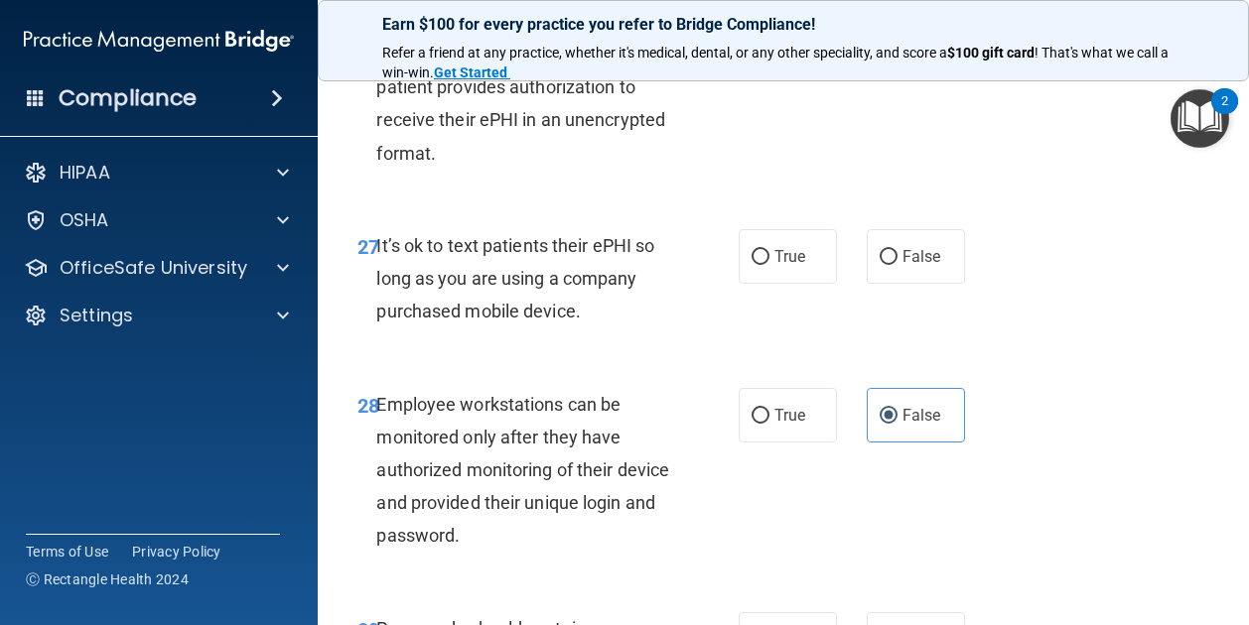
scroll to position [5933, 0]
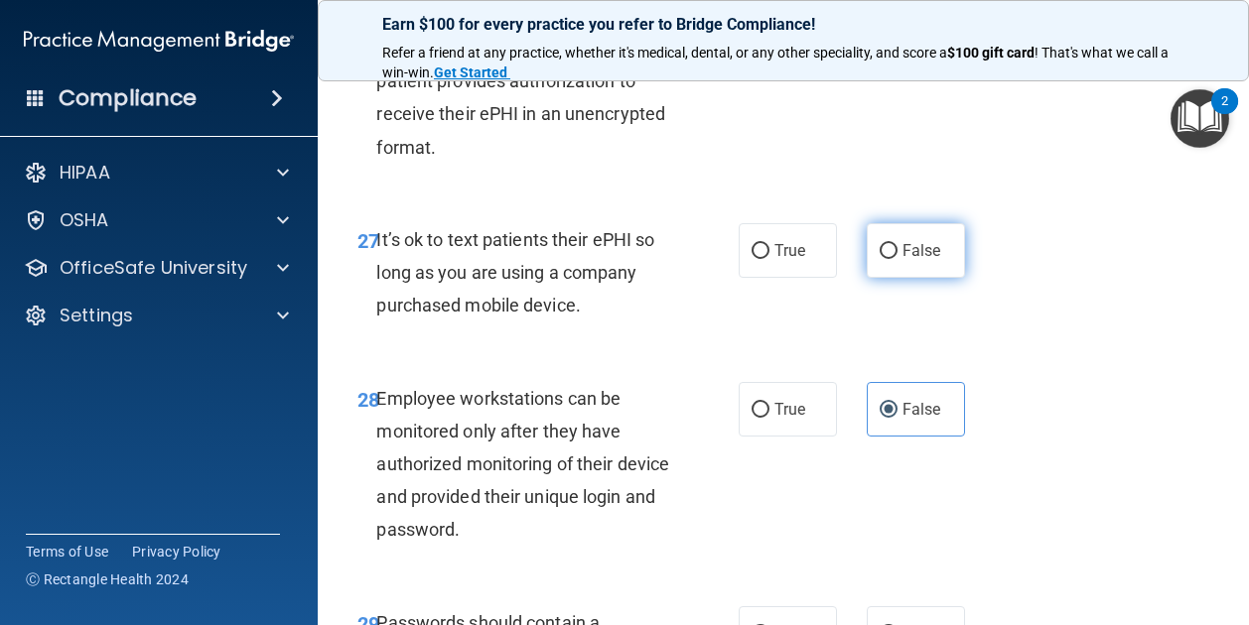
click at [885, 259] on input "False" at bounding box center [888, 251] width 18 height 15
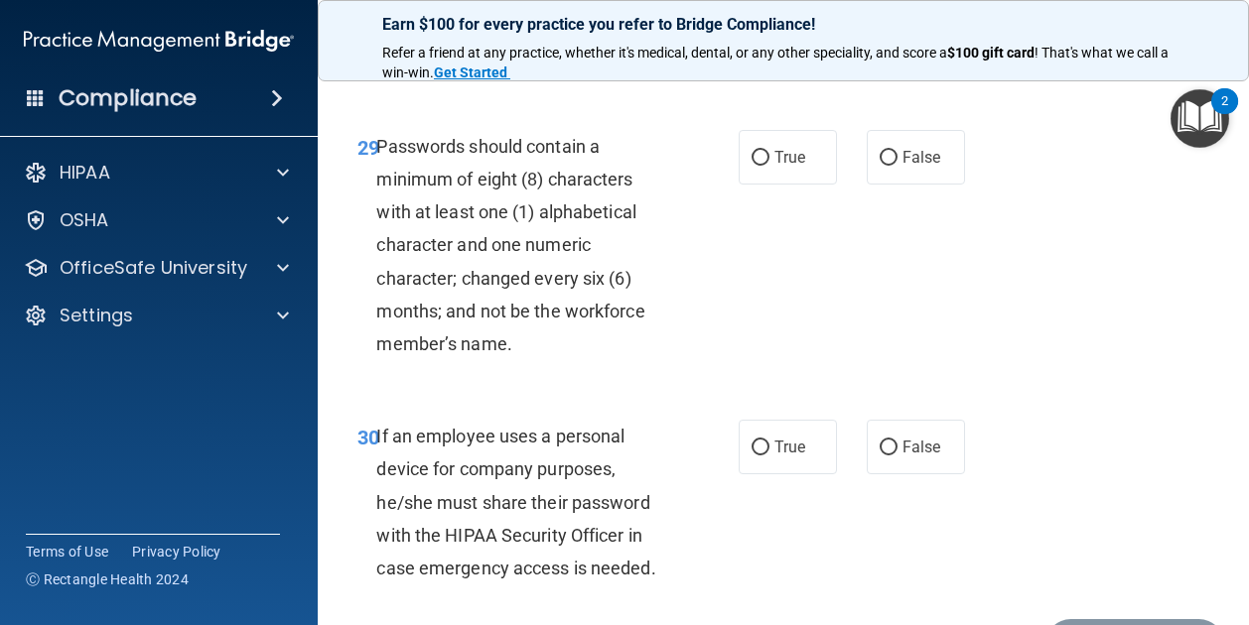
scroll to position [6422, 0]
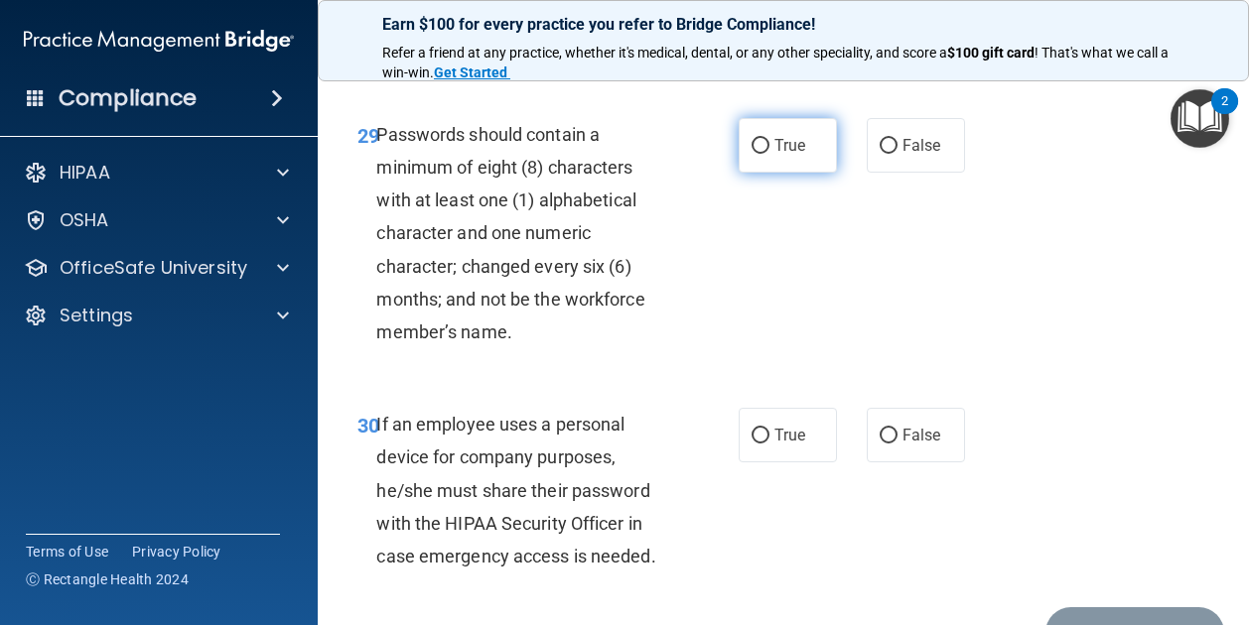
click at [762, 173] on label "True" at bounding box center [787, 145] width 98 height 55
click at [762, 154] on input "True" at bounding box center [760, 146] width 18 height 15
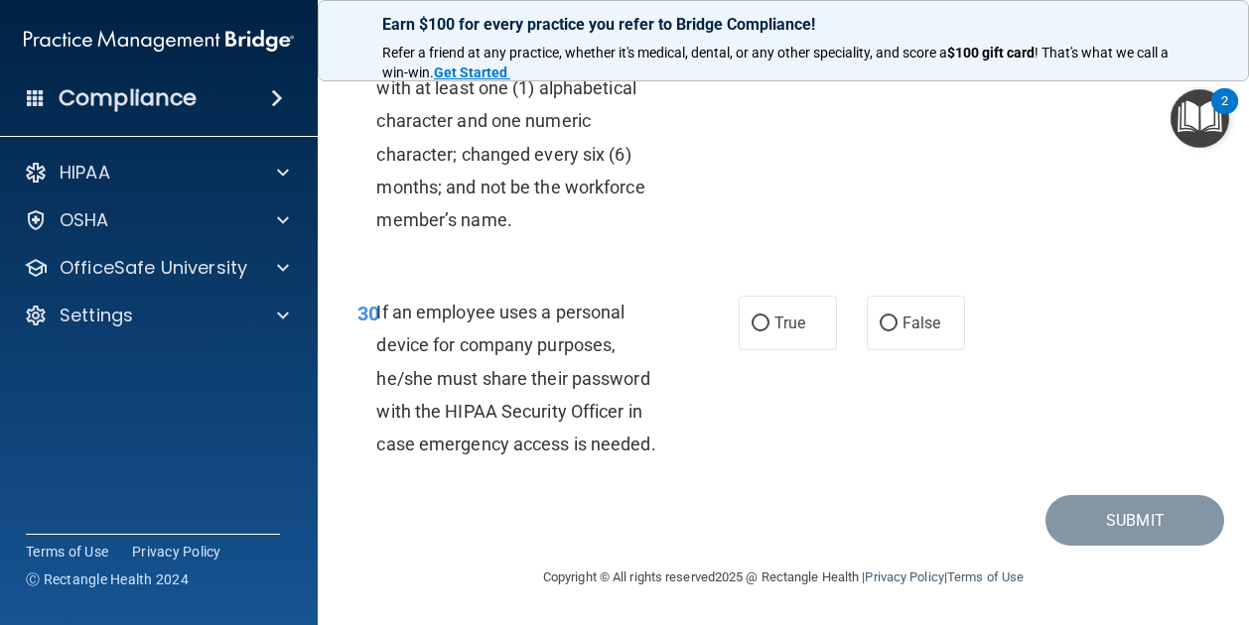
scroll to position [6598, 0]
click at [866, 350] on label "False" at bounding box center [915, 323] width 98 height 55
click at [879, 332] on input "False" at bounding box center [888, 324] width 18 height 15
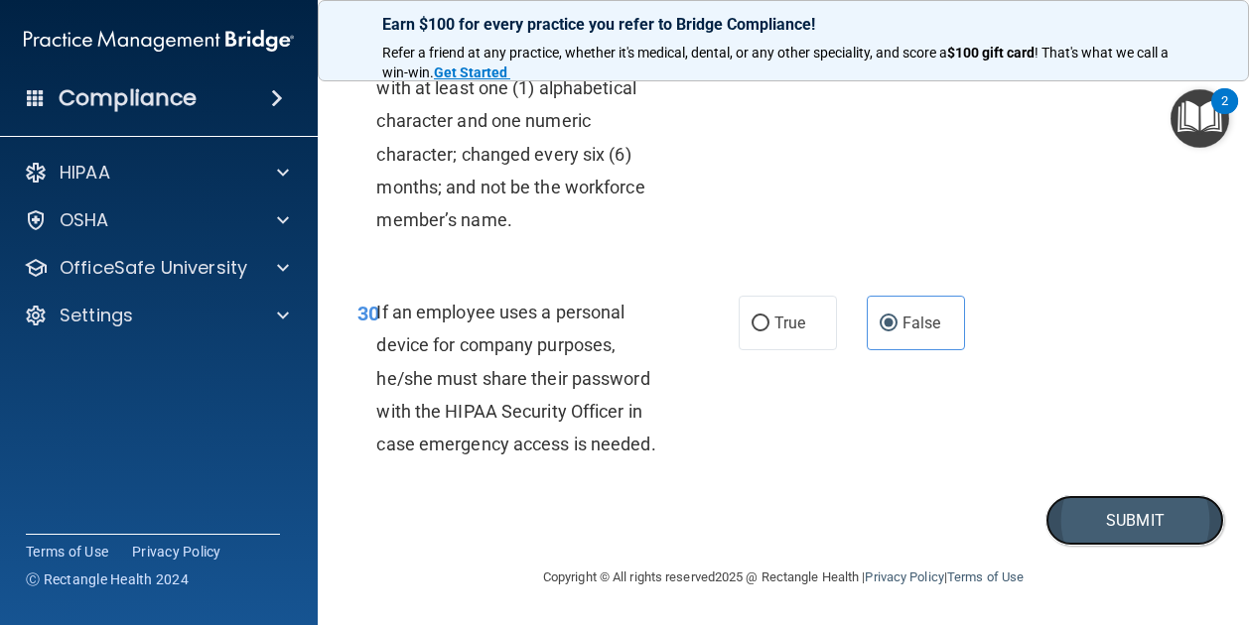
click at [1060, 546] on button "Submit" at bounding box center [1134, 520] width 179 height 51
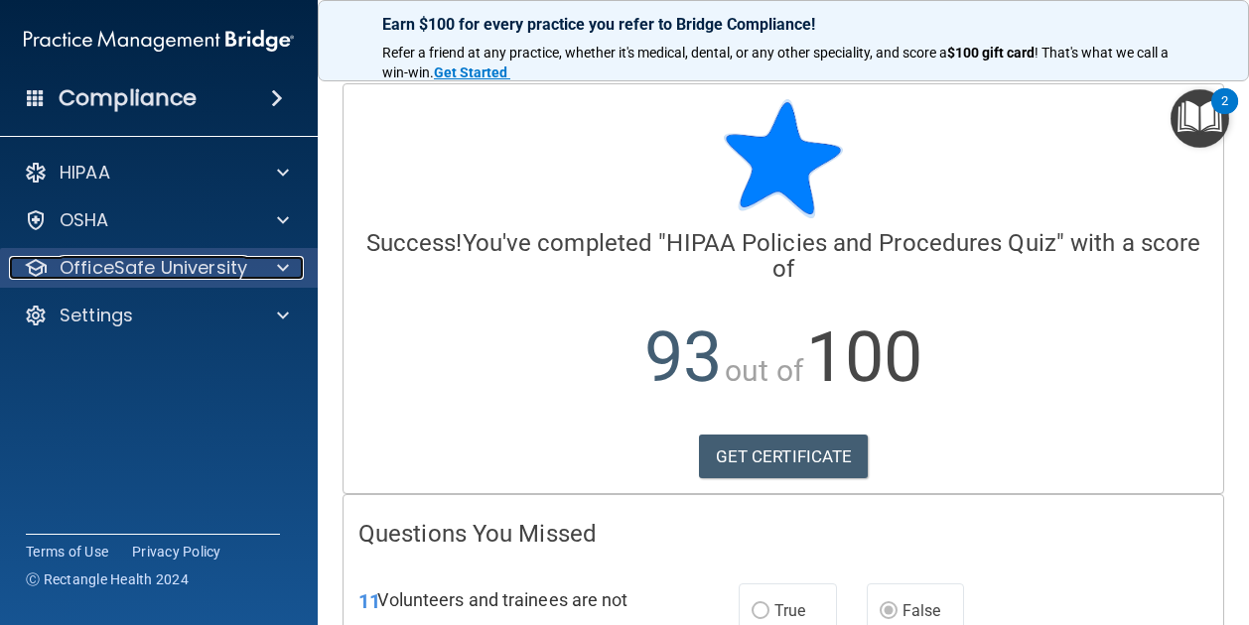
click at [237, 271] on p "OfficeSafe University" at bounding box center [154, 268] width 188 height 24
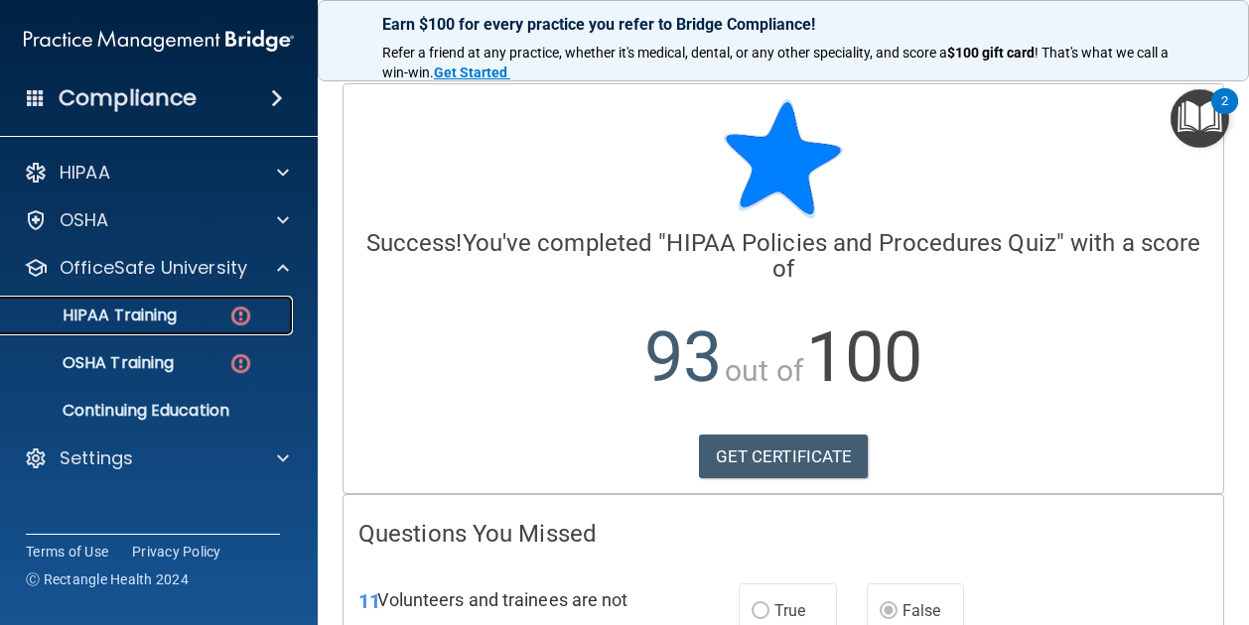
click at [167, 302] on link "HIPAA Training" at bounding box center [136, 316] width 313 height 40
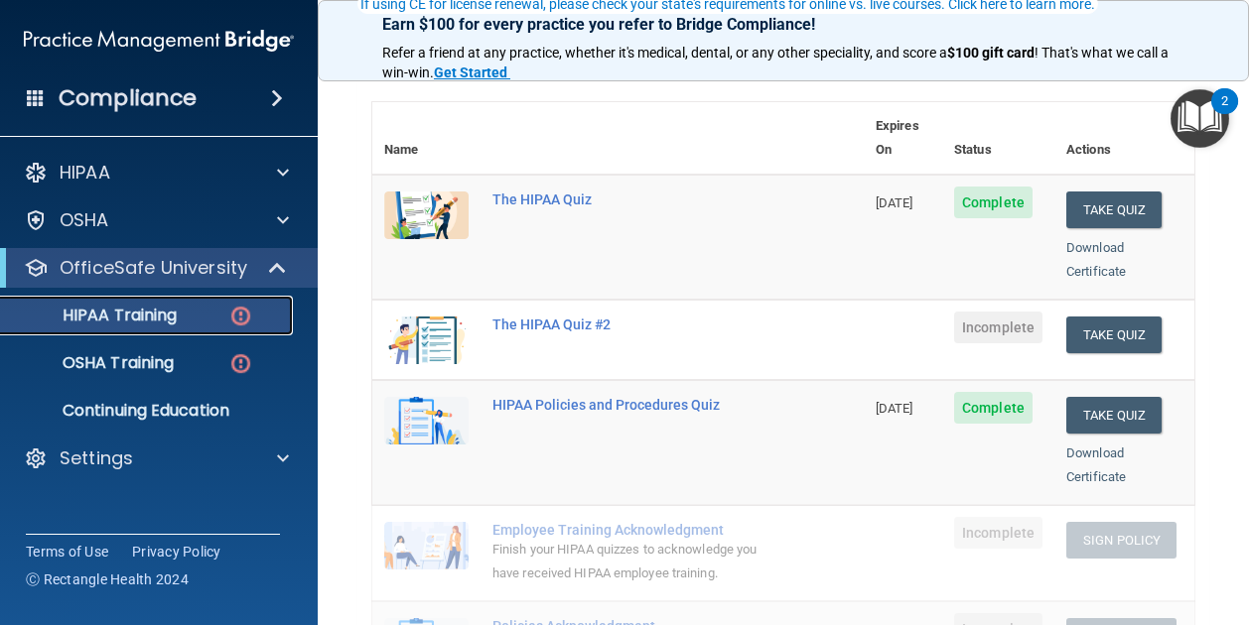
scroll to position [200, 0]
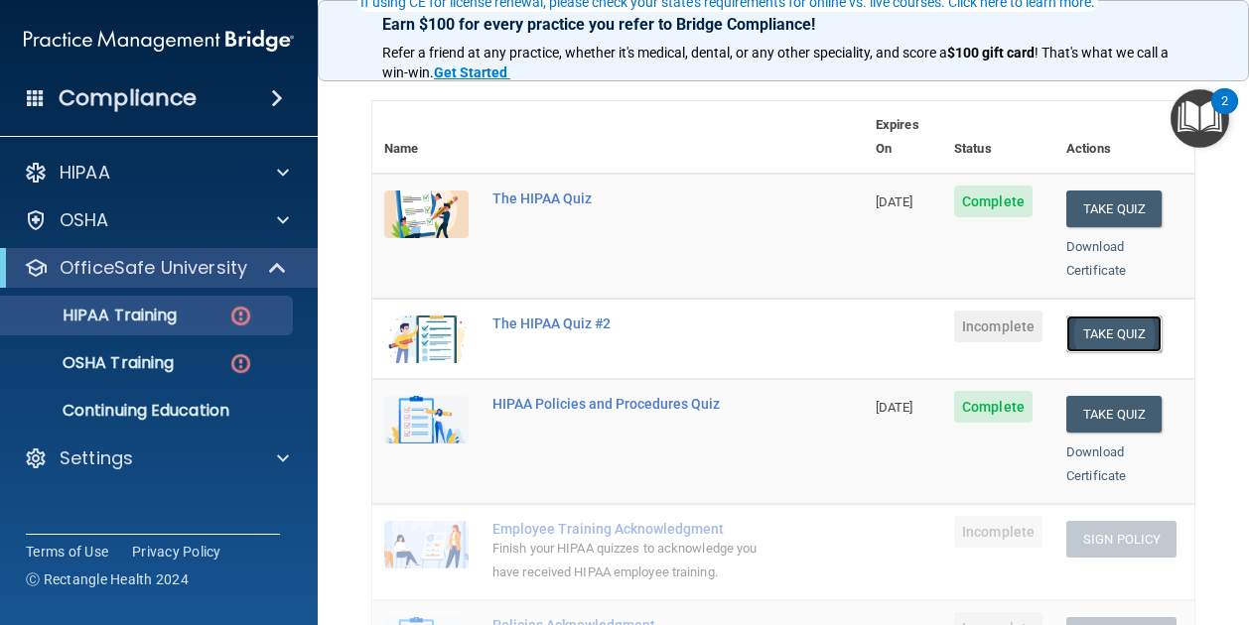
click at [1106, 317] on button "Take Quiz" at bounding box center [1113, 334] width 95 height 37
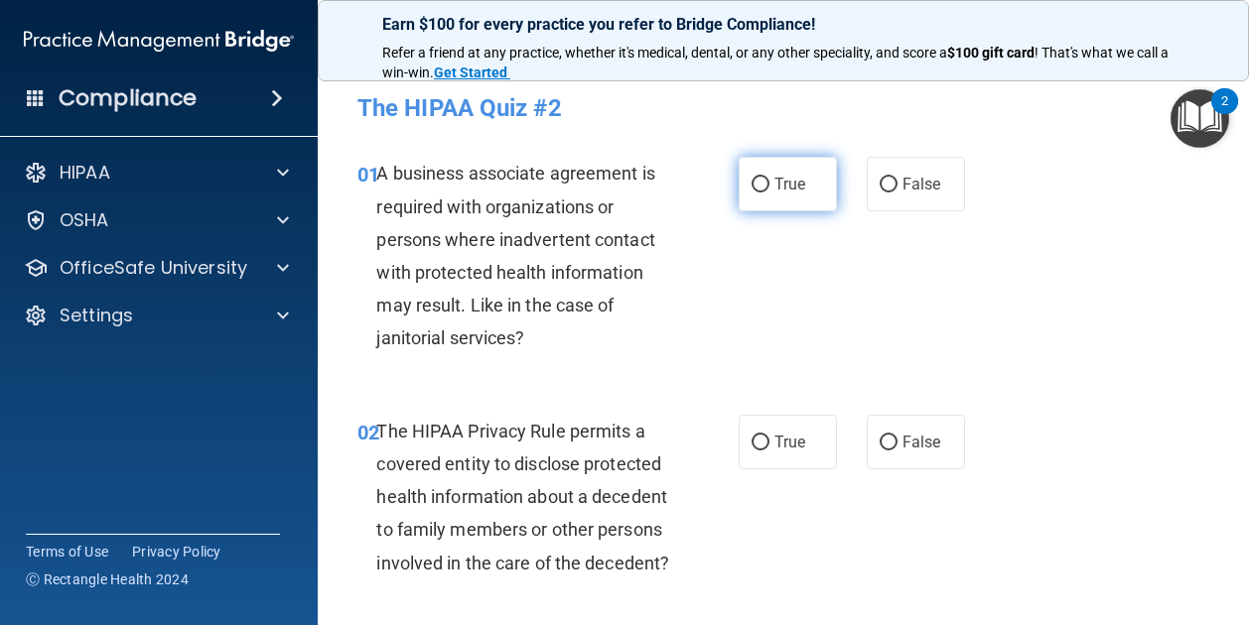
click at [760, 159] on label "True" at bounding box center [787, 184] width 98 height 55
click at [760, 178] on input "True" at bounding box center [760, 185] width 18 height 15
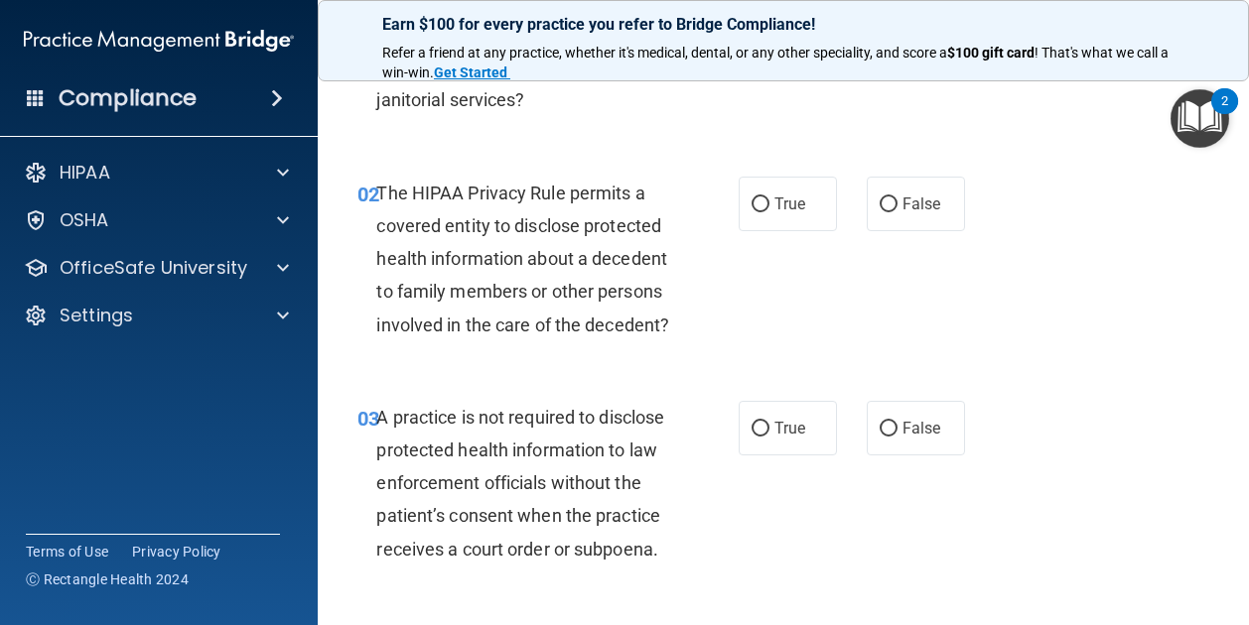
scroll to position [249, 0]
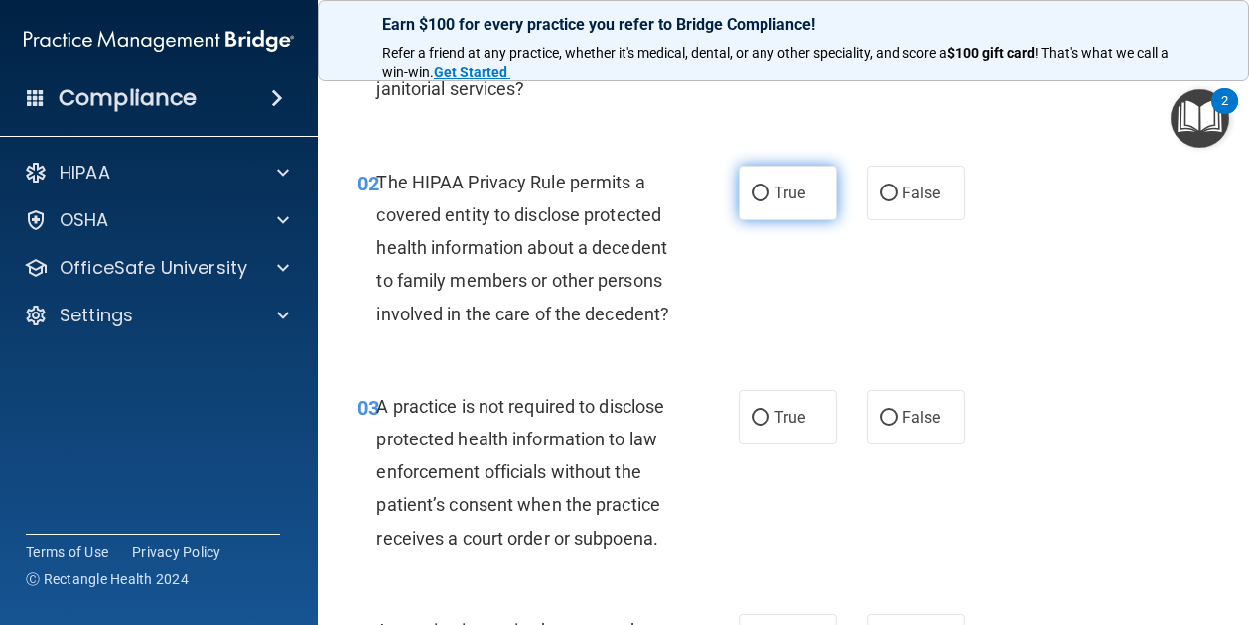
click at [758, 192] on input "True" at bounding box center [760, 194] width 18 height 15
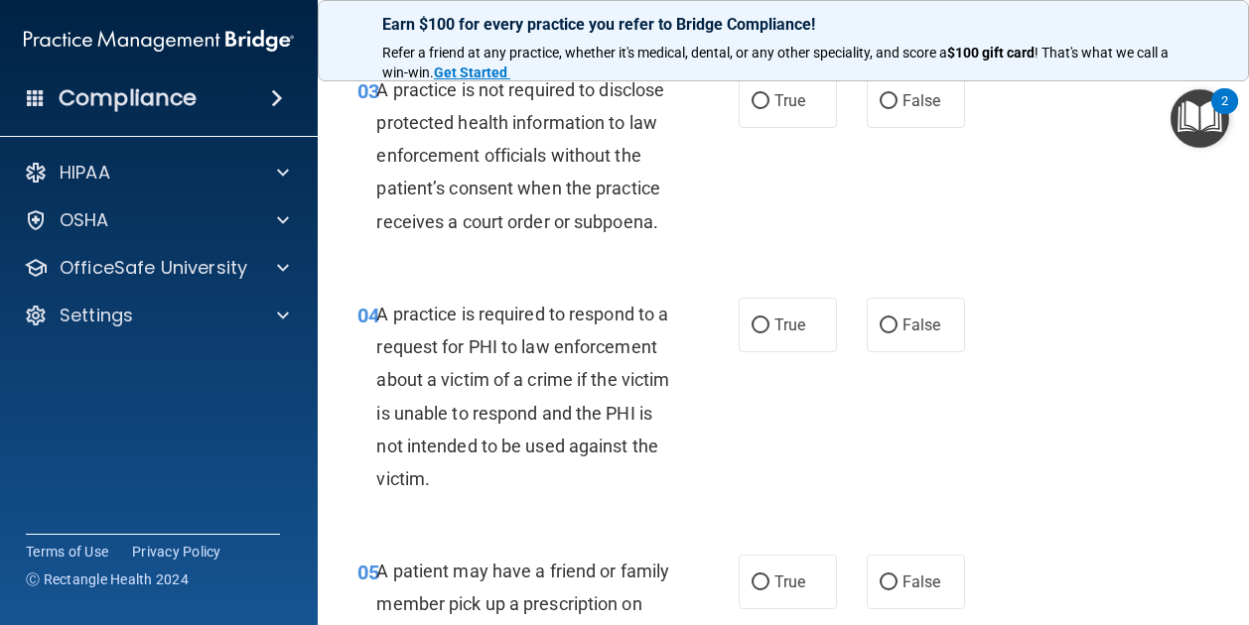
scroll to position [568, 0]
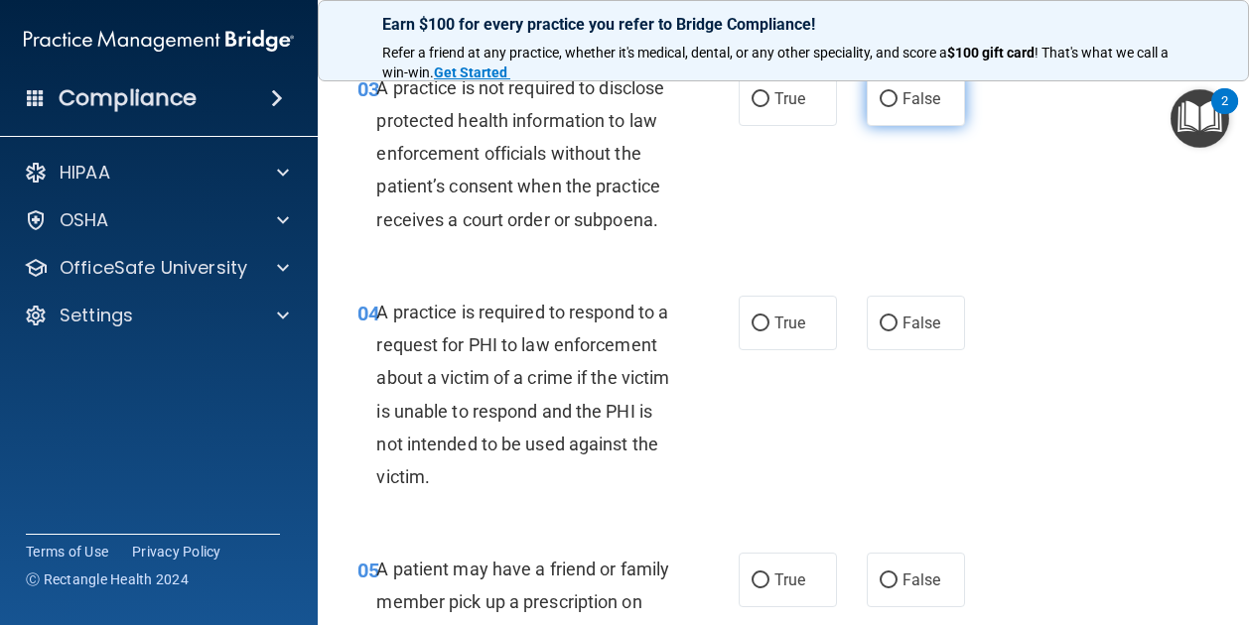
click at [949, 123] on label "False" at bounding box center [915, 98] width 98 height 55
click at [897, 107] on input "False" at bounding box center [888, 99] width 18 height 15
click at [811, 126] on label "True" at bounding box center [787, 98] width 98 height 55
click at [769, 107] on input "True" at bounding box center [760, 99] width 18 height 15
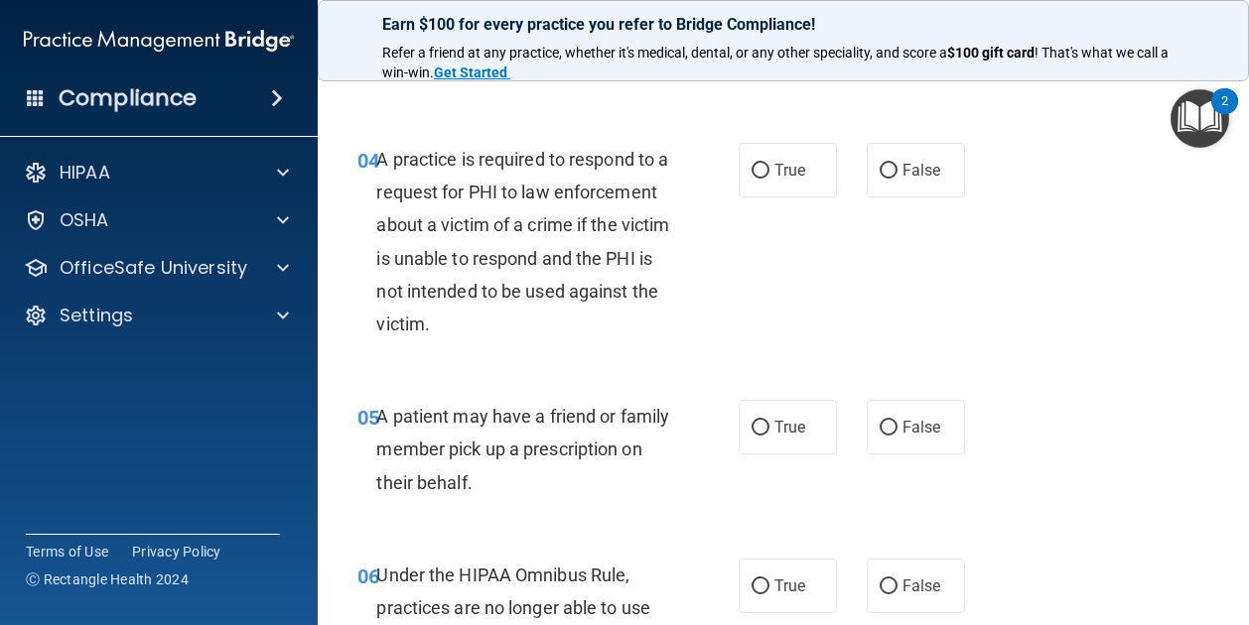
scroll to position [737, 0]
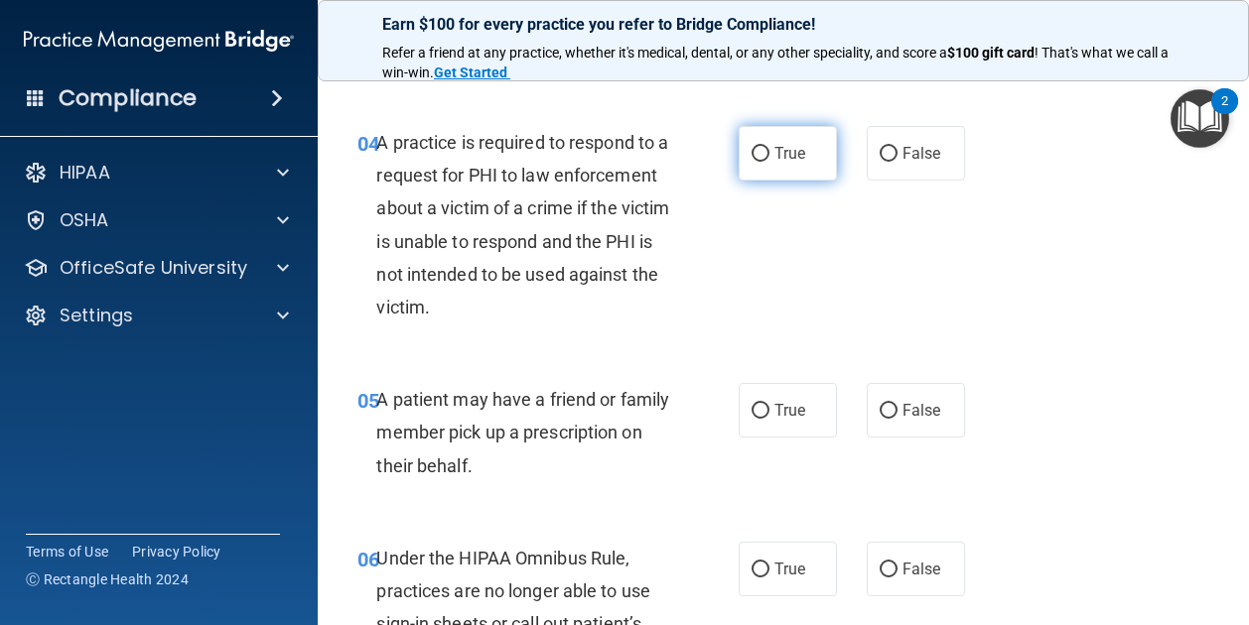
click at [780, 181] on label "True" at bounding box center [787, 153] width 98 height 55
click at [769, 162] on input "True" at bounding box center [760, 154] width 18 height 15
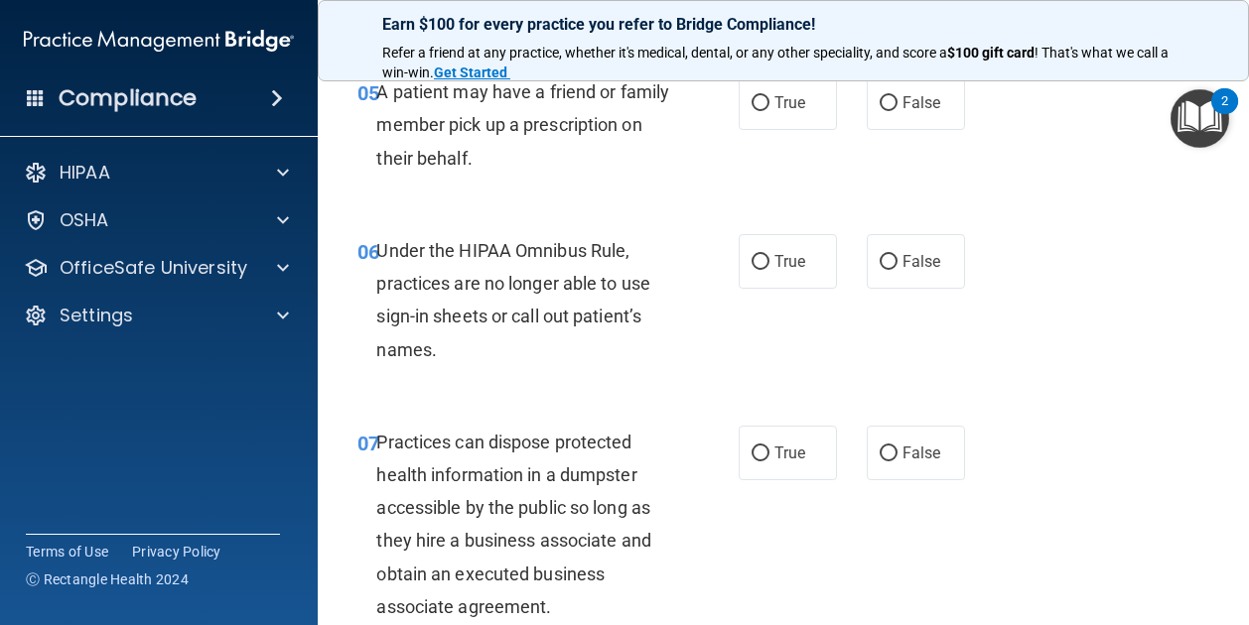
scroll to position [1053, 0]
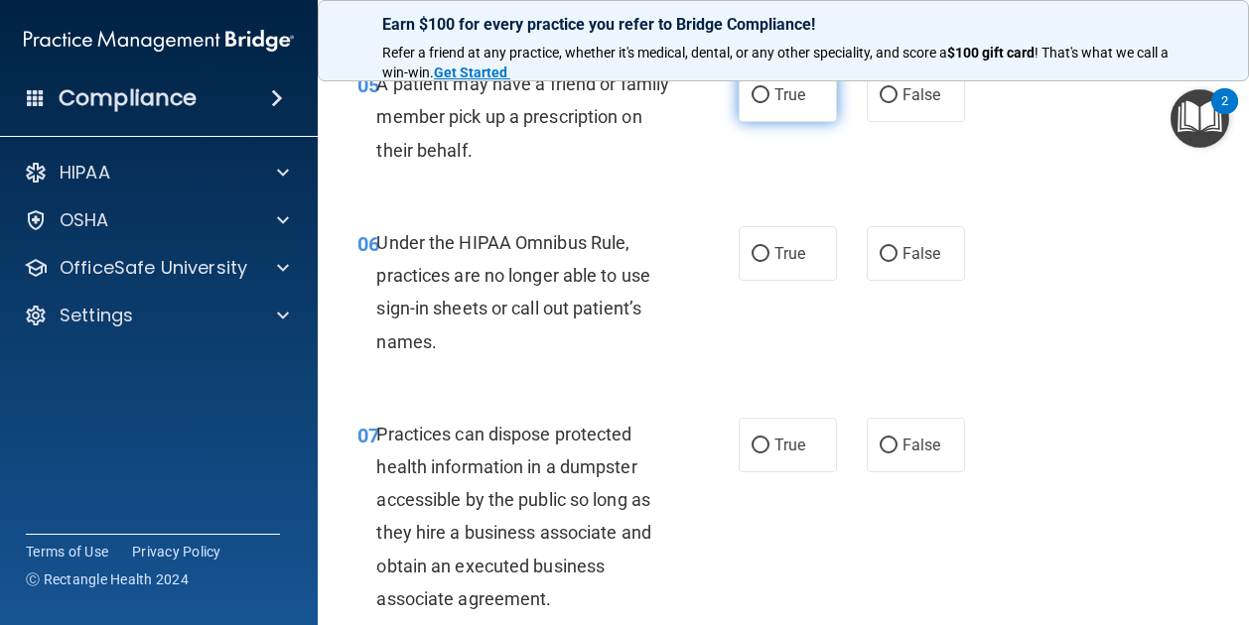
click at [810, 122] on label "True" at bounding box center [787, 94] width 98 height 55
click at [769, 103] on input "True" at bounding box center [760, 95] width 18 height 15
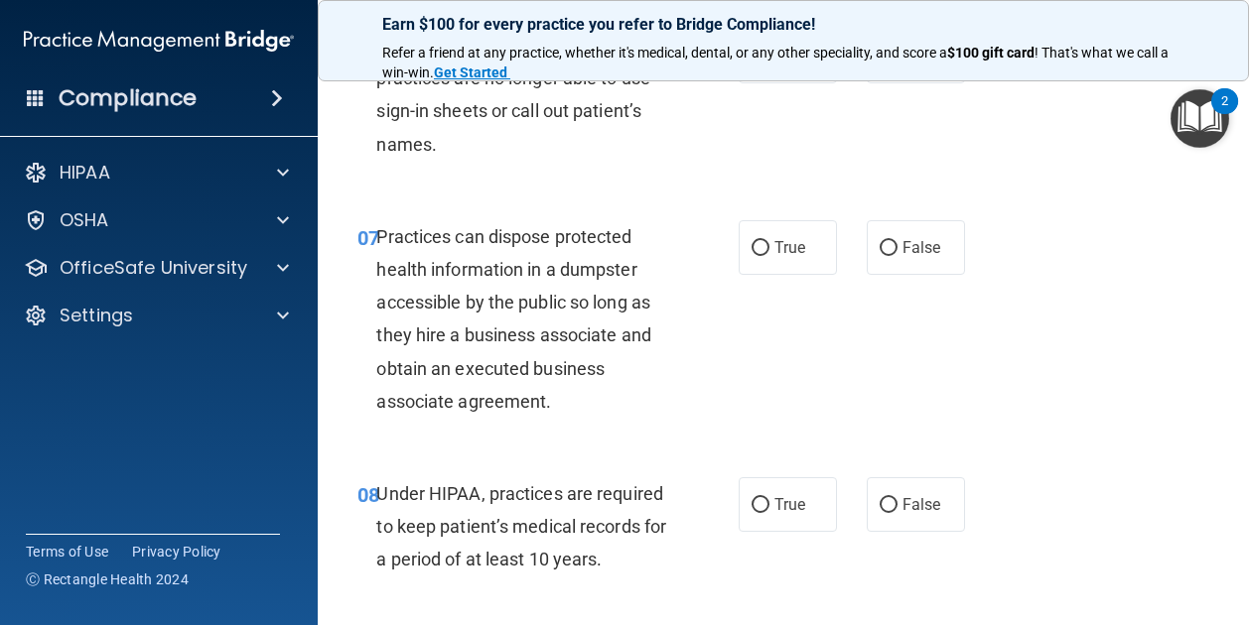
scroll to position [1251, 0]
click at [905, 83] on label "False" at bounding box center [915, 56] width 98 height 55
click at [897, 65] on input "False" at bounding box center [888, 57] width 18 height 15
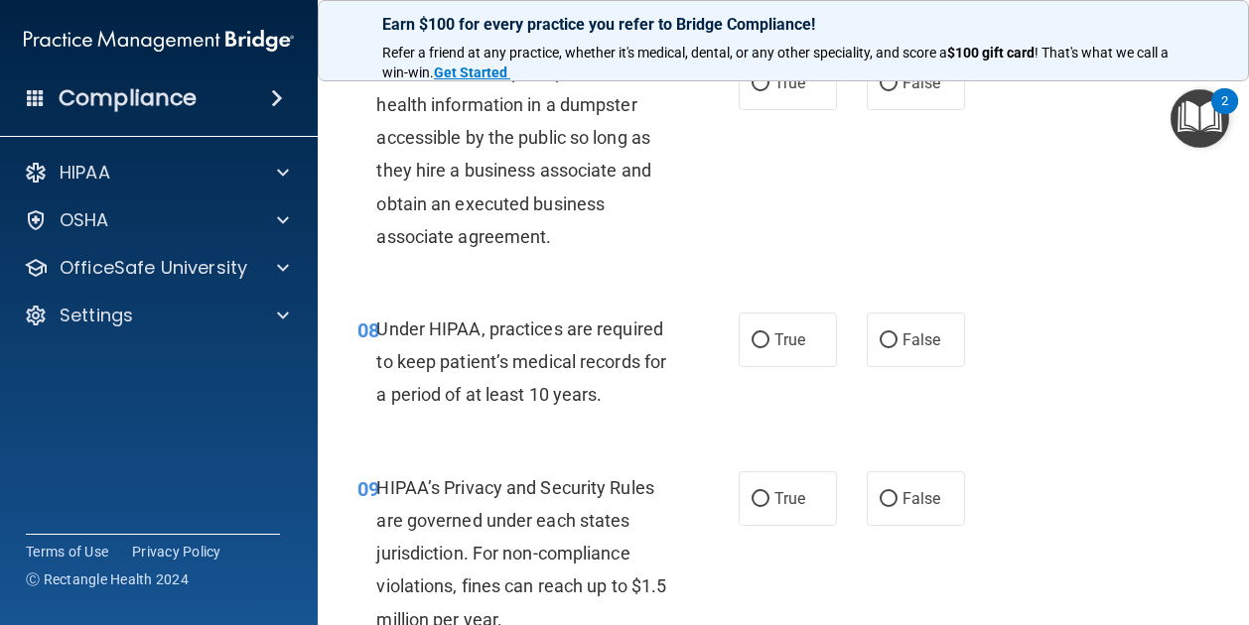
scroll to position [1419, 0]
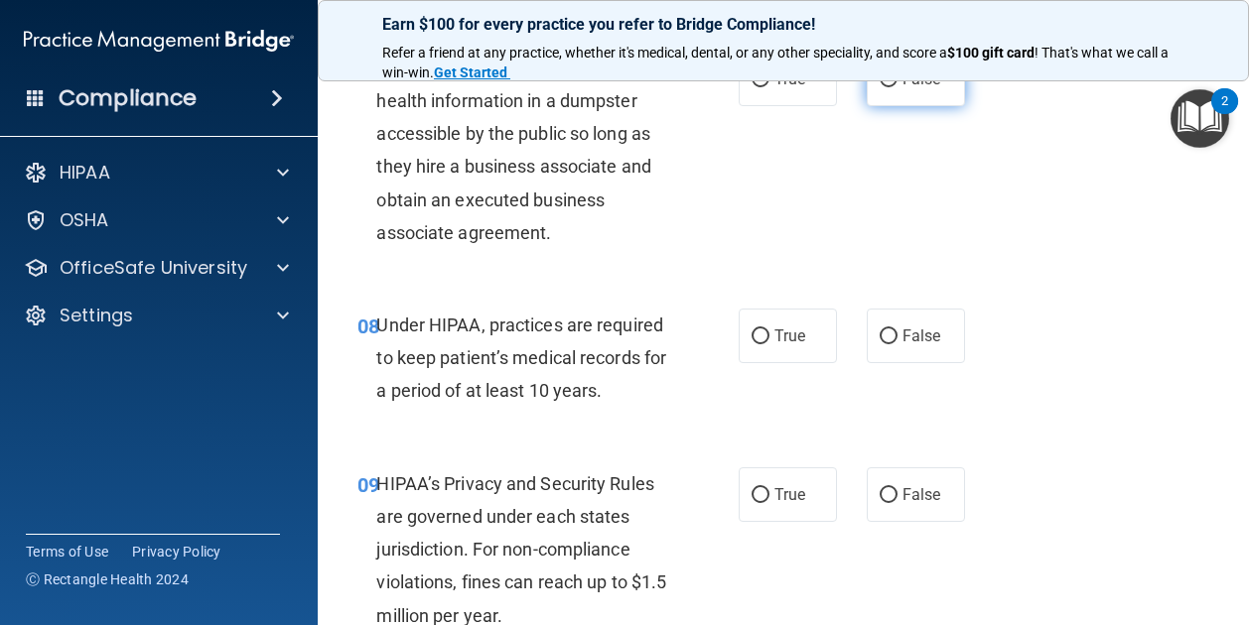
click at [905, 88] on span "False" at bounding box center [921, 78] width 39 height 19
click at [897, 87] on input "False" at bounding box center [888, 79] width 18 height 15
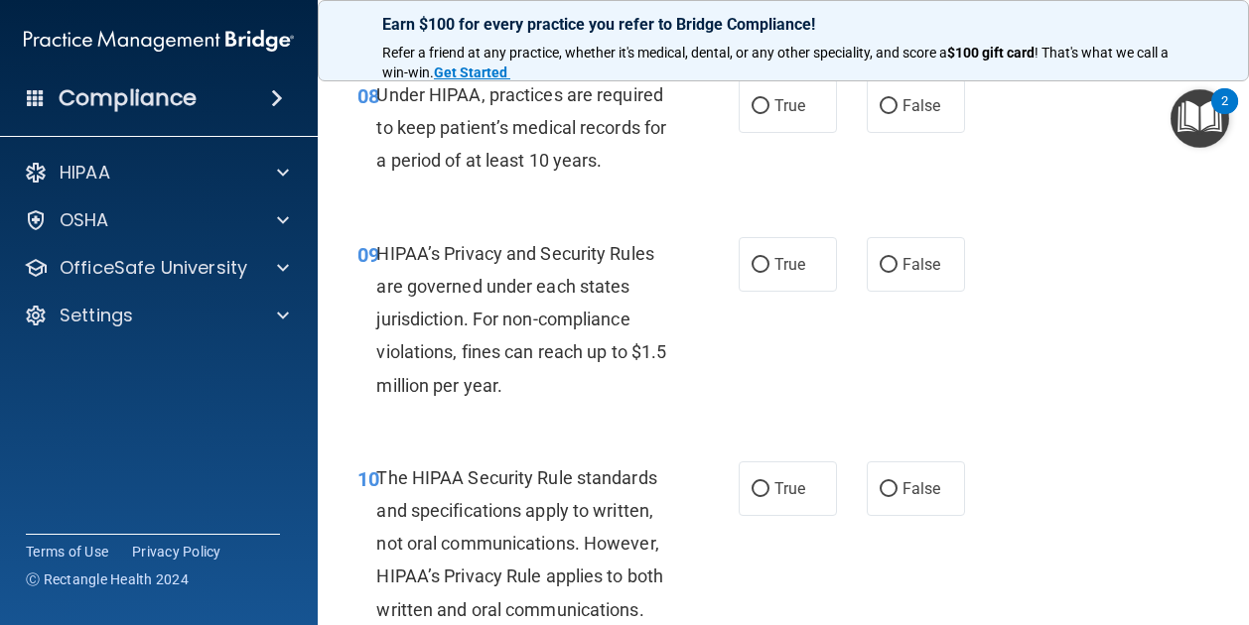
scroll to position [1663, 0]
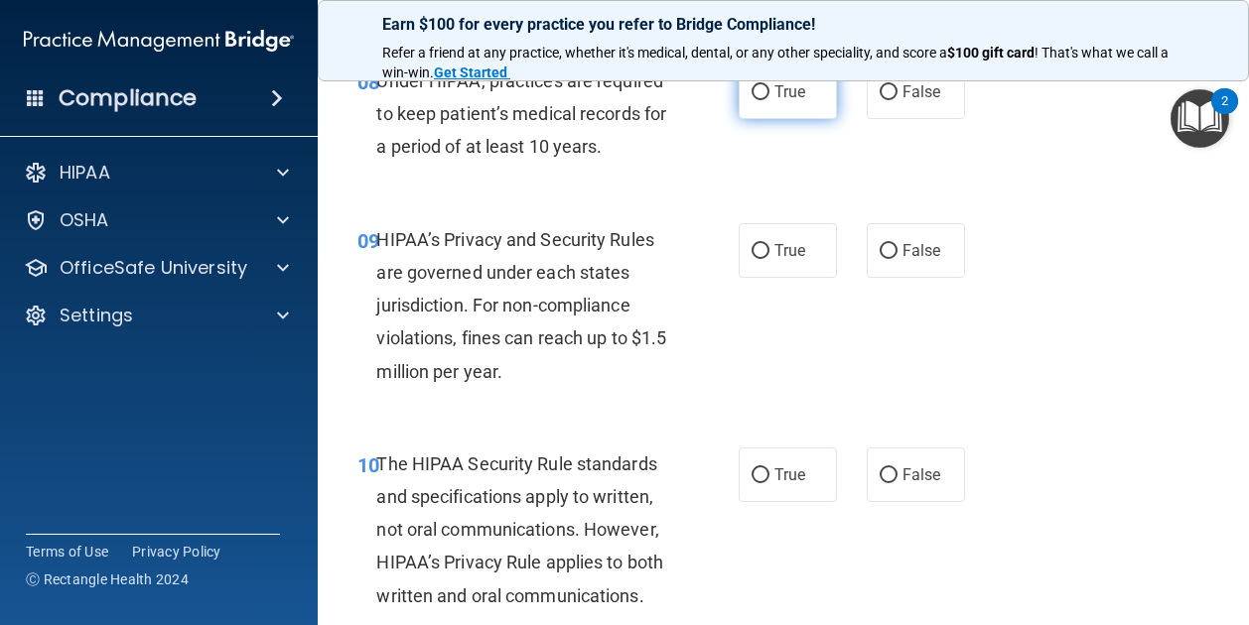
click at [806, 119] on label "True" at bounding box center [787, 92] width 98 height 55
click at [769, 100] on input "True" at bounding box center [760, 92] width 18 height 15
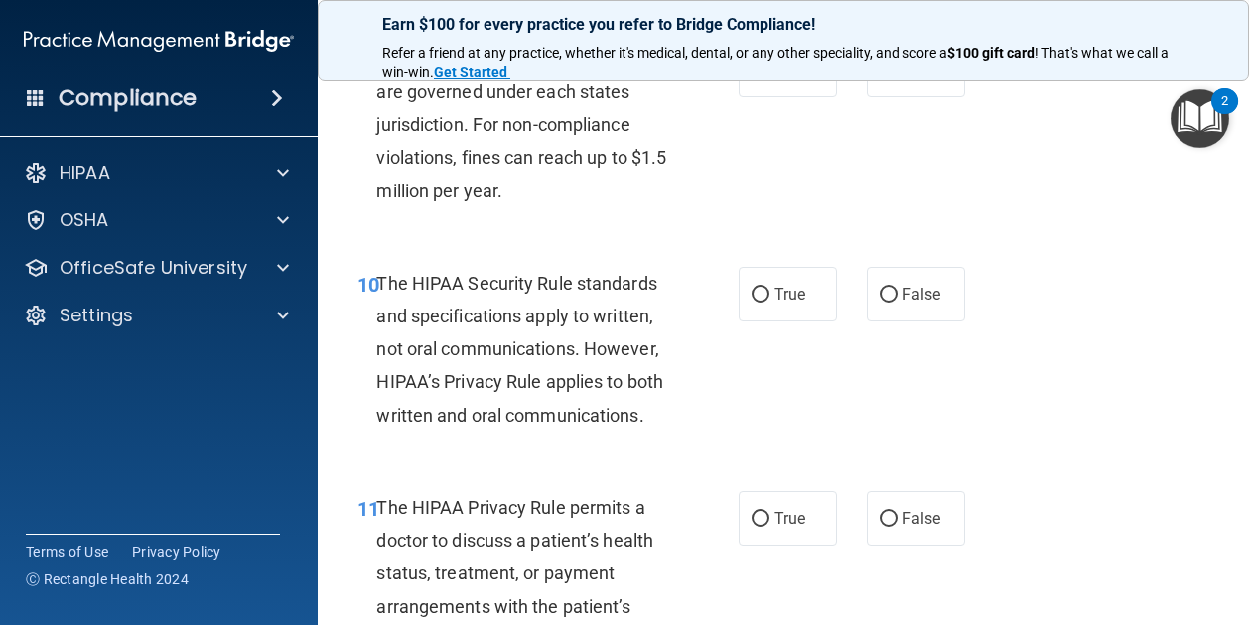
scroll to position [1846, 0]
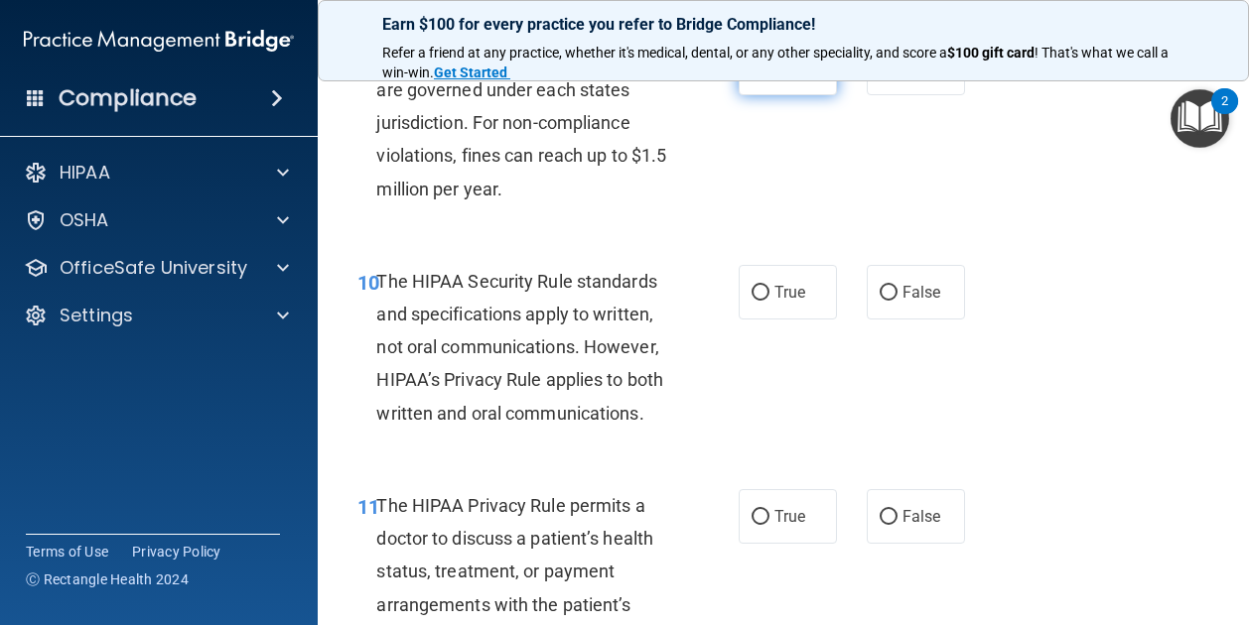
click at [797, 95] on label "True" at bounding box center [787, 68] width 98 height 55
click at [769, 76] on input "True" at bounding box center [760, 69] width 18 height 15
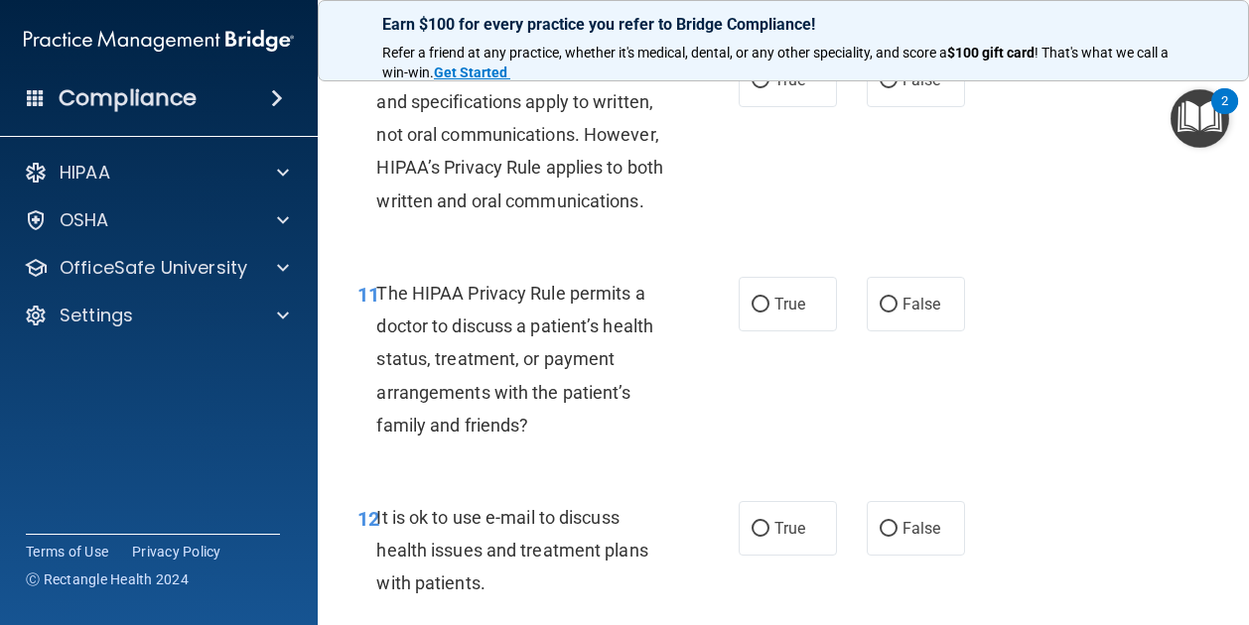
scroll to position [2061, 0]
click at [802, 105] on label "True" at bounding box center [787, 78] width 98 height 55
click at [769, 86] on input "True" at bounding box center [760, 78] width 18 height 15
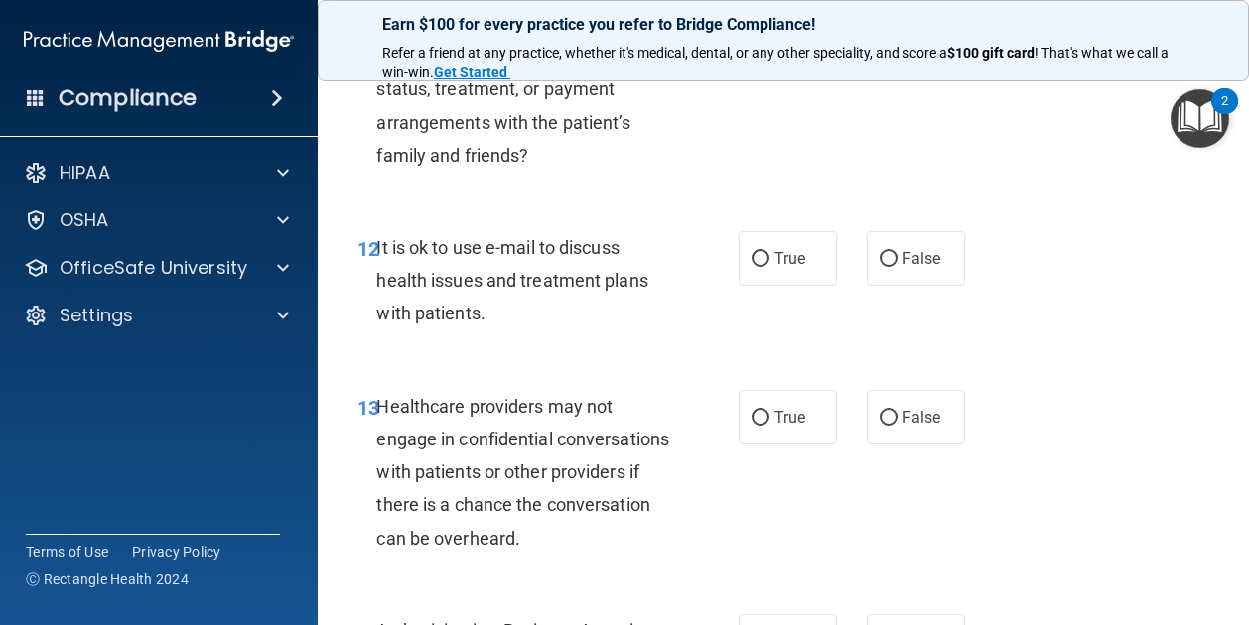
scroll to position [2329, 0]
click at [786, 43] on span "True" at bounding box center [789, 33] width 31 height 19
click at [769, 42] on input "True" at bounding box center [760, 34] width 18 height 15
click at [884, 42] on input "False" at bounding box center [888, 34] width 18 height 15
click at [801, 61] on label "True" at bounding box center [787, 33] width 98 height 55
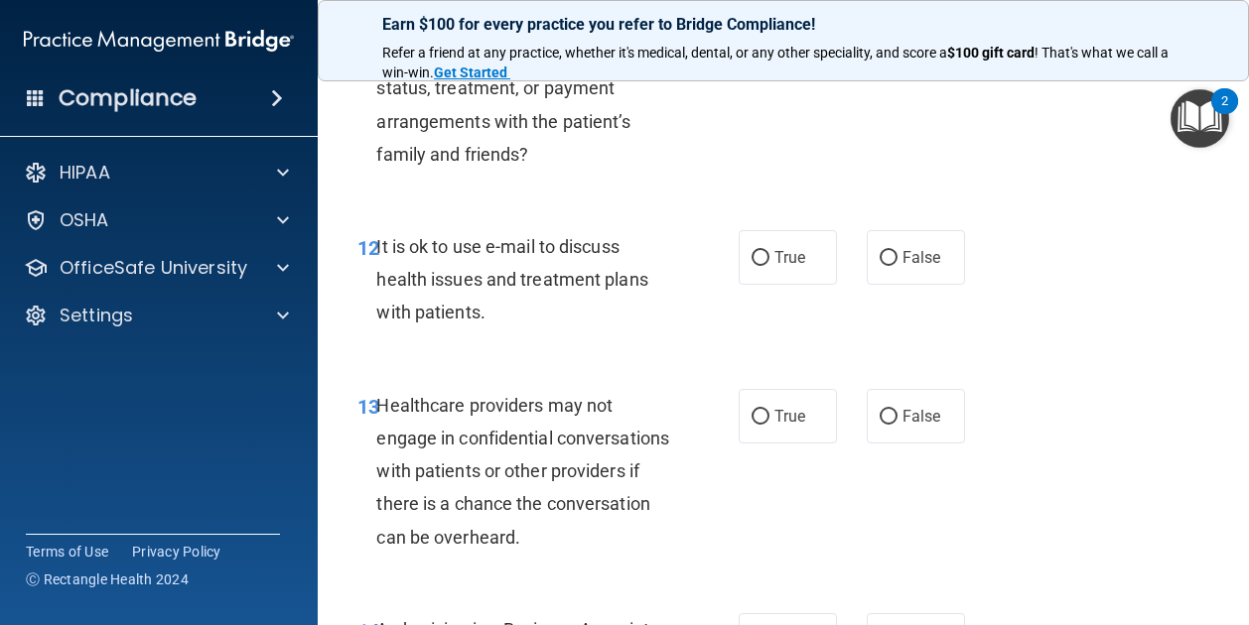
click at [769, 42] on input "True" at bounding box center [760, 34] width 18 height 15
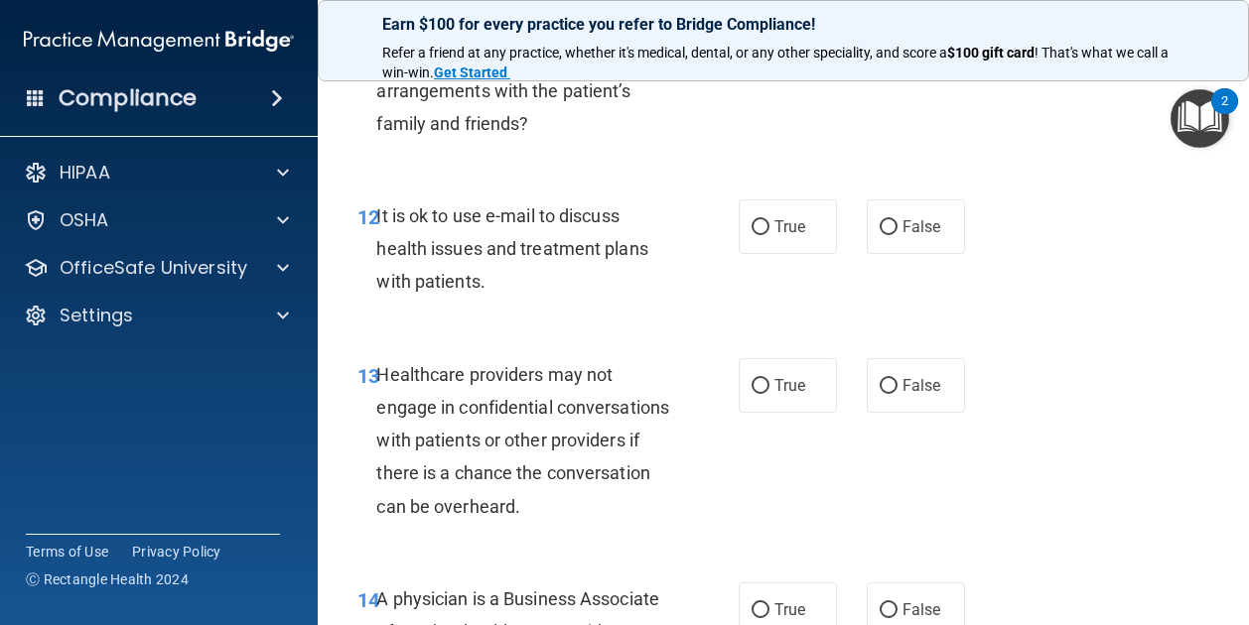
scroll to position [2355, 0]
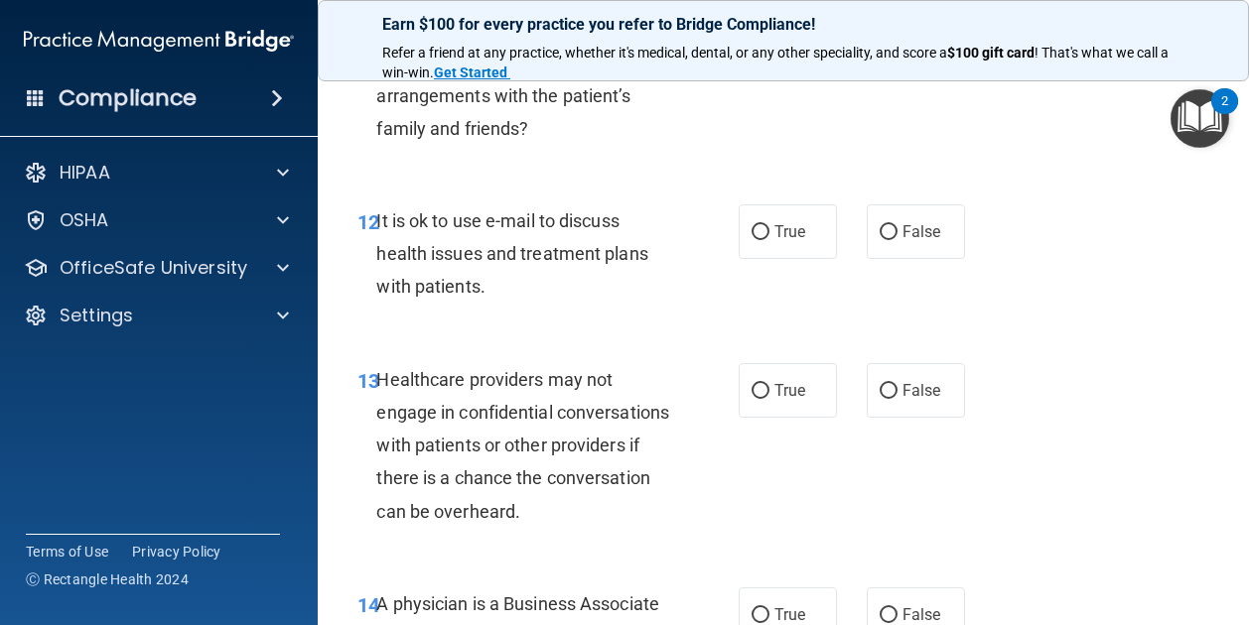
click at [923, 35] on label "False" at bounding box center [915, 7] width 98 height 55
click at [897, 16] on input "False" at bounding box center [888, 8] width 18 height 15
click at [821, 35] on label "True" at bounding box center [787, 7] width 98 height 55
click at [769, 16] on input "True" at bounding box center [760, 8] width 18 height 15
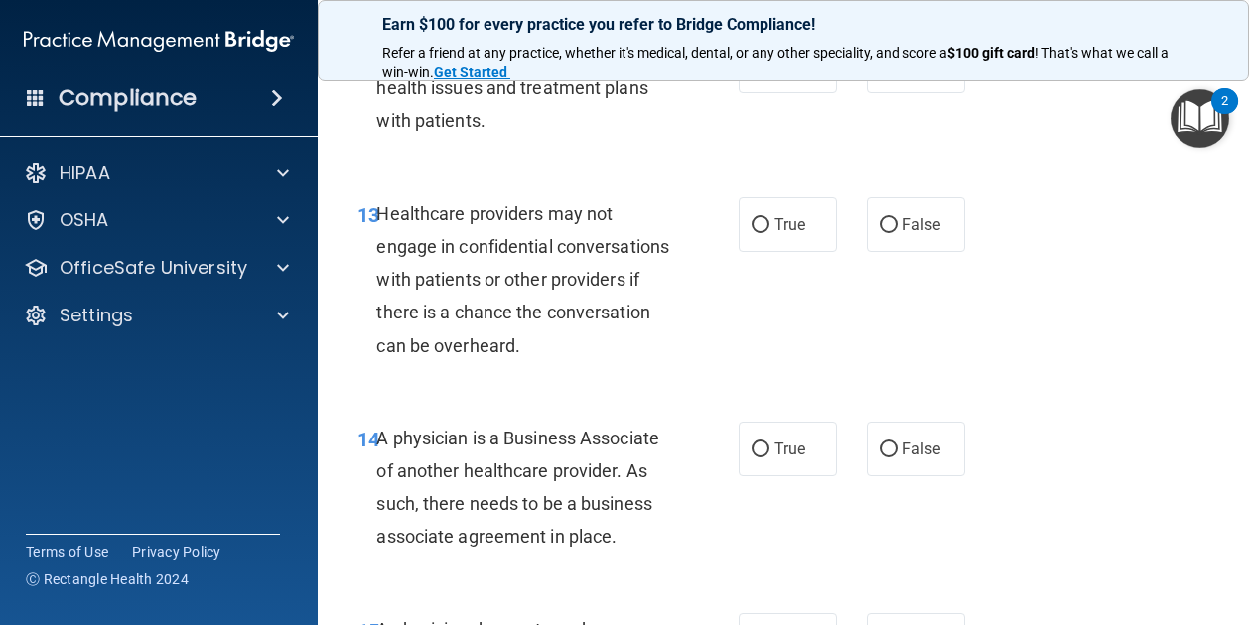
scroll to position [2534, 0]
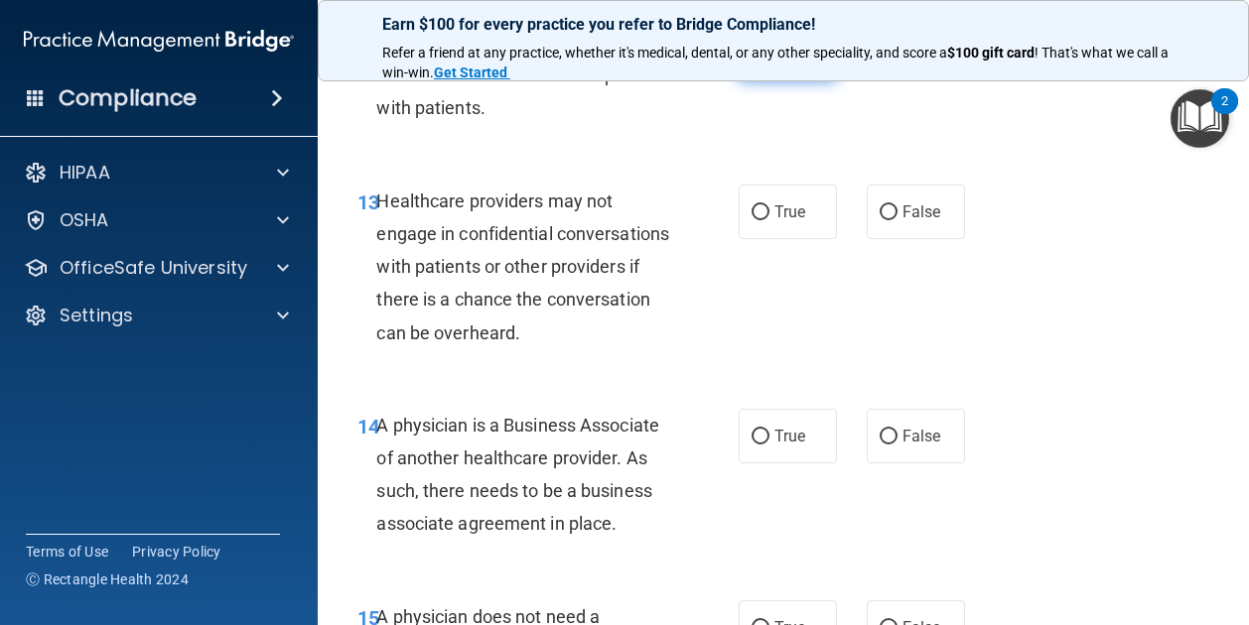
click at [789, 80] on label "True" at bounding box center [787, 53] width 98 height 55
click at [769, 62] on input "True" at bounding box center [760, 54] width 18 height 15
click at [912, 80] on label "False" at bounding box center [915, 53] width 98 height 55
click at [897, 62] on input "False" at bounding box center [888, 54] width 18 height 15
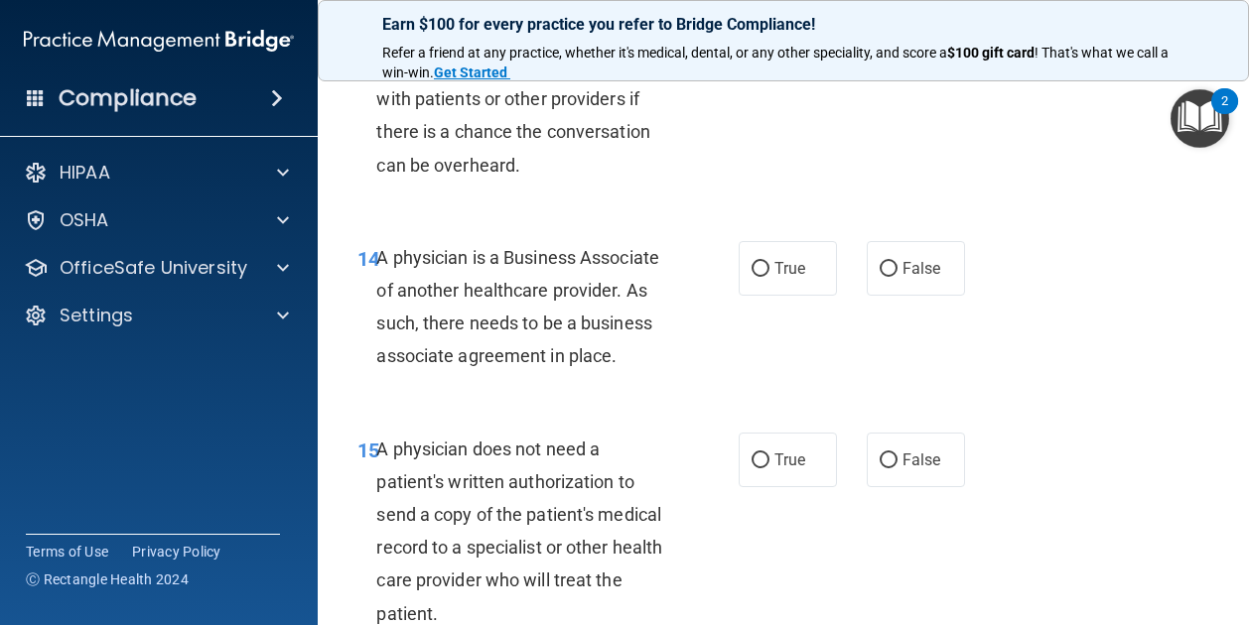
scroll to position [2708, 0]
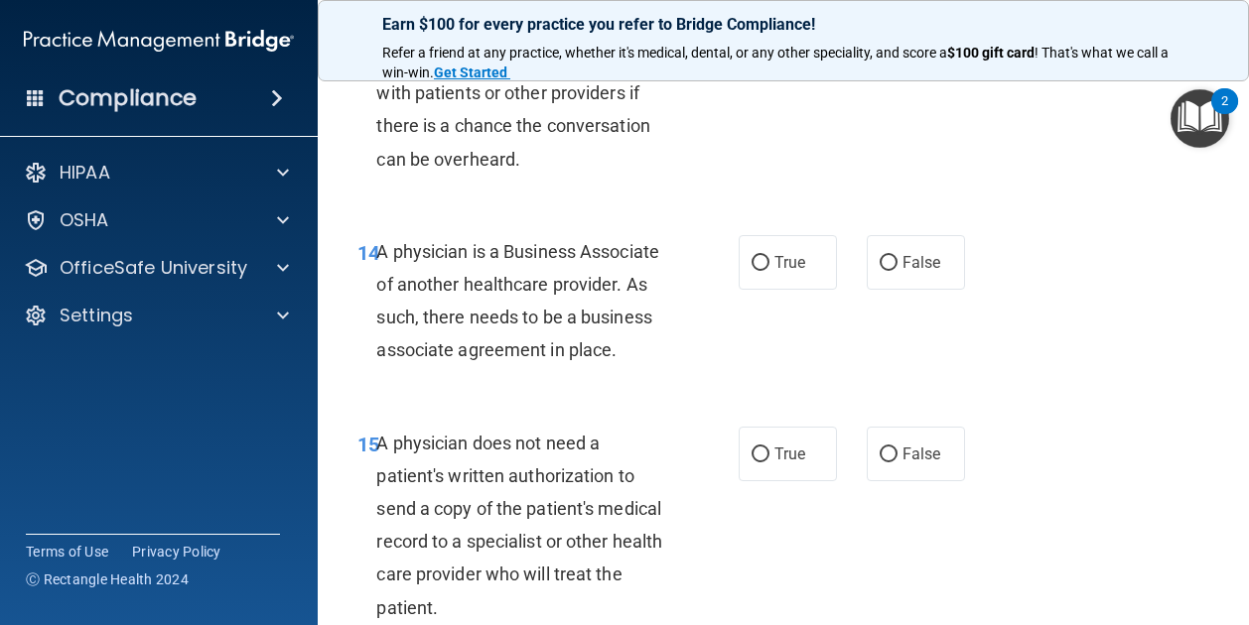
click at [803, 66] on label "True" at bounding box center [787, 38] width 98 height 55
click at [769, 47] on input "True" at bounding box center [760, 39] width 18 height 15
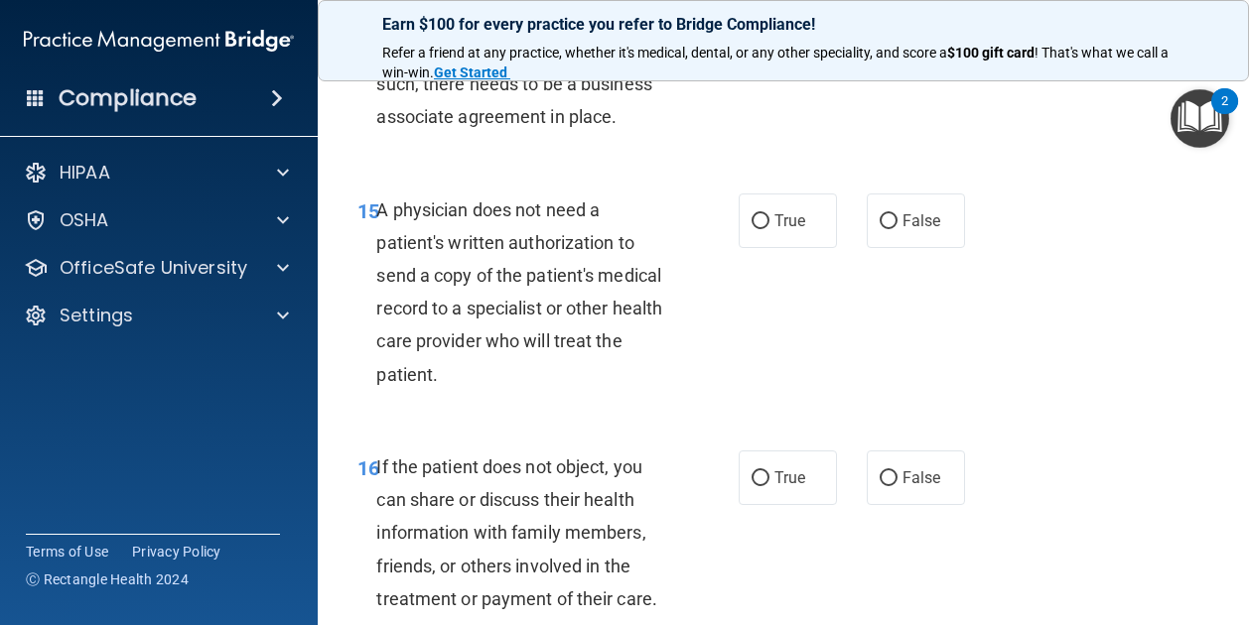
scroll to position [2942, 0]
drag, startPoint x: 759, startPoint y: 116, endPoint x: 717, endPoint y: 132, distance: 45.5
click at [717, 132] on div "14 A physician is a Business Associate of another healthcare provider. As such,…" at bounding box center [548, 72] width 441 height 142
click at [751, 37] on input "True" at bounding box center [760, 29] width 18 height 15
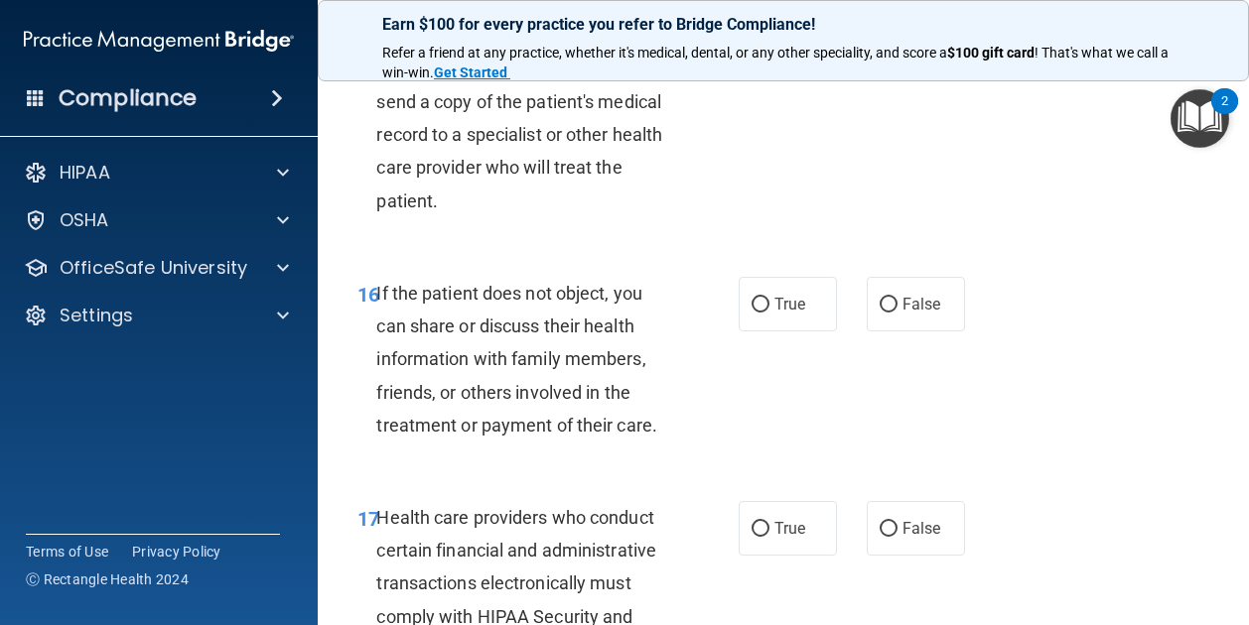
scroll to position [3123, 0]
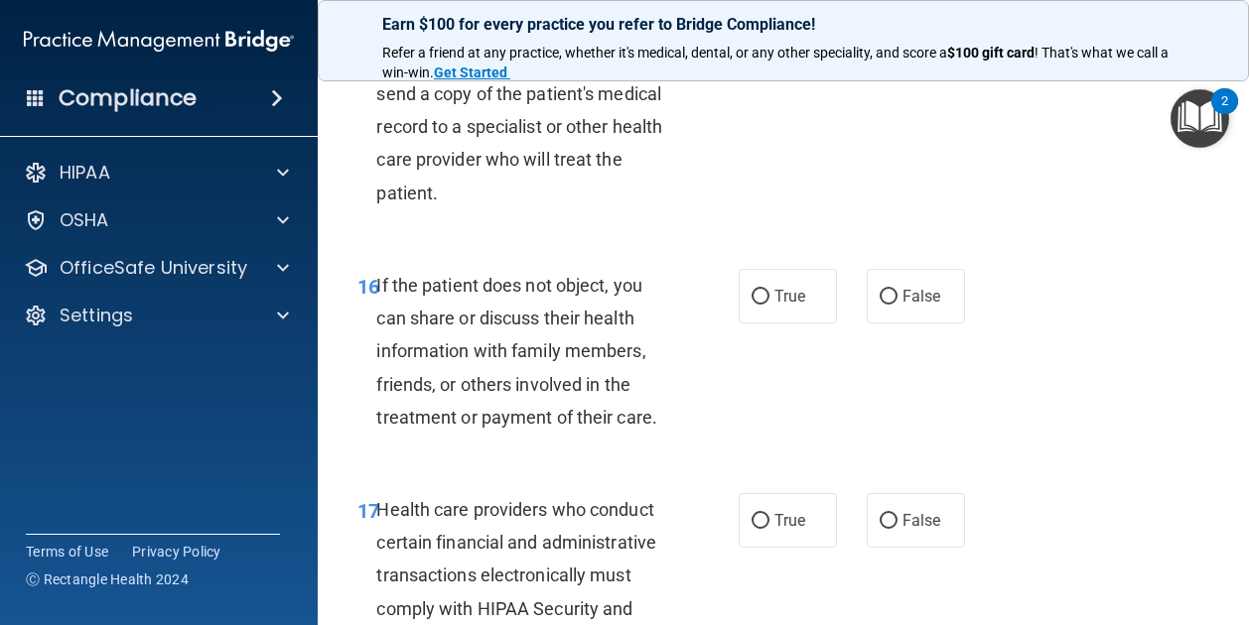
drag, startPoint x: 909, startPoint y: 135, endPoint x: 879, endPoint y: 138, distance: 29.9
click at [879, 67] on label "False" at bounding box center [915, 39] width 98 height 55
click at [879, 48] on input "False" at bounding box center [888, 40] width 18 height 15
click at [695, 219] on div "15 A physician does not need a patient's written authorization to send a copy o…" at bounding box center [548, 115] width 441 height 207
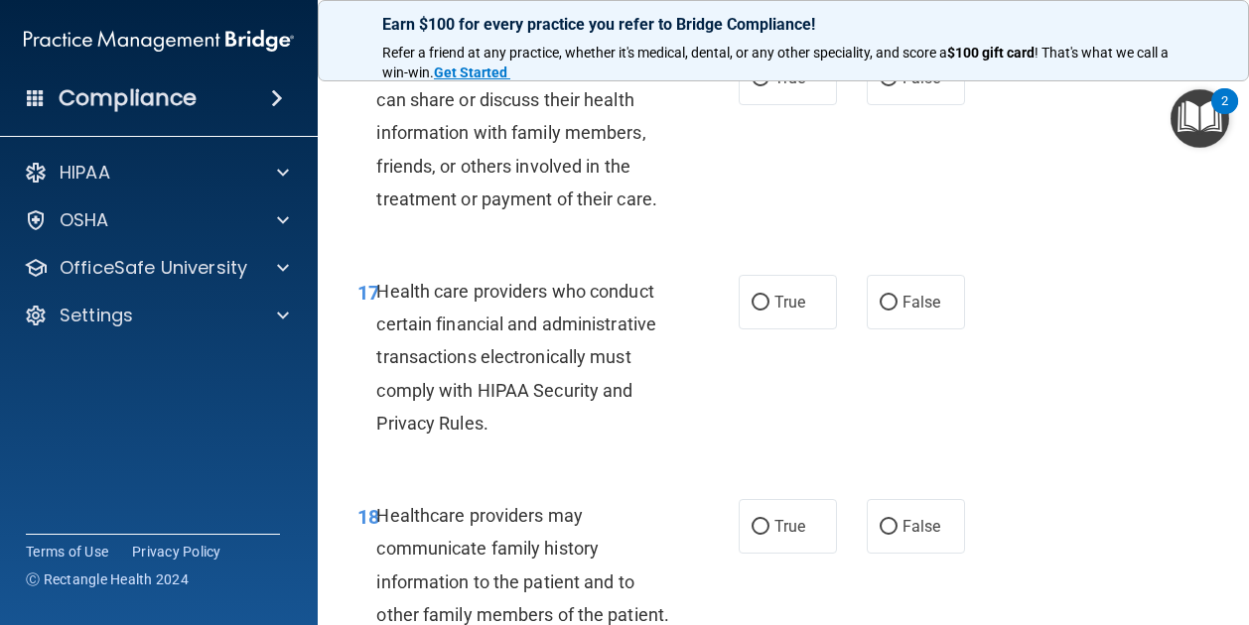
scroll to position [3355, 0]
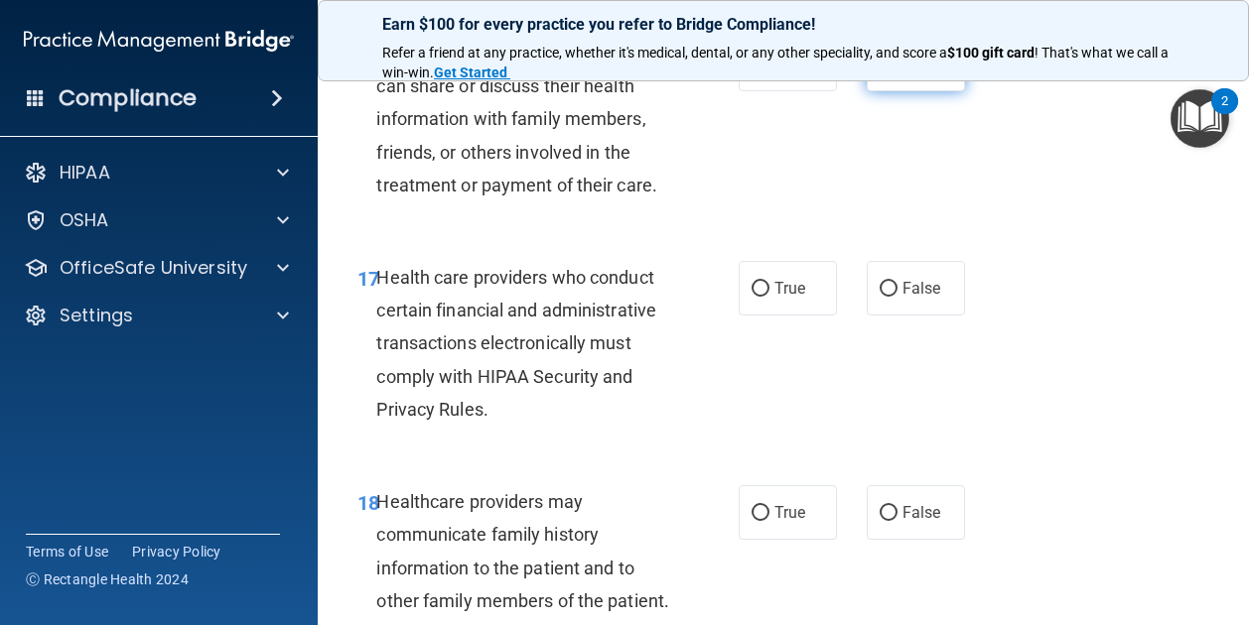
click at [878, 91] on label "False" at bounding box center [915, 64] width 98 height 55
click at [879, 72] on input "False" at bounding box center [888, 65] width 18 height 15
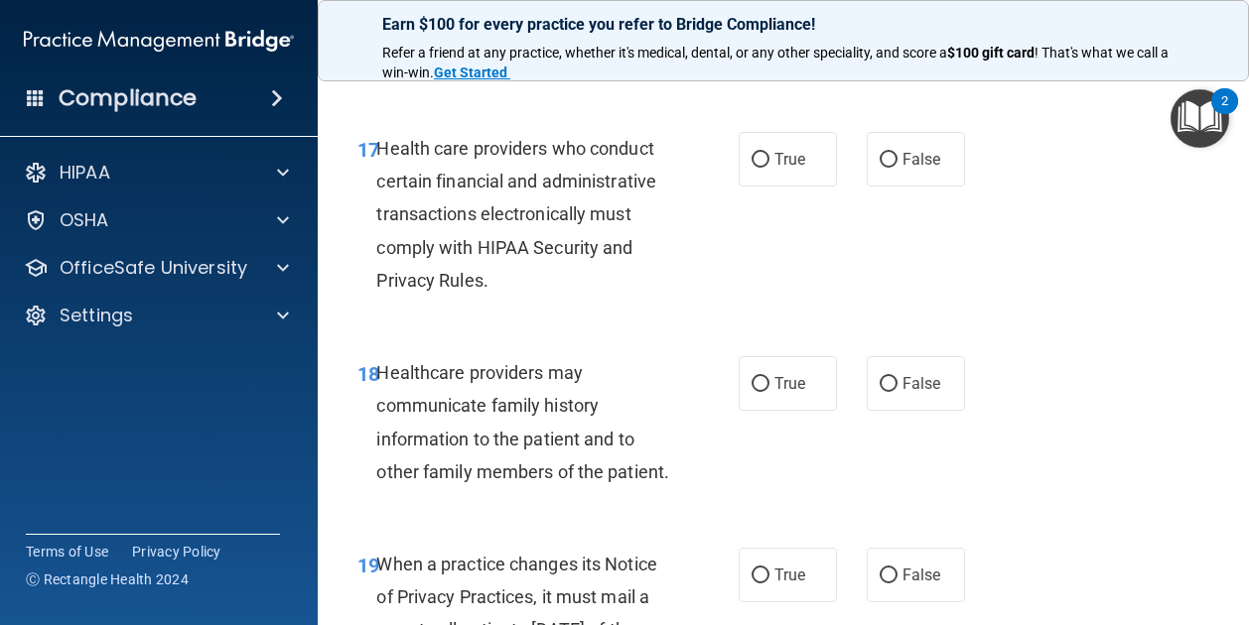
scroll to position [3497, 0]
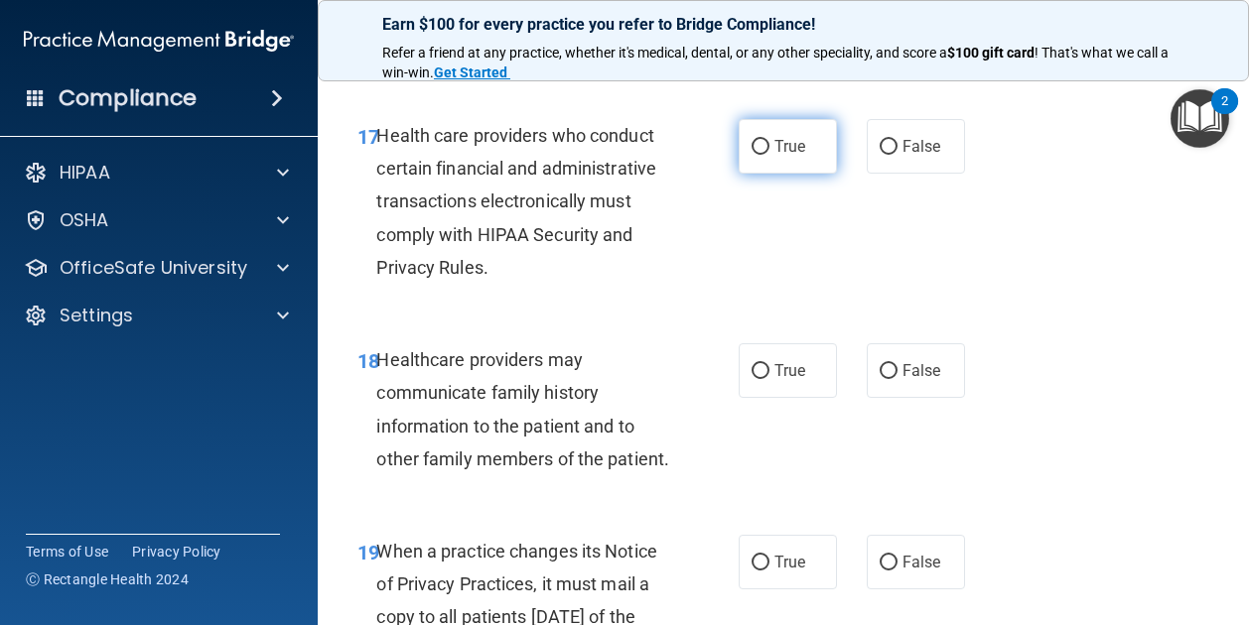
drag, startPoint x: 787, startPoint y: 241, endPoint x: 732, endPoint y: 261, distance: 58.1
click at [738, 174] on label "True" at bounding box center [787, 146] width 98 height 55
click at [751, 155] on input "True" at bounding box center [760, 147] width 18 height 15
drag, startPoint x: 758, startPoint y: 261, endPoint x: 735, endPoint y: 265, distance: 23.2
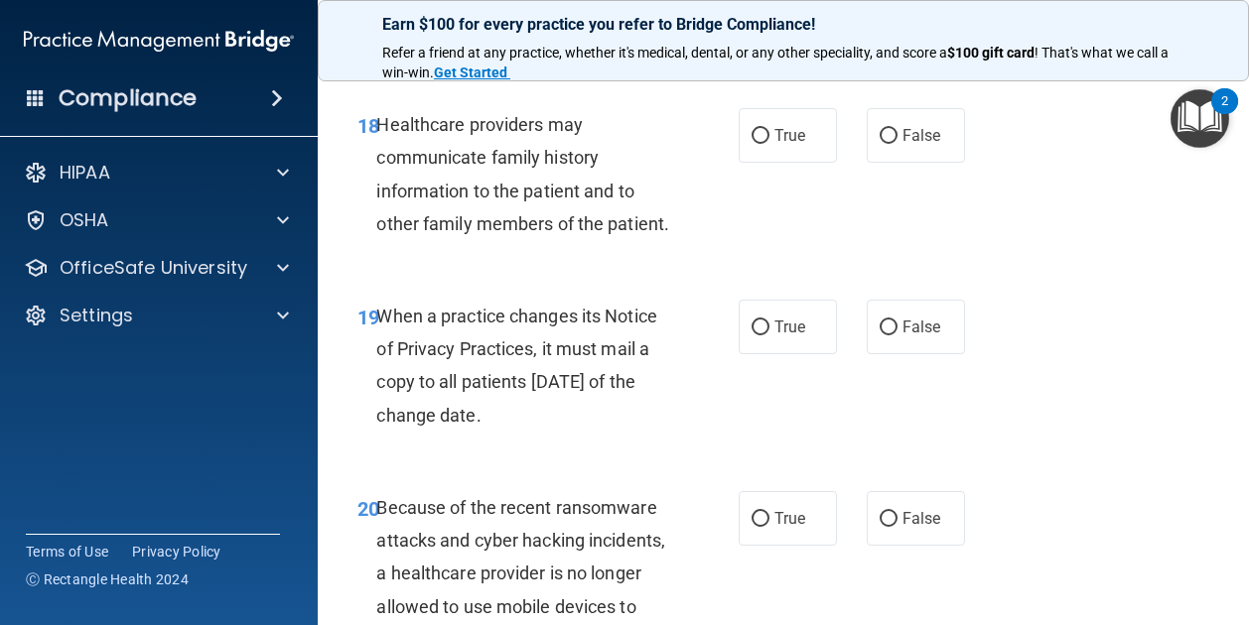
scroll to position [3751, 0]
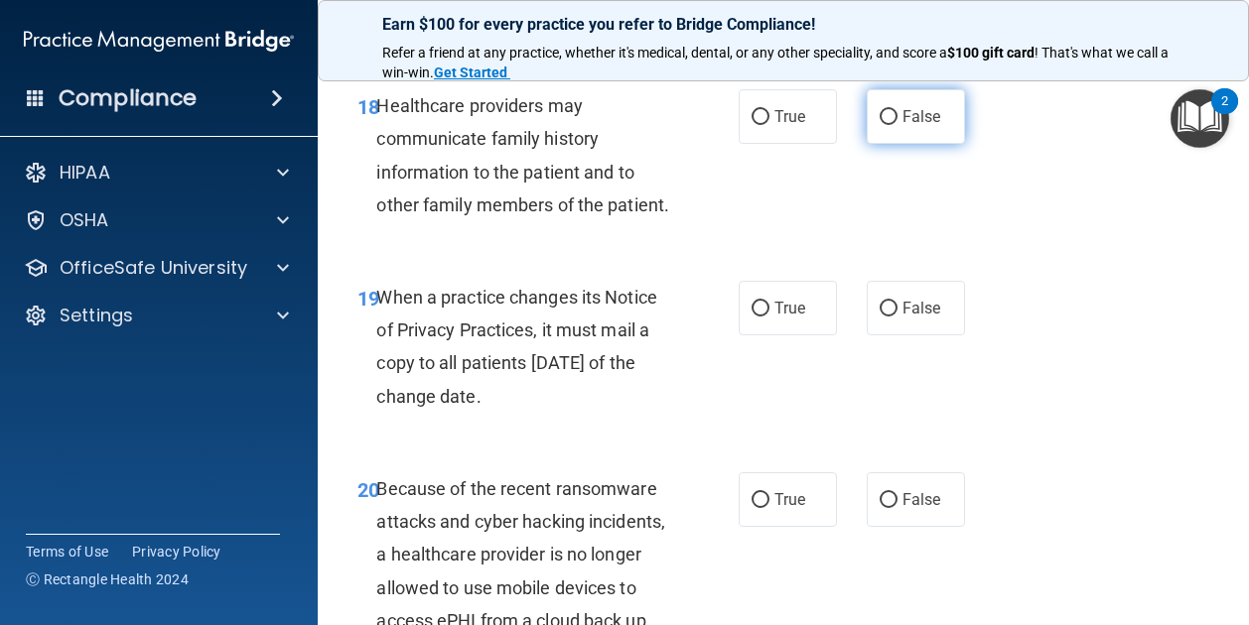
click at [867, 144] on label "False" at bounding box center [915, 116] width 98 height 55
click at [879, 125] on input "False" at bounding box center [888, 117] width 18 height 15
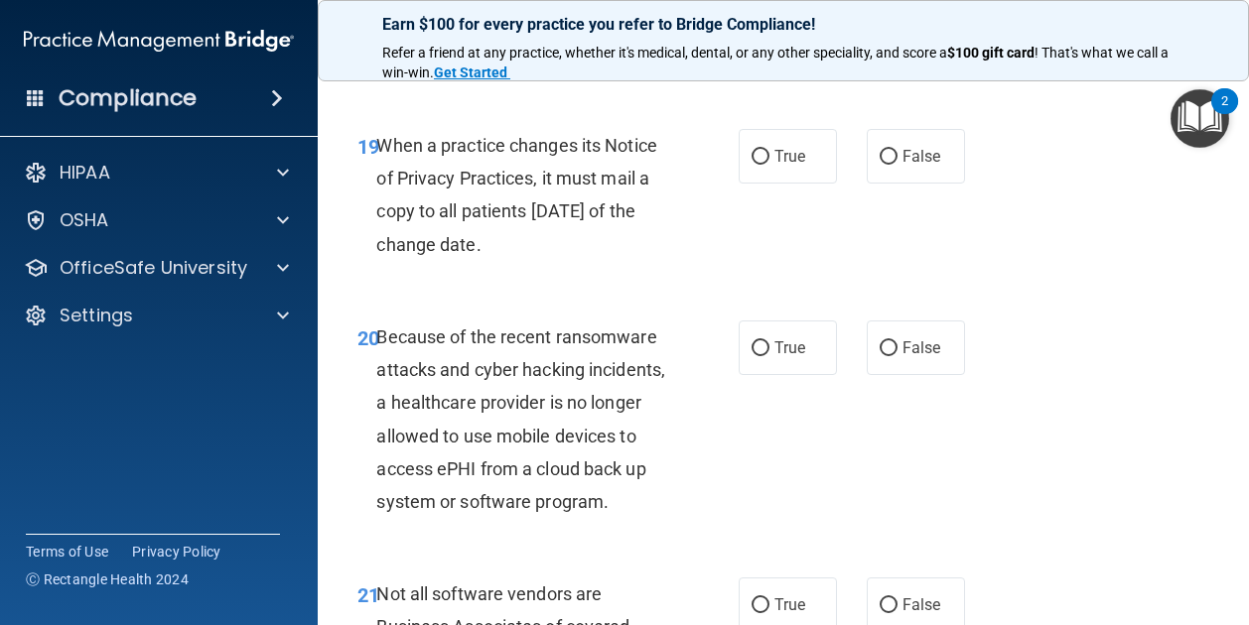
scroll to position [3904, 0]
click at [732, 270] on div "19 When a practice changes its Notice of Privacy Practices, it must mail a copy…" at bounding box center [548, 199] width 441 height 142
click at [746, 183] on label "True" at bounding box center [787, 155] width 98 height 55
click at [751, 164] on input "True" at bounding box center [760, 156] width 18 height 15
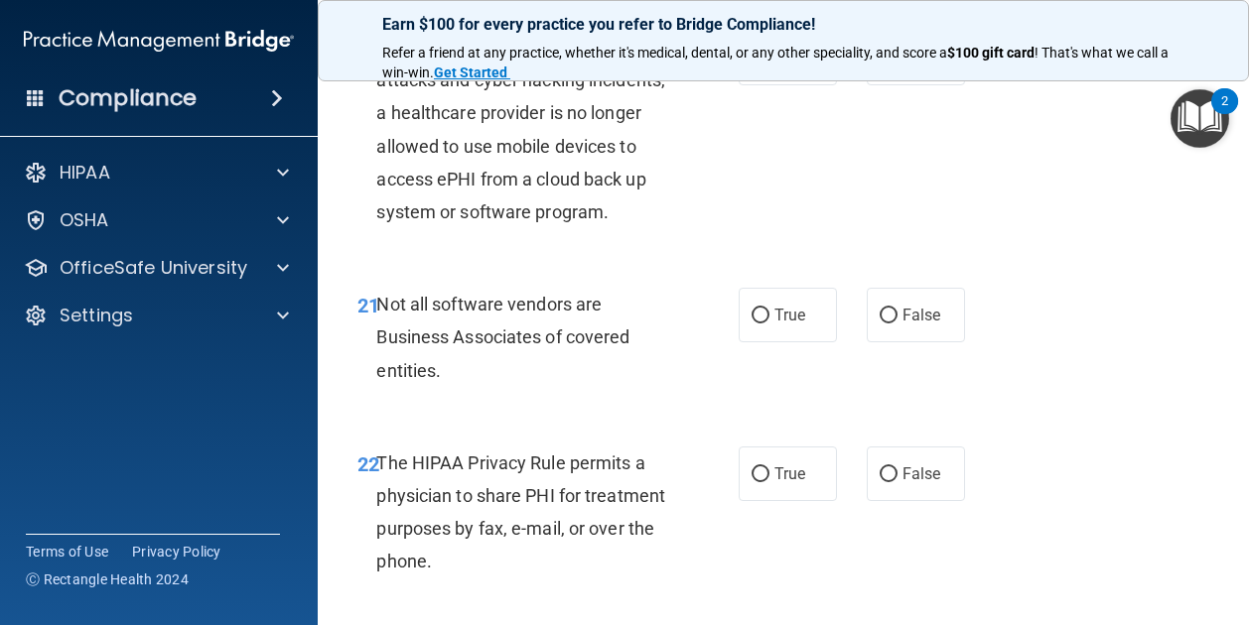
scroll to position [4193, 0]
click at [790, 84] on label "True" at bounding box center [787, 57] width 98 height 55
click at [769, 66] on input "True" at bounding box center [760, 58] width 18 height 15
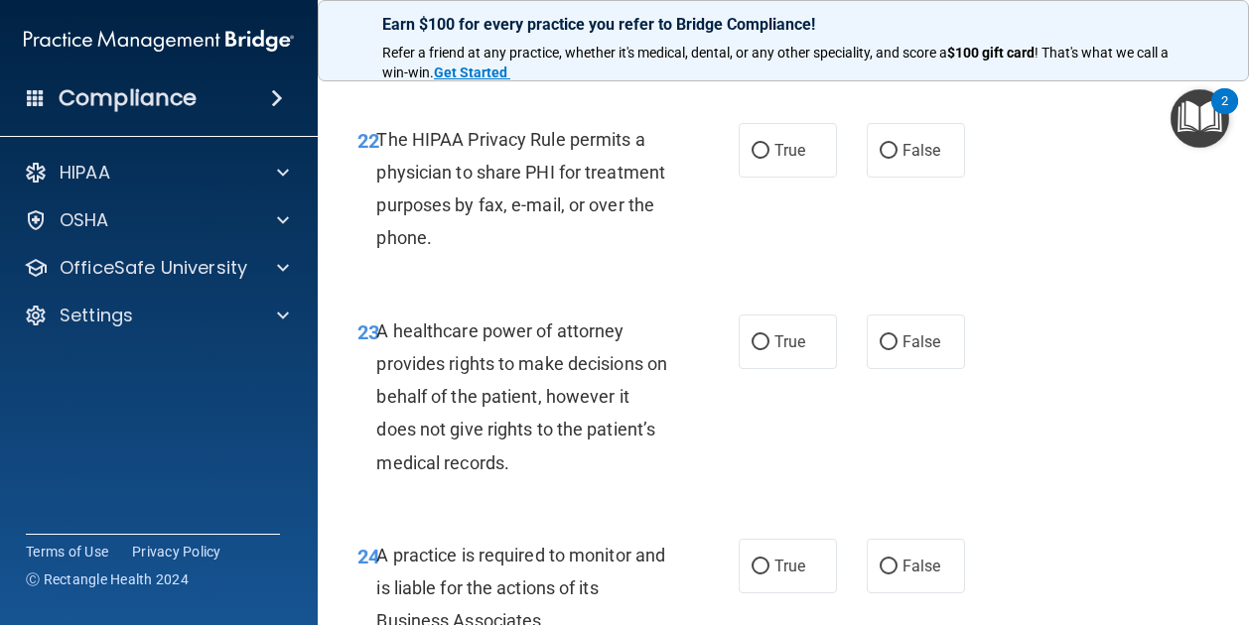
scroll to position [4520, 0]
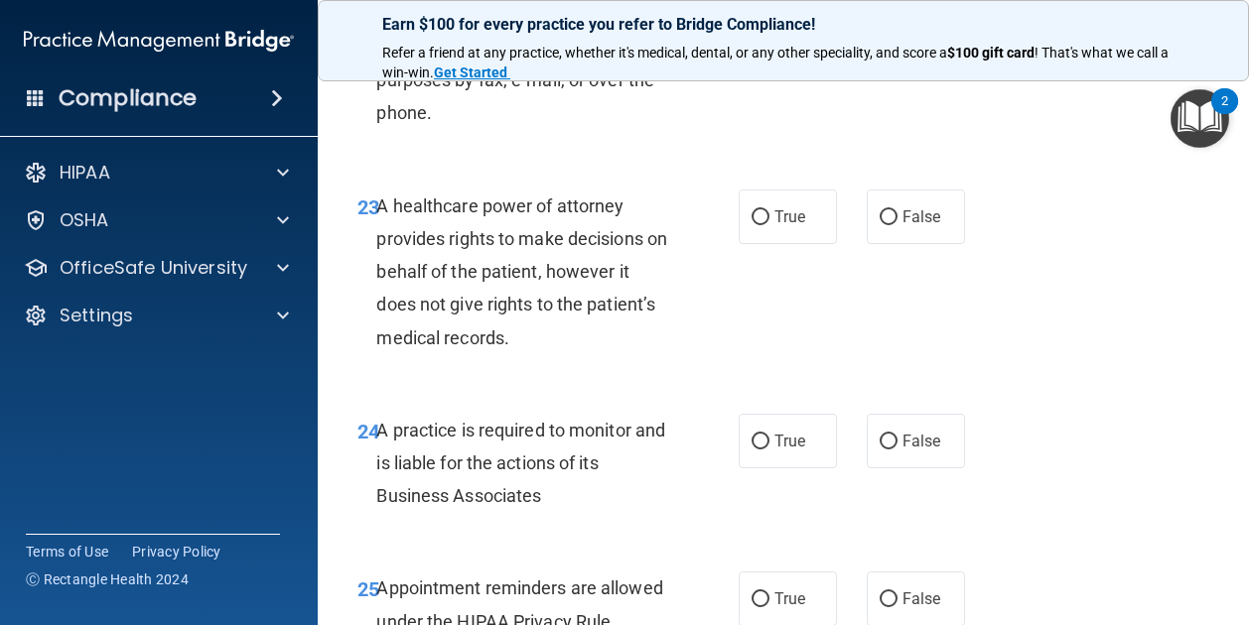
scroll to position [4653, 0]
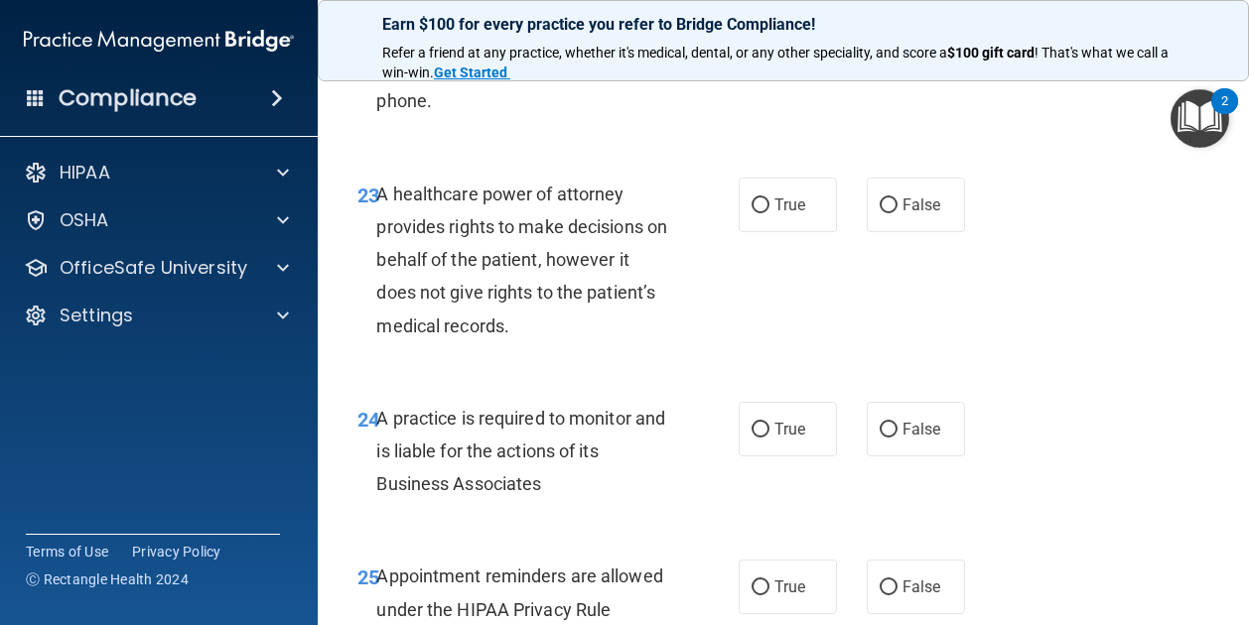
click at [911, 23] on span "False" at bounding box center [921, 13] width 39 height 19
click at [897, 22] on input "False" at bounding box center [888, 14] width 18 height 15
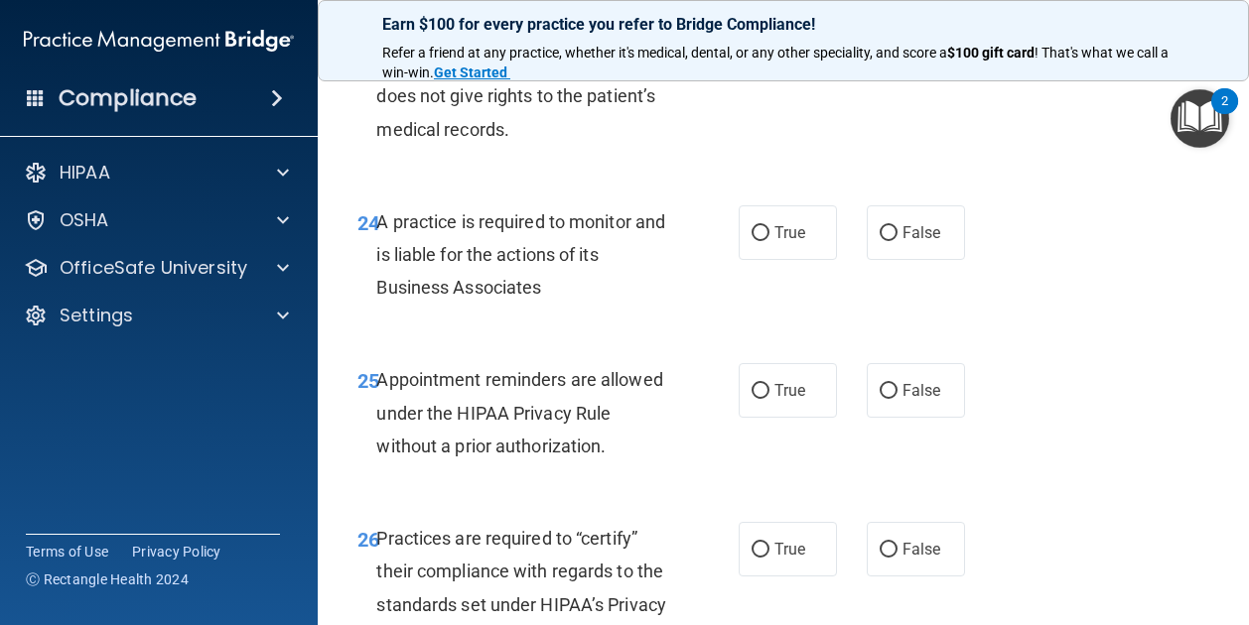
scroll to position [4851, 0]
click at [790, 17] on span "True" at bounding box center [789, 7] width 31 height 19
click at [769, 16] on input "True" at bounding box center [760, 8] width 18 height 15
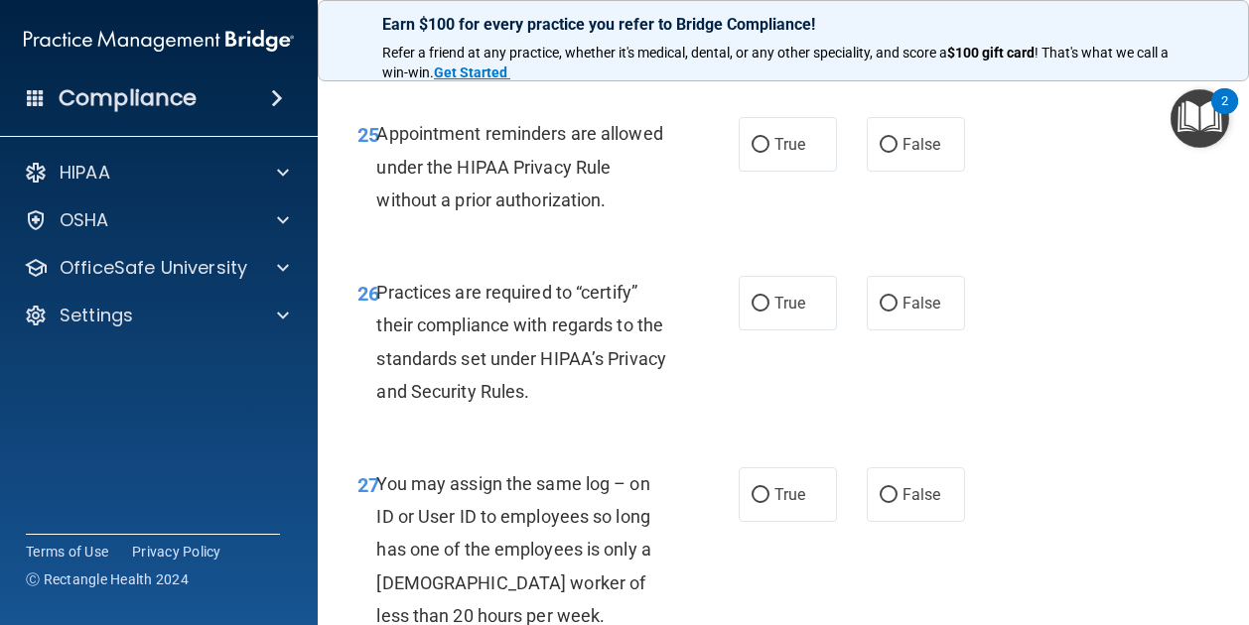
scroll to position [5107, 0]
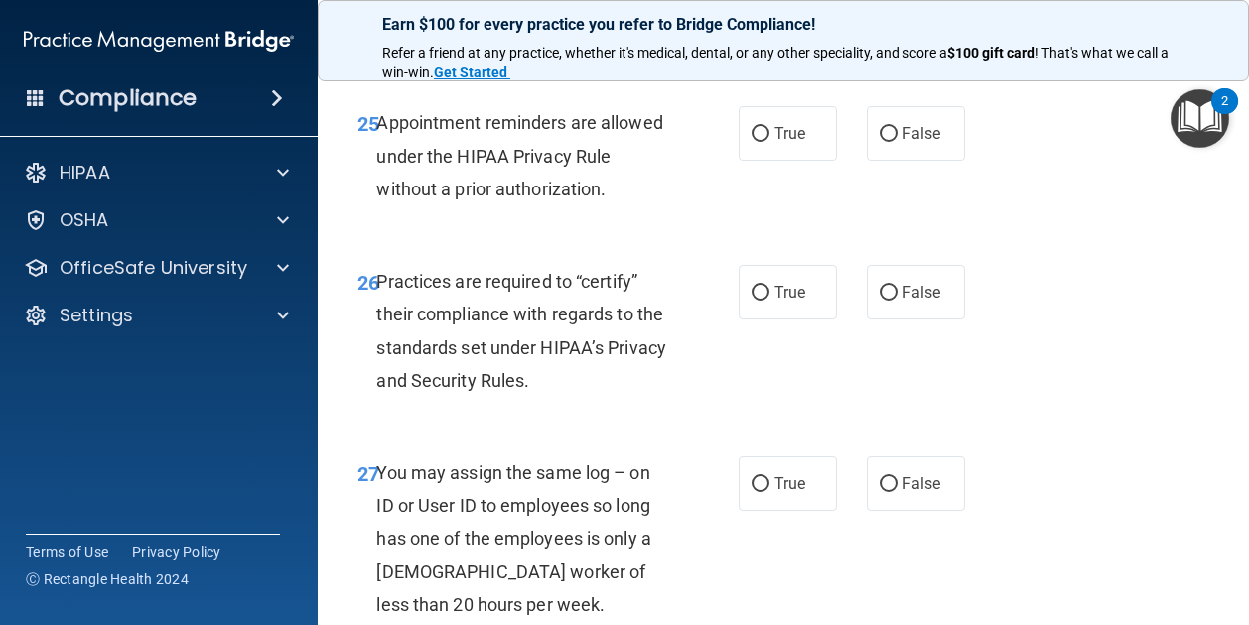
click at [692, 58] on div "24 A practice is required to monitor and is liable for the actions of its Busin…" at bounding box center [548, 2] width 441 height 109
drag, startPoint x: 783, startPoint y: 152, endPoint x: 745, endPoint y: 154, distance: 37.8
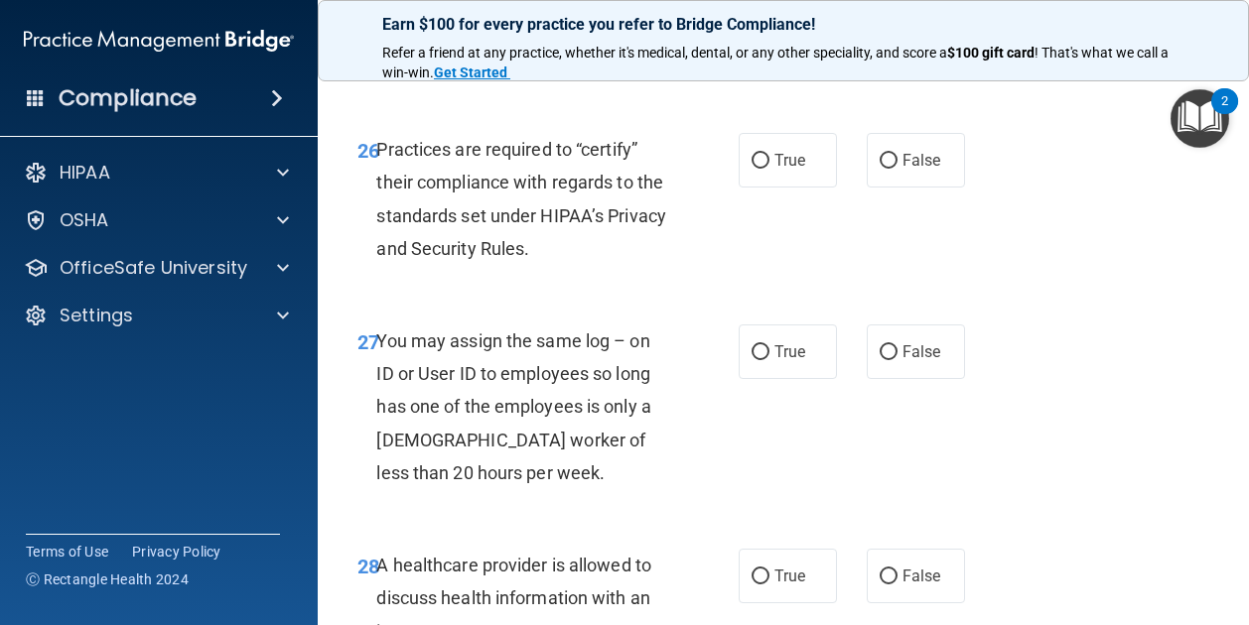
scroll to position [5252, 0]
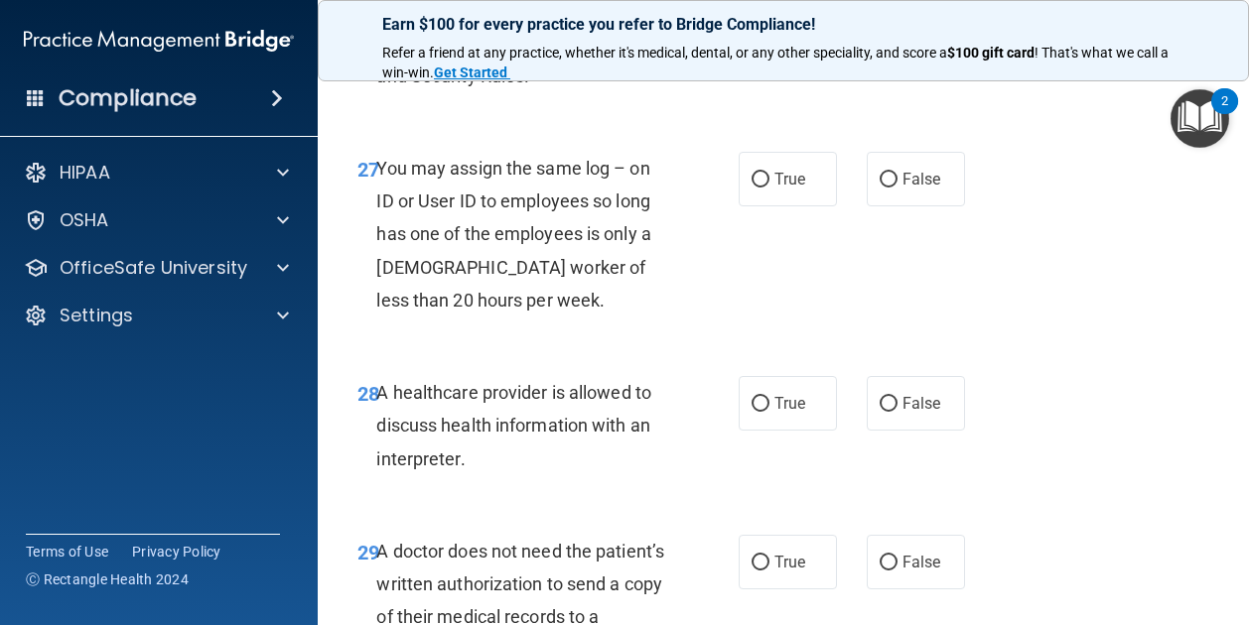
scroll to position [5410, 0]
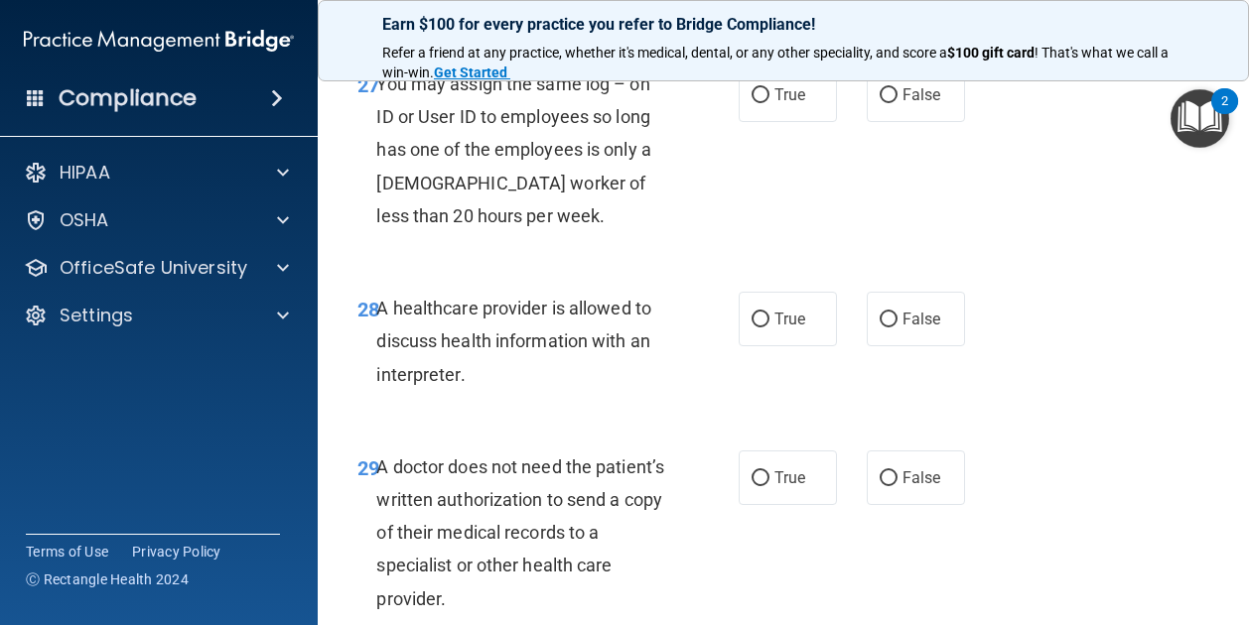
scroll to position [5502, 0]
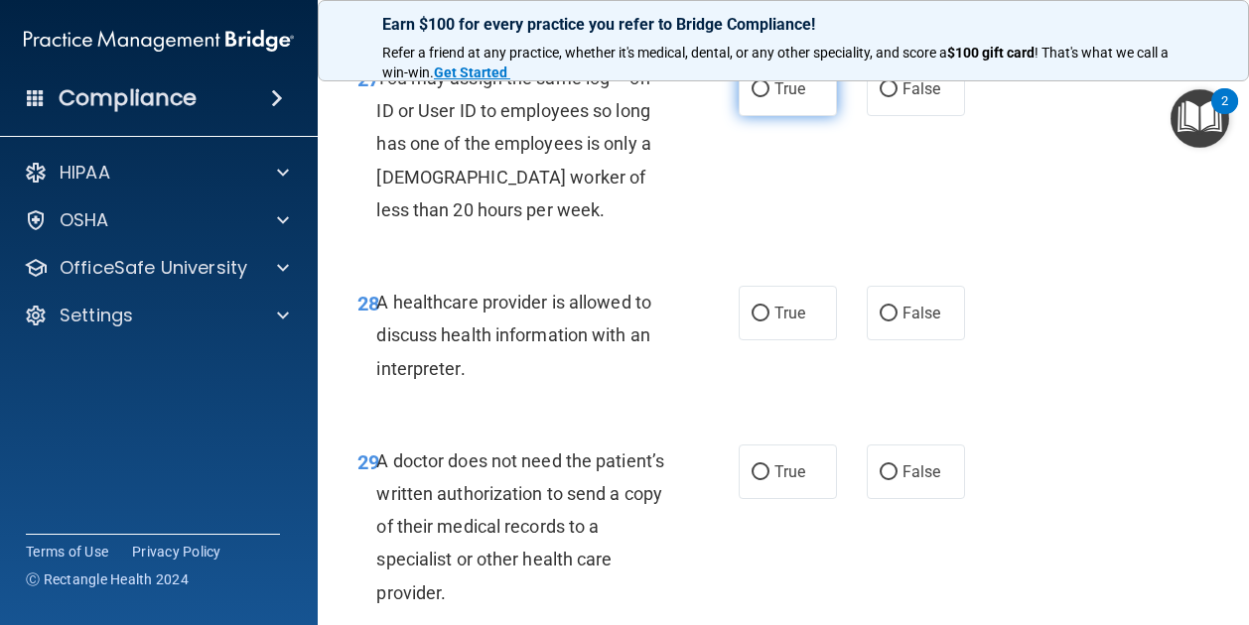
click at [774, 98] on span "True" at bounding box center [789, 88] width 31 height 19
click at [766, 97] on input "True" at bounding box center [760, 89] width 18 height 15
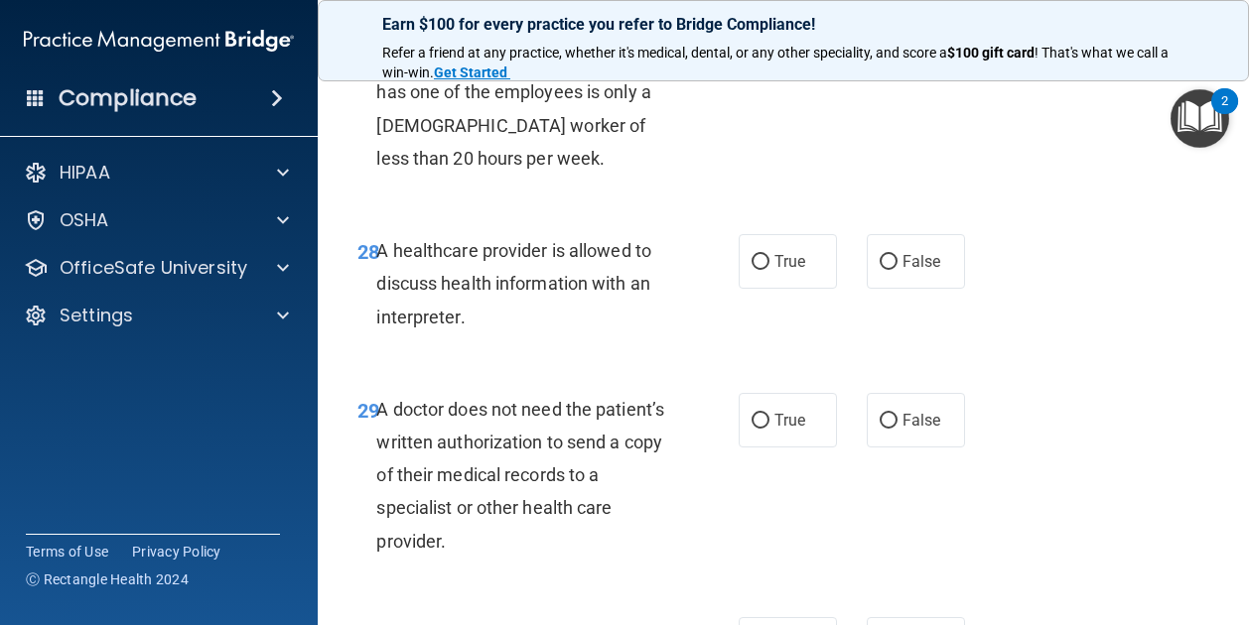
scroll to position [5553, 0]
click at [793, 271] on span "True" at bounding box center [789, 261] width 31 height 19
click at [769, 270] on input "True" at bounding box center [760, 262] width 18 height 15
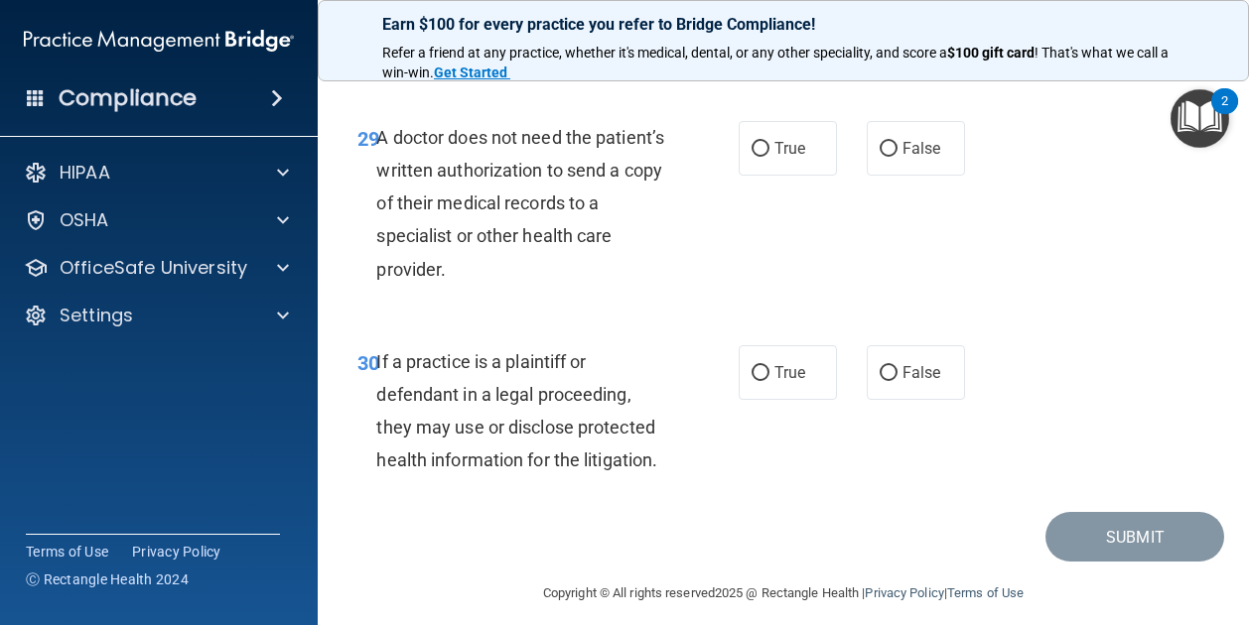
scroll to position [5848, 0]
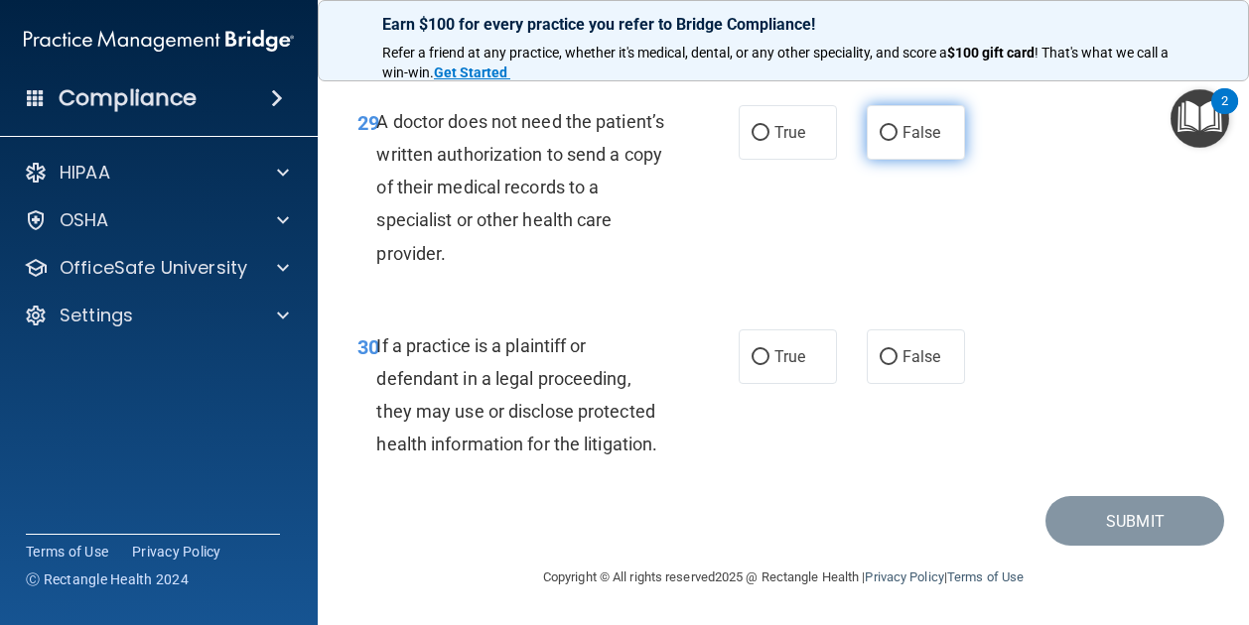
click at [907, 142] on span "False" at bounding box center [921, 132] width 39 height 19
click at [897, 141] on input "False" at bounding box center [888, 133] width 18 height 15
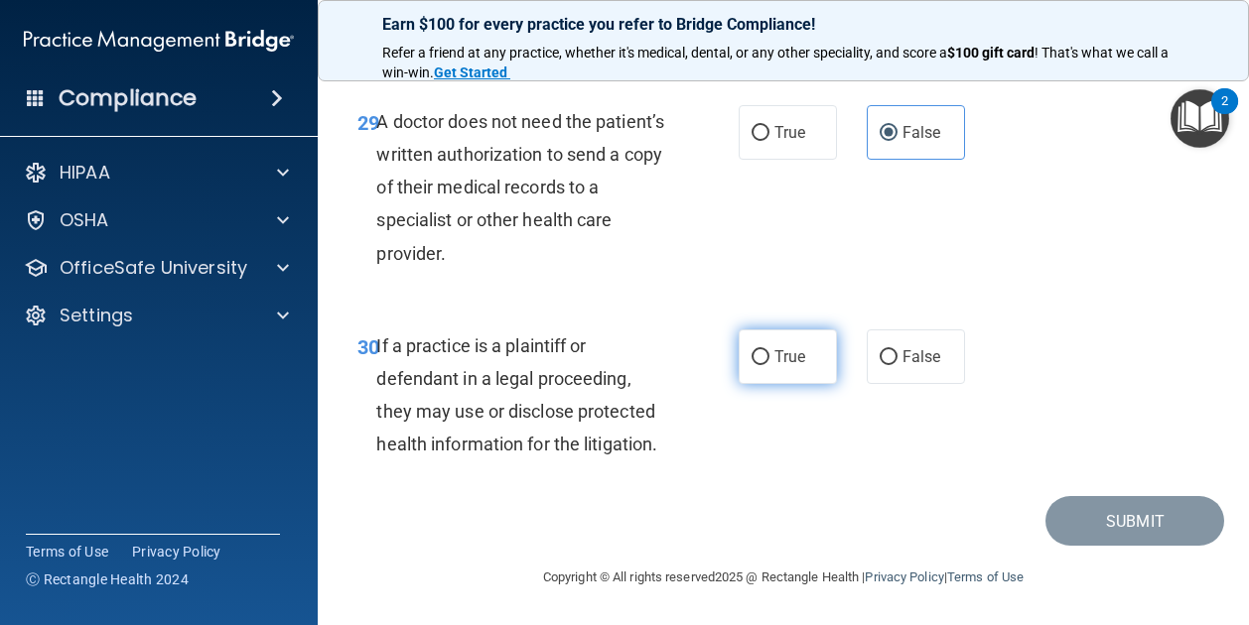
click at [816, 384] on label "True" at bounding box center [787, 357] width 98 height 55
click at [769, 365] on input "True" at bounding box center [760, 357] width 18 height 15
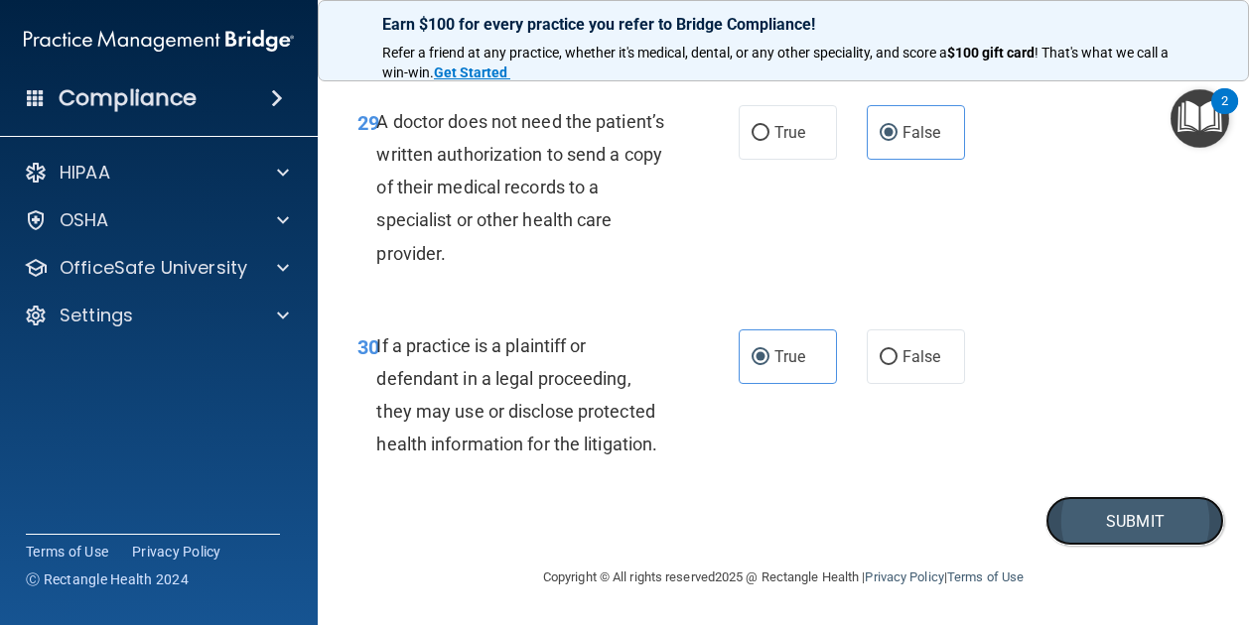
click at [1074, 547] on button "Submit" at bounding box center [1134, 521] width 179 height 51
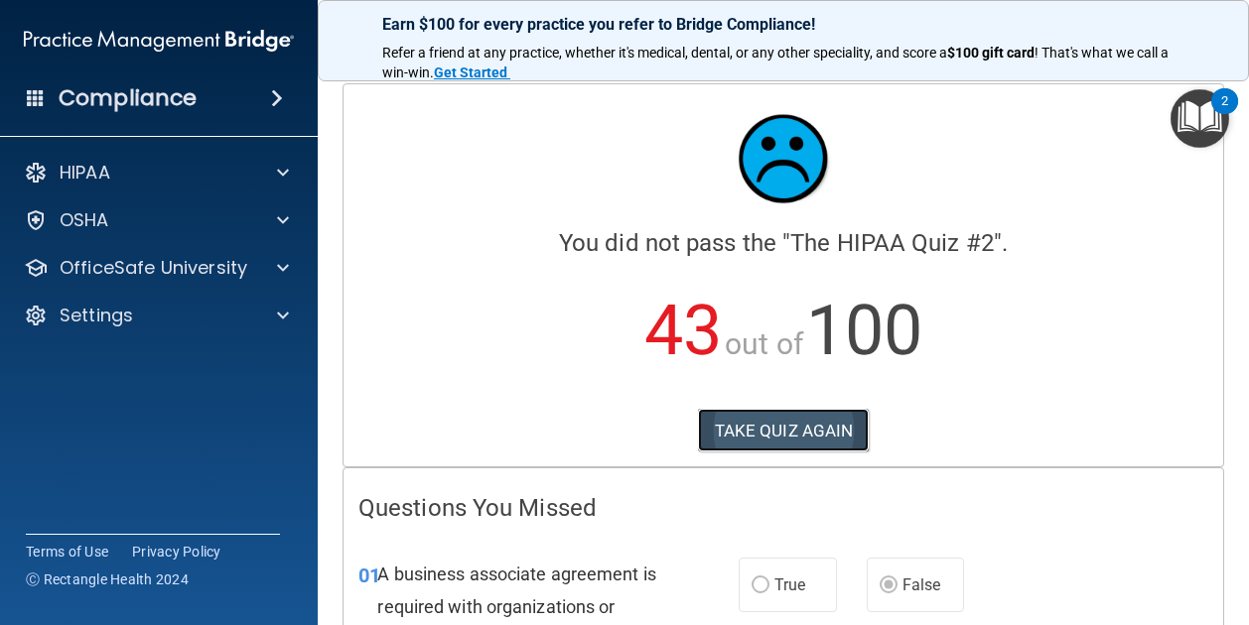
click at [817, 432] on button "TAKE QUIZ AGAIN" at bounding box center [784, 431] width 172 height 44
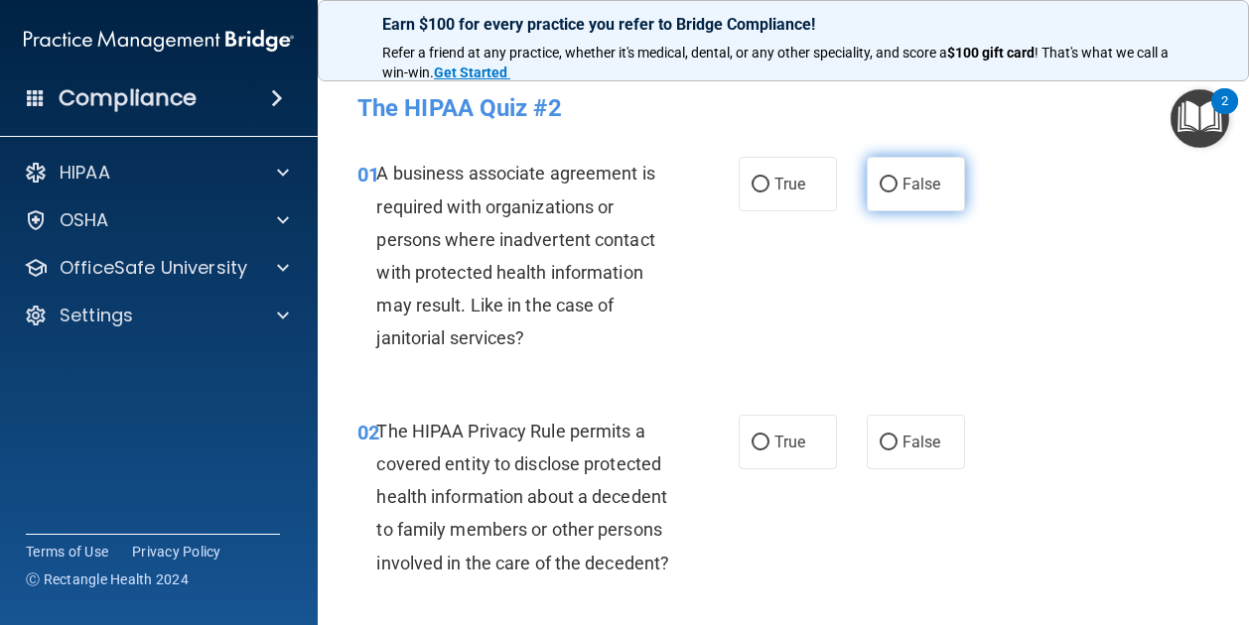
click at [919, 183] on span "False" at bounding box center [921, 184] width 39 height 19
click at [897, 183] on input "False" at bounding box center [888, 185] width 18 height 15
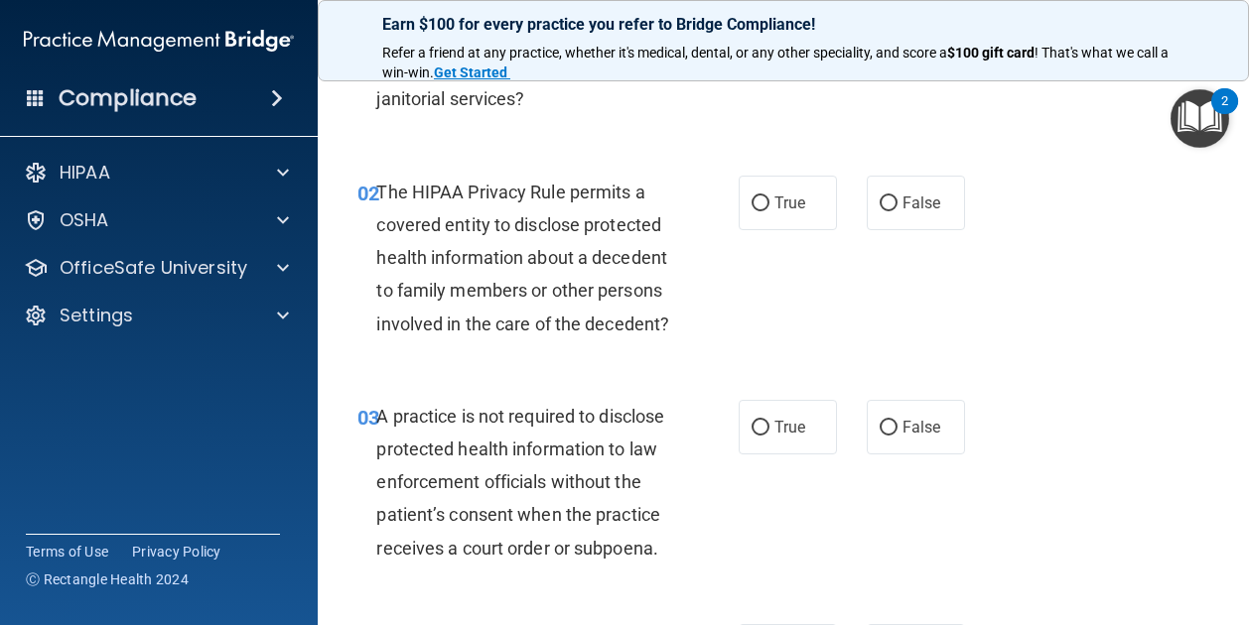
scroll to position [240, 0]
click at [902, 436] on span "False" at bounding box center [921, 426] width 39 height 19
click at [895, 435] on input "False" at bounding box center [888, 427] width 18 height 15
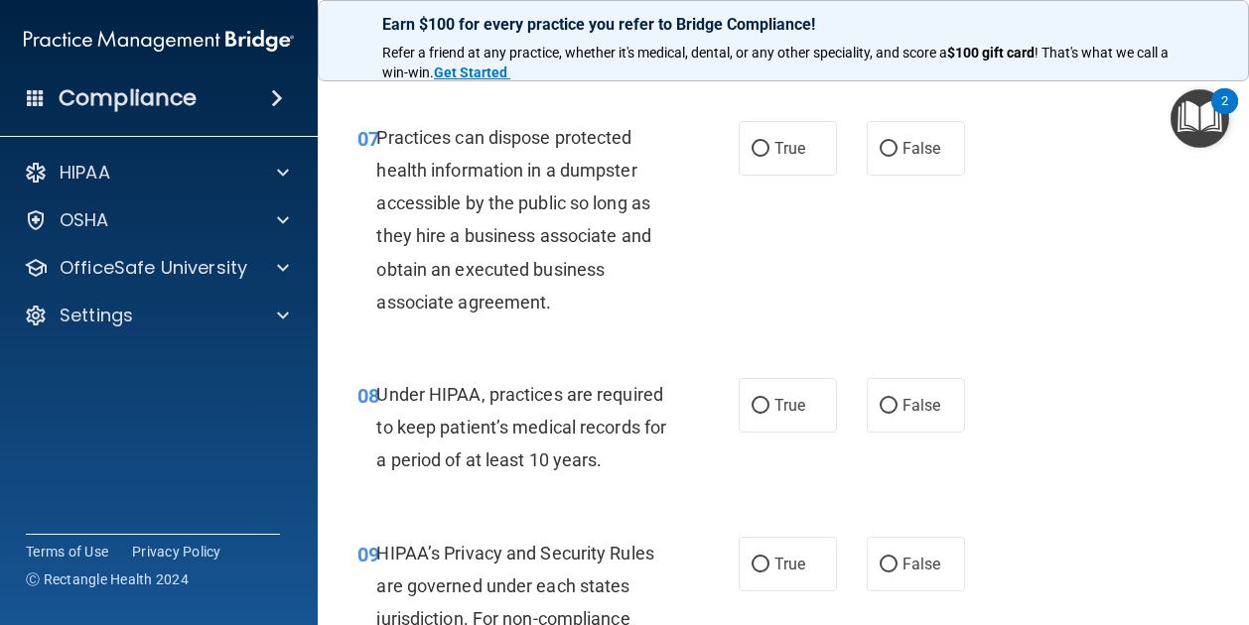
scroll to position [1415, 0]
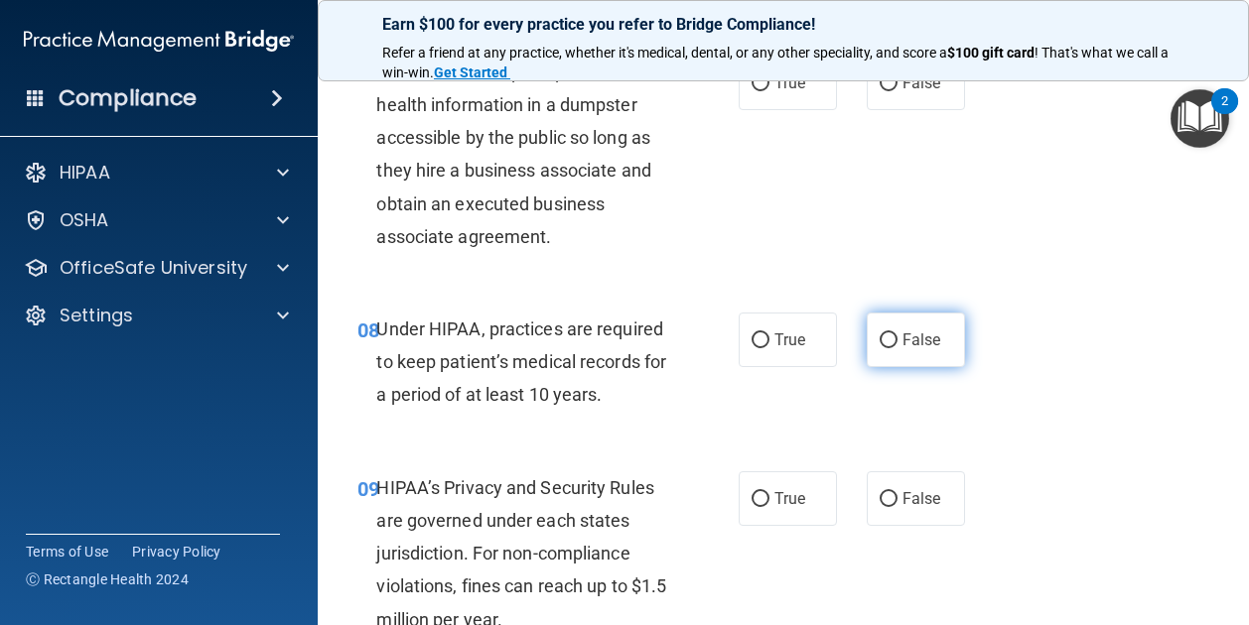
click at [920, 367] on label "False" at bounding box center [915, 340] width 98 height 55
click at [897, 348] on input "False" at bounding box center [888, 340] width 18 height 15
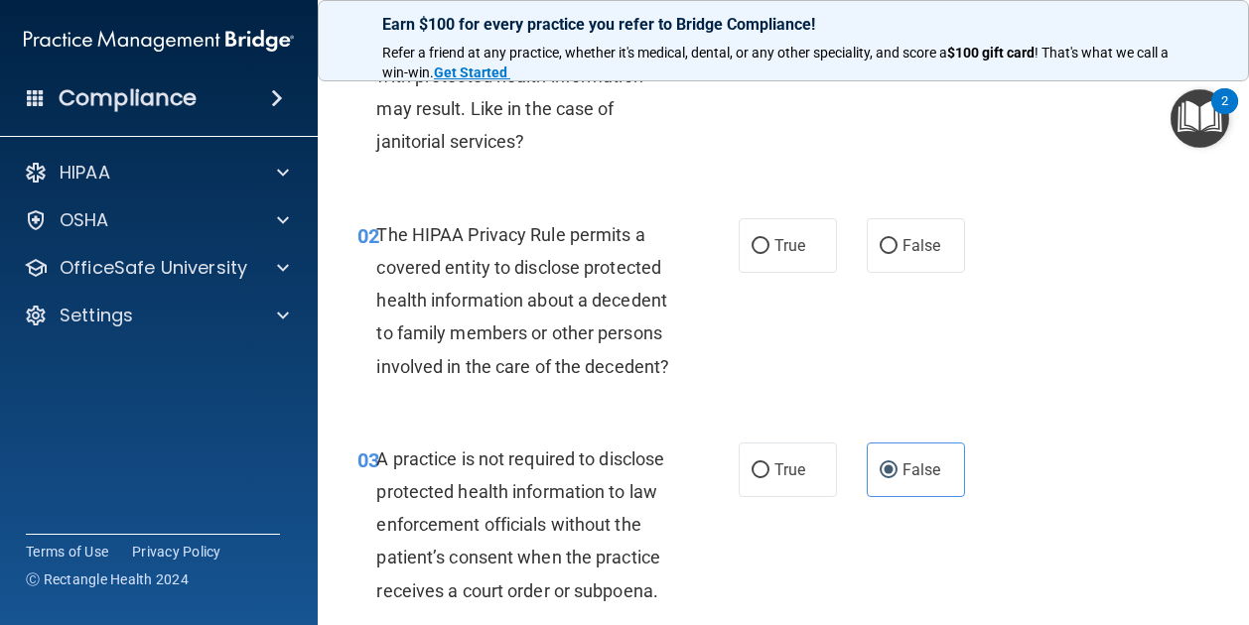
scroll to position [0, 0]
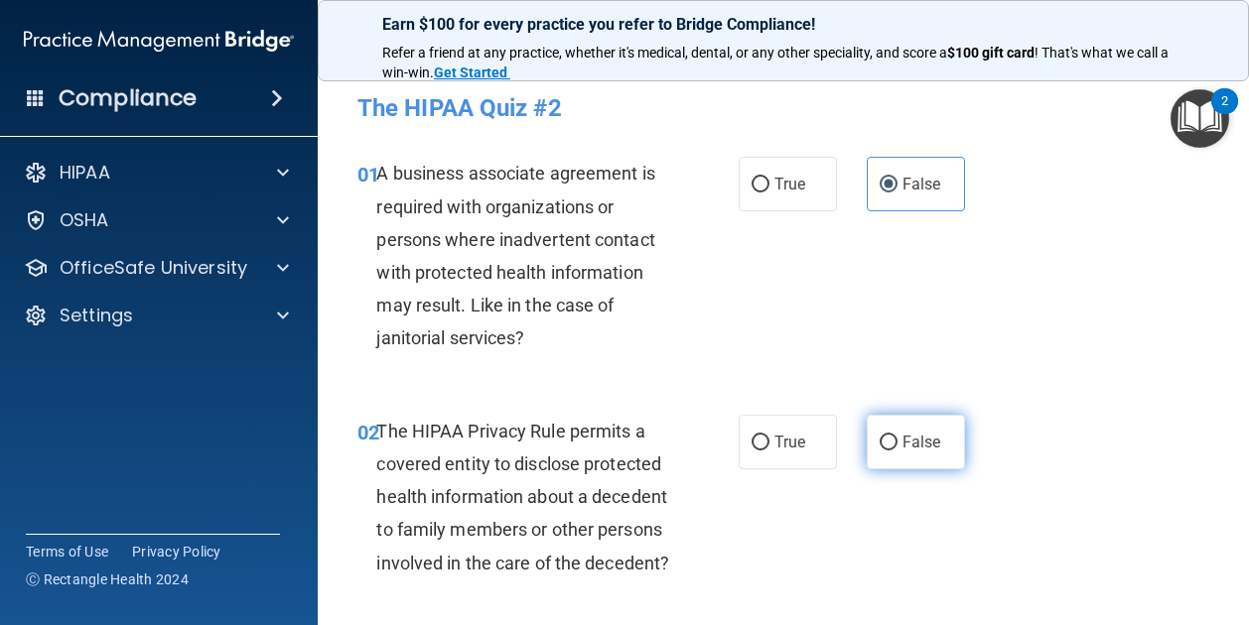
click at [911, 427] on label "False" at bounding box center [915, 442] width 98 height 55
click at [897, 436] on input "False" at bounding box center [888, 443] width 18 height 15
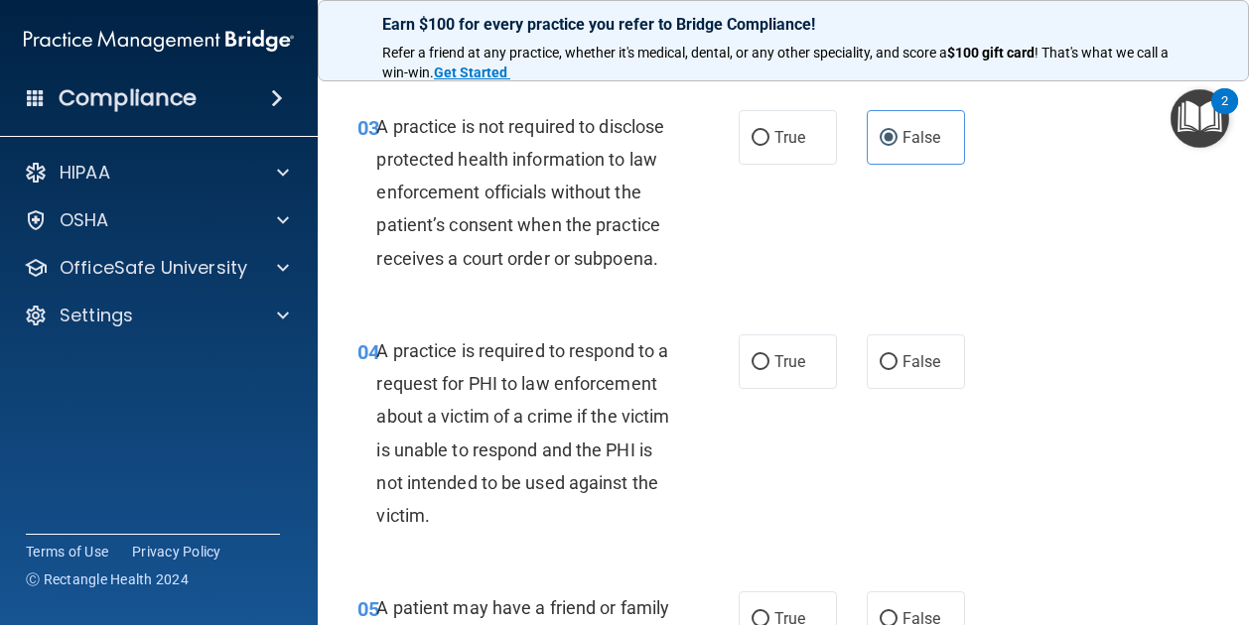
scroll to position [530, 0]
click at [817, 388] on label "True" at bounding box center [787, 360] width 98 height 55
click at [769, 369] on input "True" at bounding box center [760, 361] width 18 height 15
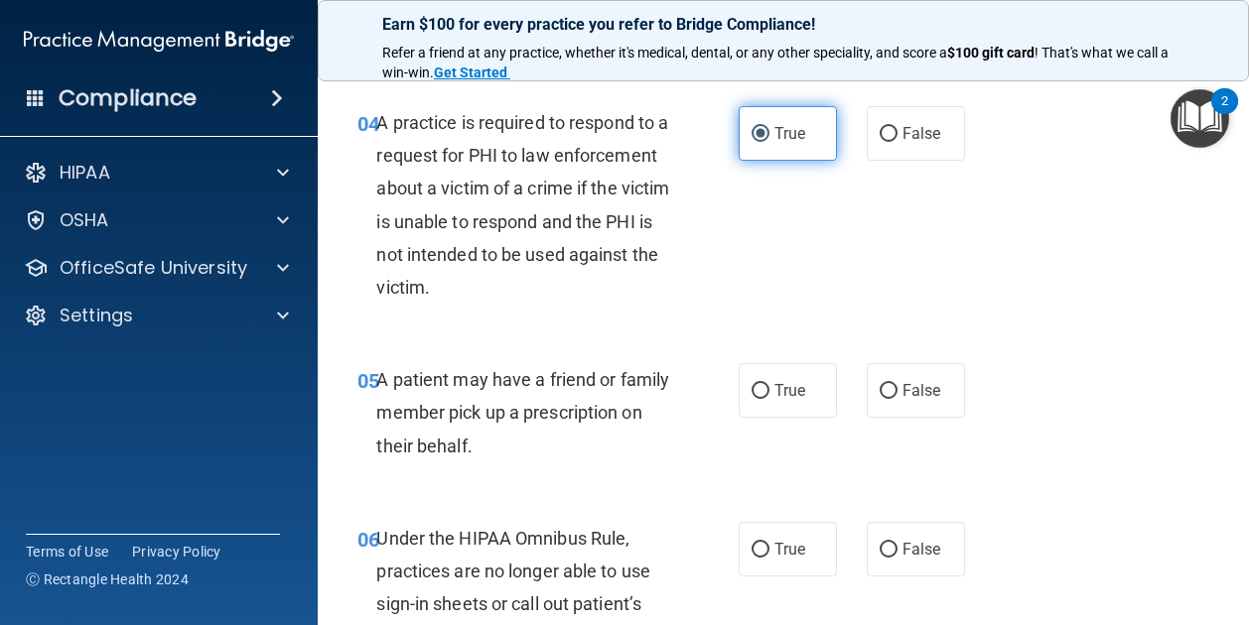
scroll to position [758, 0]
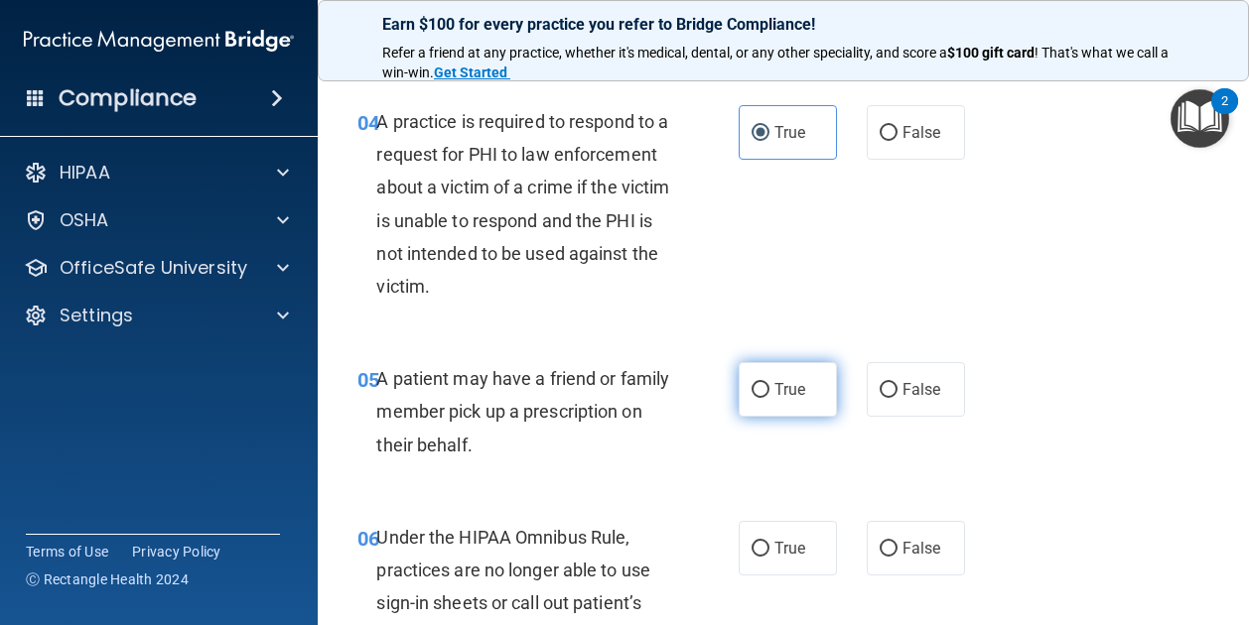
click at [789, 399] on span "True" at bounding box center [789, 389] width 31 height 19
click at [769, 398] on input "True" at bounding box center [760, 390] width 18 height 15
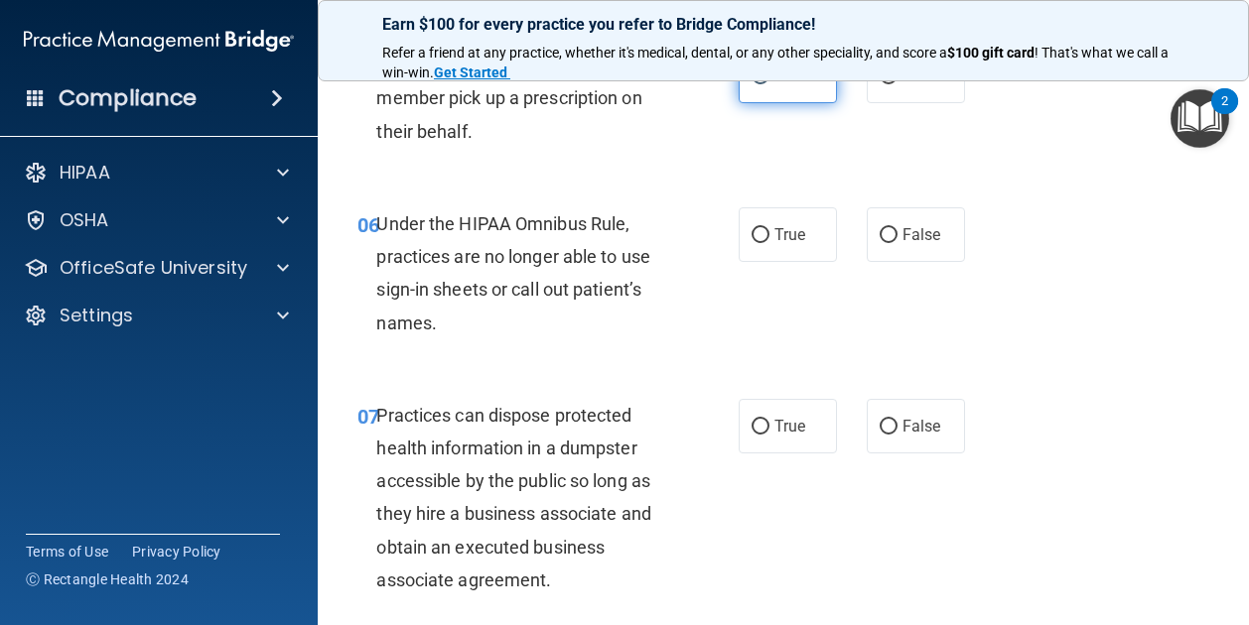
scroll to position [1090, 0]
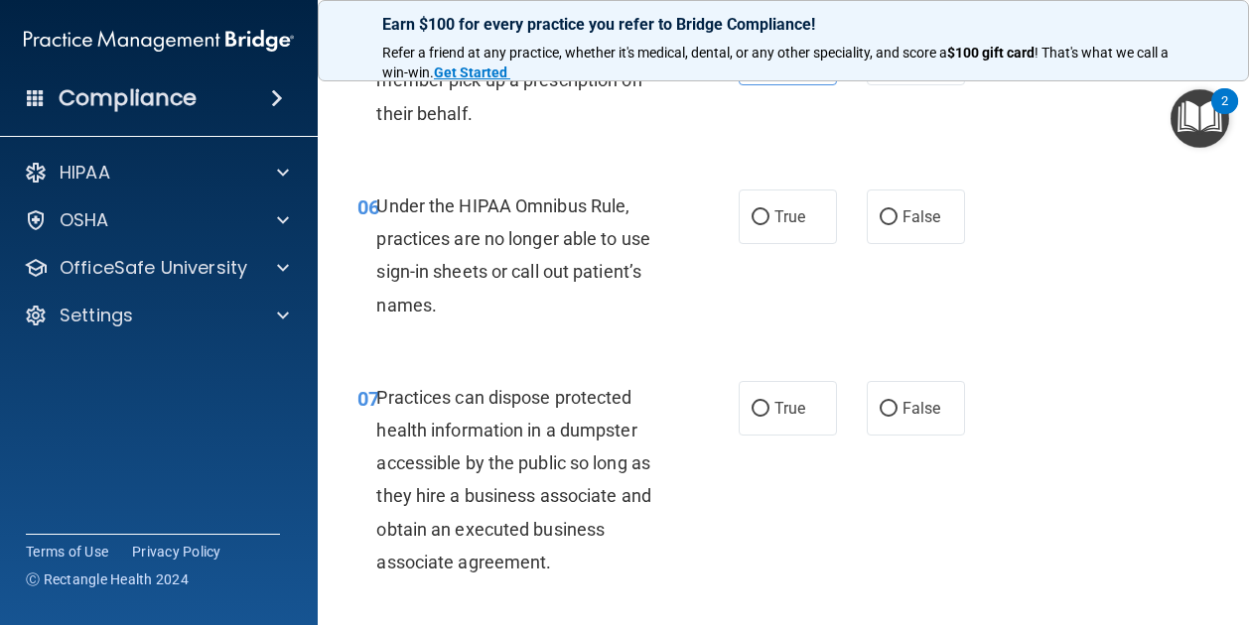
drag, startPoint x: 794, startPoint y: 297, endPoint x: 721, endPoint y: 297, distance: 73.4
click at [721, 297] on div "06 Under the HIPAA Omnibus Rule, practices are no longer able to use sign-in sh…" at bounding box center [548, 261] width 441 height 142
click at [902, 226] on span "False" at bounding box center [921, 216] width 39 height 19
click at [893, 225] on input "False" at bounding box center [888, 217] width 18 height 15
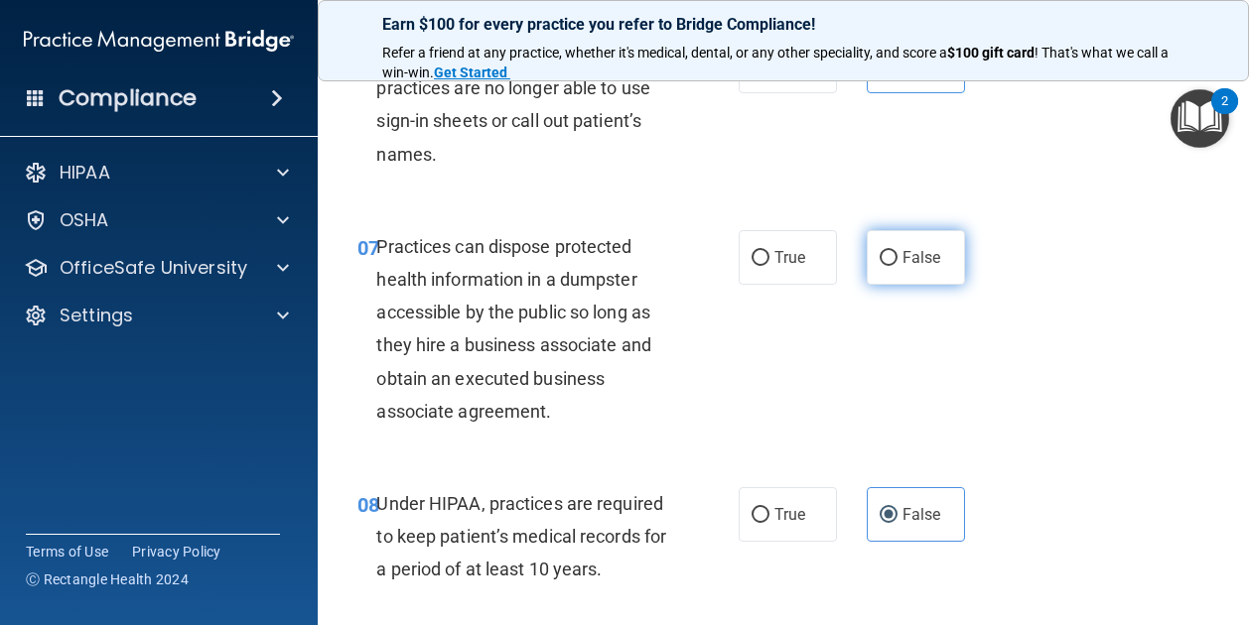
scroll to position [1240, 0]
click at [871, 286] on label "False" at bounding box center [915, 258] width 98 height 55
click at [879, 267] on input "False" at bounding box center [888, 259] width 18 height 15
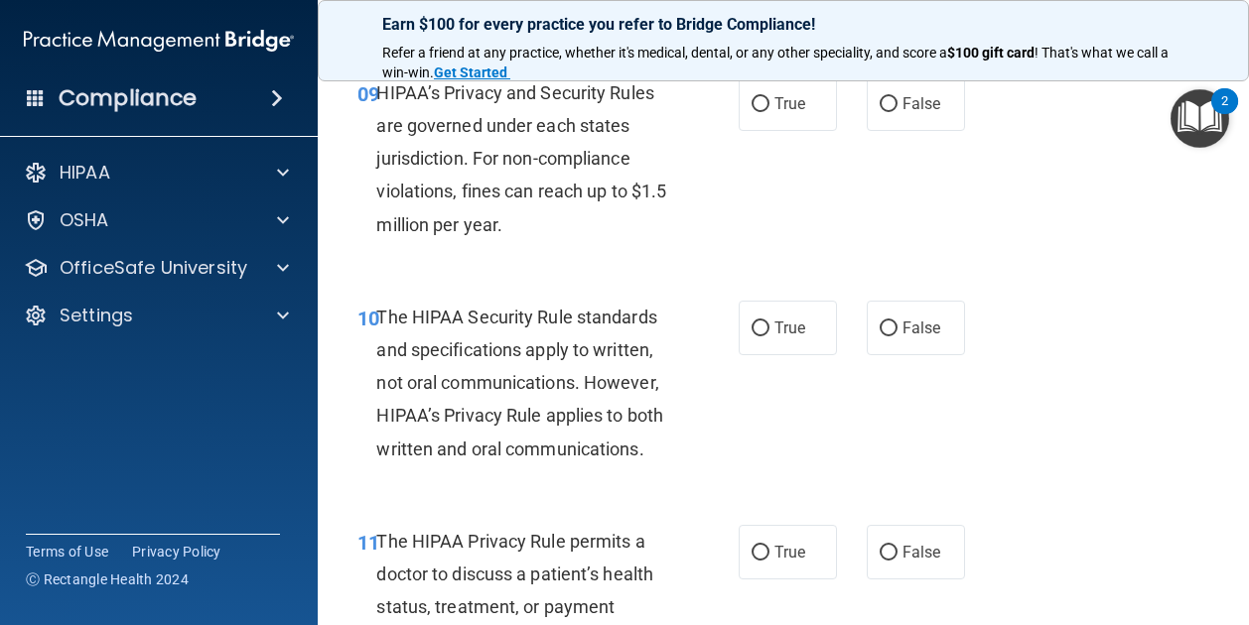
scroll to position [1815, 0]
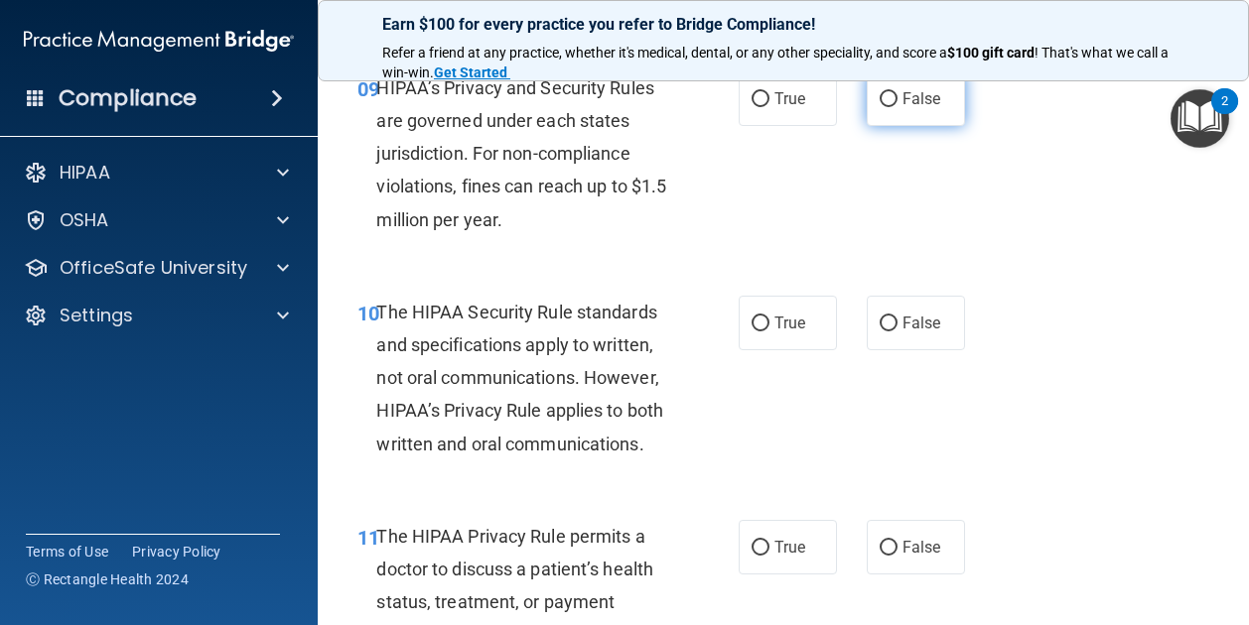
click at [928, 108] on span "False" at bounding box center [921, 98] width 39 height 19
click at [897, 107] on input "False" at bounding box center [888, 99] width 18 height 15
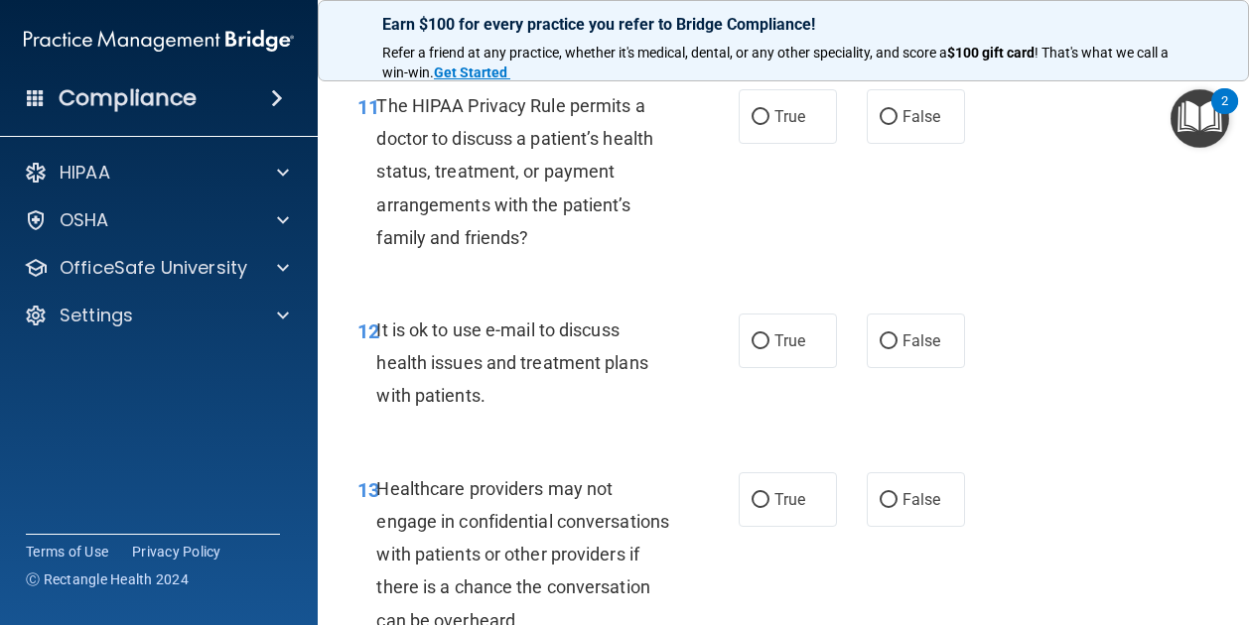
scroll to position [2250, 0]
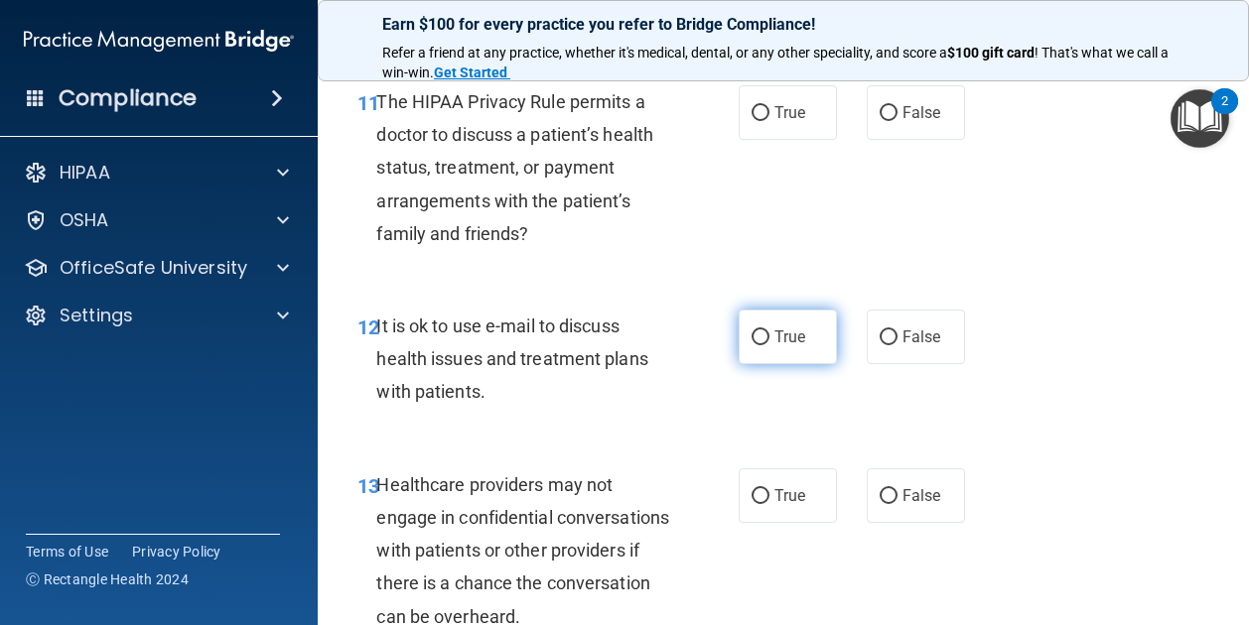
click at [774, 346] on span "True" at bounding box center [789, 337] width 31 height 19
click at [766, 345] on input "True" at bounding box center [760, 338] width 18 height 15
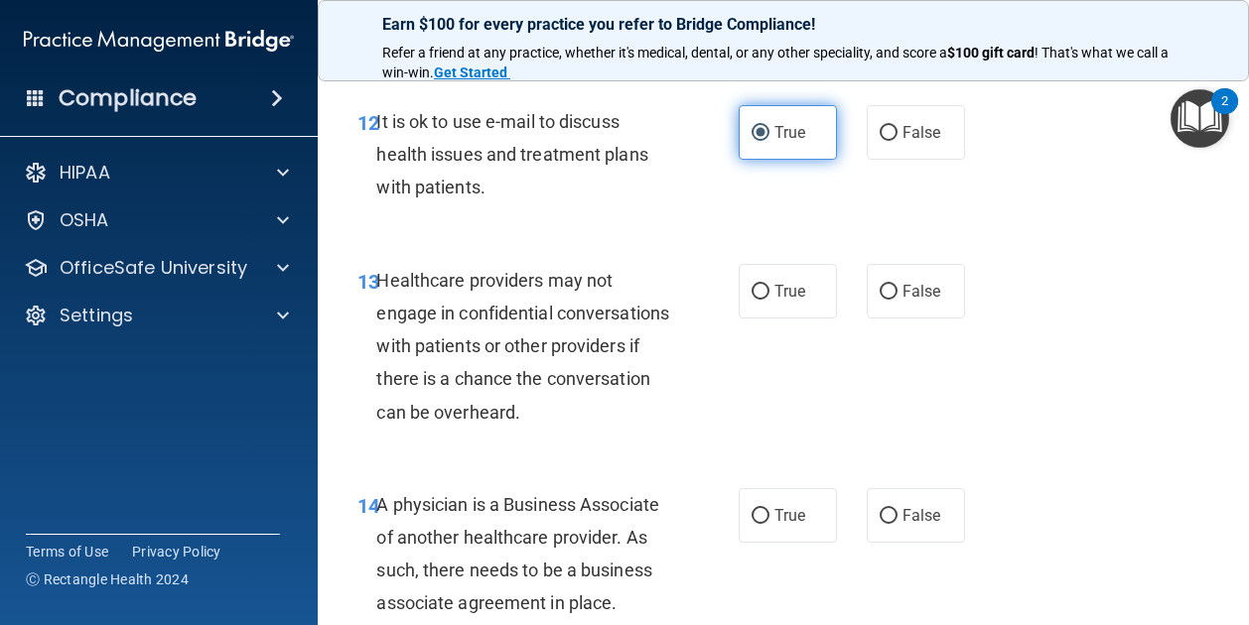
scroll to position [2465, 0]
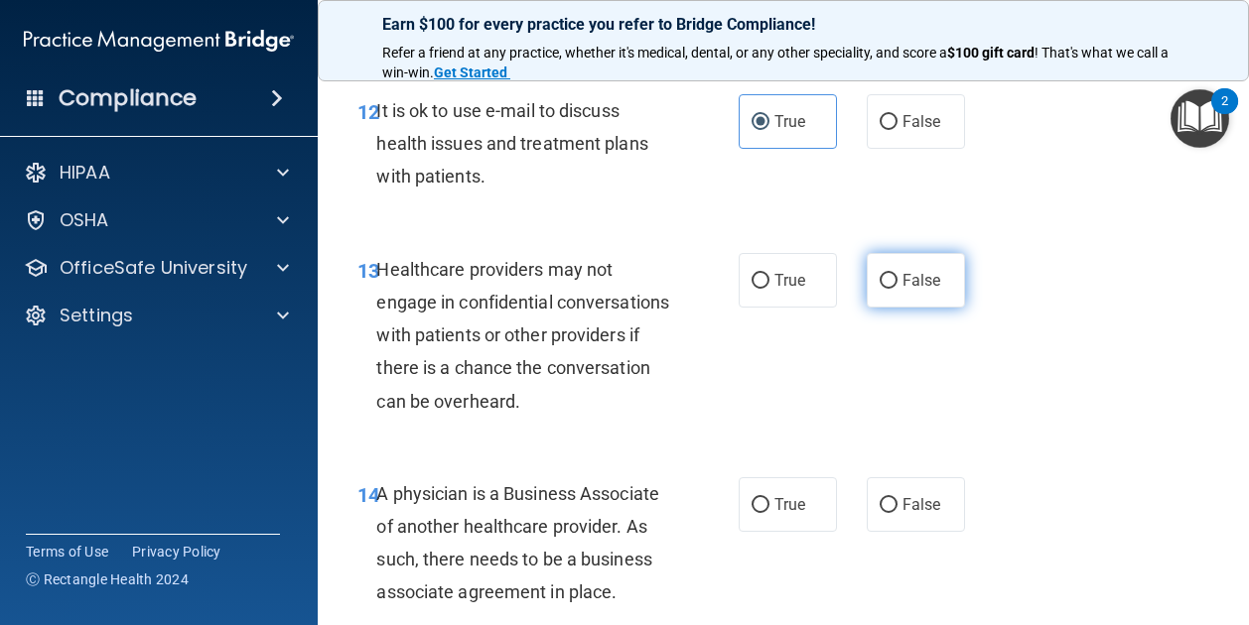
click at [884, 289] on input "False" at bounding box center [888, 281] width 18 height 15
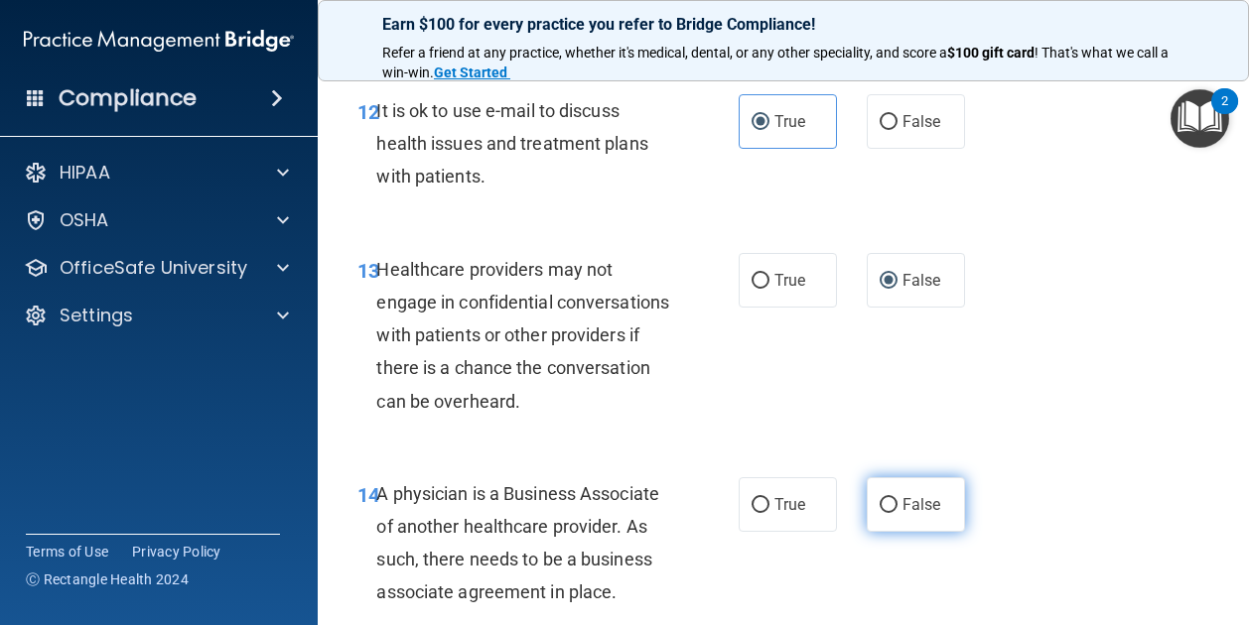
click at [890, 532] on label "False" at bounding box center [915, 504] width 98 height 55
click at [890, 513] on input "False" at bounding box center [888, 505] width 18 height 15
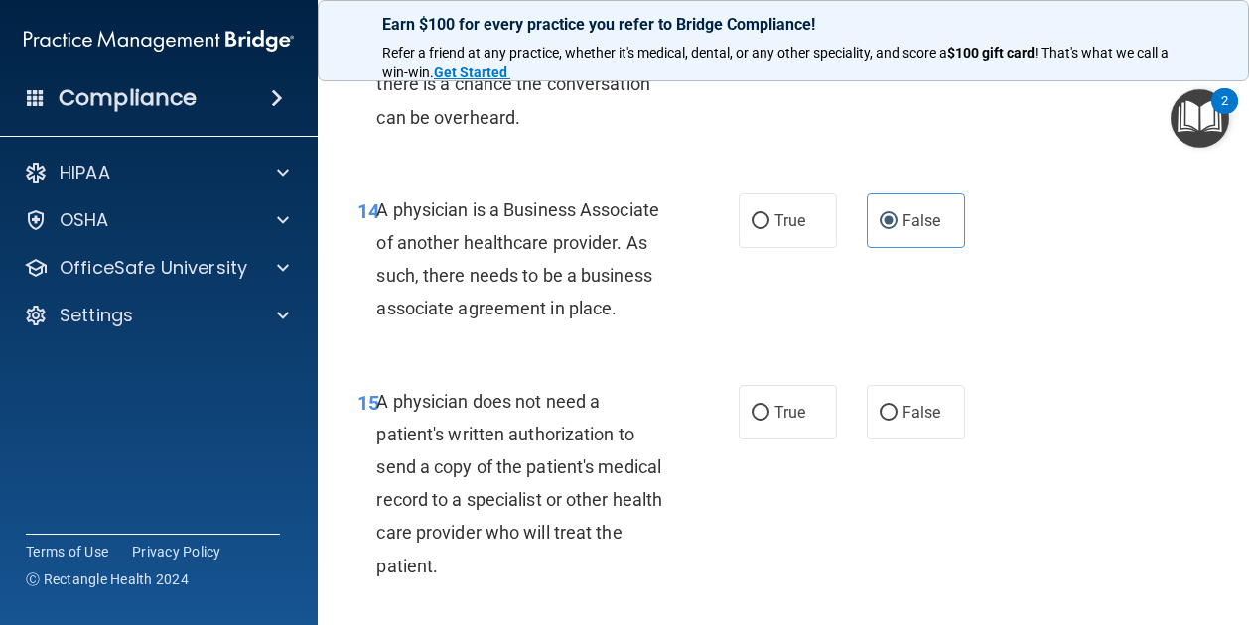
scroll to position [2750, 0]
click at [786, 464] on div "15 A physician does not need a patient's written authorization to send a copy o…" at bounding box center [782, 487] width 881 height 257
click at [766, 439] on label "True" at bounding box center [787, 411] width 98 height 55
click at [766, 420] on input "True" at bounding box center [760, 412] width 18 height 15
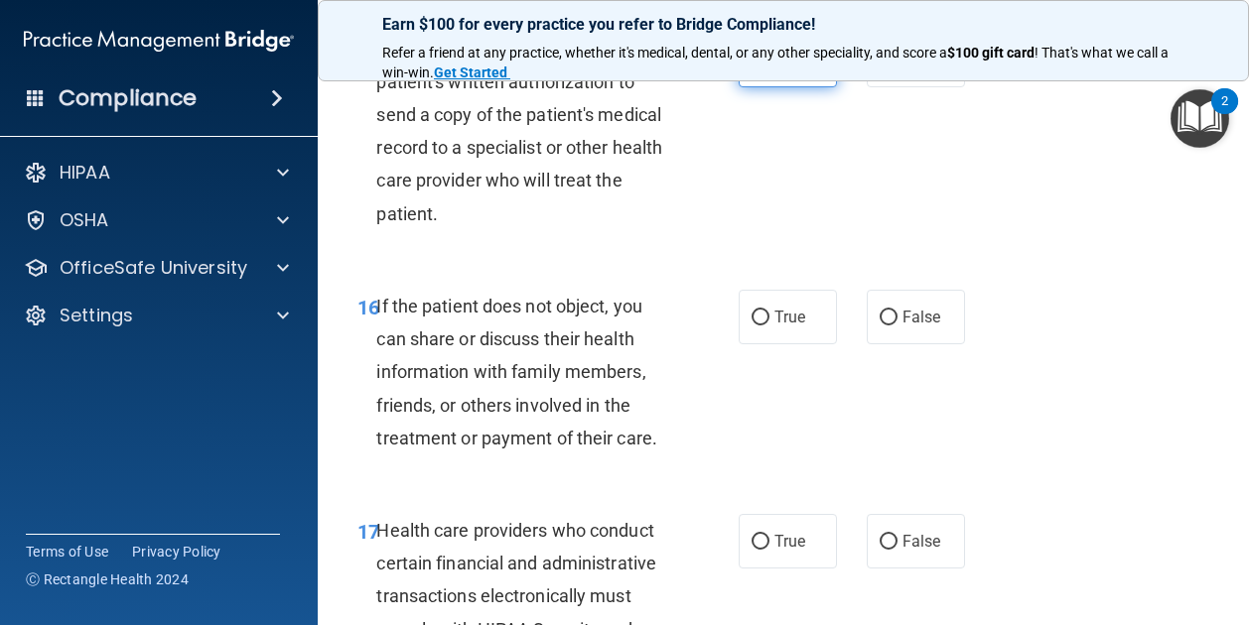
scroll to position [3129, 0]
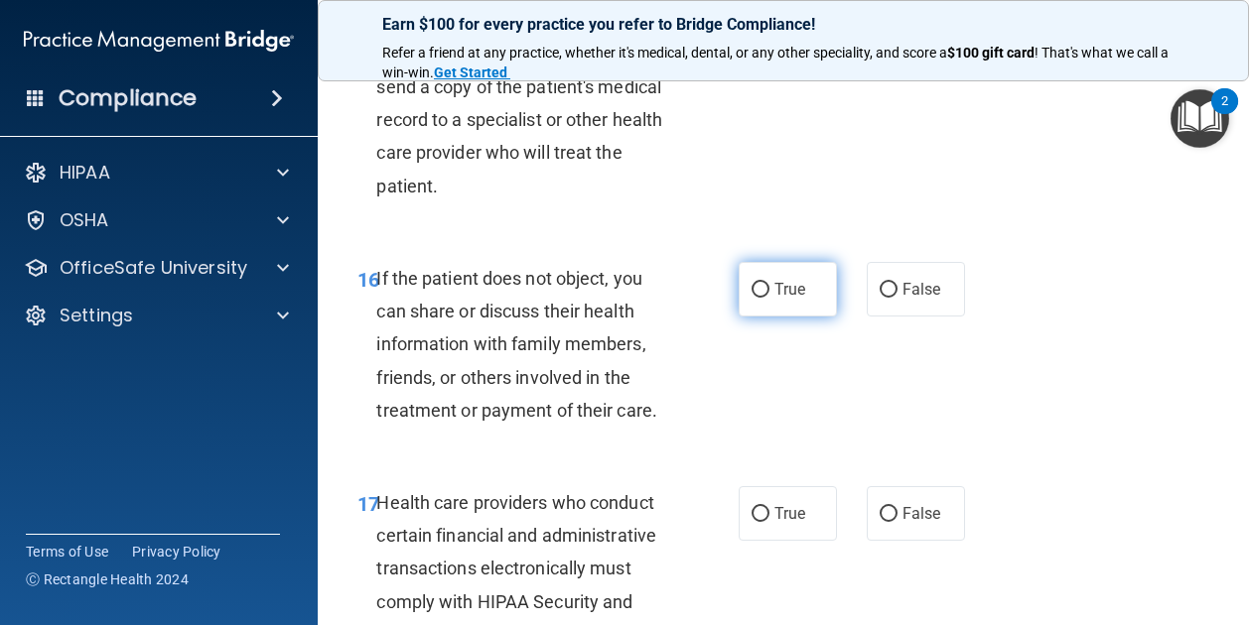
click at [780, 317] on label "True" at bounding box center [787, 289] width 98 height 55
click at [769, 298] on input "True" at bounding box center [760, 290] width 18 height 15
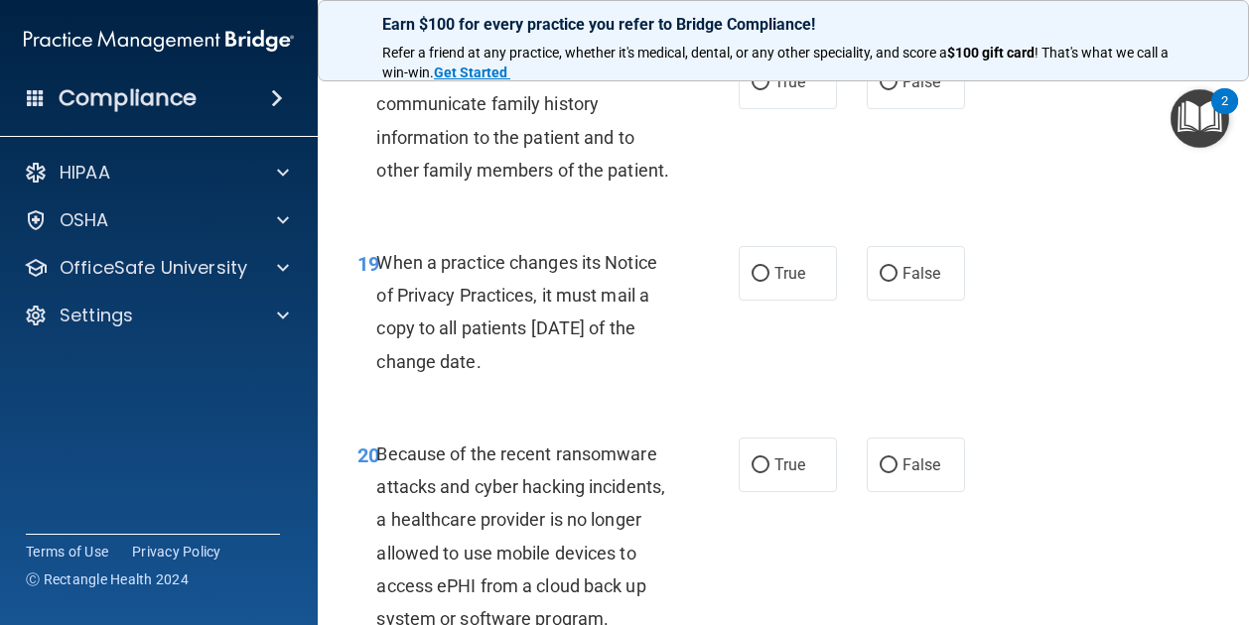
scroll to position [3787, 0]
click at [895, 371] on div "19 When a practice changes its Notice of Privacy Practices, it must mail a copy…" at bounding box center [782, 316] width 881 height 192
click at [891, 300] on label "False" at bounding box center [915, 272] width 98 height 55
click at [891, 281] on input "False" at bounding box center [888, 273] width 18 height 15
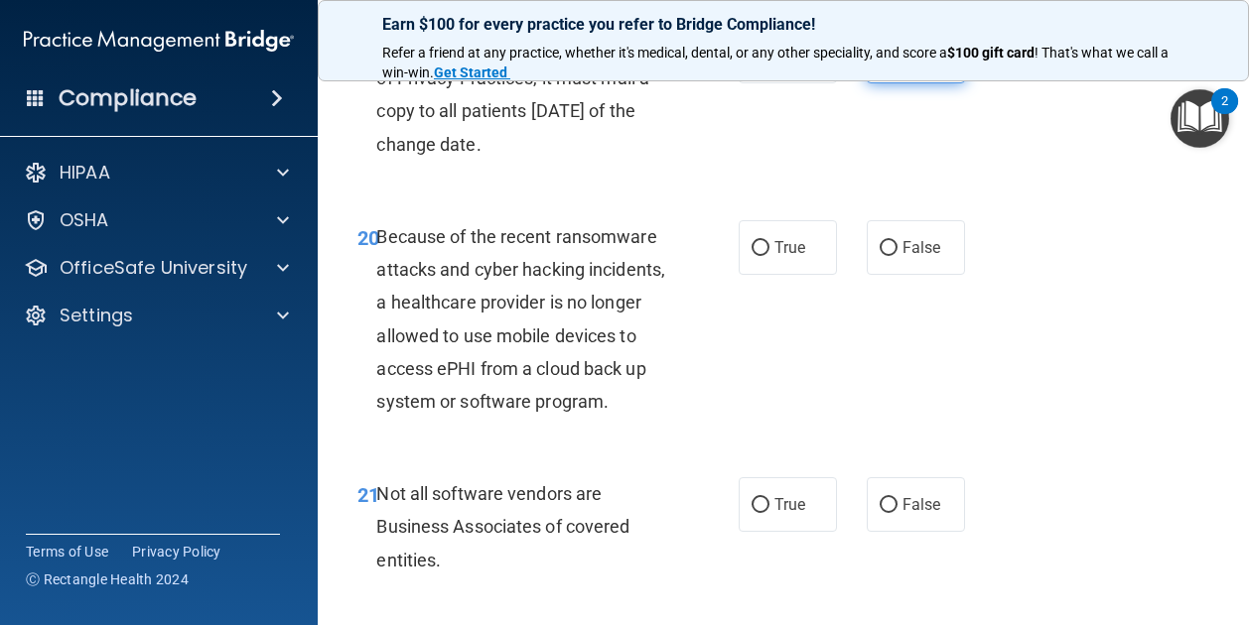
scroll to position [4008, 0]
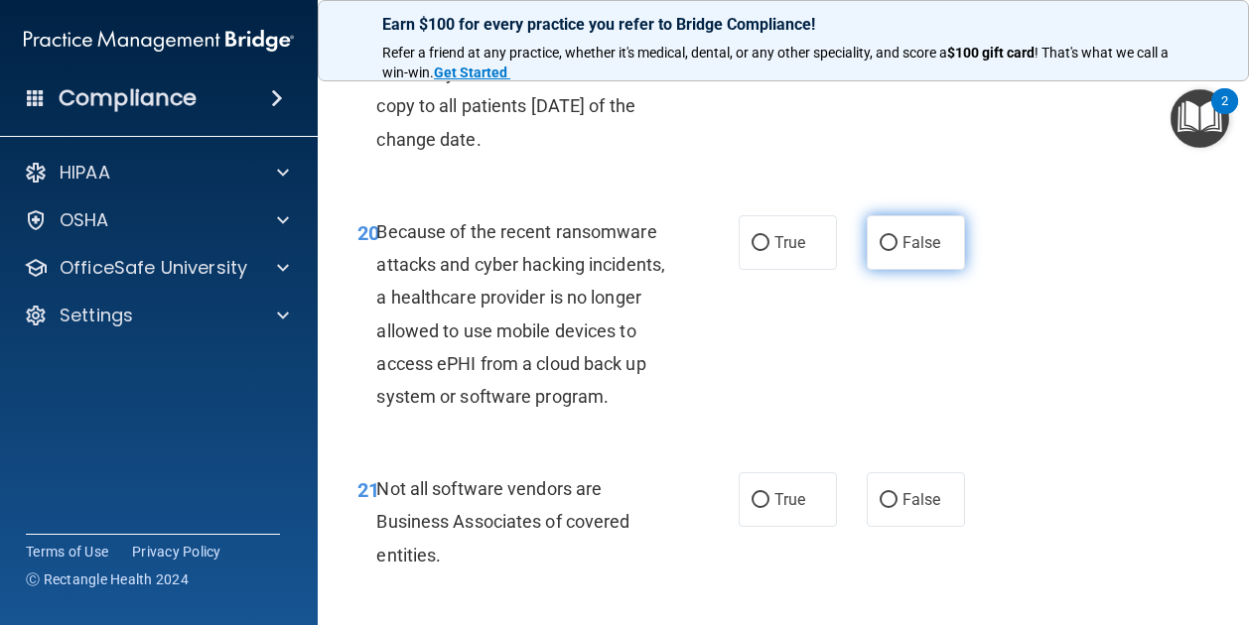
click at [891, 270] on label "False" at bounding box center [915, 242] width 98 height 55
click at [891, 251] on input "False" at bounding box center [888, 243] width 18 height 15
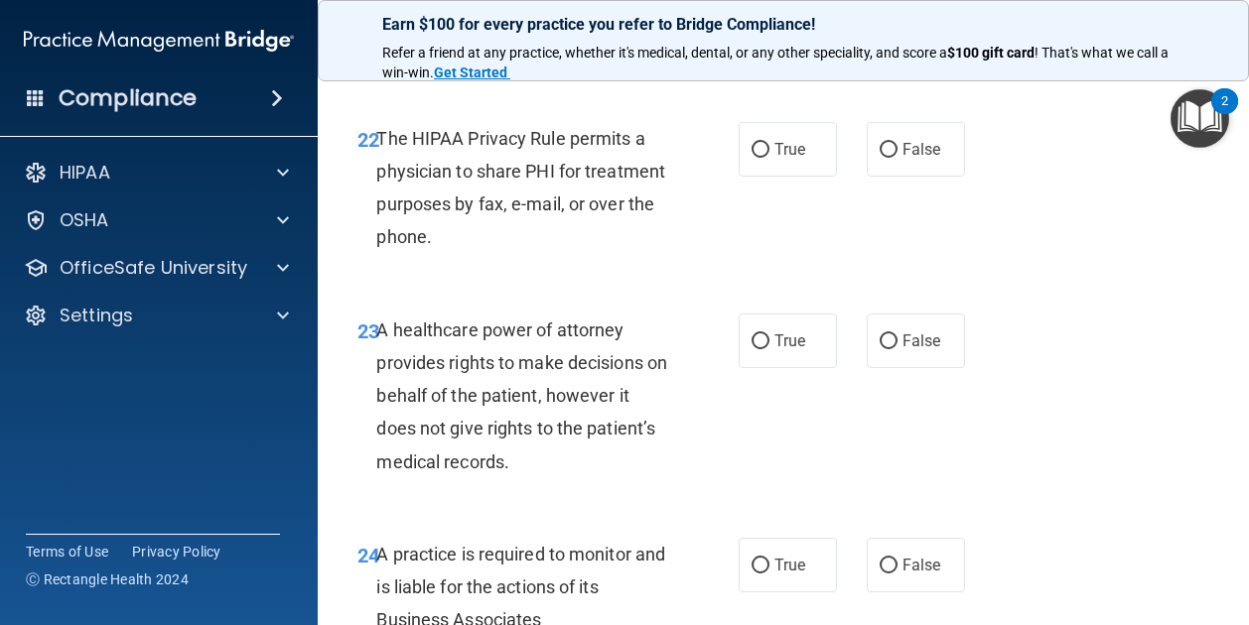
scroll to position [4518, 0]
click at [781, 158] on span "True" at bounding box center [789, 148] width 31 height 19
click at [769, 157] on input "True" at bounding box center [760, 149] width 18 height 15
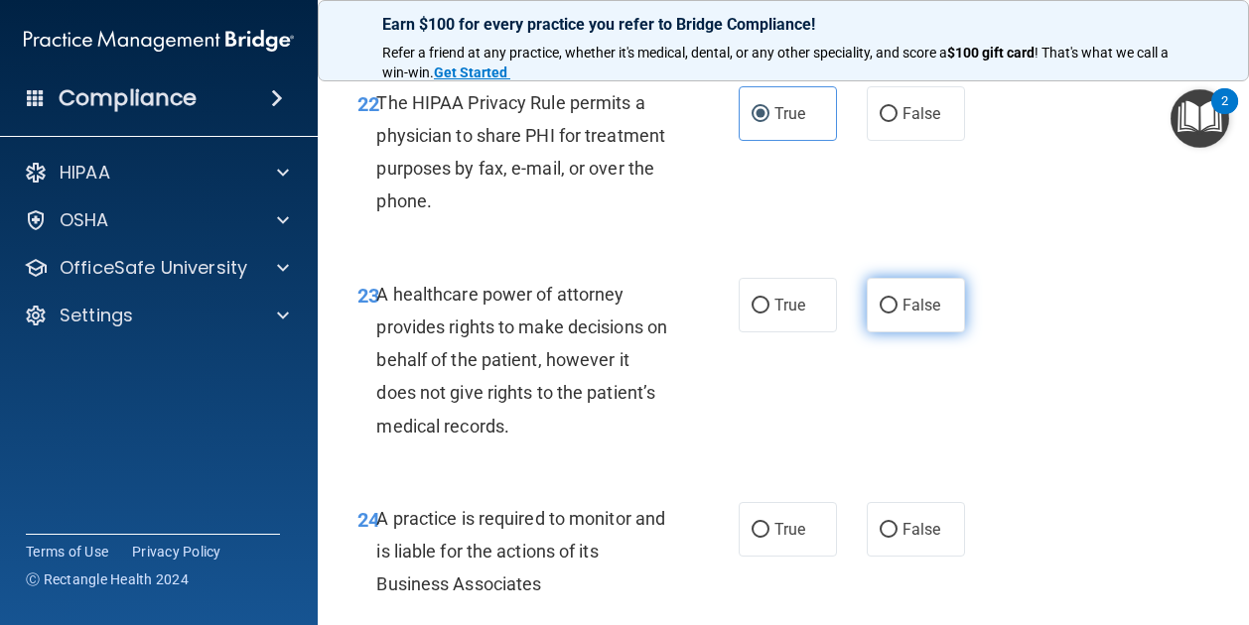
click at [882, 333] on label "False" at bounding box center [915, 305] width 98 height 55
click at [882, 314] on input "False" at bounding box center [888, 306] width 18 height 15
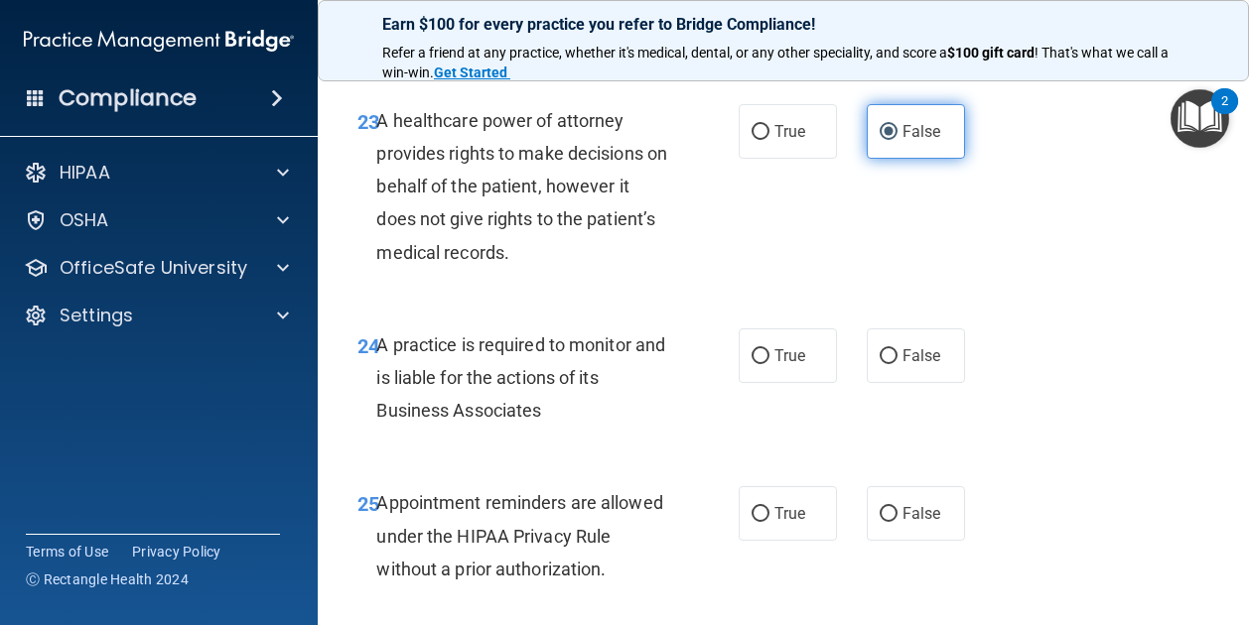
scroll to position [4727, 0]
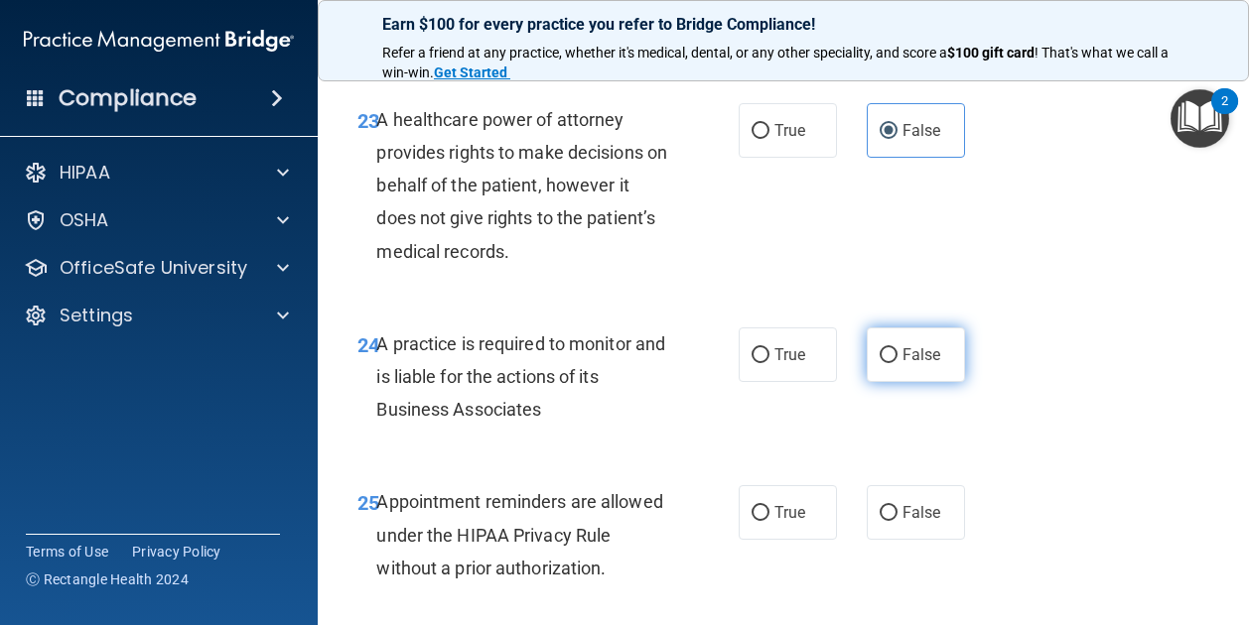
click at [872, 382] on label "False" at bounding box center [915, 355] width 98 height 55
click at [879, 363] on input "False" at bounding box center [888, 355] width 18 height 15
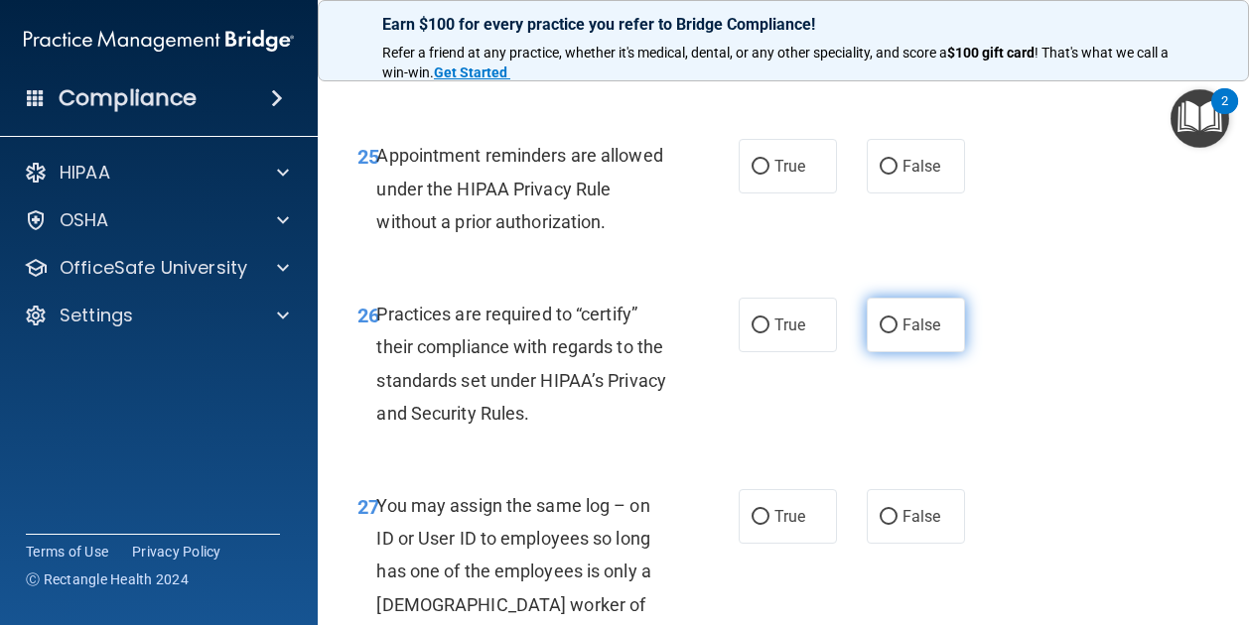
scroll to position [5096, 0]
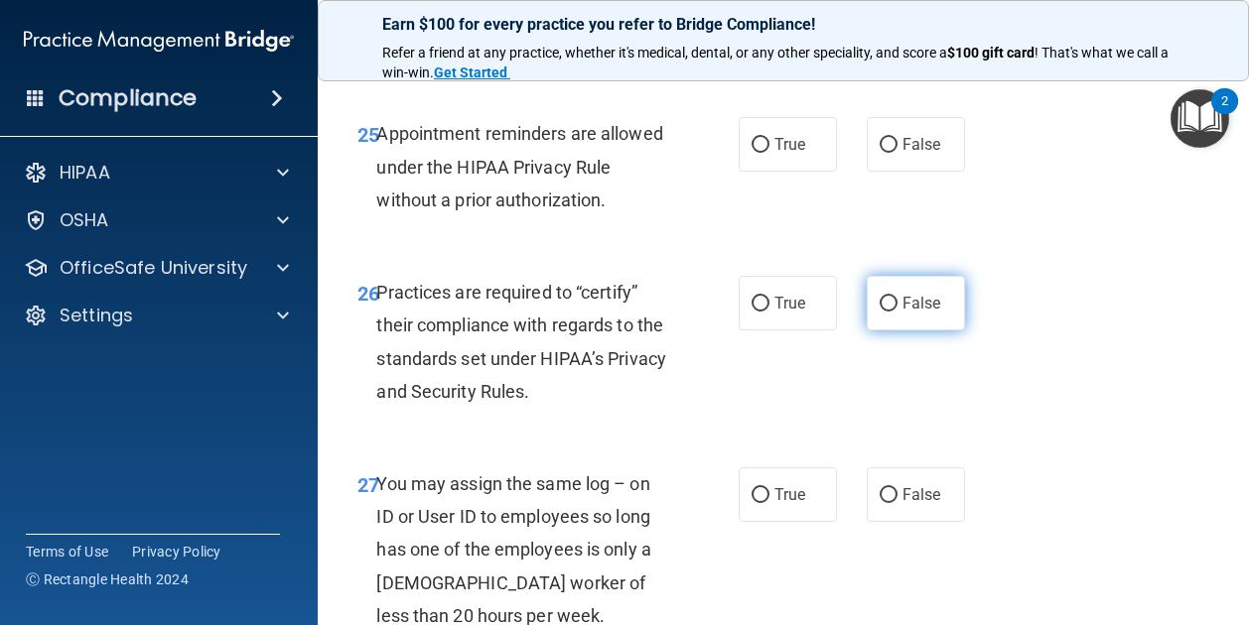
click at [887, 312] on input "False" at bounding box center [888, 304] width 18 height 15
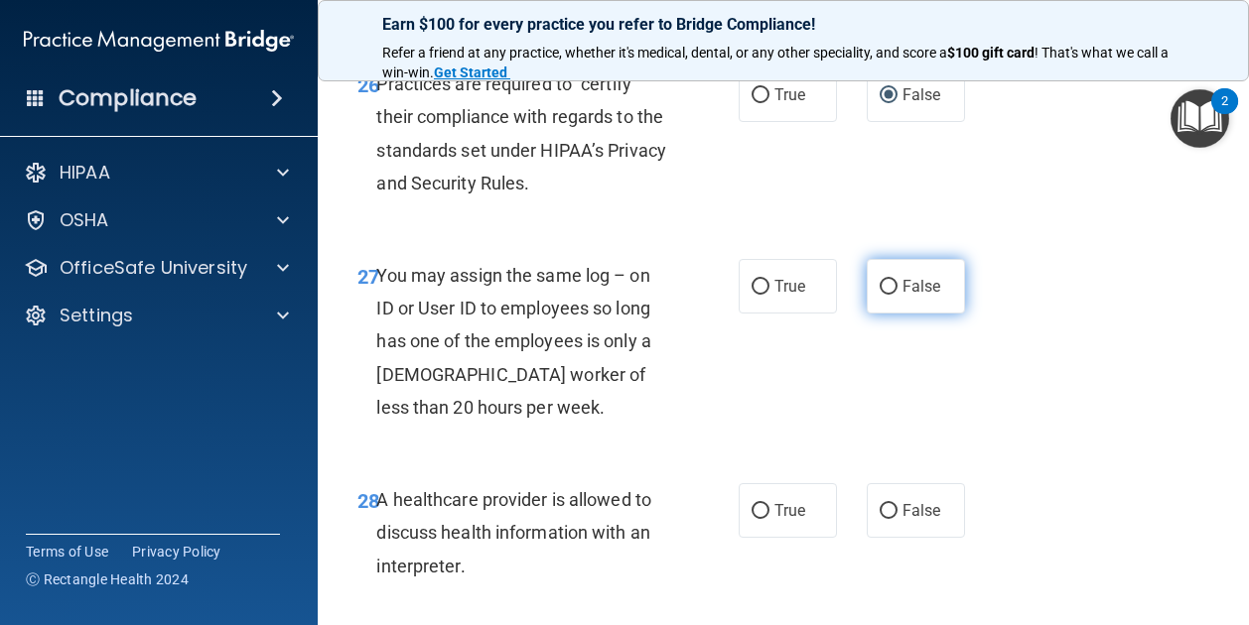
click at [884, 295] on input "False" at bounding box center [888, 287] width 18 height 15
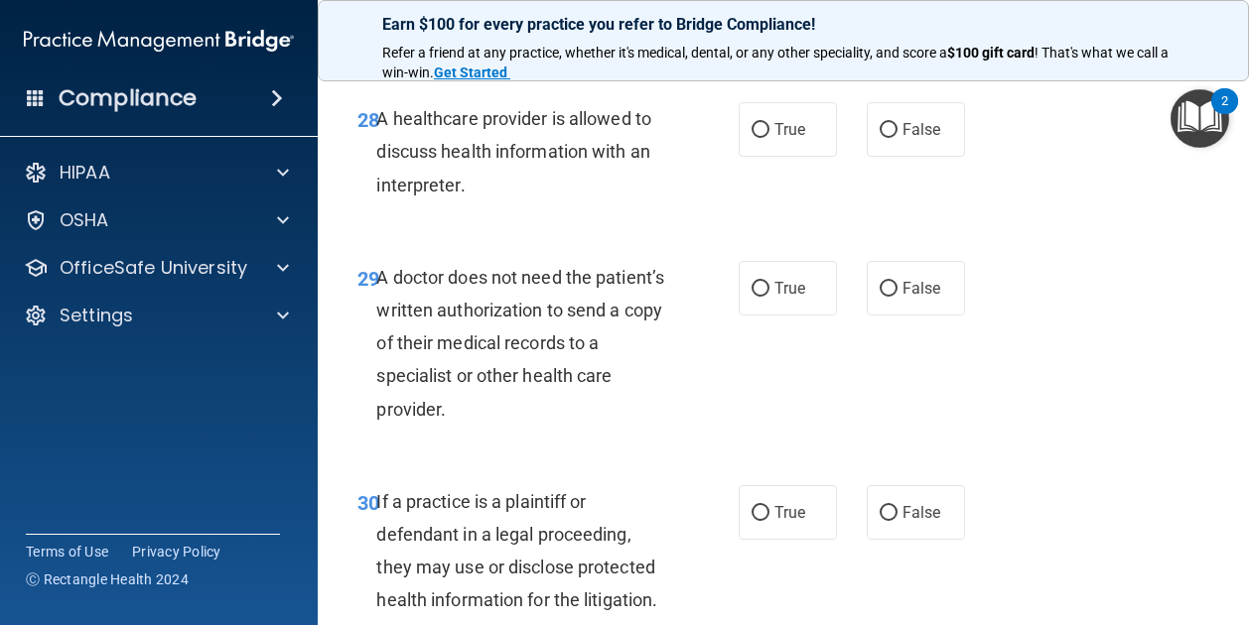
scroll to position [5687, 0]
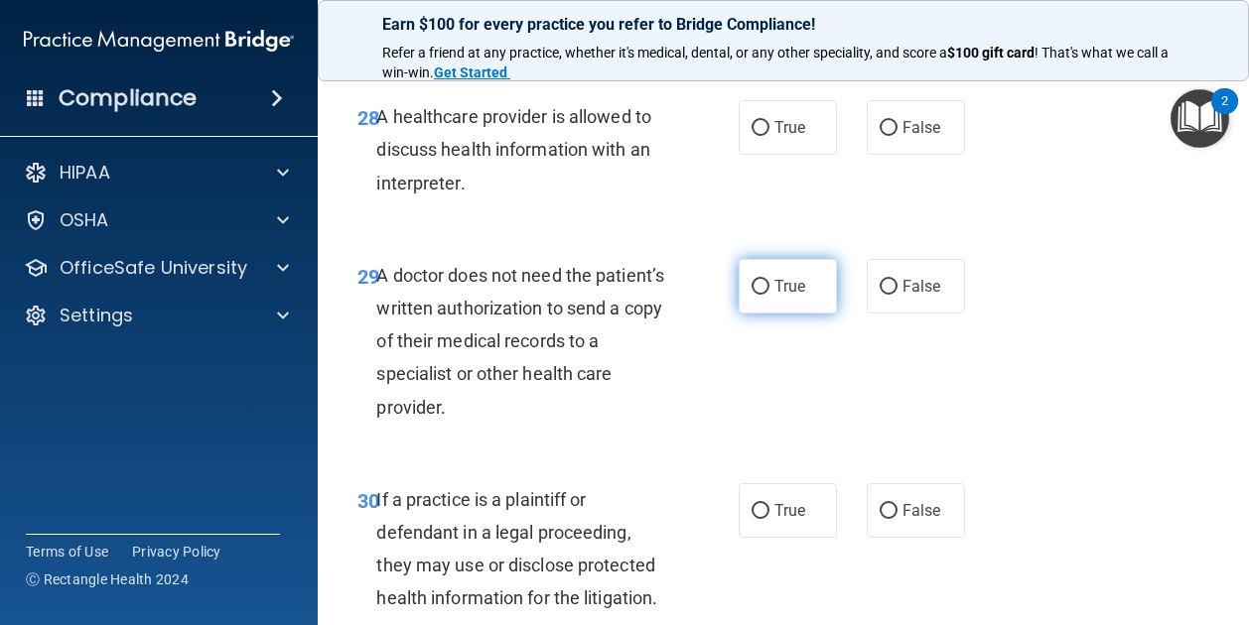
click at [784, 314] on label "True" at bounding box center [787, 286] width 98 height 55
click at [769, 295] on input "True" at bounding box center [760, 287] width 18 height 15
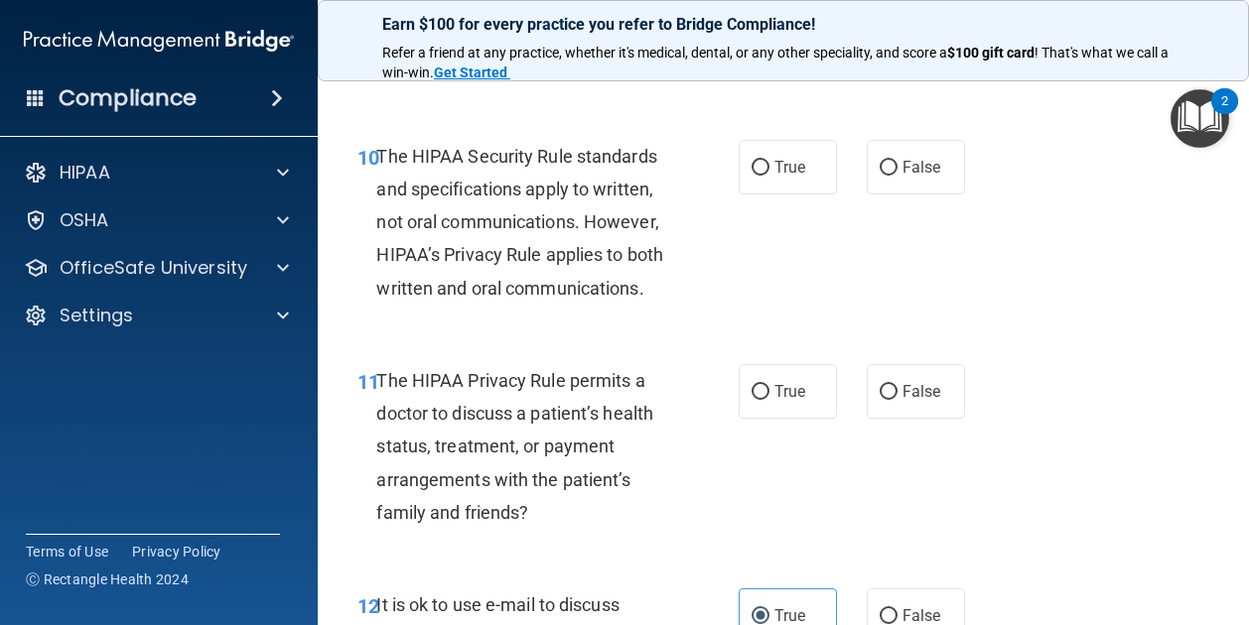
scroll to position [1935, 0]
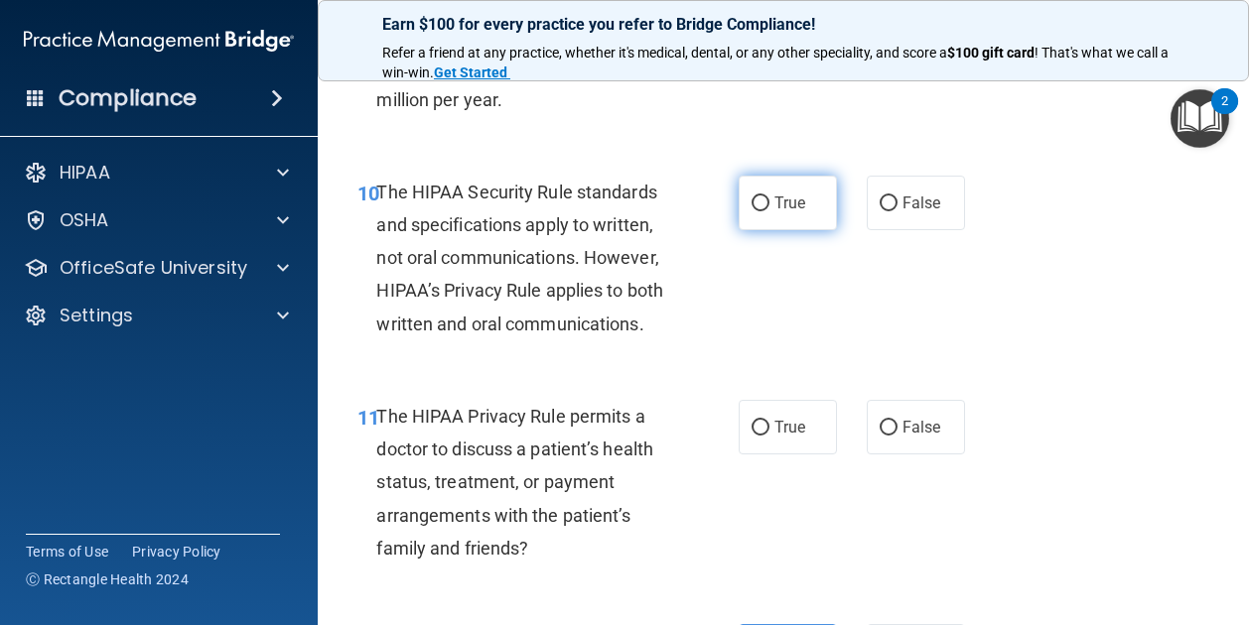
click at [780, 212] on span "True" at bounding box center [789, 203] width 31 height 19
click at [769, 211] on input "True" at bounding box center [760, 204] width 18 height 15
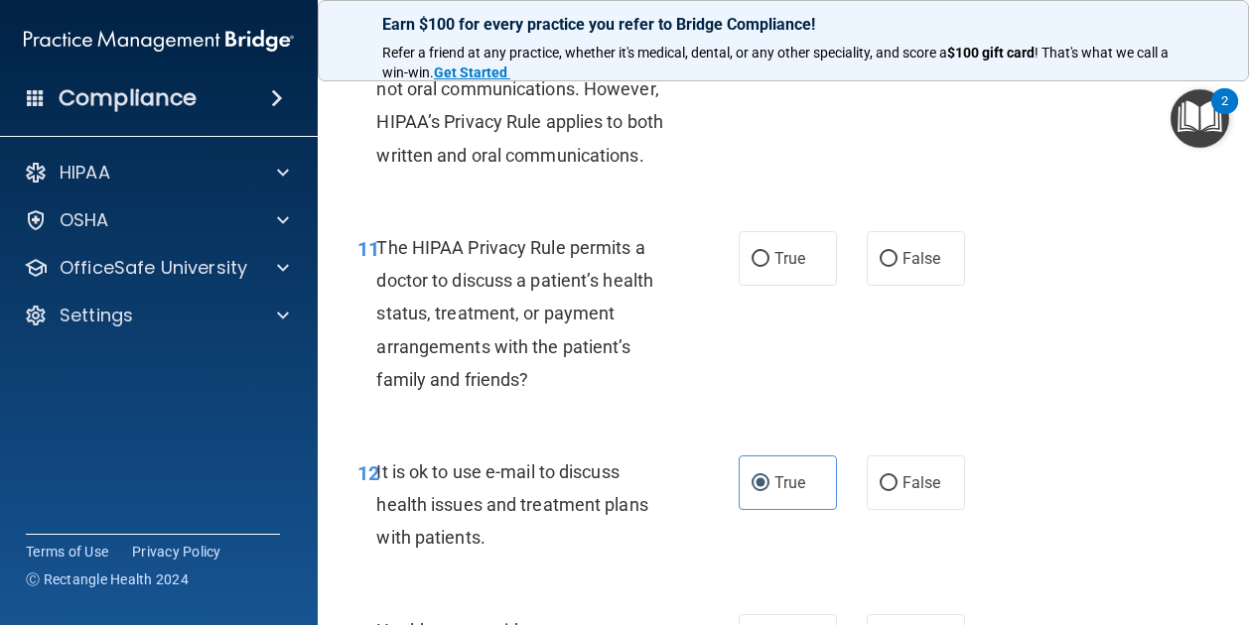
scroll to position [2120, 0]
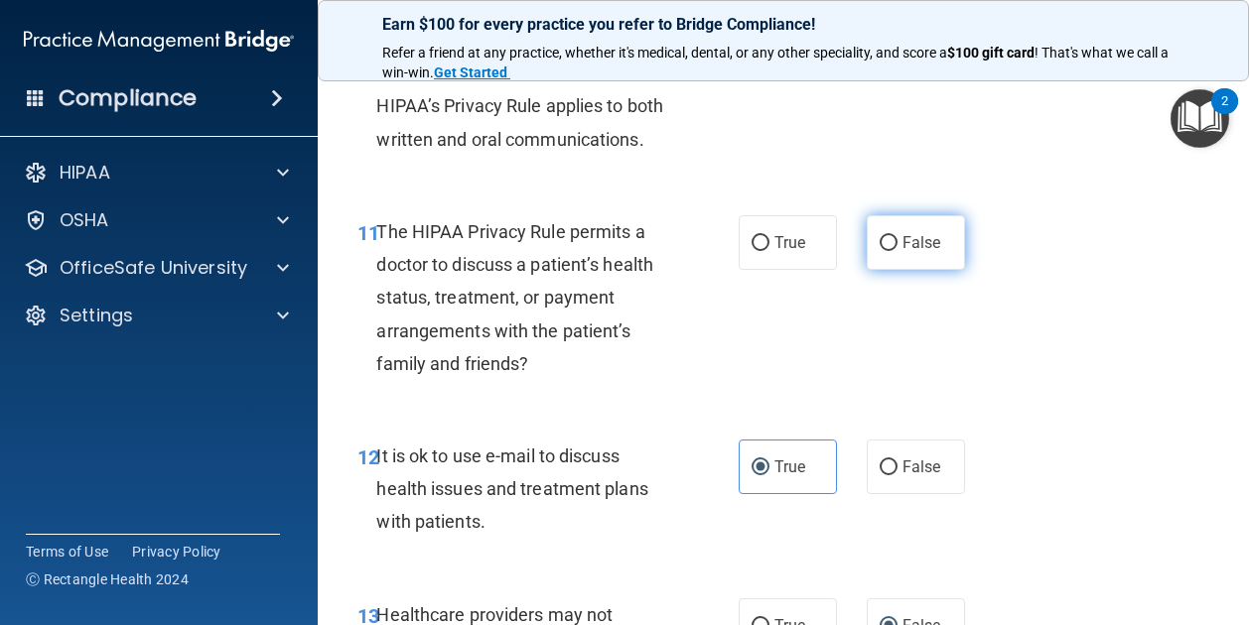
click at [902, 252] on span "False" at bounding box center [921, 242] width 39 height 19
click at [894, 251] on input "False" at bounding box center [888, 243] width 18 height 15
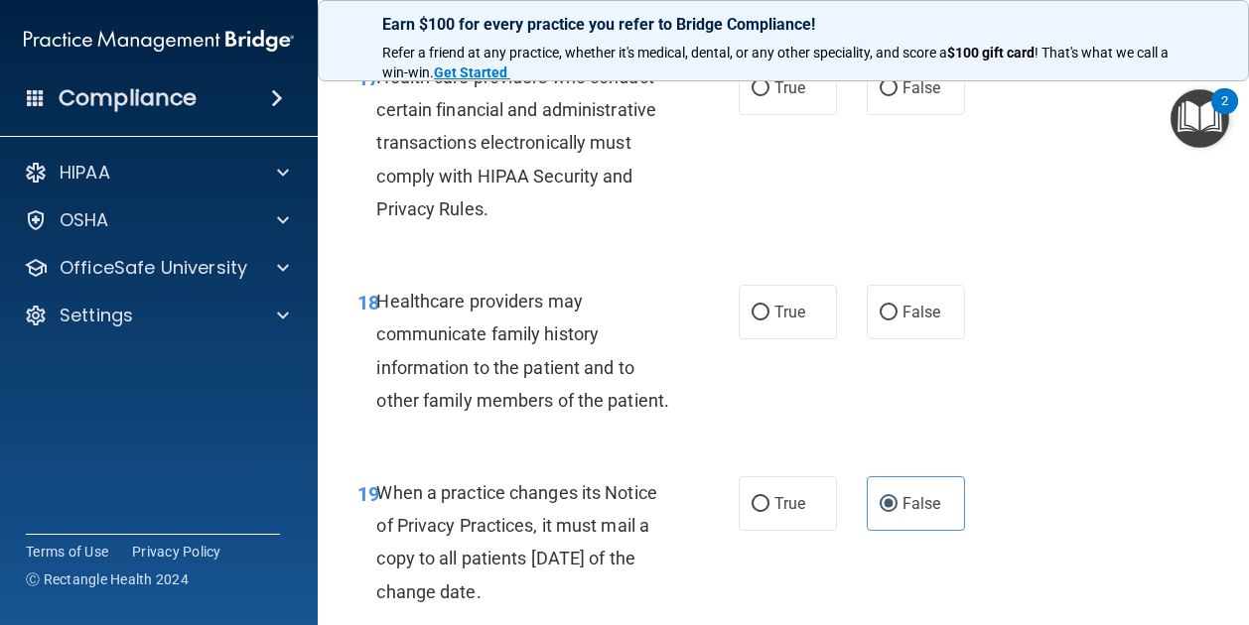
scroll to position [3557, 0]
drag, startPoint x: 783, startPoint y: 188, endPoint x: 655, endPoint y: 291, distance: 164.5
click at [655, 223] on div "Health care providers who conduct certain financial and administrative transact…" at bounding box center [530, 141] width 309 height 165
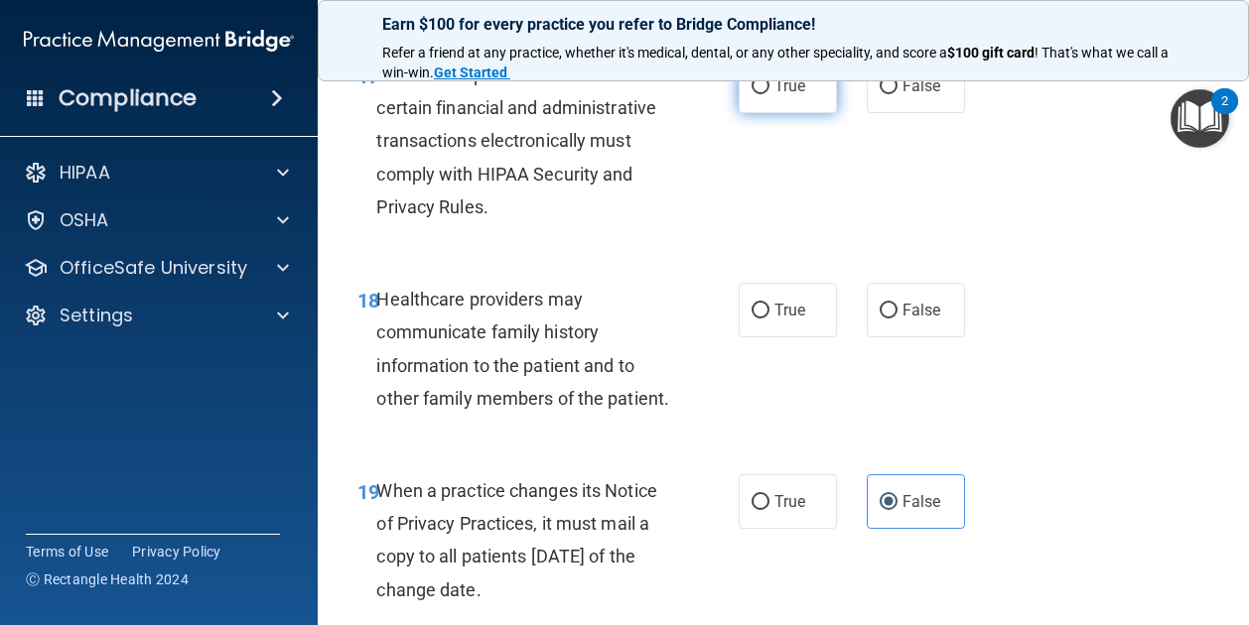
click at [739, 113] on label "True" at bounding box center [787, 86] width 98 height 55
click at [751, 94] on input "True" at bounding box center [760, 86] width 18 height 15
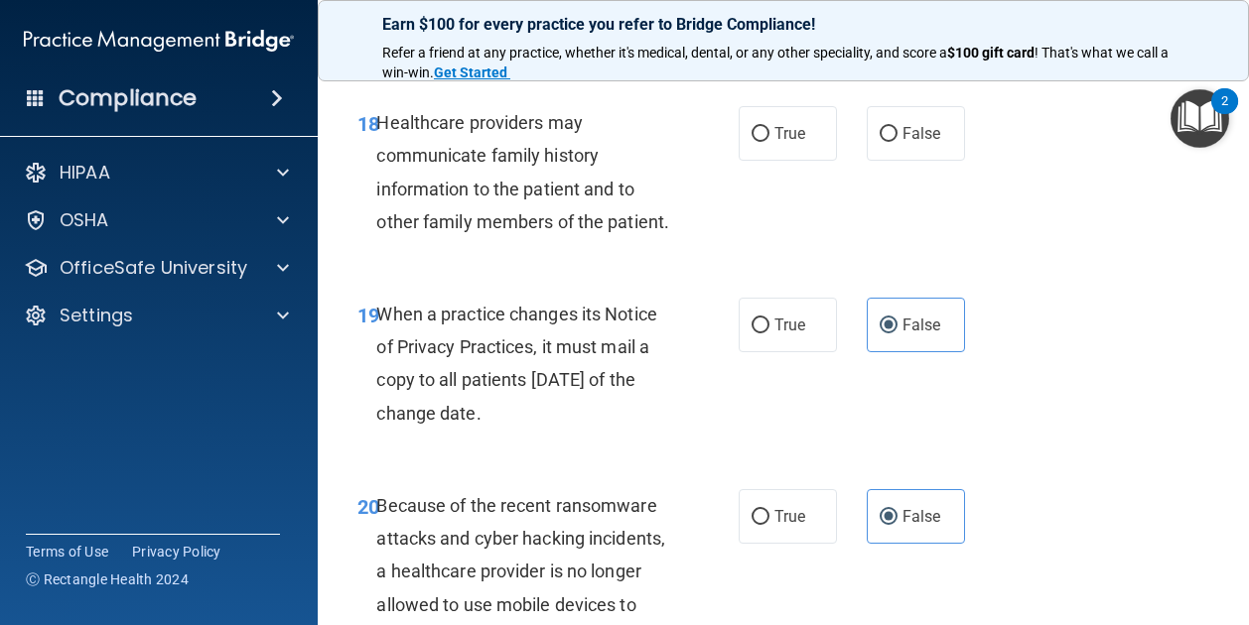
scroll to position [3750, 0]
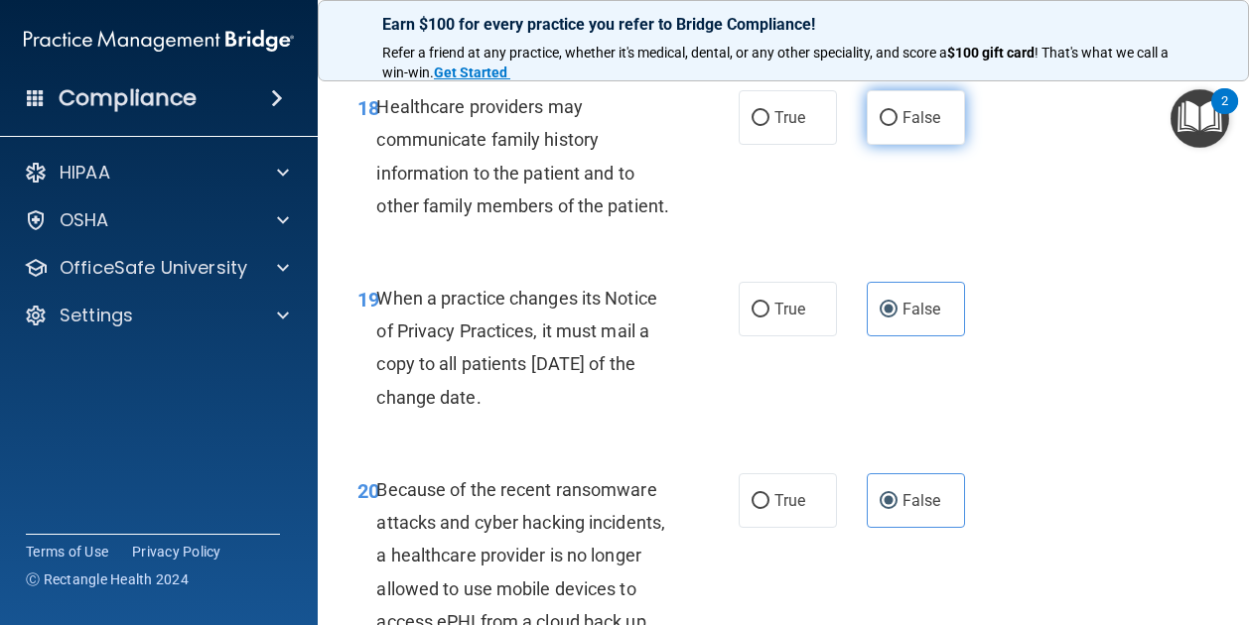
click at [866, 145] on label "False" at bounding box center [915, 117] width 98 height 55
click at [879, 126] on input "False" at bounding box center [888, 118] width 18 height 15
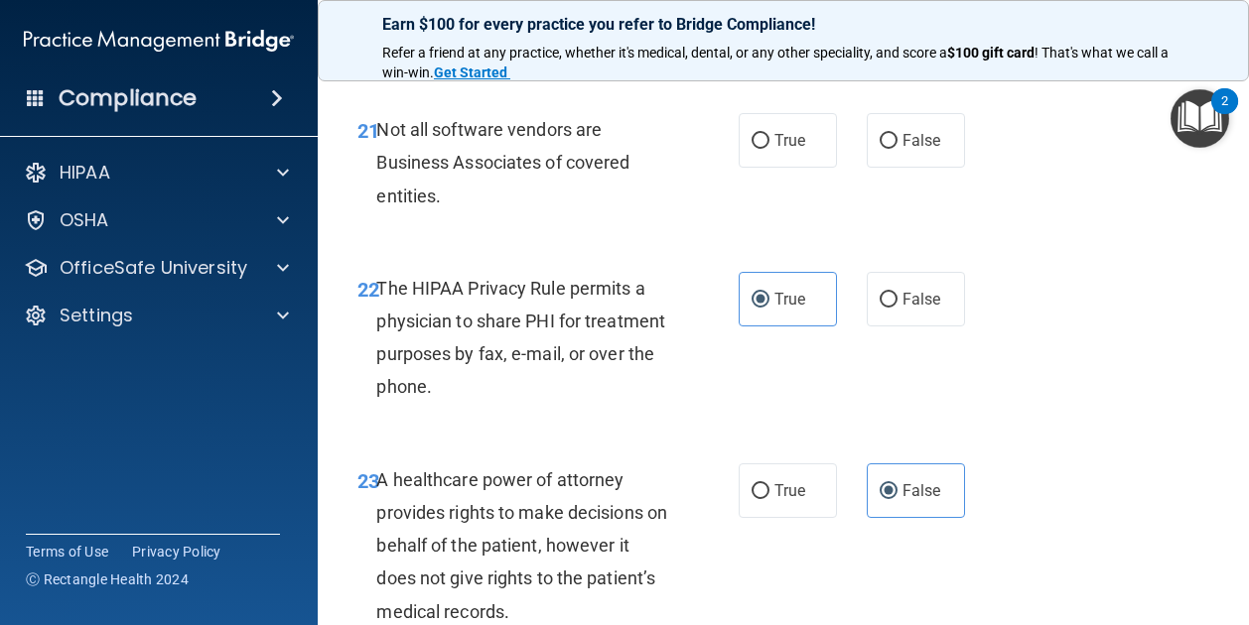
scroll to position [4367, 0]
click at [738, 168] on label "True" at bounding box center [787, 140] width 98 height 55
click at [751, 149] on input "True" at bounding box center [760, 141] width 18 height 15
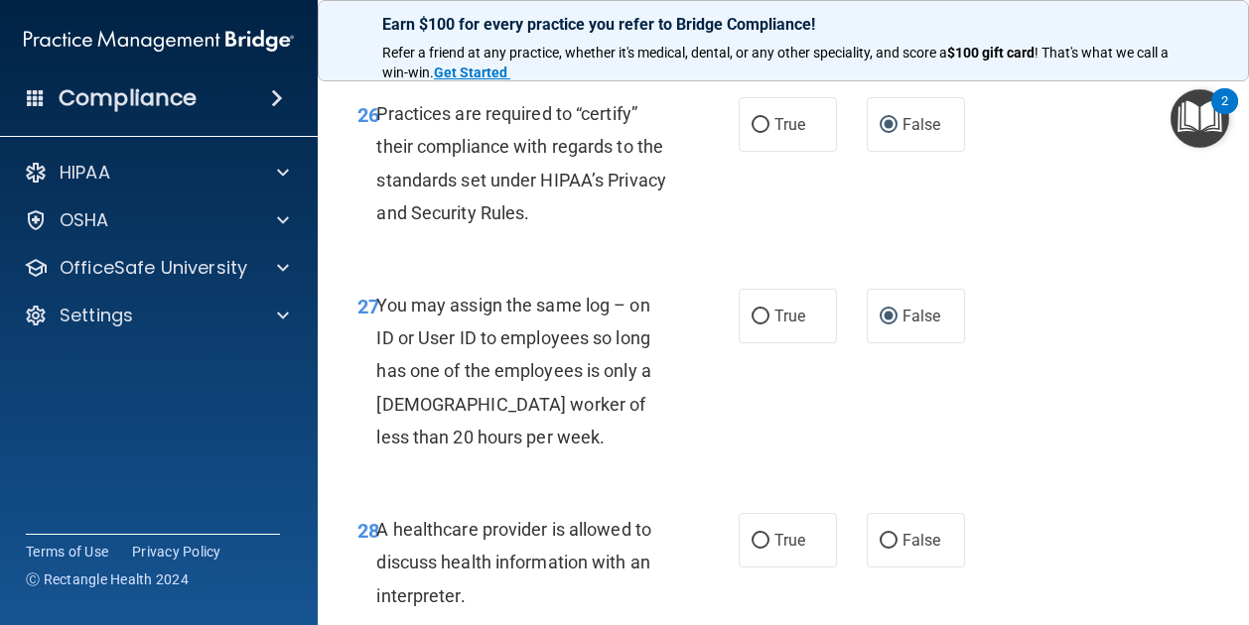
scroll to position [5274, 0]
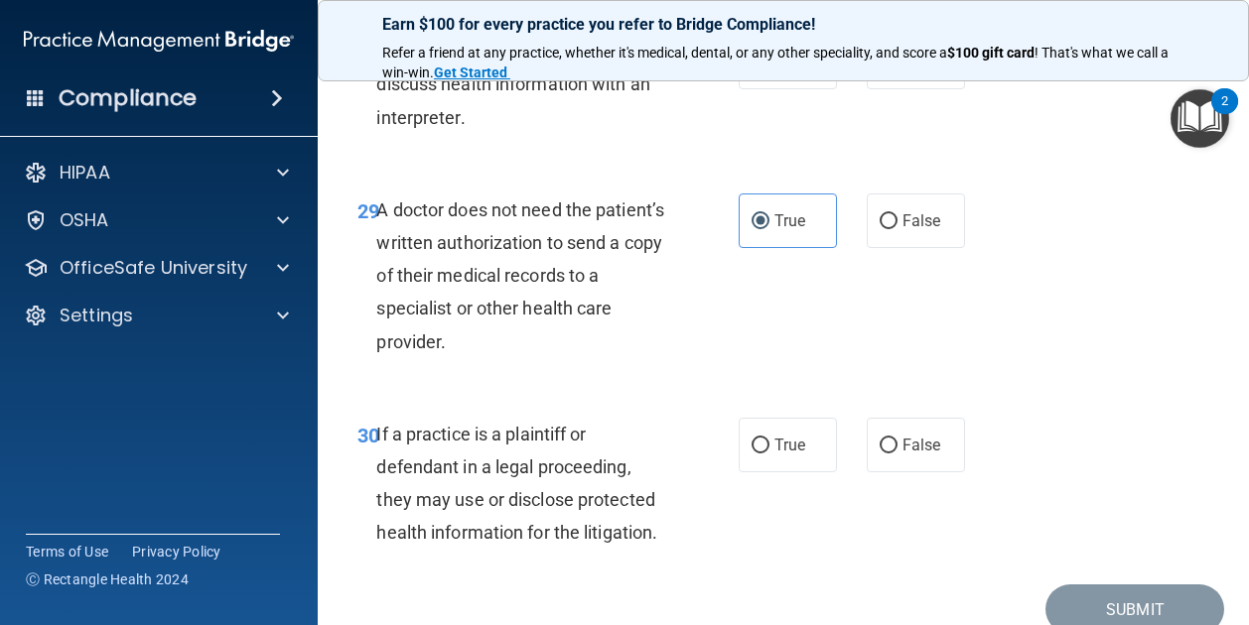
scroll to position [5757, 0]
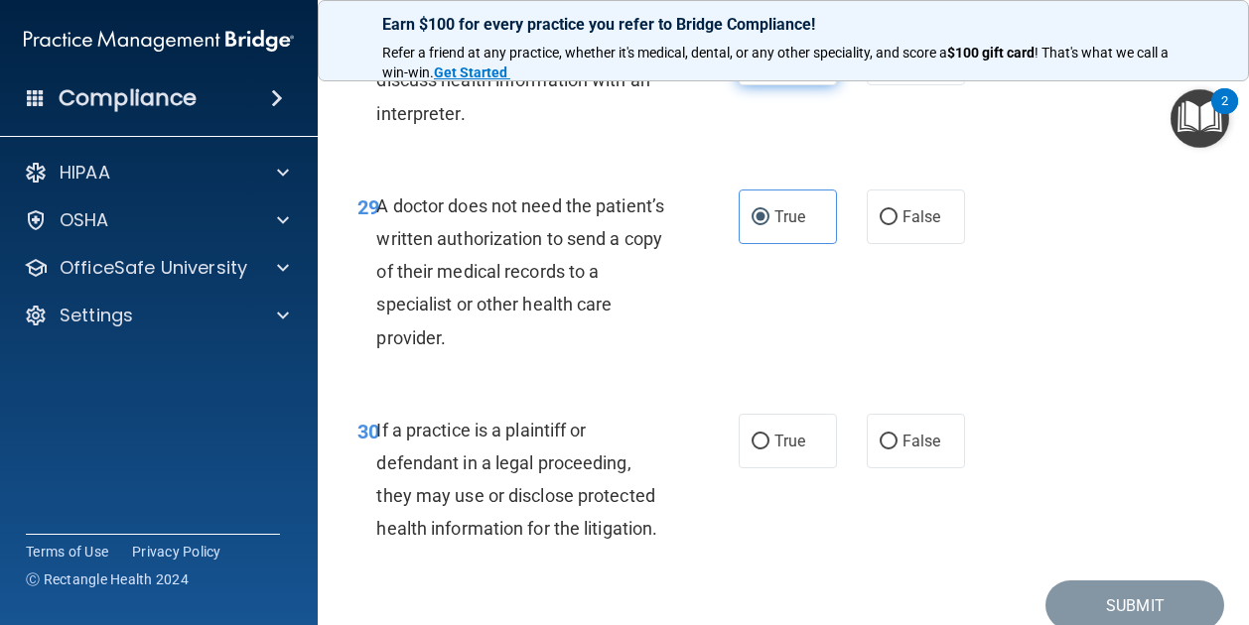
click at [757, 67] on input "True" at bounding box center [760, 59] width 18 height 15
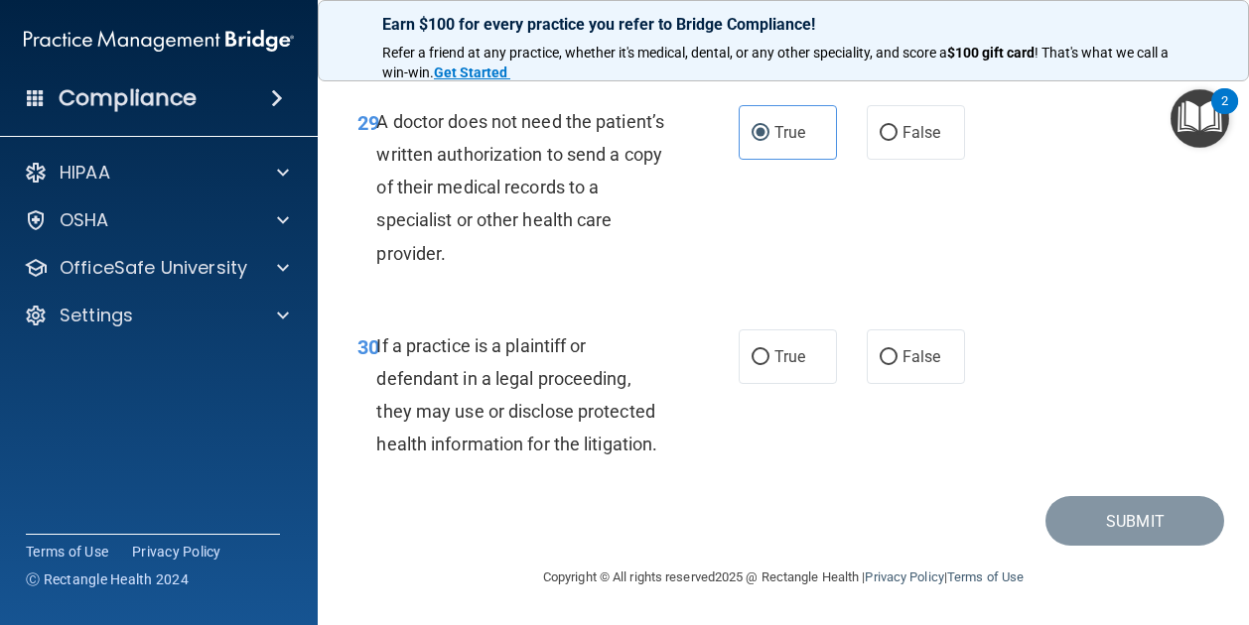
scroll to position [6006, 0]
click at [774, 363] on span "True" at bounding box center [789, 356] width 31 height 19
click at [769, 363] on input "True" at bounding box center [760, 357] width 18 height 15
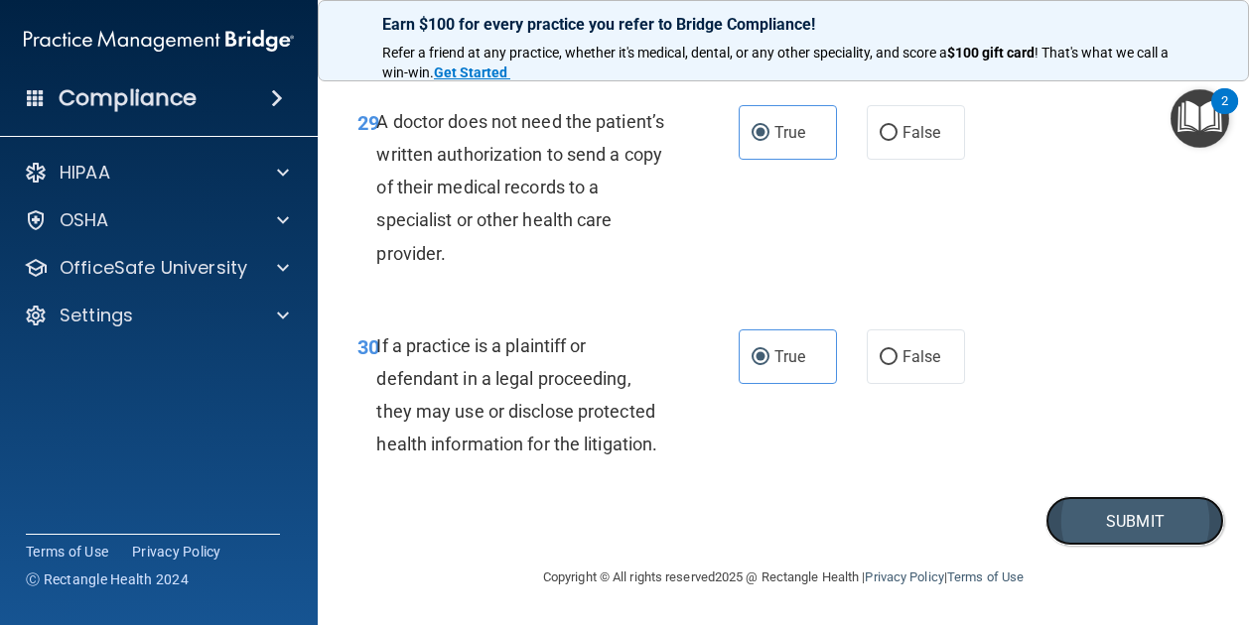
click at [1082, 535] on button "Submit" at bounding box center [1134, 521] width 179 height 51
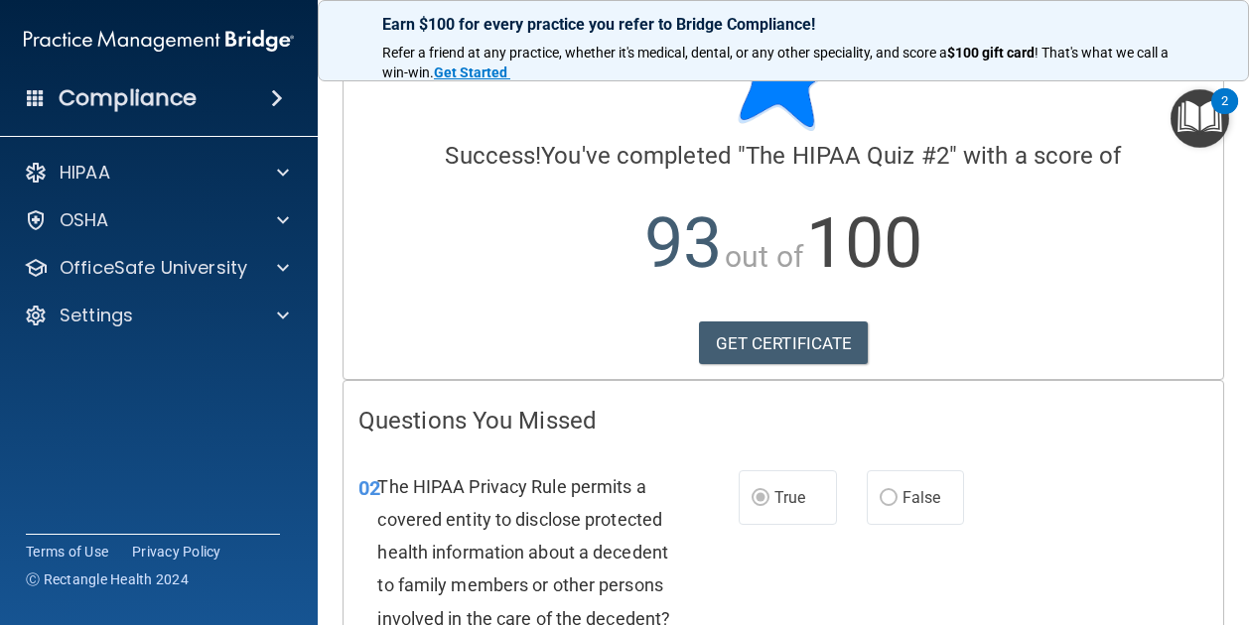
scroll to position [64, 0]
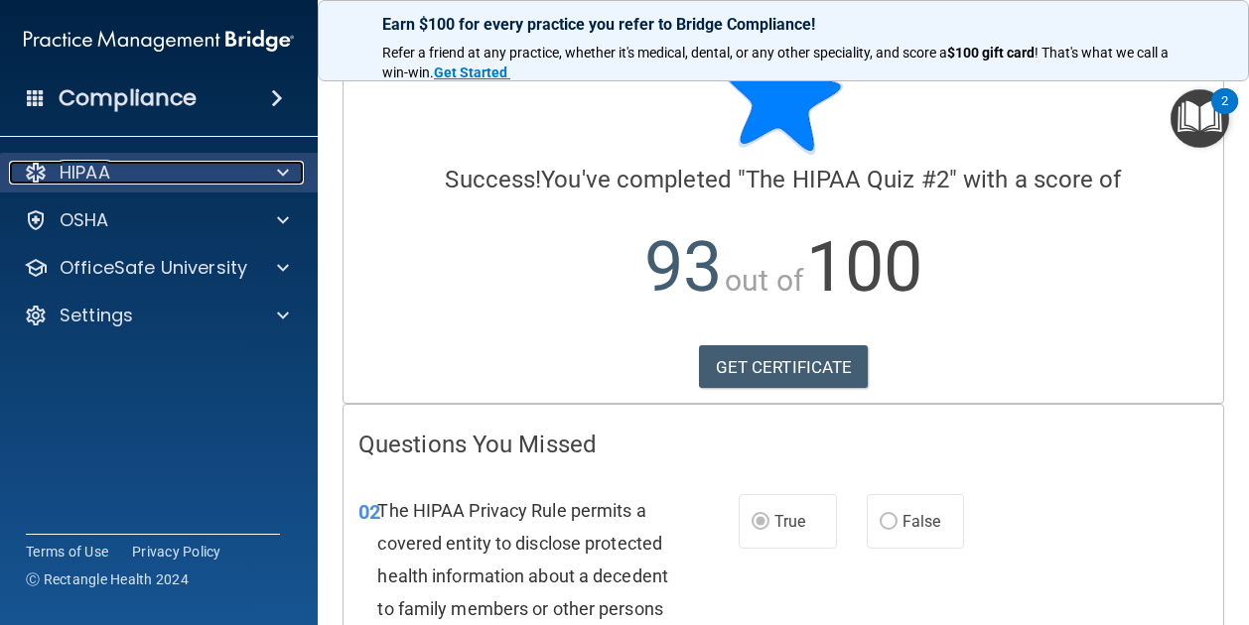
click at [140, 179] on div "HIPAA" at bounding box center [132, 173] width 246 height 24
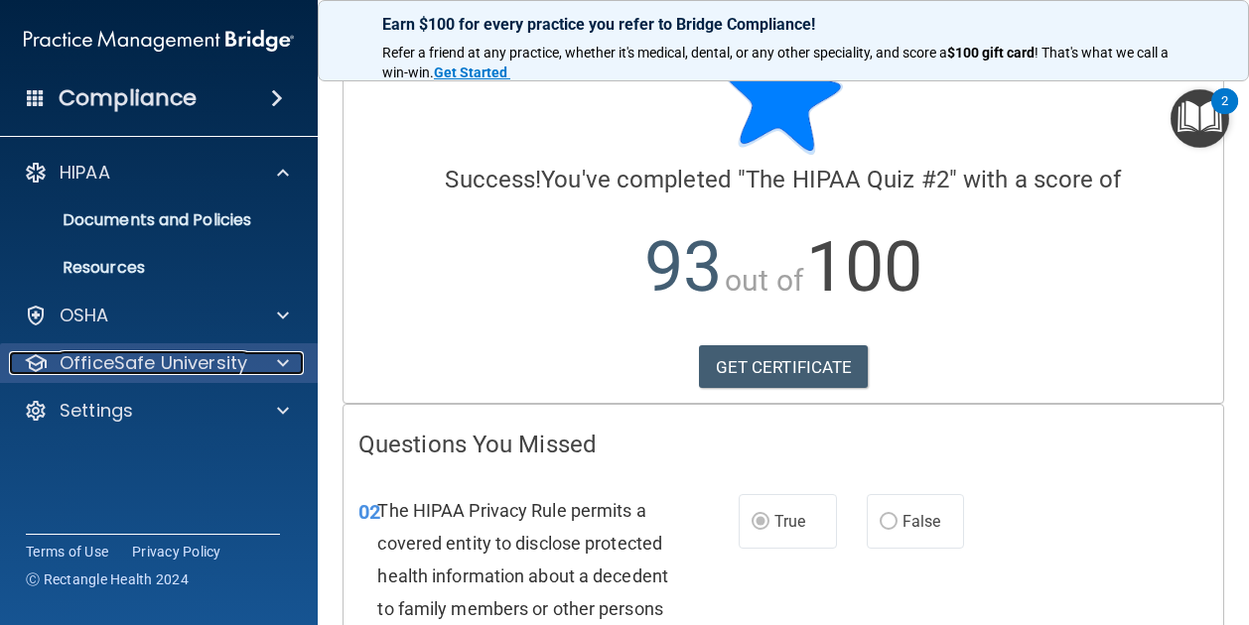
click at [147, 371] on p "OfficeSafe University" at bounding box center [154, 363] width 188 height 24
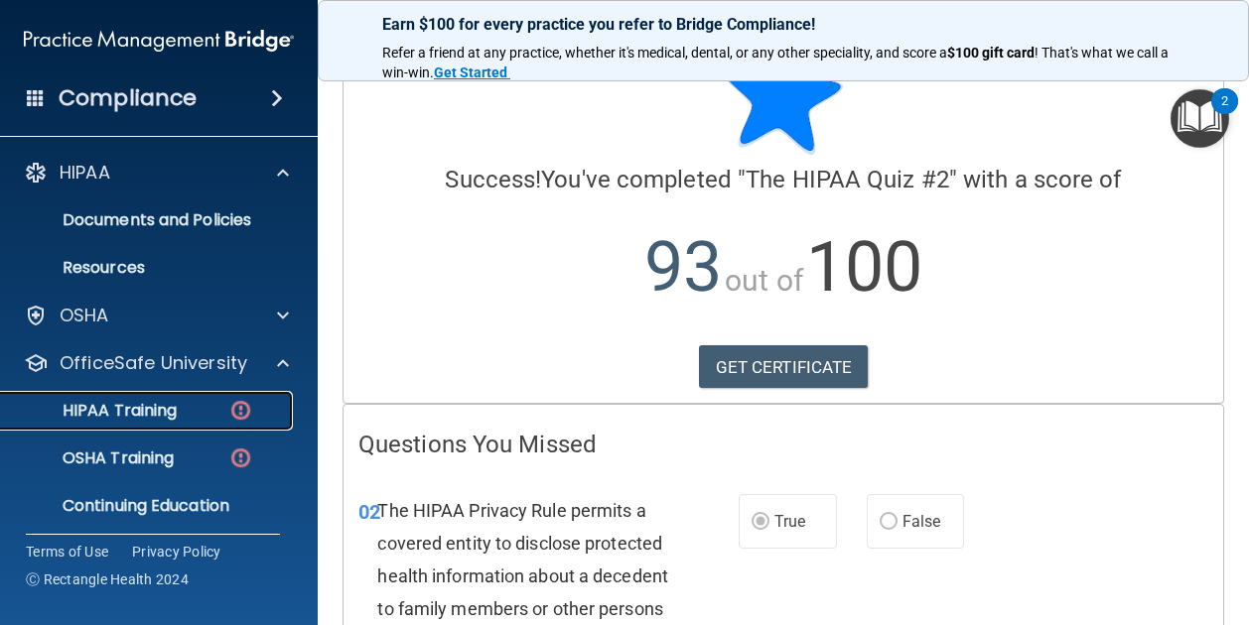
drag, startPoint x: 147, startPoint y: 422, endPoint x: 87, endPoint y: 405, distance: 61.9
click at [87, 405] on p "HIPAA Training" at bounding box center [95, 411] width 164 height 20
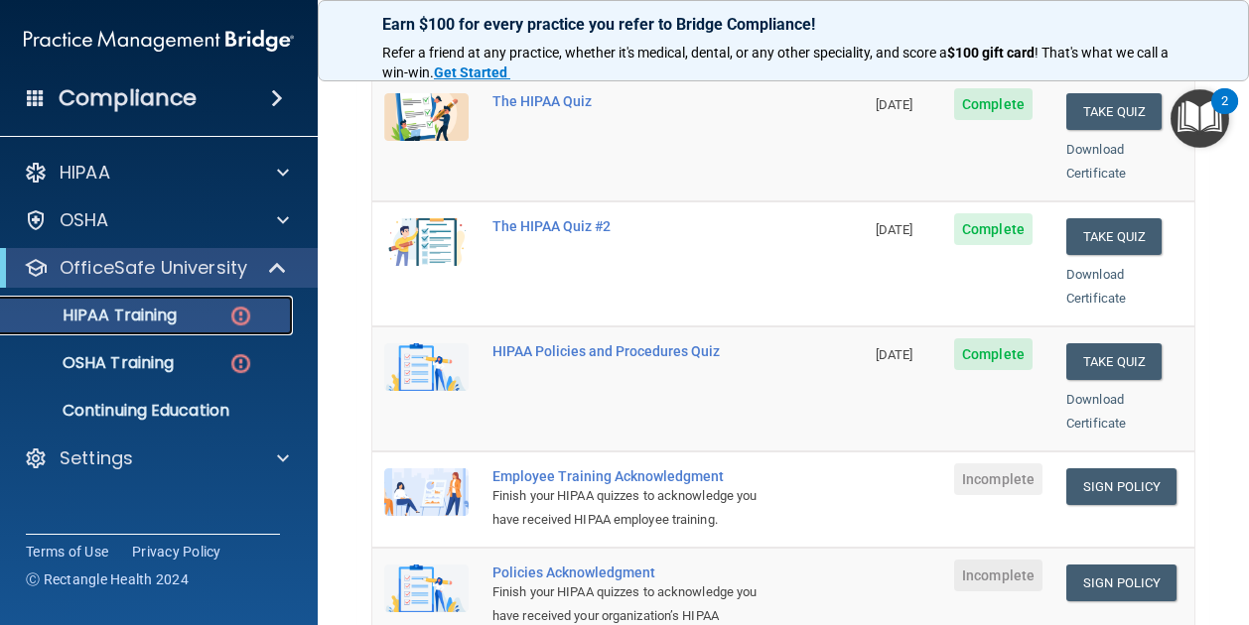
scroll to position [298, 0]
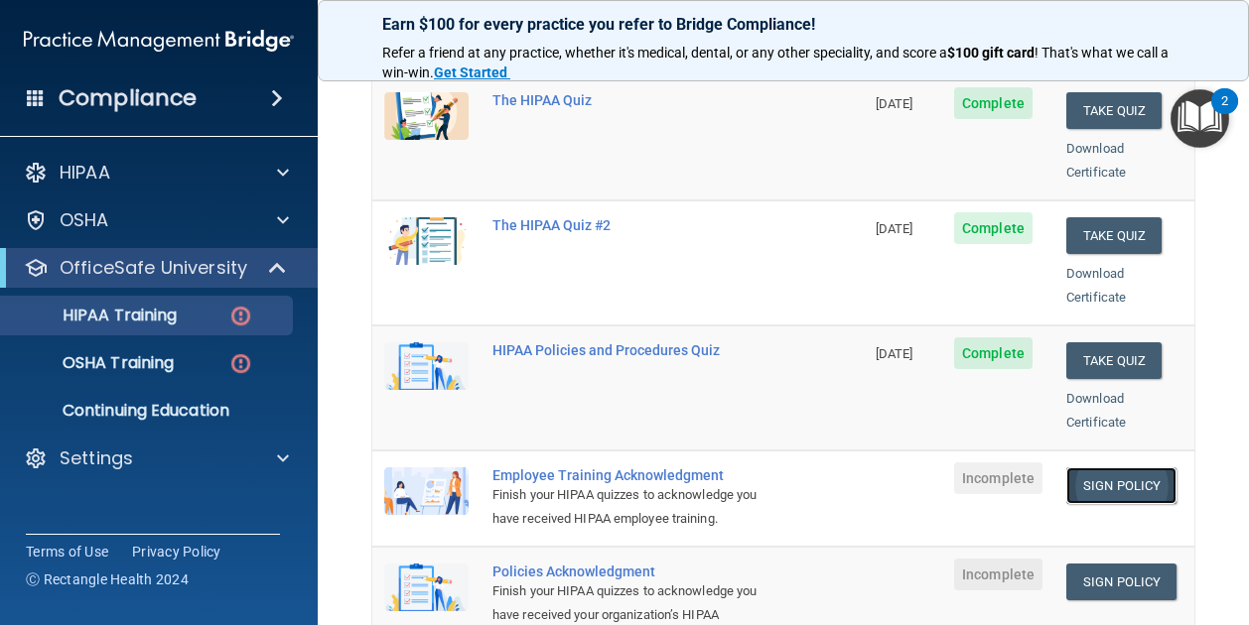
click at [1102, 467] on link "Sign Policy" at bounding box center [1121, 485] width 110 height 37
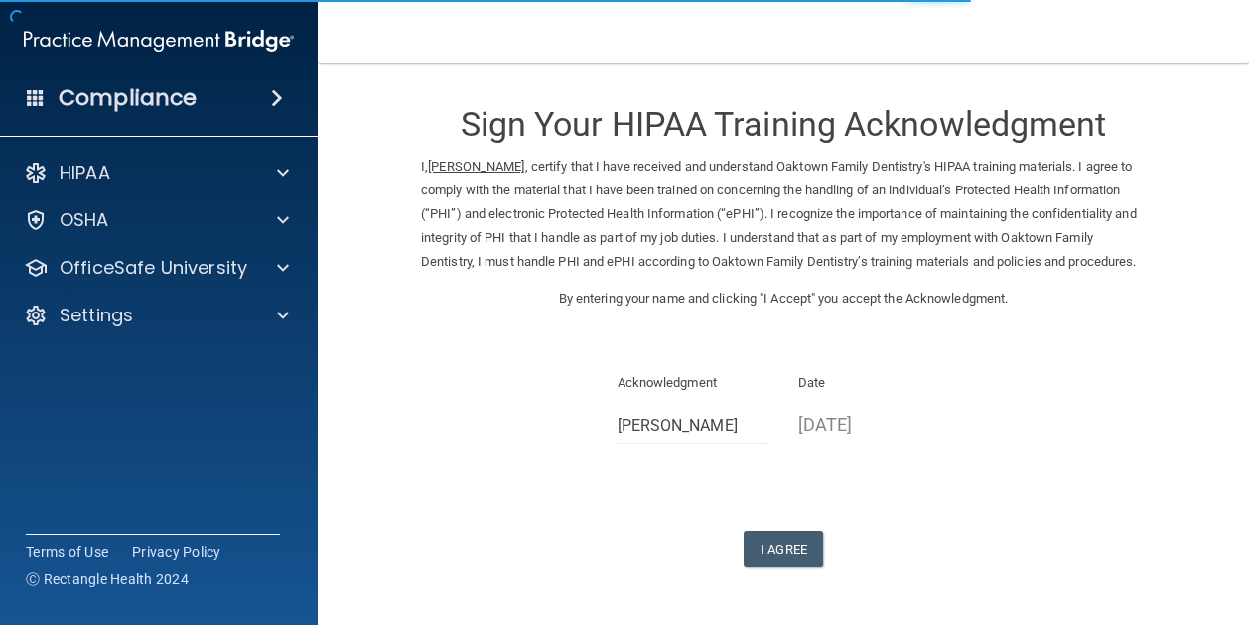
scroll to position [92, 0]
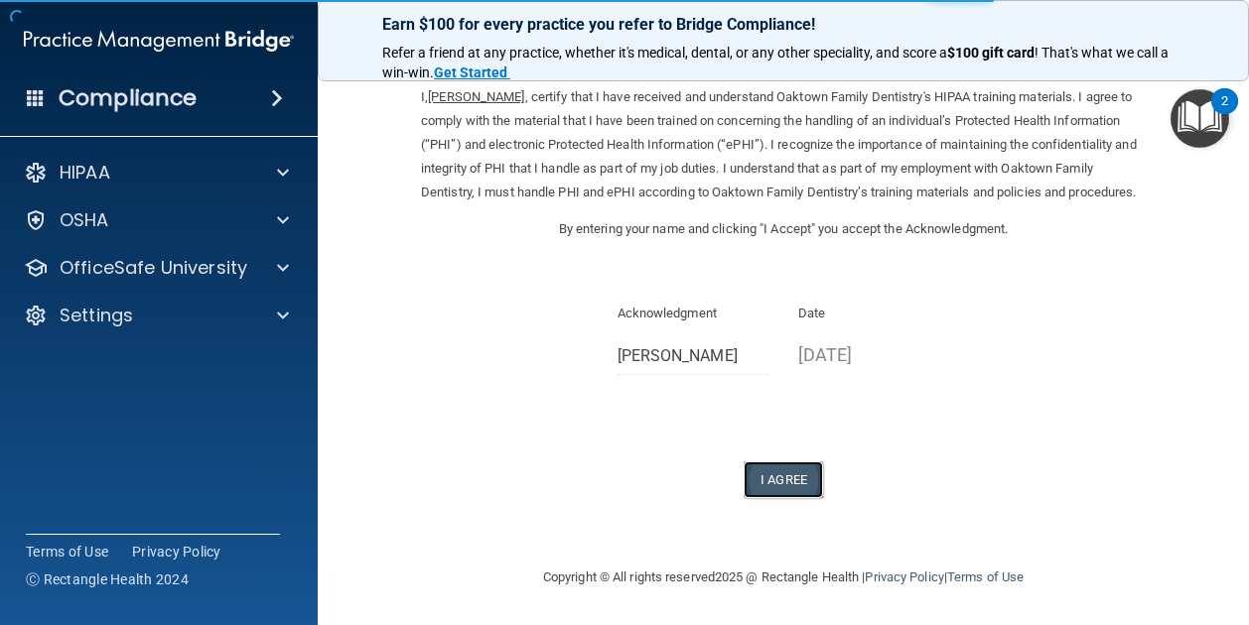
click at [772, 479] on button "I Agree" at bounding box center [782, 480] width 79 height 37
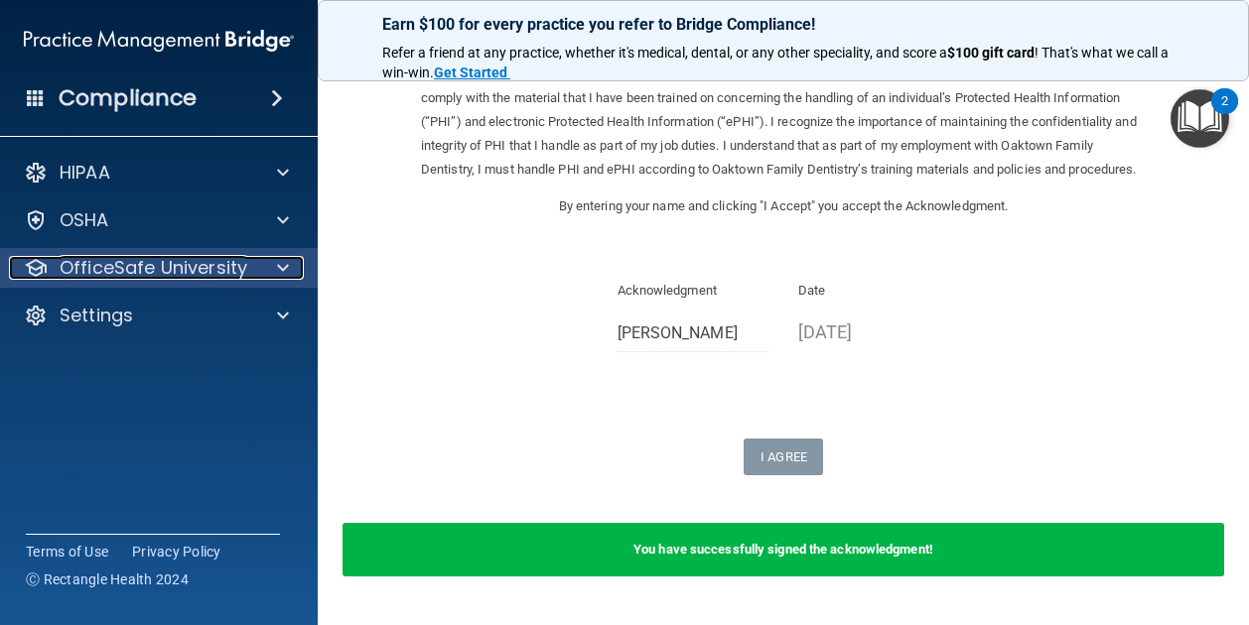
click at [197, 270] on p "OfficeSafe University" at bounding box center [154, 268] width 188 height 24
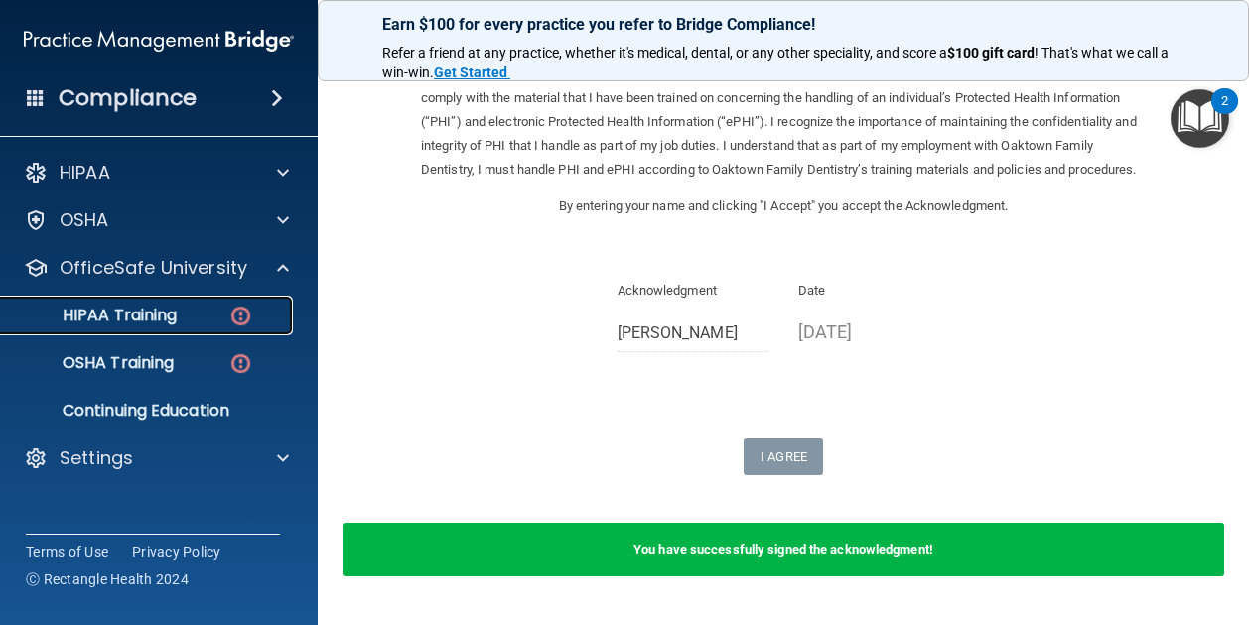
click at [189, 315] on div "HIPAA Training" at bounding box center [148, 316] width 271 height 20
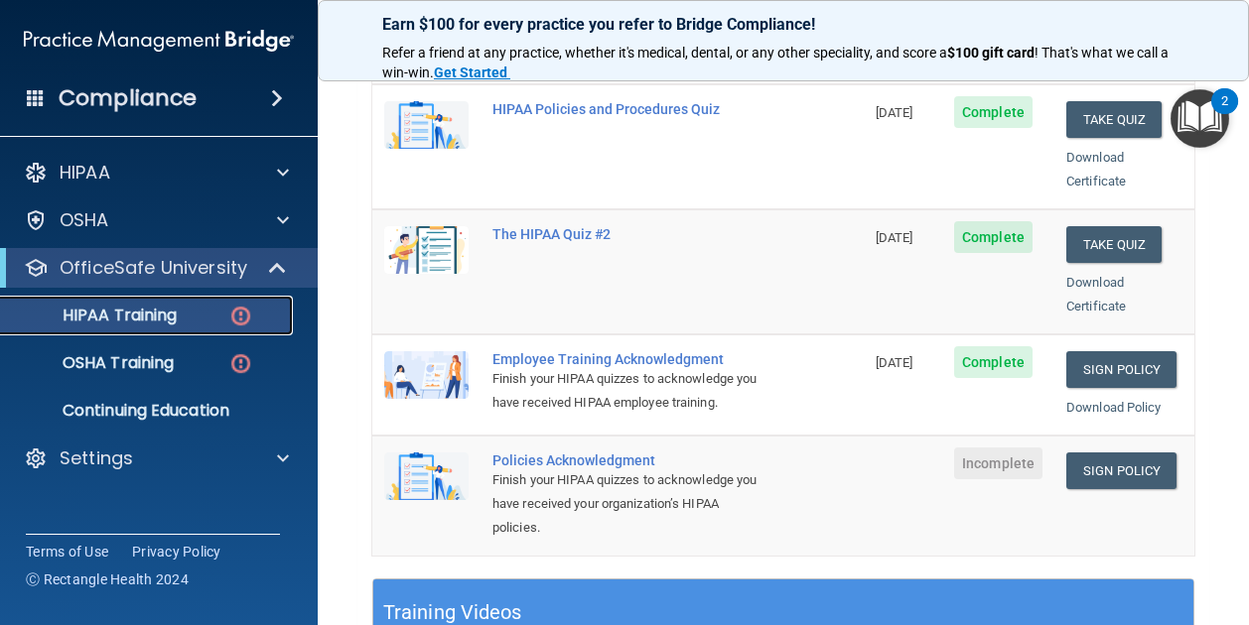
scroll to position [385, 0]
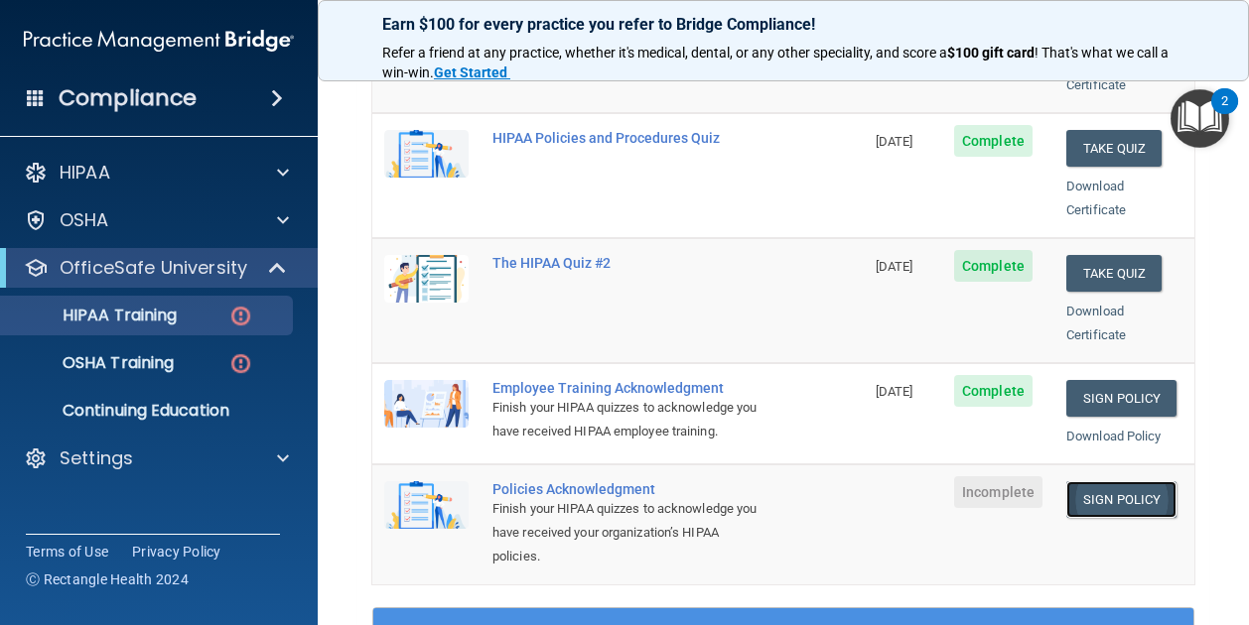
click at [1066, 487] on link "Sign Policy" at bounding box center [1121, 499] width 110 height 37
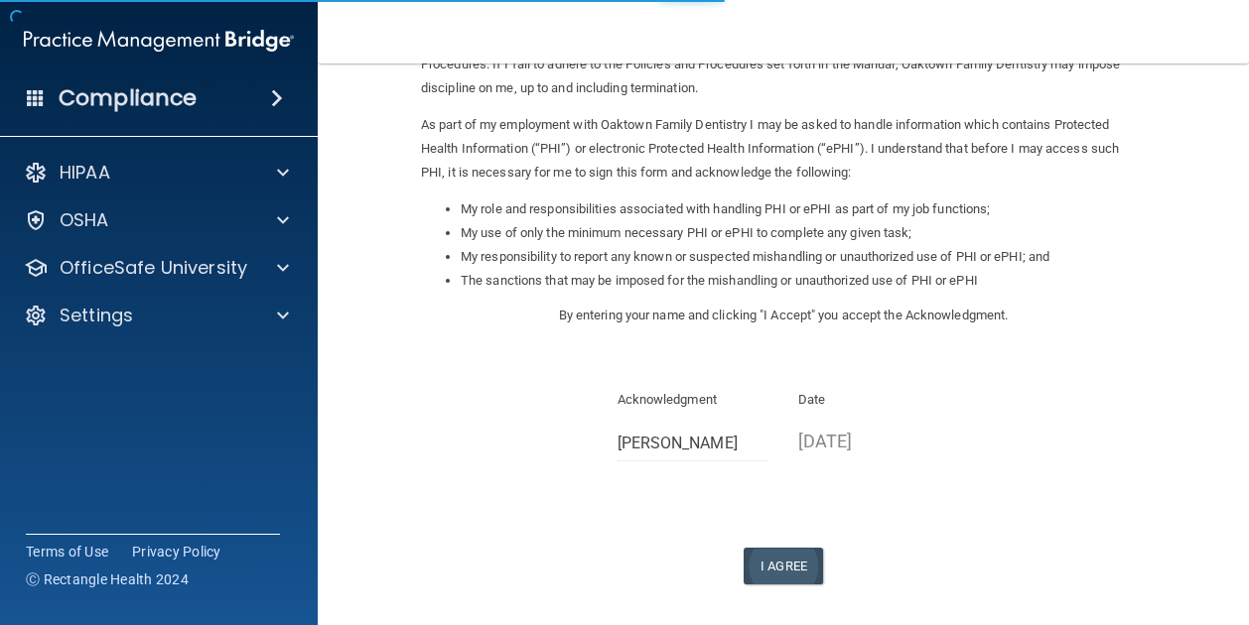
scroll to position [199, 0]
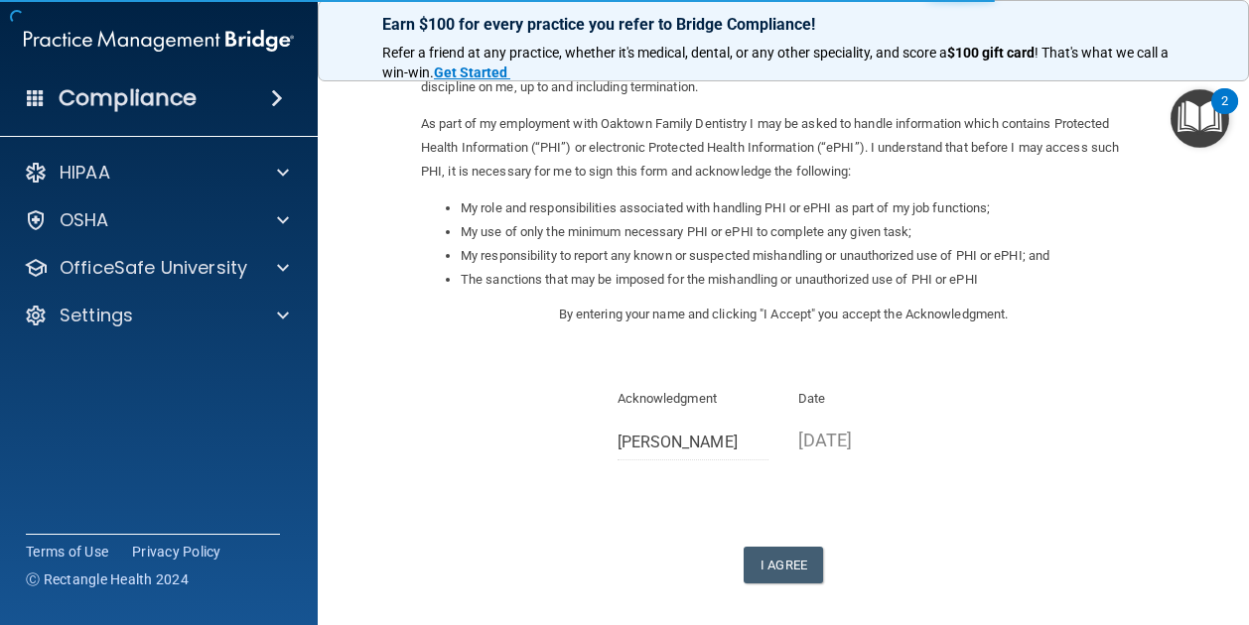
drag, startPoint x: 759, startPoint y: 578, endPoint x: 685, endPoint y: 515, distance: 97.2
click at [685, 515] on div "Sign Your HIPAA Policies Acknowledgment I, Hayden Coats , have been given the o…" at bounding box center [783, 234] width 725 height 699
click at [744, 568] on button "I Agree" at bounding box center [782, 565] width 79 height 37
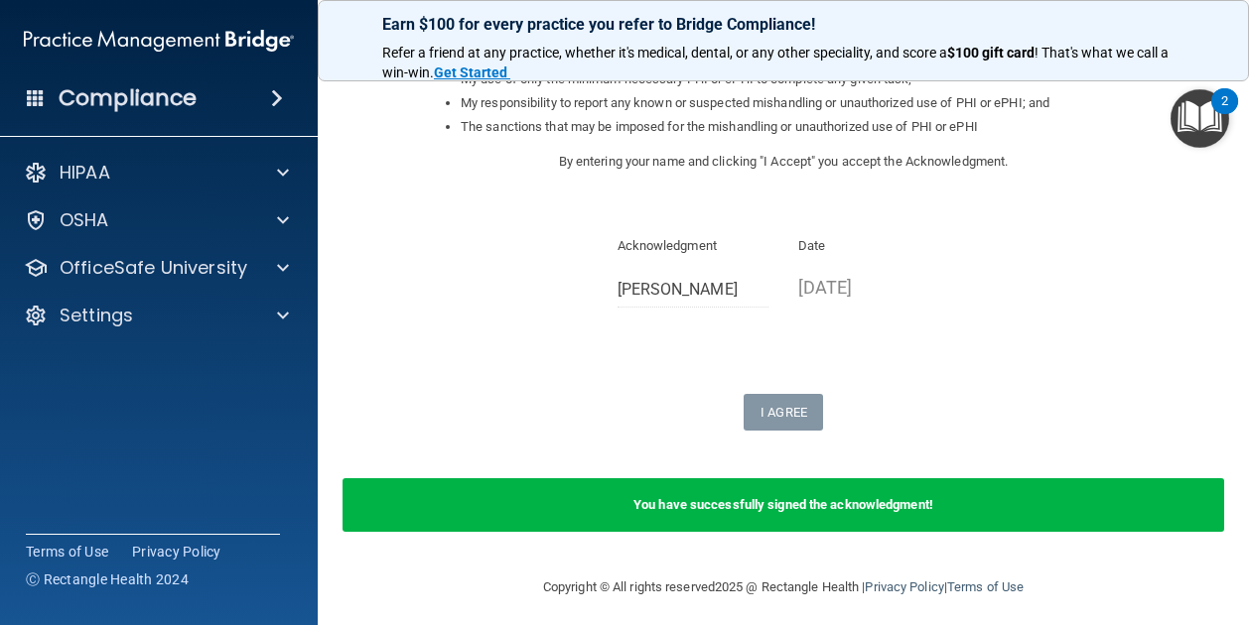
scroll to position [361, 0]
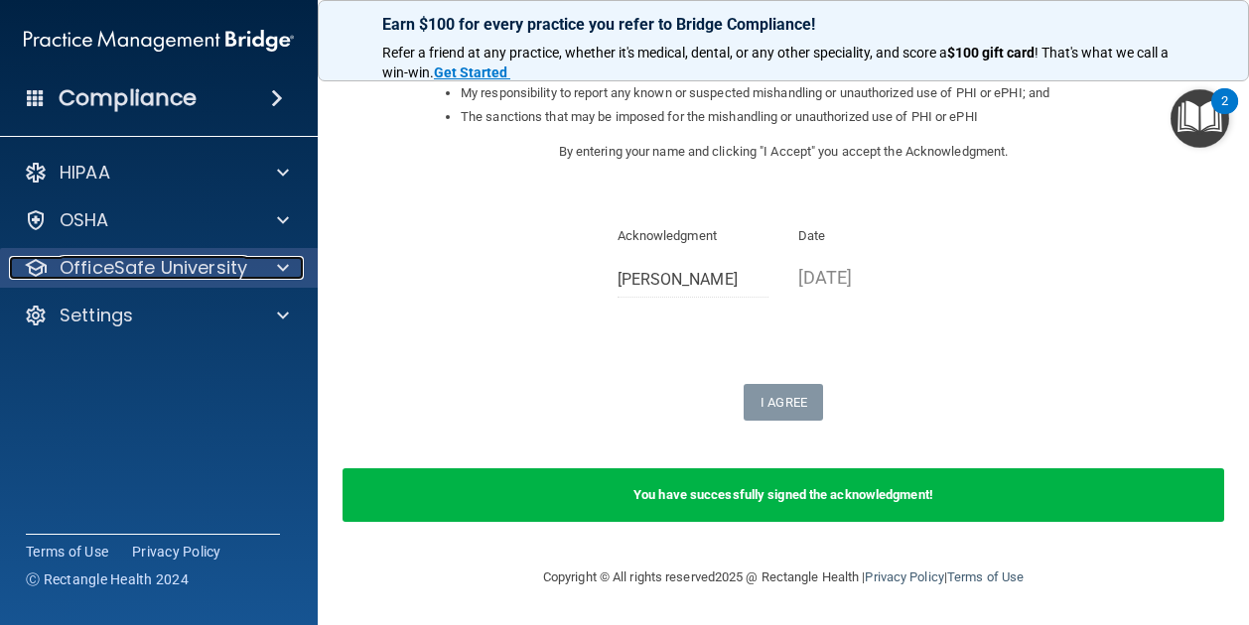
click at [223, 262] on p "OfficeSafe University" at bounding box center [154, 268] width 188 height 24
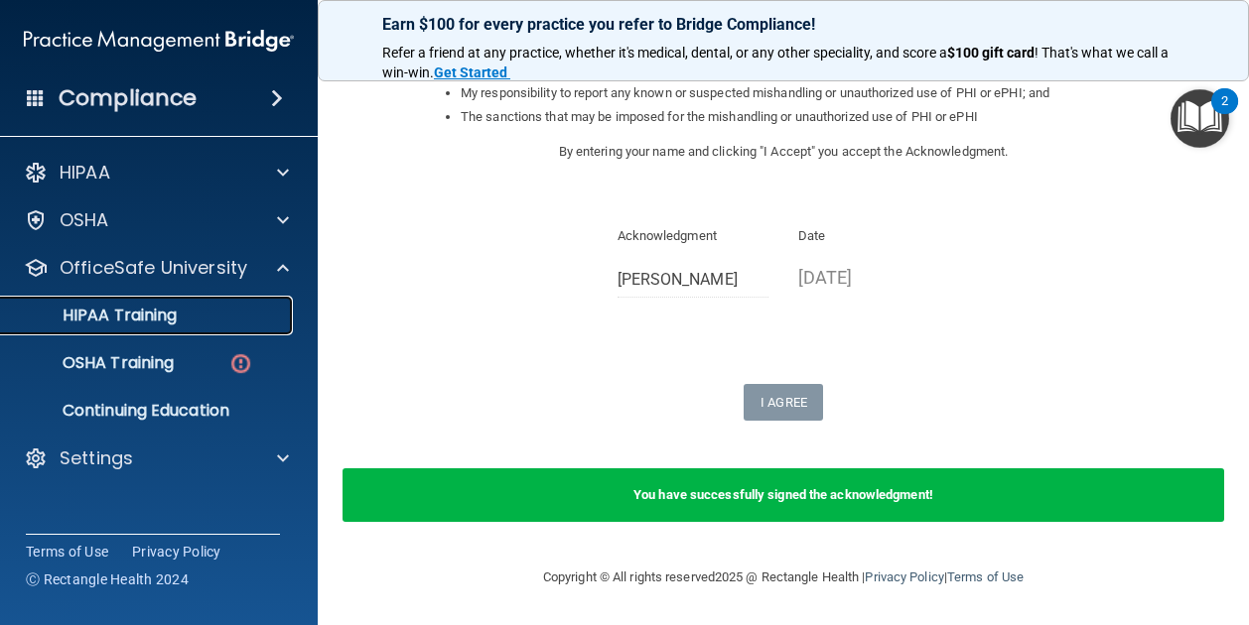
click at [173, 307] on p "HIPAA Training" at bounding box center [95, 316] width 164 height 20
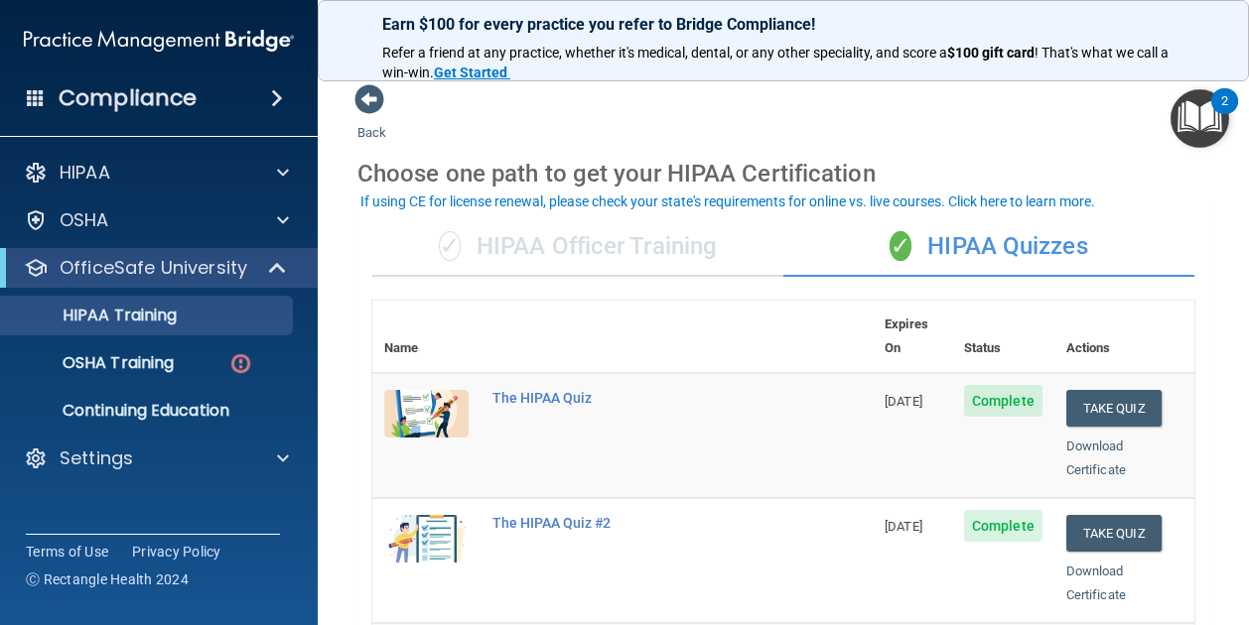
click at [544, 254] on div "✓ HIPAA Officer Training" at bounding box center [577, 247] width 411 height 60
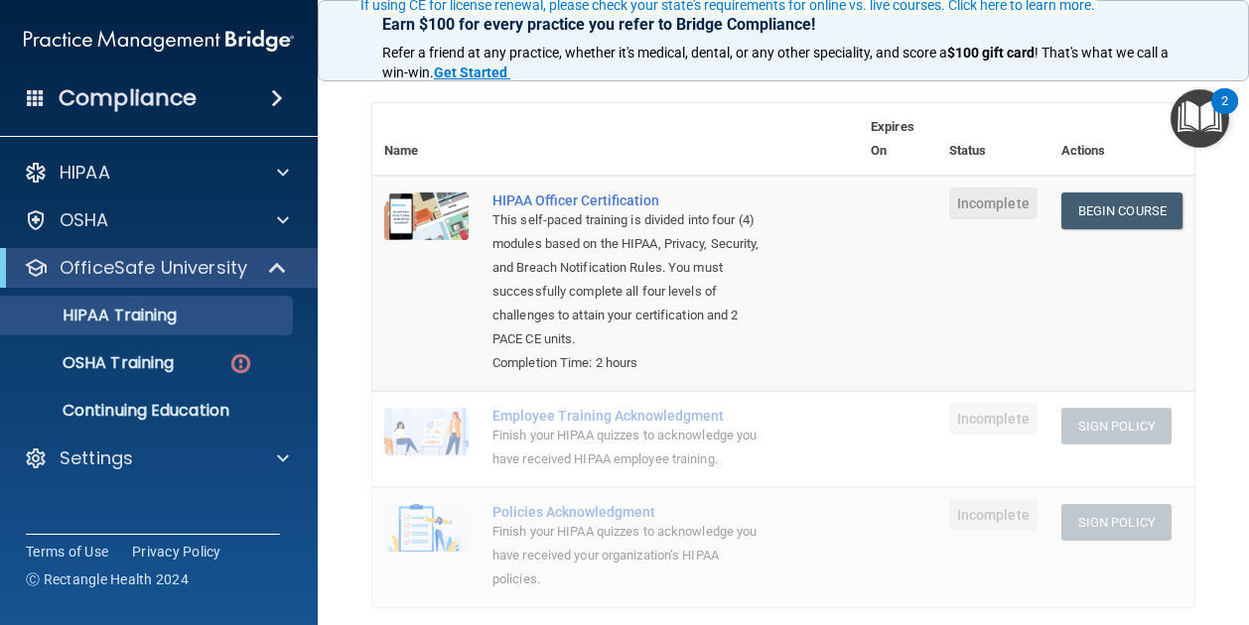
scroll to position [197, 0]
click at [195, 360] on div "OSHA Training" at bounding box center [148, 363] width 271 height 20
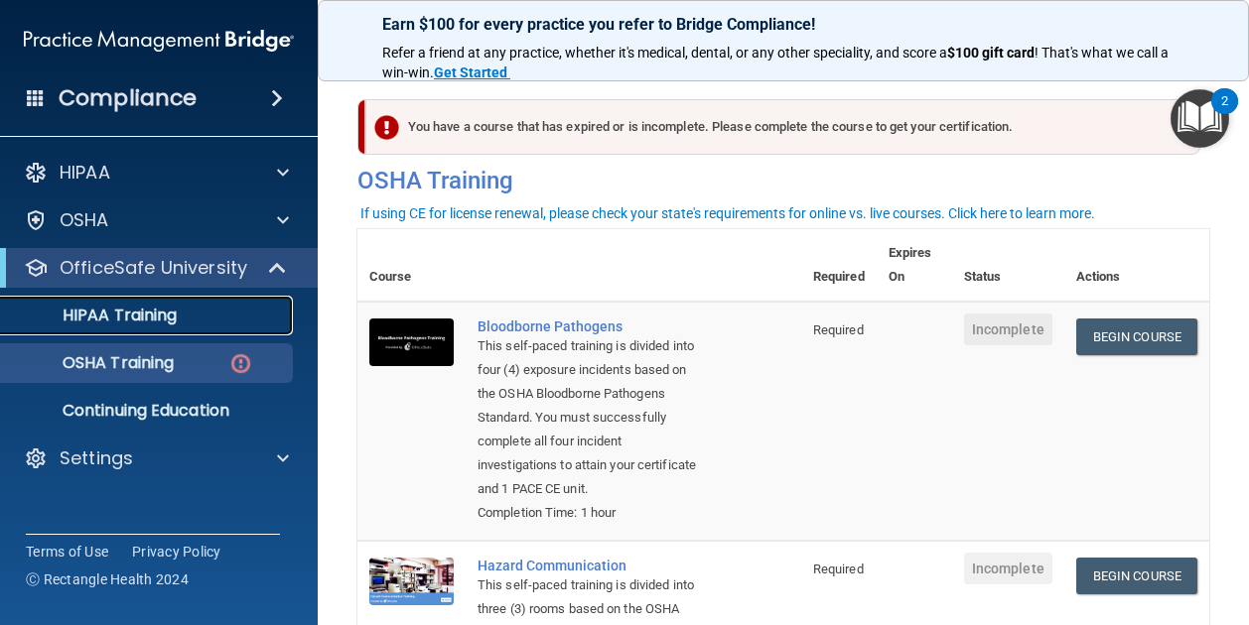
click at [249, 331] on link "HIPAA Training" at bounding box center [136, 316] width 313 height 40
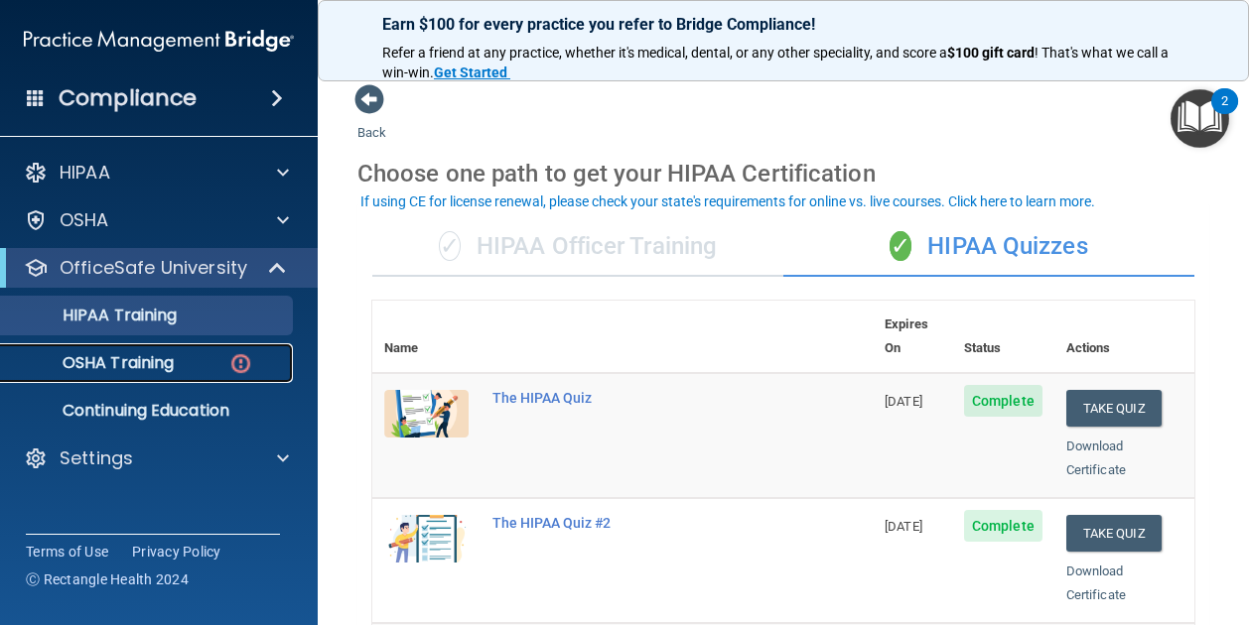
click at [169, 354] on p "OSHA Training" at bounding box center [93, 363] width 161 height 20
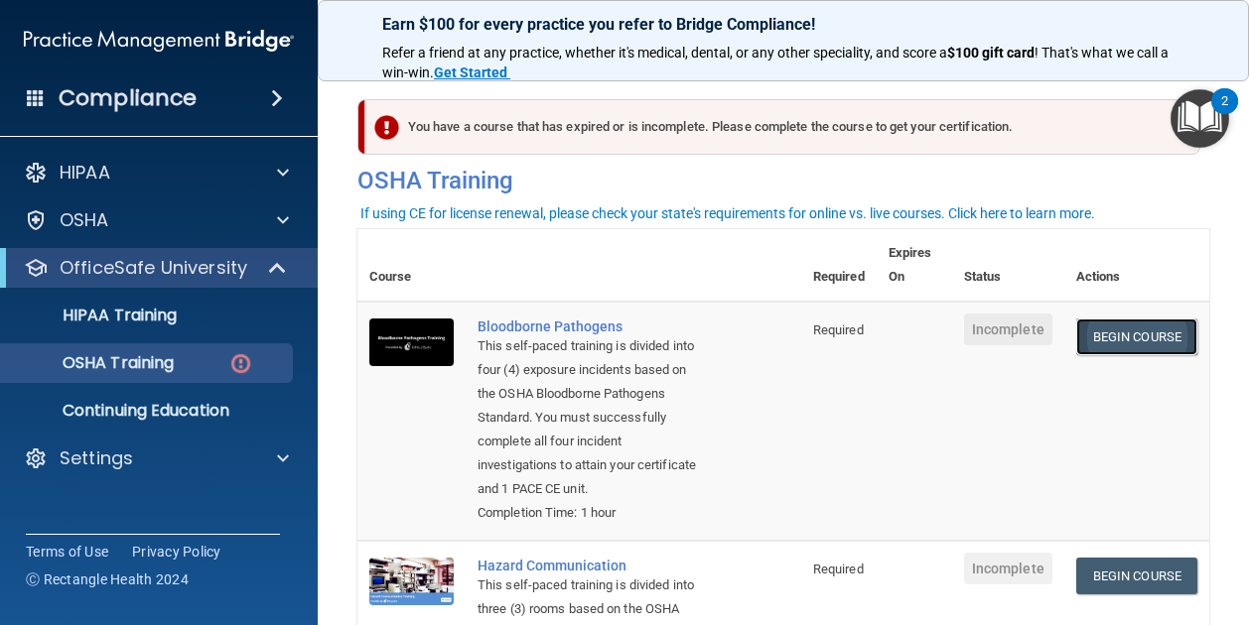
click at [1100, 328] on link "Begin Course" at bounding box center [1136, 337] width 121 height 37
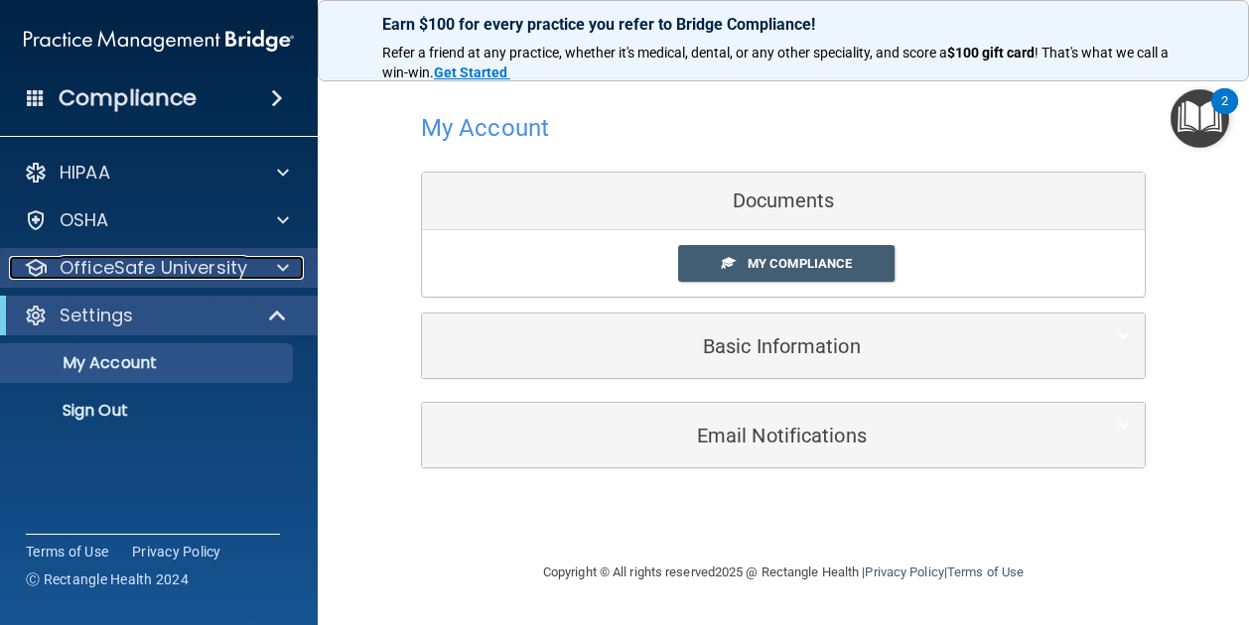
click at [222, 275] on p "OfficeSafe University" at bounding box center [154, 268] width 188 height 24
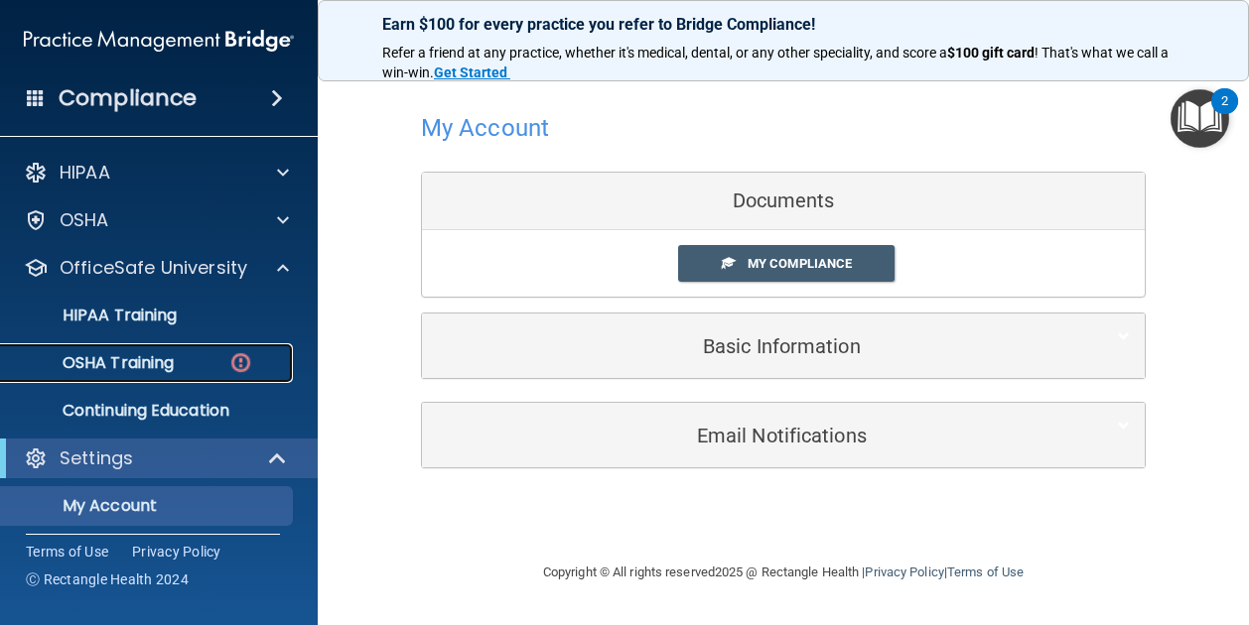
click at [141, 368] on p "OSHA Training" at bounding box center [93, 363] width 161 height 20
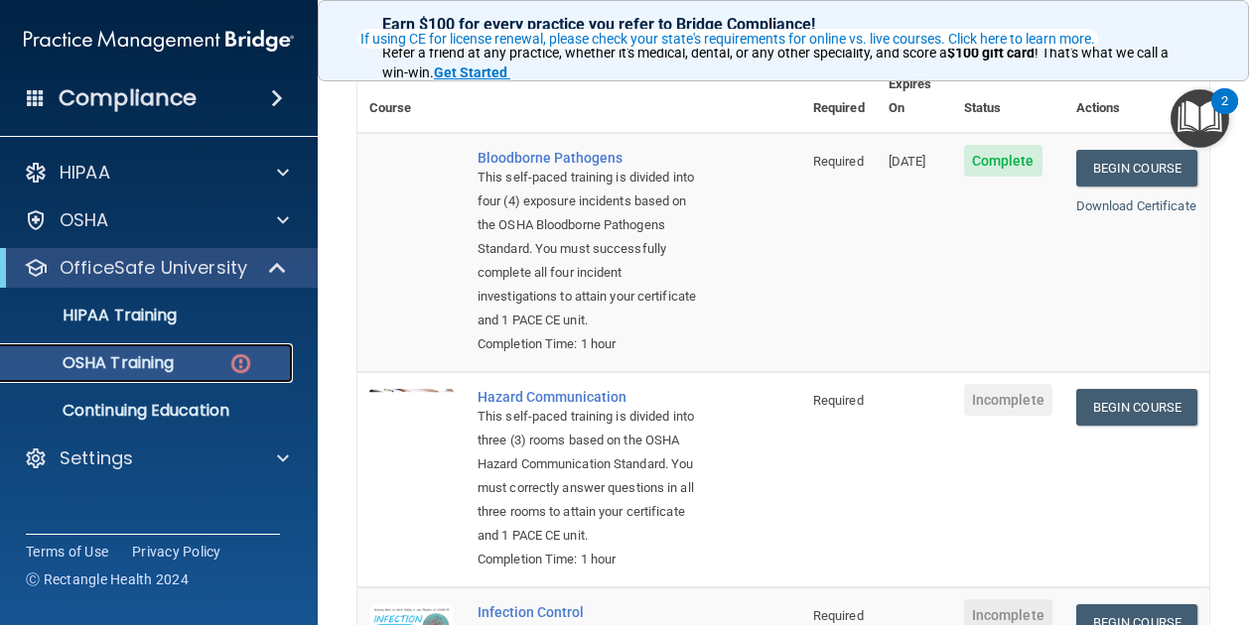
scroll to position [174, 0]
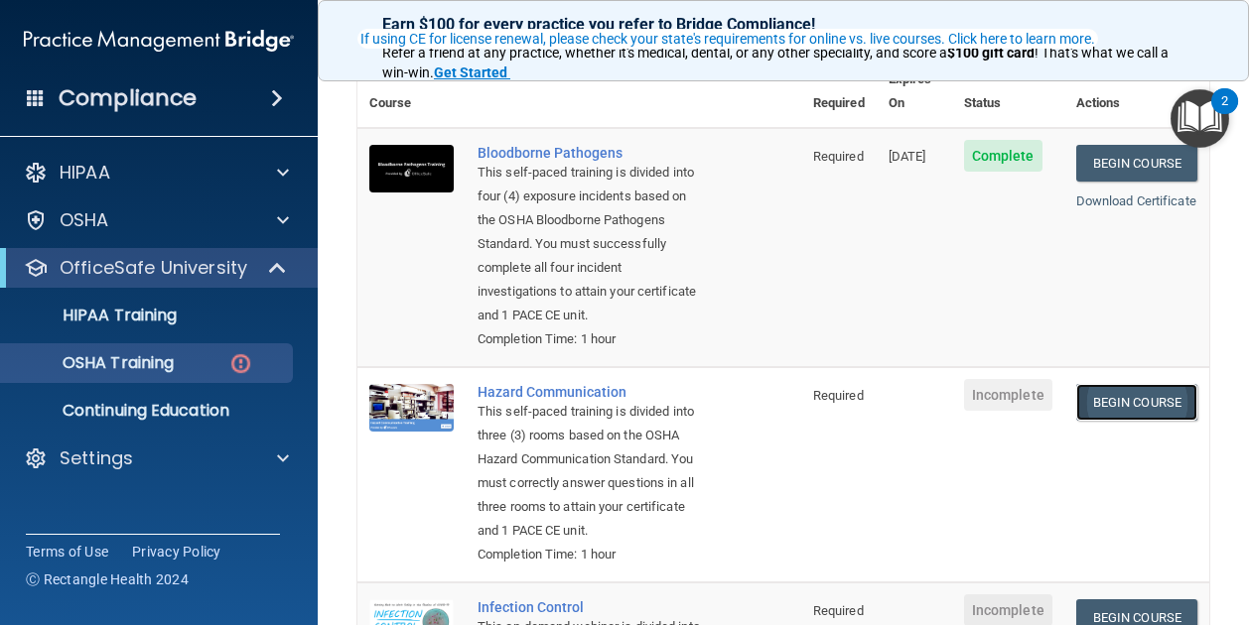
click at [1100, 421] on link "Begin Course" at bounding box center [1136, 402] width 121 height 37
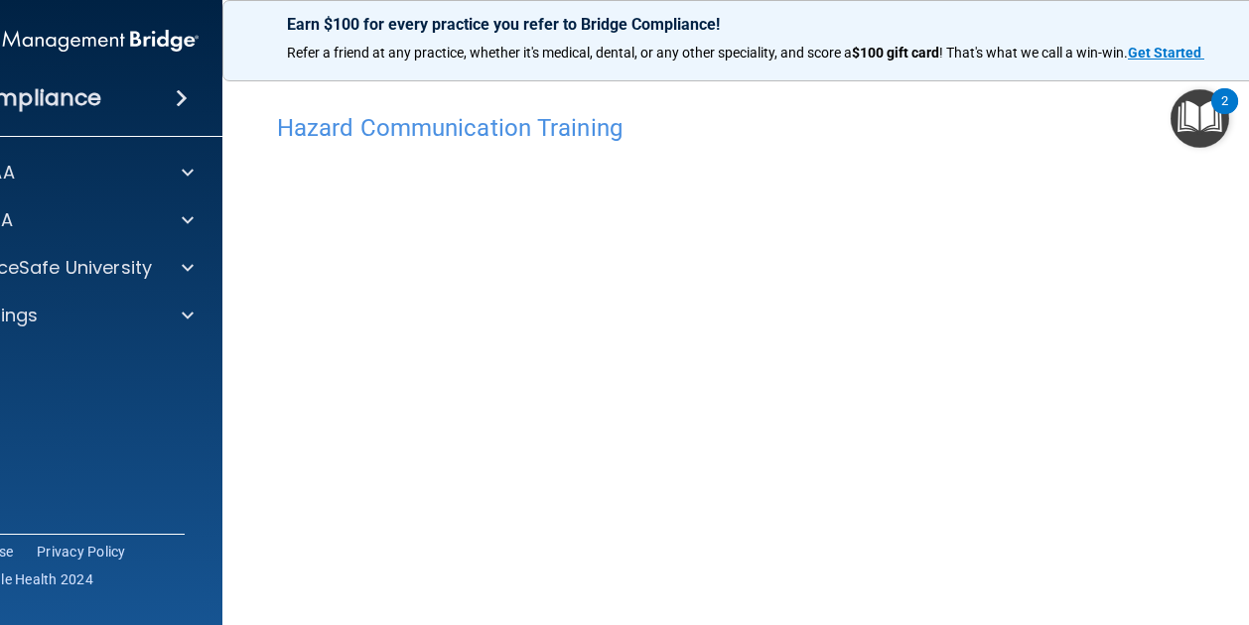
scroll to position [121, 0]
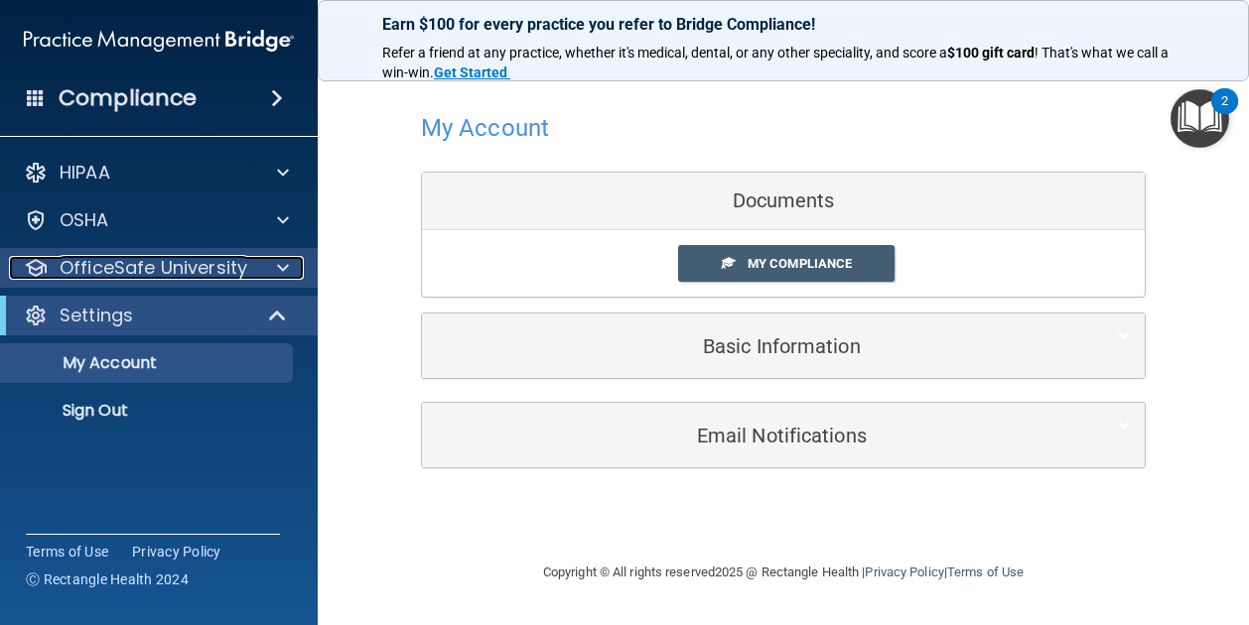
click at [159, 264] on p "OfficeSafe University" at bounding box center [154, 268] width 188 height 24
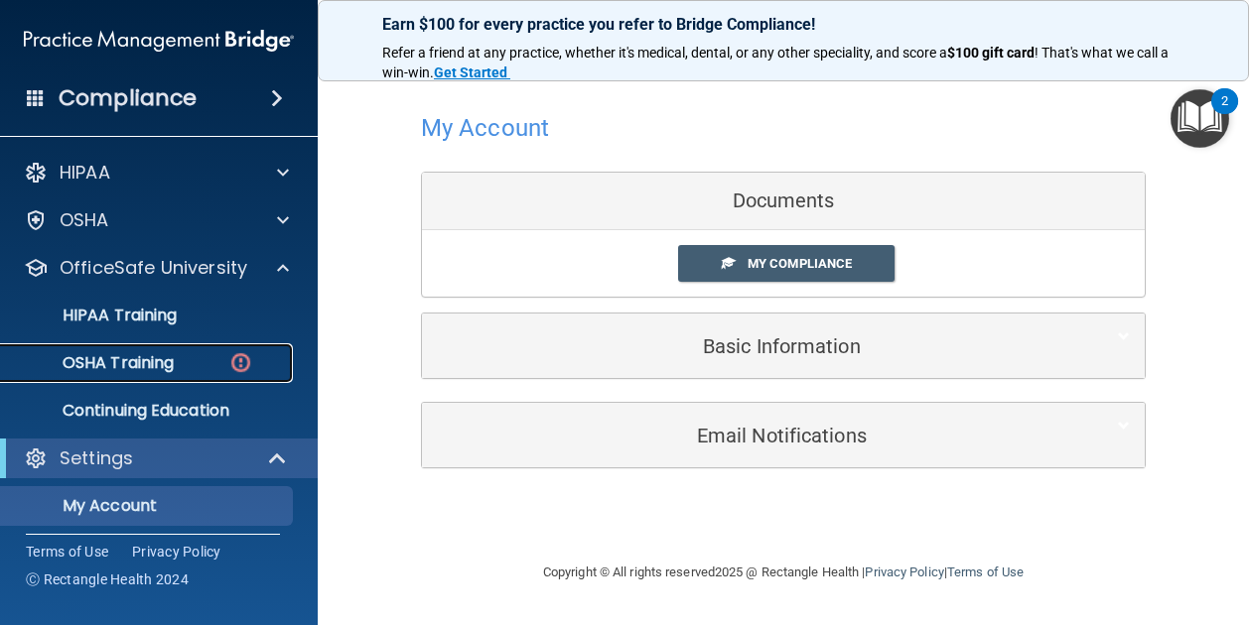
click at [184, 370] on div "OSHA Training" at bounding box center [148, 363] width 271 height 20
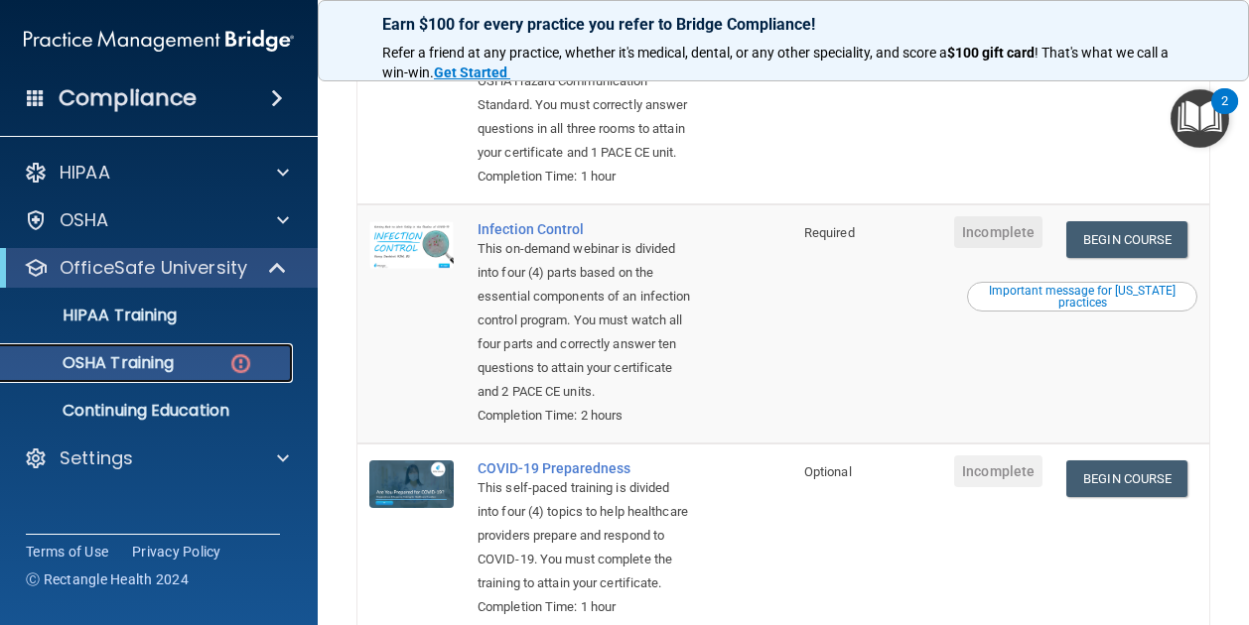
scroll to position [559, 0]
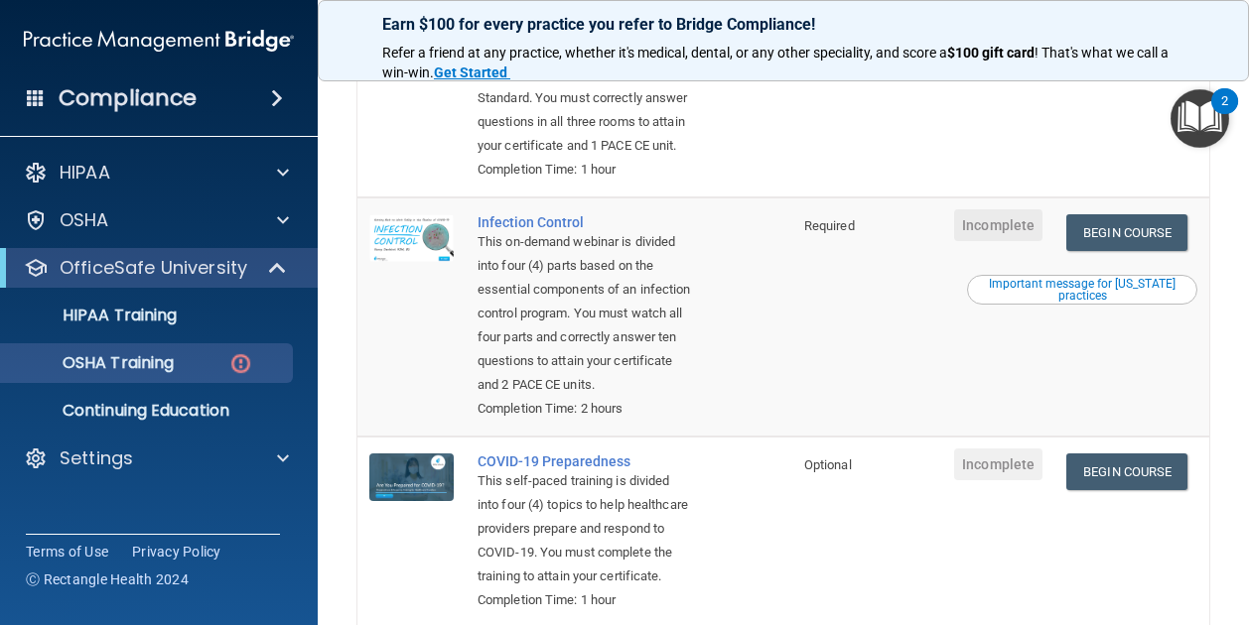
click at [1038, 302] on div "Important message for California practices" at bounding box center [1082, 290] width 224 height 24
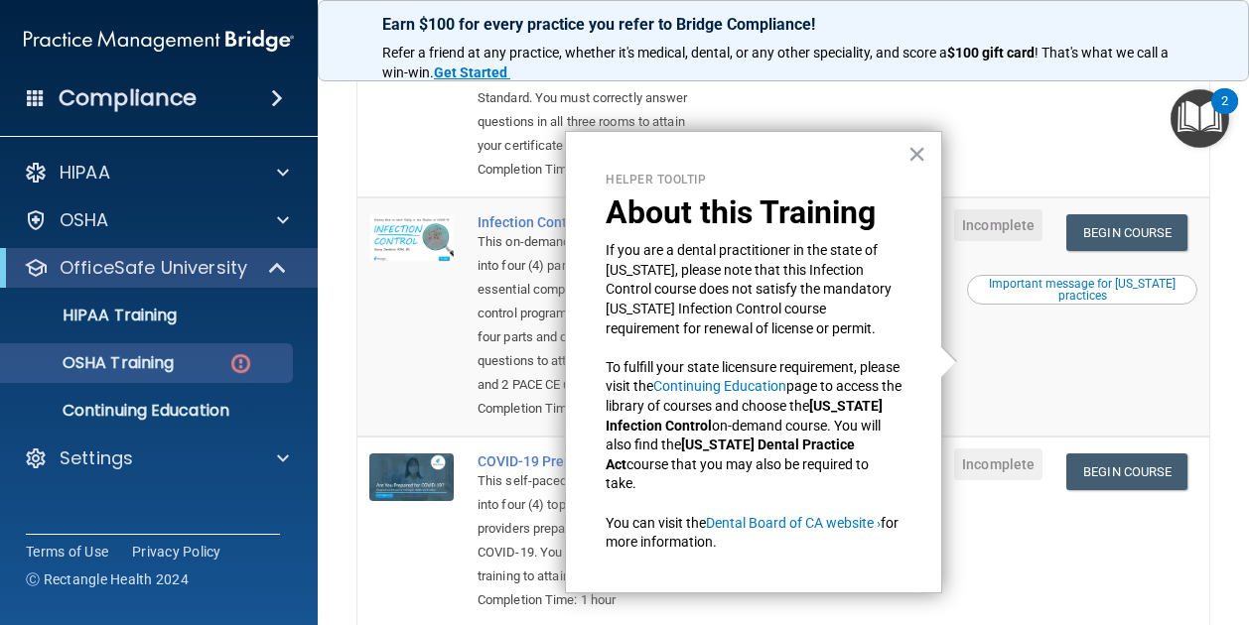
click at [926, 143] on div "Helper Tooltip About this Training If you are a dental practitioner in the stat…" at bounding box center [753, 362] width 377 height 463
click at [917, 150] on button "×" at bounding box center [916, 154] width 19 height 32
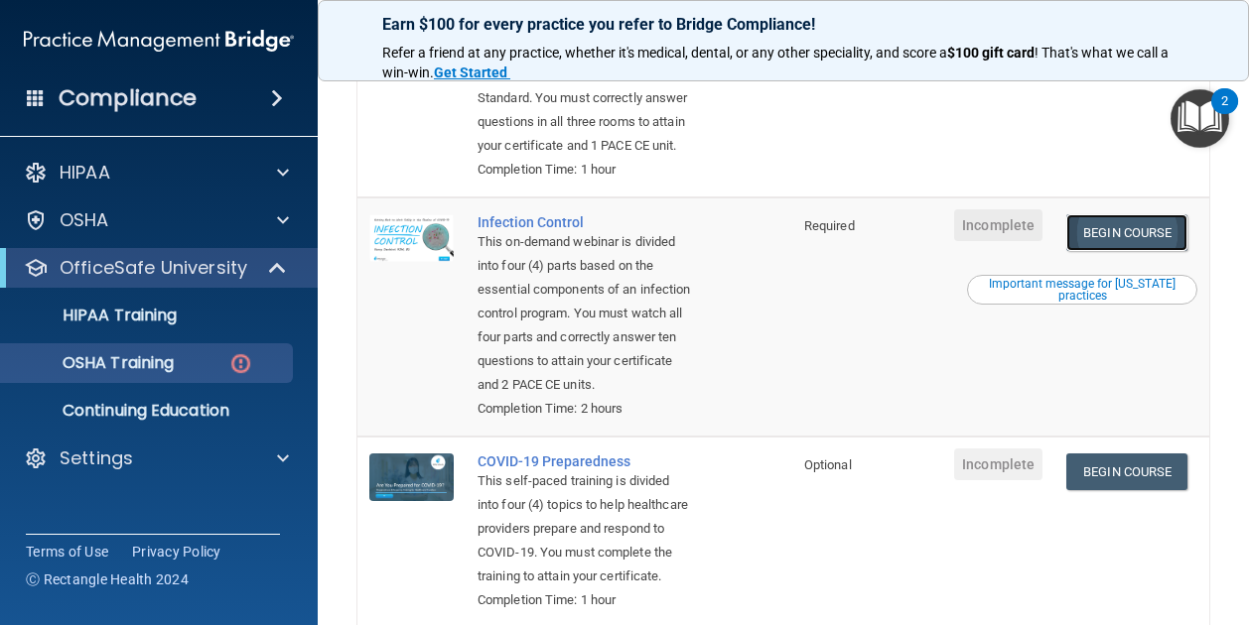
click at [1070, 251] on link "Begin Course" at bounding box center [1126, 232] width 121 height 37
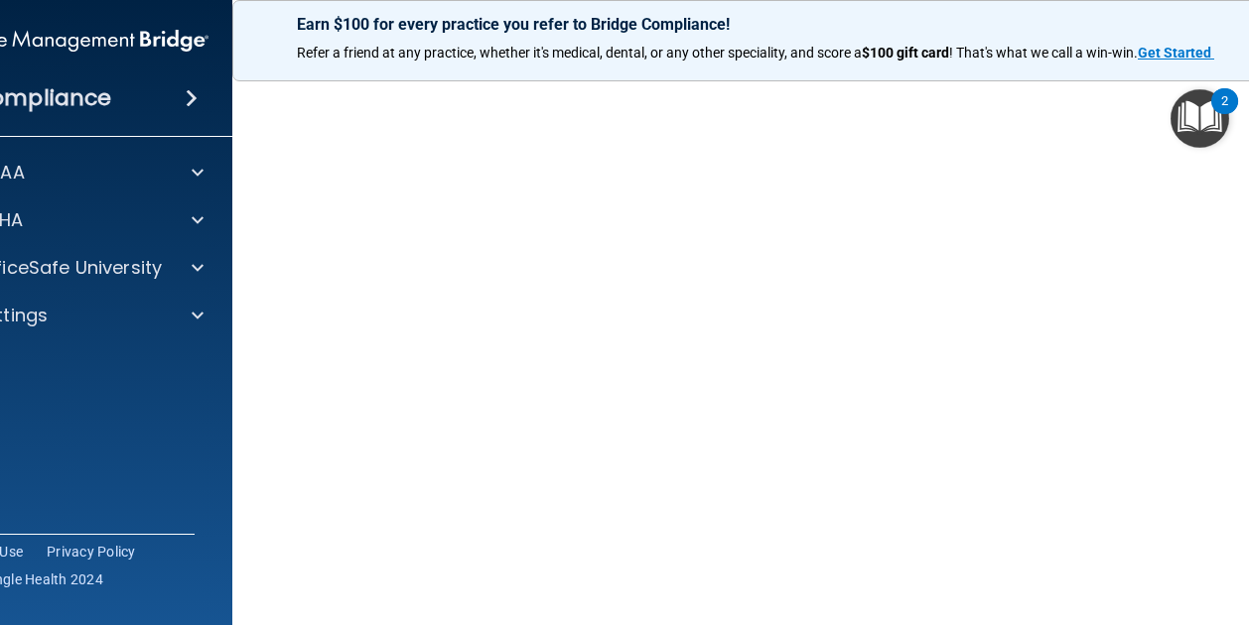
scroll to position [123, 0]
click at [85, 277] on p "OfficeSafe University" at bounding box center [68, 268] width 188 height 24
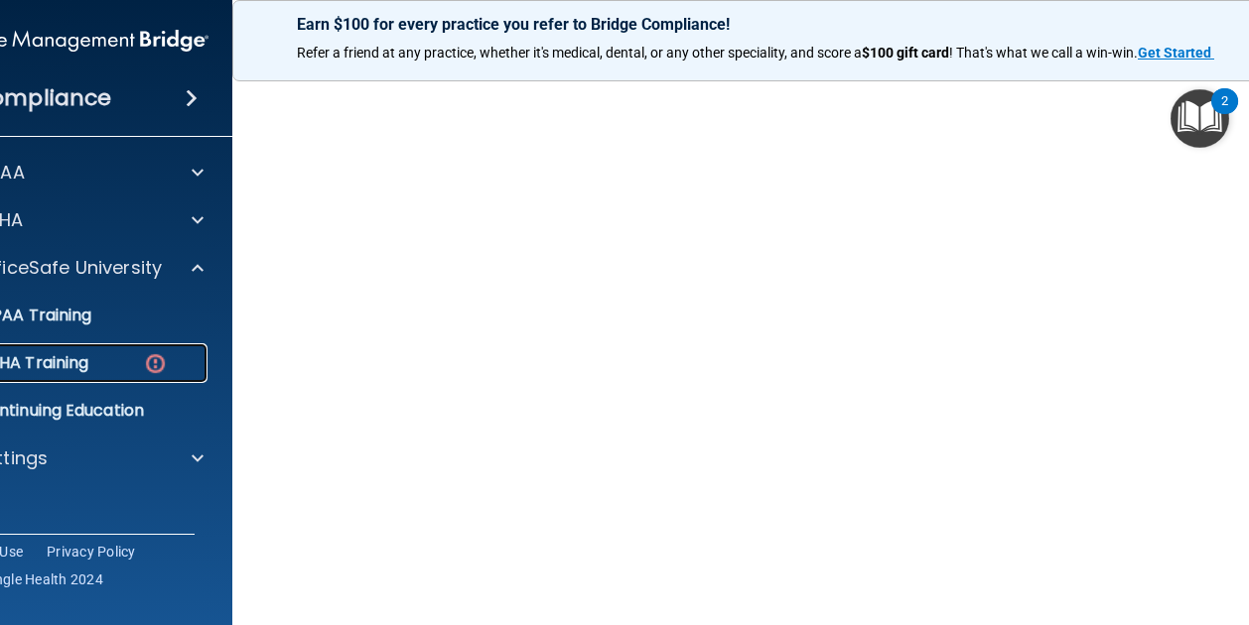
click at [63, 363] on p "OSHA Training" at bounding box center [8, 363] width 161 height 20
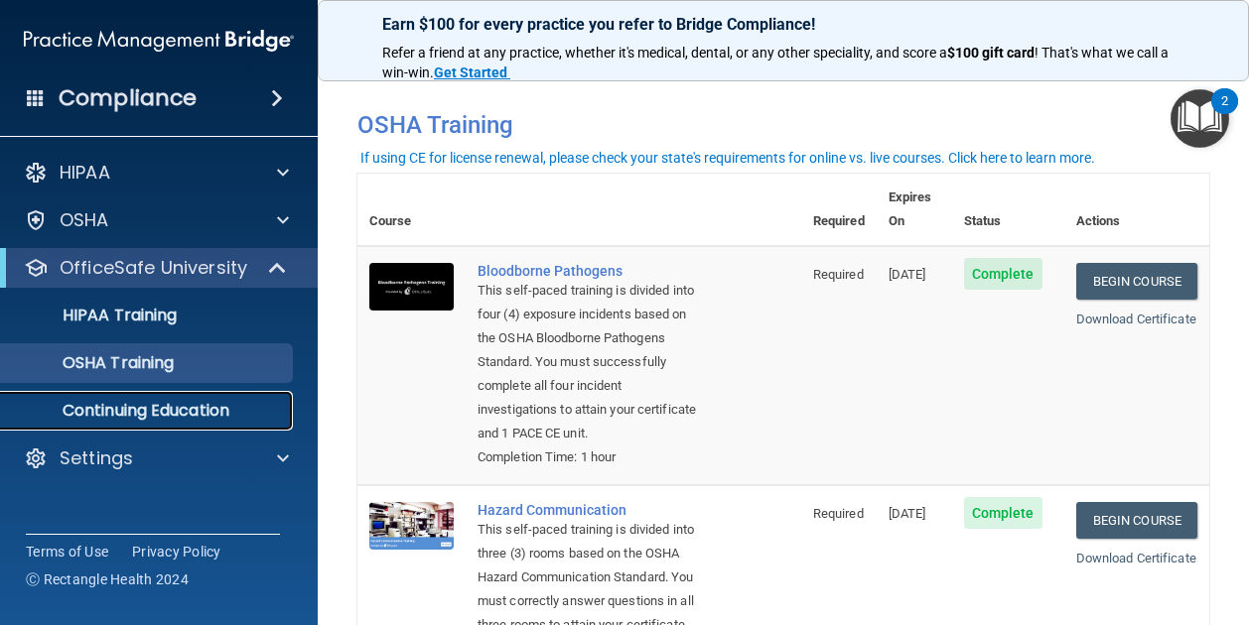
click at [240, 410] on p "Continuing Education" at bounding box center [148, 411] width 271 height 20
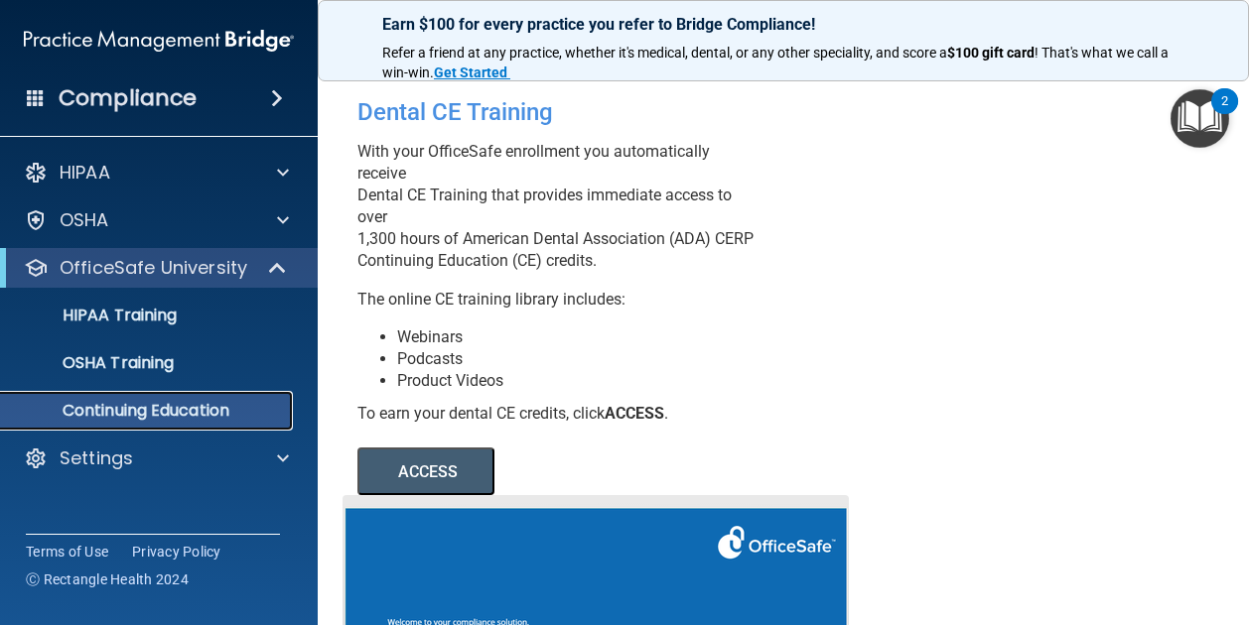
scroll to position [1, 0]
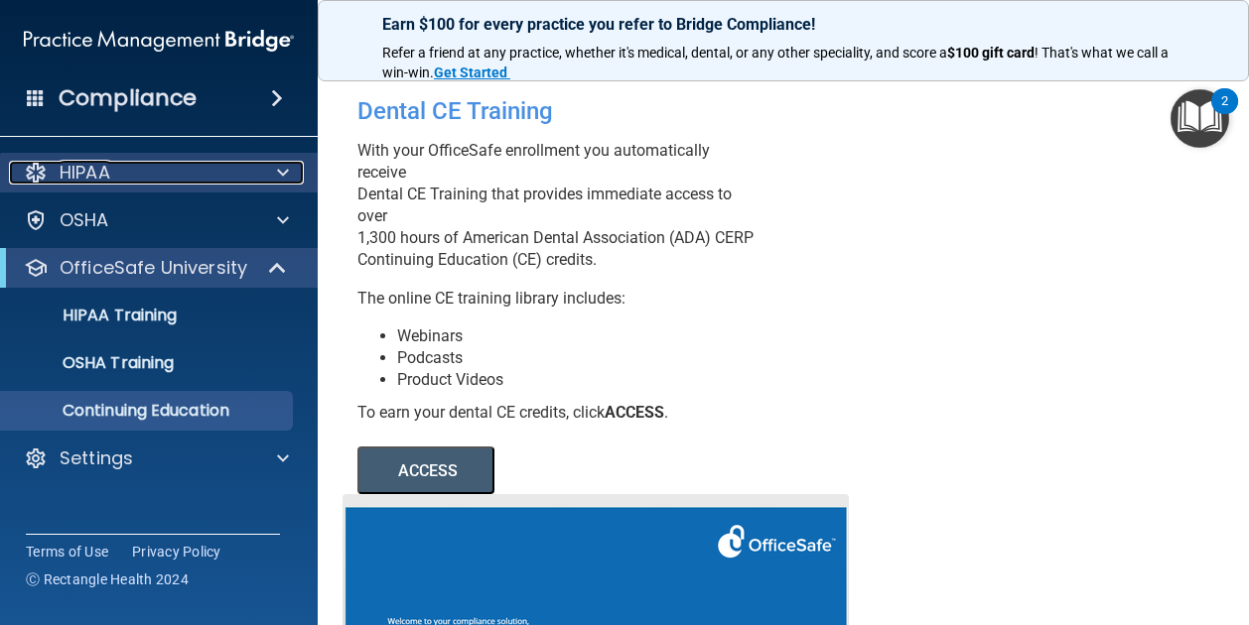
click at [181, 182] on div "HIPAA" at bounding box center [132, 173] width 246 height 24
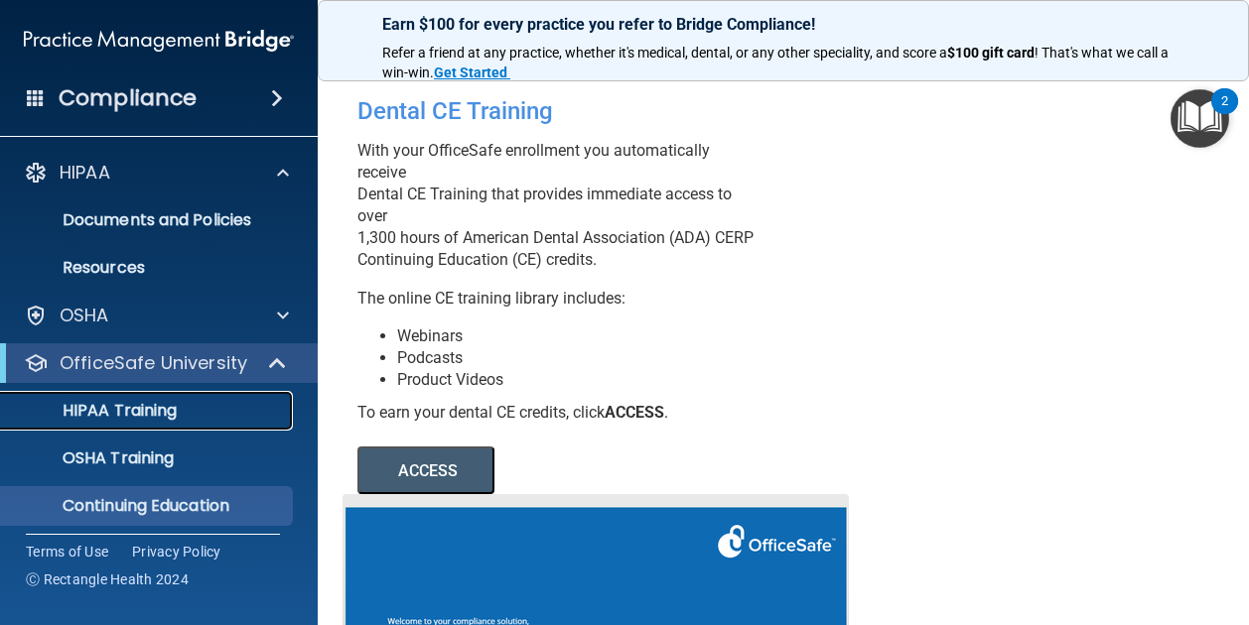
click at [131, 411] on p "HIPAA Training" at bounding box center [95, 411] width 164 height 20
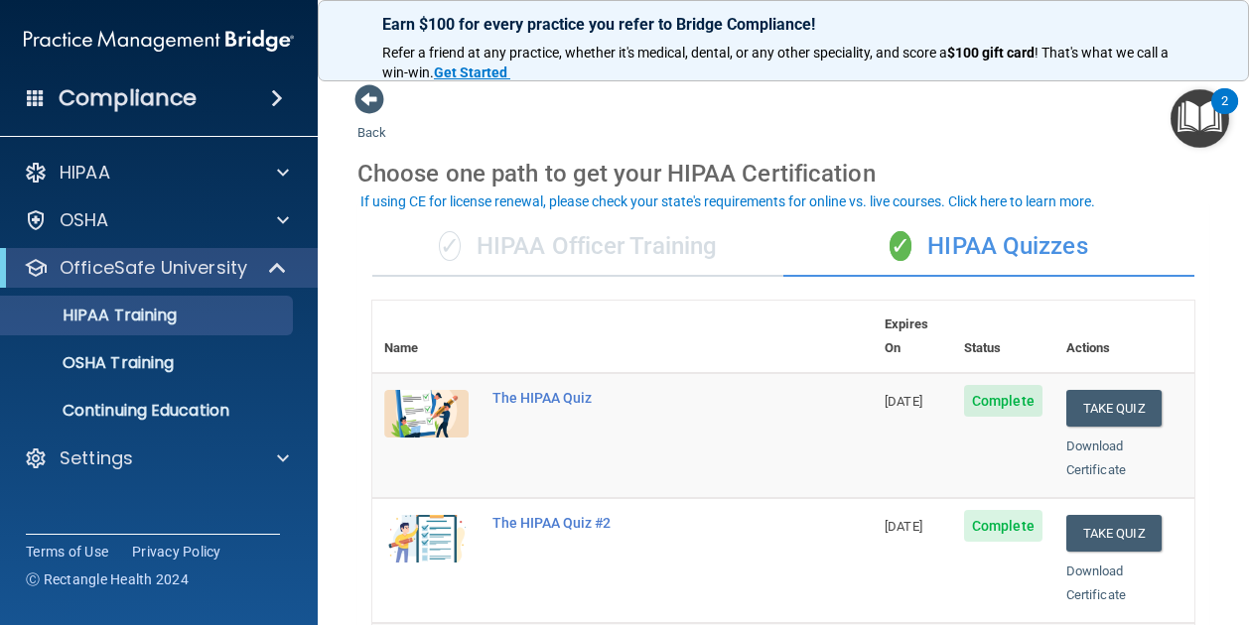
click at [663, 233] on div "✓ HIPAA Officer Training" at bounding box center [577, 247] width 411 height 60
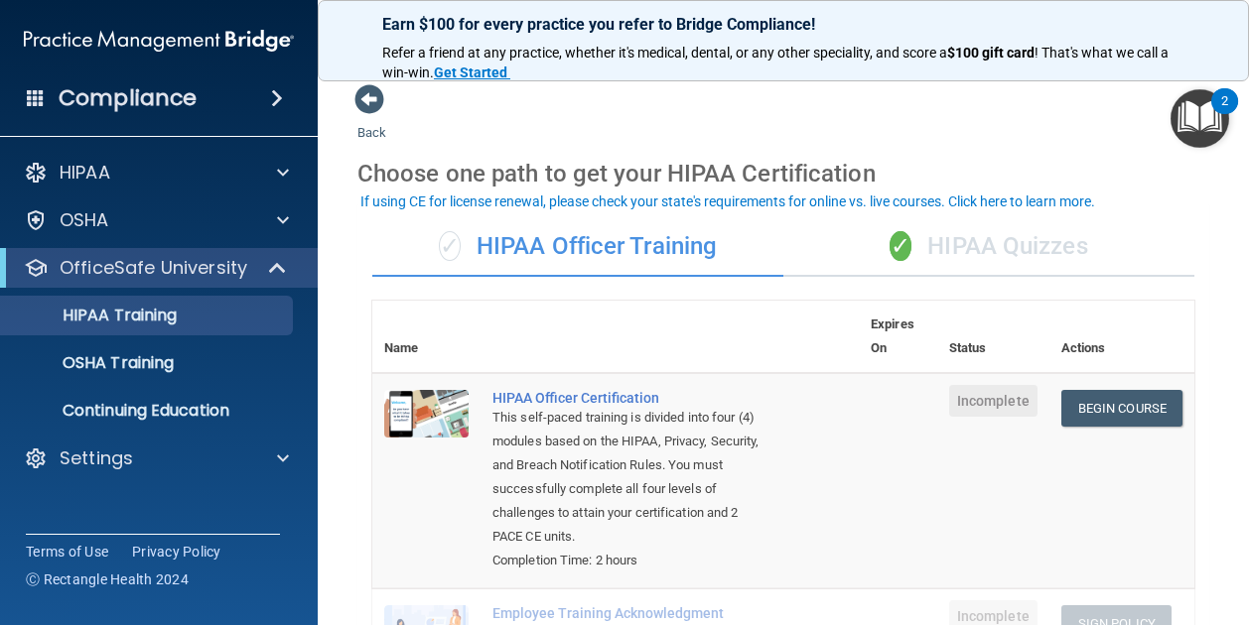
click at [210, 104] on div "Compliance" at bounding box center [159, 98] width 318 height 44
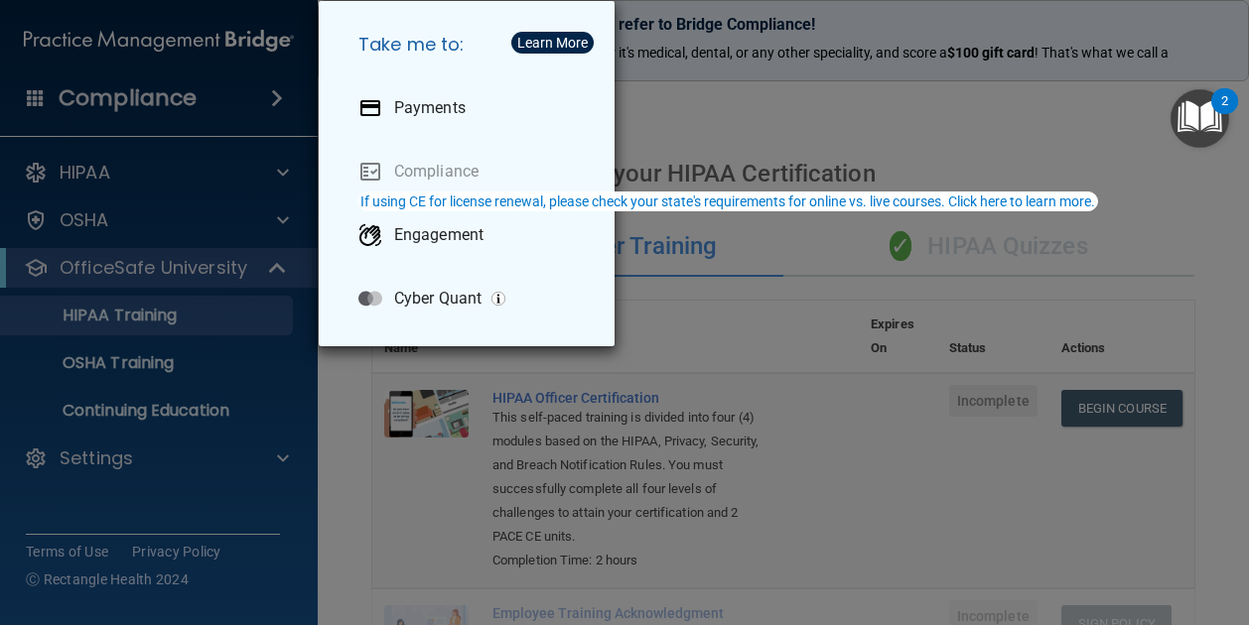
click at [726, 178] on div "Take me to: Payments Compliance Engagement Cyber Quant" at bounding box center [624, 312] width 1249 height 625
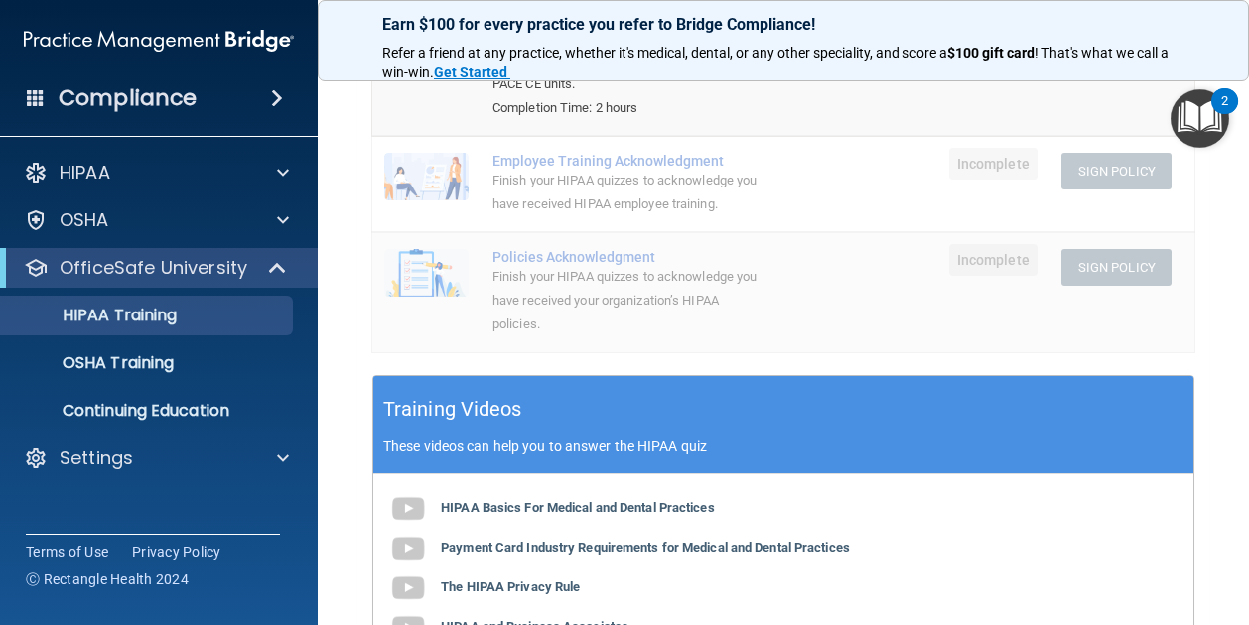
scroll to position [464, 0]
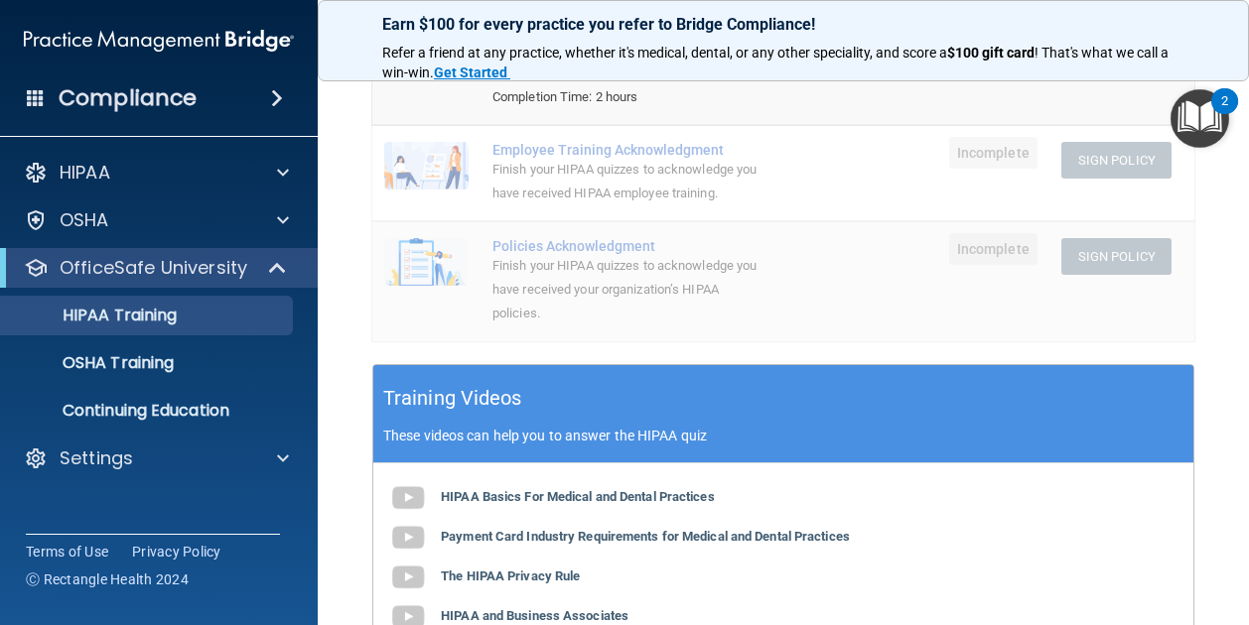
click at [1198, 119] on img "Open Resource Center, 2 new notifications" at bounding box center [1199, 118] width 59 height 59
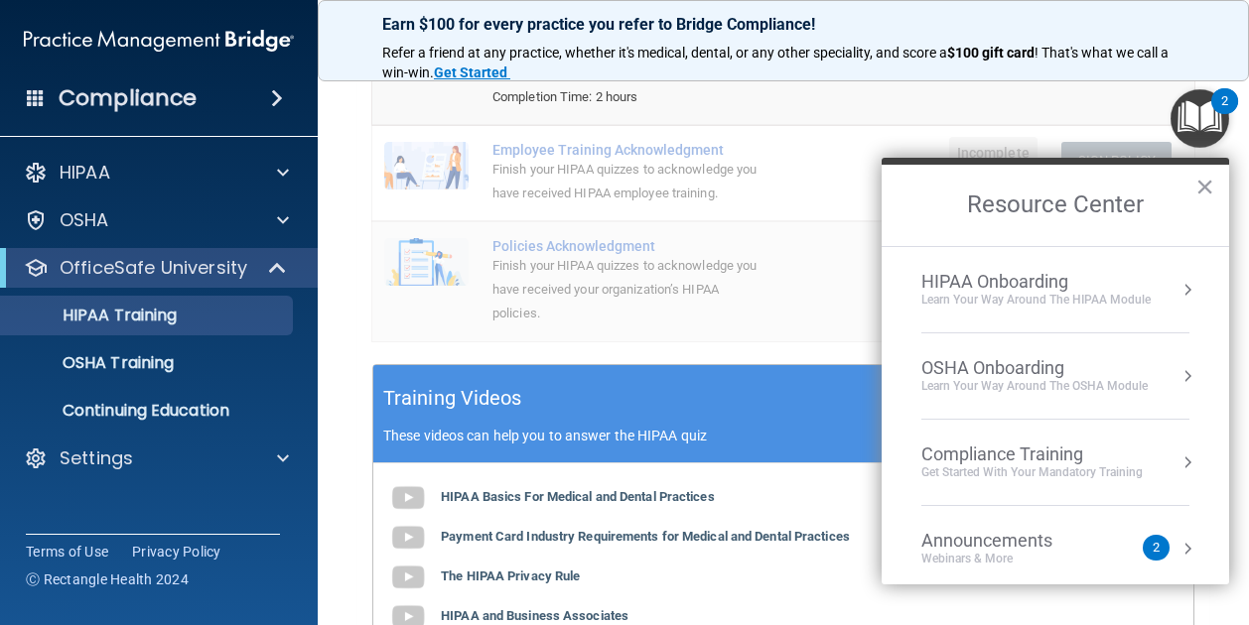
click at [1053, 547] on div "Announcements" at bounding box center [1006, 541] width 171 height 22
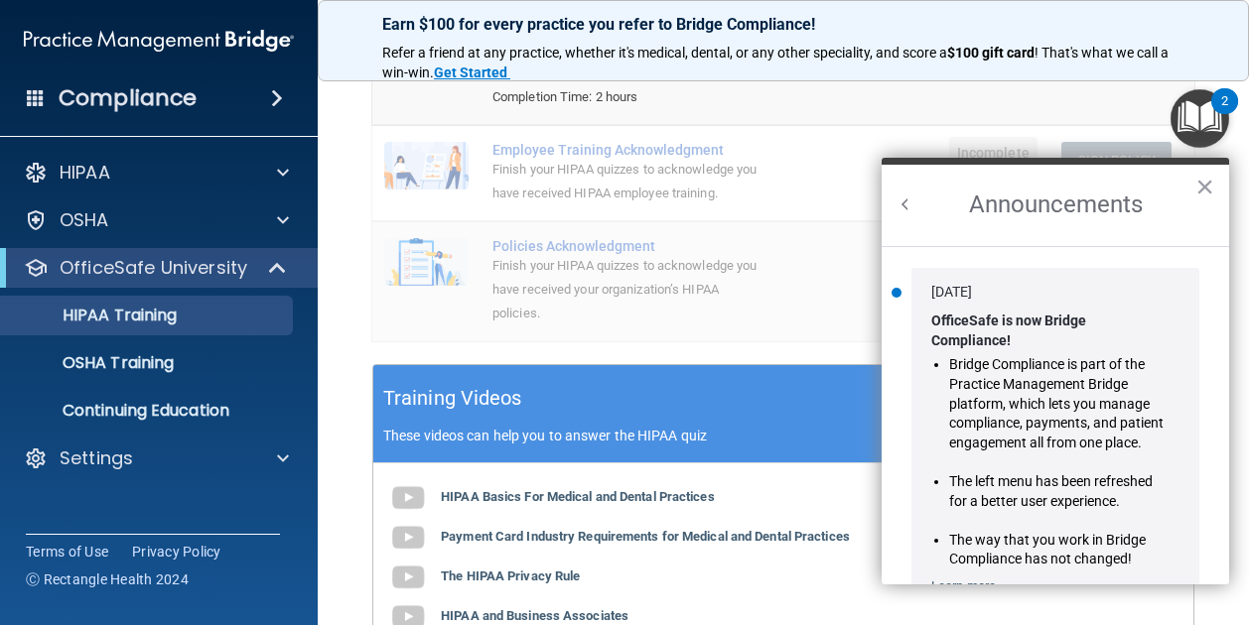
scroll to position [0, 0]
click at [1232, 174] on main "Back Choose one path to get your HIPAA Certification ✓ HIPAA Officer Training ✓…" at bounding box center [783, 345] width 931 height 562
click at [1219, 173] on h2 "Announcements" at bounding box center [1054, 205] width 347 height 81
click at [1211, 178] on button "×" at bounding box center [1204, 187] width 19 height 32
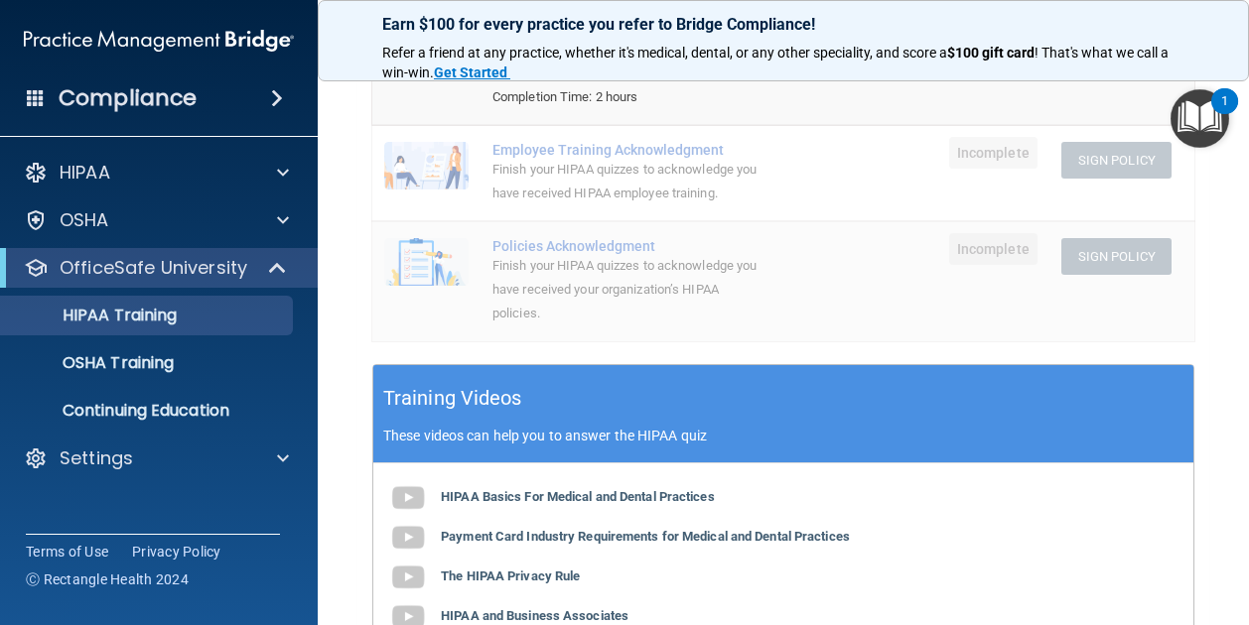
click at [1195, 138] on img "Open Resource Center, 1 new notification" at bounding box center [1199, 118] width 59 height 59
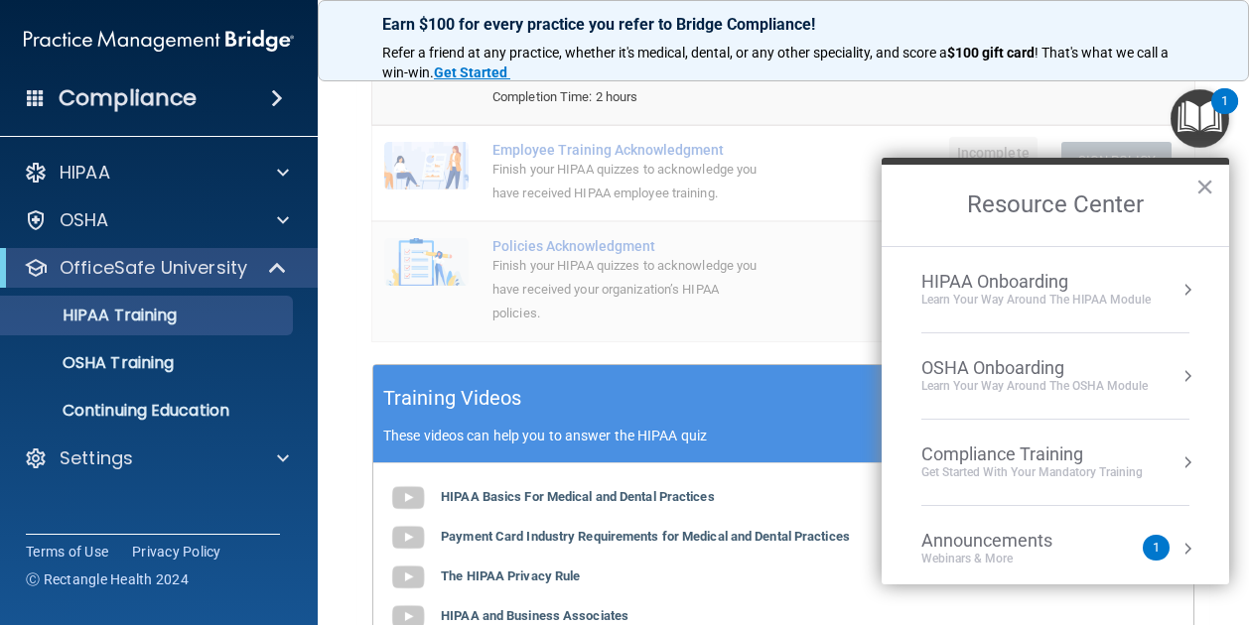
click at [1007, 552] on div "Webinars & More" at bounding box center [1006, 559] width 171 height 17
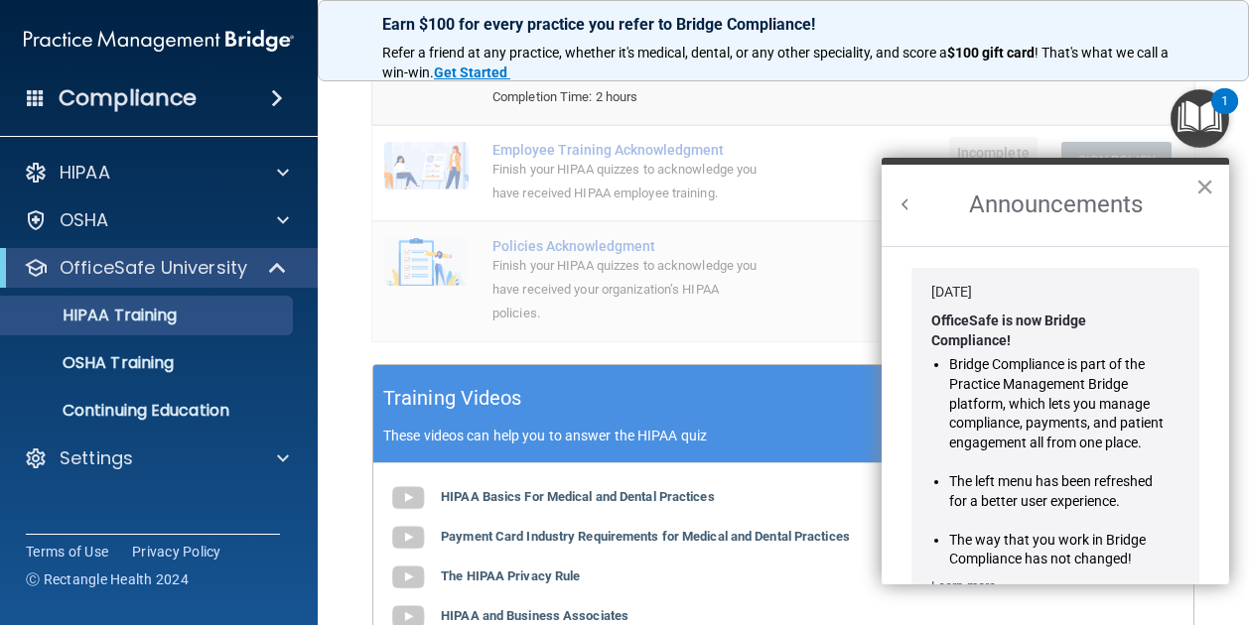
click at [1201, 190] on button "×" at bounding box center [1204, 187] width 19 height 32
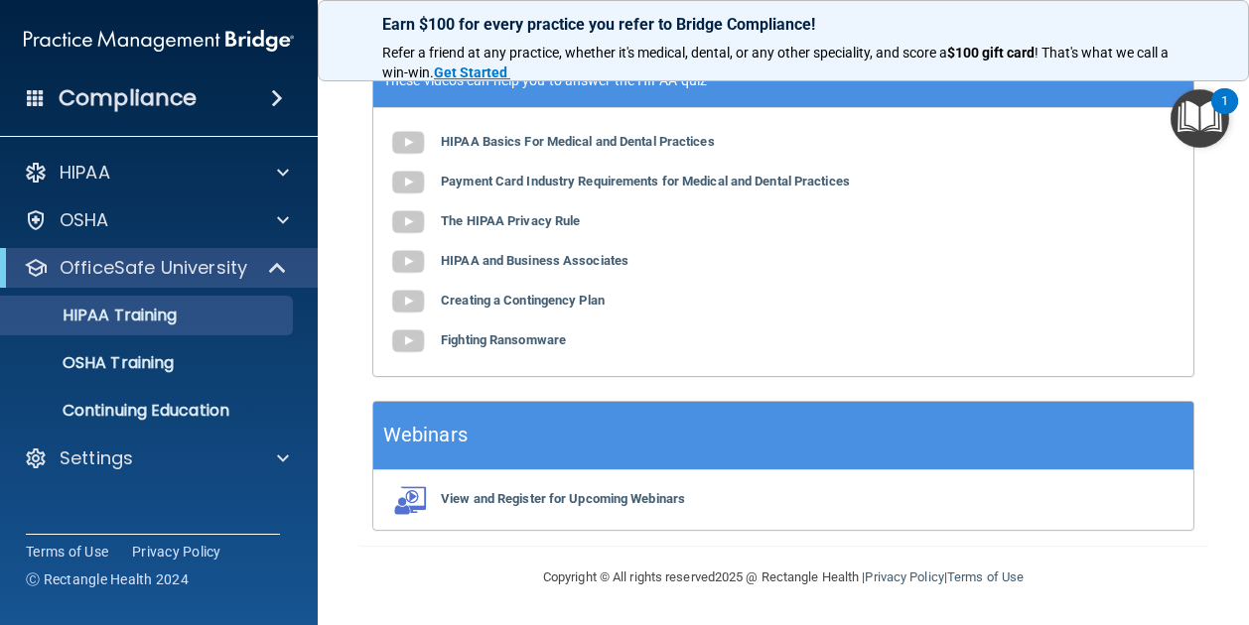
scroll to position [841, 0]
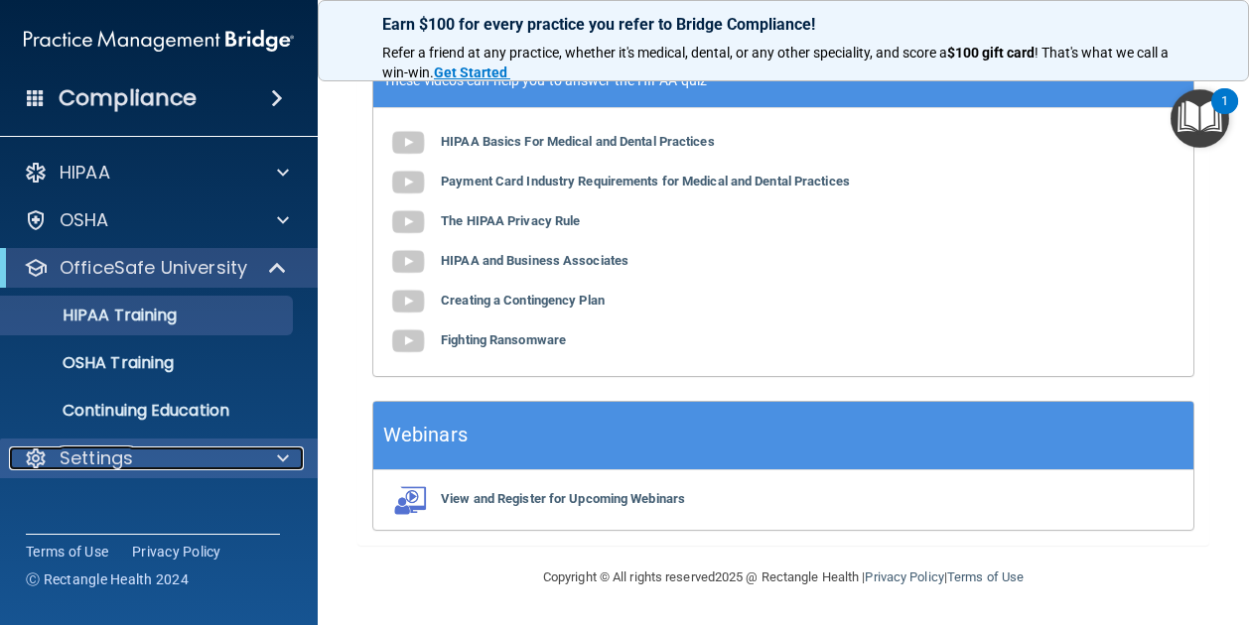
click at [198, 469] on div "Settings" at bounding box center [132, 459] width 246 height 24
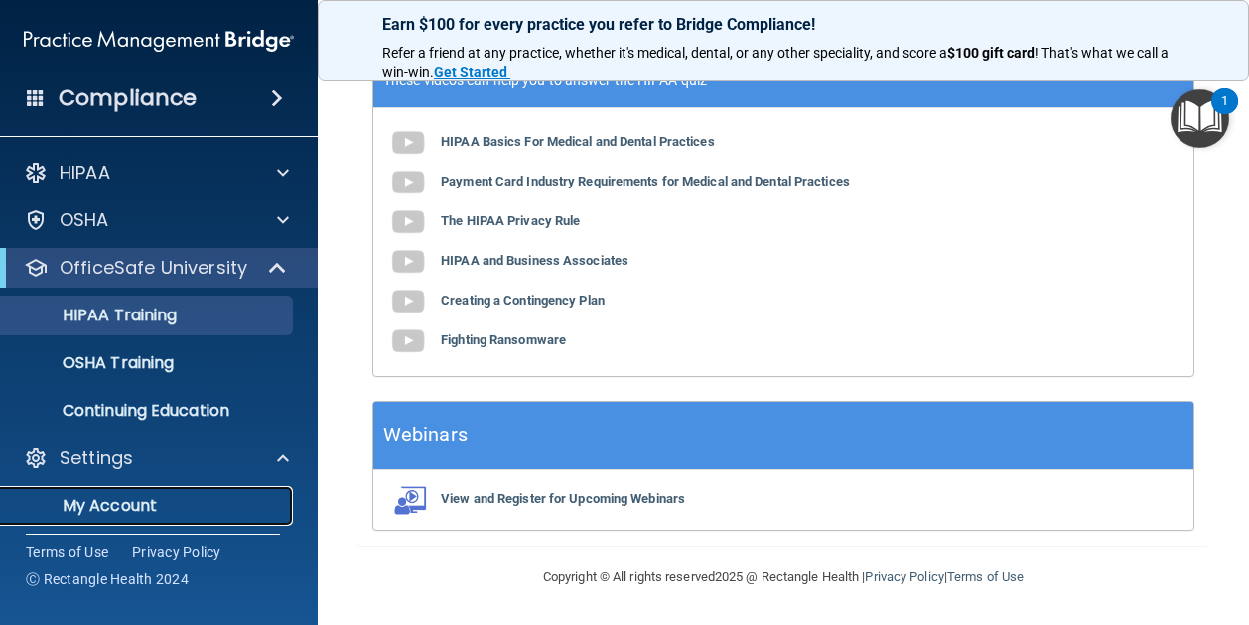
click at [119, 503] on p "My Account" at bounding box center [148, 506] width 271 height 20
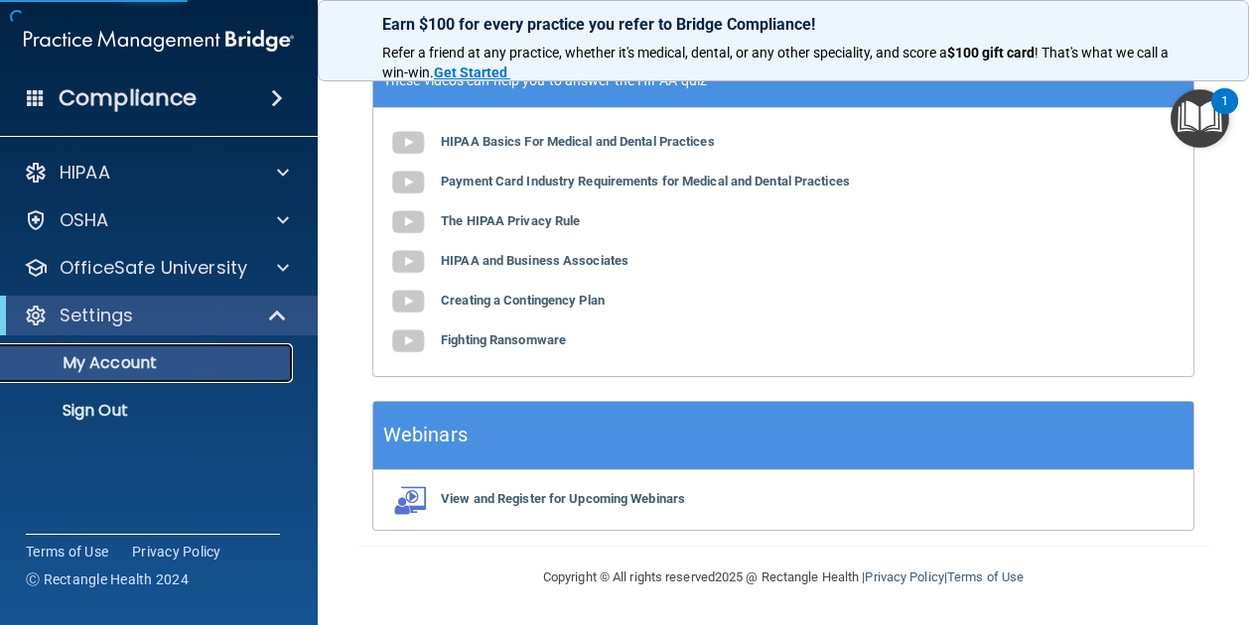
click at [109, 368] on p "My Account" at bounding box center [148, 363] width 271 height 20
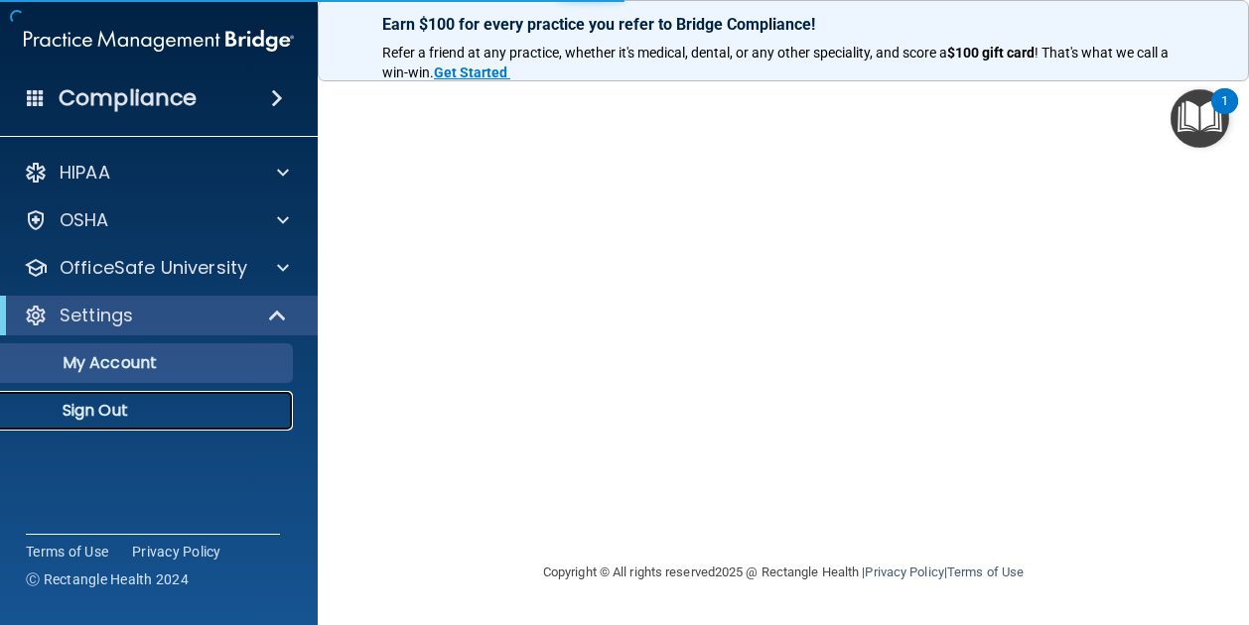
click at [119, 406] on p "Sign Out" at bounding box center [148, 411] width 271 height 20
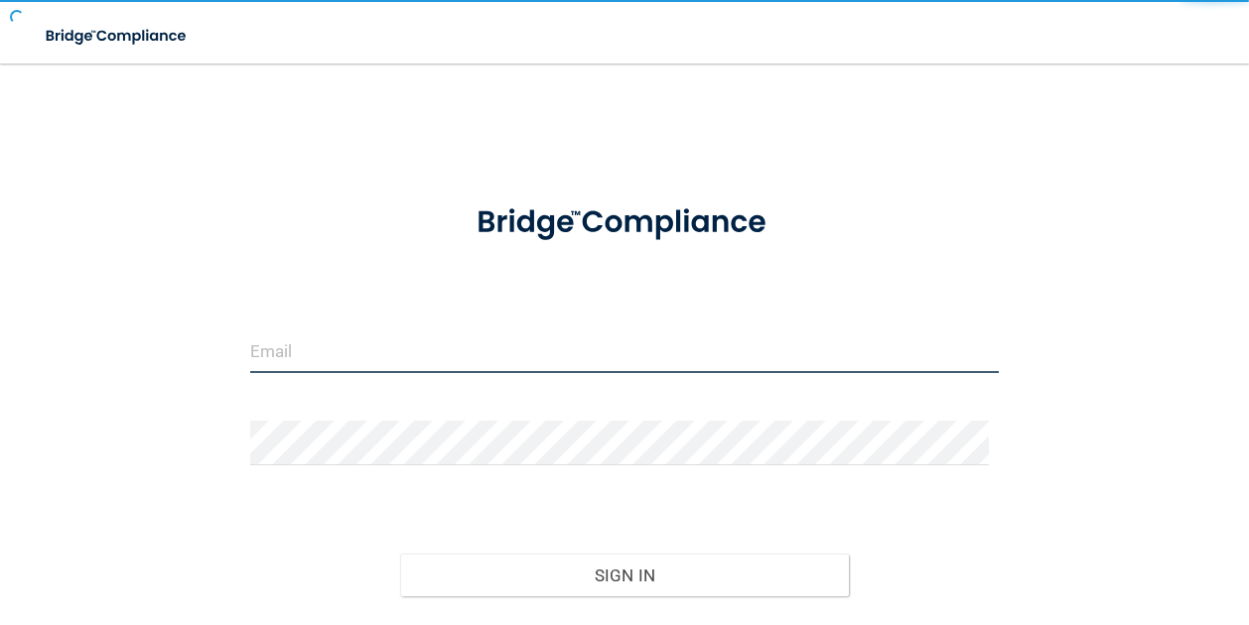
type input "nwise@imagendentalpartners.com"
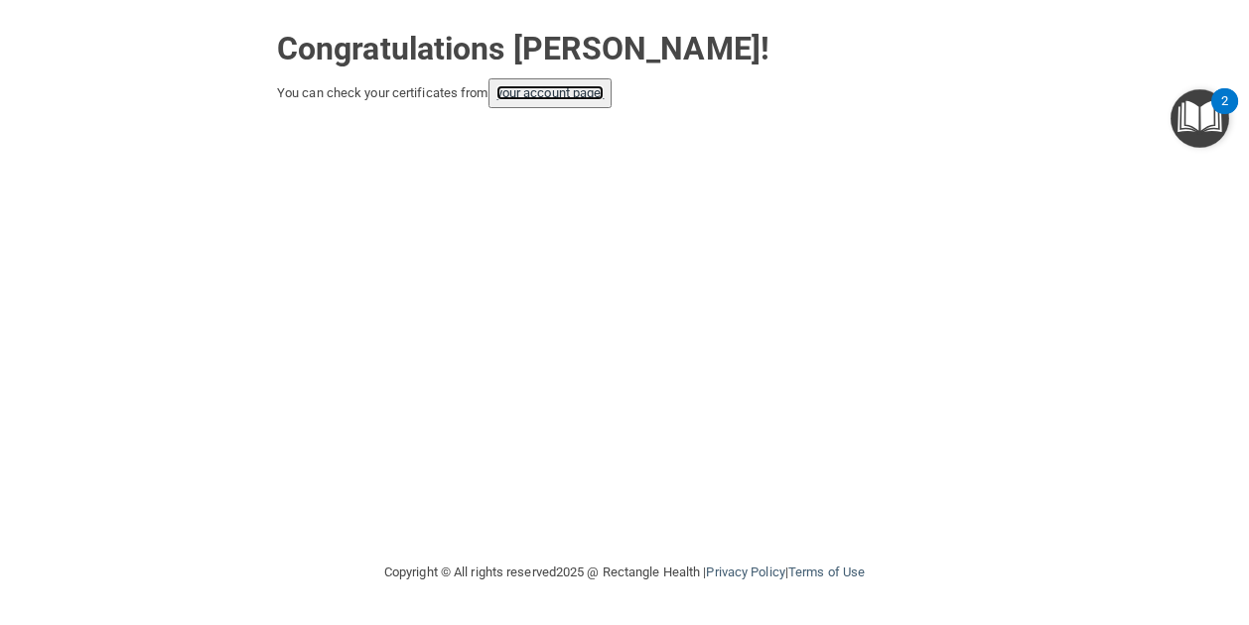
click at [568, 85] on link "your account page!" at bounding box center [550, 92] width 108 height 15
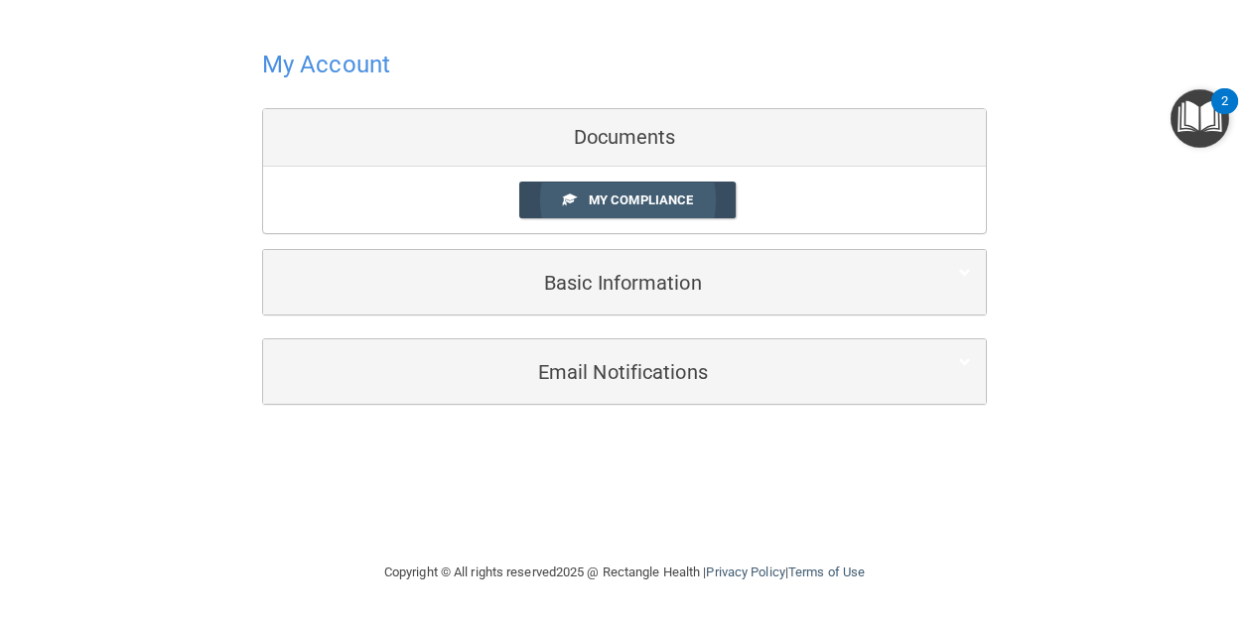
click at [645, 194] on span "My Compliance" at bounding box center [641, 200] width 104 height 15
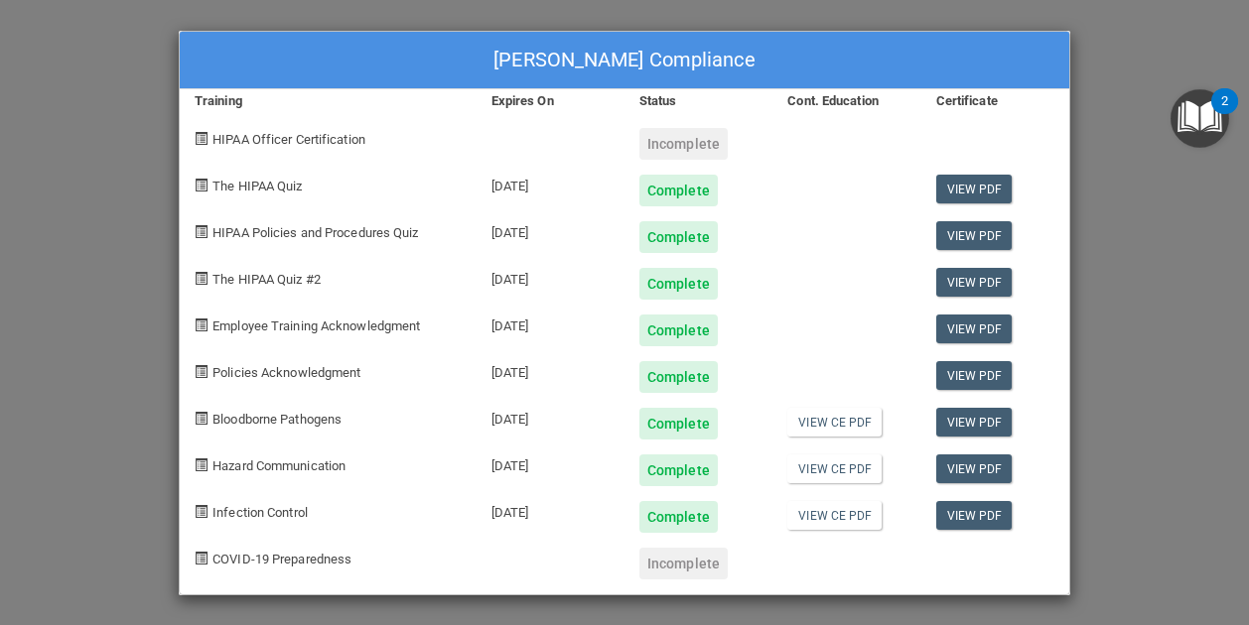
click at [74, 98] on div "[PERSON_NAME] Compliance Training Expires On Status Cont. Education Certificate…" at bounding box center [624, 312] width 1249 height 625
